Goal: Transaction & Acquisition: Purchase product/service

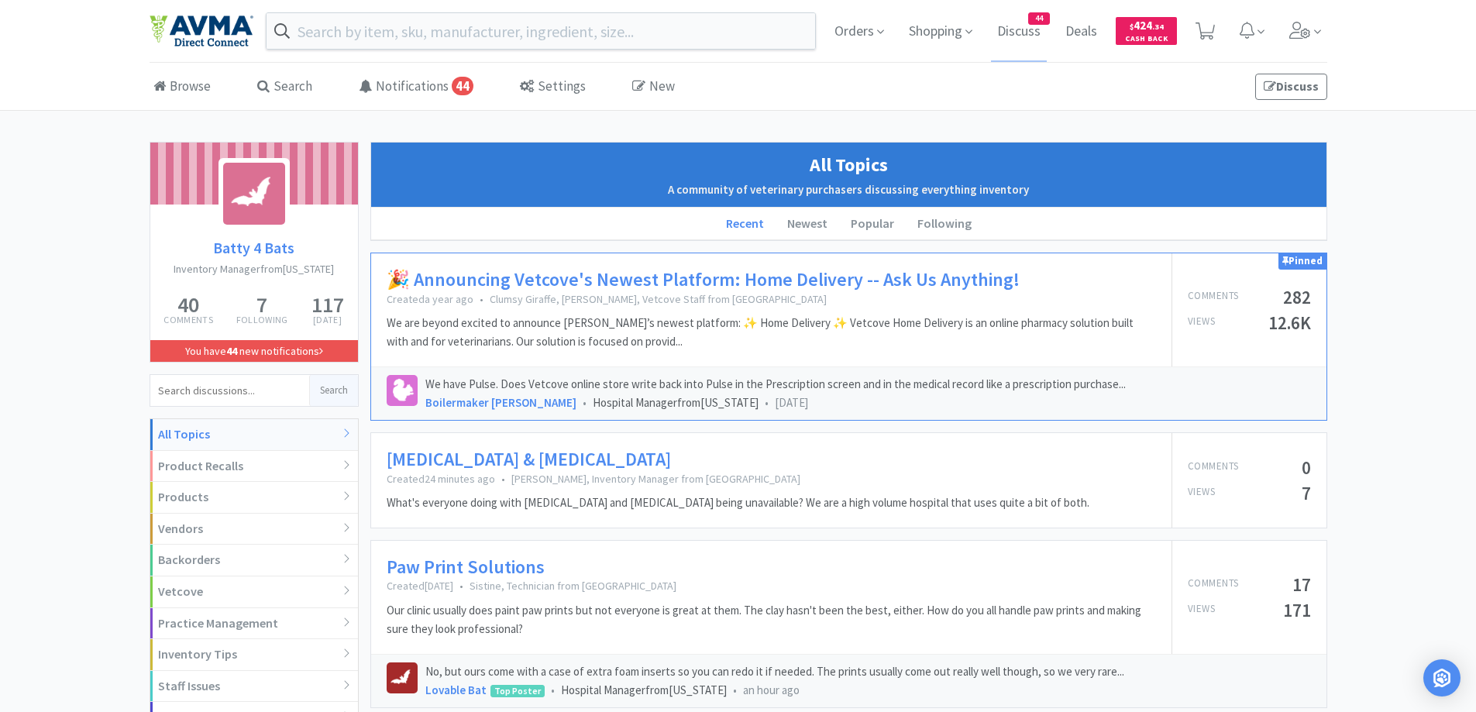
click at [480, 450] on link "[MEDICAL_DATA] & [MEDICAL_DATA]" at bounding box center [529, 460] width 284 height 22
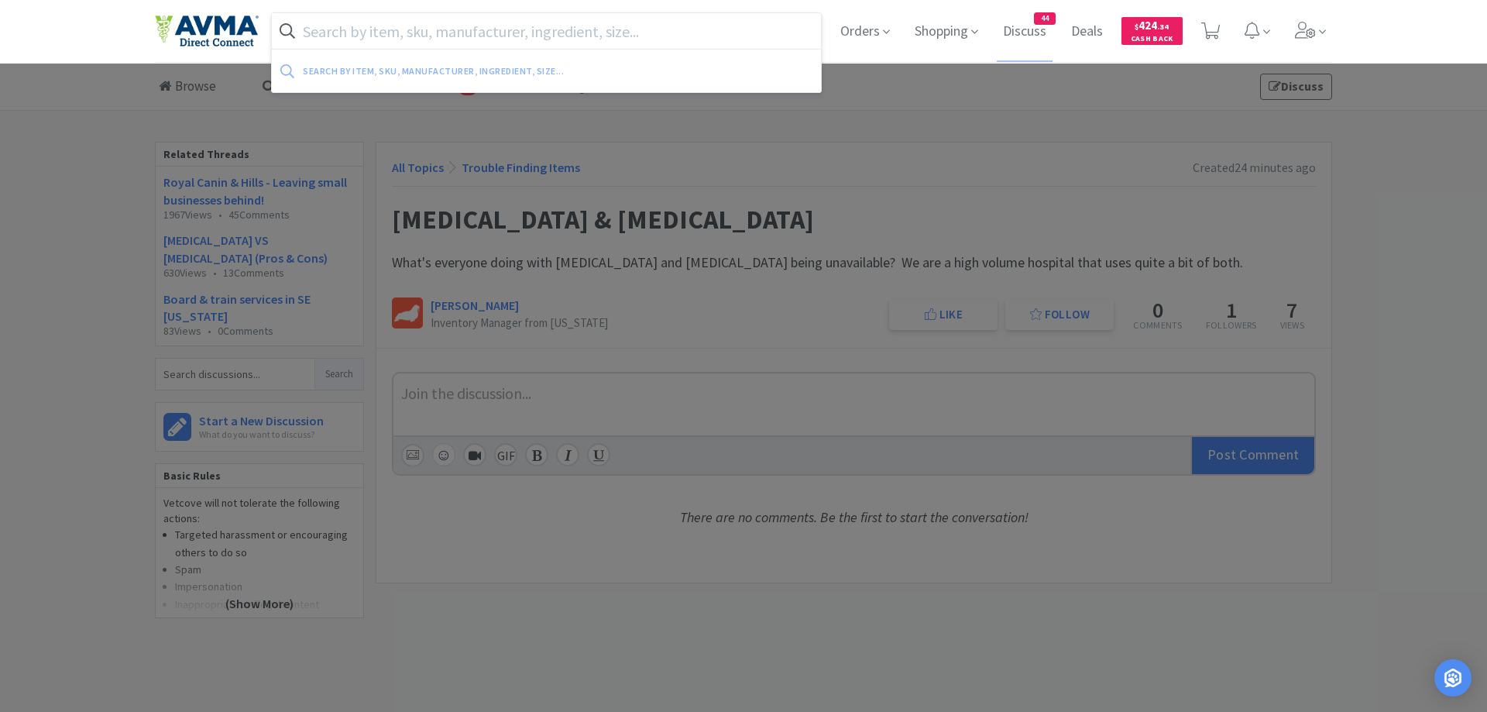
click at [494, 31] on input "text" at bounding box center [546, 31] width 549 height 36
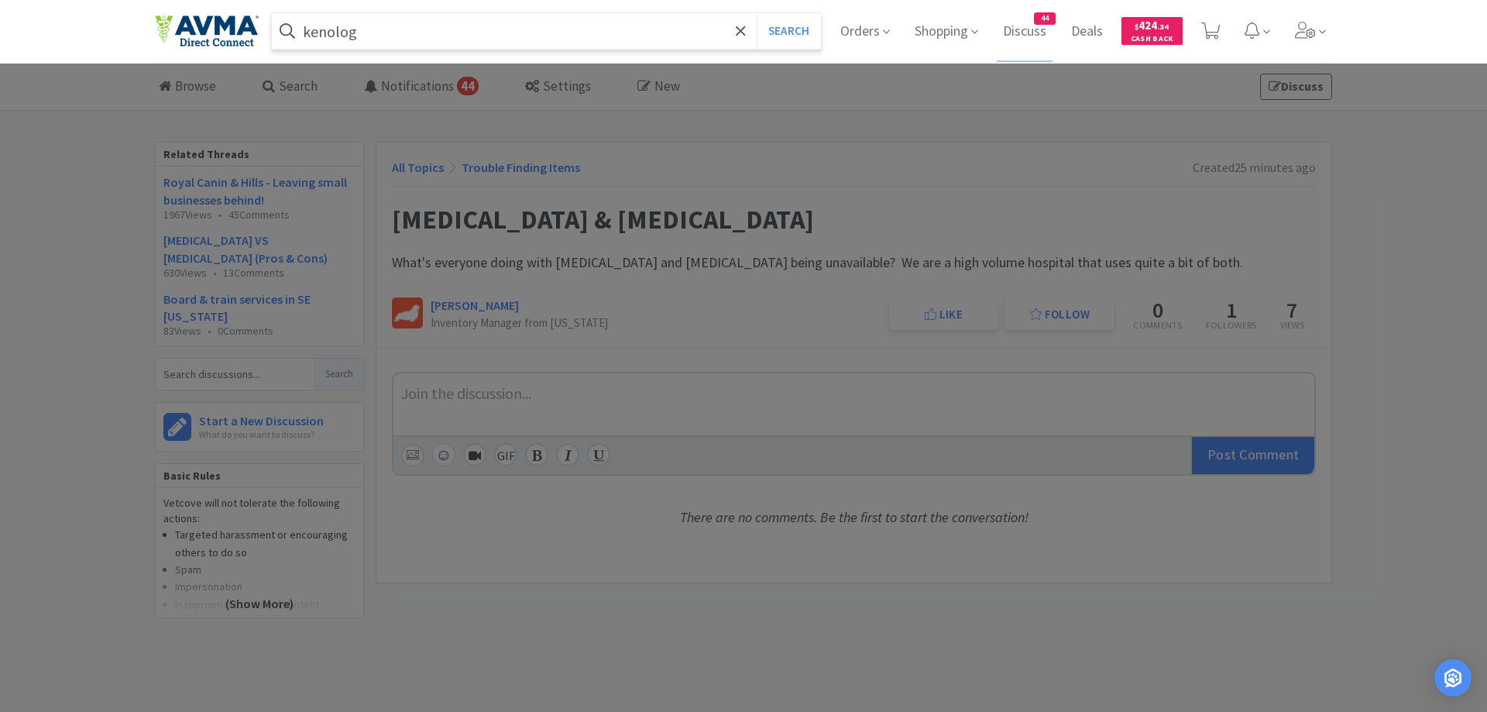
type input "kenolog"
click at [757, 13] on button "Search" at bounding box center [789, 31] width 64 height 36
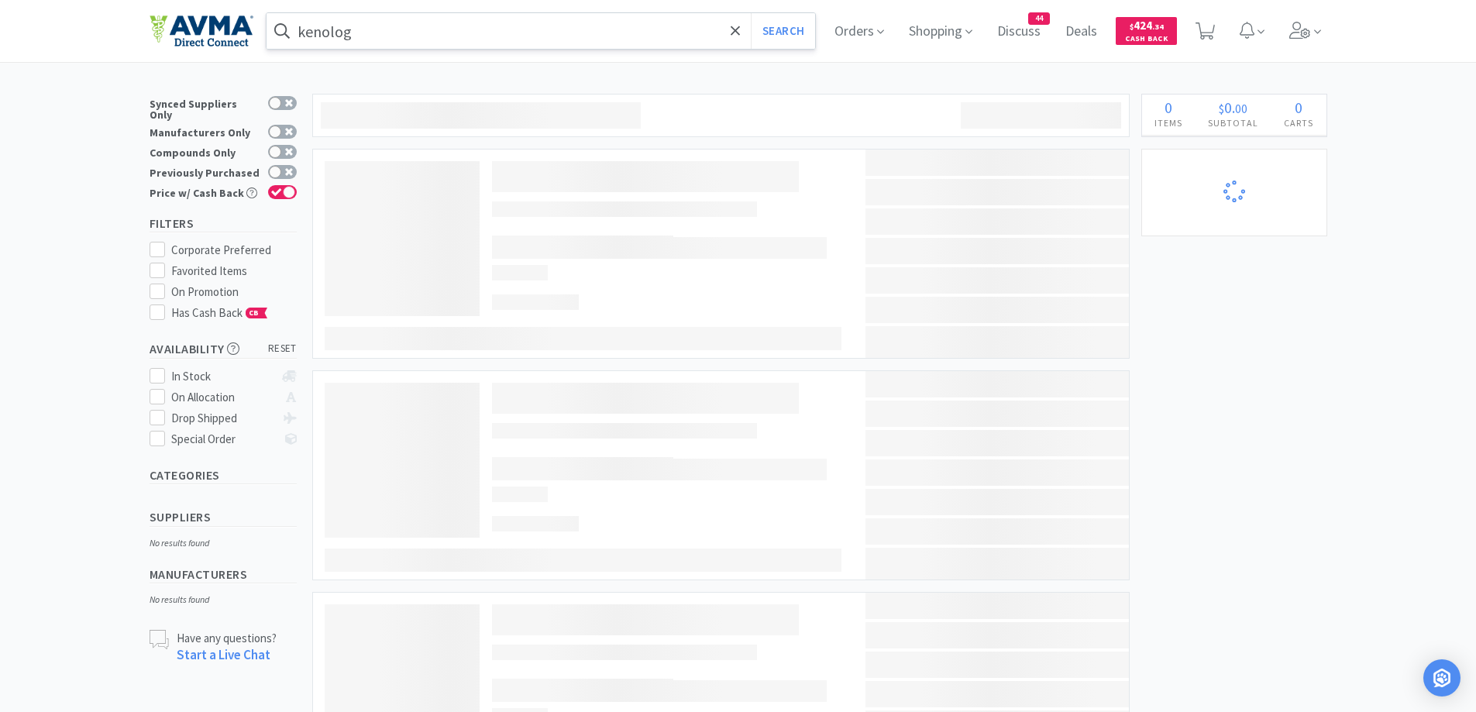
select select "2"
select select "1"
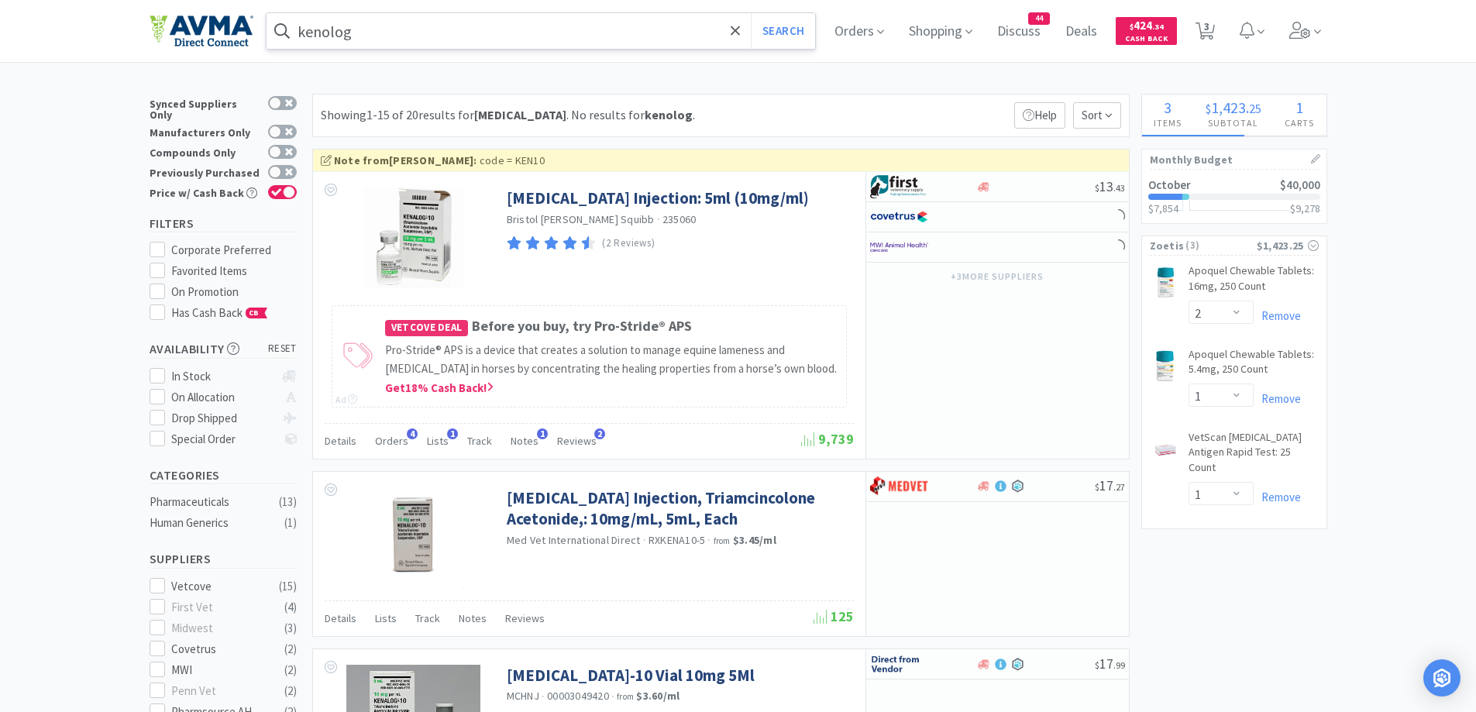
click at [331, 29] on input "kenolog" at bounding box center [540, 31] width 549 height 36
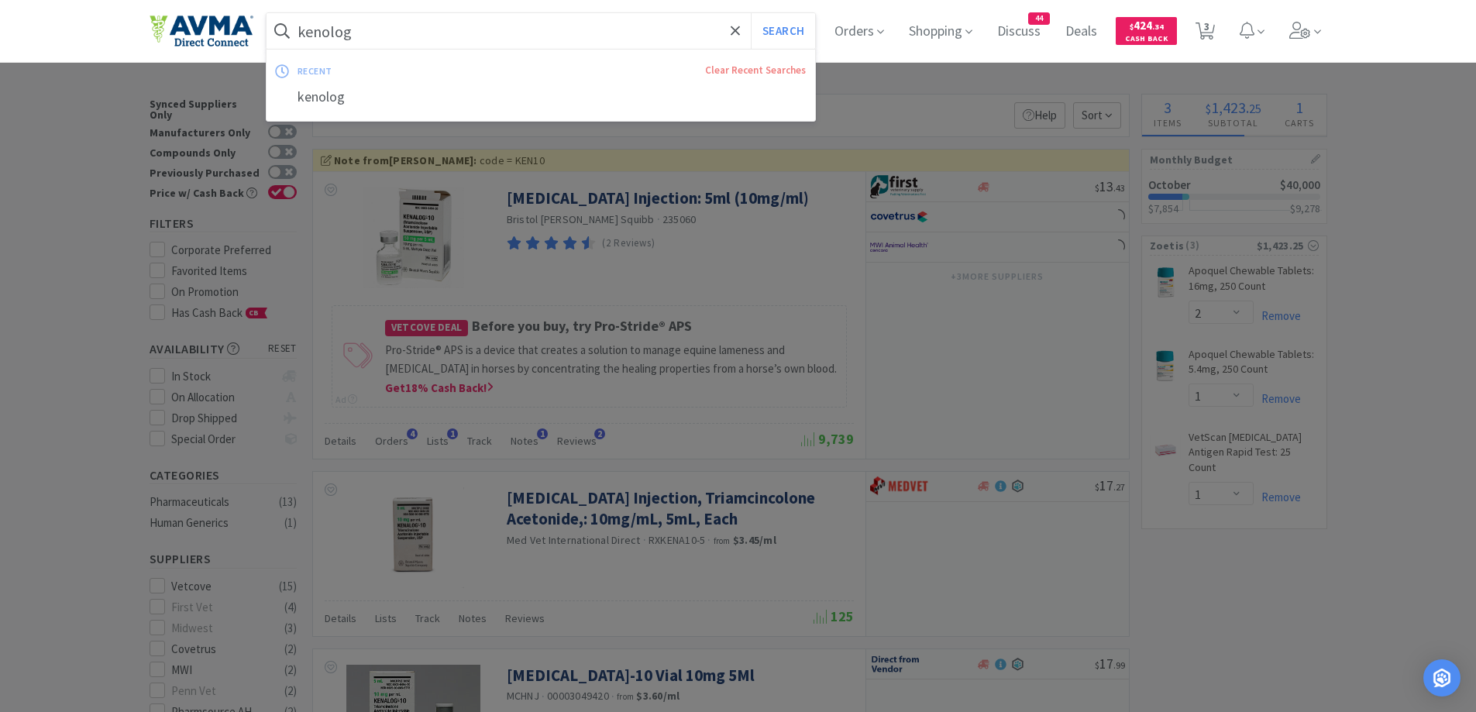
click at [325, 35] on input "kenolog" at bounding box center [540, 31] width 549 height 36
click at [331, 35] on input "kenolog" at bounding box center [540, 31] width 549 height 36
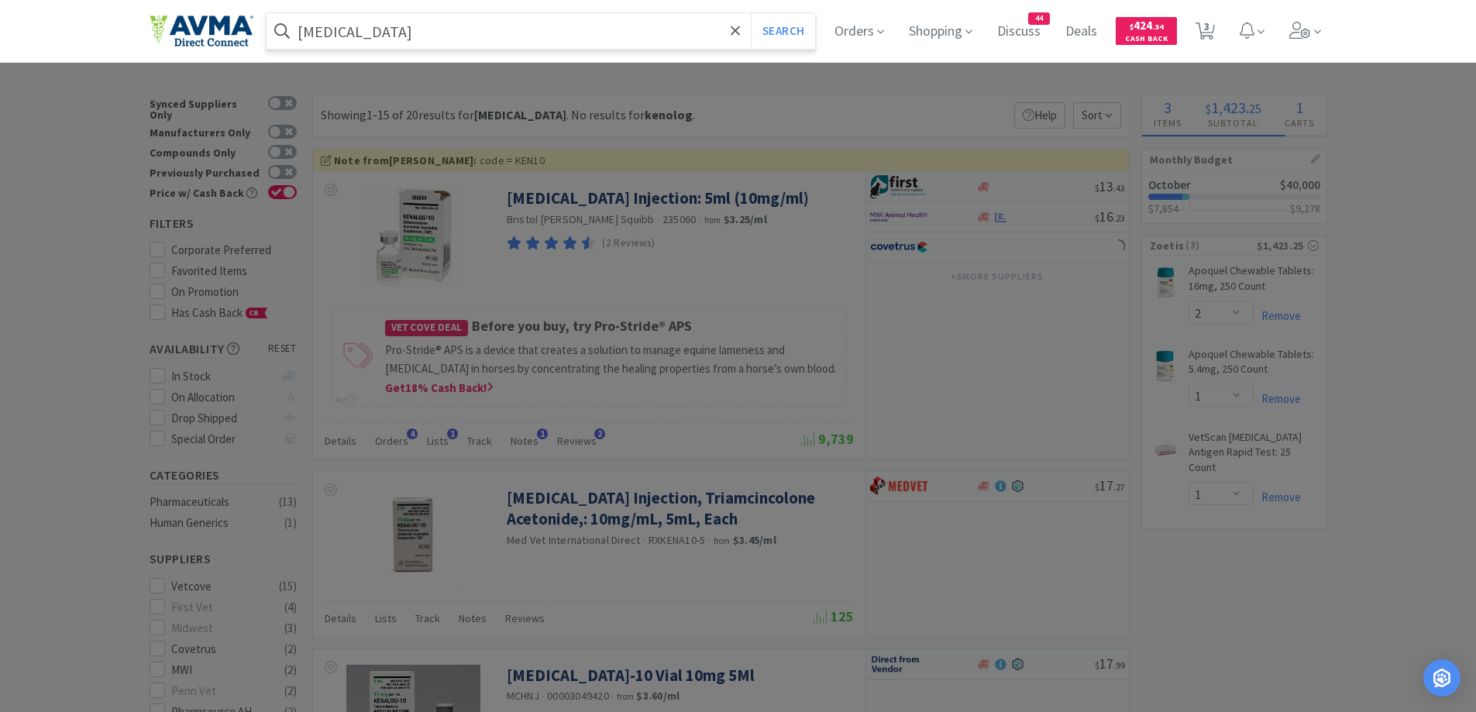
type input "[MEDICAL_DATA]"
click at [751, 13] on button "Search" at bounding box center [783, 31] width 64 height 36
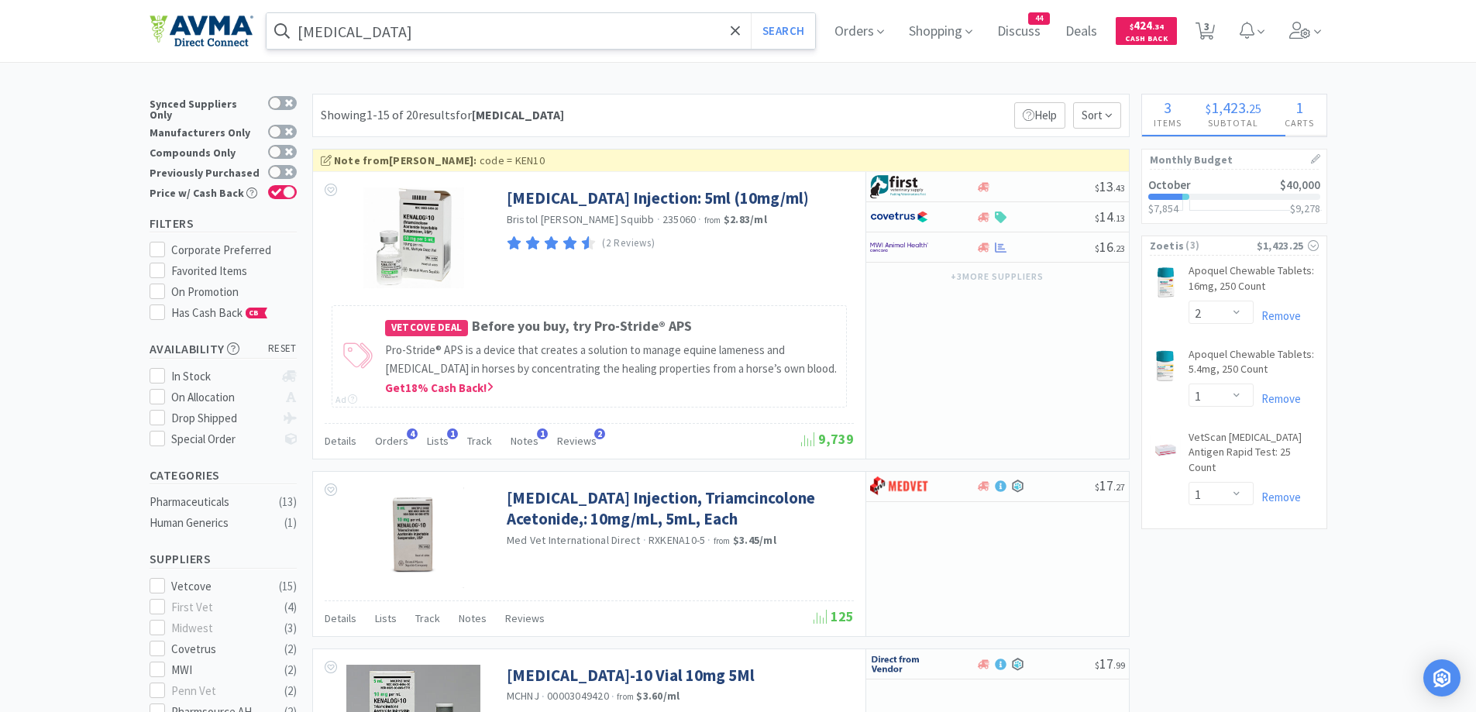
select select "2"
select select "1"
select select "2"
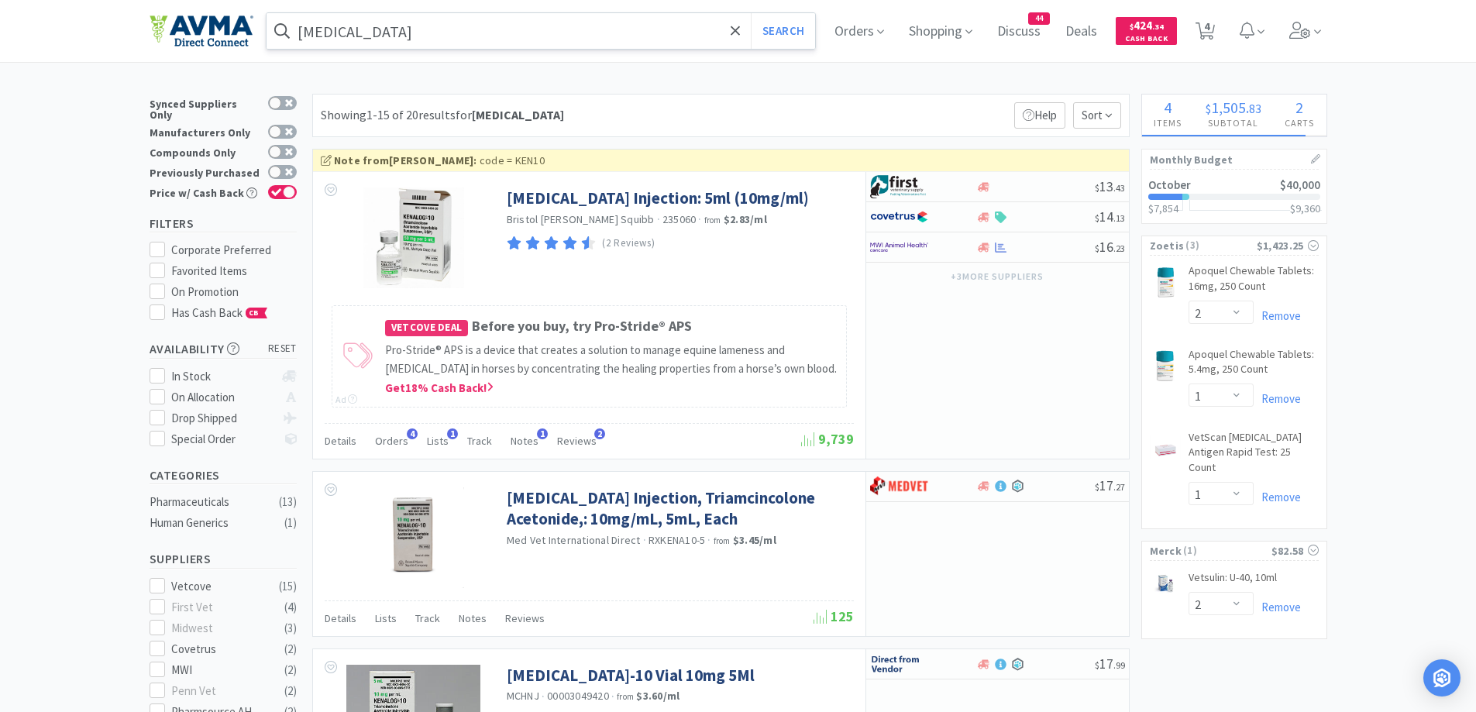
select select "1"
select select "2"
select select "1"
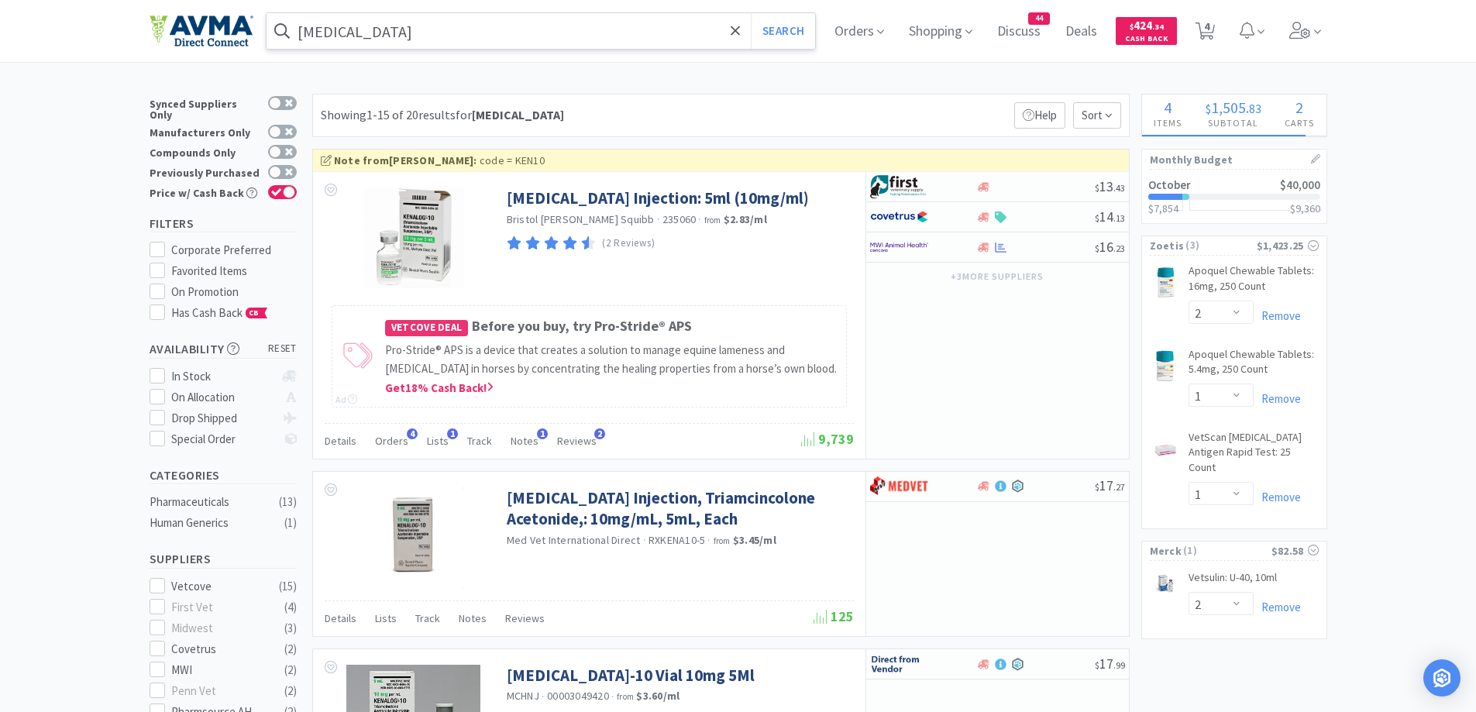
select select "1"
select select "2"
select select "1"
select select "12"
select select "1"
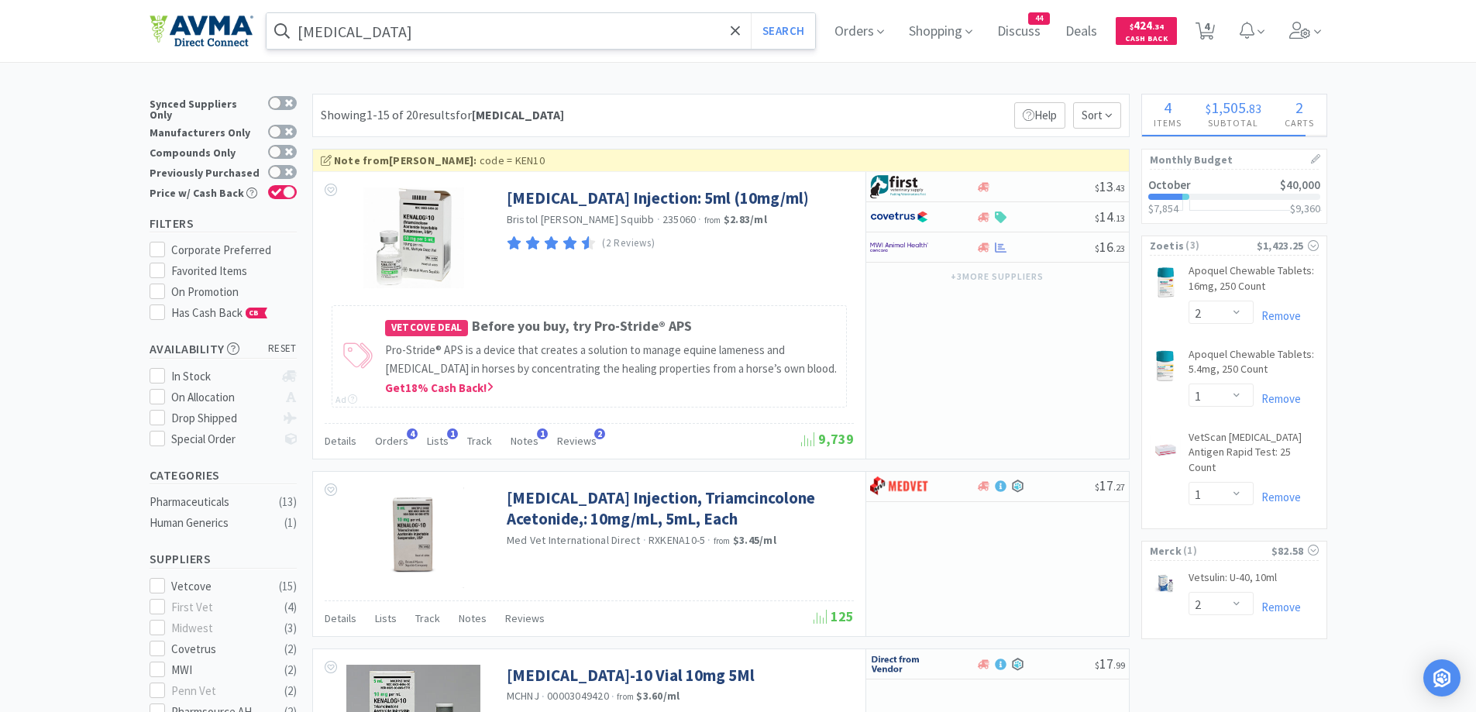
select select "3"
select select "1"
select select "10"
select select "1"
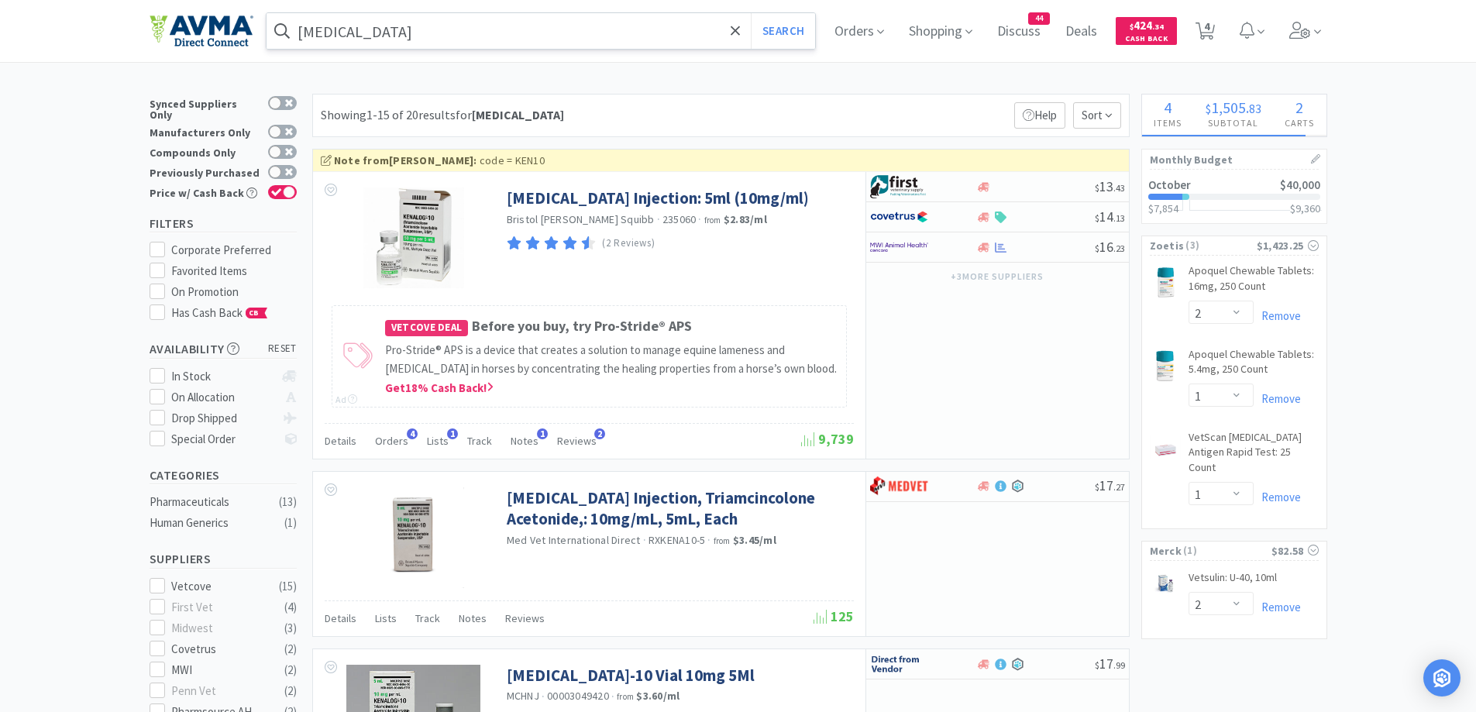
select select "1"
select select "2"
select select "3"
select select "1"
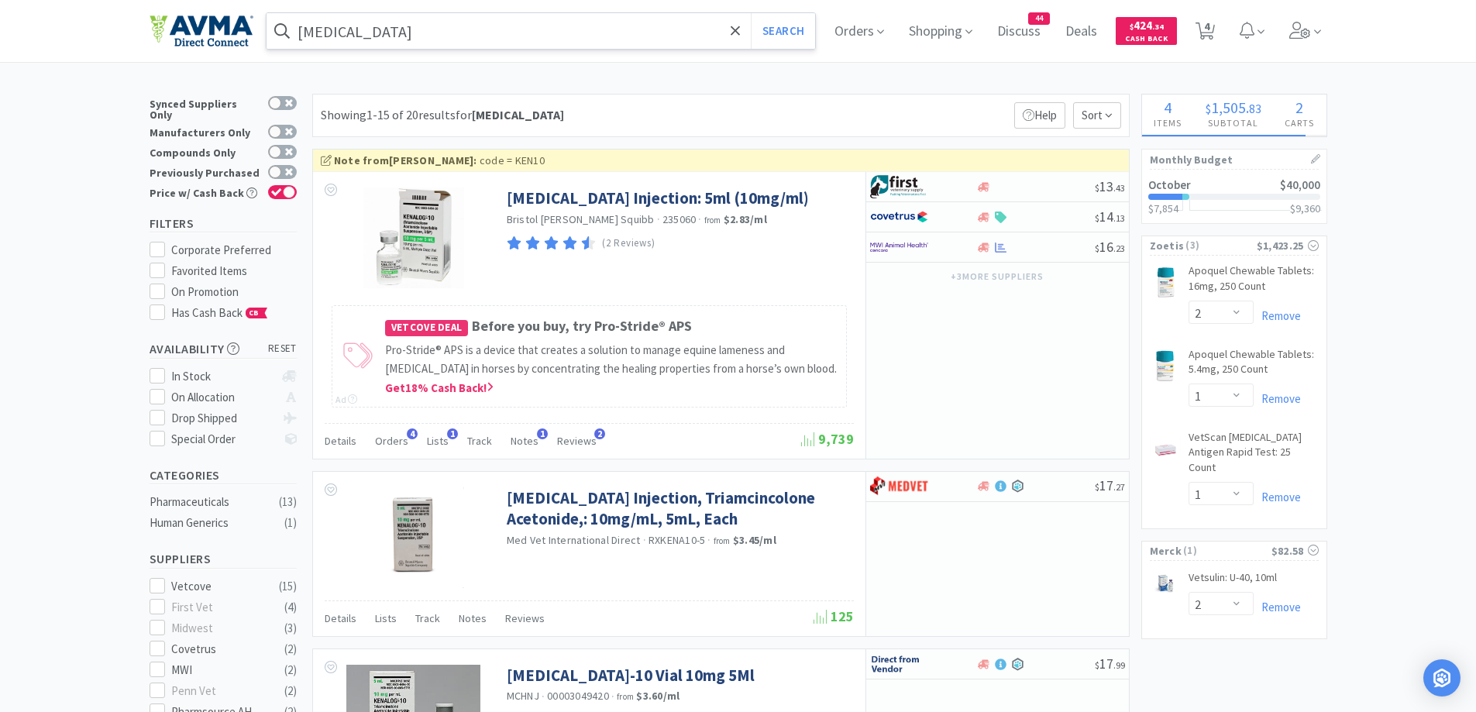
select select "1"
select select "5"
select select "1"
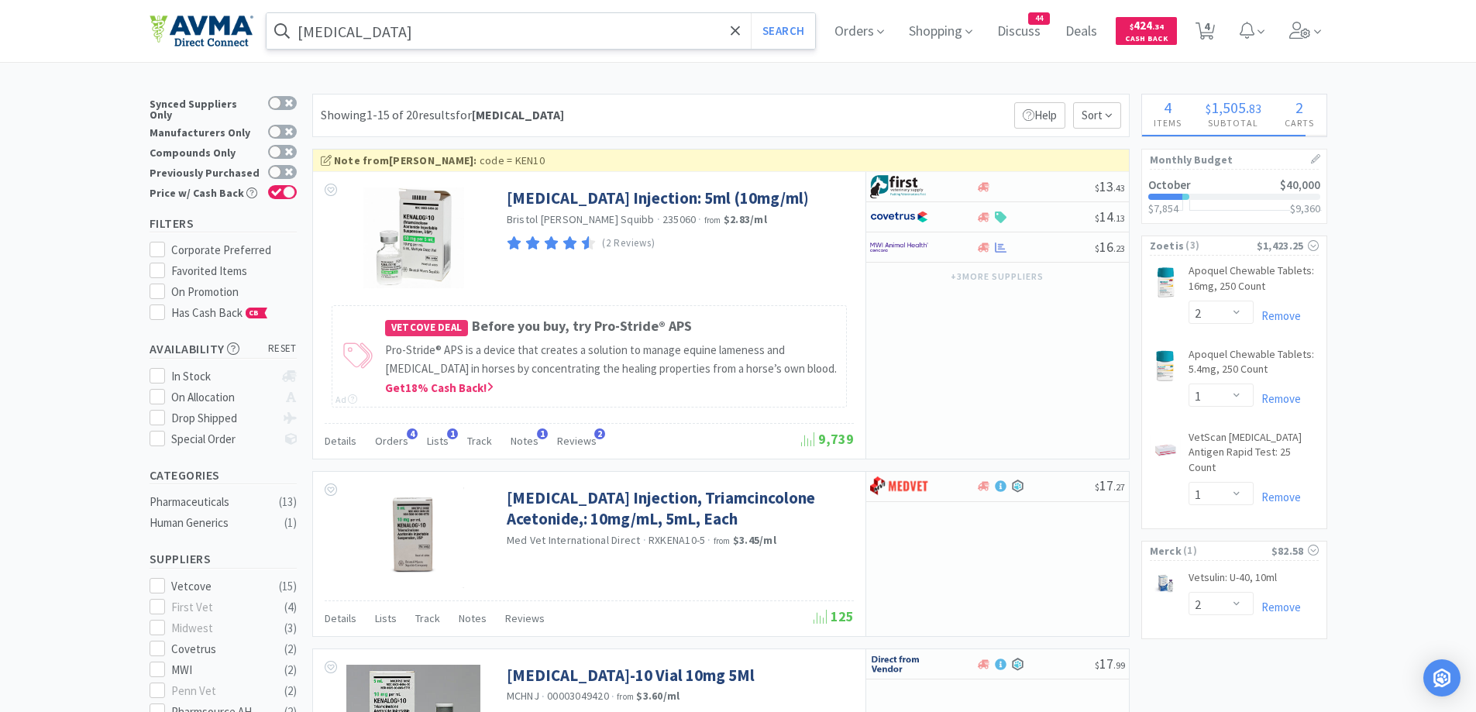
select select "12"
select select "1"
select select "50"
select select "5"
select select "1"
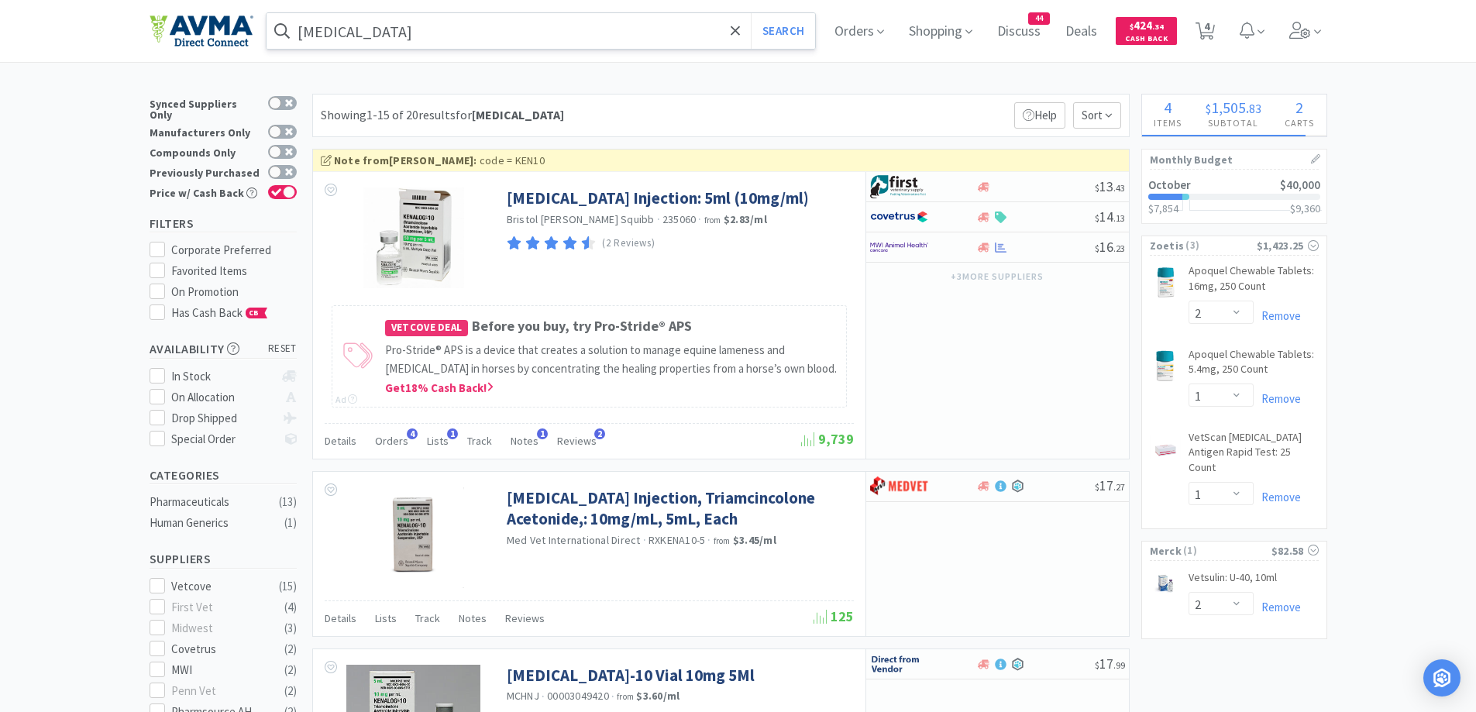
select select "1"
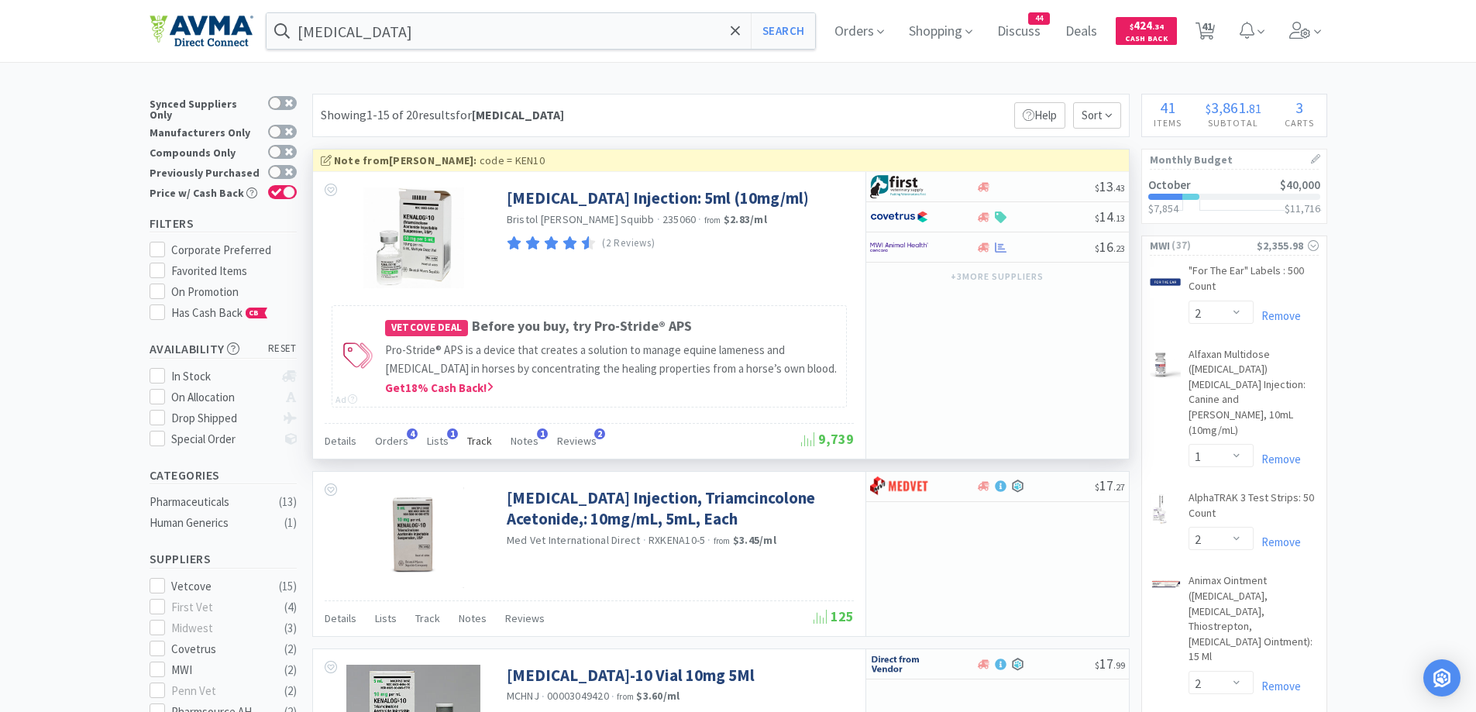
click at [485, 445] on span "Track" at bounding box center [479, 441] width 25 height 14
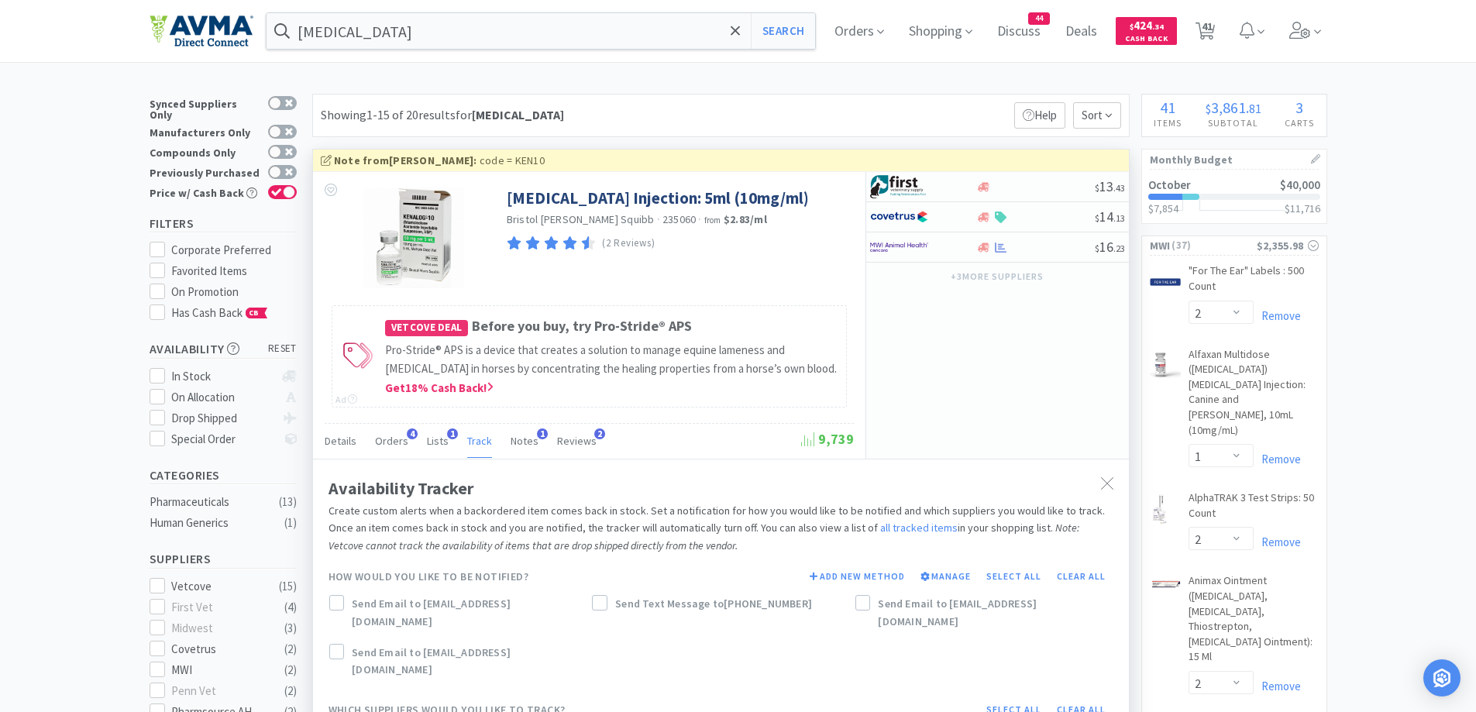
scroll to position [310, 0]
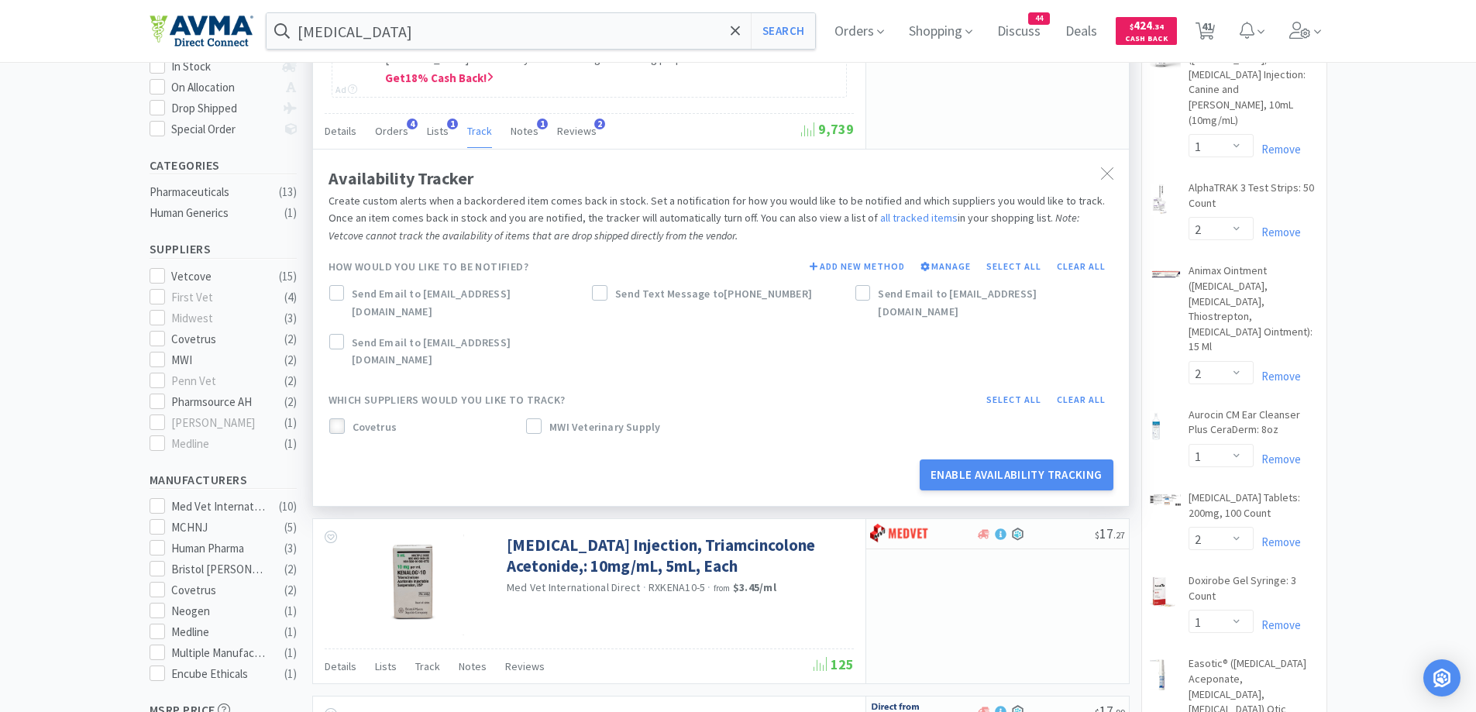
click at [344, 418] on div at bounding box center [336, 425] width 15 height 15
click at [552, 418] on span "MWI Veterinary Supply" at bounding box center [604, 426] width 111 height 17
click at [337, 291] on icon at bounding box center [336, 293] width 11 height 11
click at [991, 463] on button "Enable Availability Tracking" at bounding box center [1016, 474] width 194 height 31
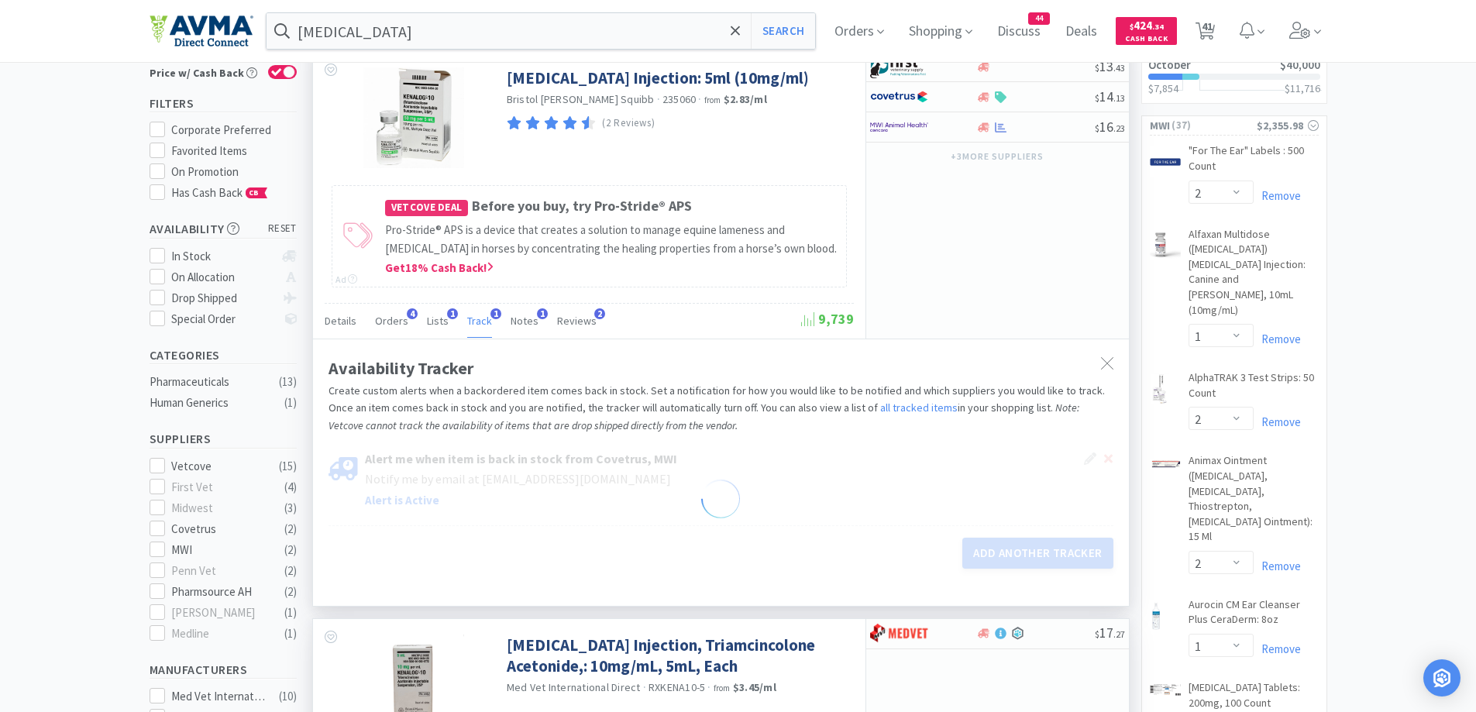
scroll to position [0, 0]
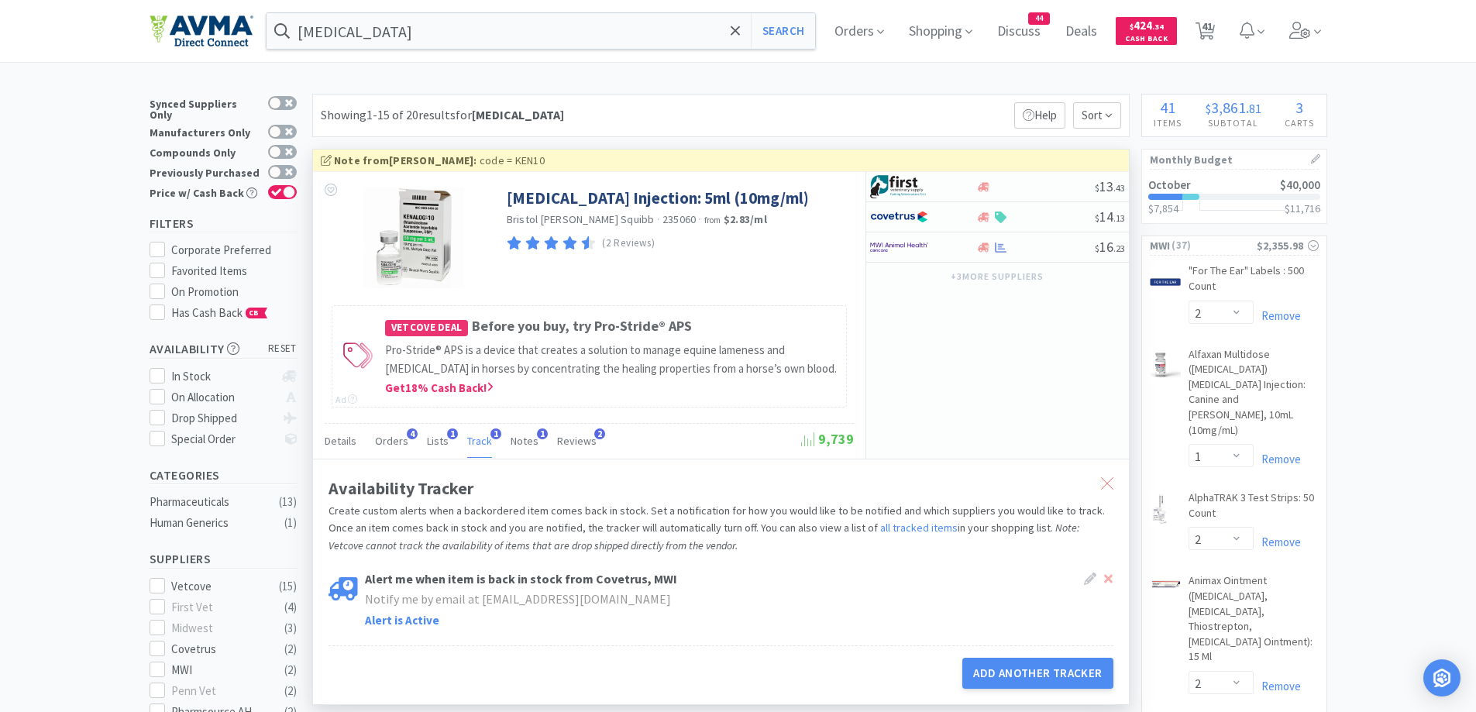
click at [1113, 480] on div at bounding box center [1107, 484] width 28 height 36
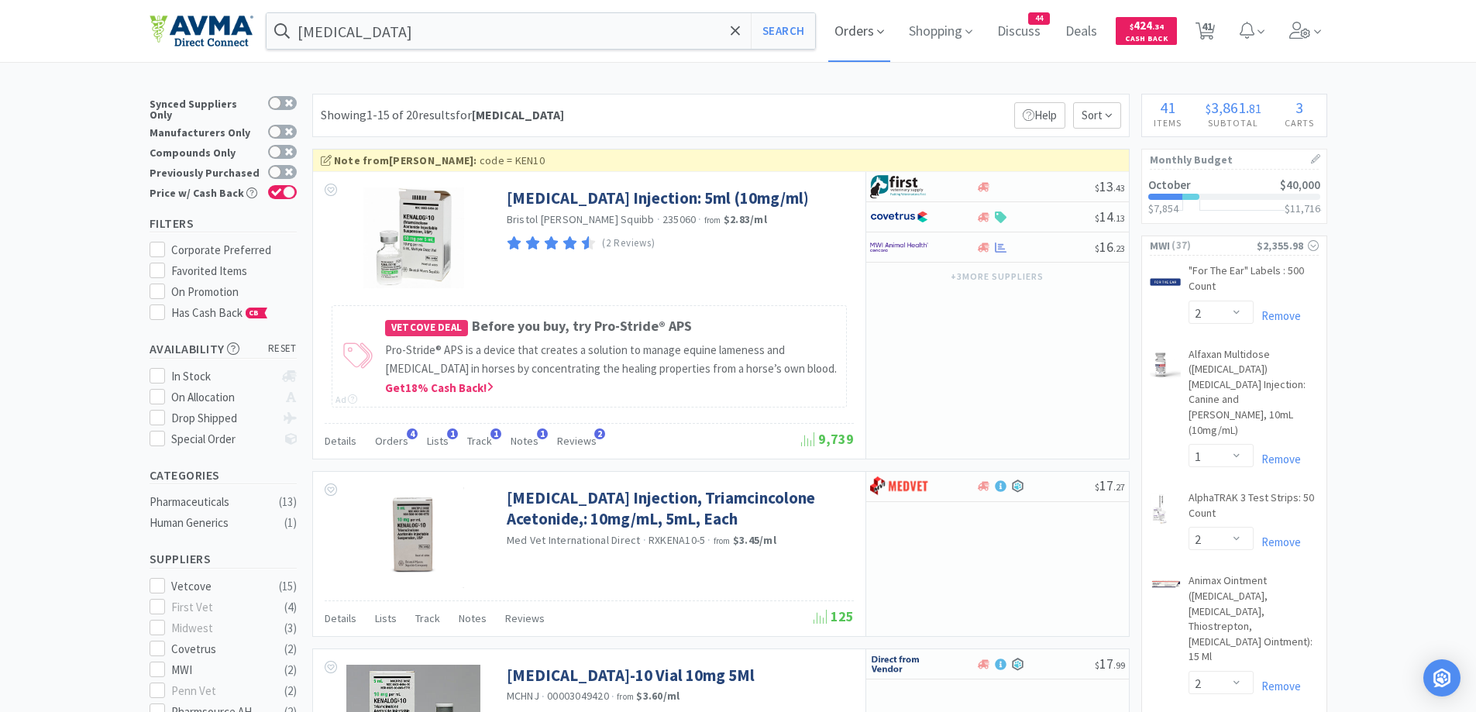
click at [858, 33] on span "Orders" at bounding box center [859, 31] width 62 height 62
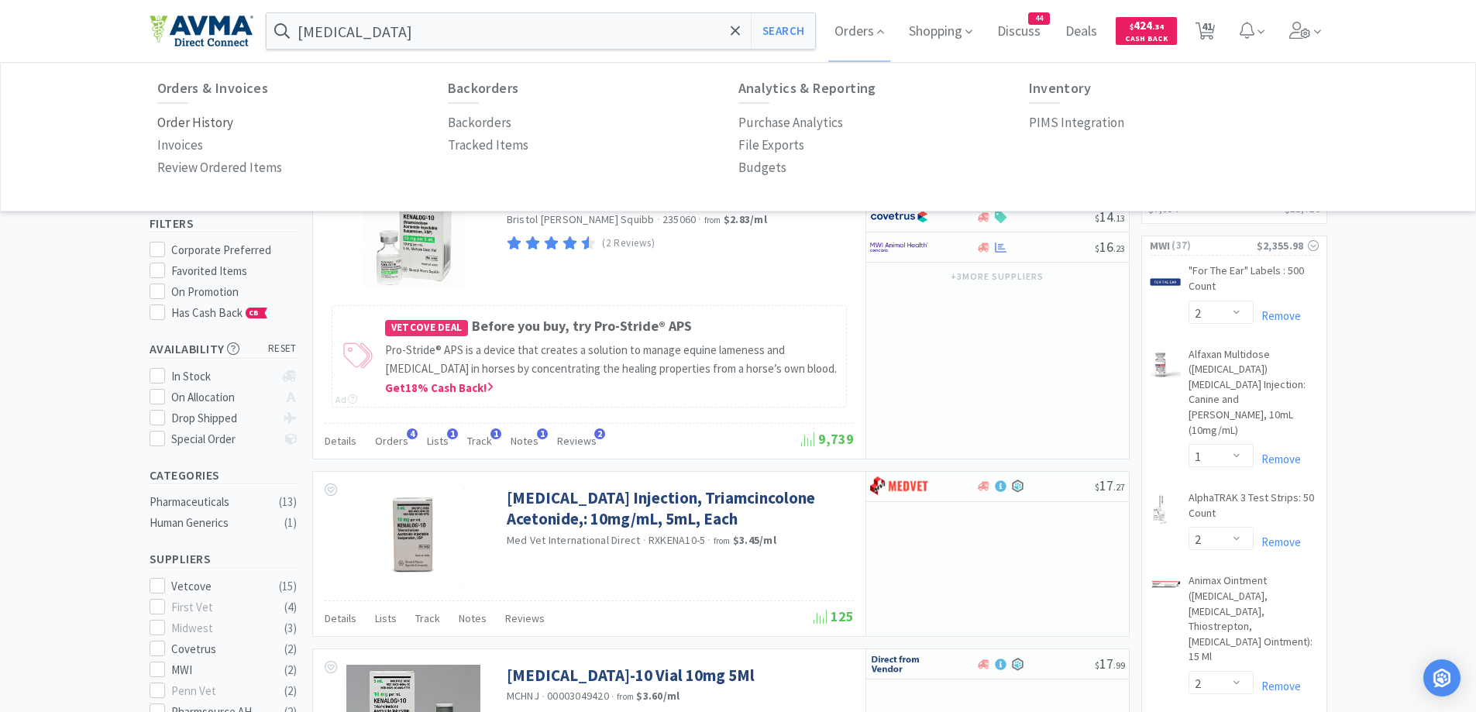
click at [188, 114] on p "Order History" at bounding box center [195, 122] width 76 height 21
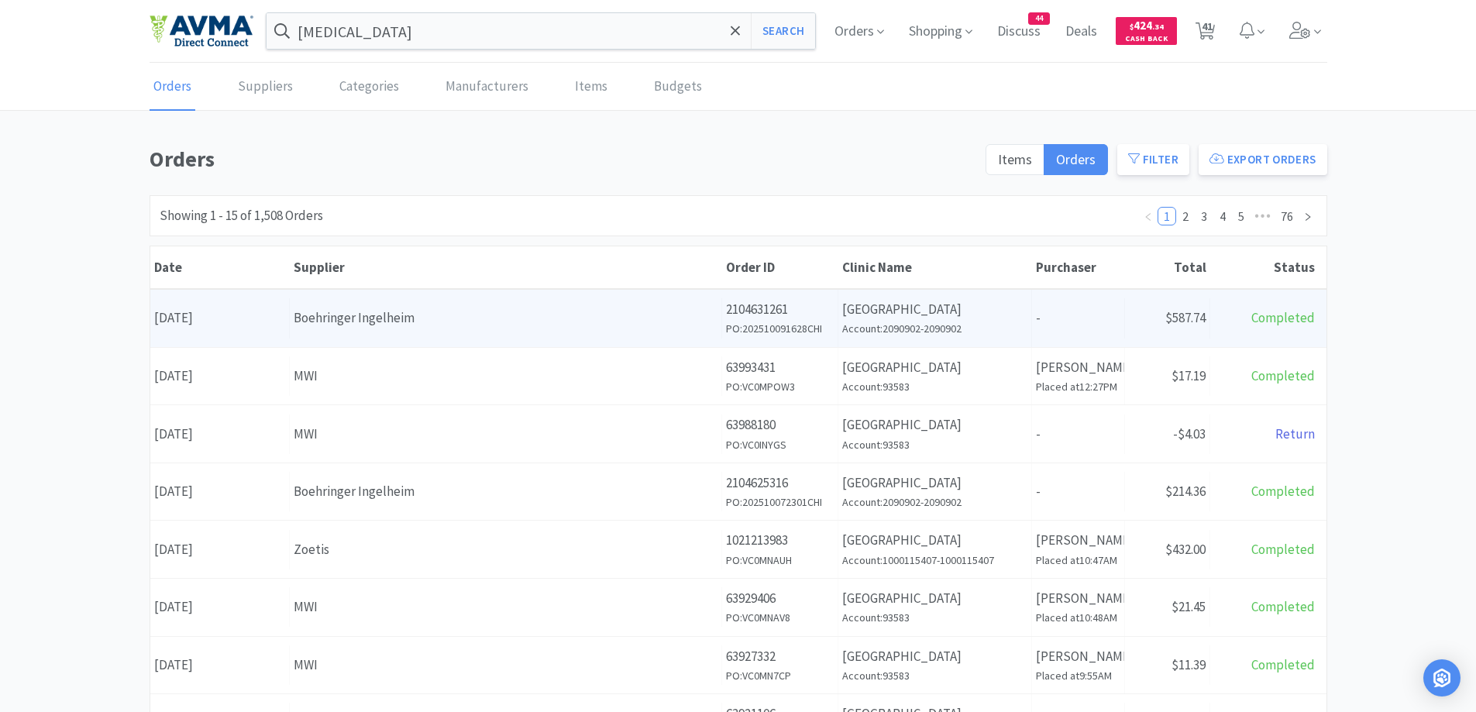
click at [404, 317] on div "Boehringer Ingelheim" at bounding box center [506, 318] width 424 height 21
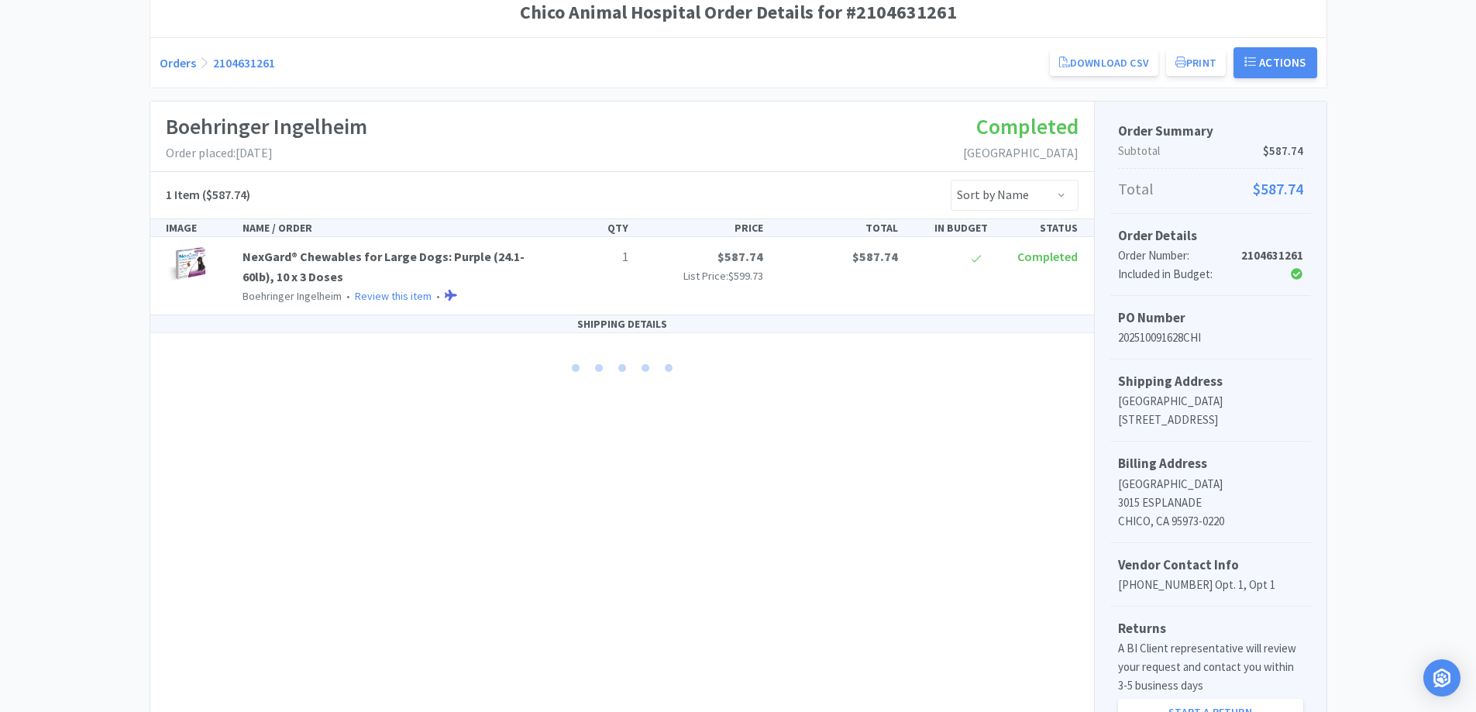
scroll to position [155, 0]
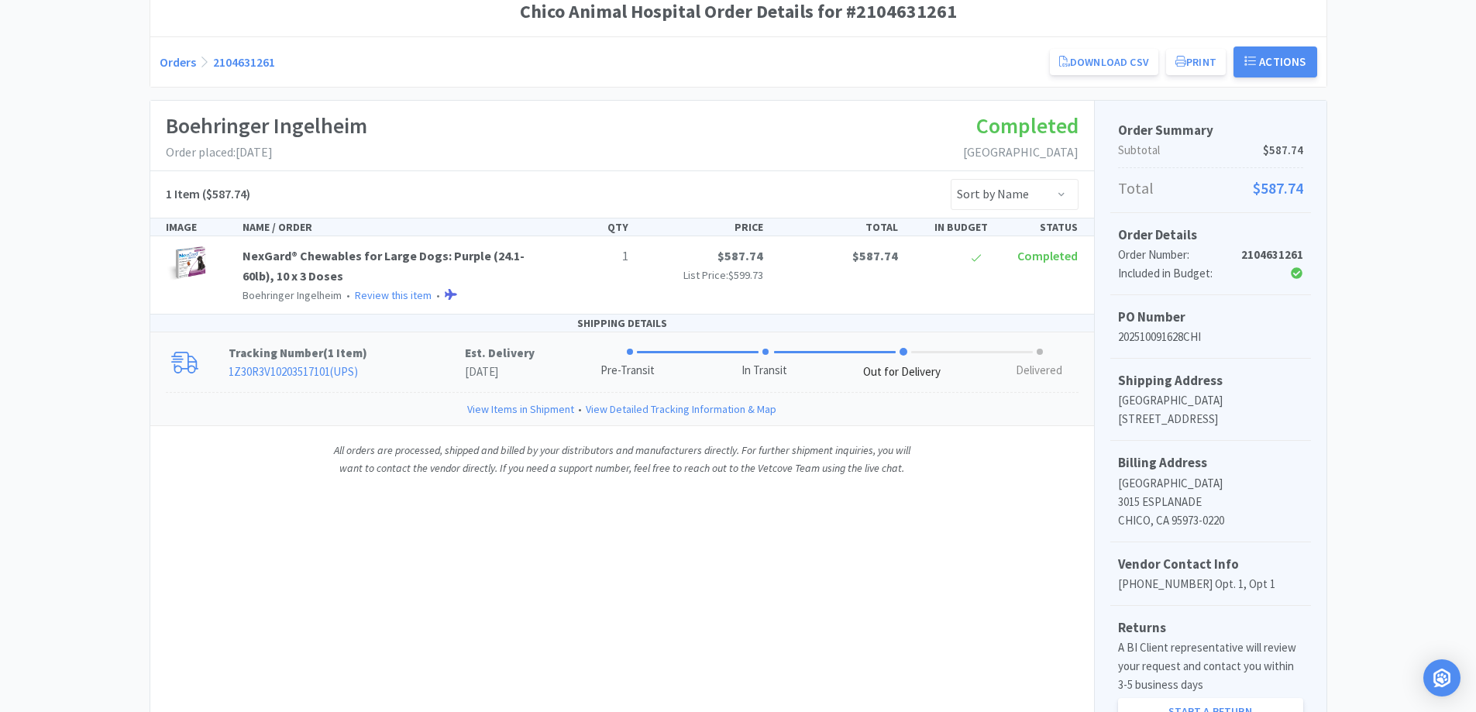
click at [435, 359] on p "Tracking Number ( 1 Item )" at bounding box center [347, 353] width 236 height 19
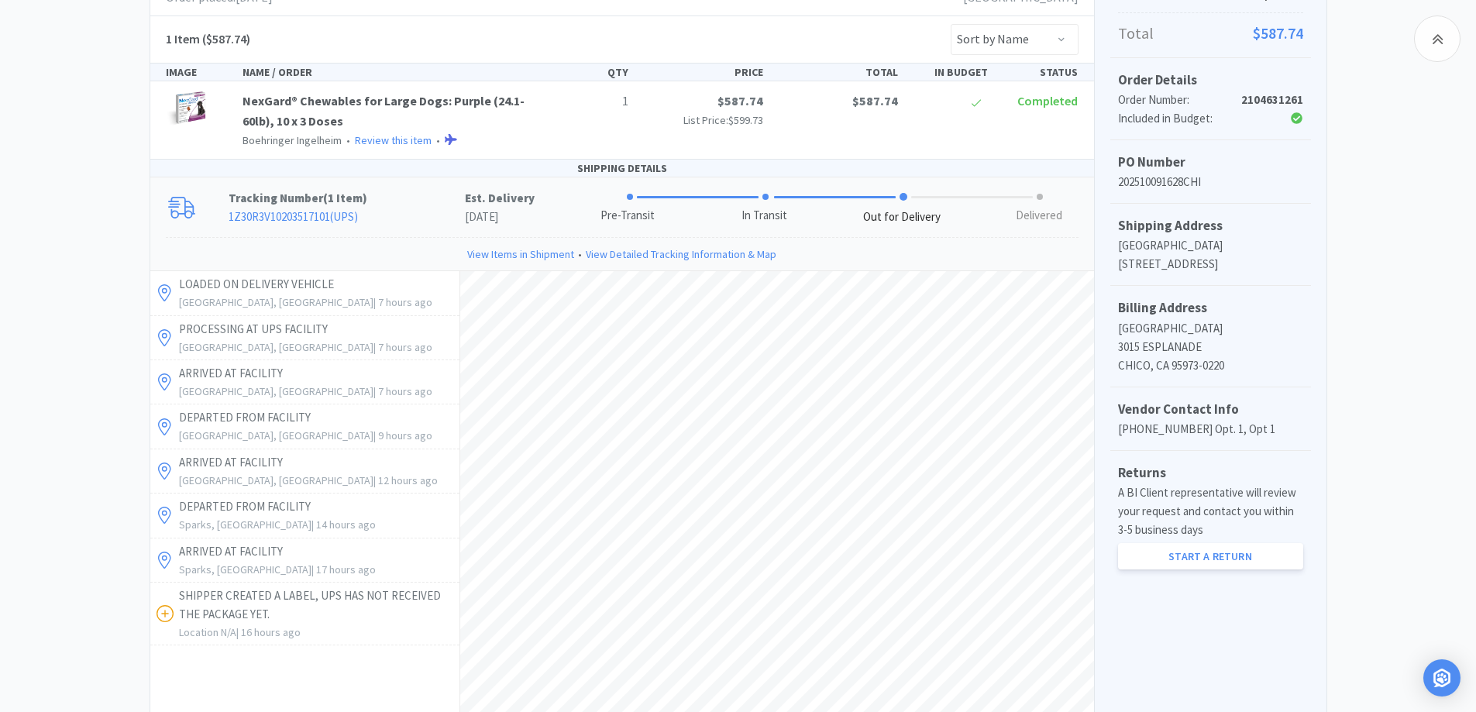
scroll to position [465, 0]
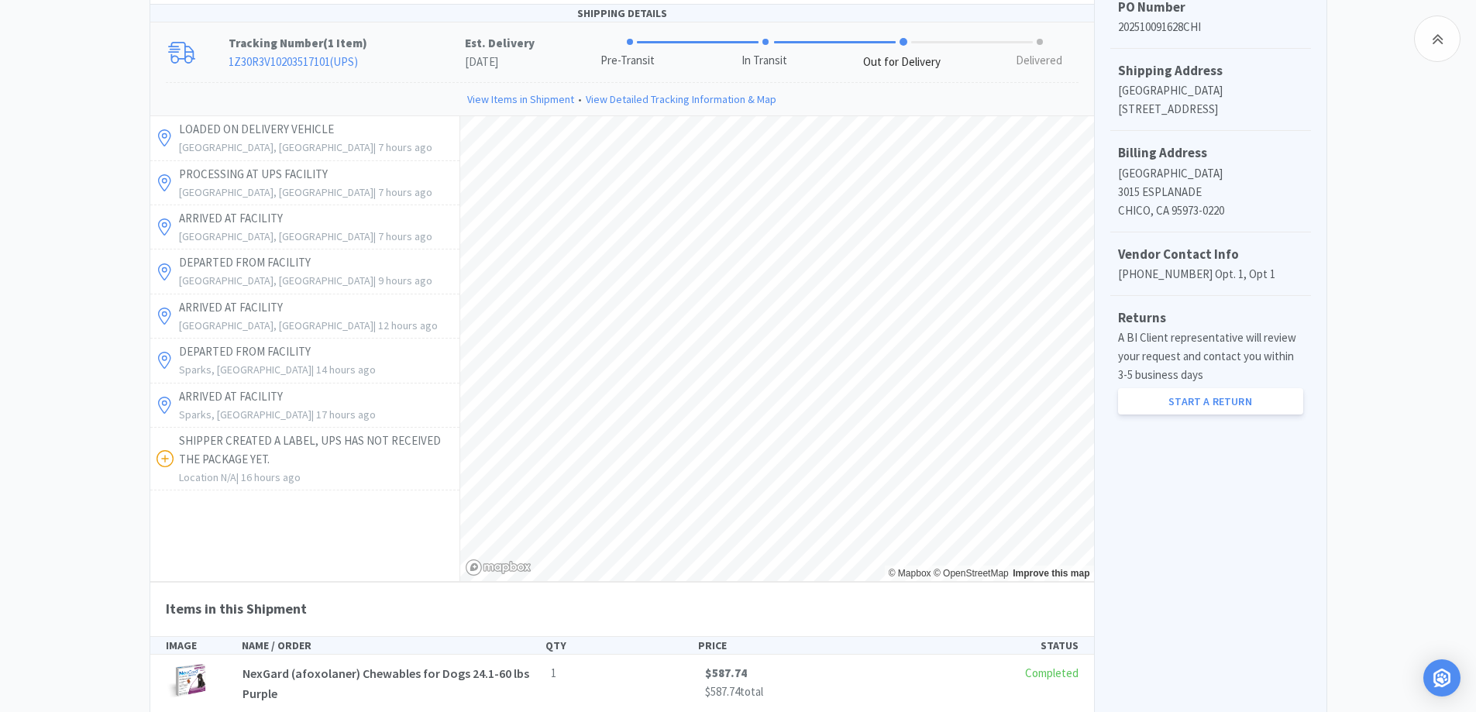
click at [74, 291] on div "Chico Animal Hospital Order Details for #2104631261 Orders 2104631261 Download …" at bounding box center [738, 228] width 1476 height 1103
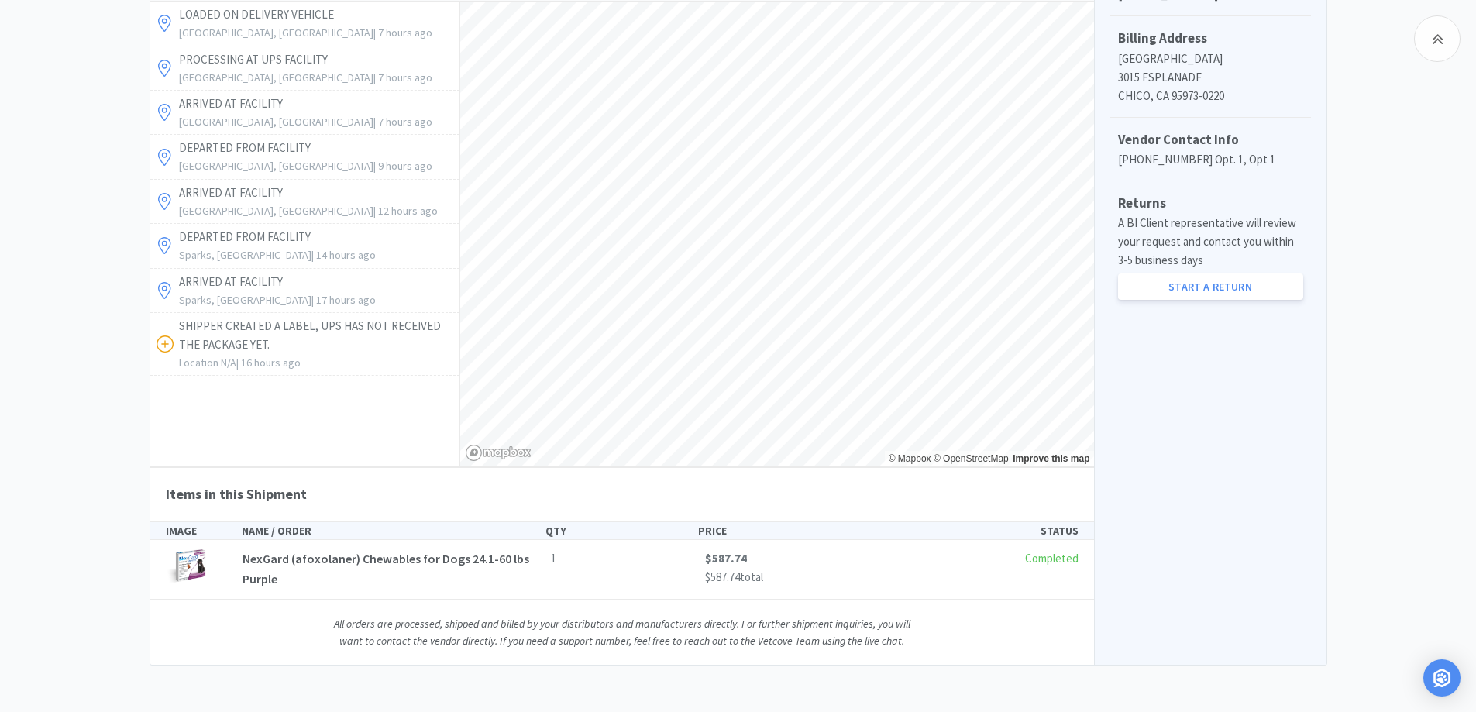
click at [51, 405] on div "Chico Animal Hospital Order Details for #2104631261 Orders 2104631261 Download …" at bounding box center [738, 113] width 1476 height 1103
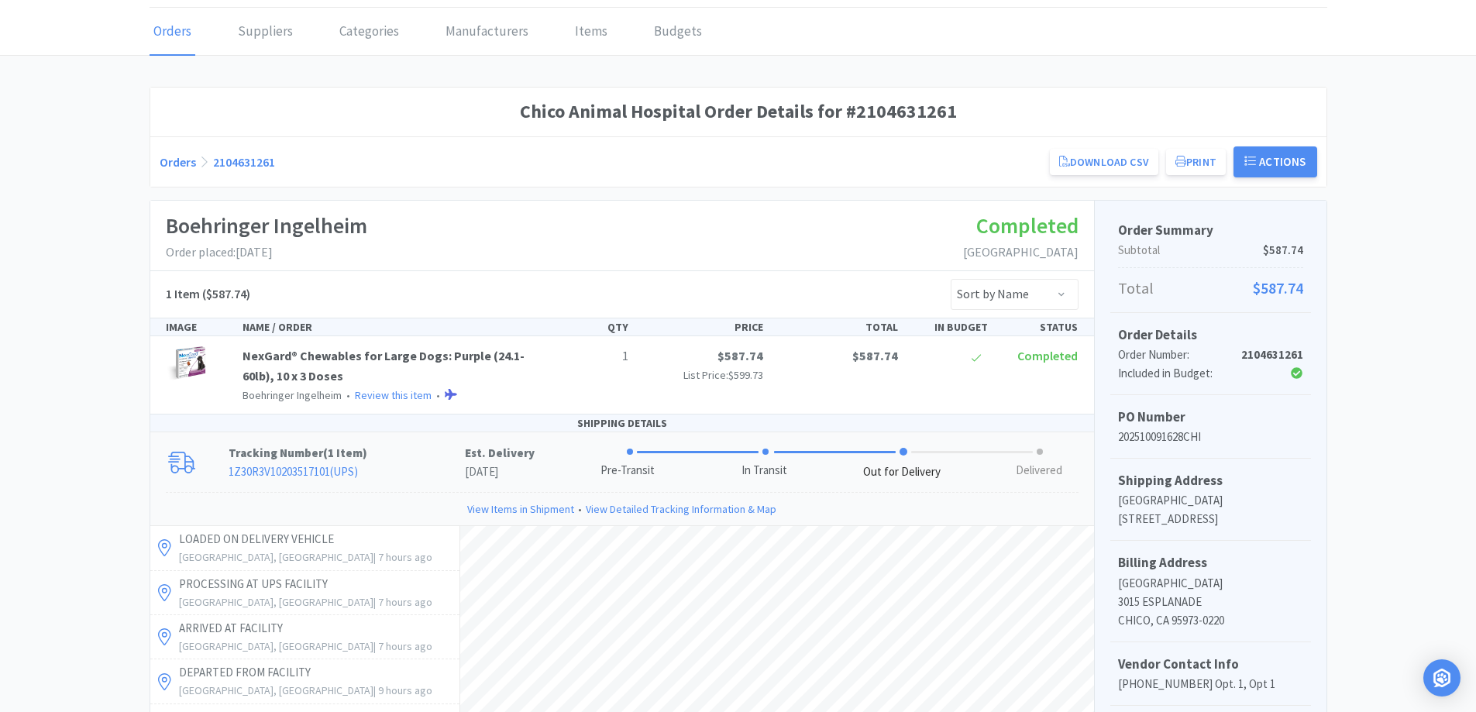
scroll to position [0, 0]
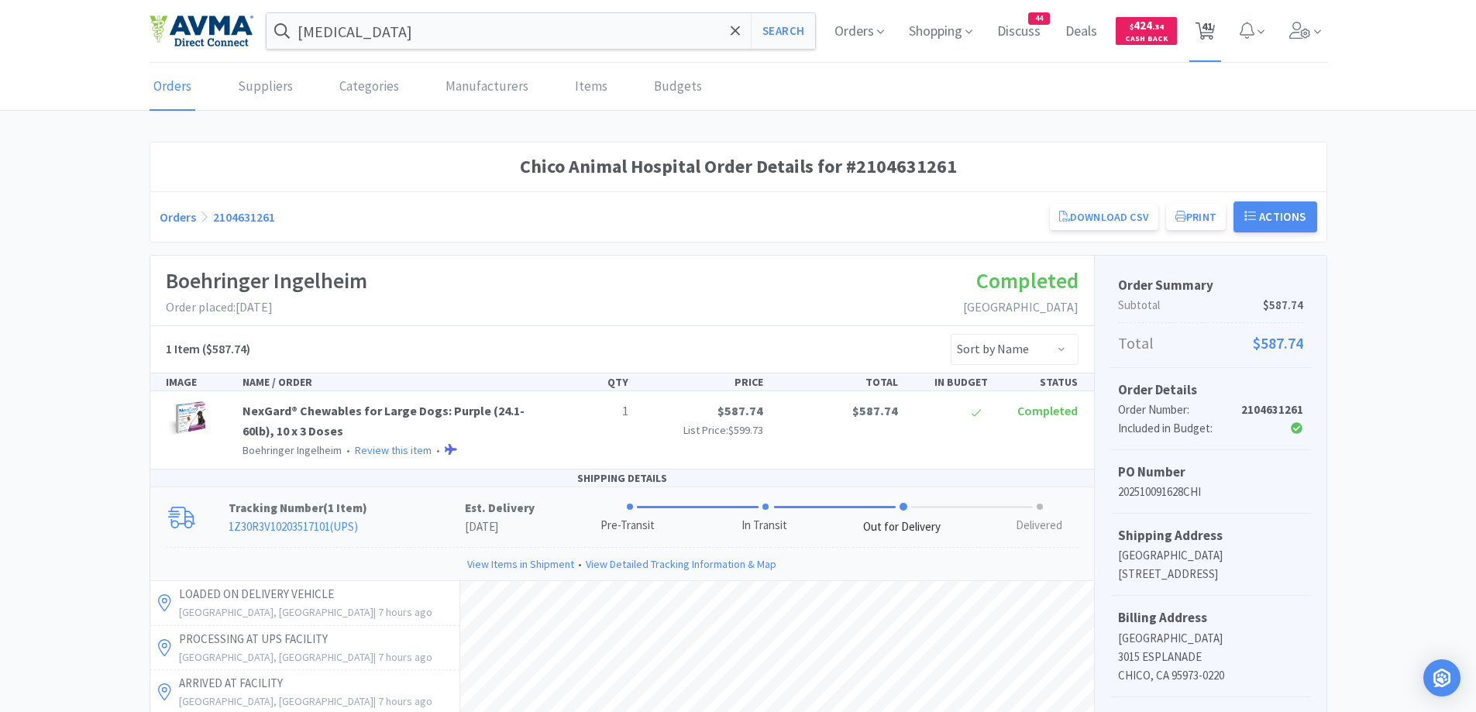
click at [1196, 25] on icon at bounding box center [1204, 30] width 19 height 17
select select "2"
select select "1"
select select "2"
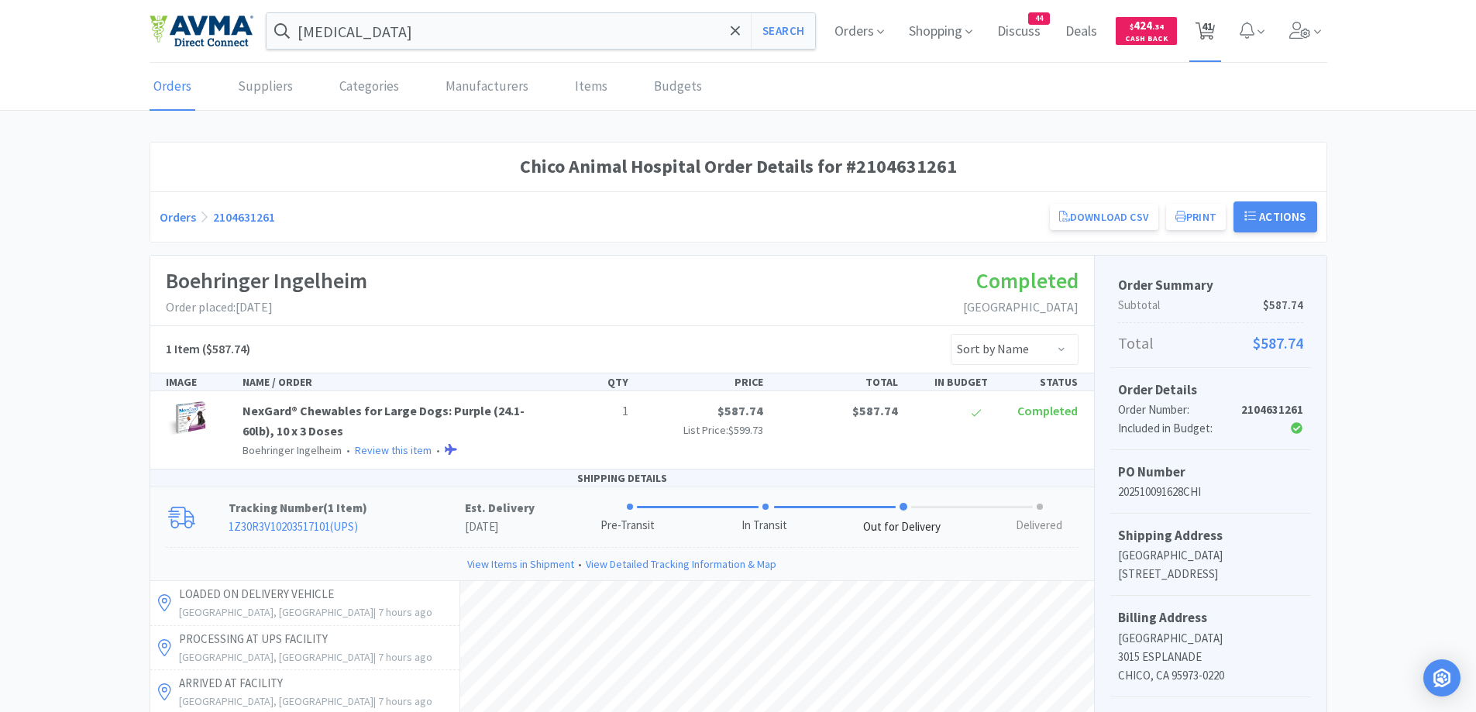
select select "2"
select select "1"
select select "2"
select select "1"
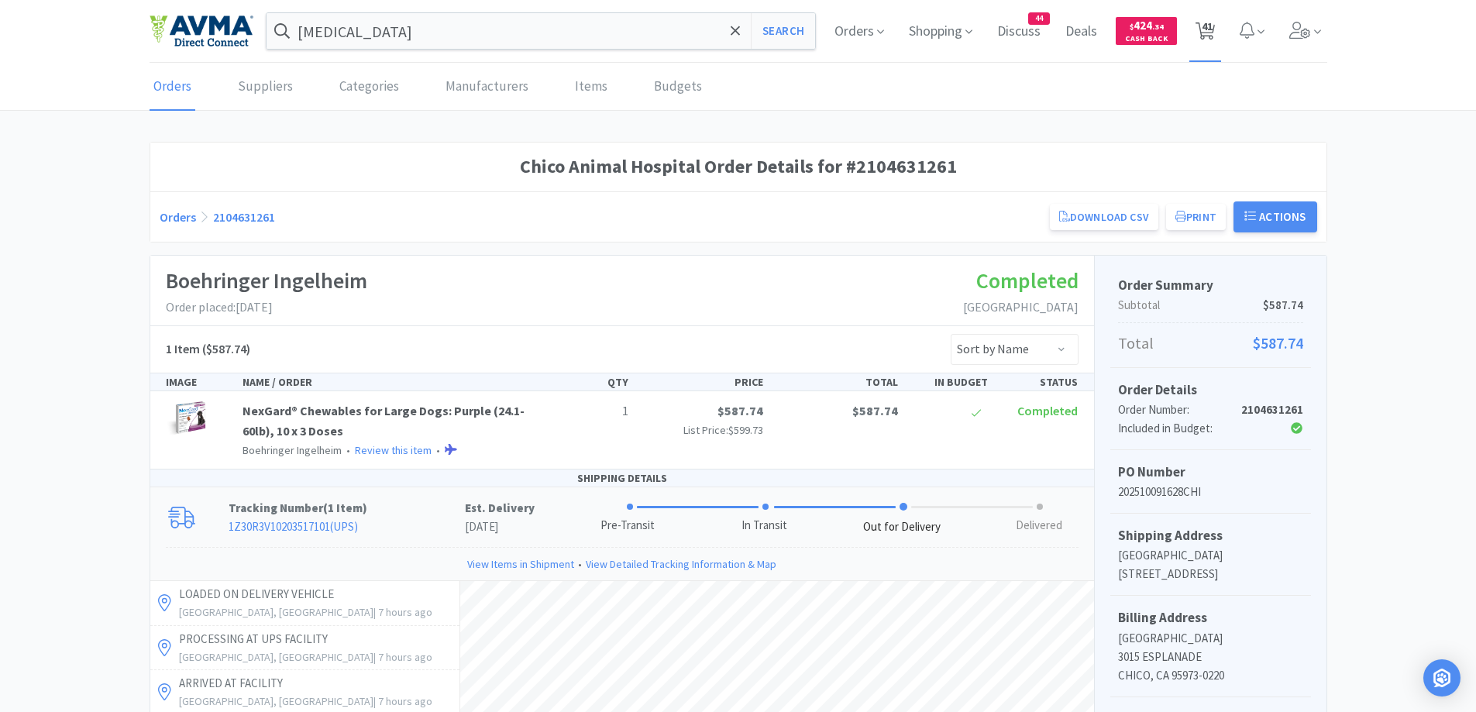
select select "2"
select select "1"
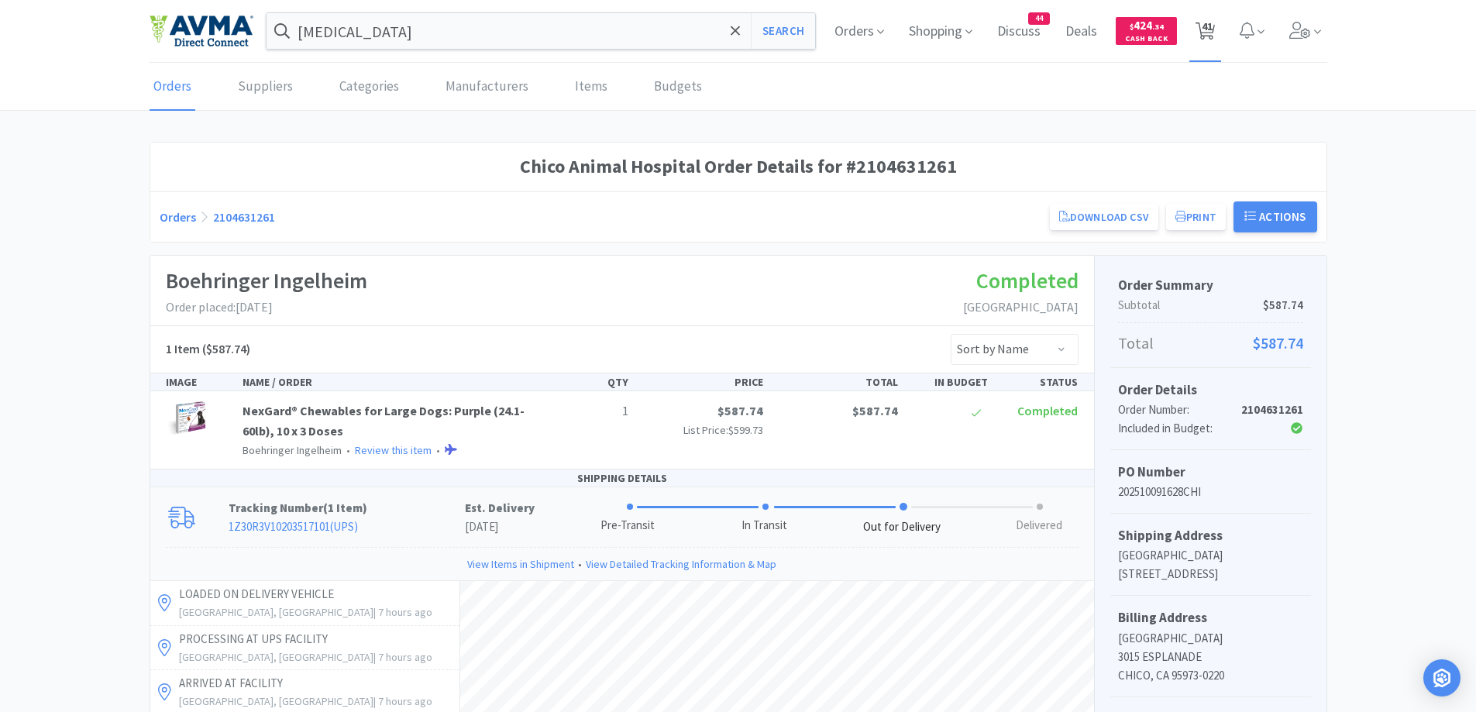
select select "2"
select select "1"
select select "12"
select select "1"
select select "3"
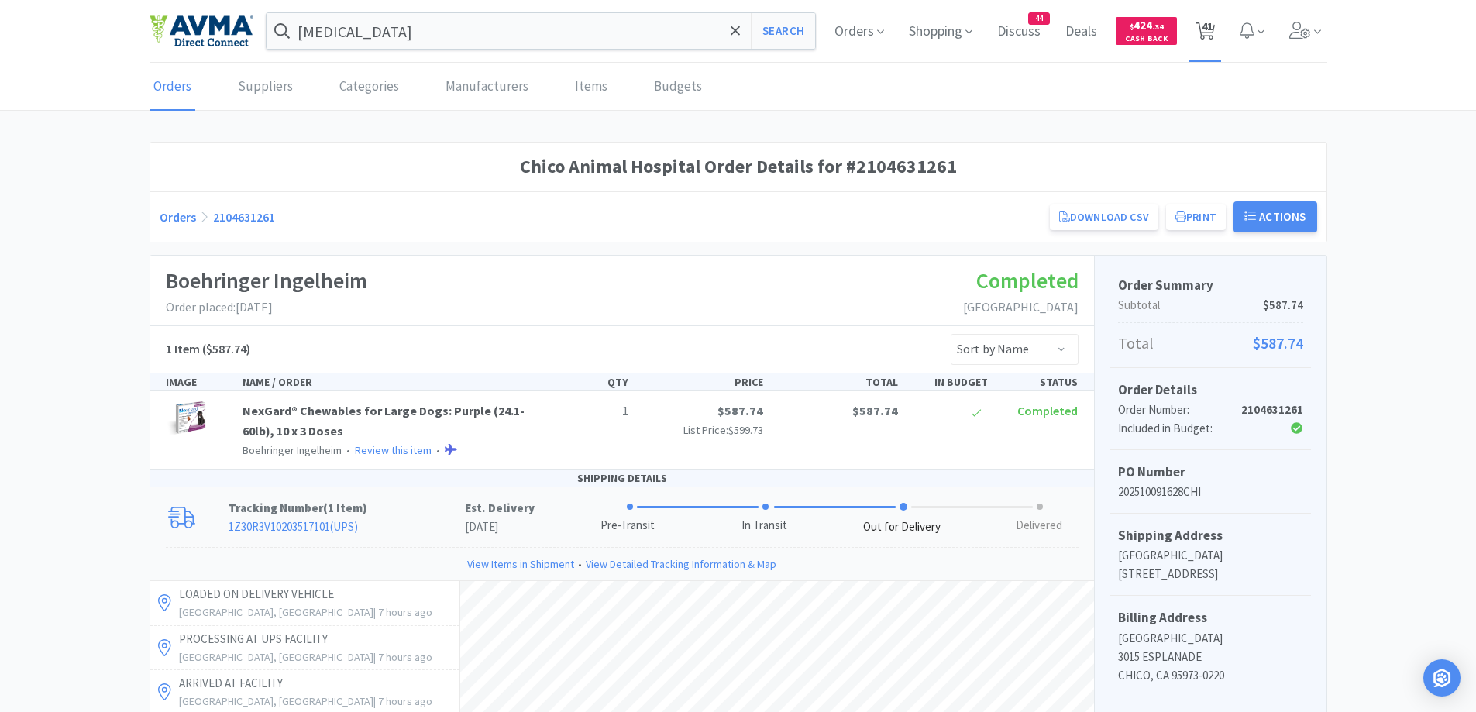
select select "1"
select select "10"
select select "1"
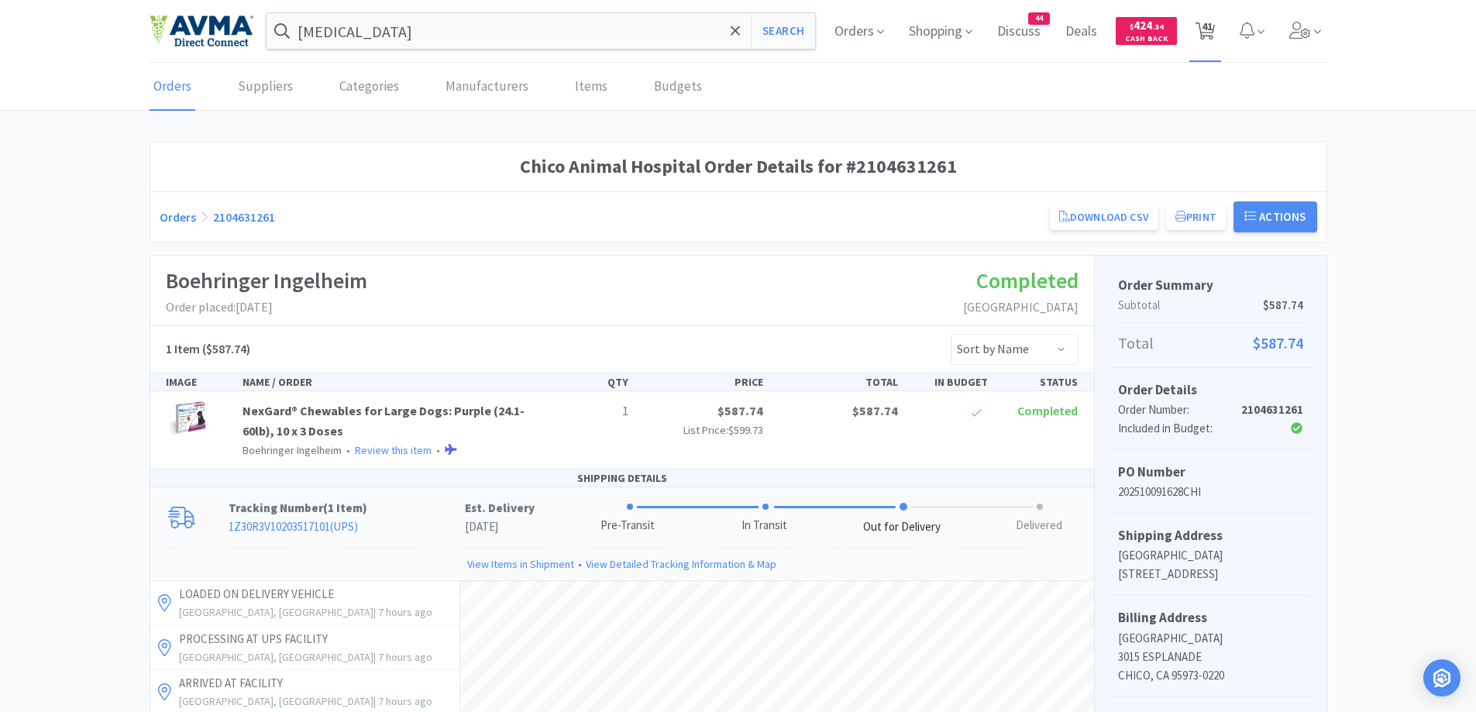
select select "2"
select select "3"
select select "1"
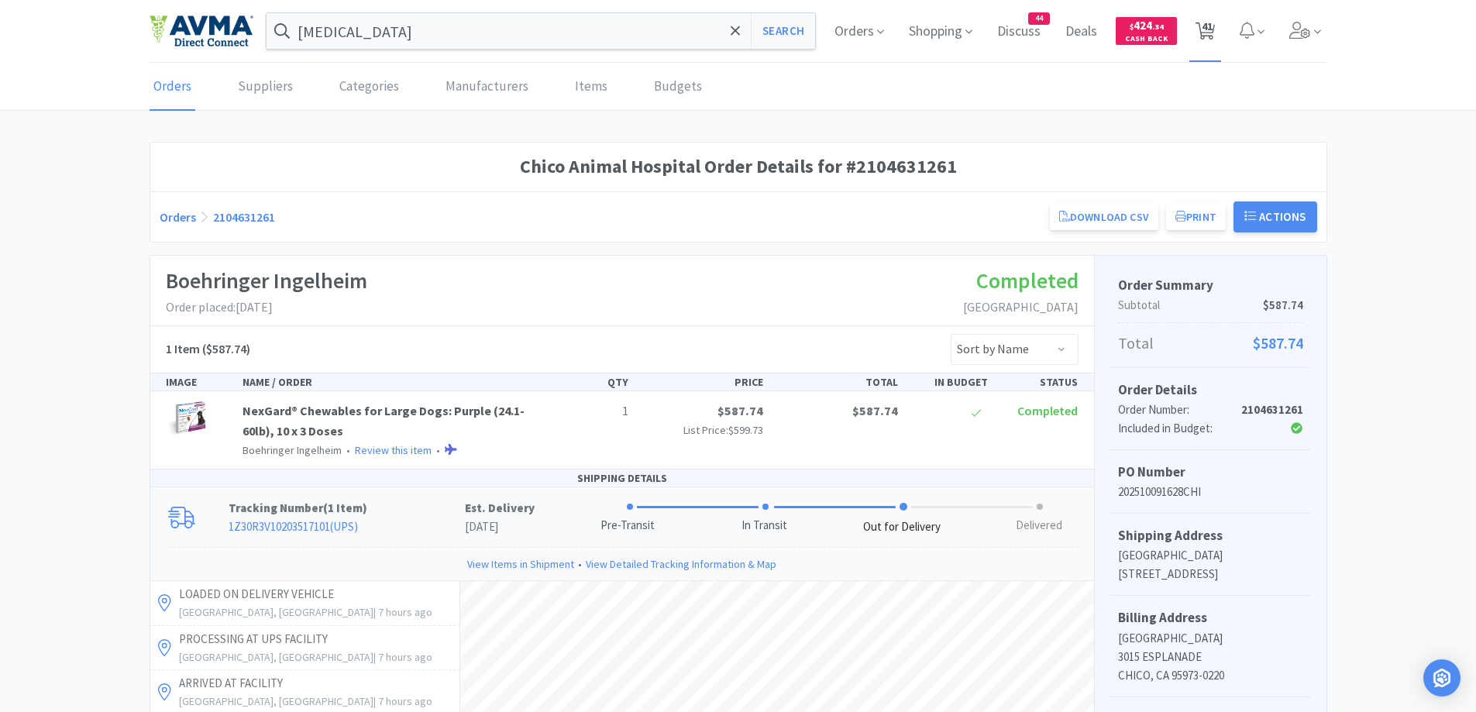
select select "1"
select select "5"
select select "1"
select select "12"
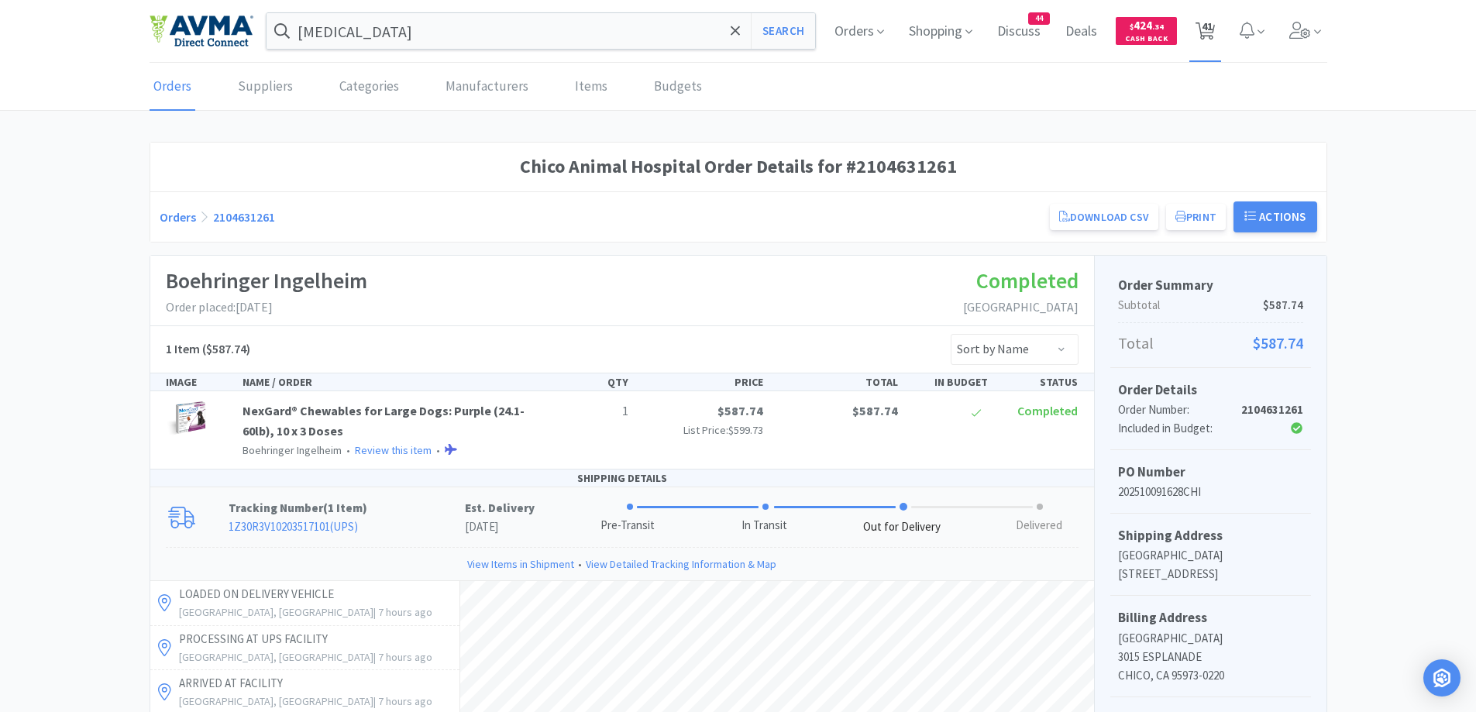
select select "1"
select select "50"
select select "5"
select select "1"
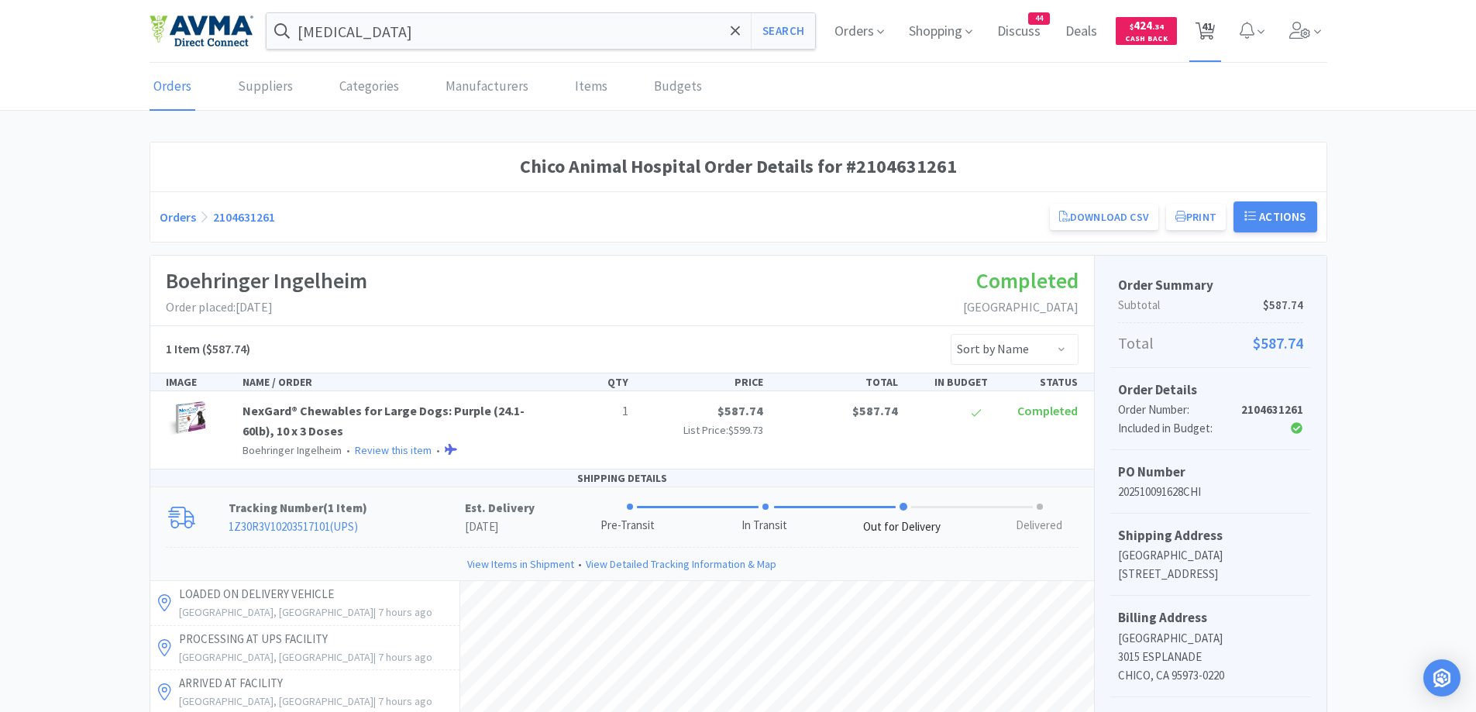
select select "1"
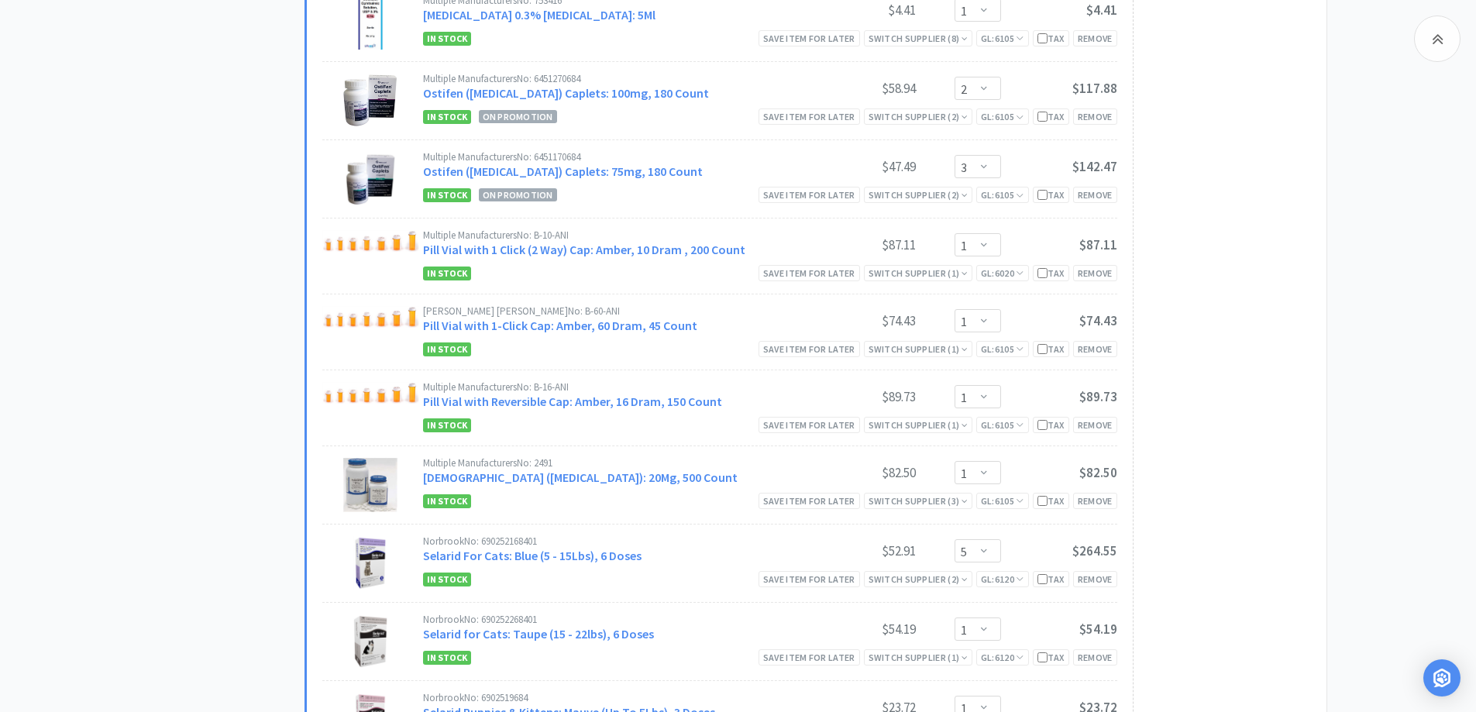
scroll to position [3099, 0]
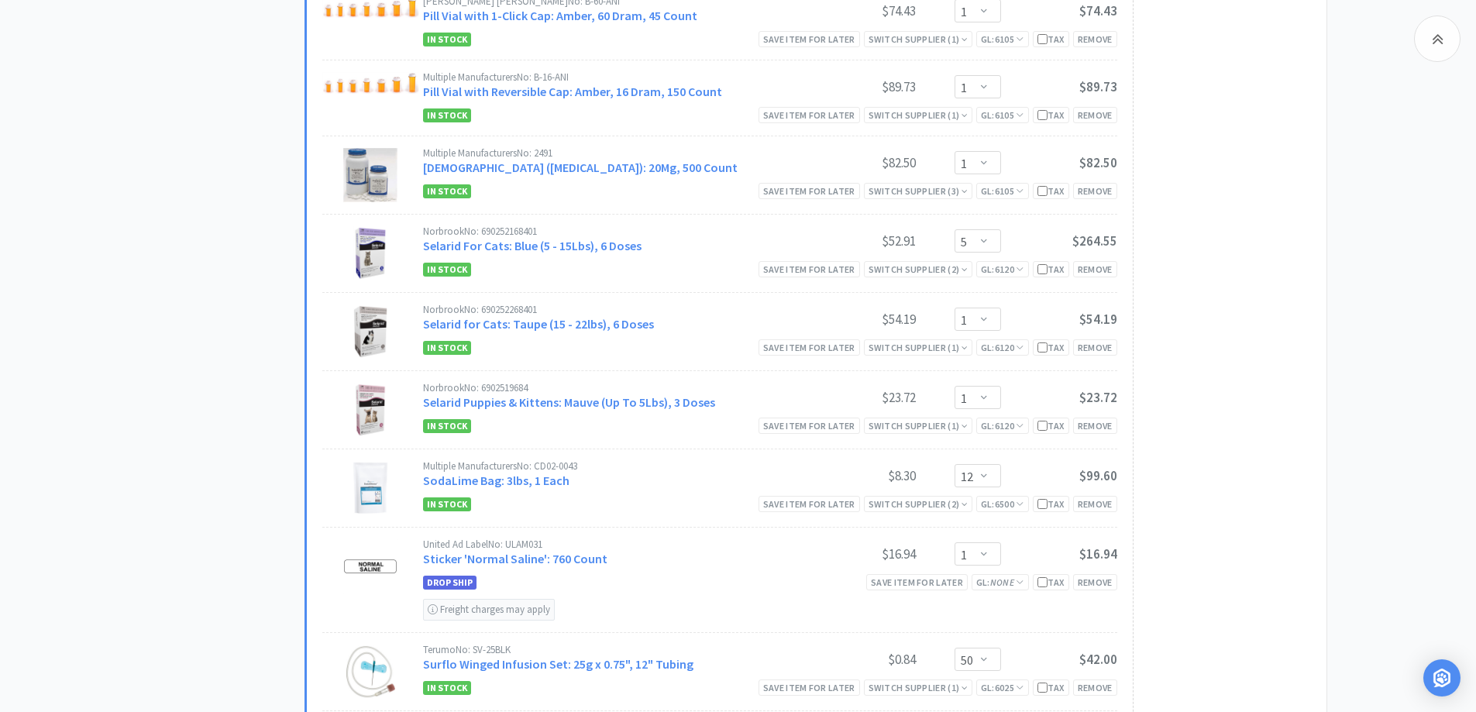
click at [987, 241] on select "Enter Quantity 1 2 3 4 5 6 7 8 9 10 11 12 13 14 15 16 17 18 19 20 Enter Quantity" at bounding box center [977, 240] width 46 height 23
click at [954, 229] on select "Enter Quantity 1 2 3 4 5 6 7 8 9 10 11 12 13 14 15 16 17 18 19 20 Enter Quantity" at bounding box center [977, 240] width 46 height 23
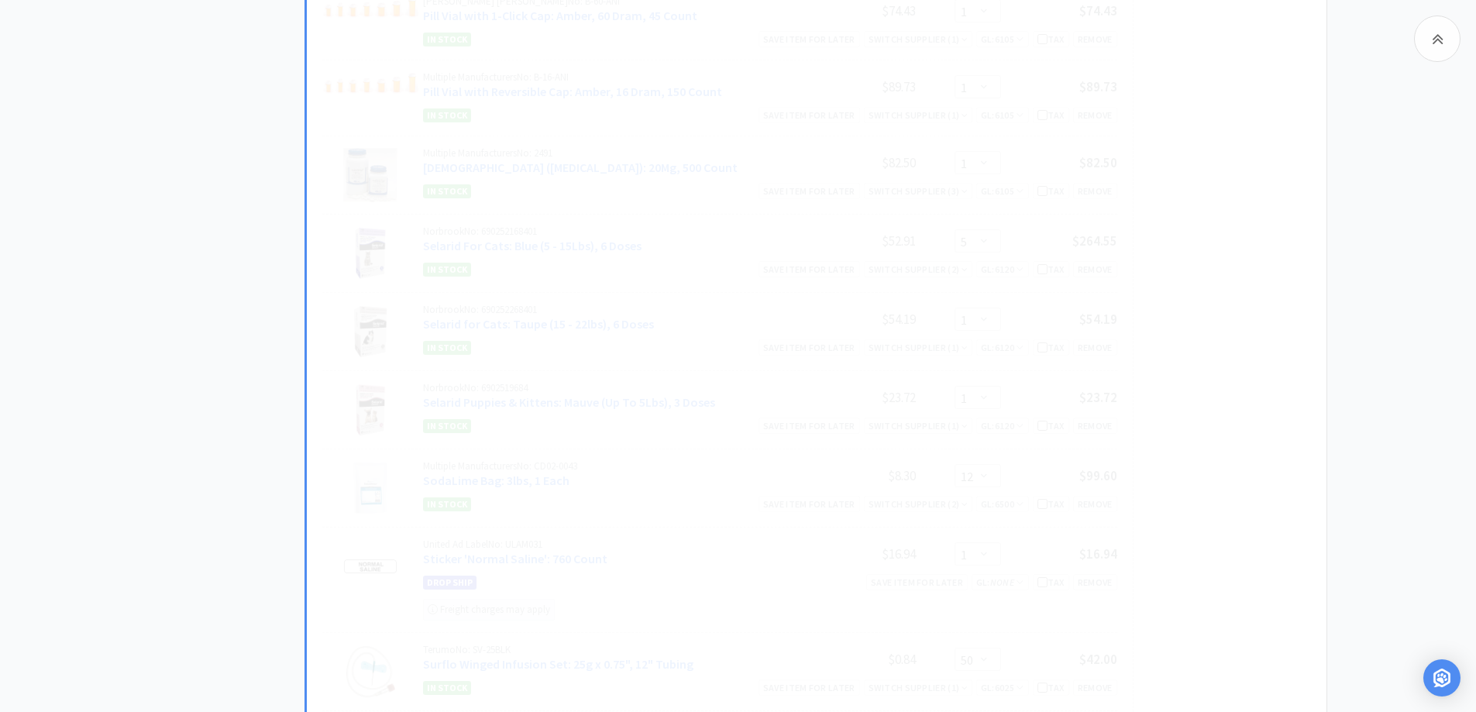
select select "7"
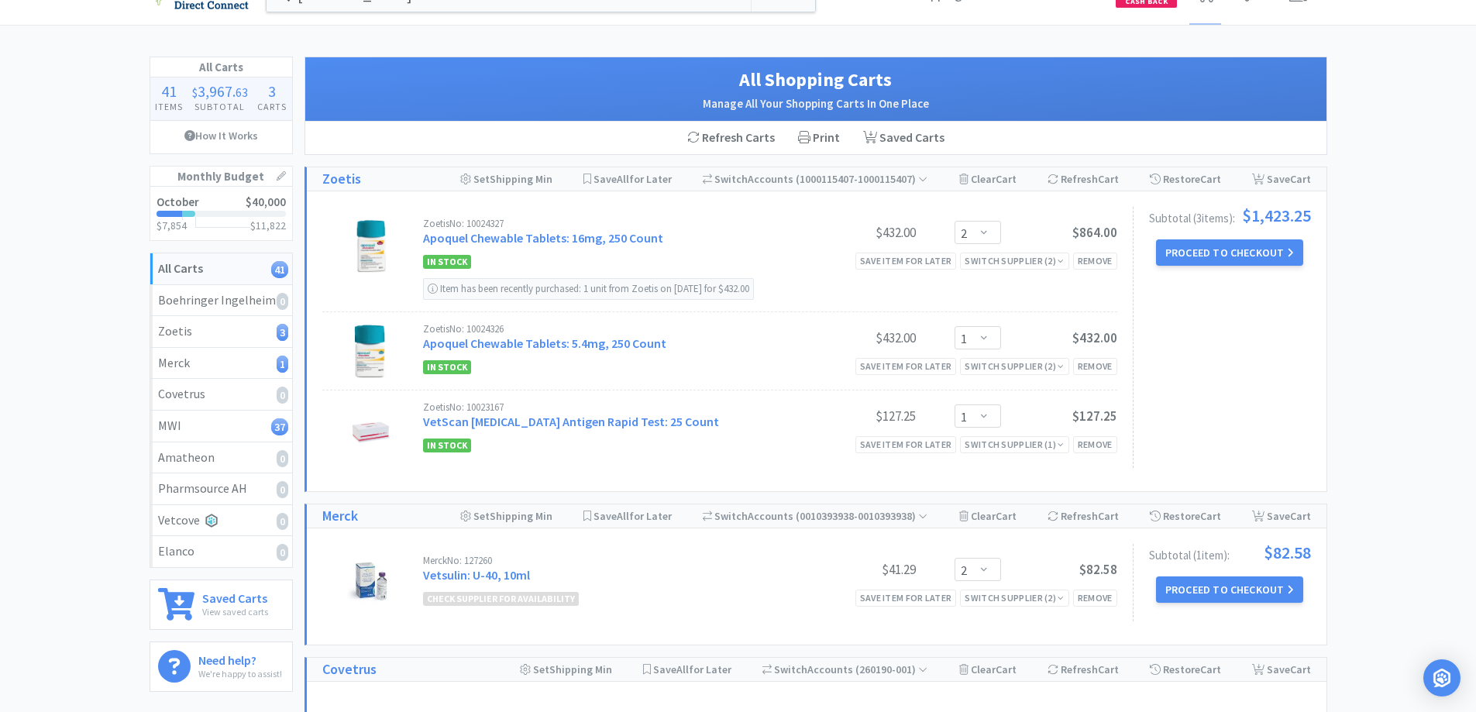
scroll to position [0, 0]
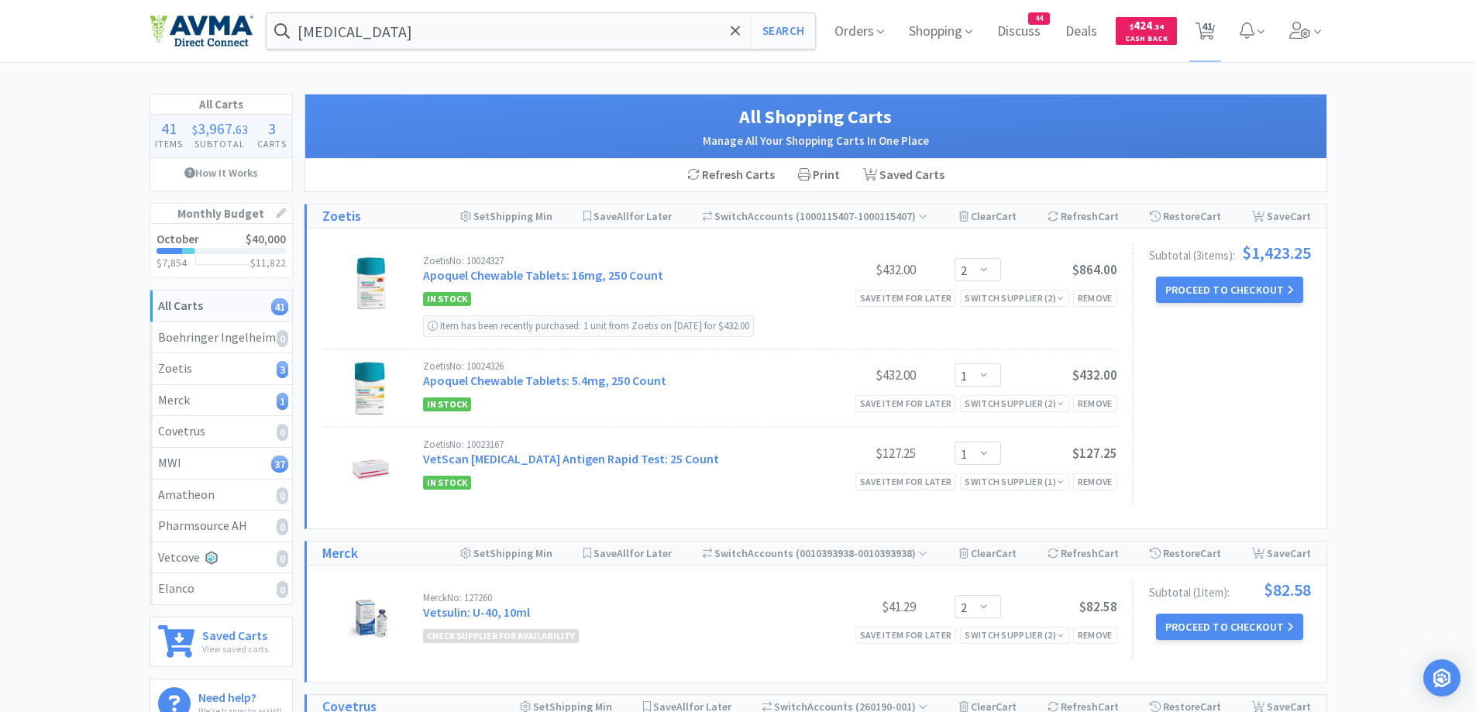
click at [470, 26] on input "[MEDICAL_DATA]" at bounding box center [540, 31] width 549 height 36
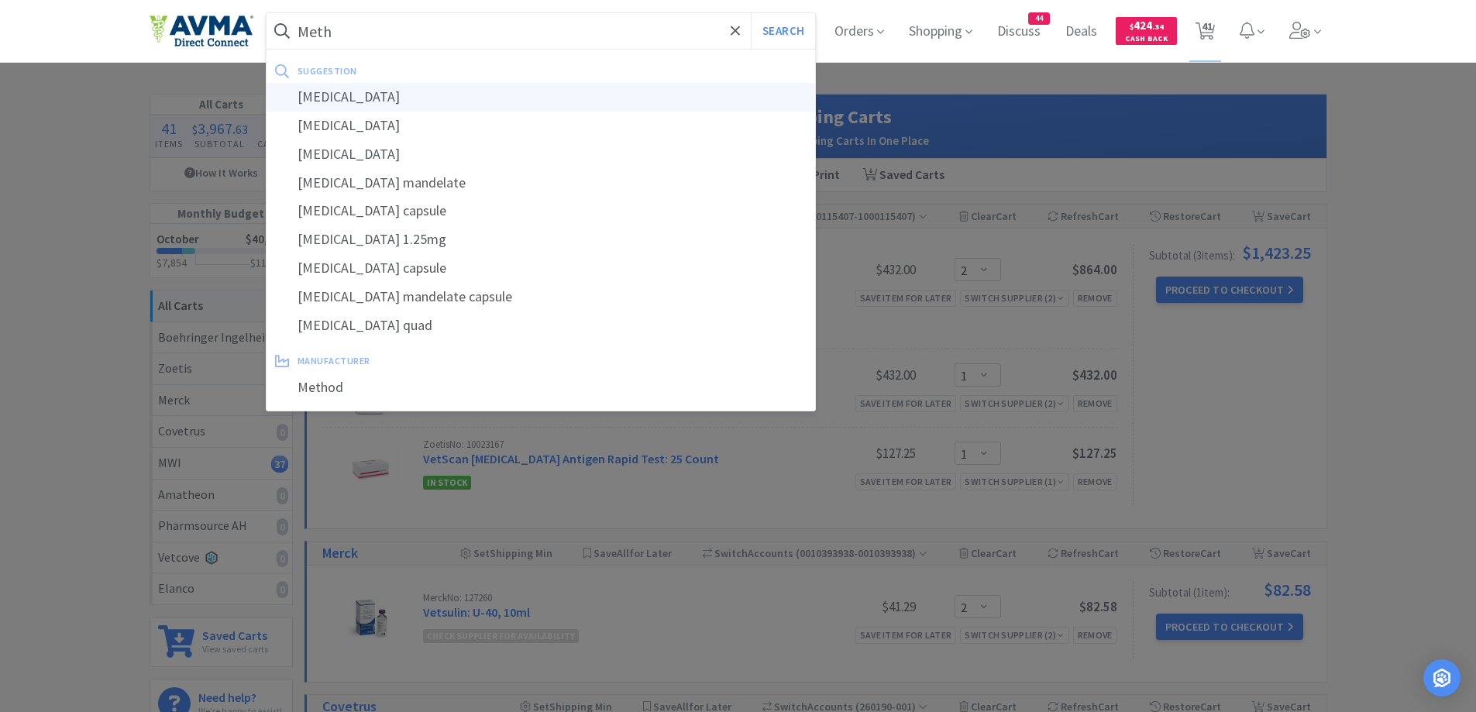
click at [377, 98] on div "[MEDICAL_DATA]" at bounding box center [540, 97] width 549 height 29
type input "[MEDICAL_DATA]"
select select "2"
select select "1"
select select "2"
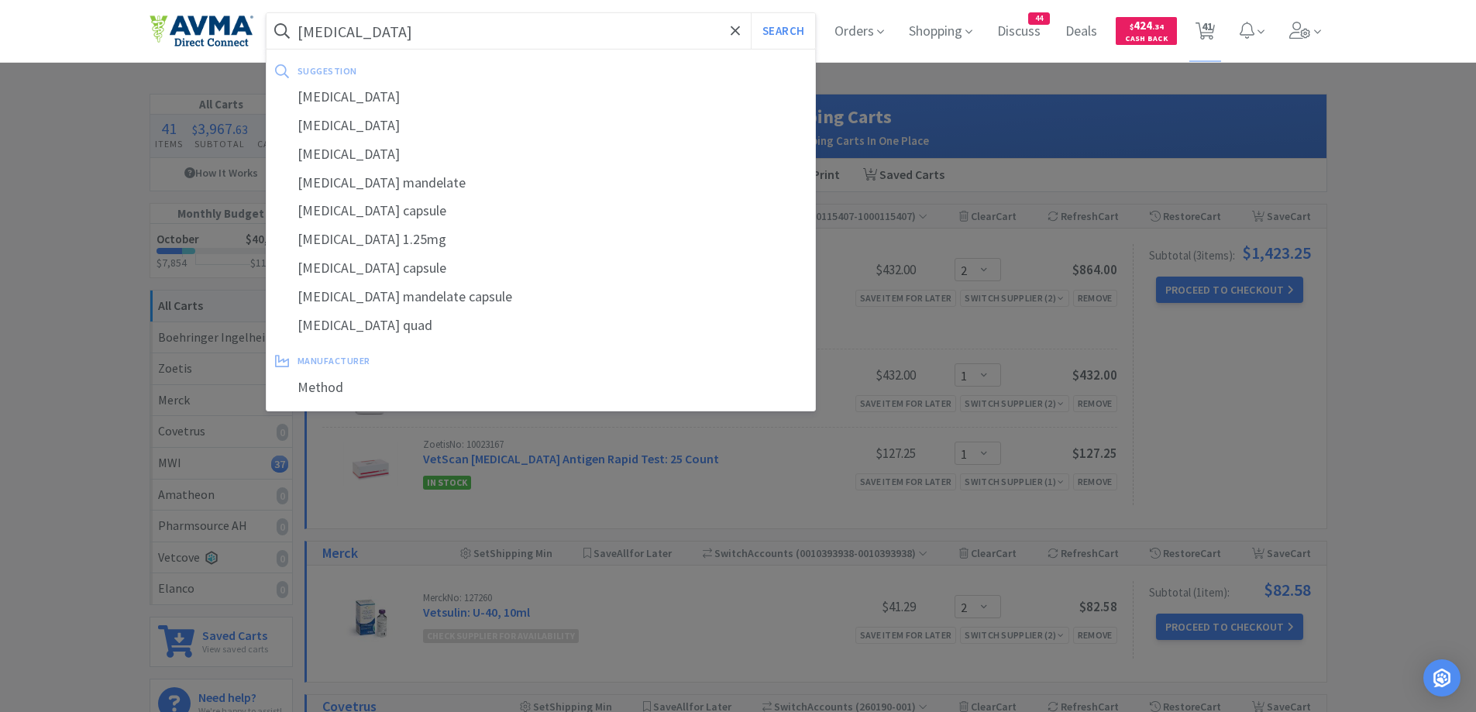
select select "2"
select select "1"
select select "2"
select select "1"
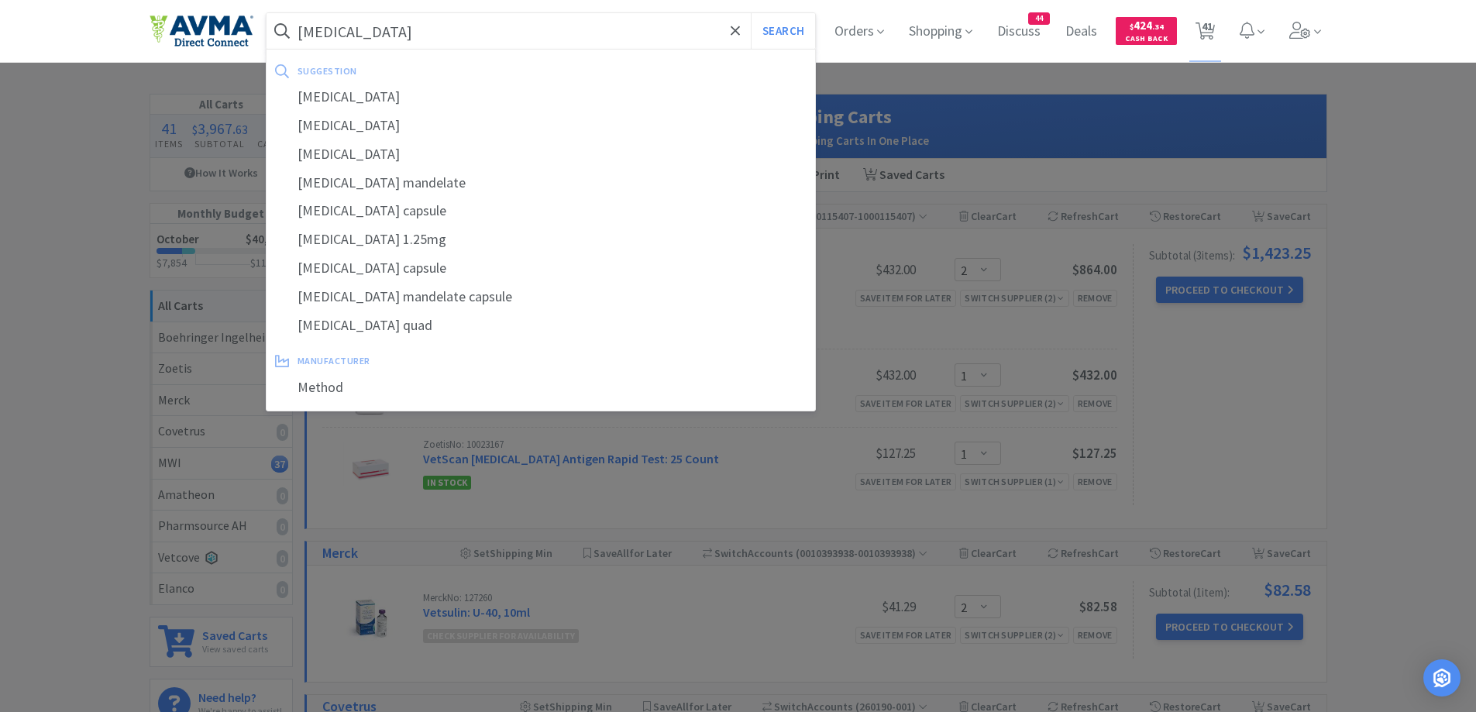
select select "1"
select select "2"
select select "1"
select select "12"
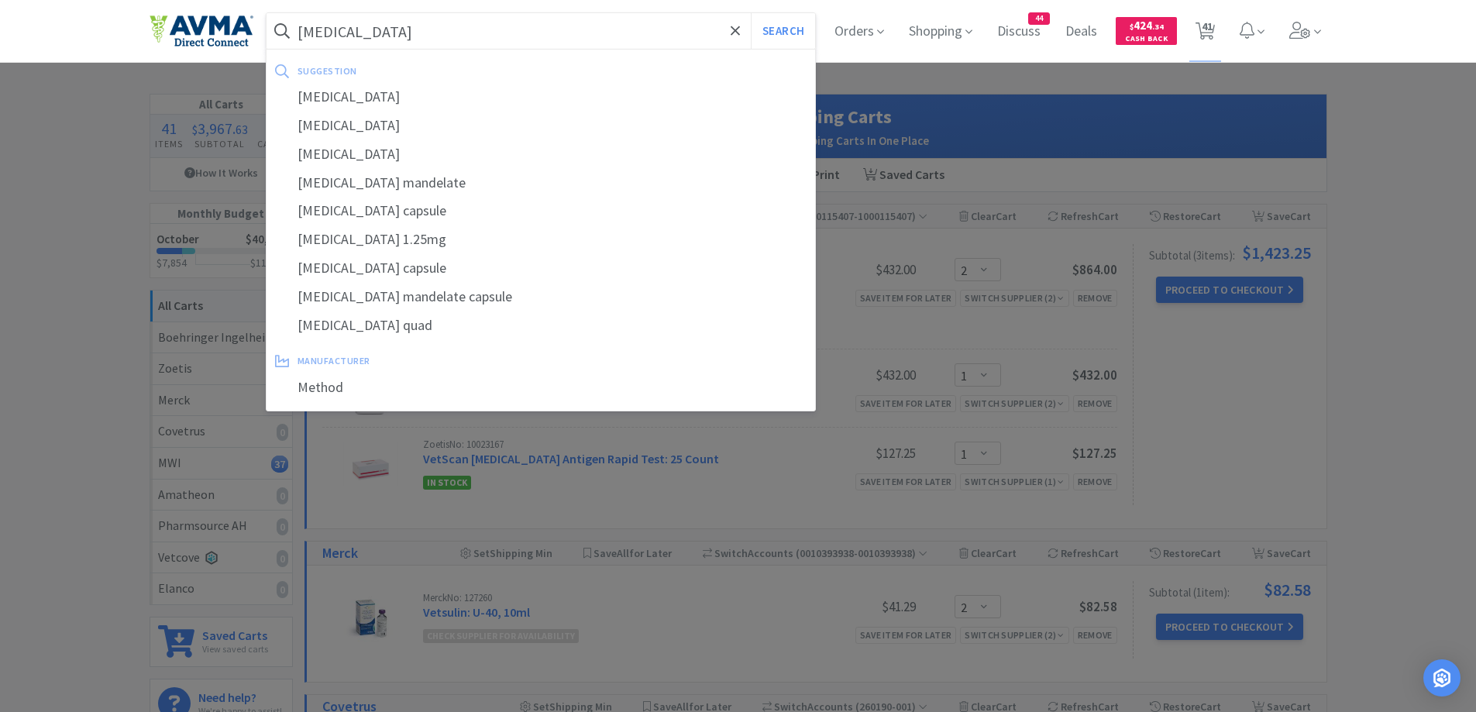
select select "1"
select select "3"
select select "1"
select select "10"
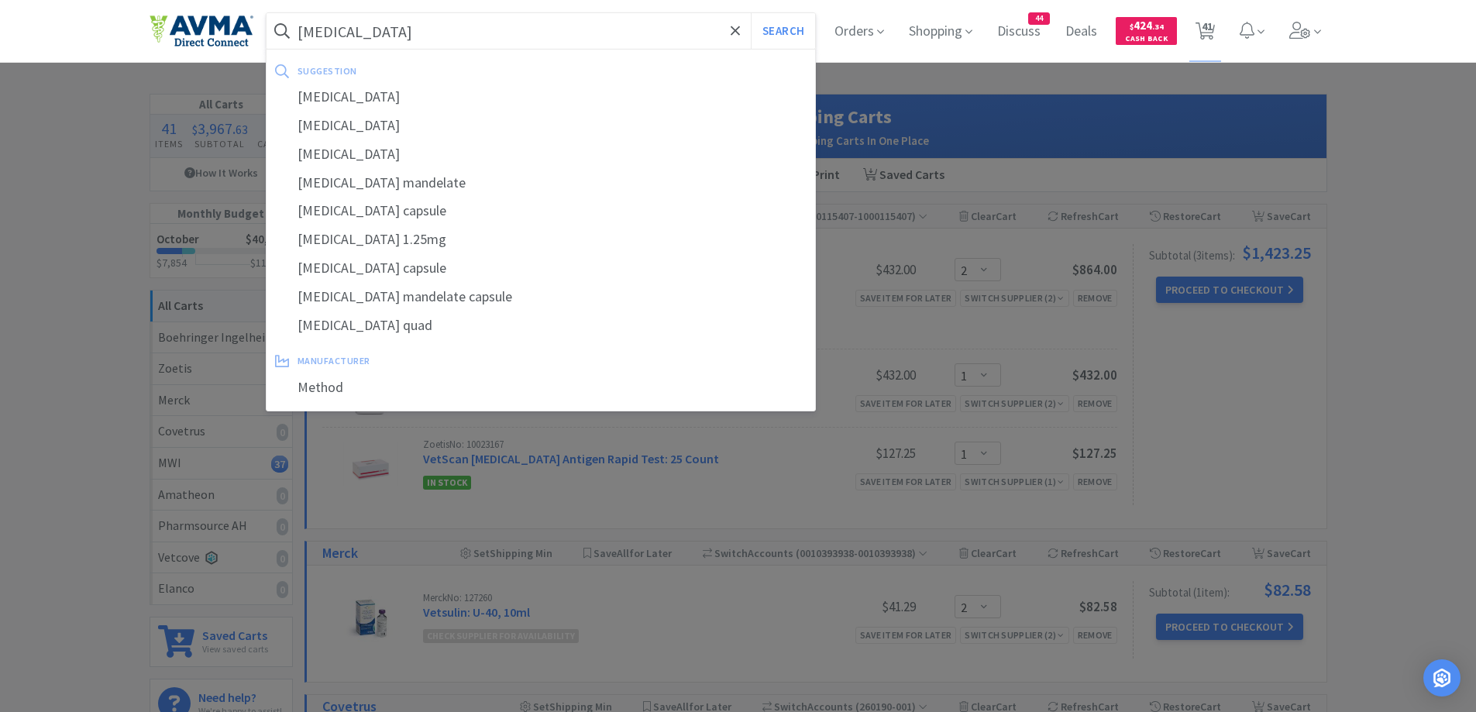
select select "1"
select select "2"
select select "3"
select select "1"
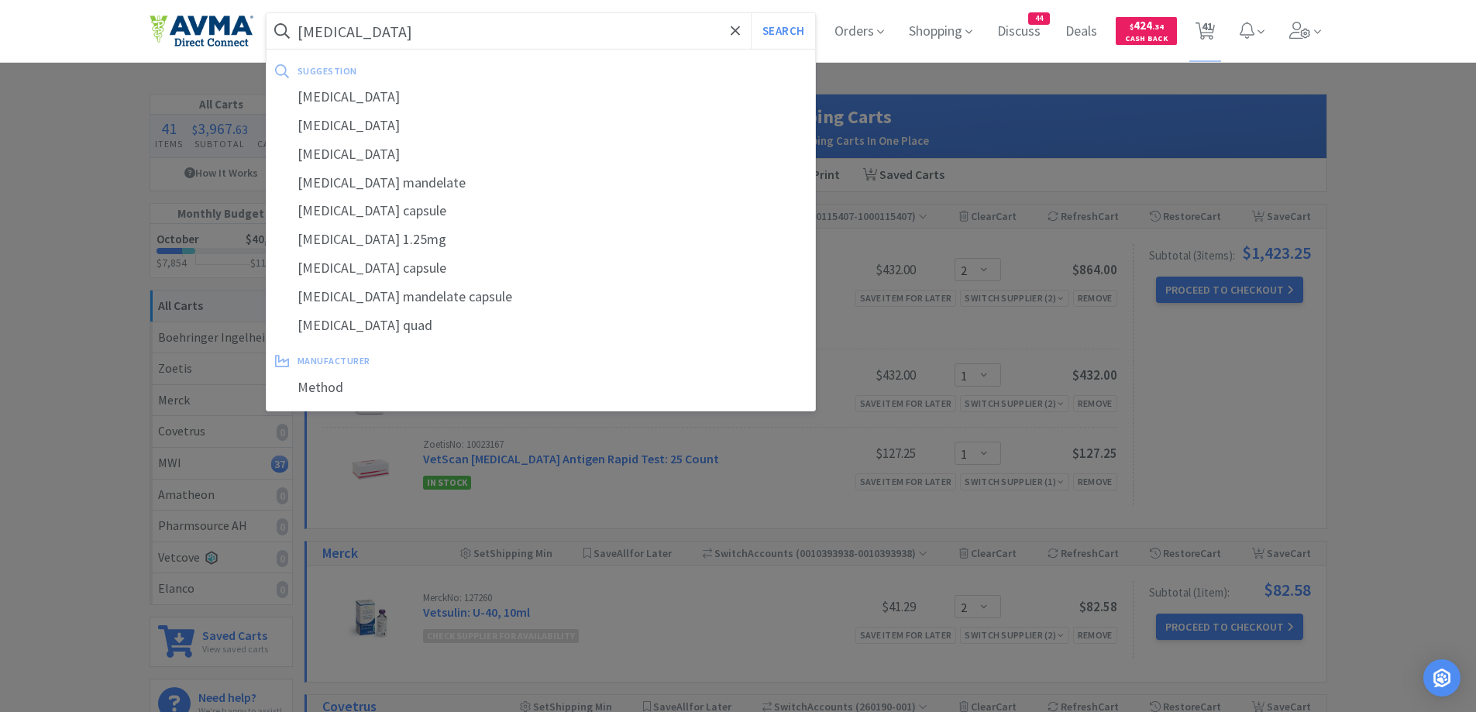
select select "1"
select select "7"
select select "1"
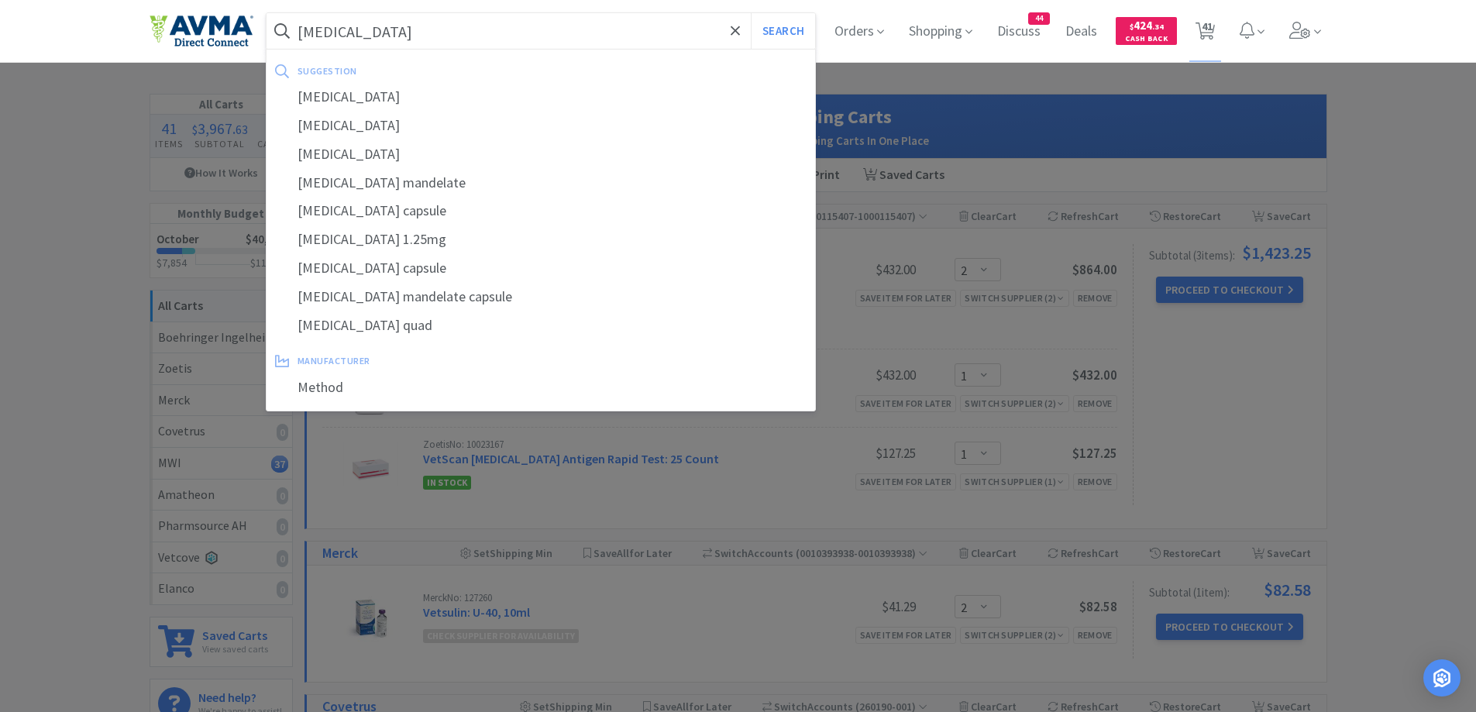
select select "1"
select select "12"
select select "1"
select select "50"
select select "5"
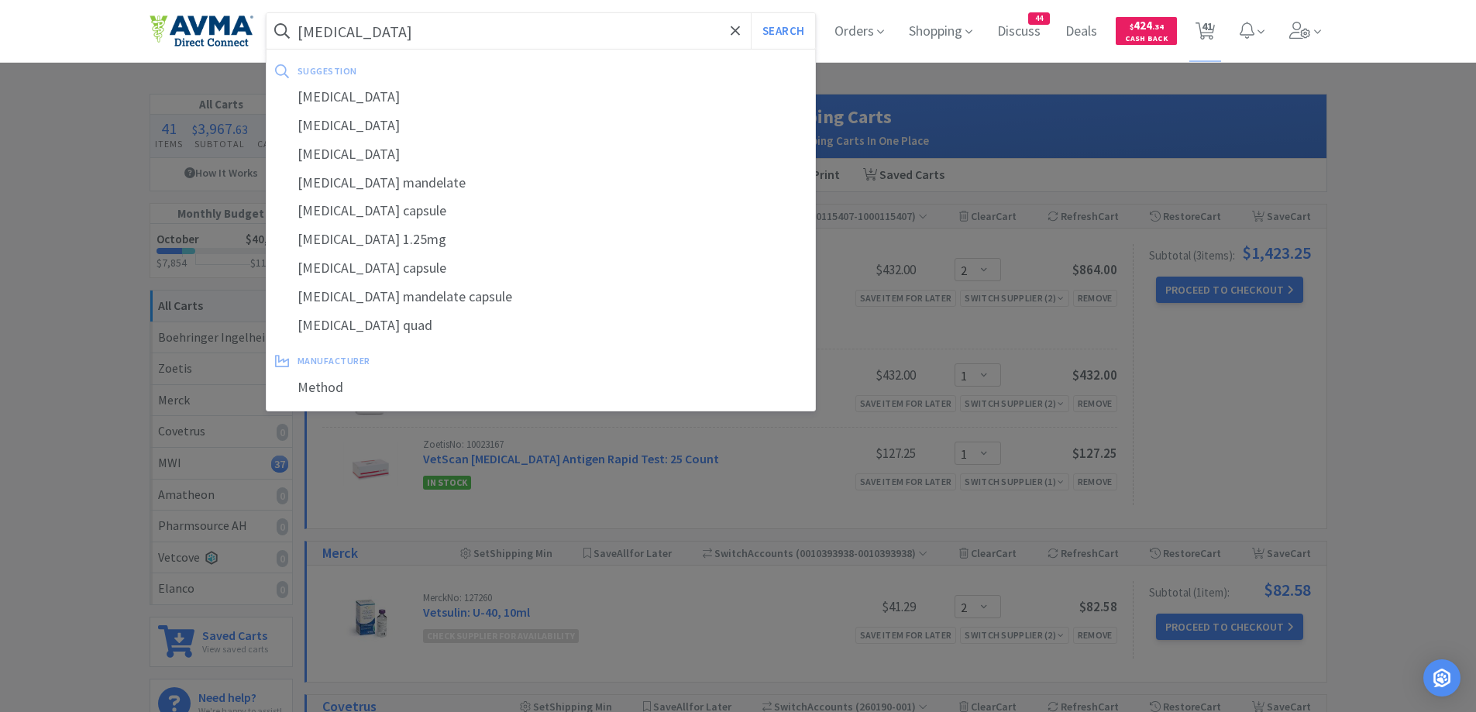
select select "1"
select select "2"
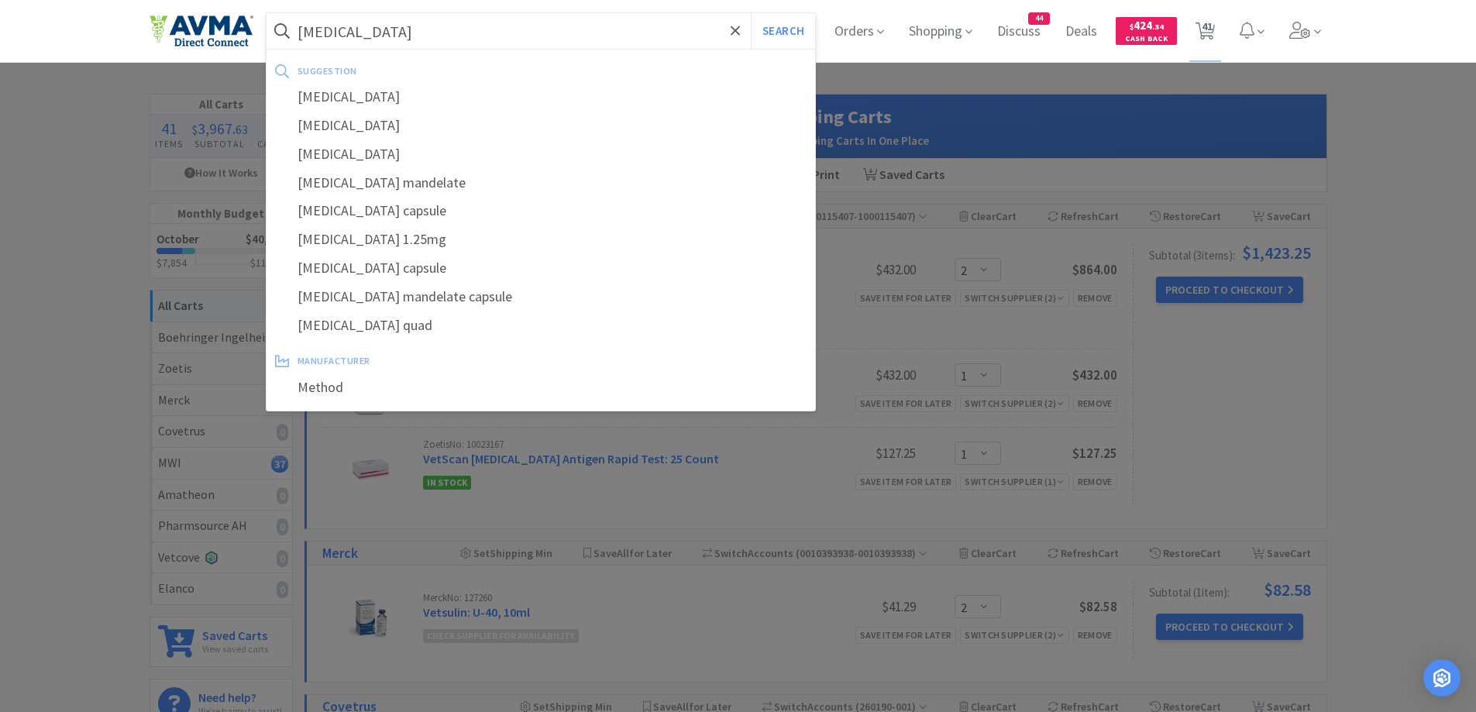
select select "1"
select select "2"
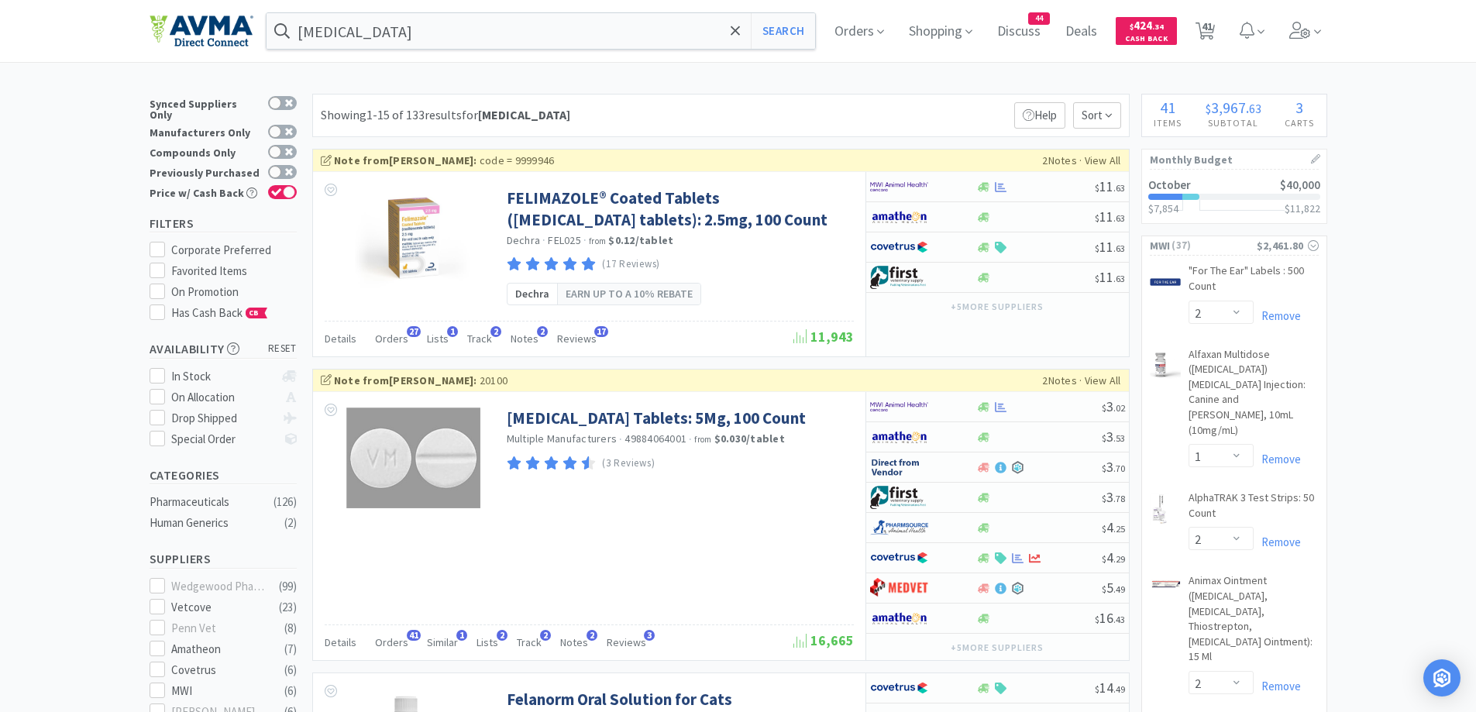
click at [847, 99] on div "Showing 1-15 of 133 results for [MEDICAL_DATA] Filters Help Sort" at bounding box center [720, 115] width 817 height 43
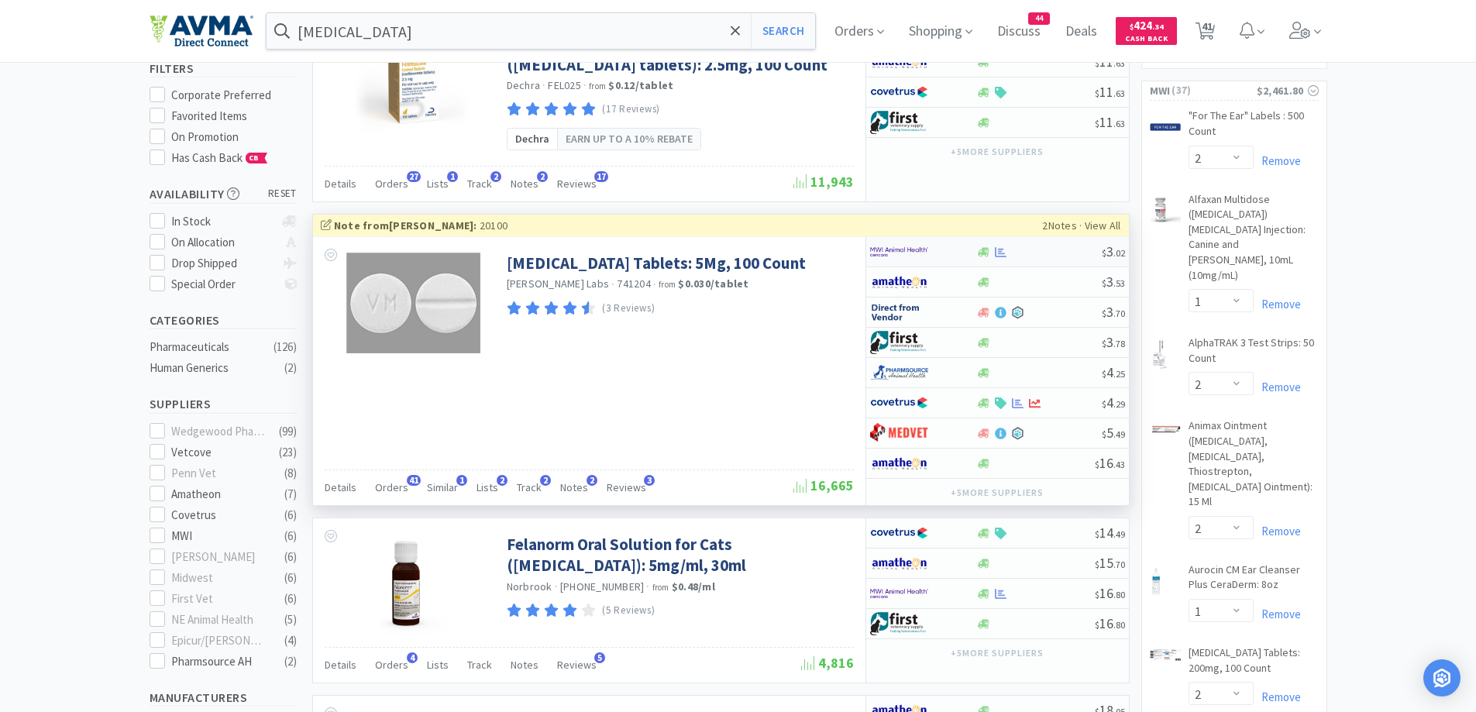
click at [976, 256] on div at bounding box center [983, 252] width 15 height 12
select select "1"
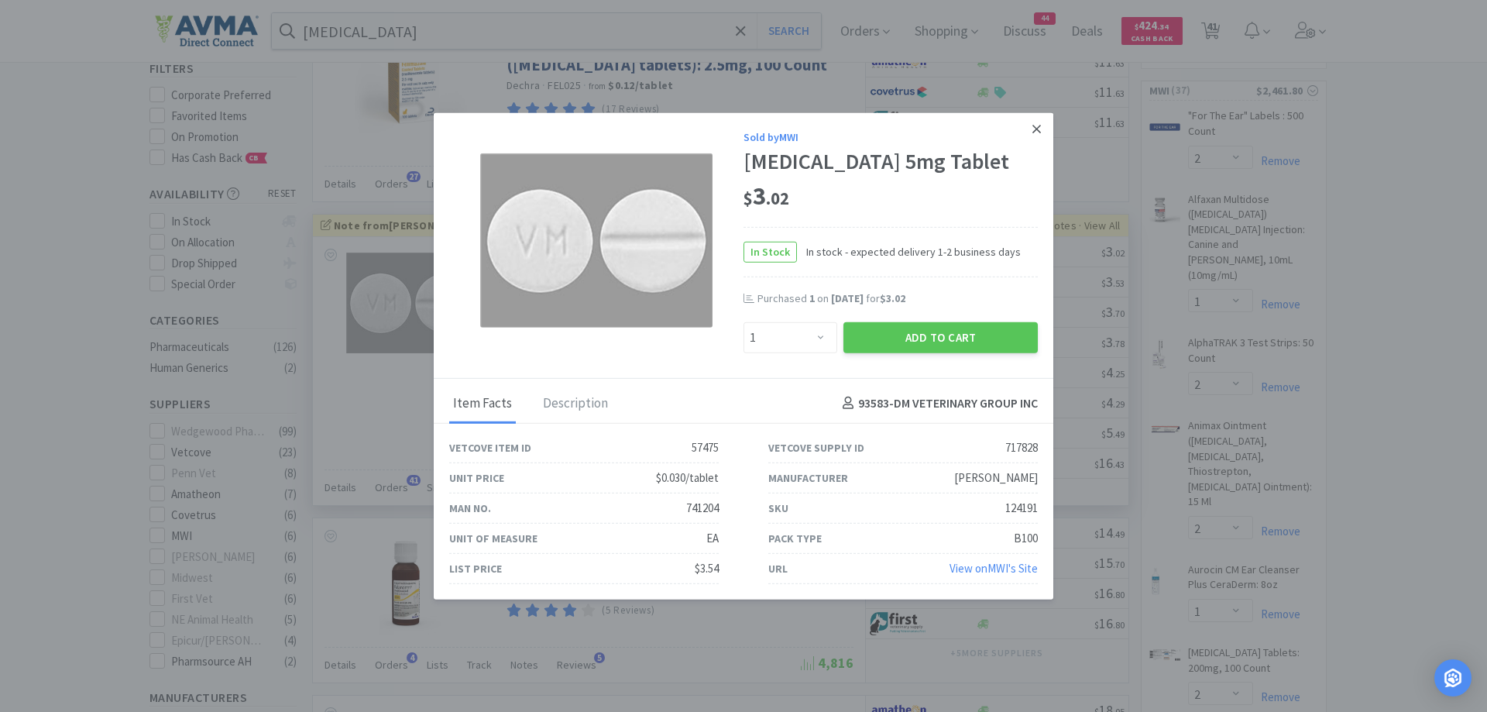
click at [1033, 125] on icon at bounding box center [1037, 129] width 9 height 14
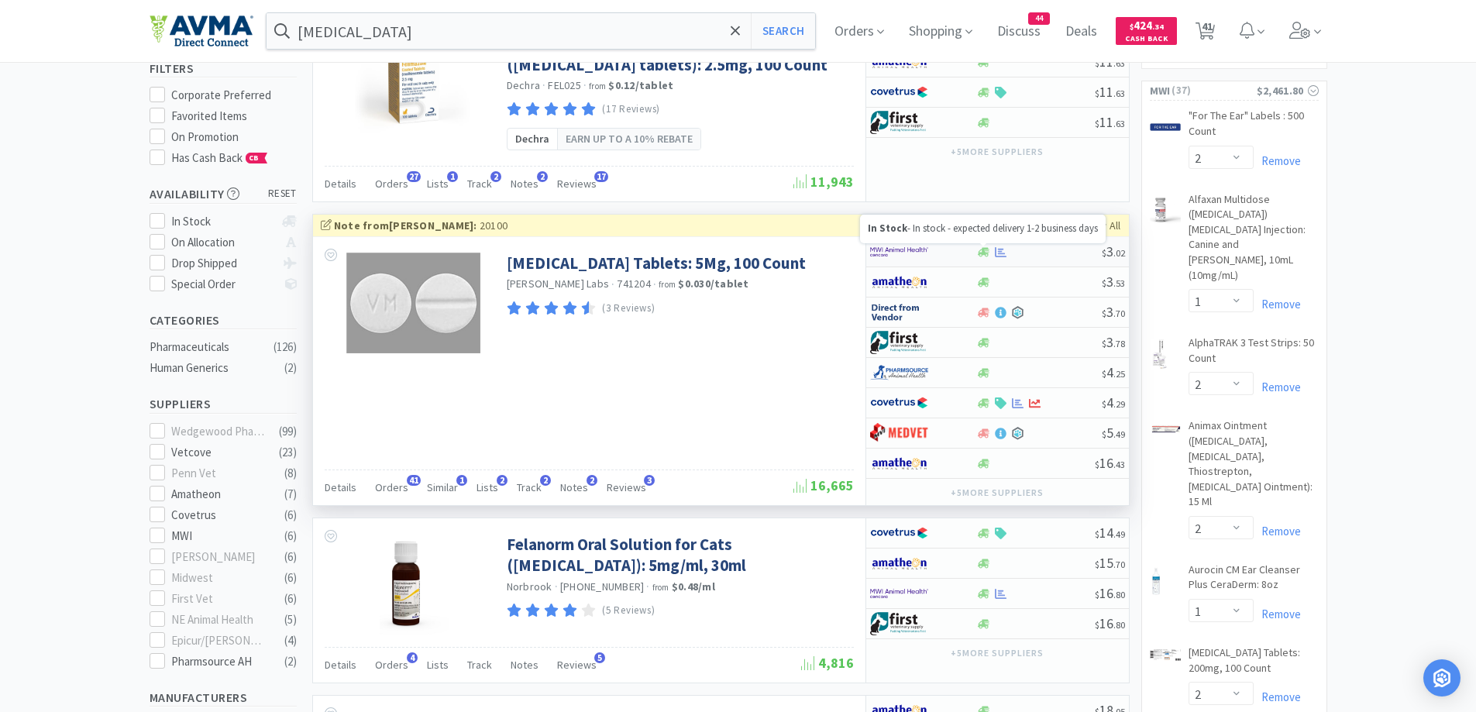
click at [978, 250] on icon at bounding box center [984, 252] width 12 height 12
select select "1"
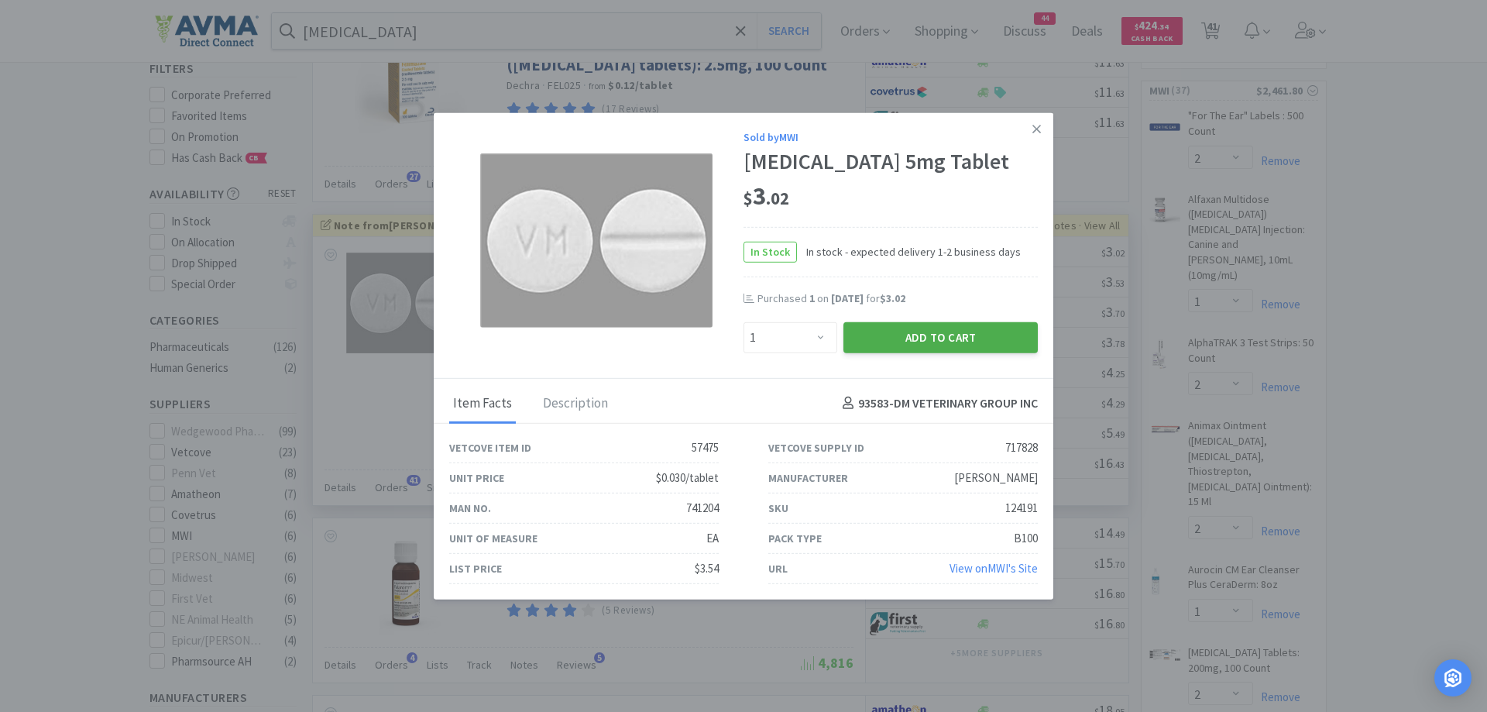
click at [906, 344] on button "Add to Cart" at bounding box center [941, 336] width 194 height 31
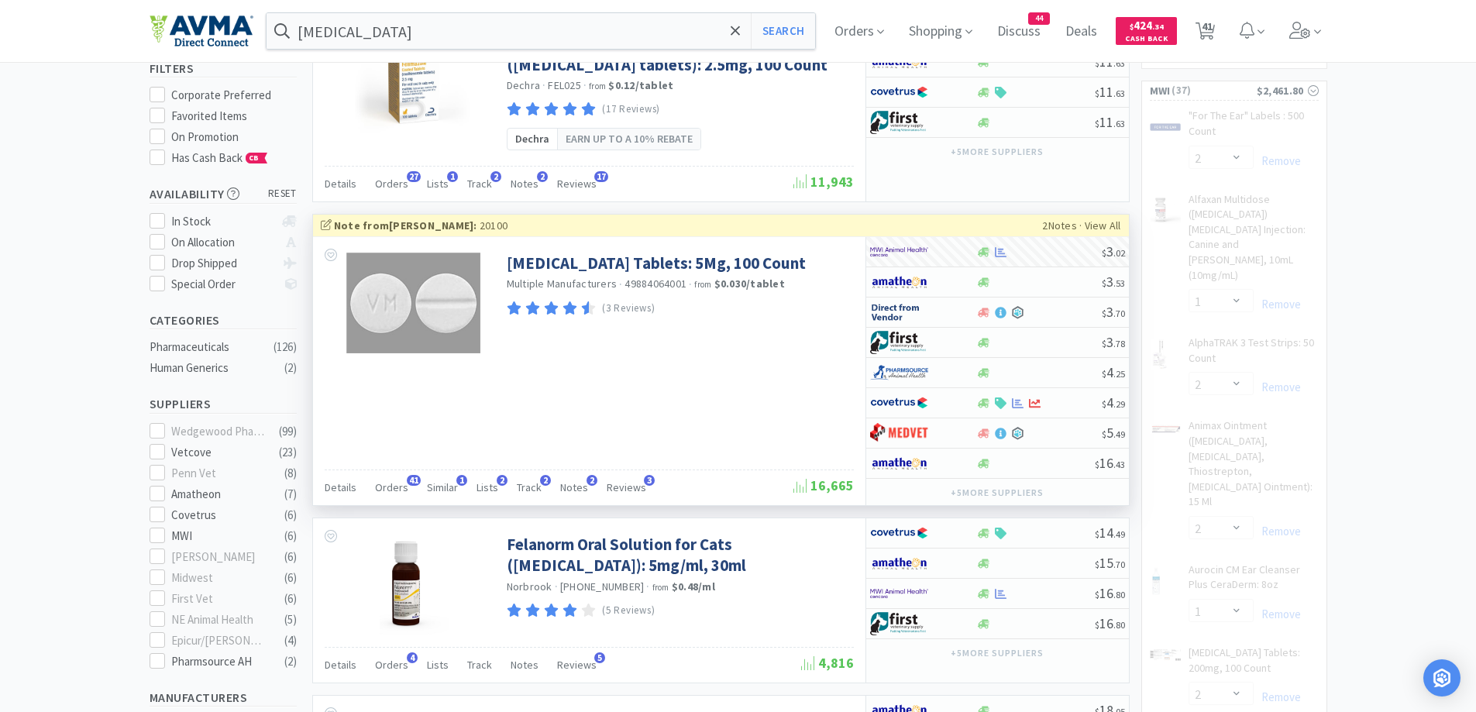
select select "1"
select select "10"
select select "1"
select select "2"
select select "3"
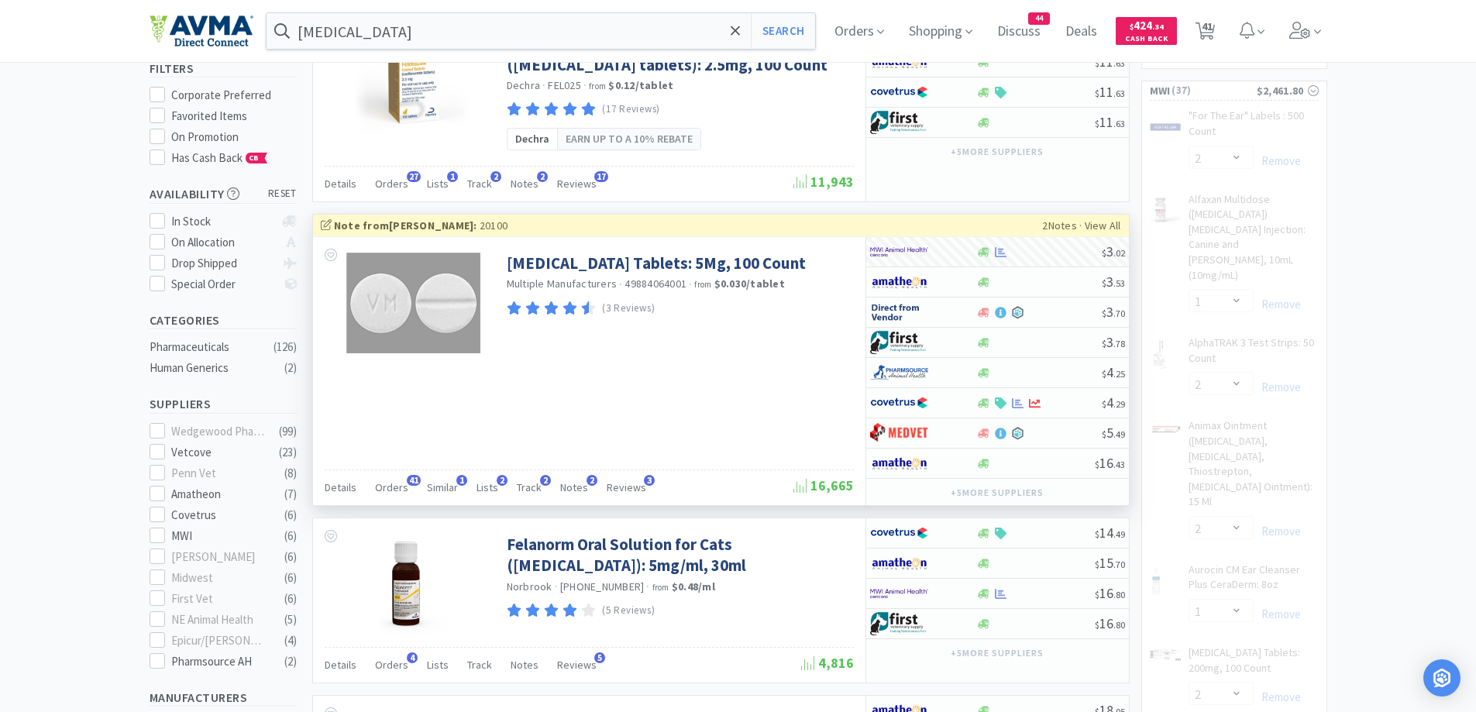
select select "1"
select select "7"
select select "1"
select select "12"
select select "5"
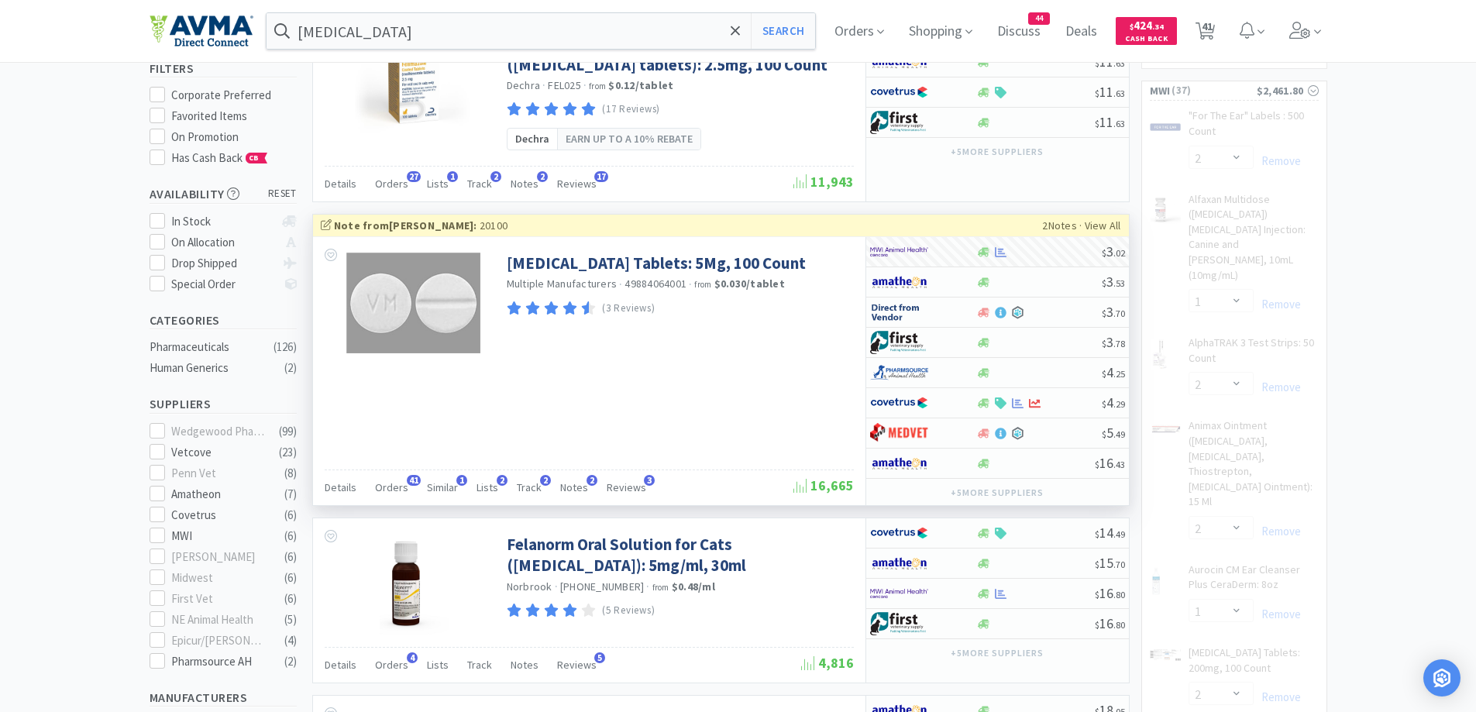
select select "1"
select select "50"
select select "1"
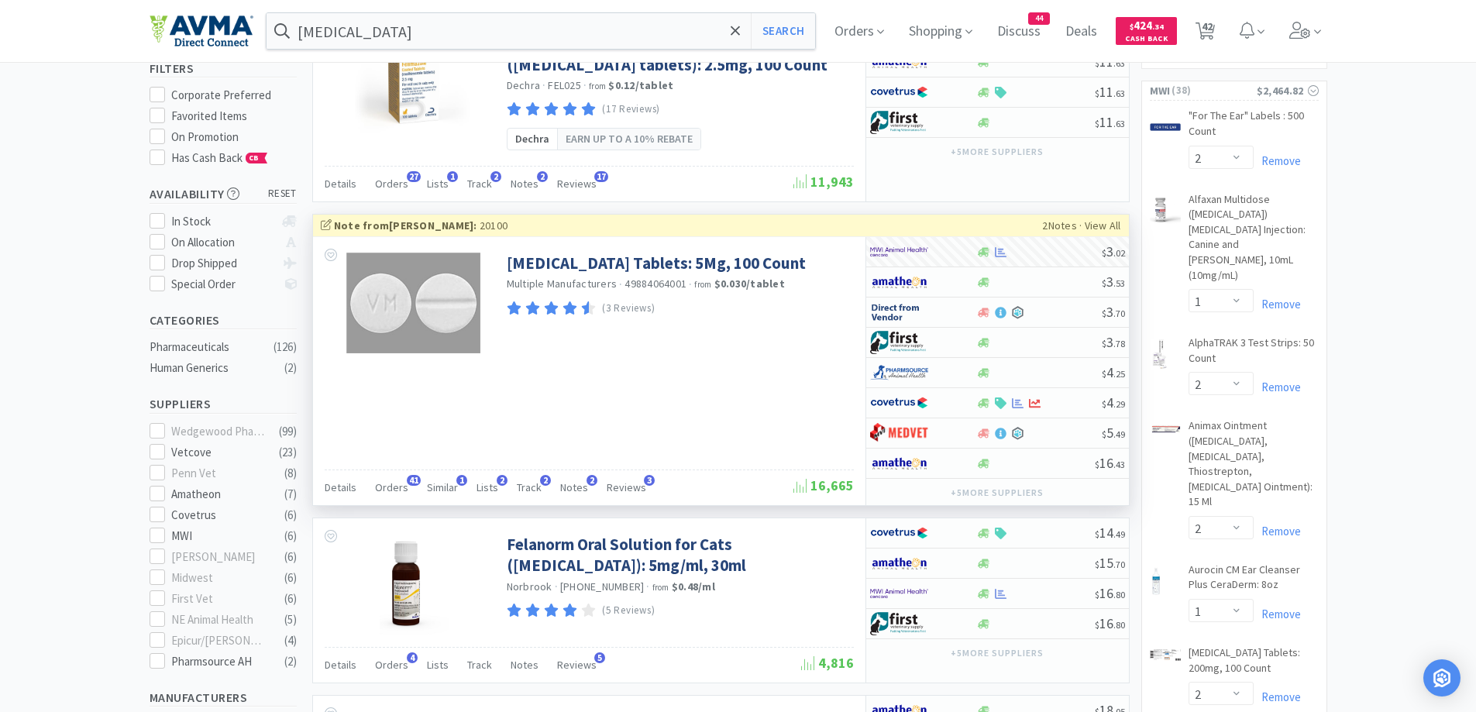
scroll to position [0, 0]
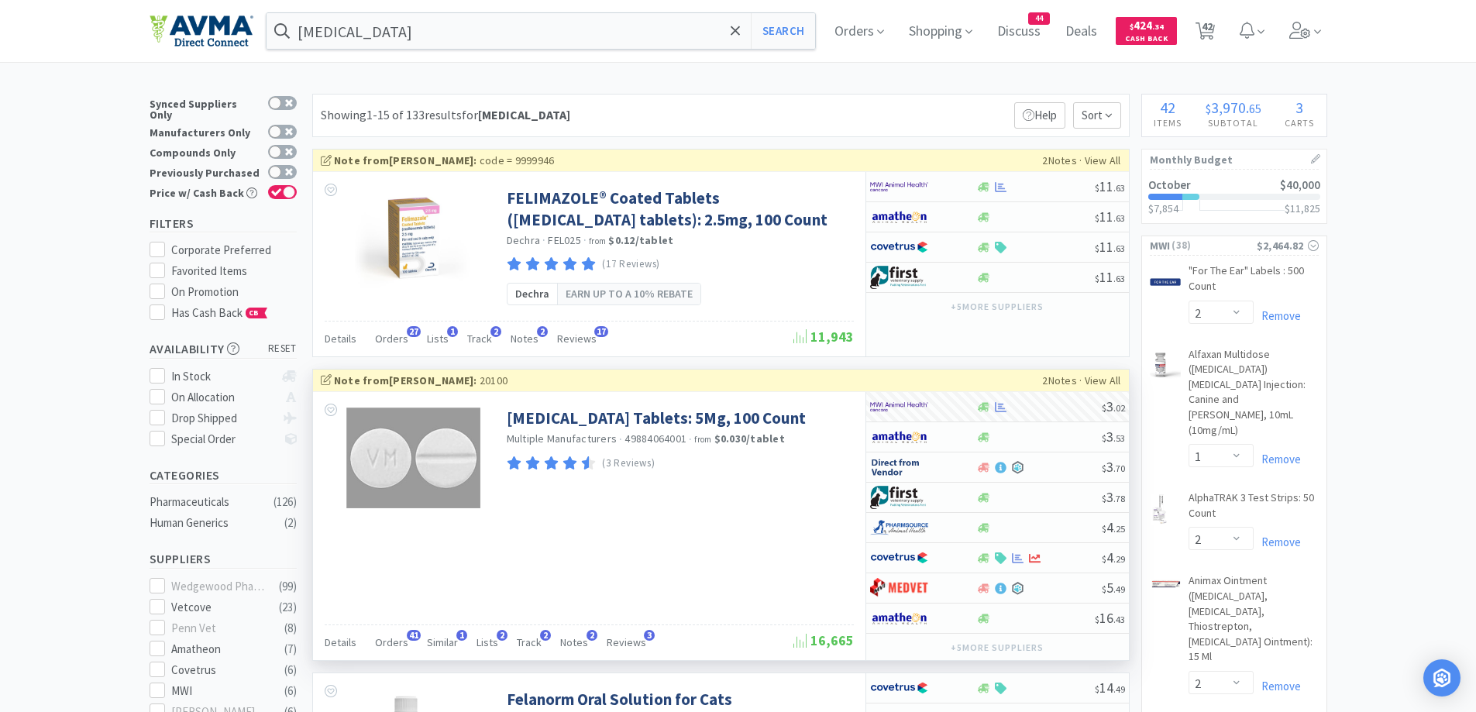
click at [407, 43] on input "[MEDICAL_DATA]" at bounding box center [540, 31] width 549 height 36
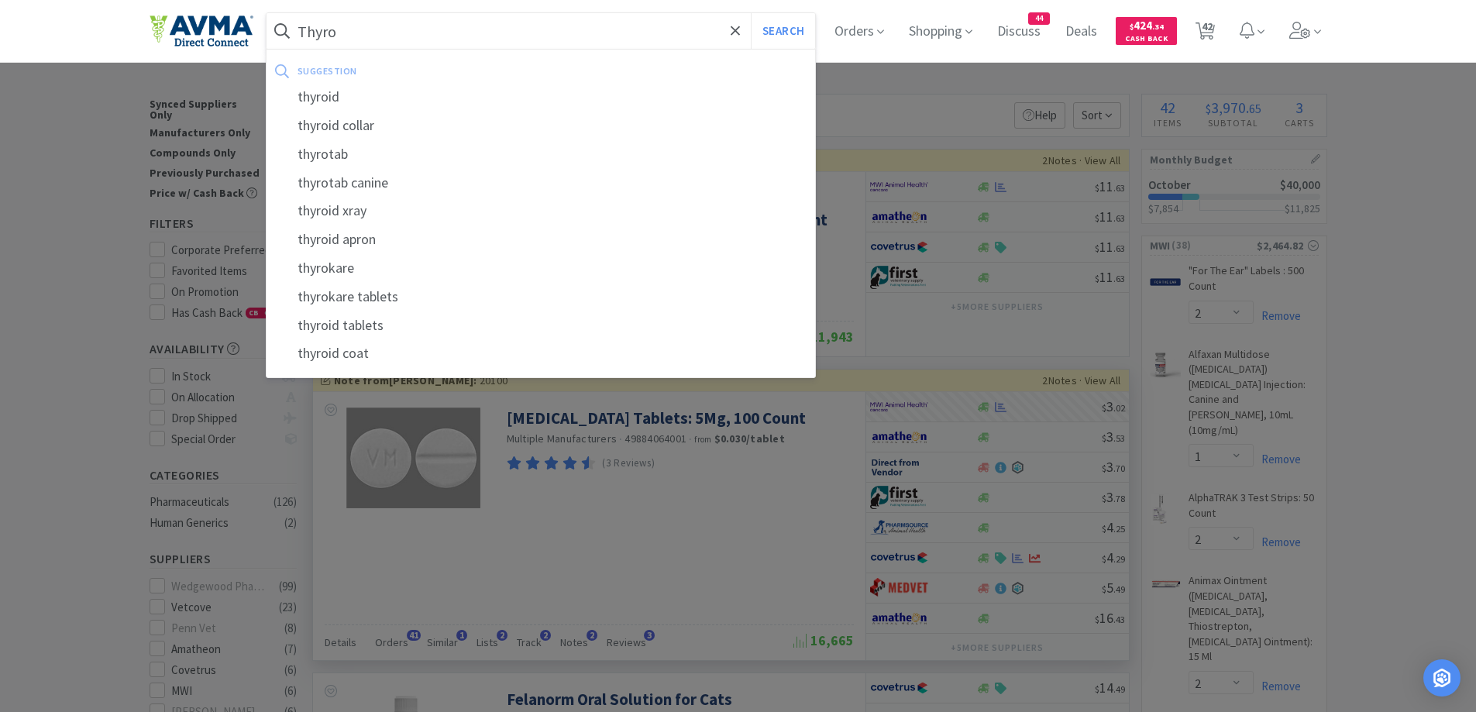
click at [751, 13] on button "Search" at bounding box center [783, 31] width 64 height 36
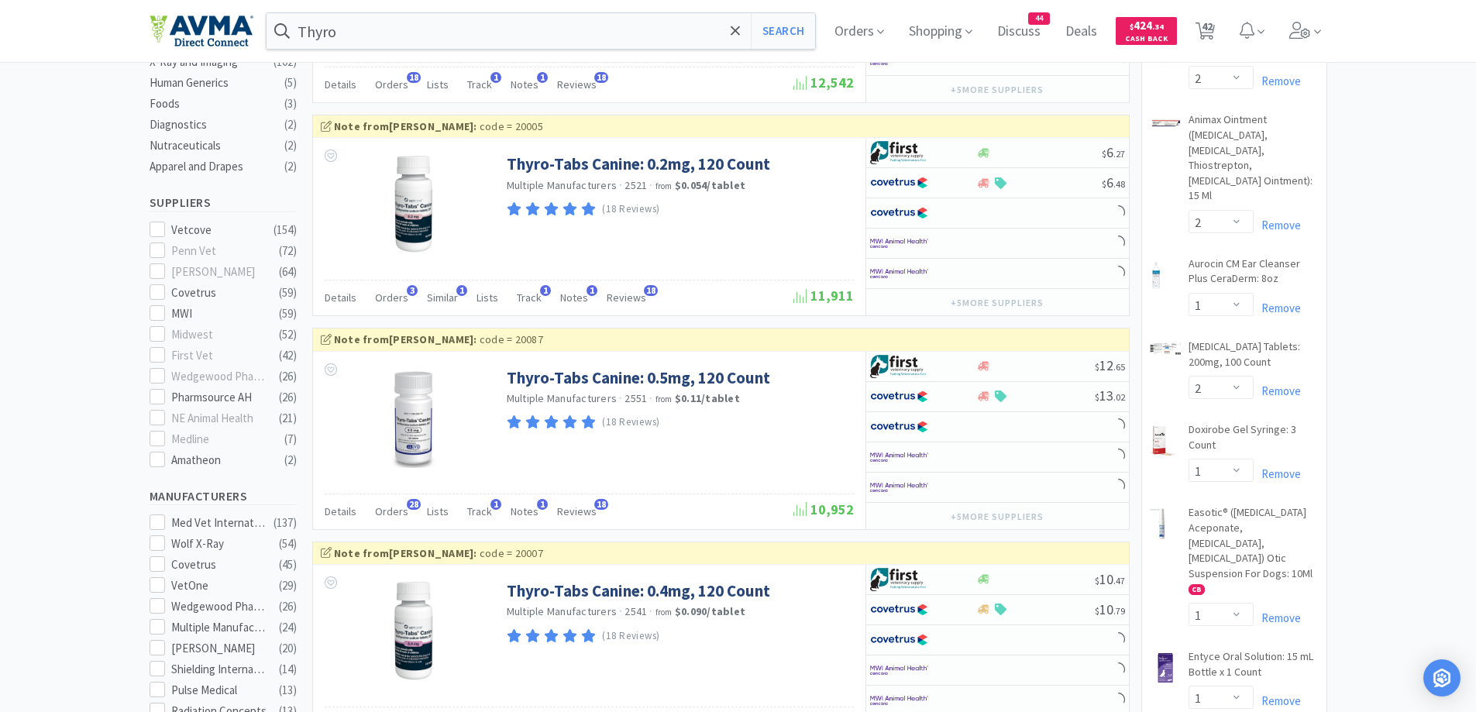
scroll to position [310, 0]
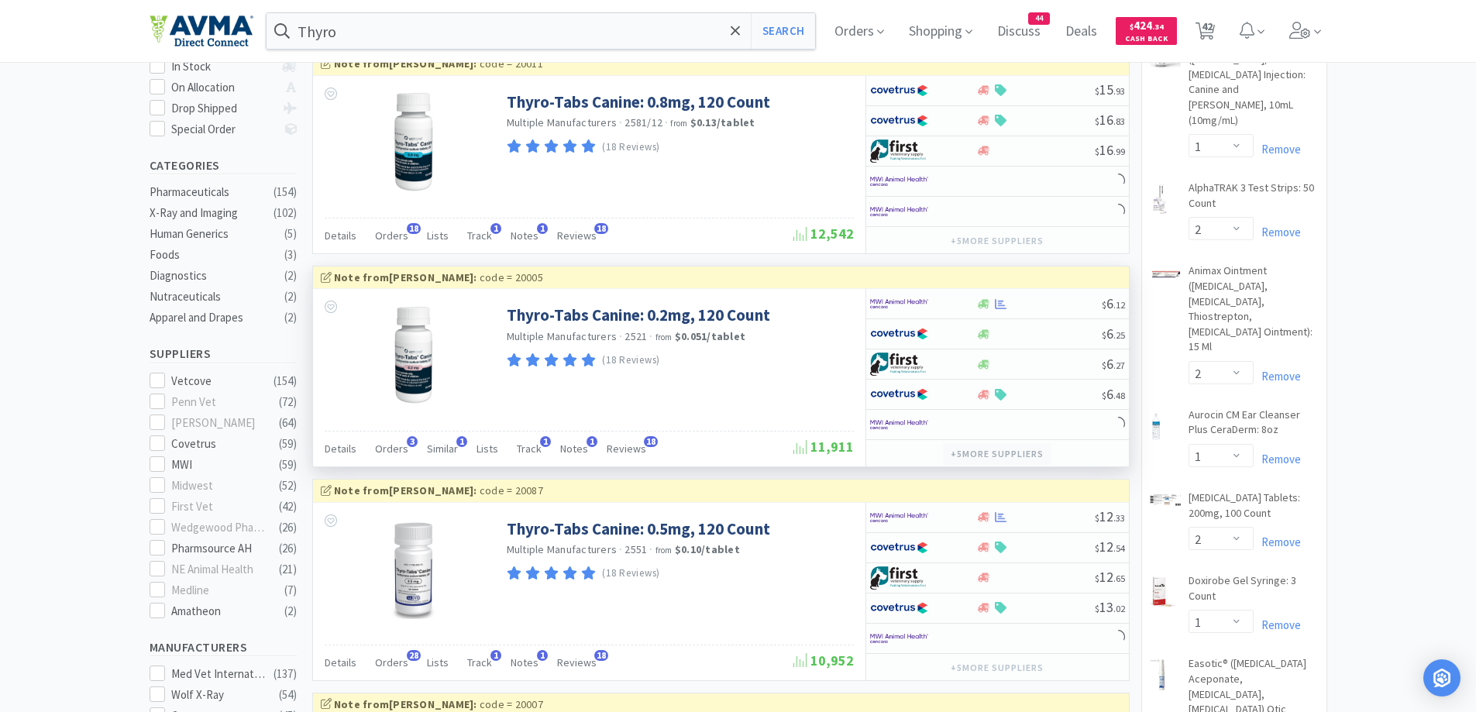
click at [1011, 452] on button "+ 5 more supplier s" at bounding box center [997, 454] width 108 height 22
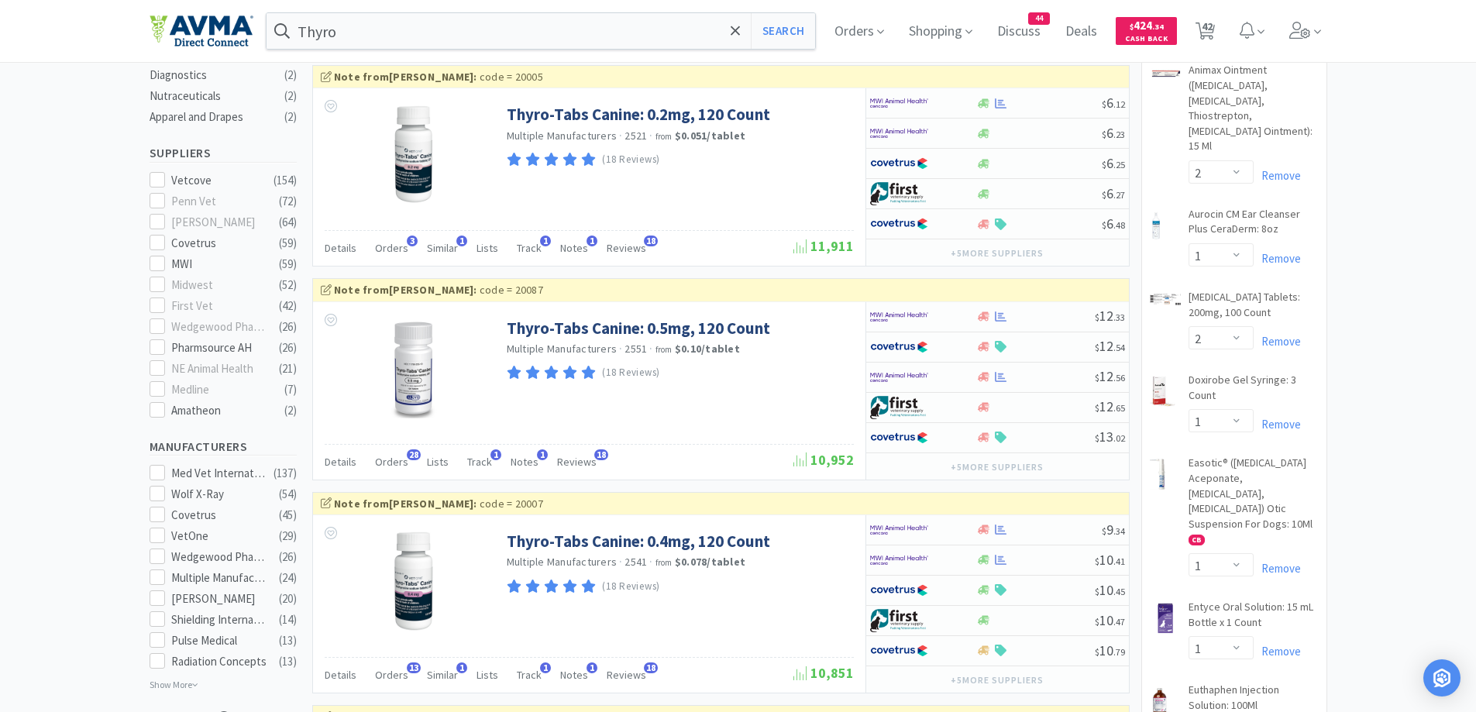
scroll to position [620, 0]
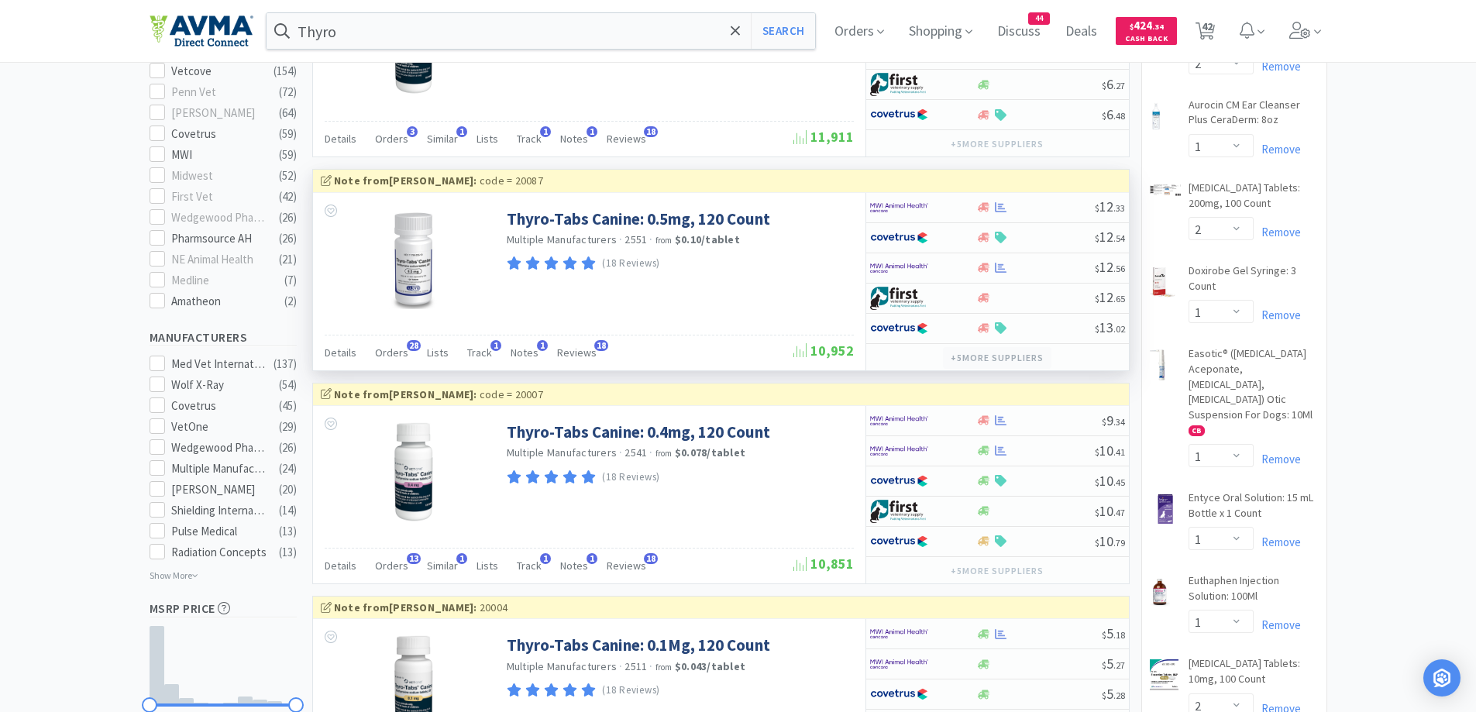
click at [982, 355] on button "+ 5 more supplier s" at bounding box center [997, 358] width 108 height 22
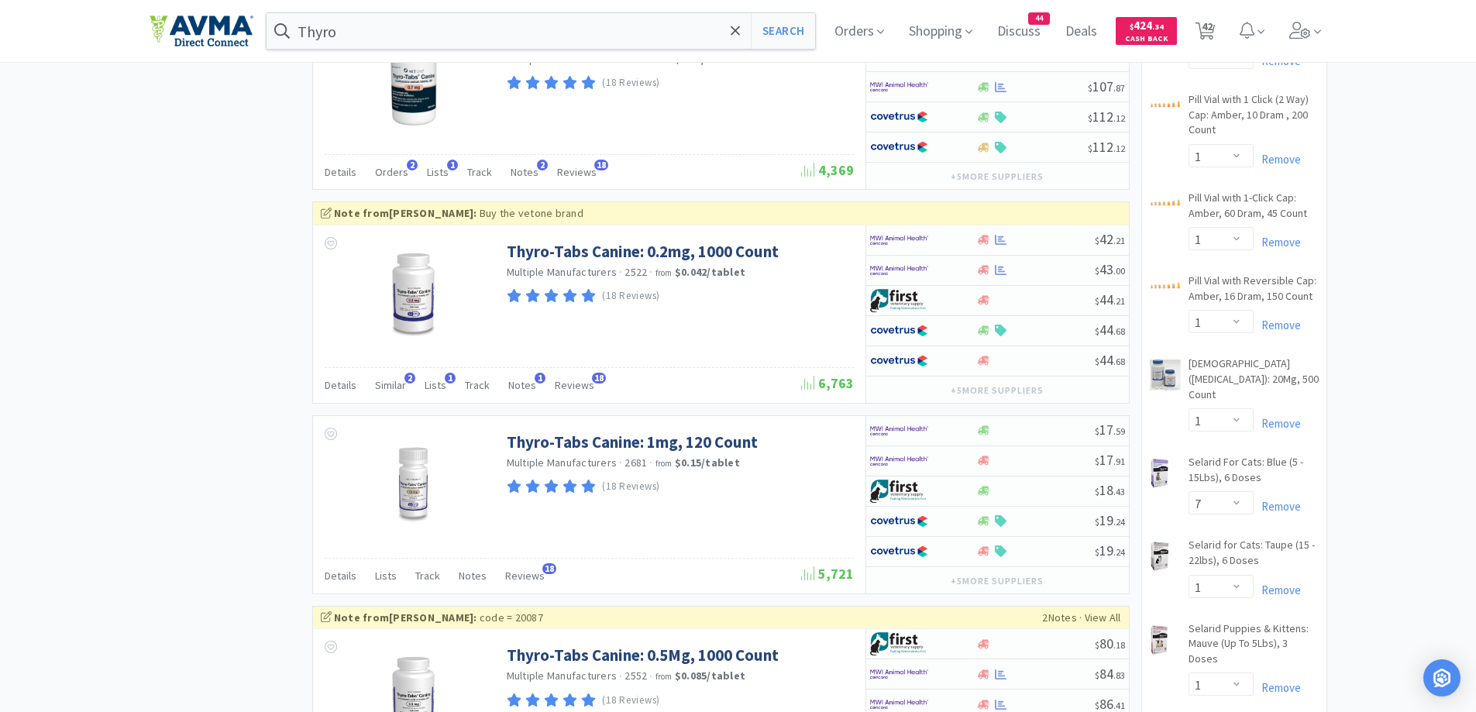
scroll to position [2789, 0]
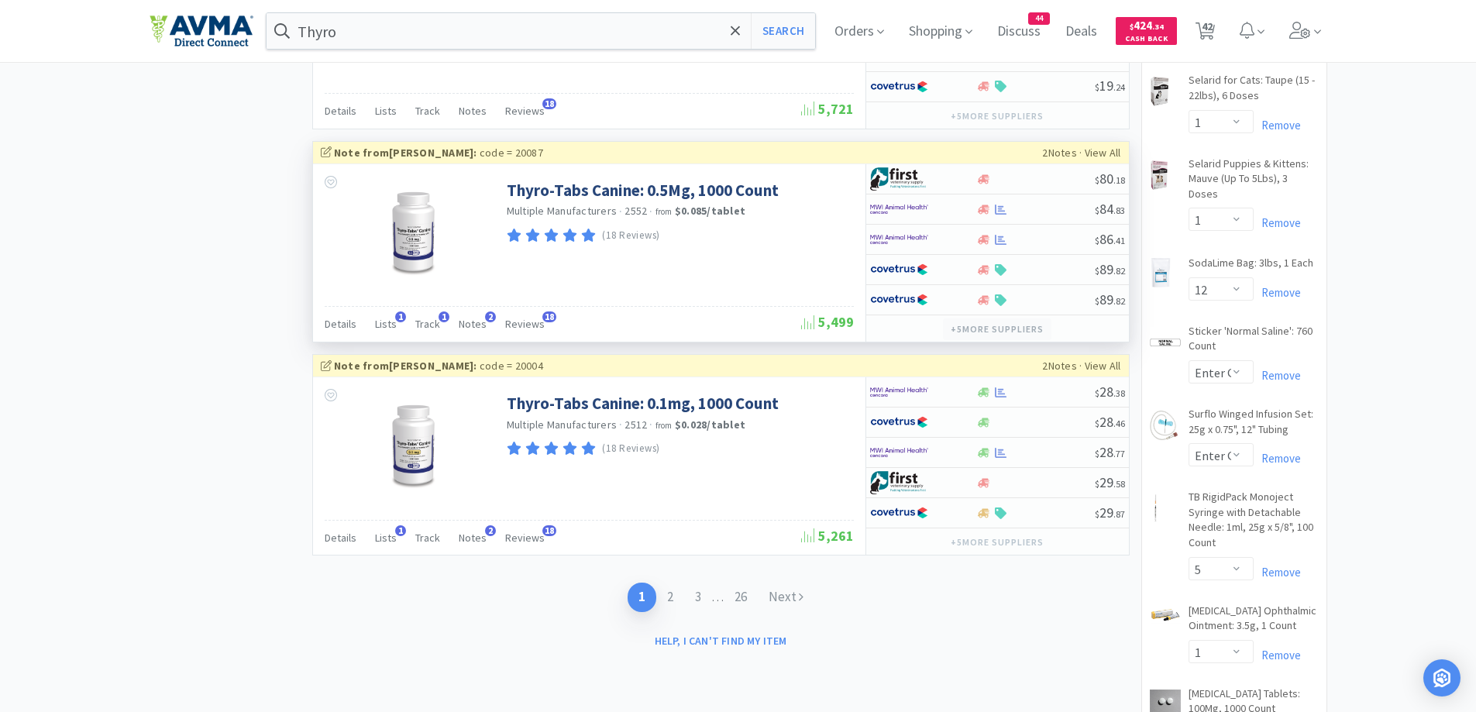
click at [991, 326] on button "+ 5 more supplier s" at bounding box center [997, 329] width 108 height 22
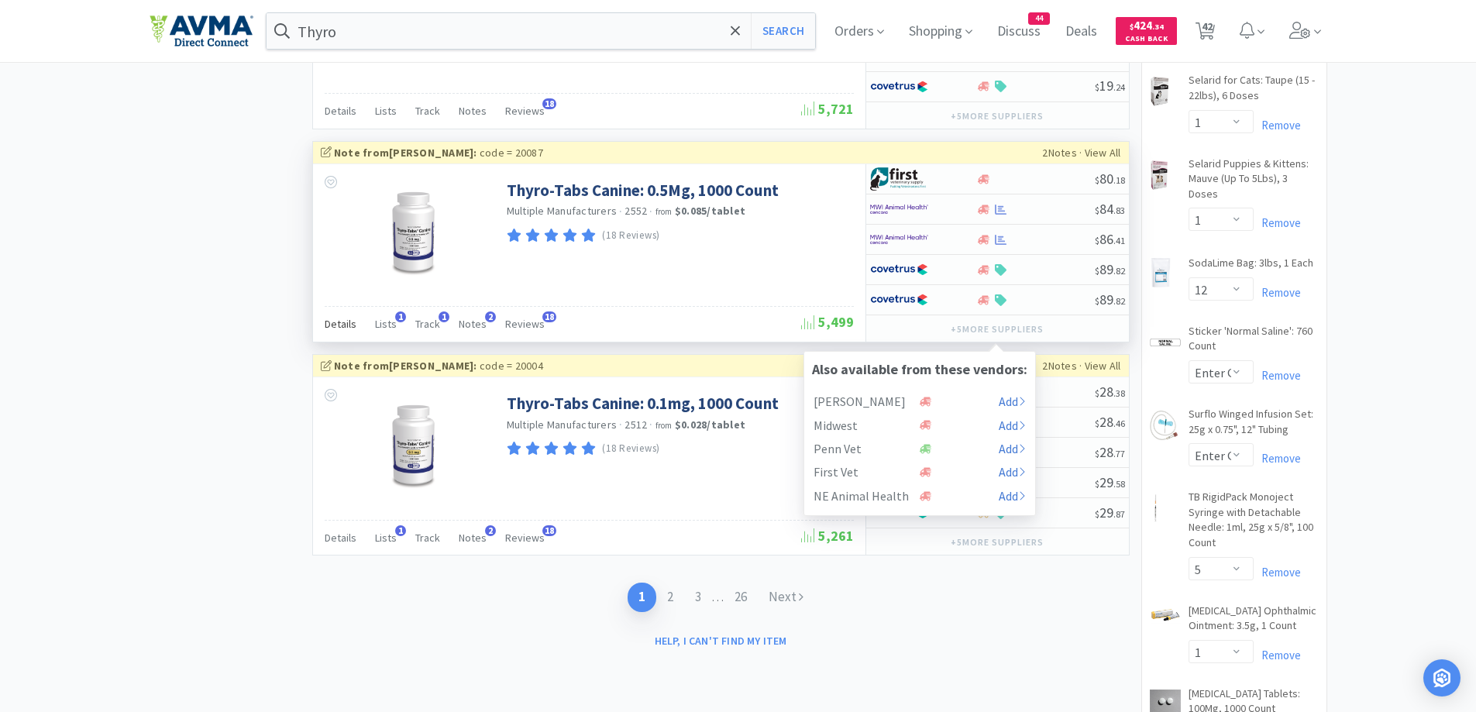
click at [328, 317] on span "Details" at bounding box center [341, 324] width 32 height 14
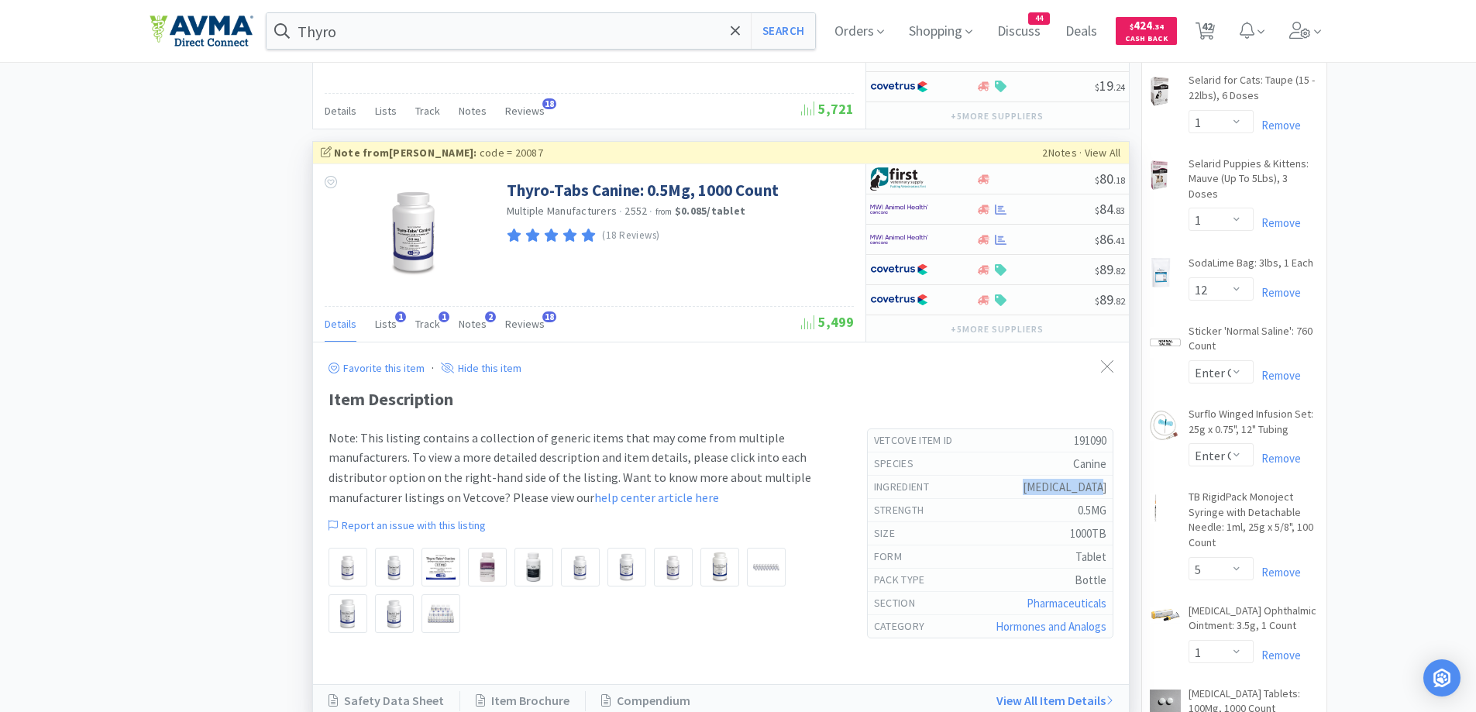
drag, startPoint x: 1030, startPoint y: 486, endPoint x: 1112, endPoint y: 497, distance: 82.7
click at [1112, 497] on div "Vetcove Item Id 191090 Species Canine ingredient [MEDICAL_DATA] strength 0.5MG …" at bounding box center [990, 533] width 246 height 210
copy h5 "[MEDICAL_DATA]"
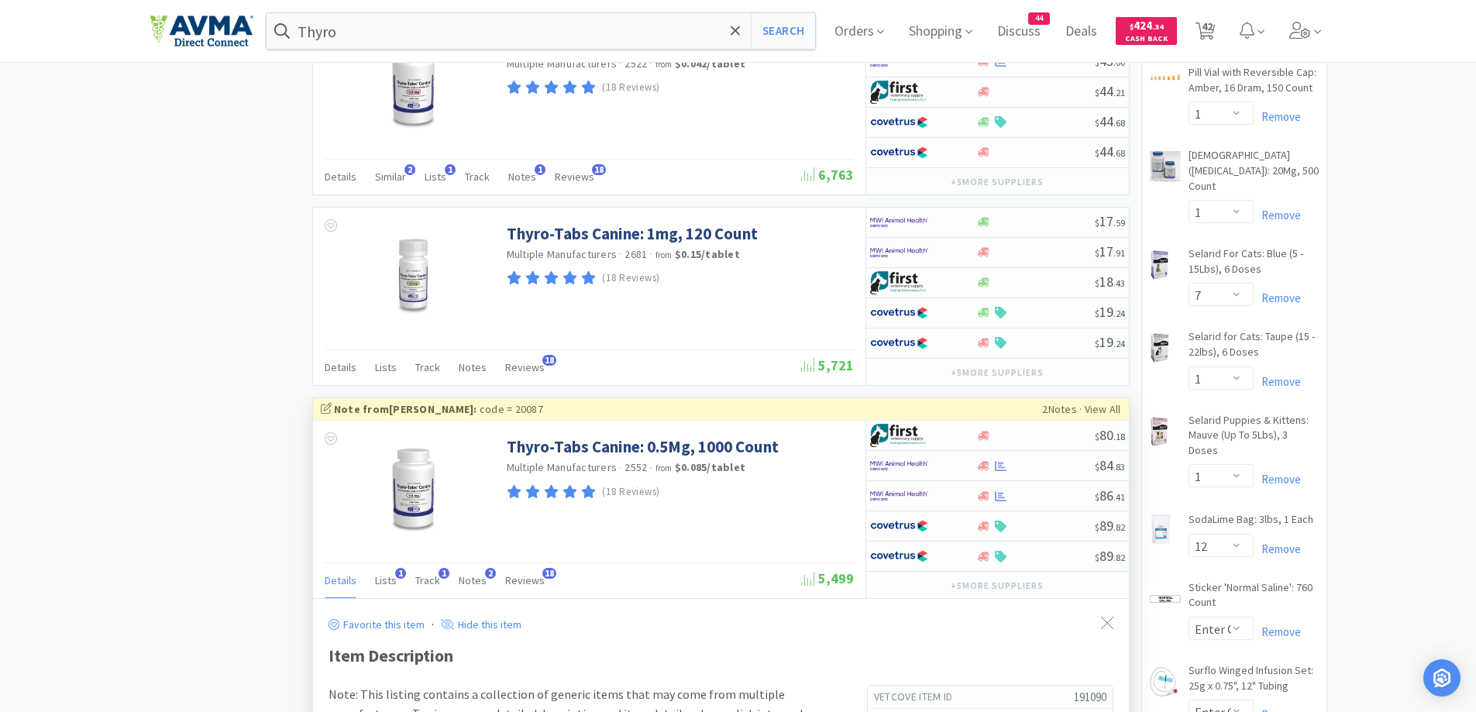
scroll to position [2324, 0]
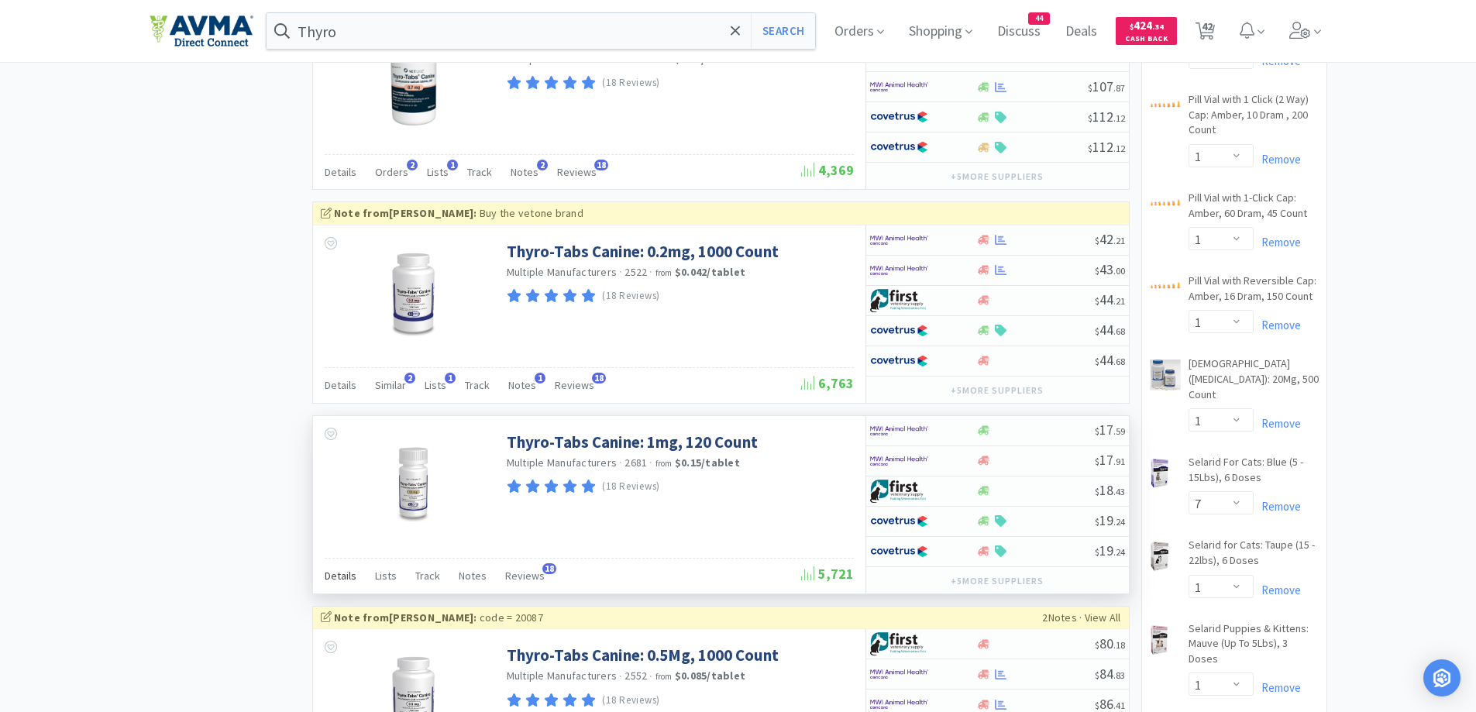
click at [332, 579] on span "Details" at bounding box center [341, 576] width 32 height 14
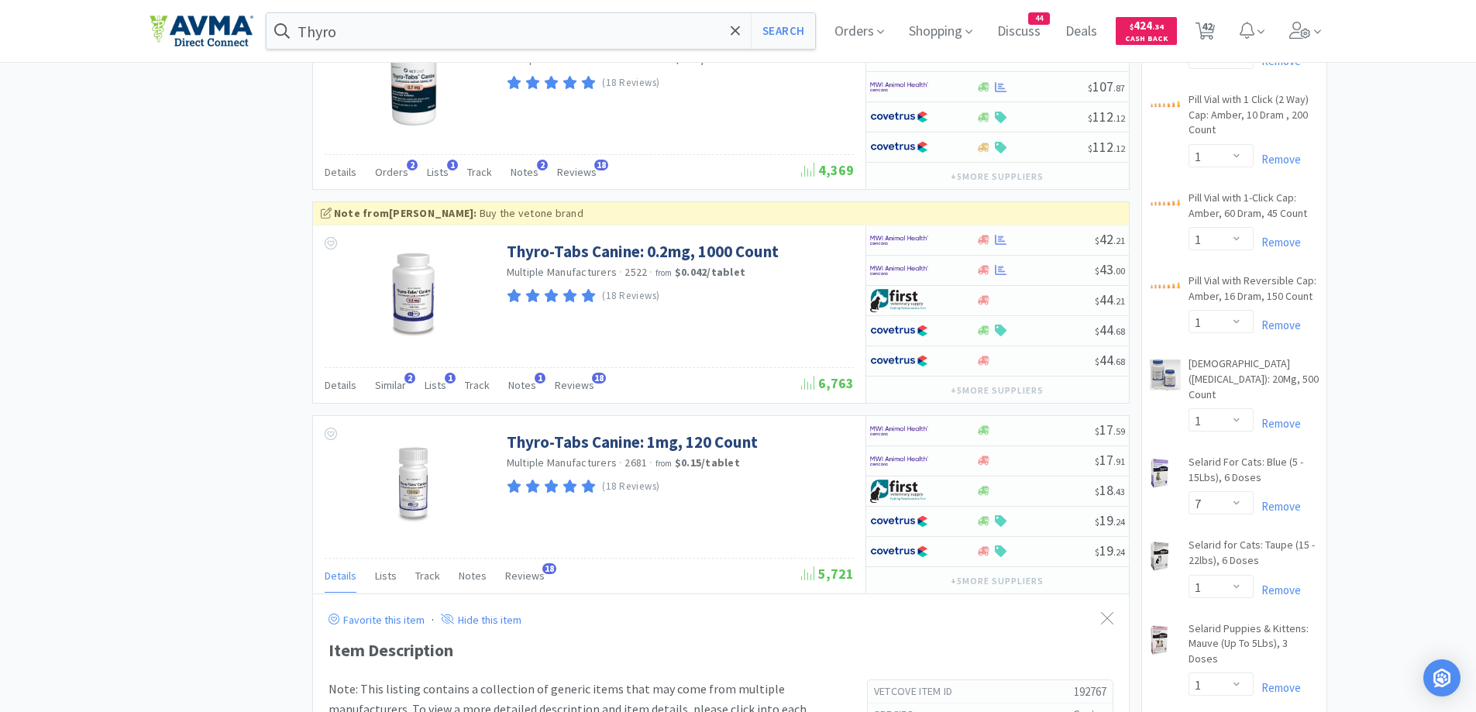
scroll to position [2479, 0]
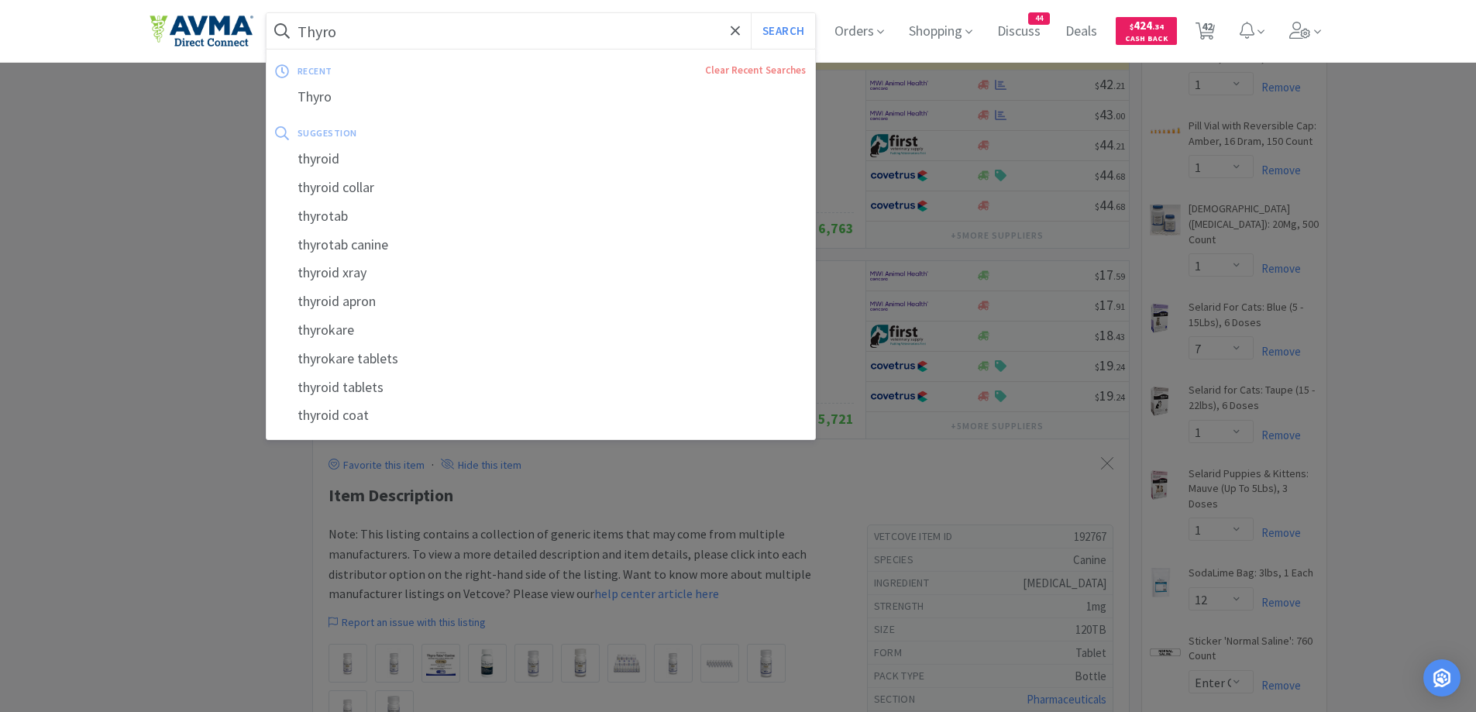
click at [438, 22] on input "Thyro" at bounding box center [540, 31] width 549 height 36
paste input "[MEDICAL_DATA]"
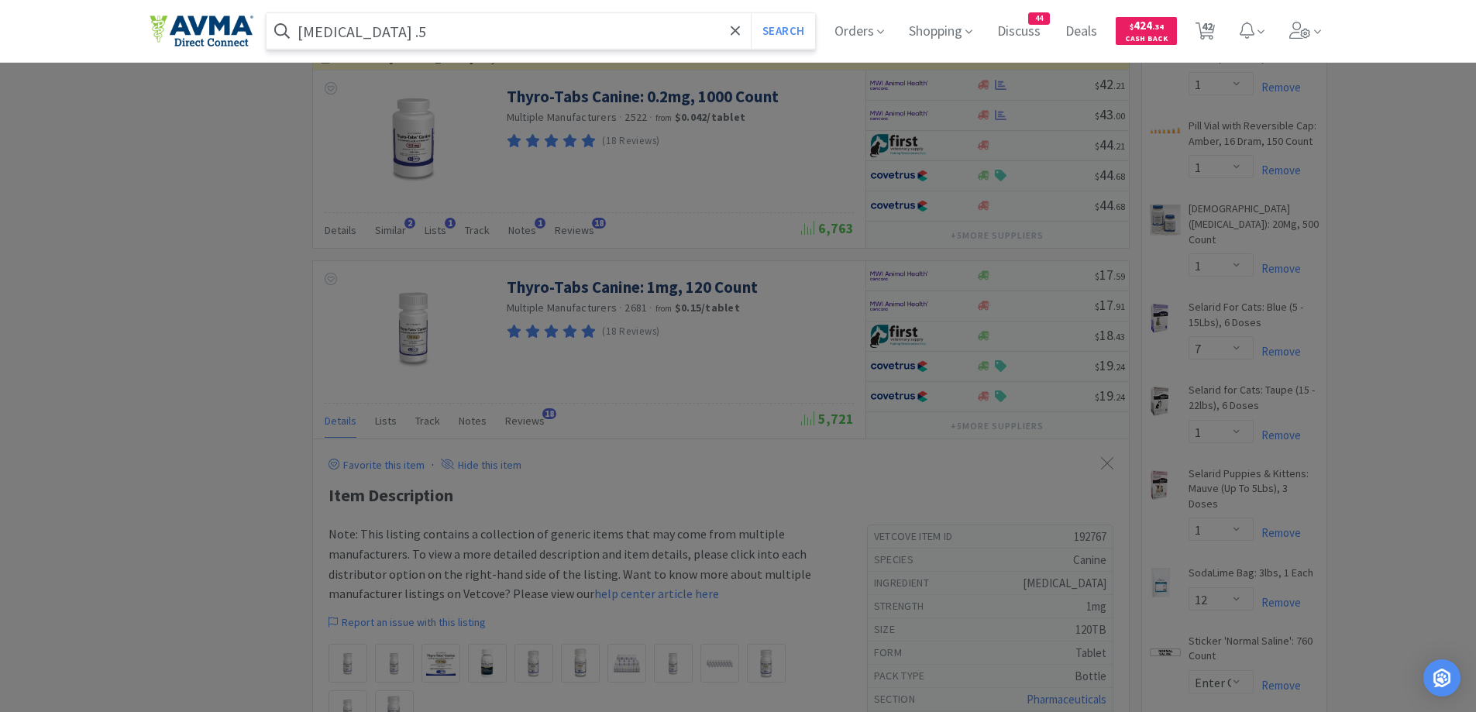
click at [751, 13] on button "Search" at bounding box center [783, 31] width 64 height 36
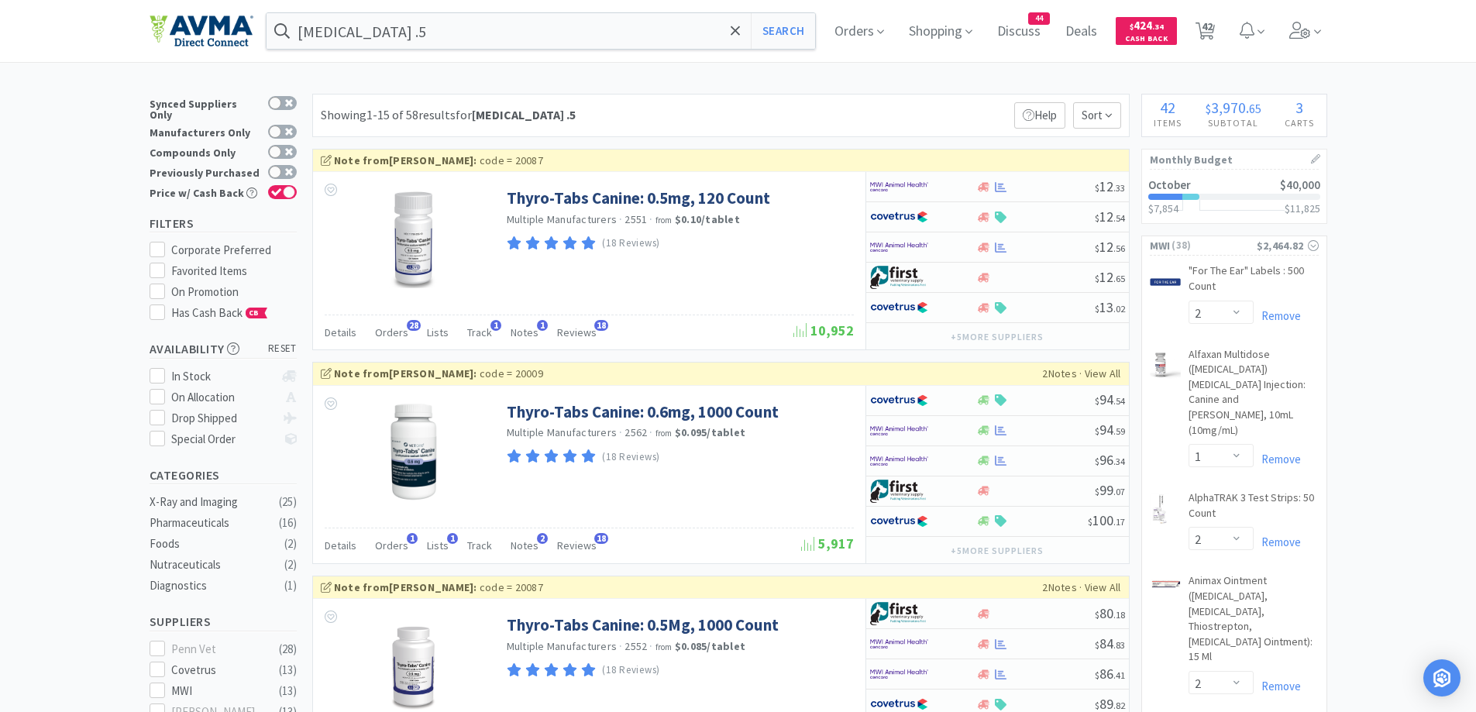
click at [624, 113] on div "Showing 1-15 of 58 results for [MEDICAL_DATA] .5 Filters Help Sort" at bounding box center [720, 115] width 817 height 43
click at [998, 338] on button "+ 5 more supplier s" at bounding box center [997, 337] width 108 height 22
click at [486, 332] on div "Details Orders 28 Lists Track 1 Notes 1 Reviews 18" at bounding box center [559, 334] width 469 height 29
click at [480, 334] on span "Track" at bounding box center [479, 332] width 25 height 14
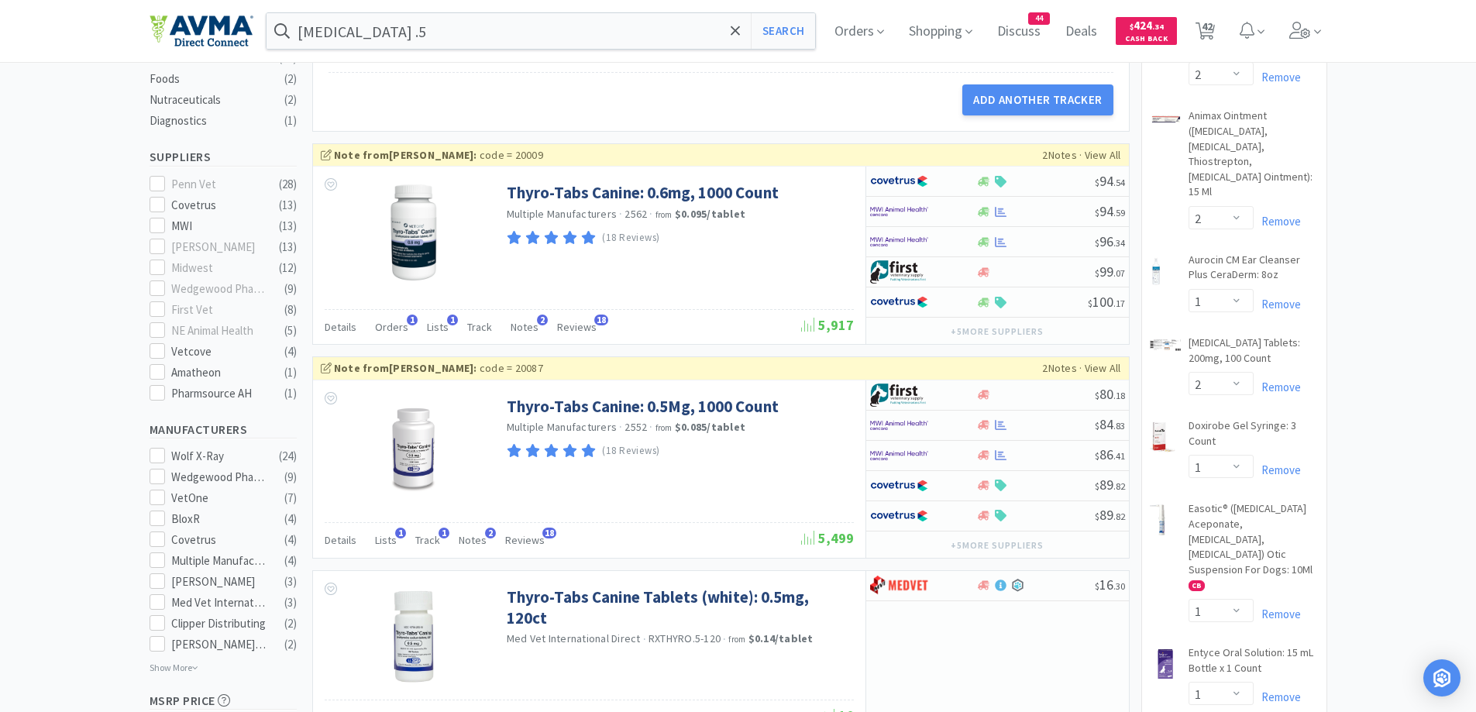
scroll to position [155, 0]
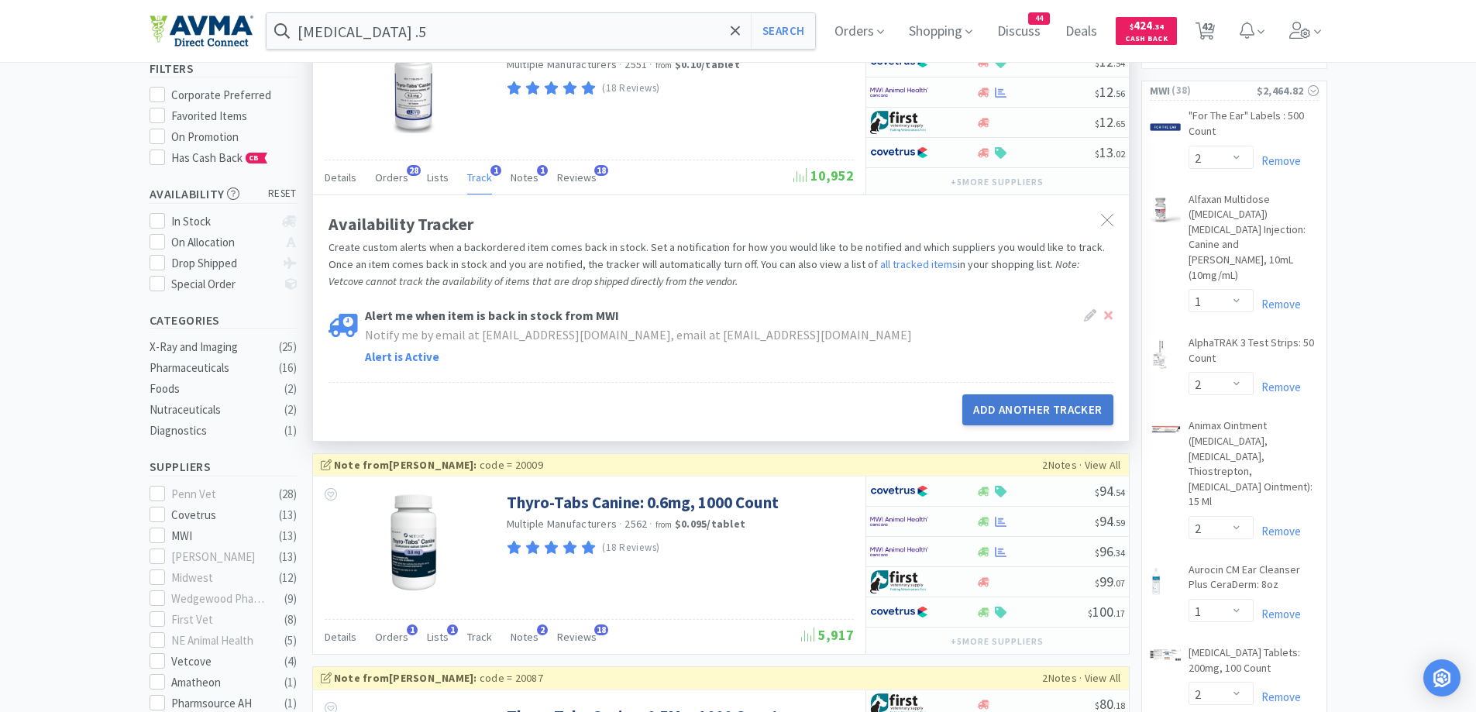
click at [1065, 418] on button "Add Another Tracker" at bounding box center [1037, 409] width 150 height 31
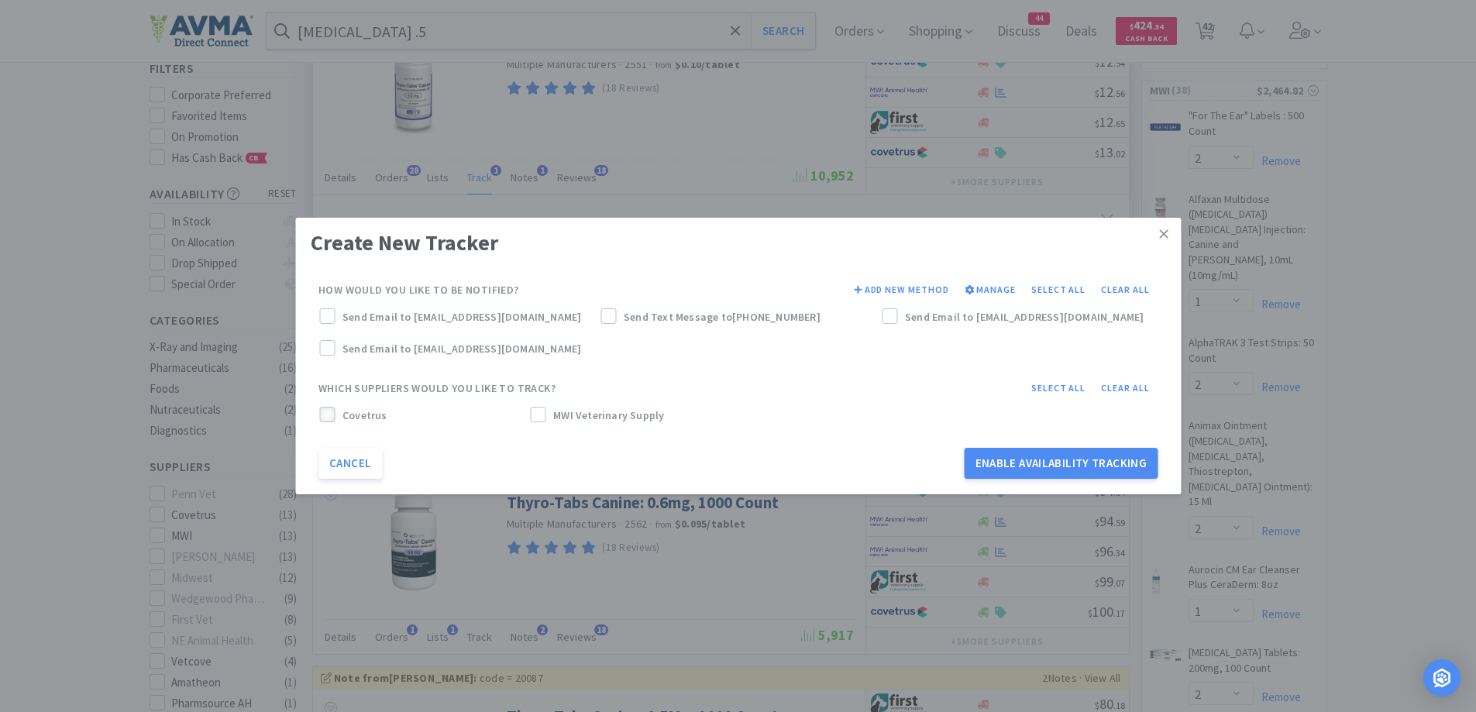
click at [326, 410] on icon at bounding box center [326, 415] width 11 height 11
click at [541, 406] on div "MWI Veterinary Supply" at bounding box center [632, 419] width 211 height 31
click at [545, 414] on div at bounding box center [537, 414] width 15 height 15
click at [326, 321] on icon at bounding box center [326, 316] width 11 height 11
click at [904, 317] on label "Send Email to [EMAIL_ADDRESS][DOMAIN_NAME]" at bounding box center [1019, 316] width 275 height 17
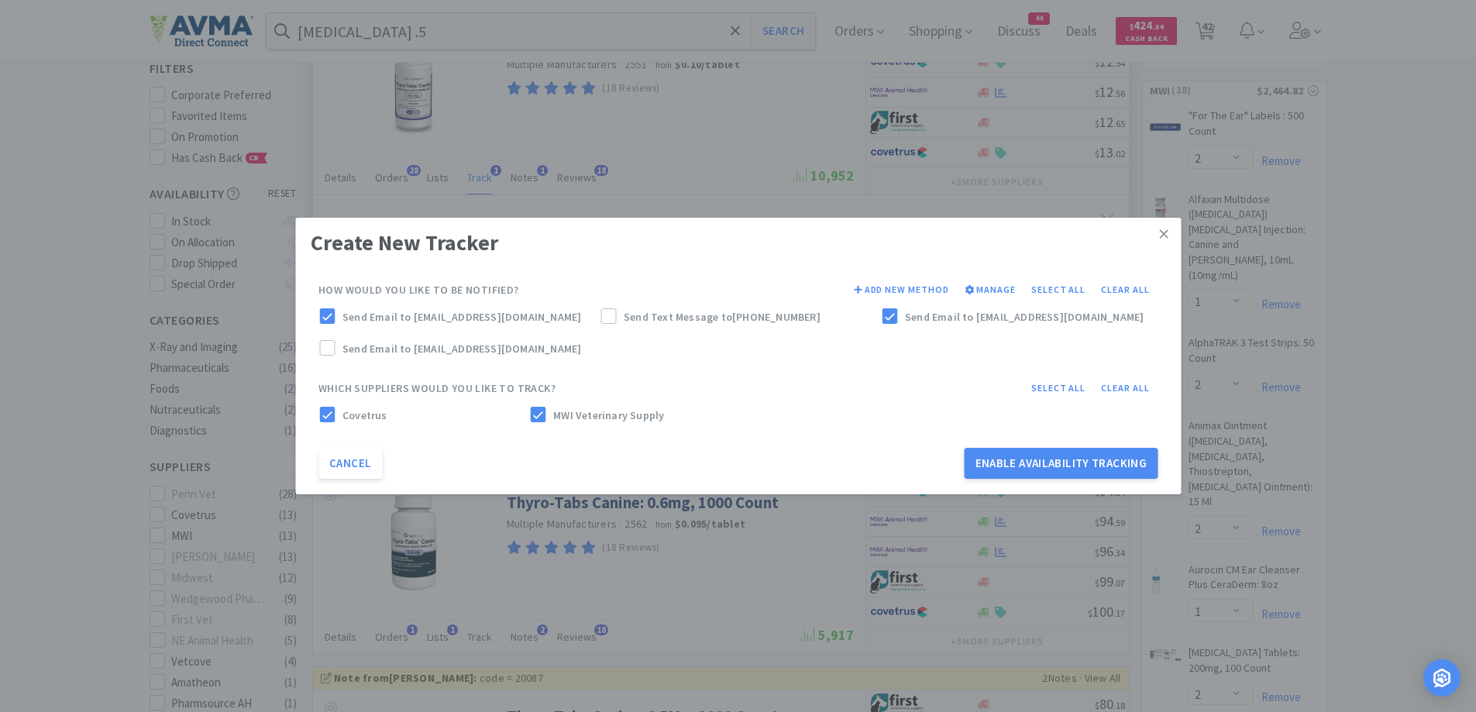
click at [616, 316] on label "Send Text Message to [PHONE_NUMBER]" at bounding box center [737, 316] width 275 height 17
click at [1127, 473] on button "Enable Availability Tracking" at bounding box center [1061, 463] width 194 height 31
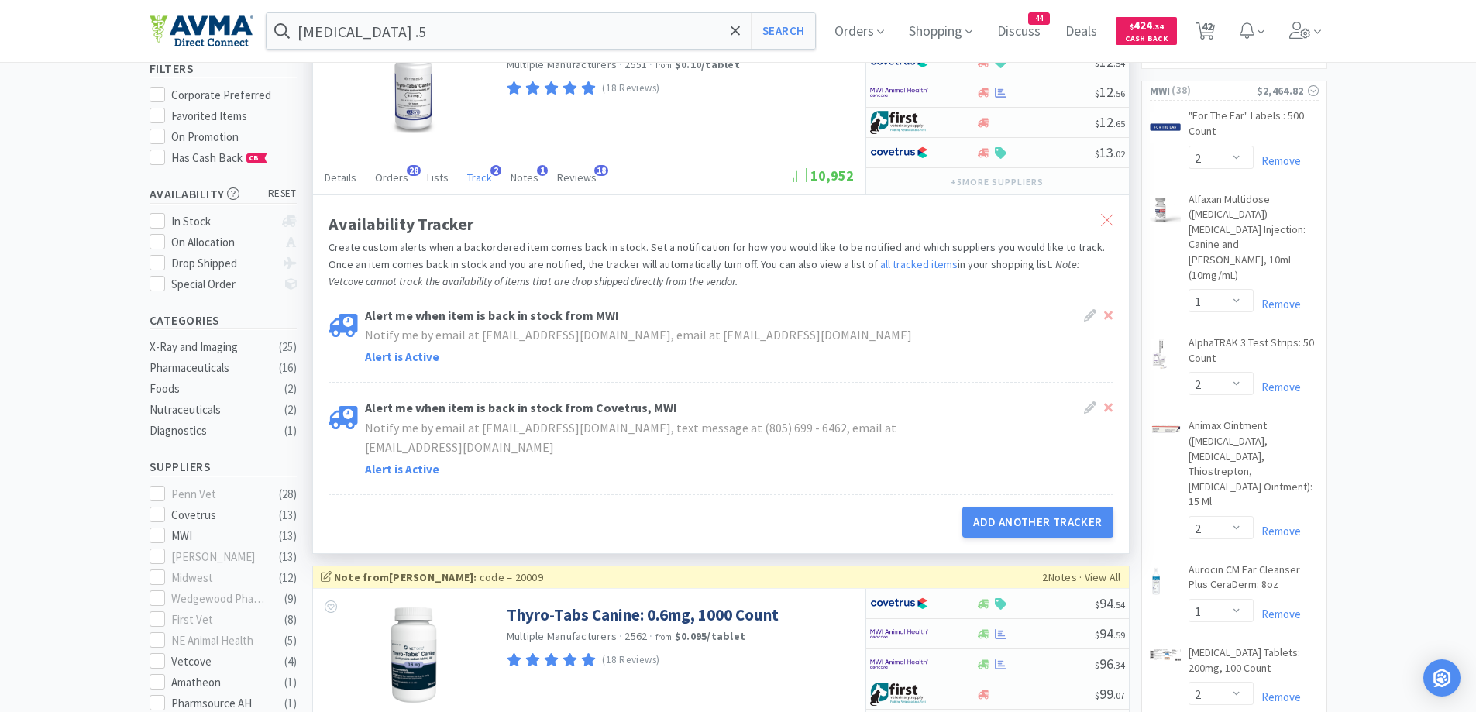
click at [1109, 223] on icon at bounding box center [1107, 220] width 12 height 12
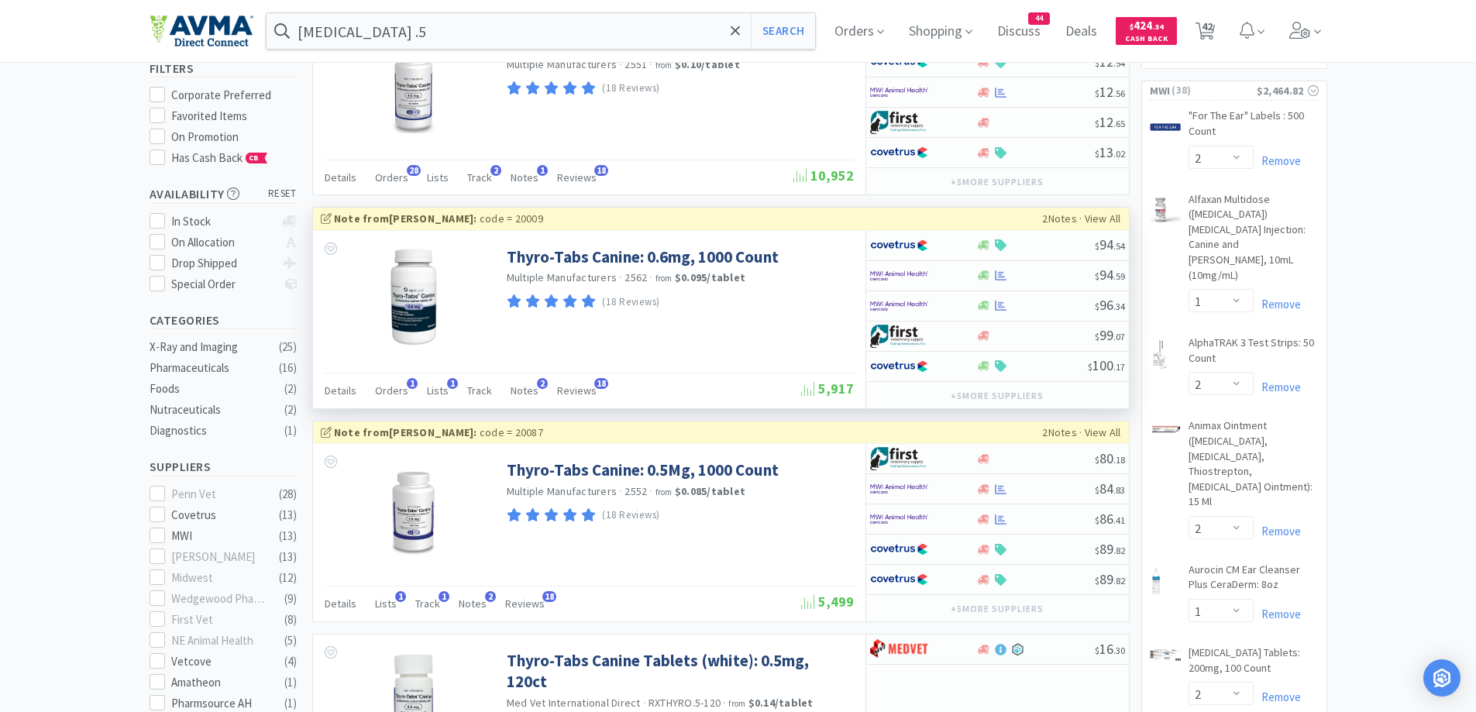
scroll to position [0, 0]
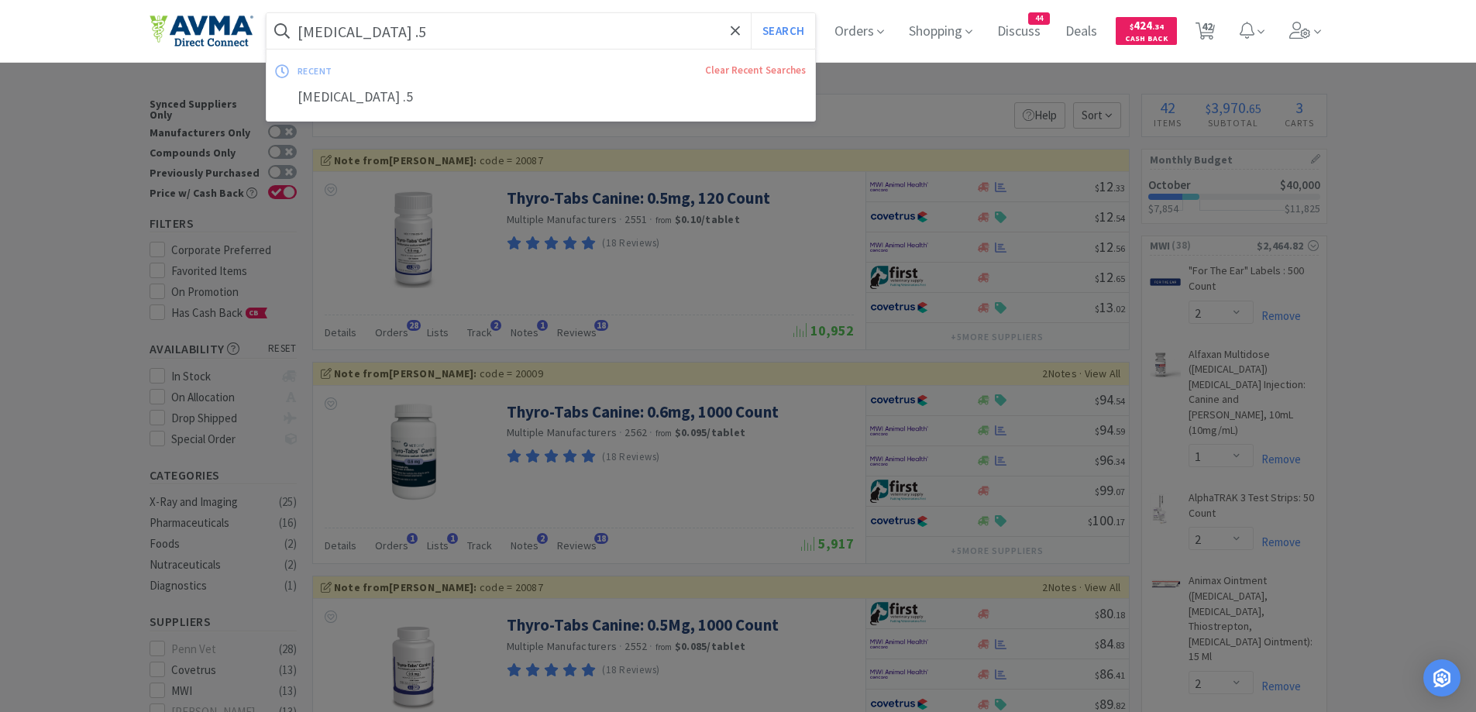
click at [489, 33] on input "[MEDICAL_DATA] .5" at bounding box center [540, 31] width 549 height 36
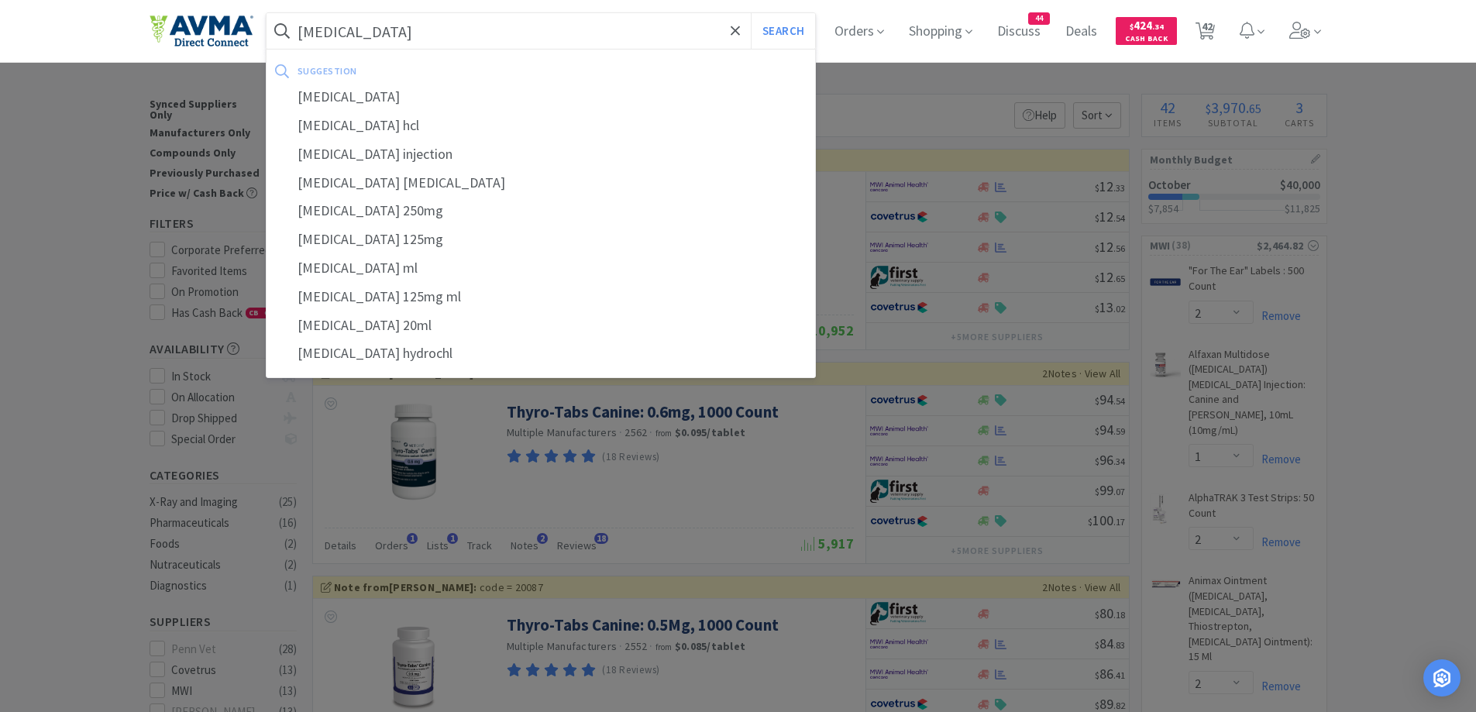
click at [751, 13] on button "Search" at bounding box center [783, 31] width 64 height 36
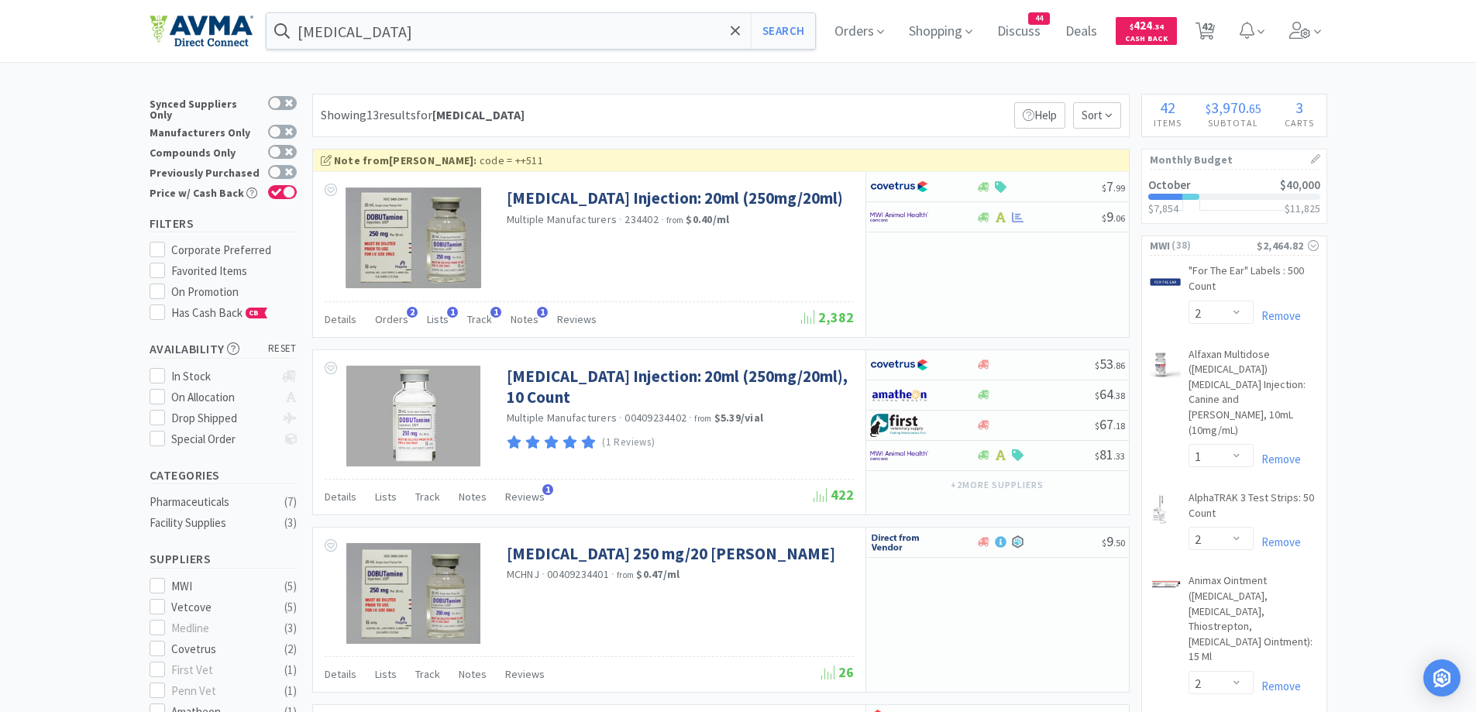
click at [741, 115] on div "Showing 13 results for [MEDICAL_DATA] Filters Help Sort" at bounding box center [720, 115] width 817 height 43
click at [390, 318] on span "Orders" at bounding box center [391, 319] width 33 height 14
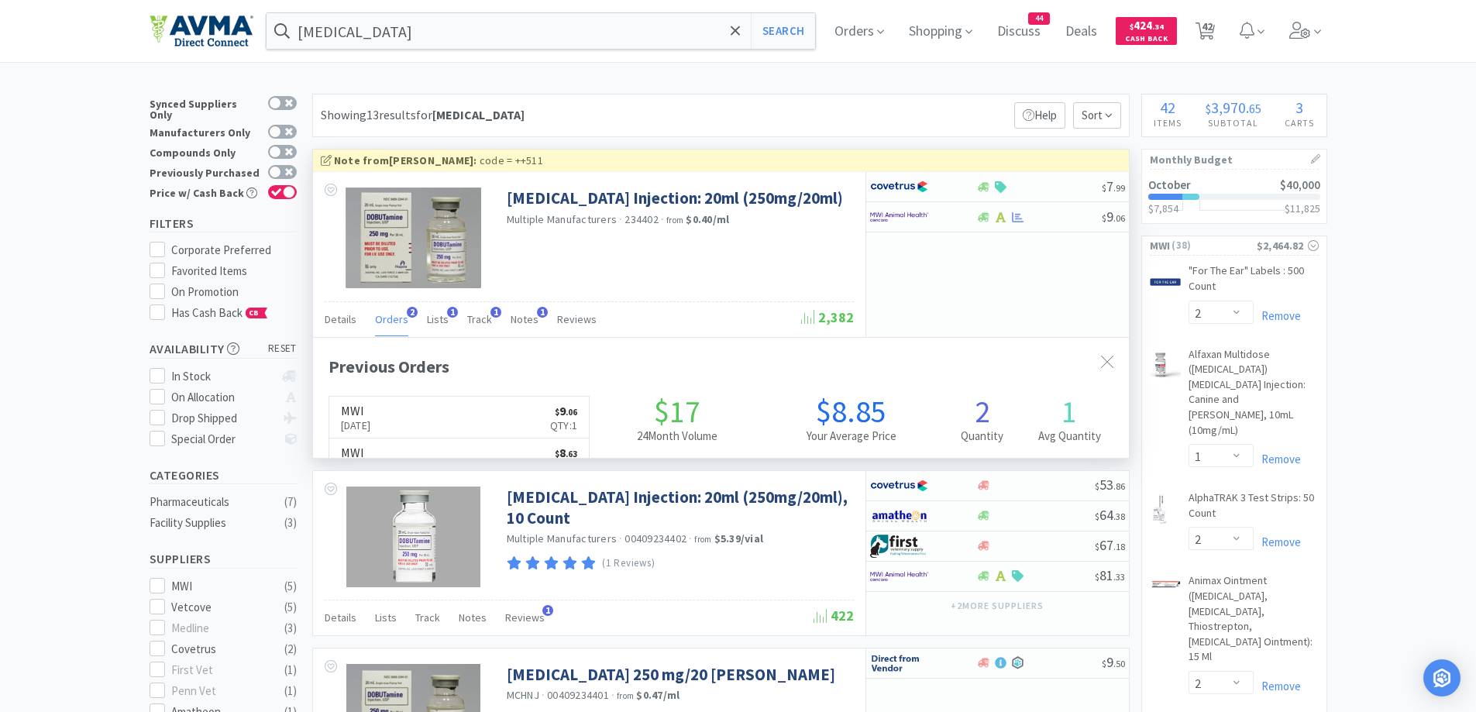
scroll to position [401, 816]
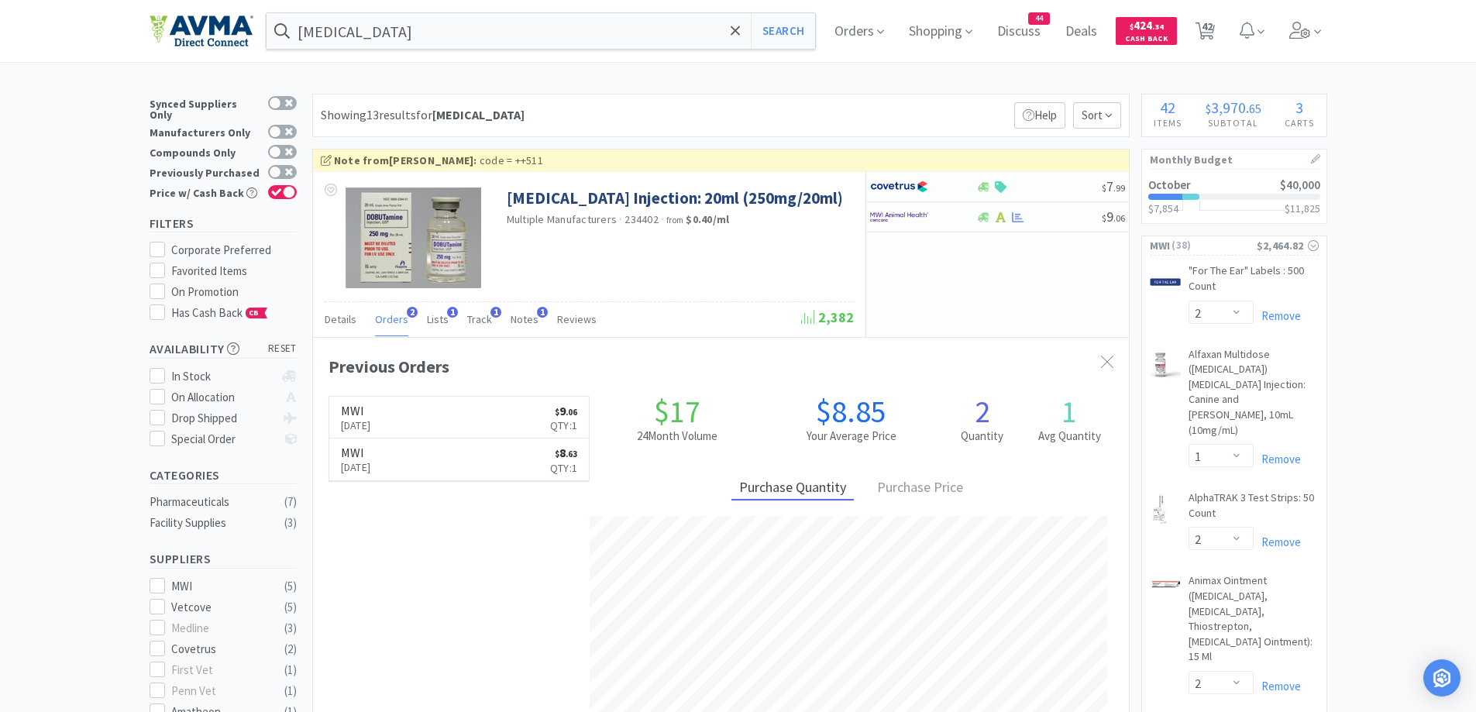
click at [682, 94] on div "Showing 13 results for [MEDICAL_DATA] Filters Help Sort" at bounding box center [720, 115] width 817 height 43
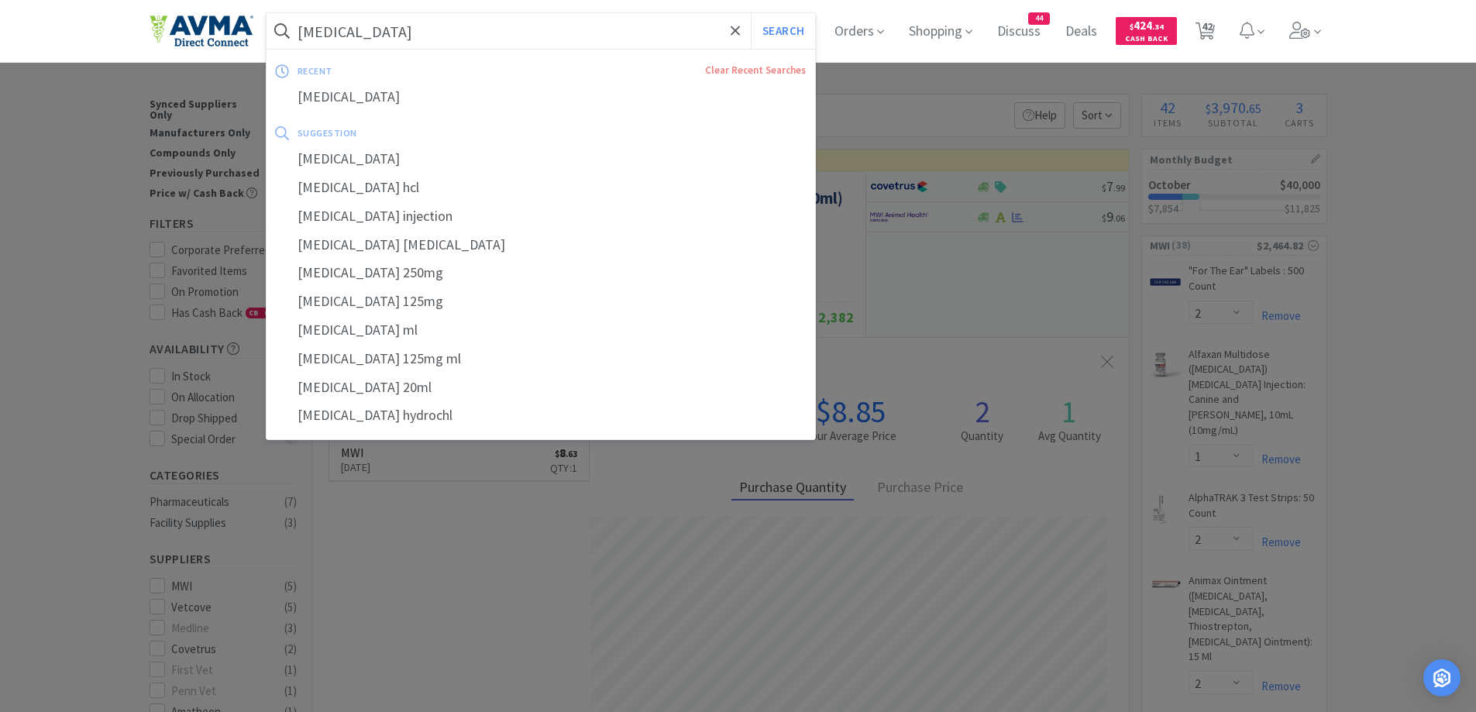
click at [400, 26] on input "[MEDICAL_DATA]" at bounding box center [540, 31] width 549 height 36
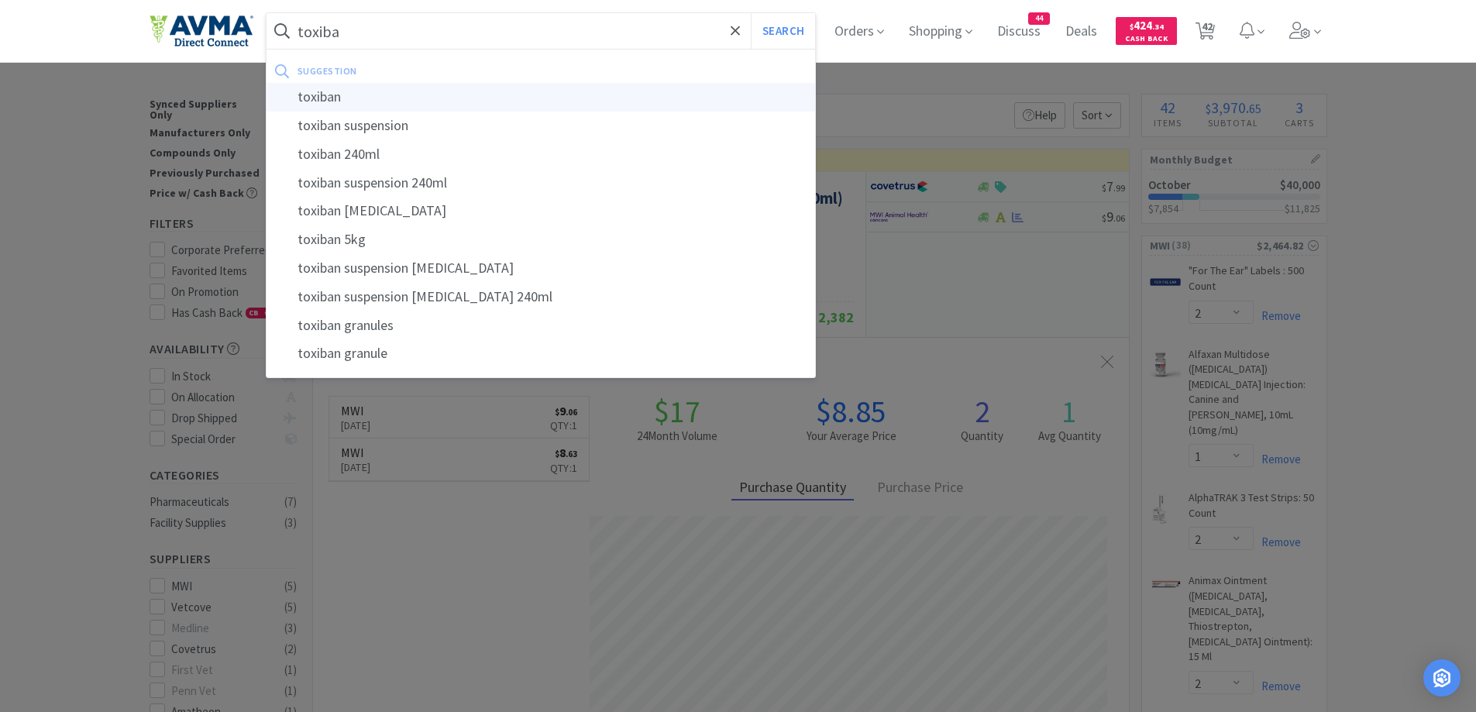
click at [366, 95] on div "toxiban" at bounding box center [540, 97] width 549 height 29
type input "toxiban"
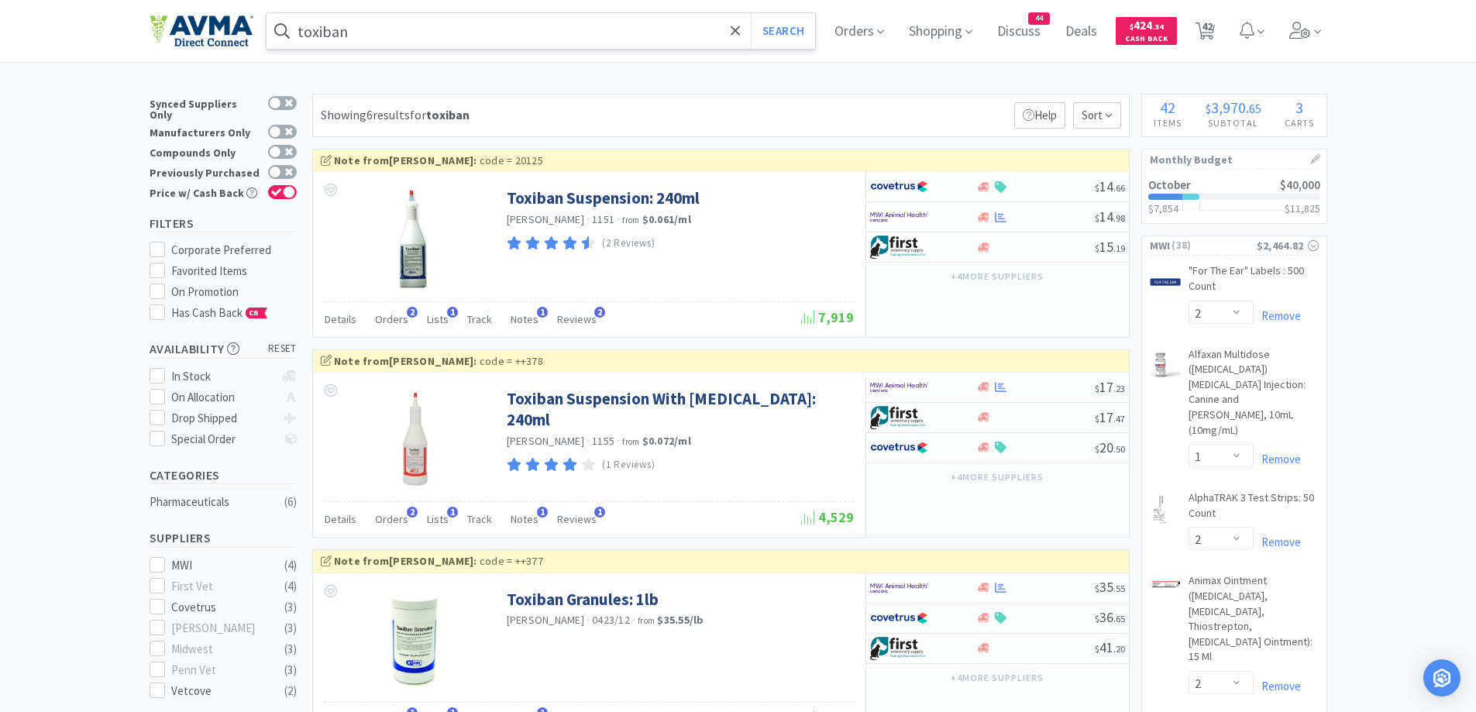
click at [669, 105] on div "Showing 6 results for toxiban Filters Help Sort" at bounding box center [720, 115] width 817 height 43
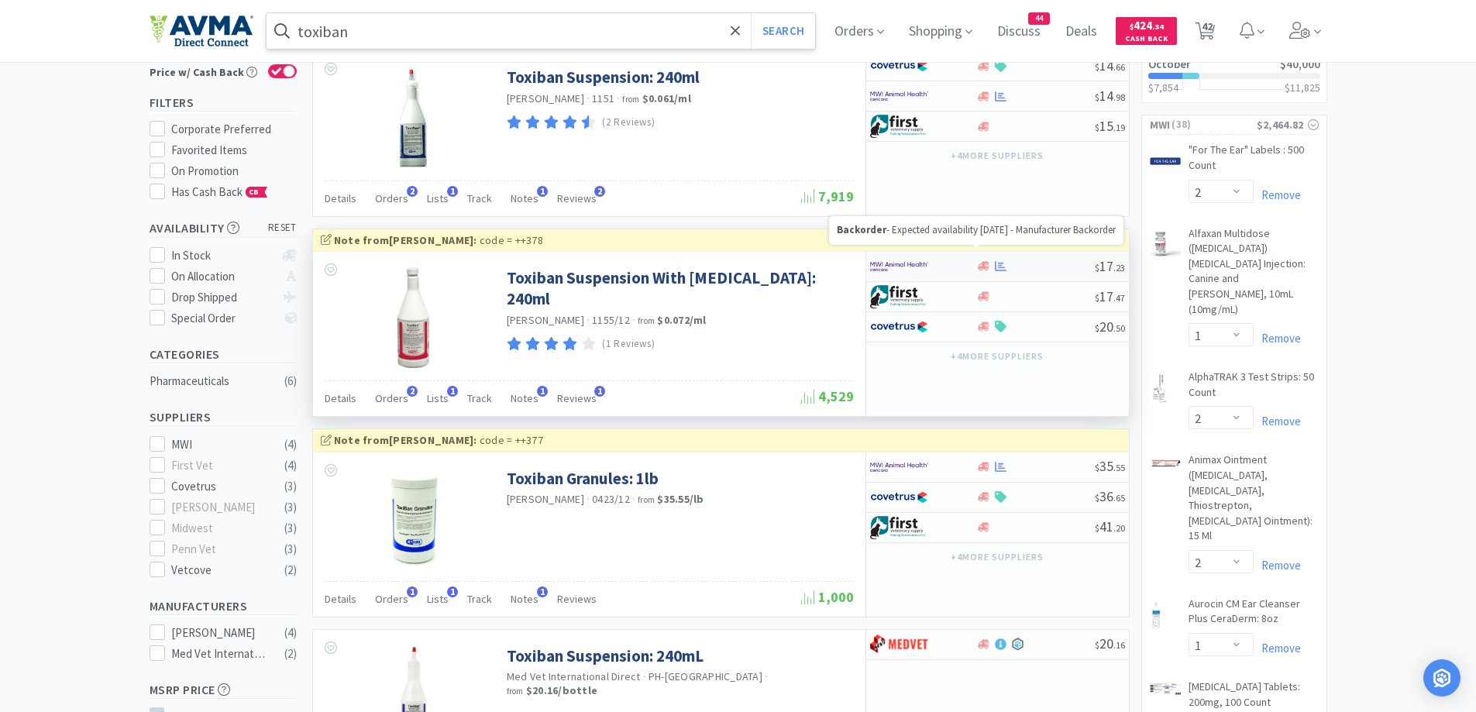
scroll to position [155, 0]
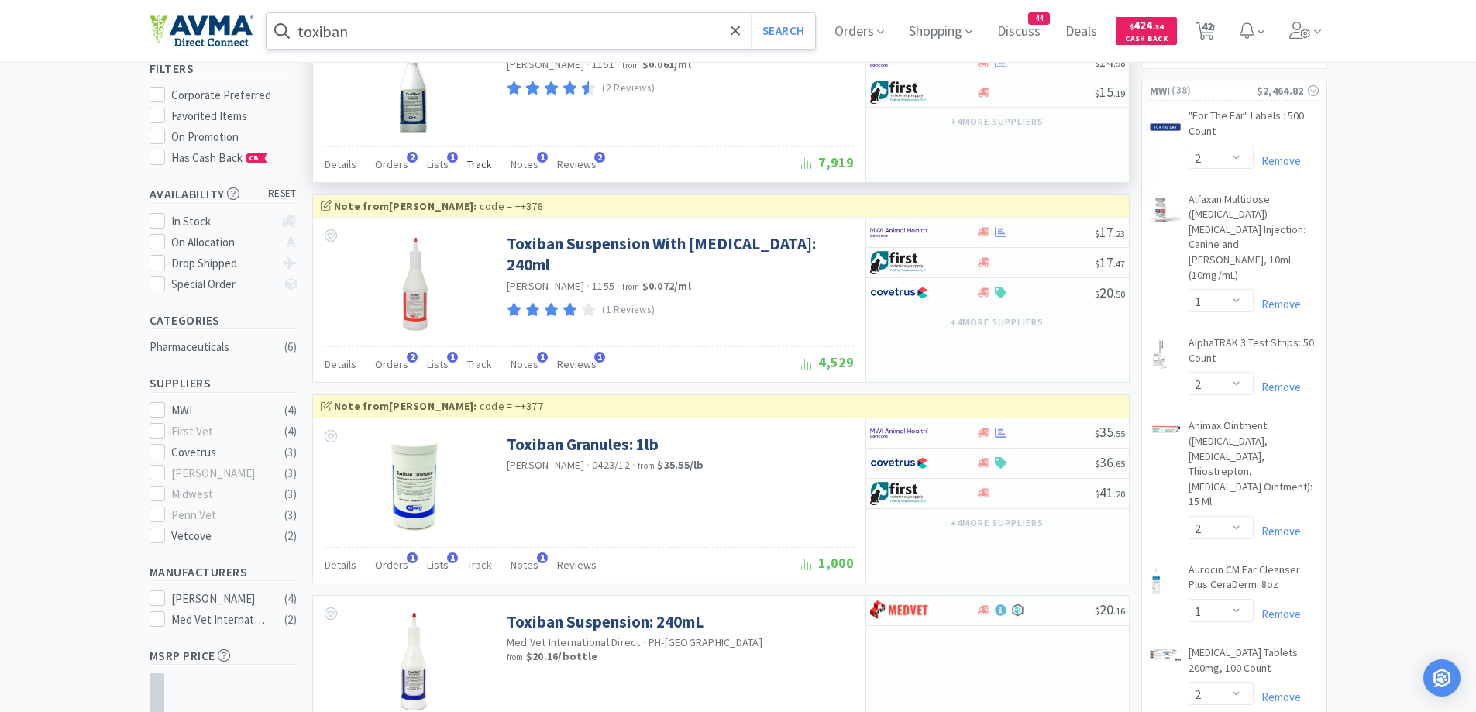
click at [470, 164] on span "Track" at bounding box center [479, 164] width 25 height 14
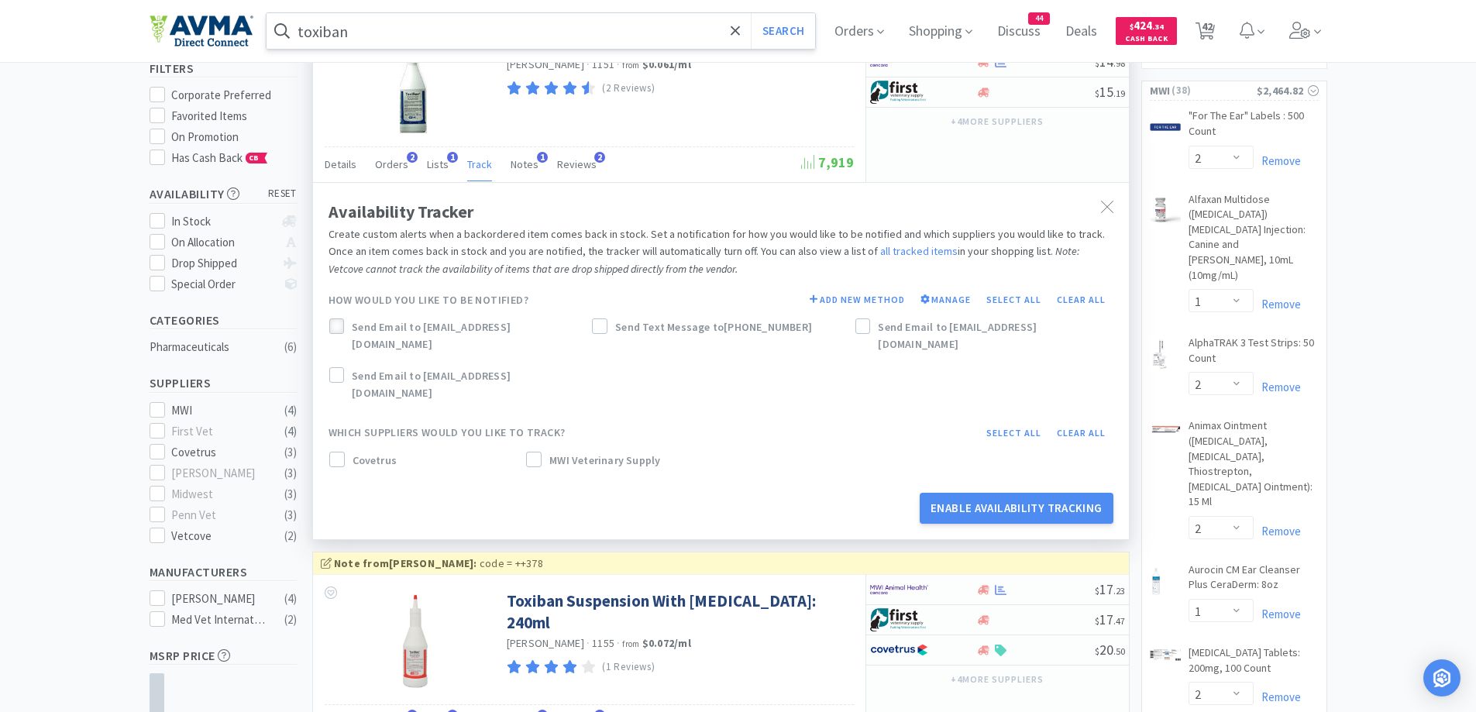
click at [340, 325] on icon at bounding box center [337, 327] width 10 height 8
click at [330, 452] on div at bounding box center [336, 459] width 15 height 15
click at [539, 454] on icon at bounding box center [533, 459] width 11 height 11
click at [862, 325] on icon at bounding box center [863, 326] width 11 height 11
click at [998, 500] on button "Enable Availability Tracking" at bounding box center [1016, 508] width 194 height 31
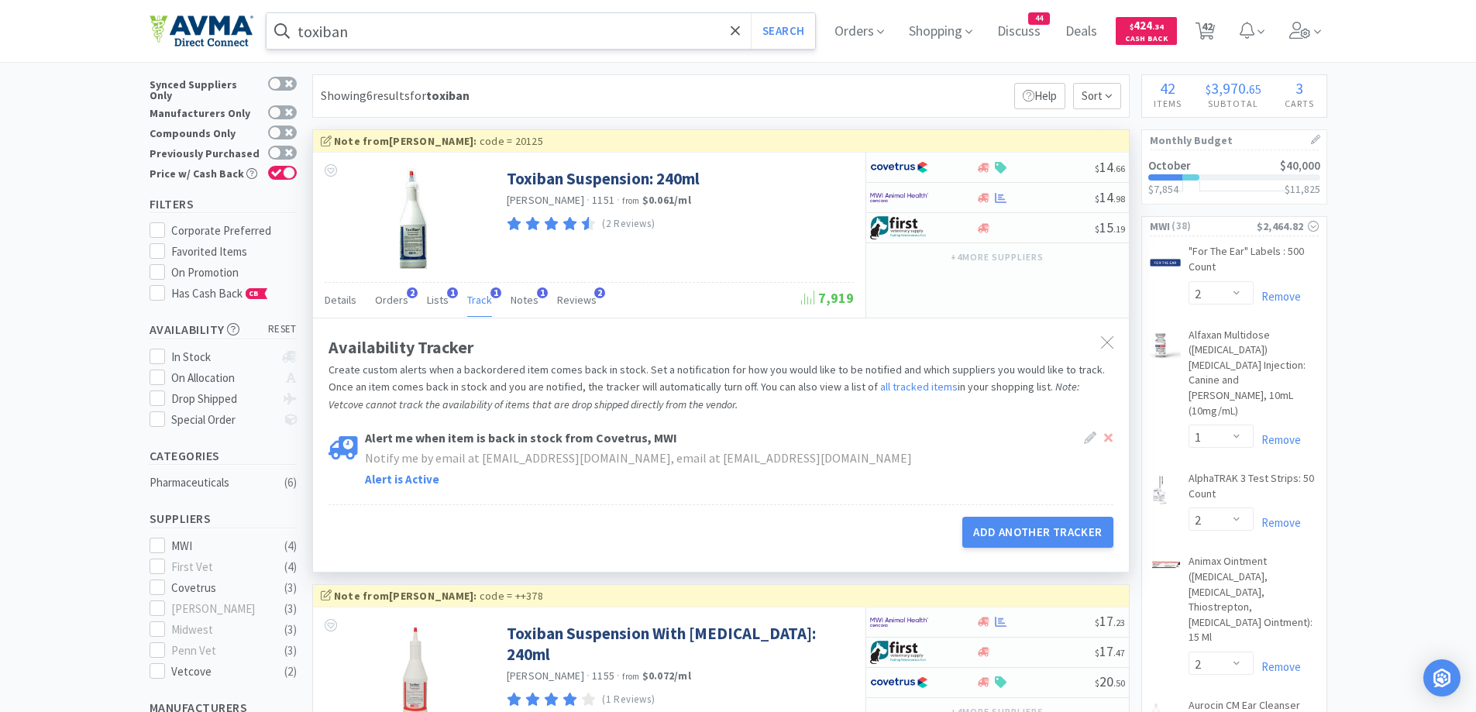
scroll to position [0, 0]
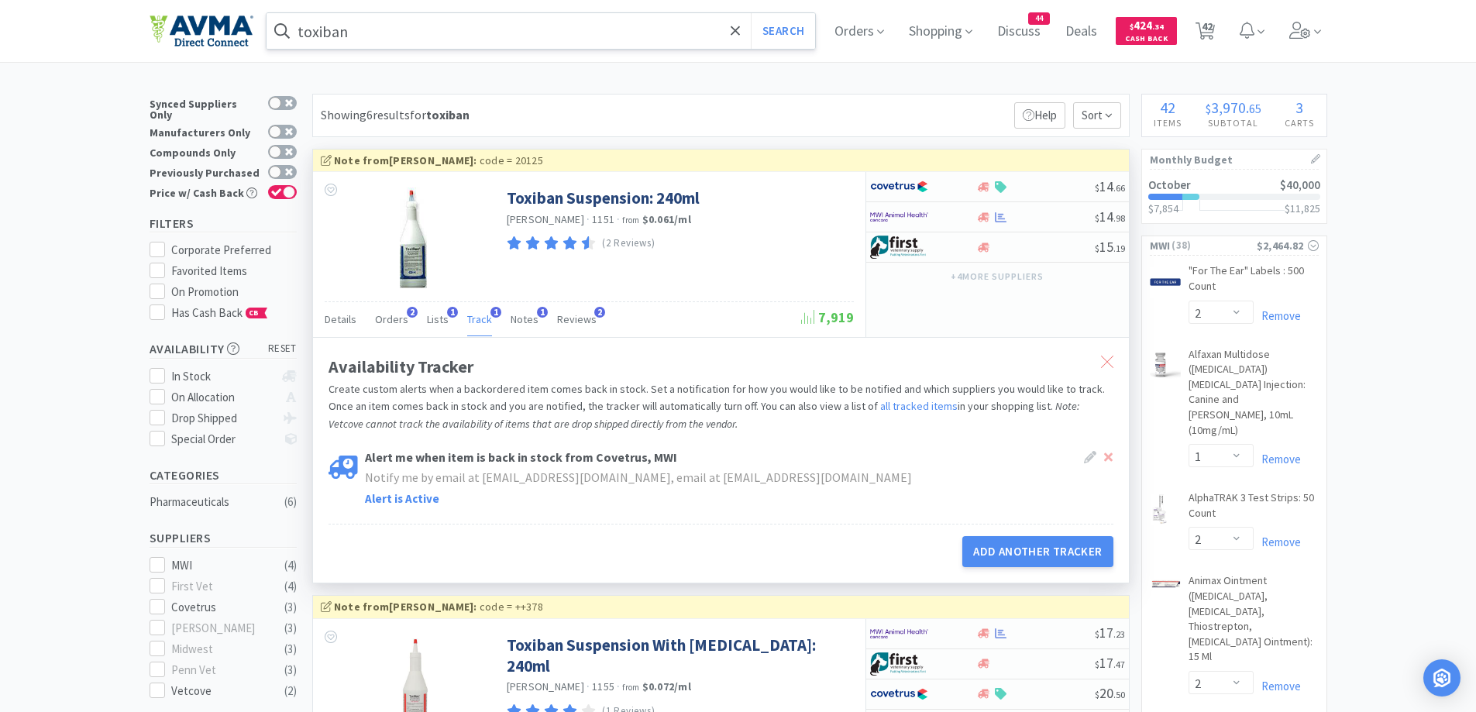
click at [1112, 354] on div at bounding box center [1107, 363] width 28 height 36
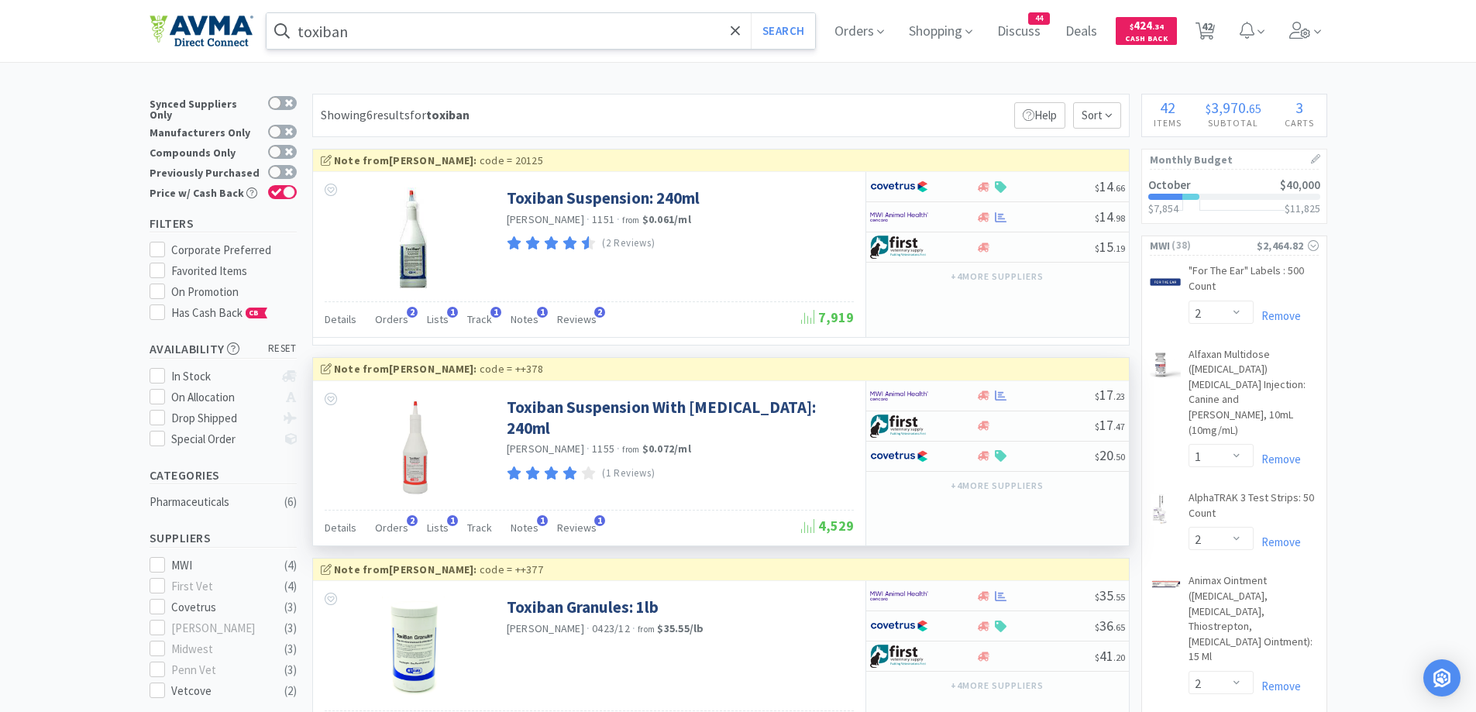
scroll to position [155, 0]
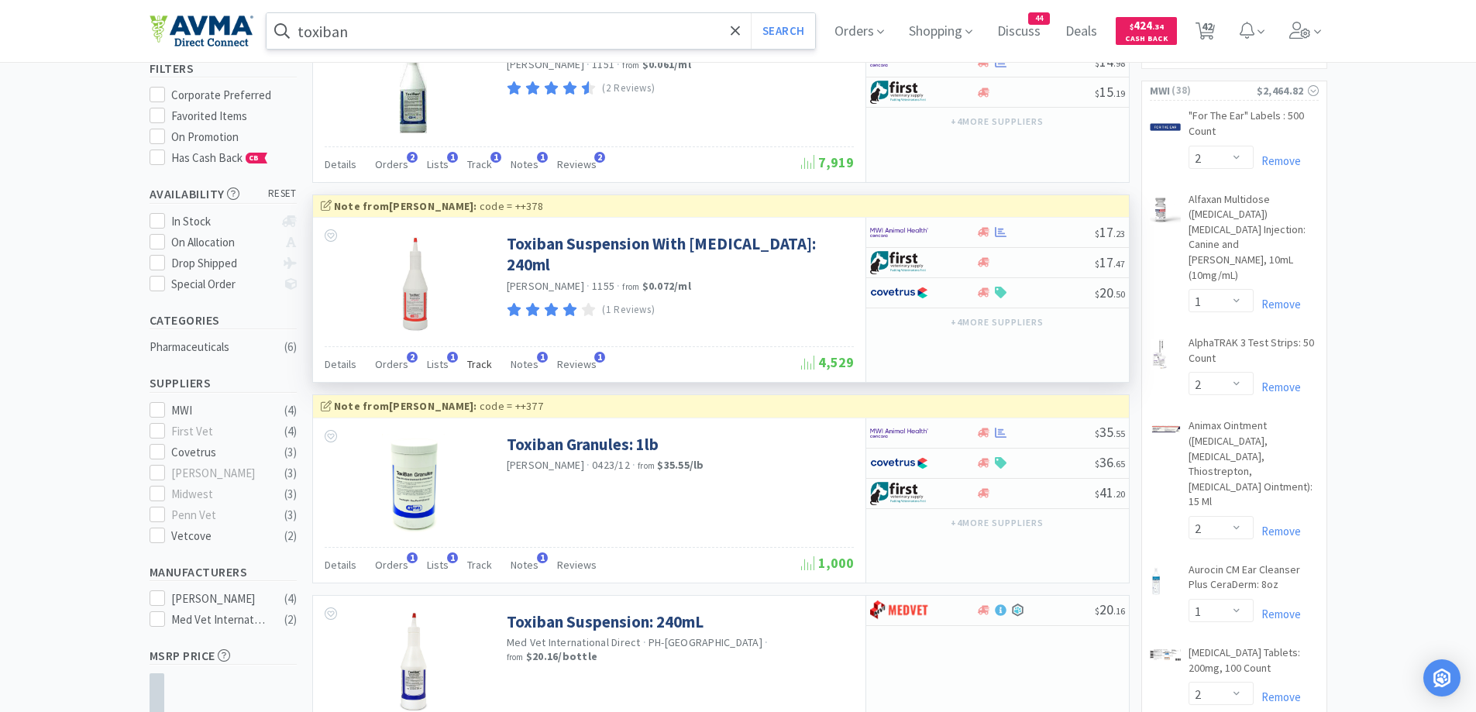
click at [483, 361] on span "Track" at bounding box center [479, 364] width 25 height 14
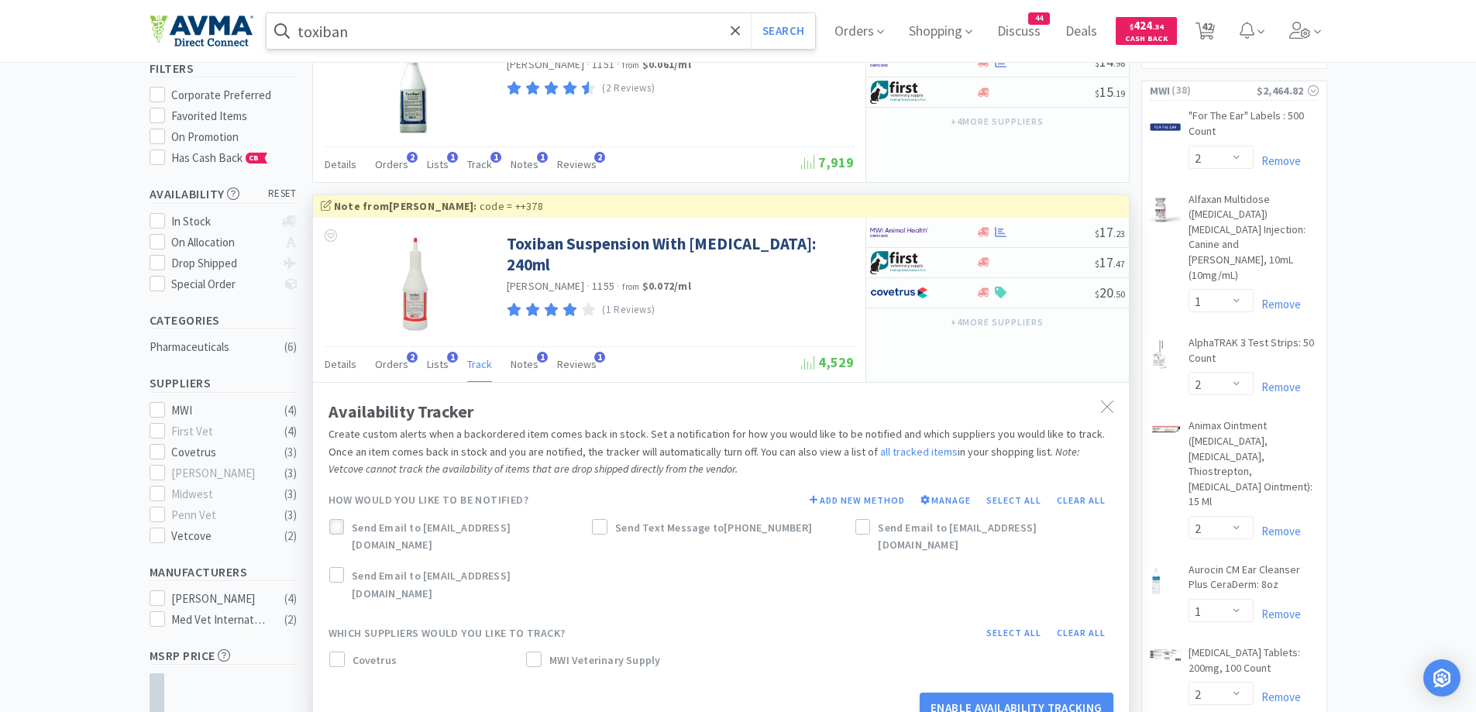
click at [332, 520] on div at bounding box center [336, 526] width 15 height 15
click at [335, 655] on icon at bounding box center [337, 660] width 11 height 11
click at [532, 655] on icon at bounding box center [533, 660] width 11 height 11
click at [864, 524] on icon at bounding box center [863, 526] width 11 height 11
click at [997, 693] on button "Enable Availability Tracking" at bounding box center [1016, 708] width 194 height 31
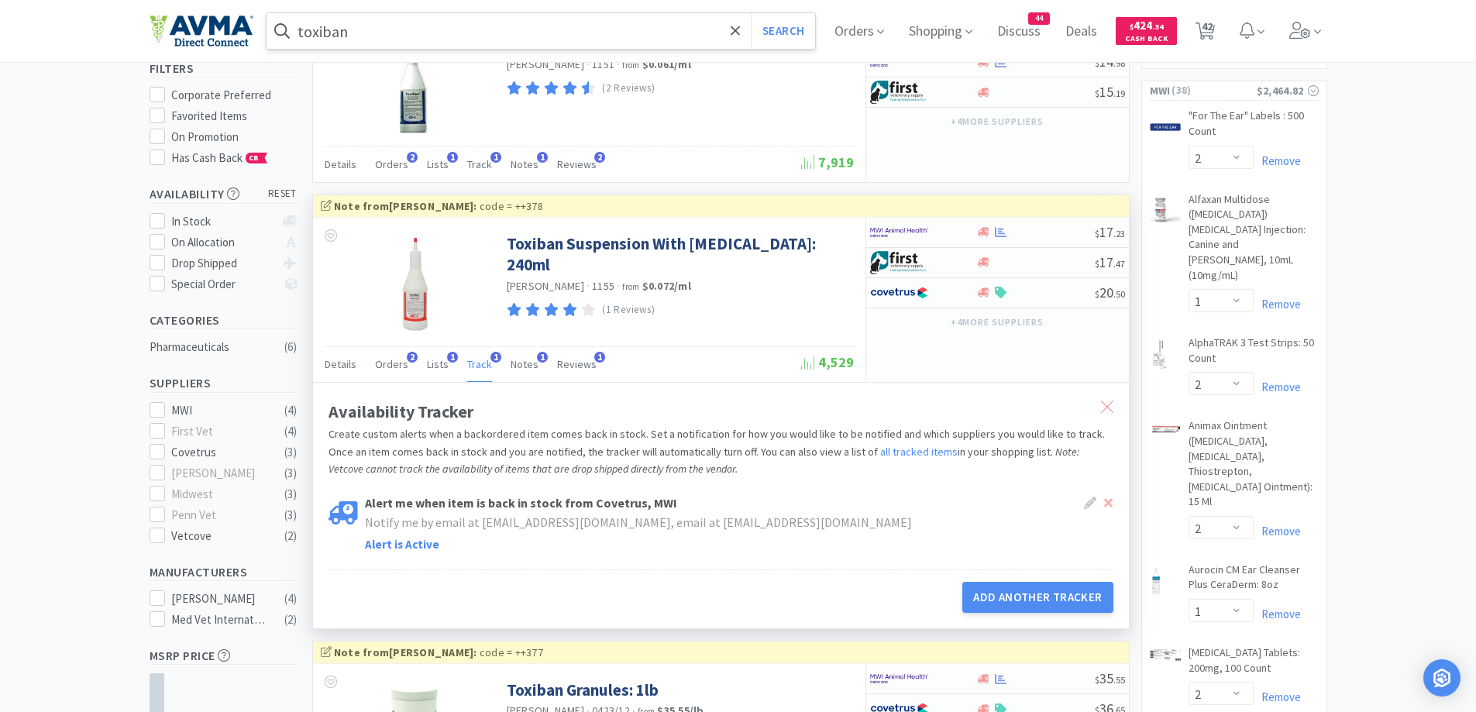
click at [1112, 411] on icon at bounding box center [1107, 406] width 12 height 12
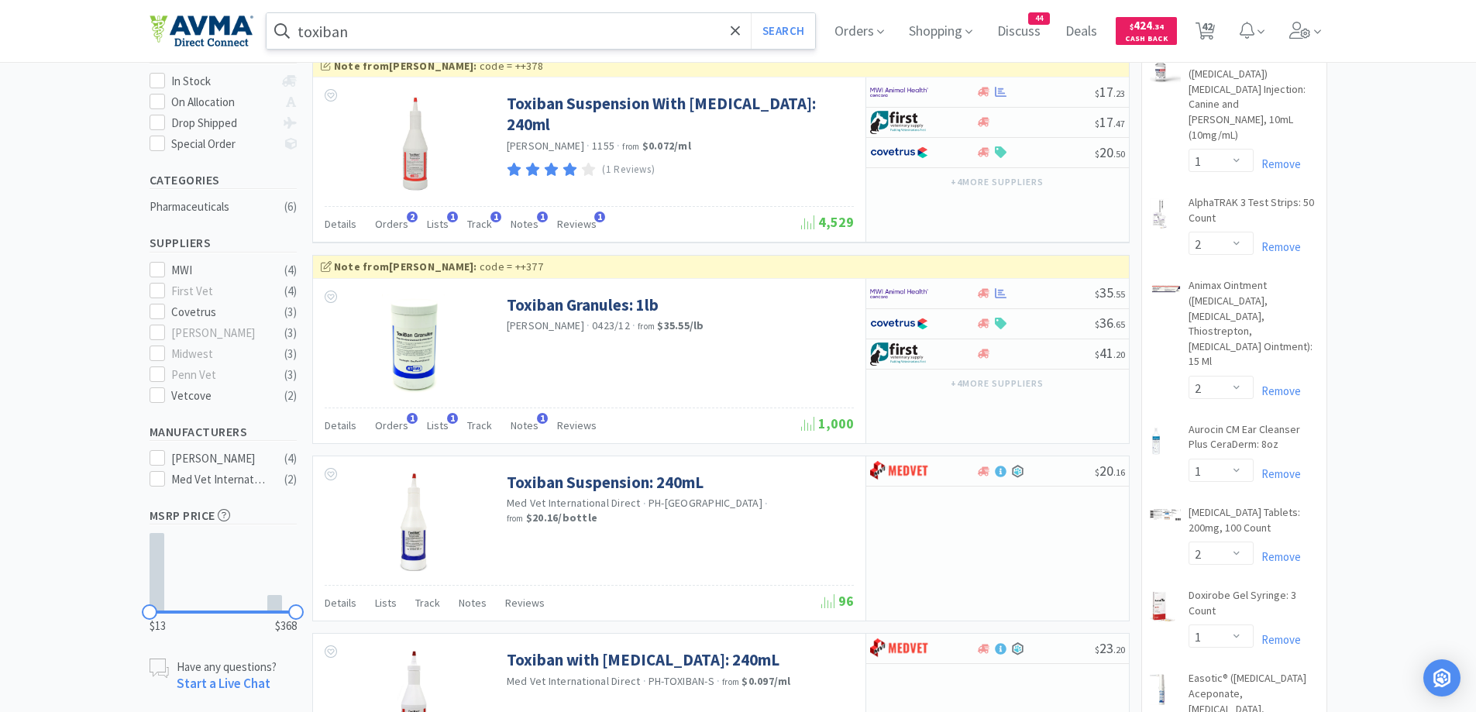
scroll to position [310, 0]
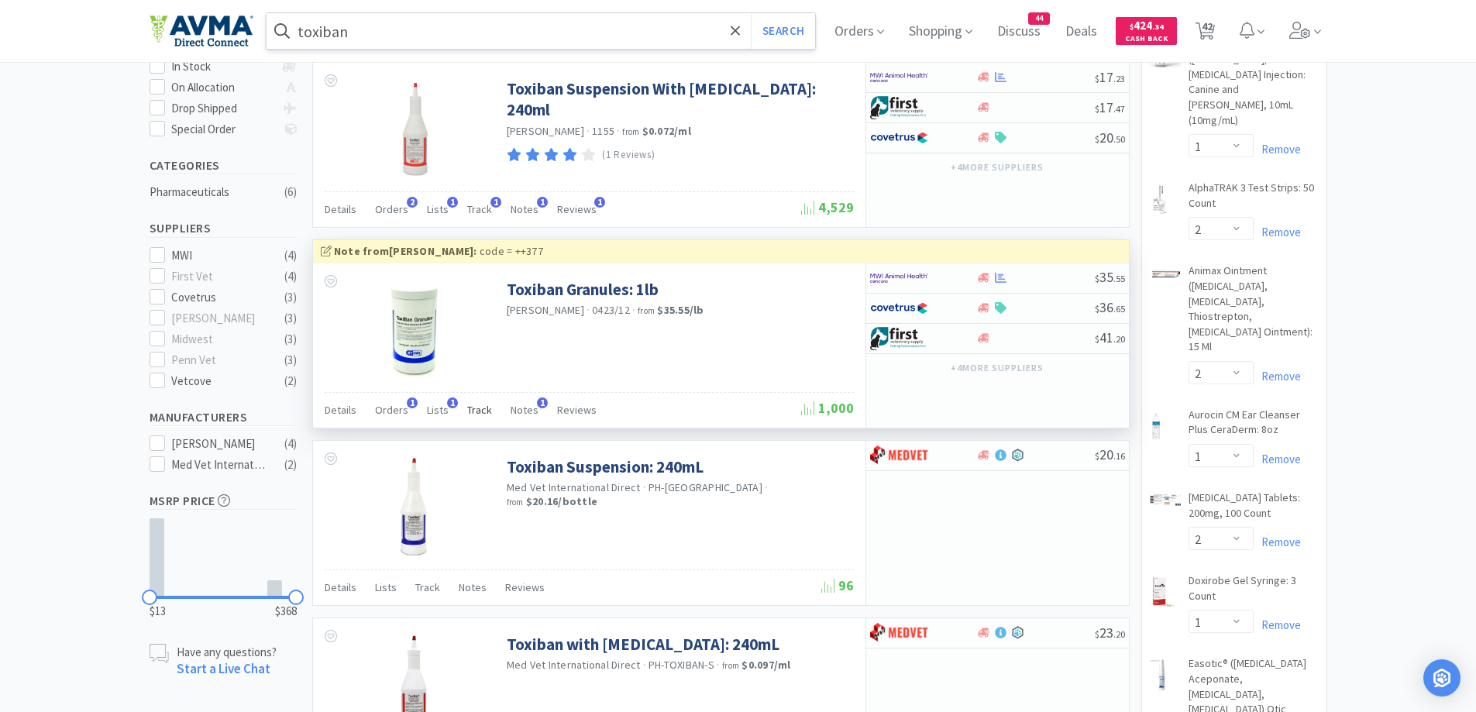
click at [482, 416] on span "Track" at bounding box center [479, 410] width 25 height 14
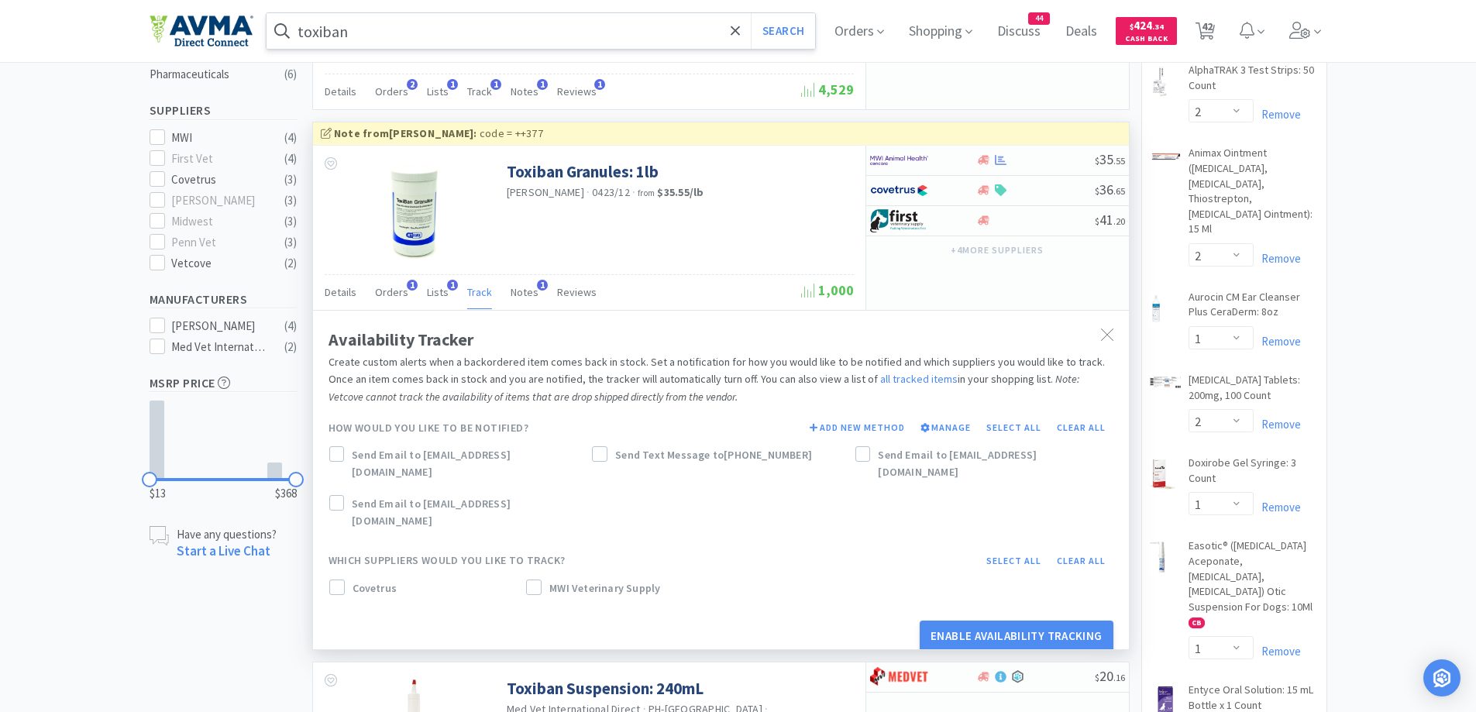
scroll to position [465, 0]
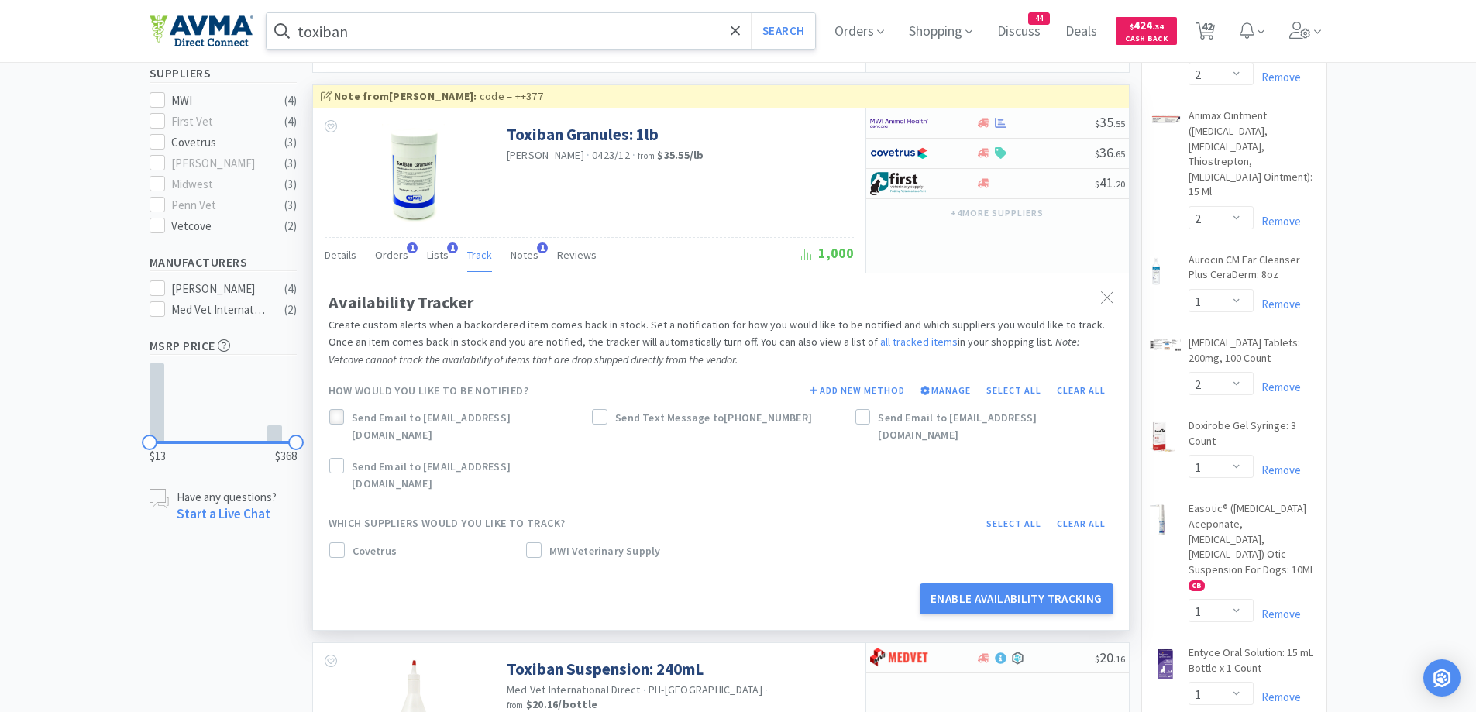
click at [340, 420] on icon at bounding box center [336, 417] width 11 height 11
click at [336, 545] on icon at bounding box center [337, 550] width 11 height 11
click at [533, 542] on div at bounding box center [533, 549] width 15 height 15
click at [858, 403] on div "How would you like to be notified? Add New Method Manage Select all Clear all S…" at bounding box center [720, 442] width 785 height 125
click at [870, 420] on div at bounding box center [862, 416] width 15 height 15
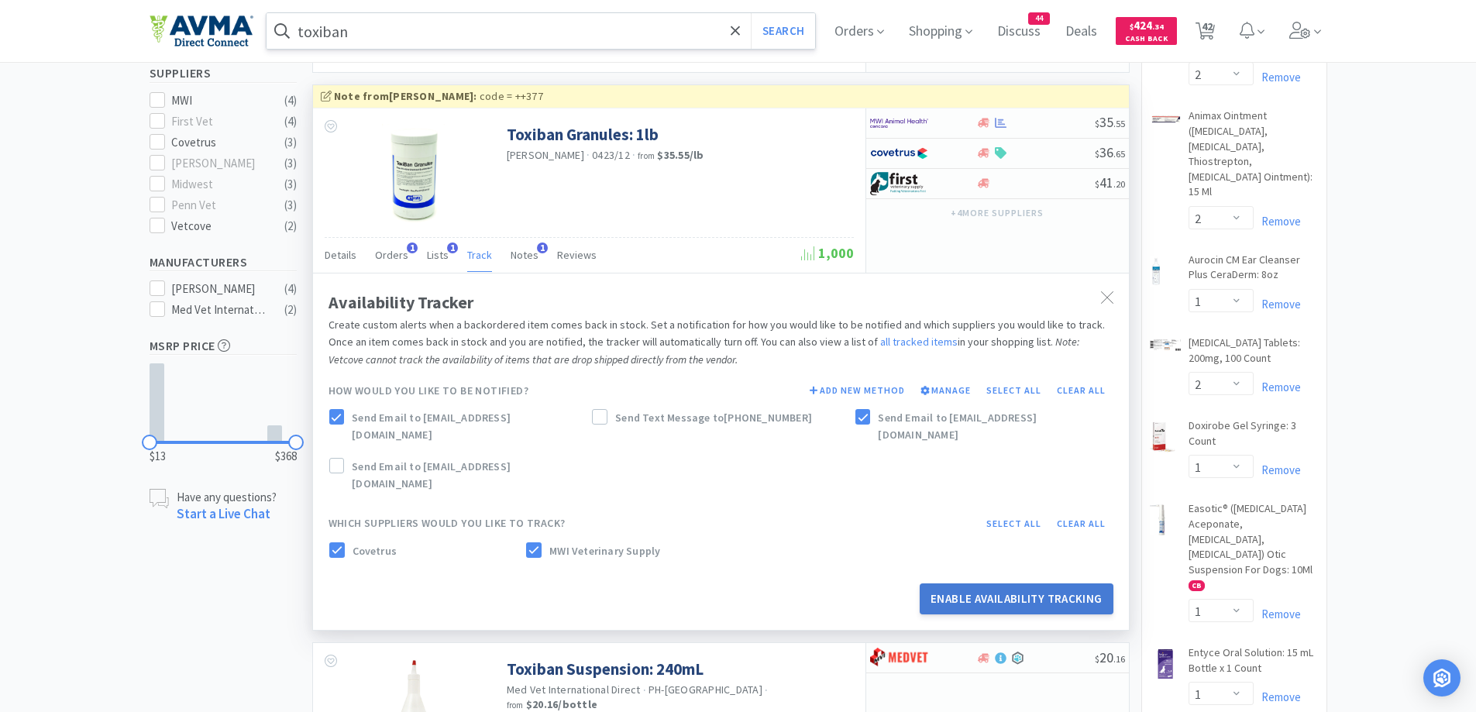
click at [990, 583] on button "Enable Availability Tracking" at bounding box center [1016, 598] width 194 height 31
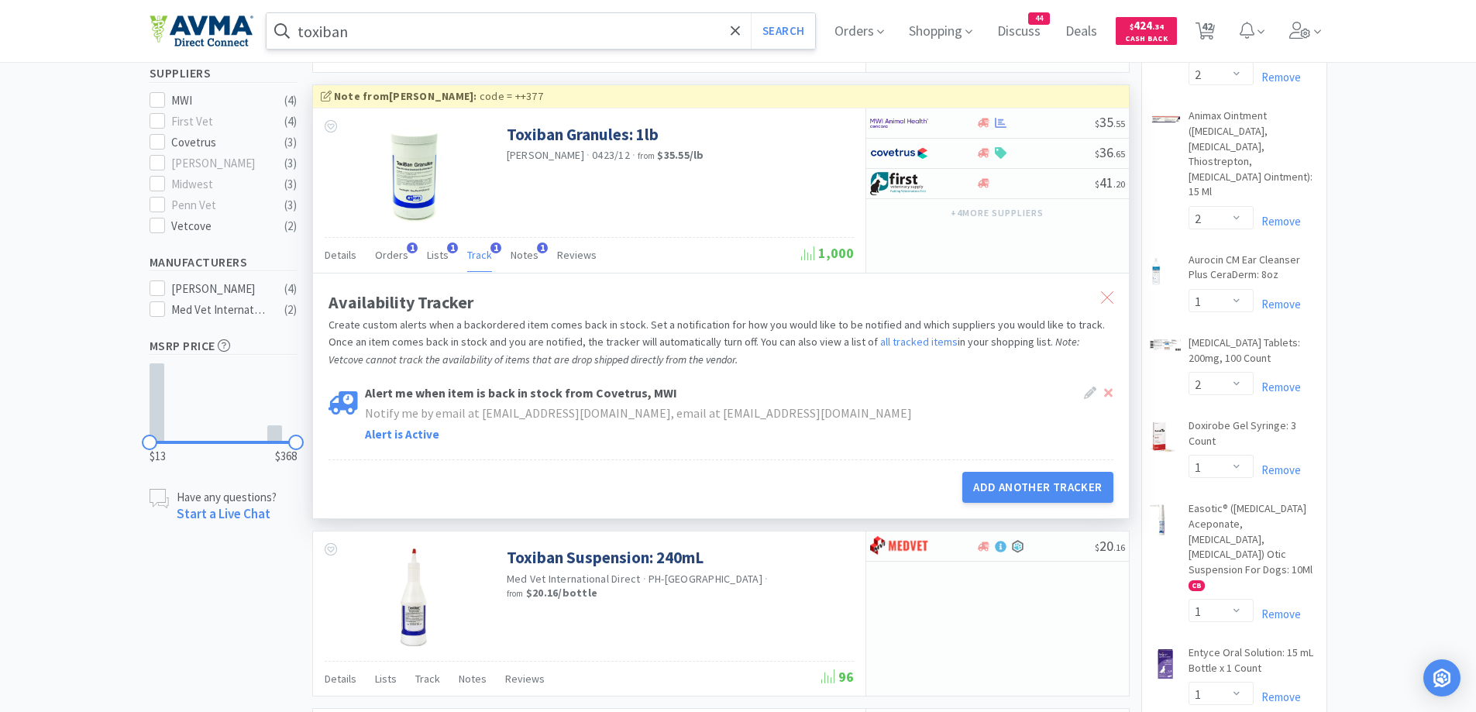
click at [1103, 297] on icon at bounding box center [1107, 297] width 12 height 12
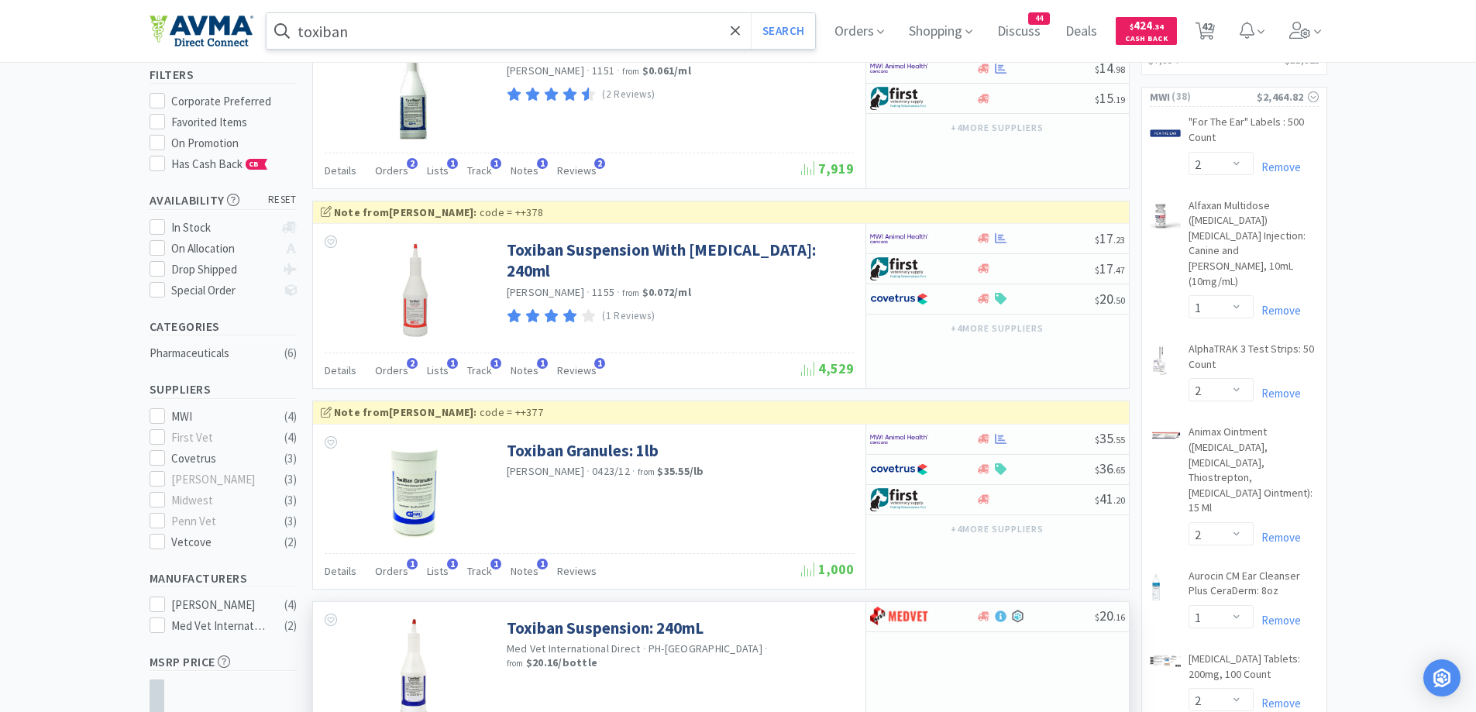
scroll to position [0, 0]
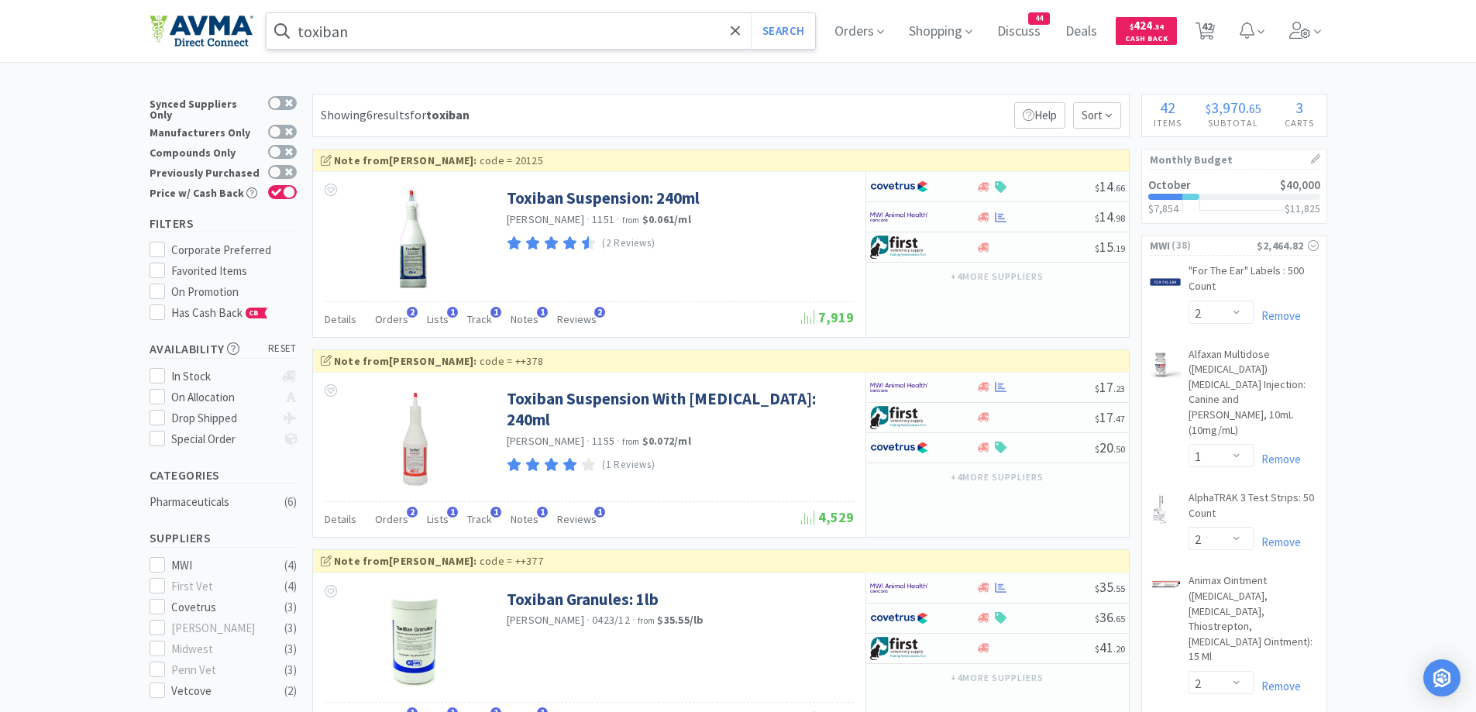
click at [848, 94] on div "Showing 6 results for toxiban Filters Help Sort" at bounding box center [720, 115] width 817 height 43
click at [860, 108] on div "Showing 6 results for toxiban Filters Help Sort" at bounding box center [720, 115] width 817 height 43
click at [836, 95] on div "Showing 6 results for toxiban Filters Help Sort" at bounding box center [720, 115] width 817 height 43
click at [1208, 23] on span "42" at bounding box center [1206, 26] width 11 height 62
select select "2"
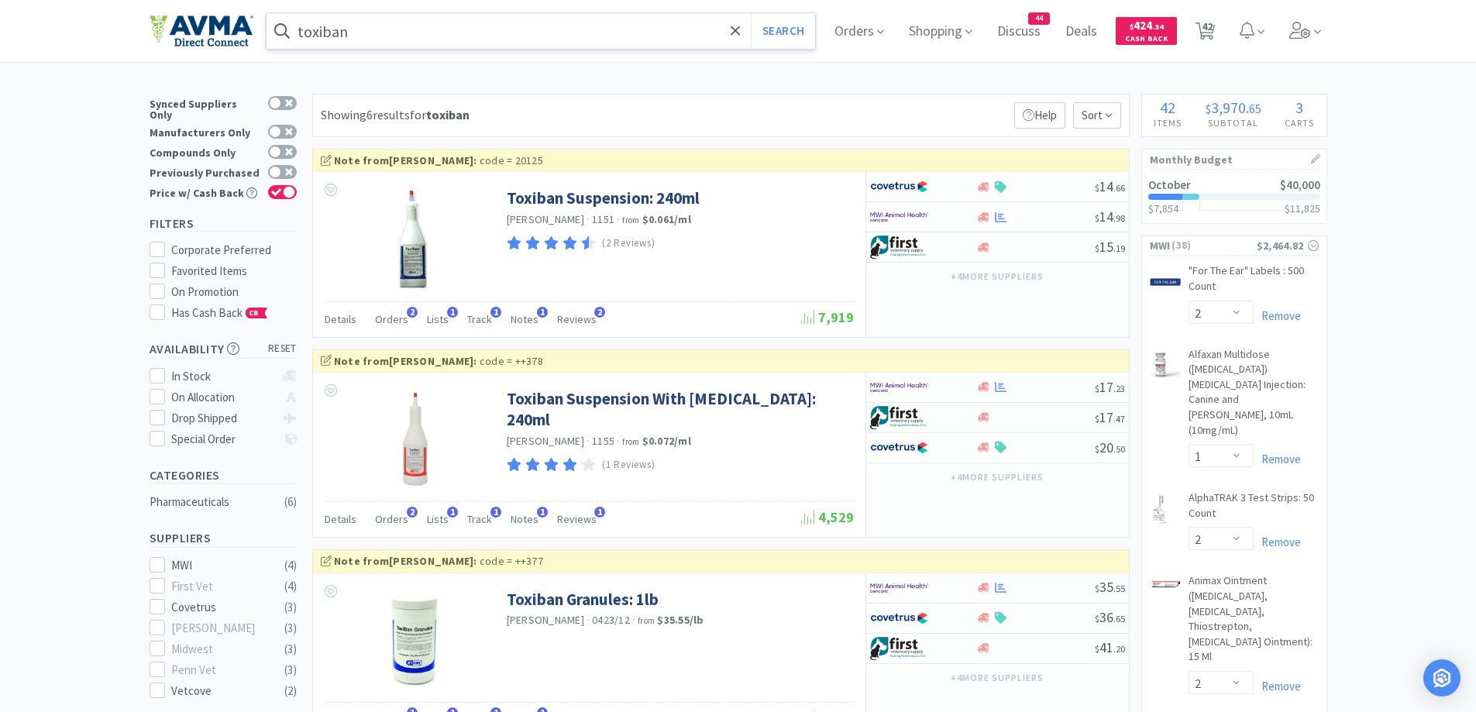
select select "1"
select select "2"
select select "1"
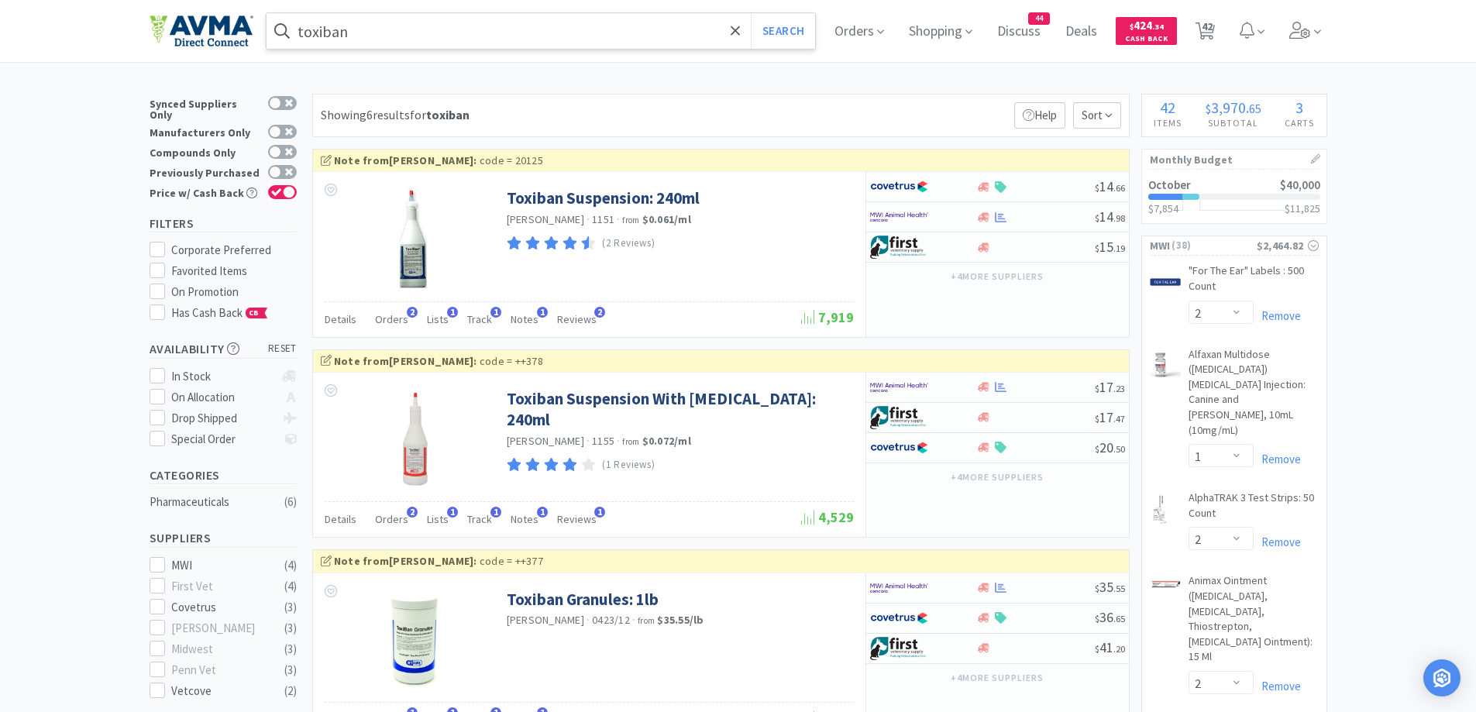
select select "2"
select select "1"
select select "2"
select select "1"
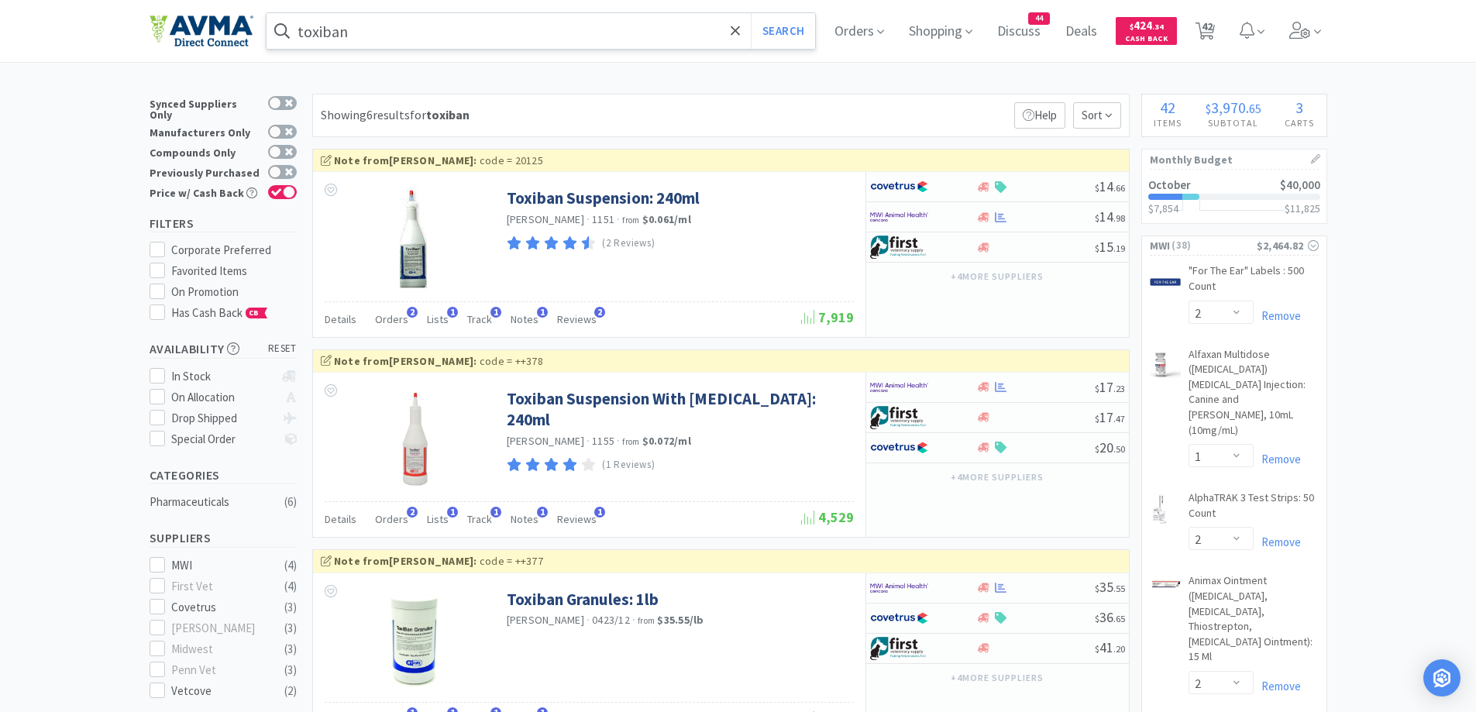
select select "1"
select select "2"
select select "1"
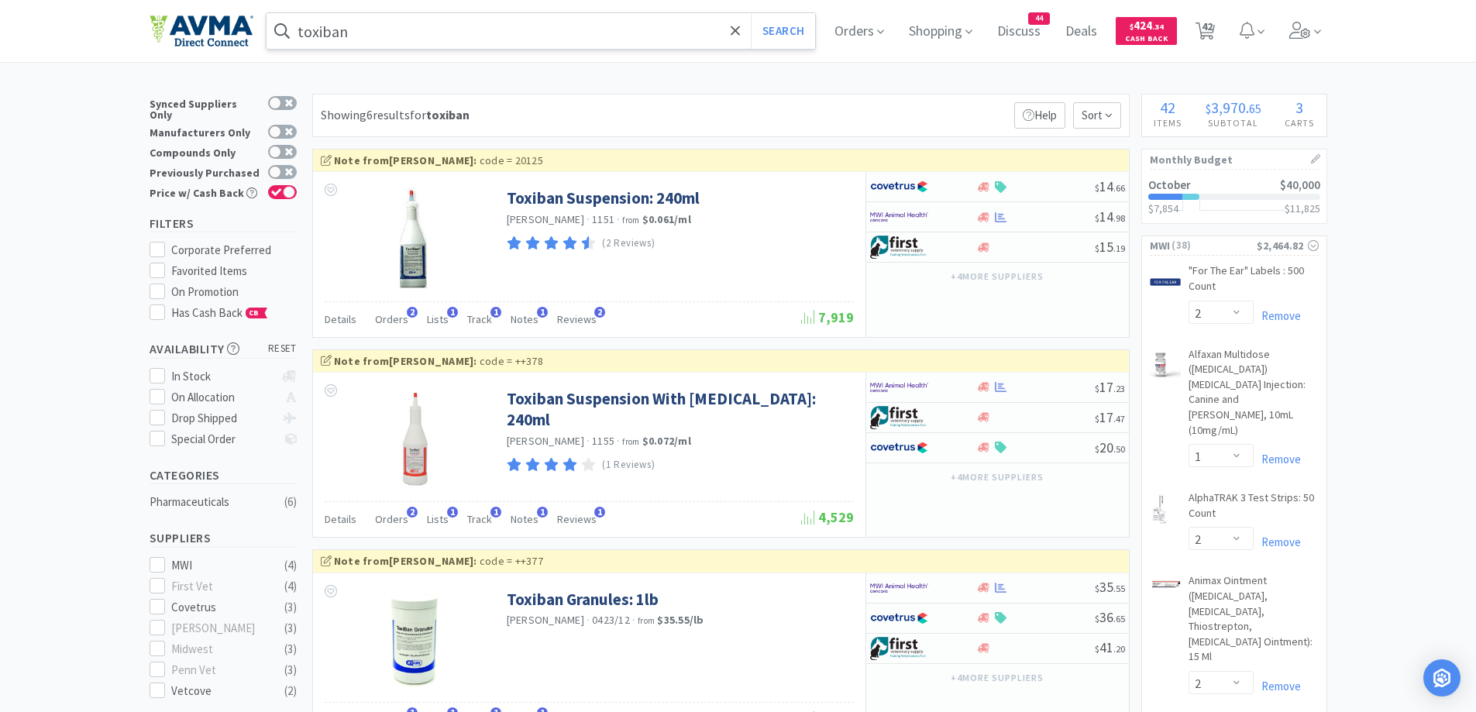
select select "12"
select select "1"
select select "3"
select select "1"
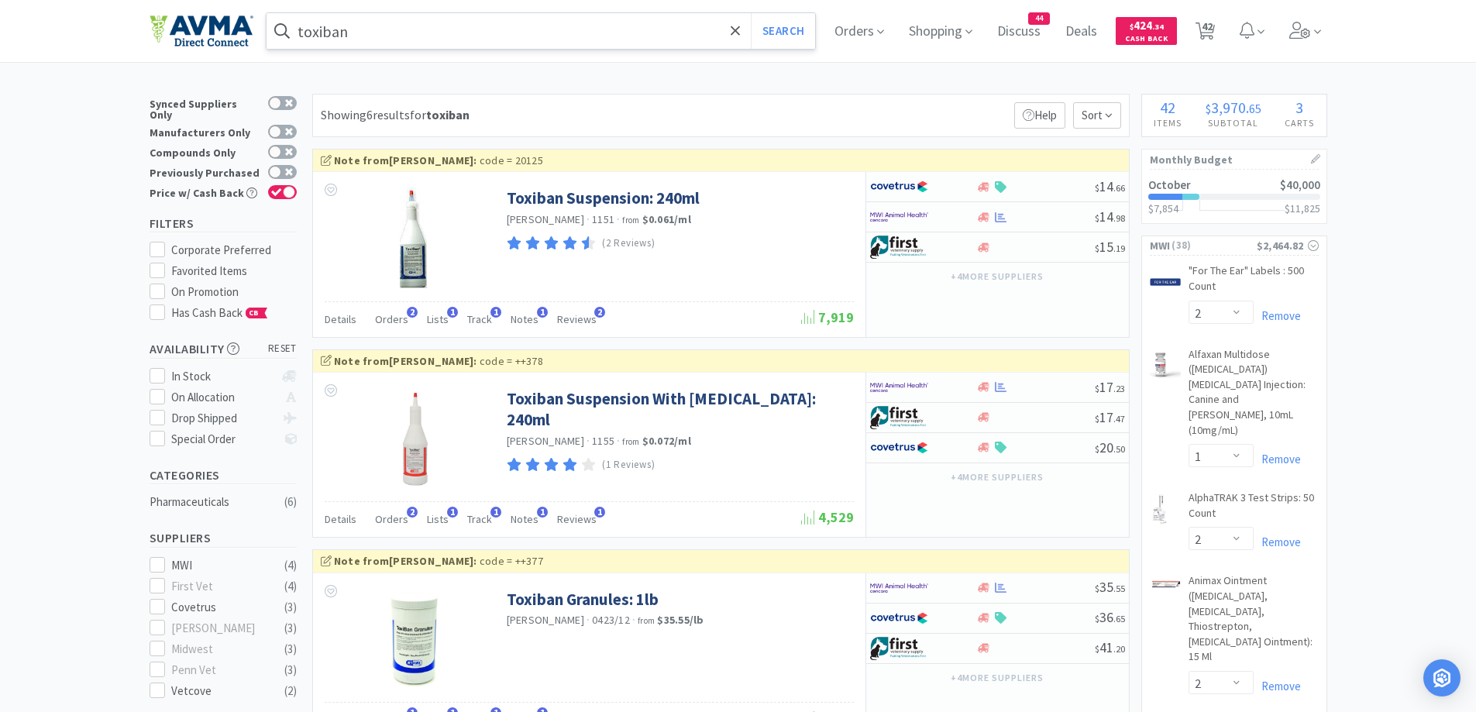
select select "1"
select select "10"
select select "1"
select select "2"
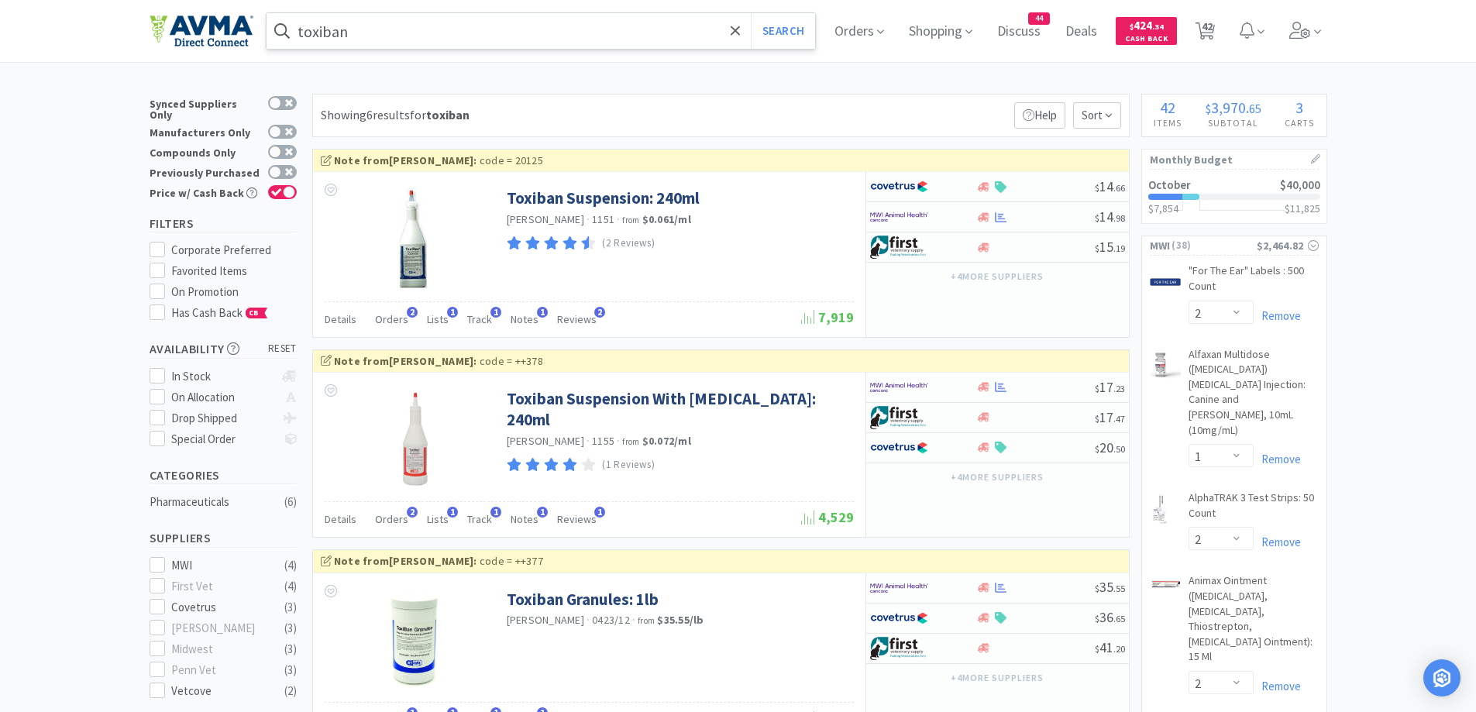
select select "3"
select select "1"
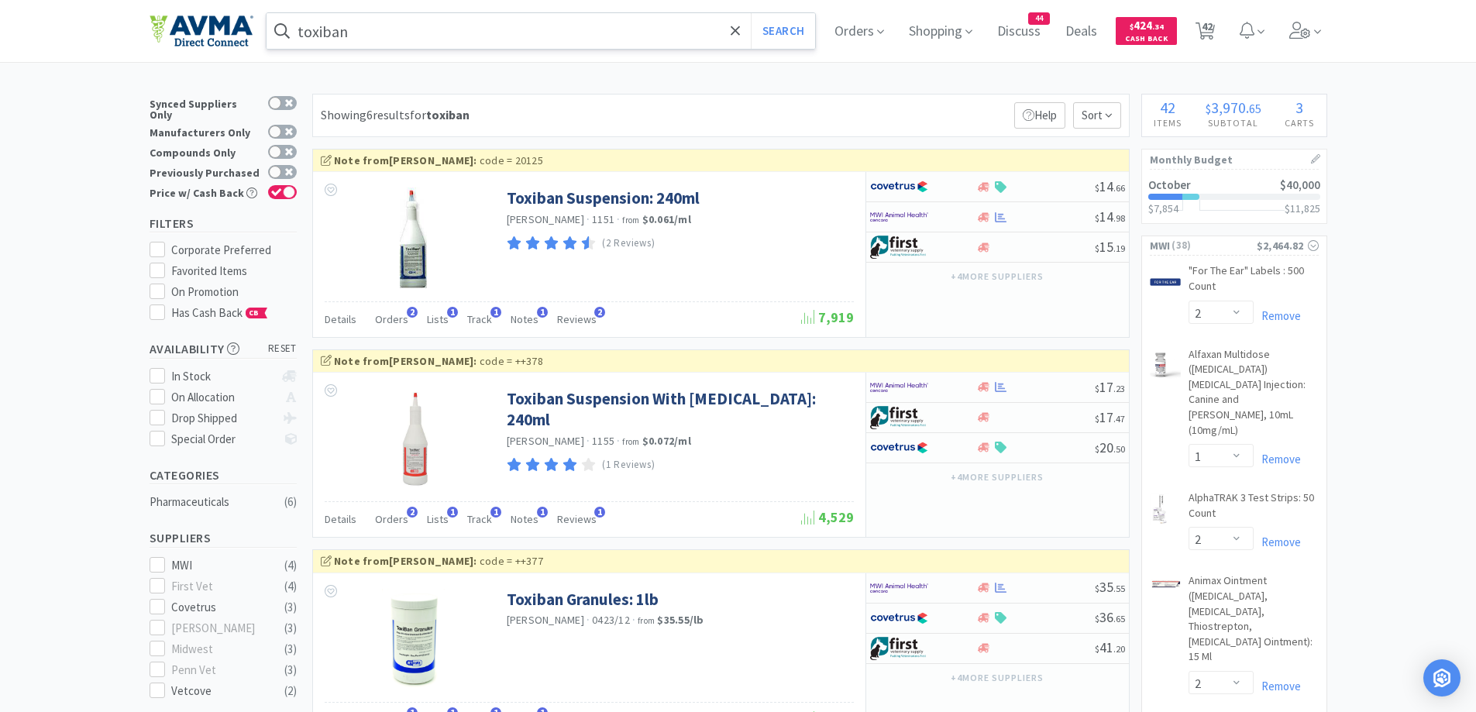
select select "7"
select select "1"
select select "12"
select select "1"
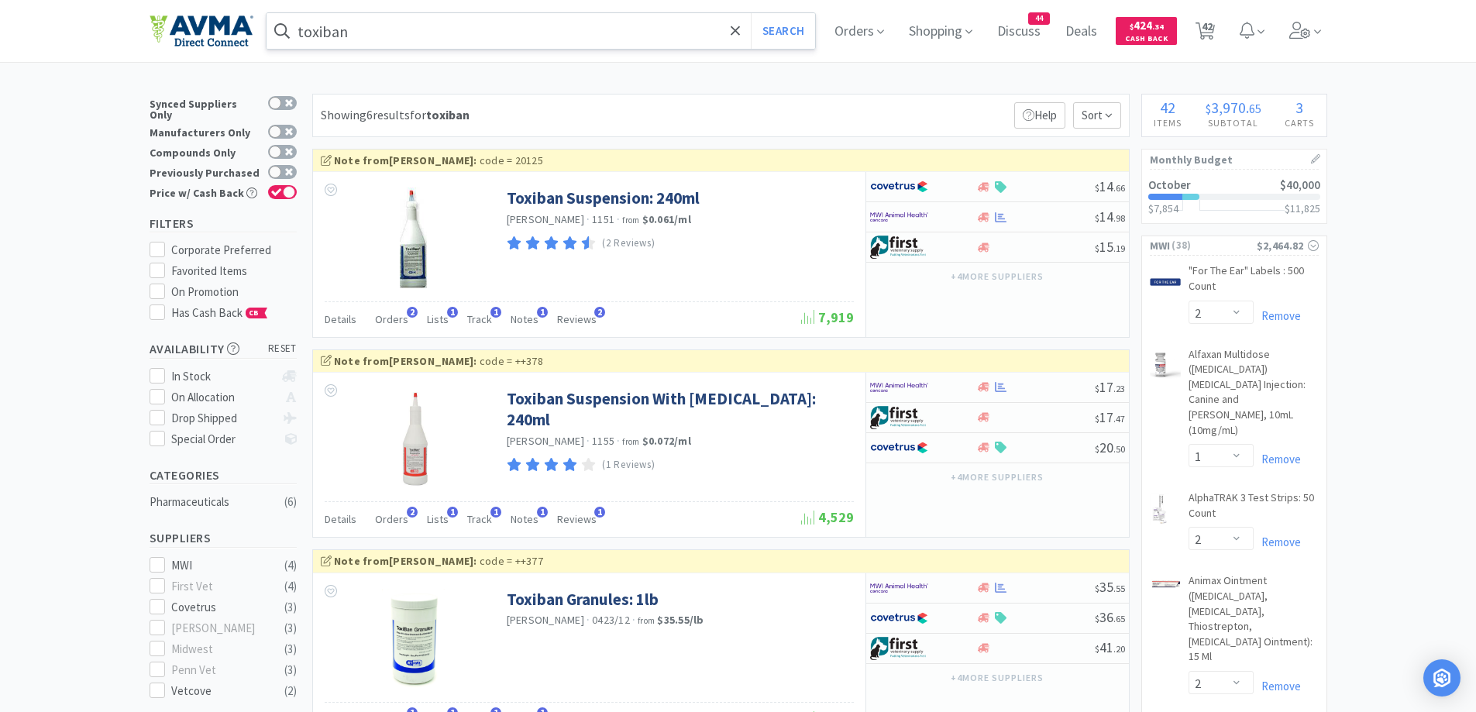
select select "50"
select select "5"
select select "1"
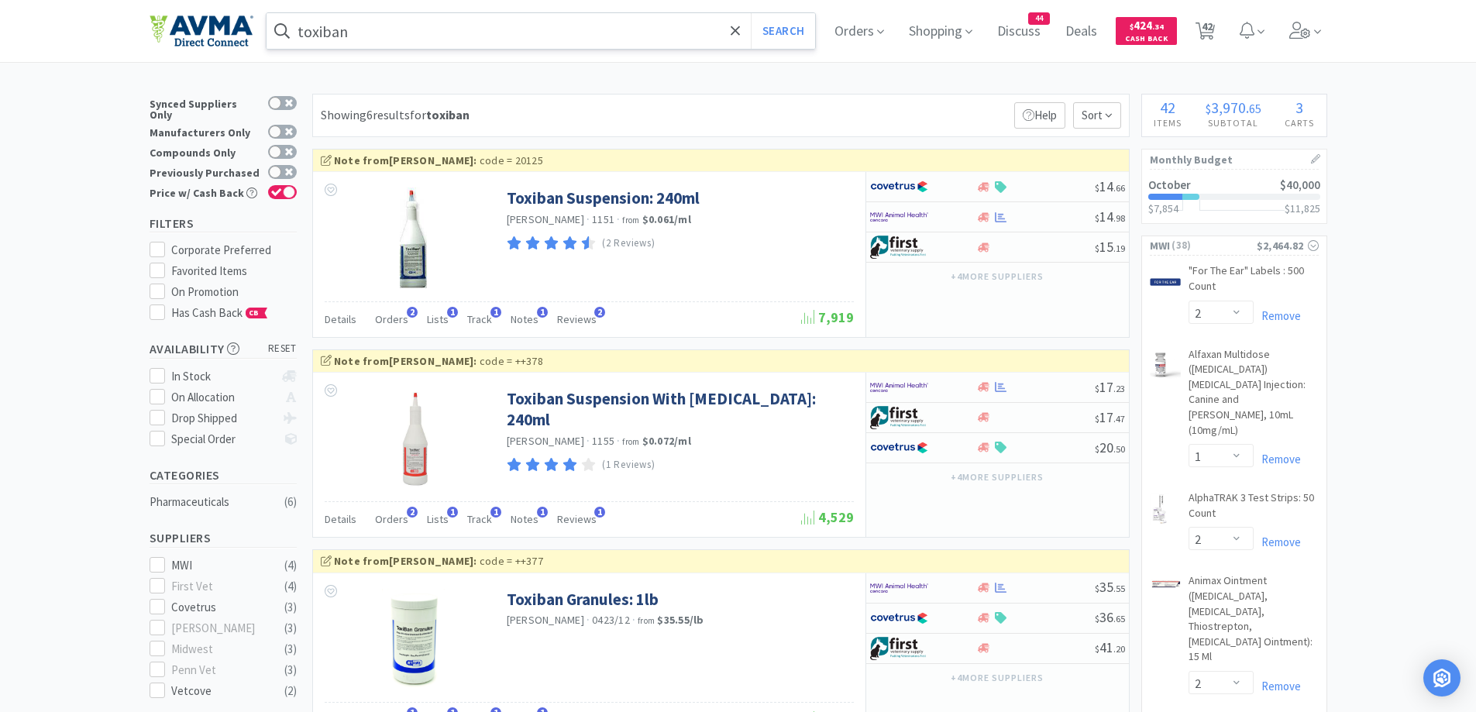
select select "1"
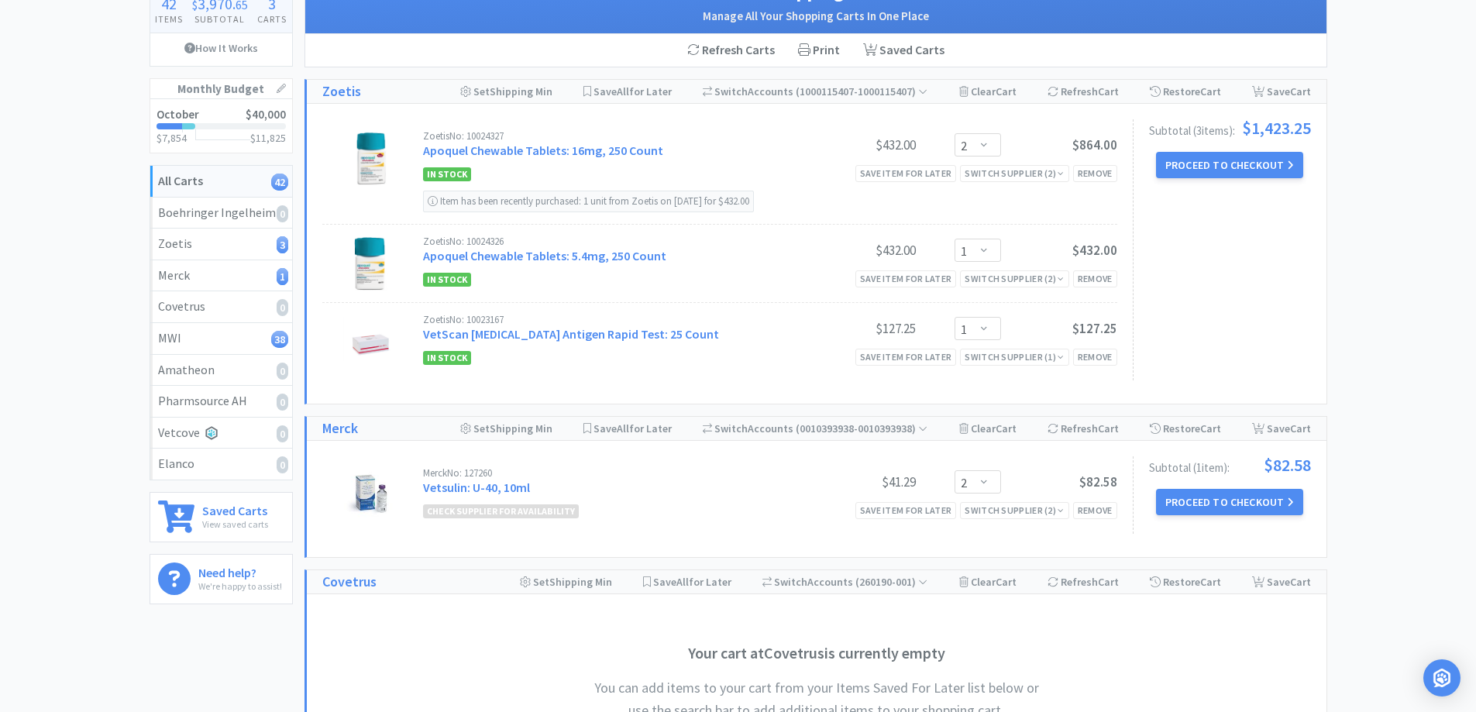
scroll to position [155, 0]
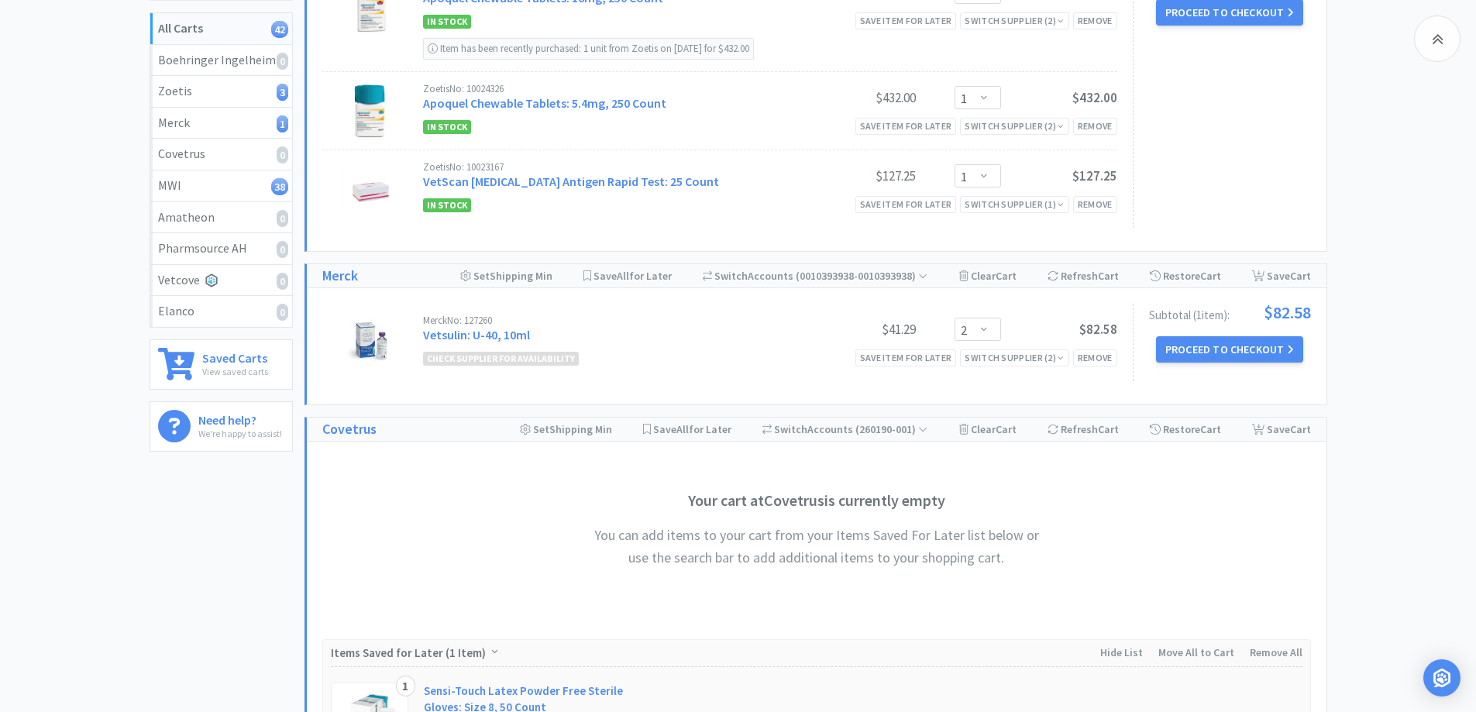
scroll to position [310, 0]
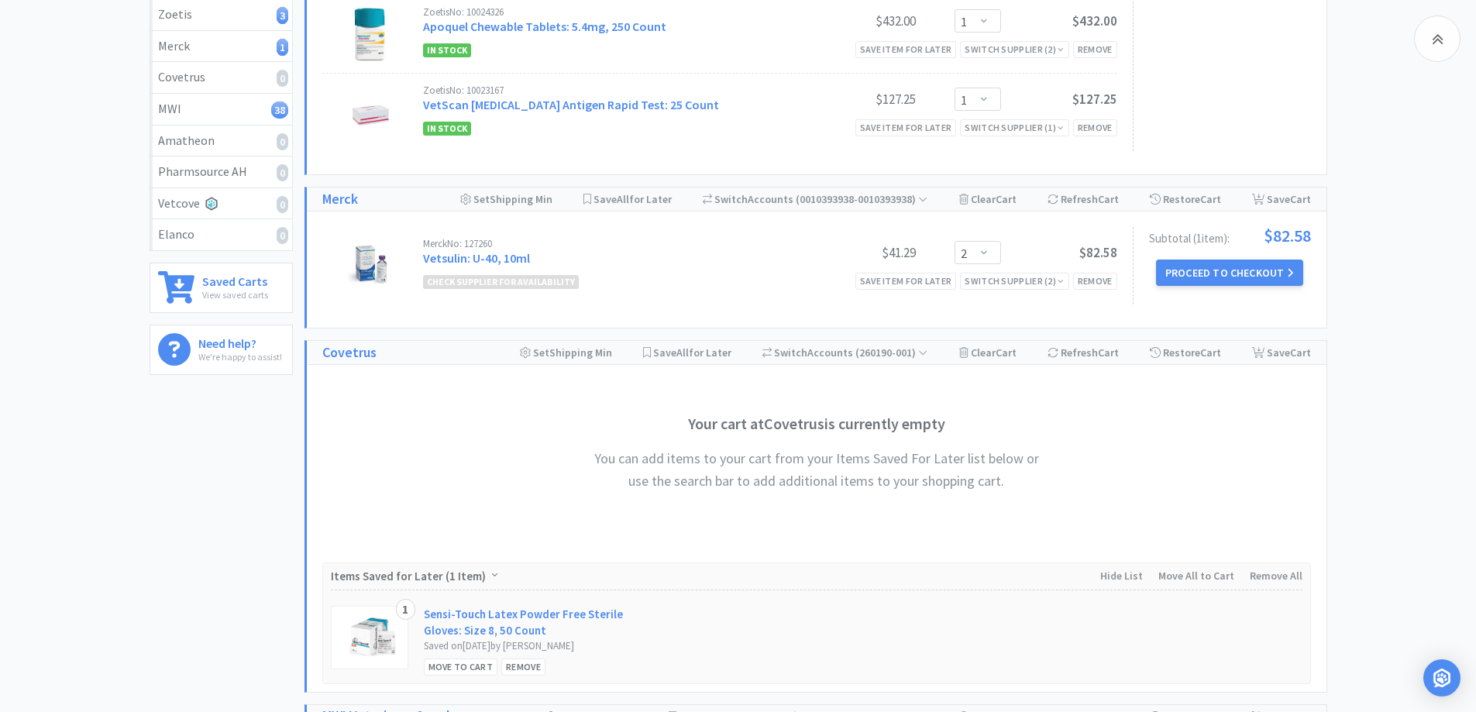
scroll to position [399, 0]
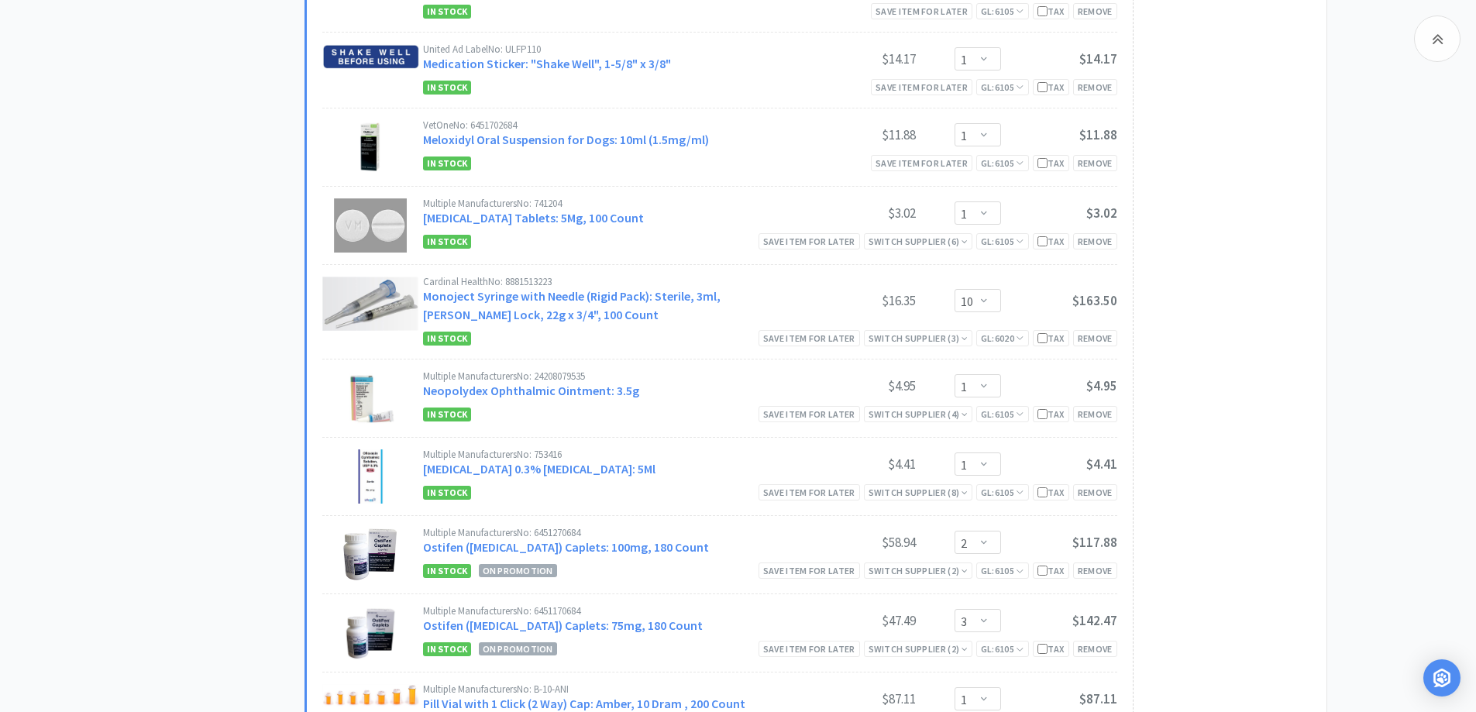
scroll to position [2878, 0]
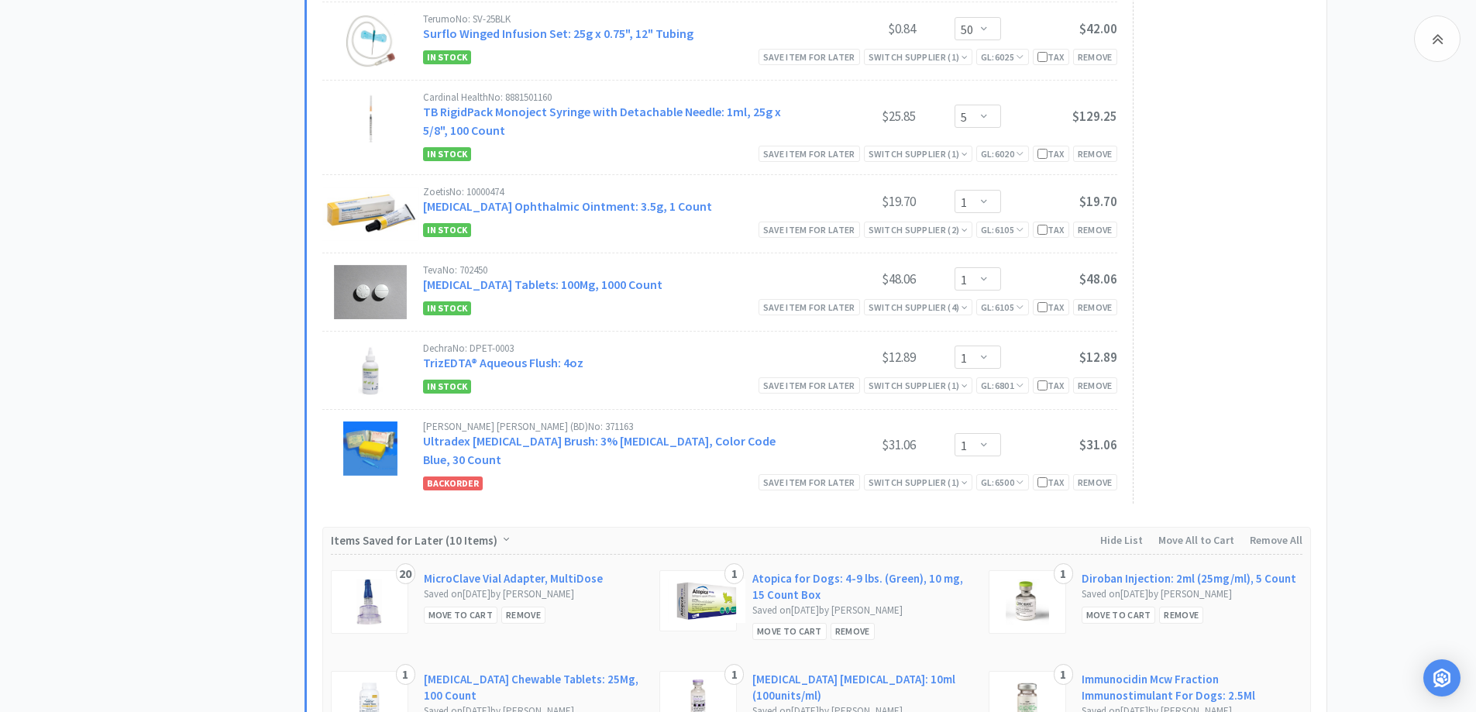
scroll to position [3652, 0]
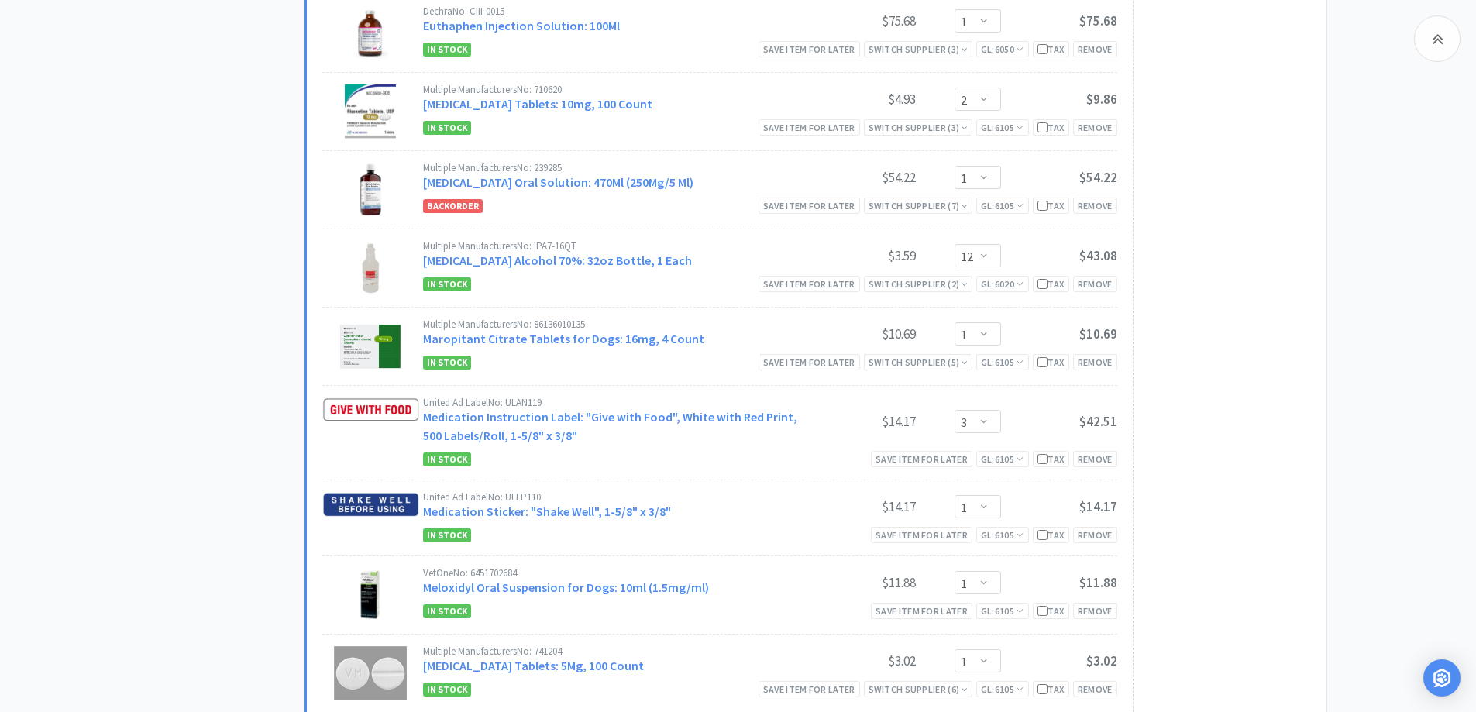
scroll to position [1948, 0]
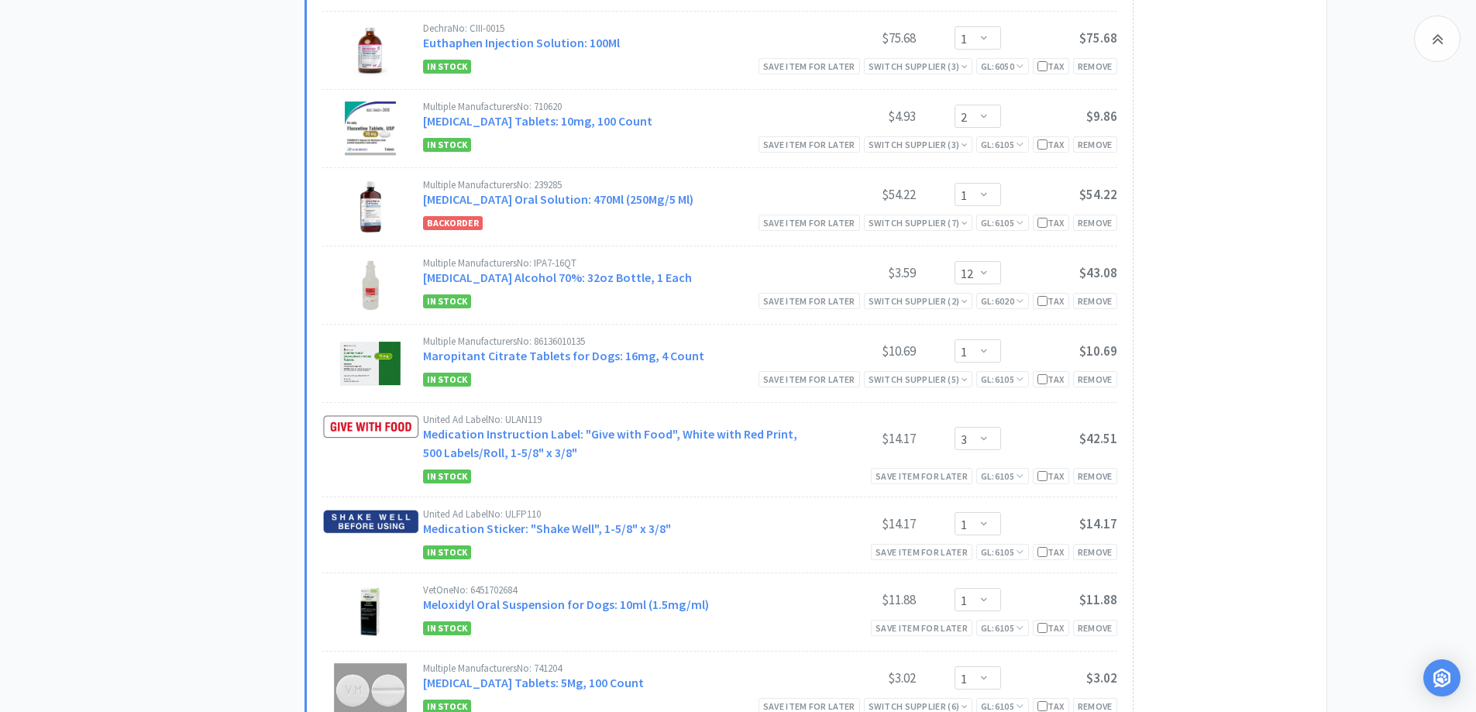
click at [161, 421] on div "All Carts 42 Items $ 3,970 . 65 Subtotal 3 Carts How It Works Monthly Budget Oc…" at bounding box center [227, 501] width 155 height 4710
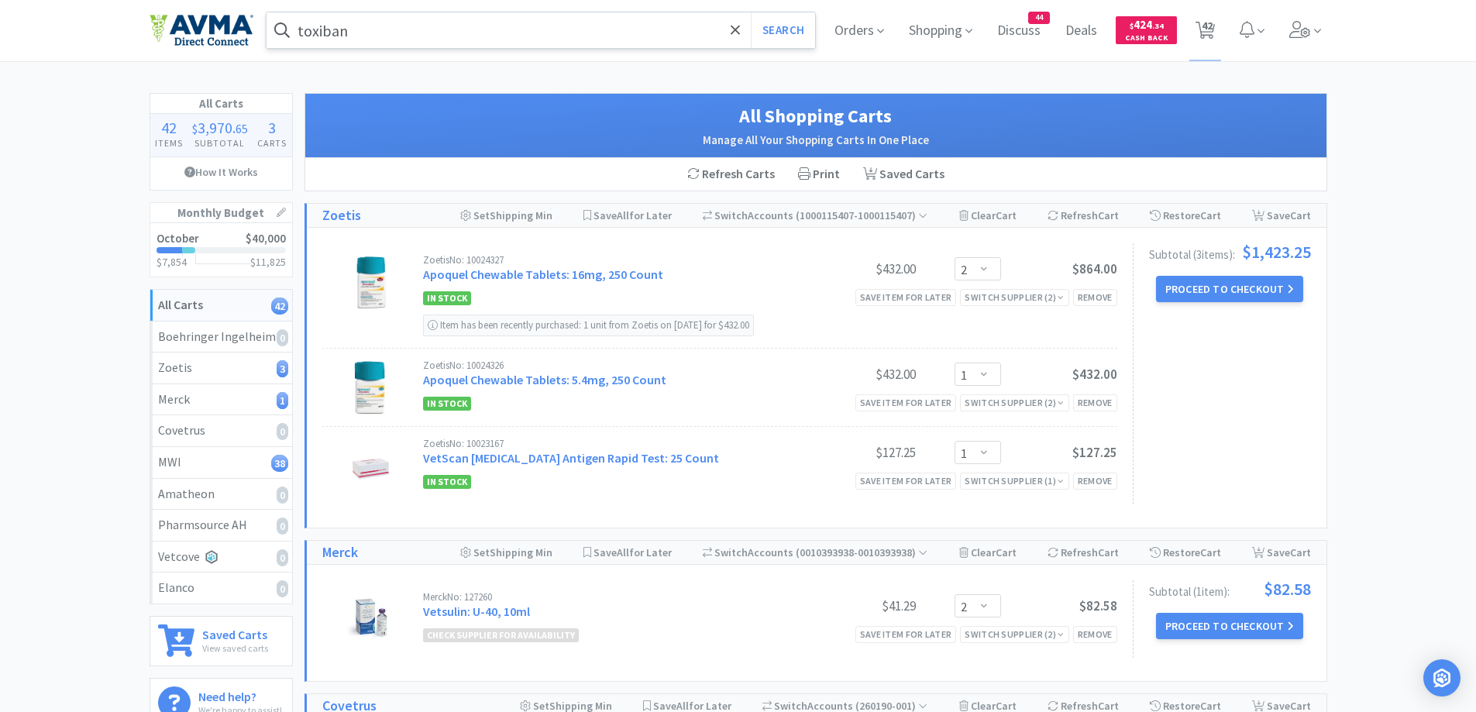
scroll to position [0, 0]
click at [1252, 37] on icon at bounding box center [1246, 30] width 15 height 17
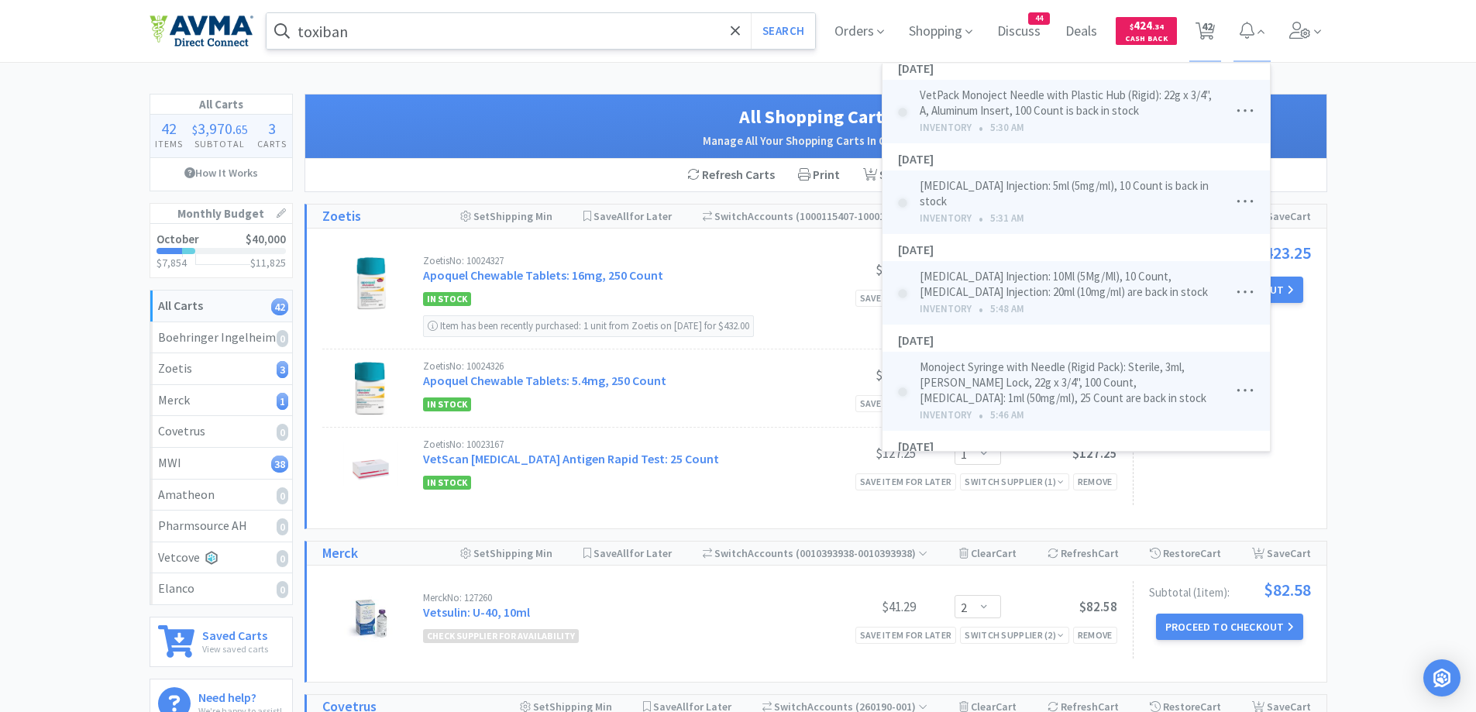
scroll to position [310, 0]
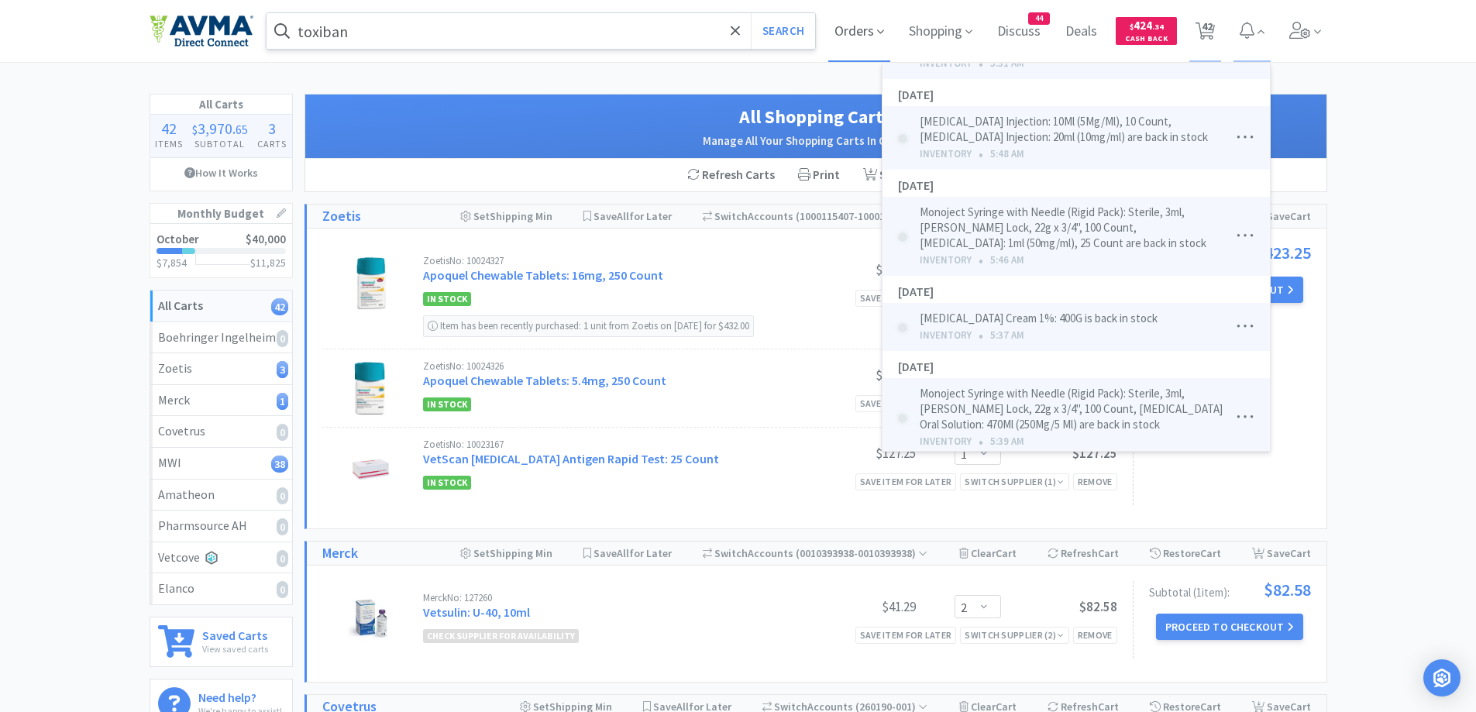
click at [872, 36] on span "Orders" at bounding box center [859, 31] width 62 height 62
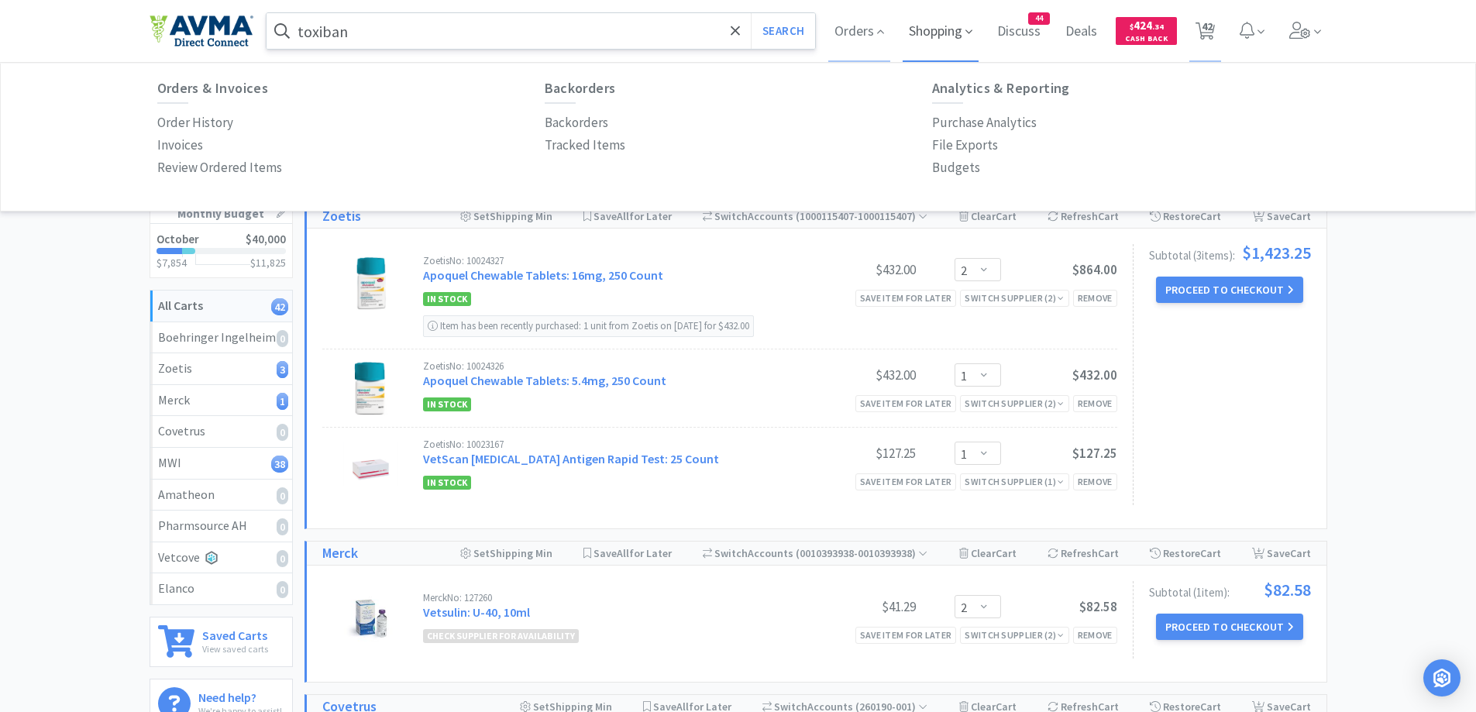
click at [964, 34] on span "Shopping" at bounding box center [940, 31] width 76 height 62
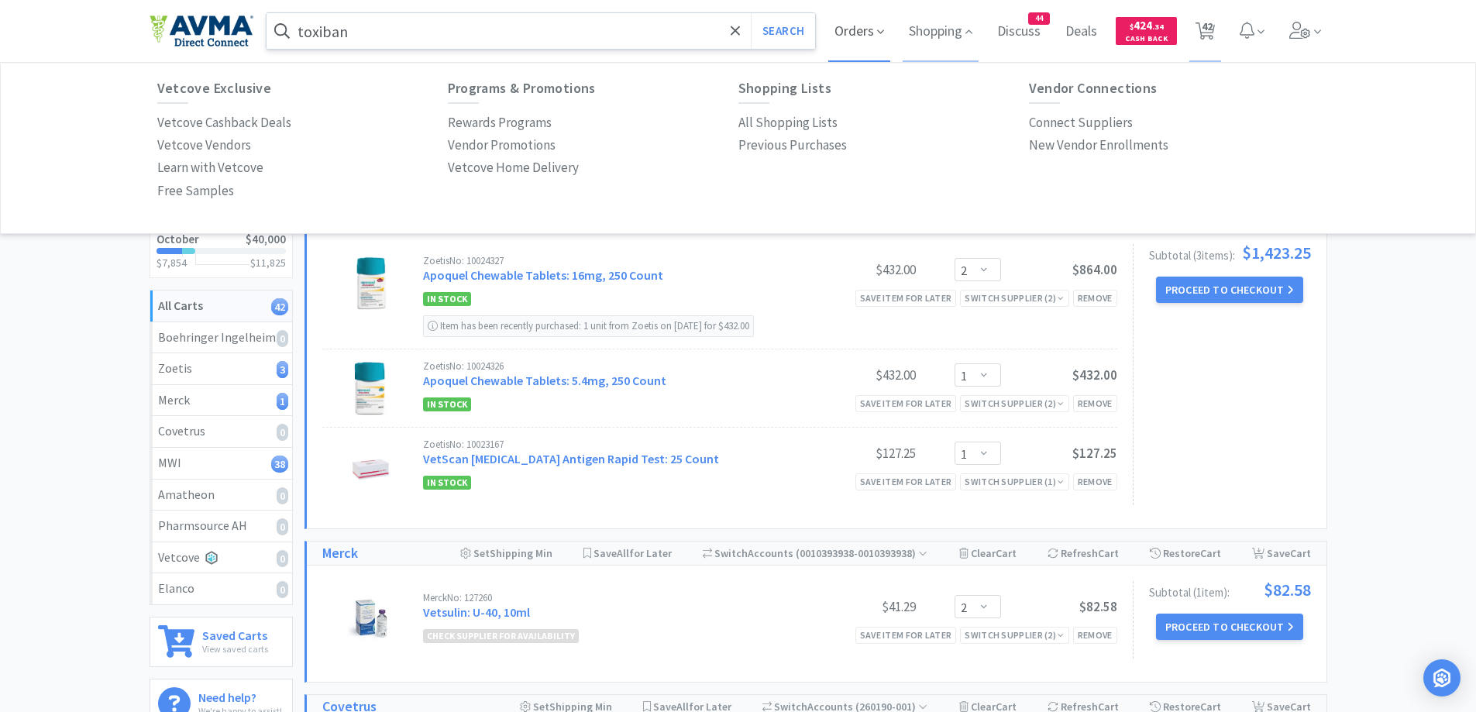
click at [875, 27] on span "Orders" at bounding box center [859, 31] width 62 height 62
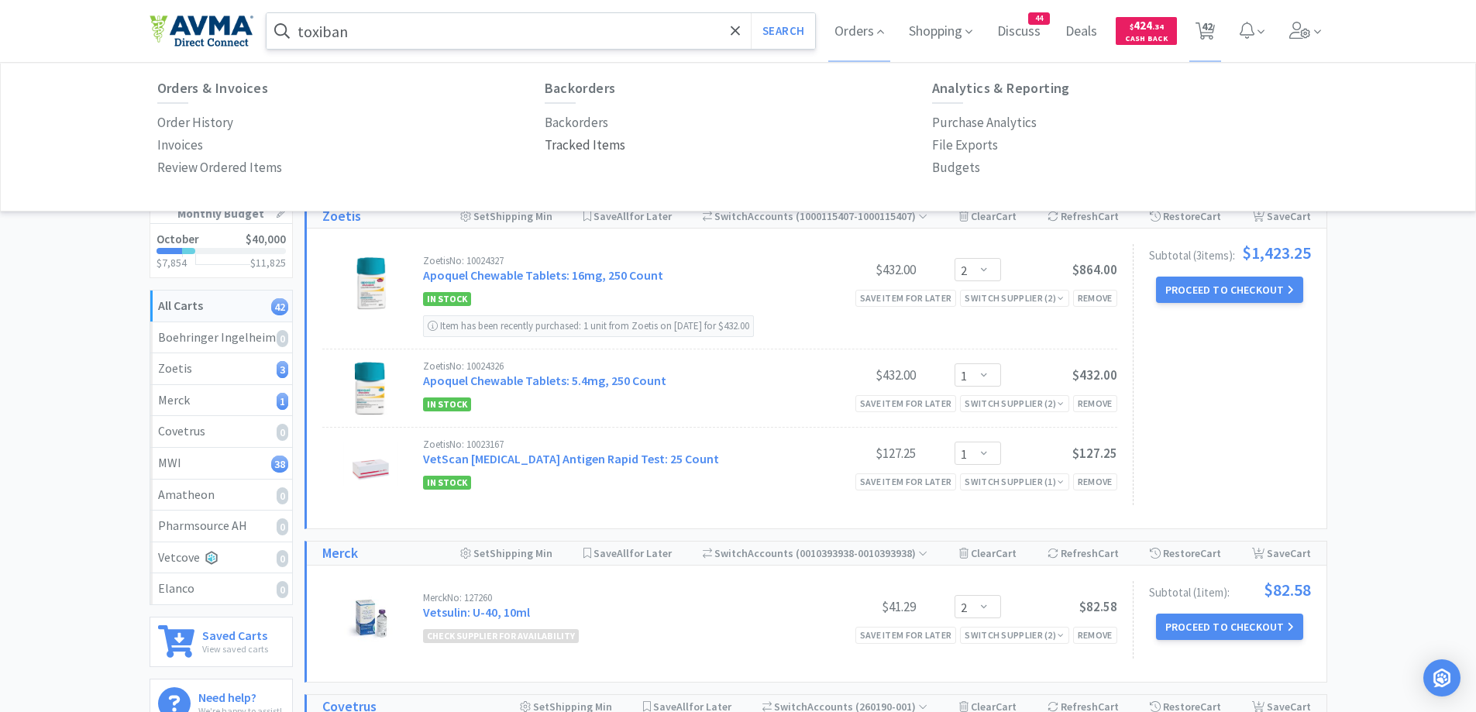
click at [591, 145] on p "Tracked Items" at bounding box center [585, 145] width 81 height 21
select select
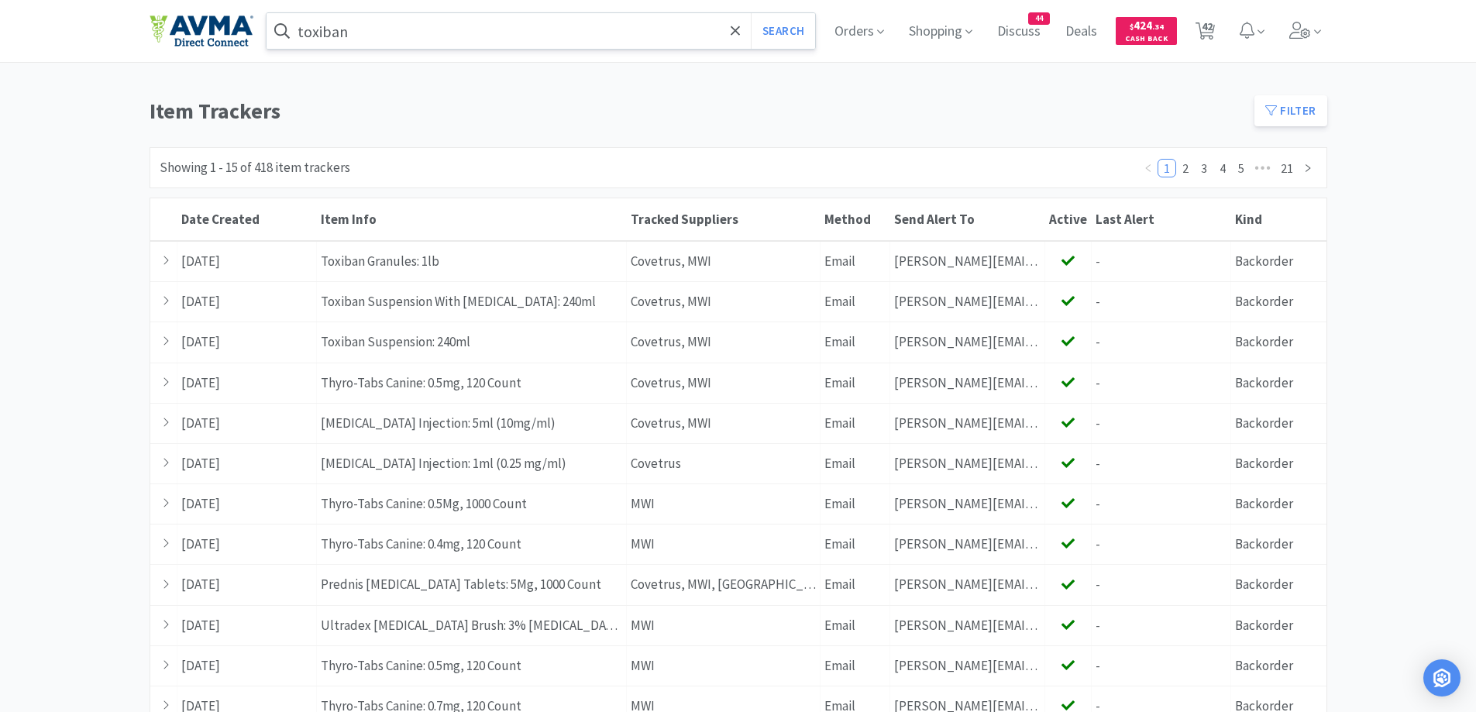
click at [1405, 205] on div "toxiban Search Orders Shopping Discuss Discuss 44 Deals Deals $ 424 . 34 Cash B…" at bounding box center [738, 451] width 1476 height 902
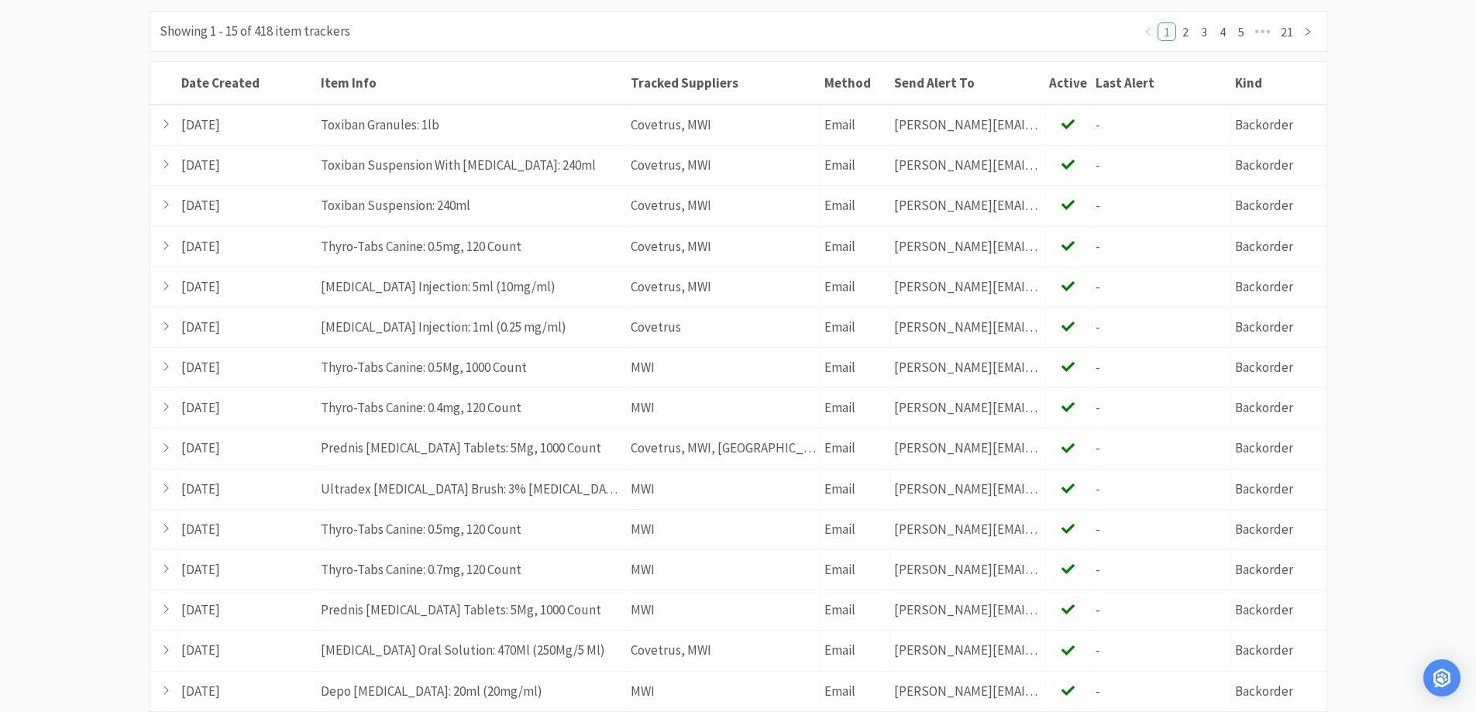
scroll to position [82, 0]
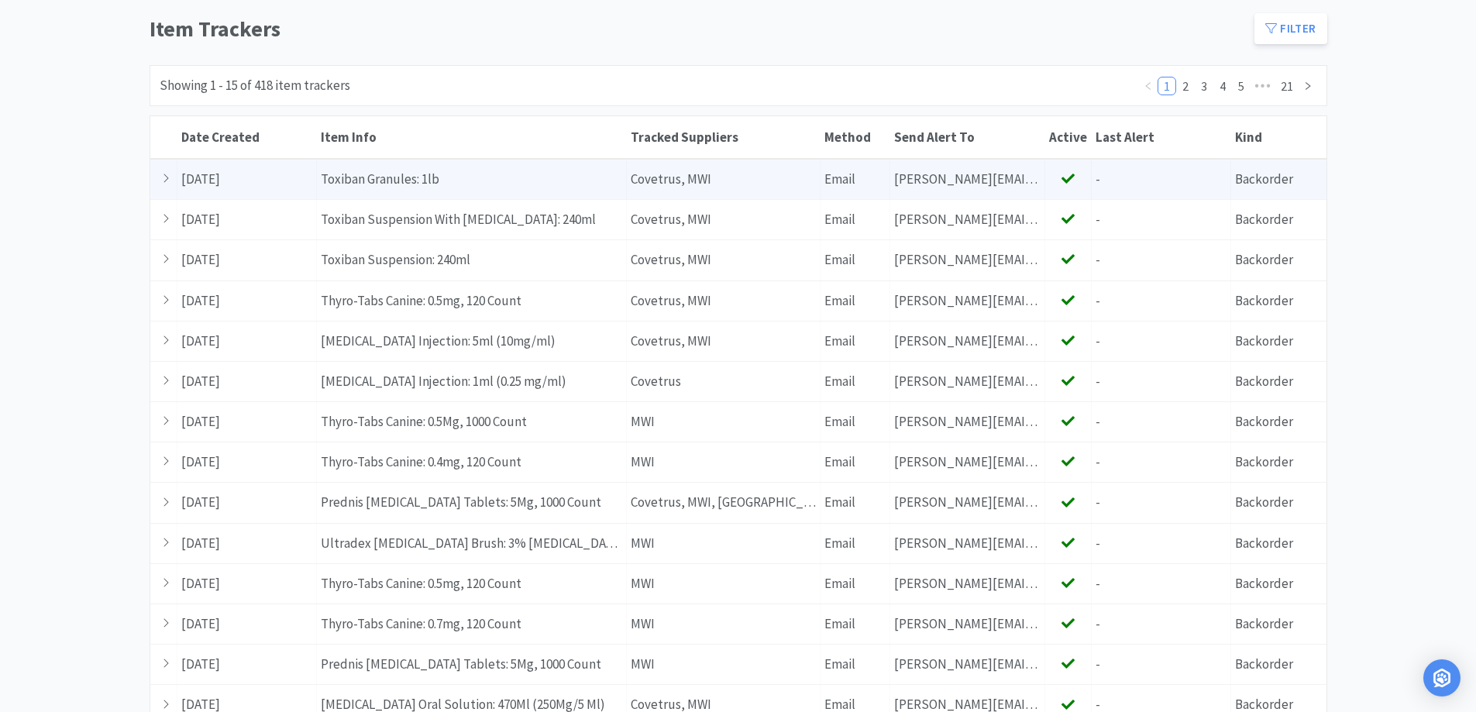
click at [172, 189] on div at bounding box center [163, 180] width 27 height 40
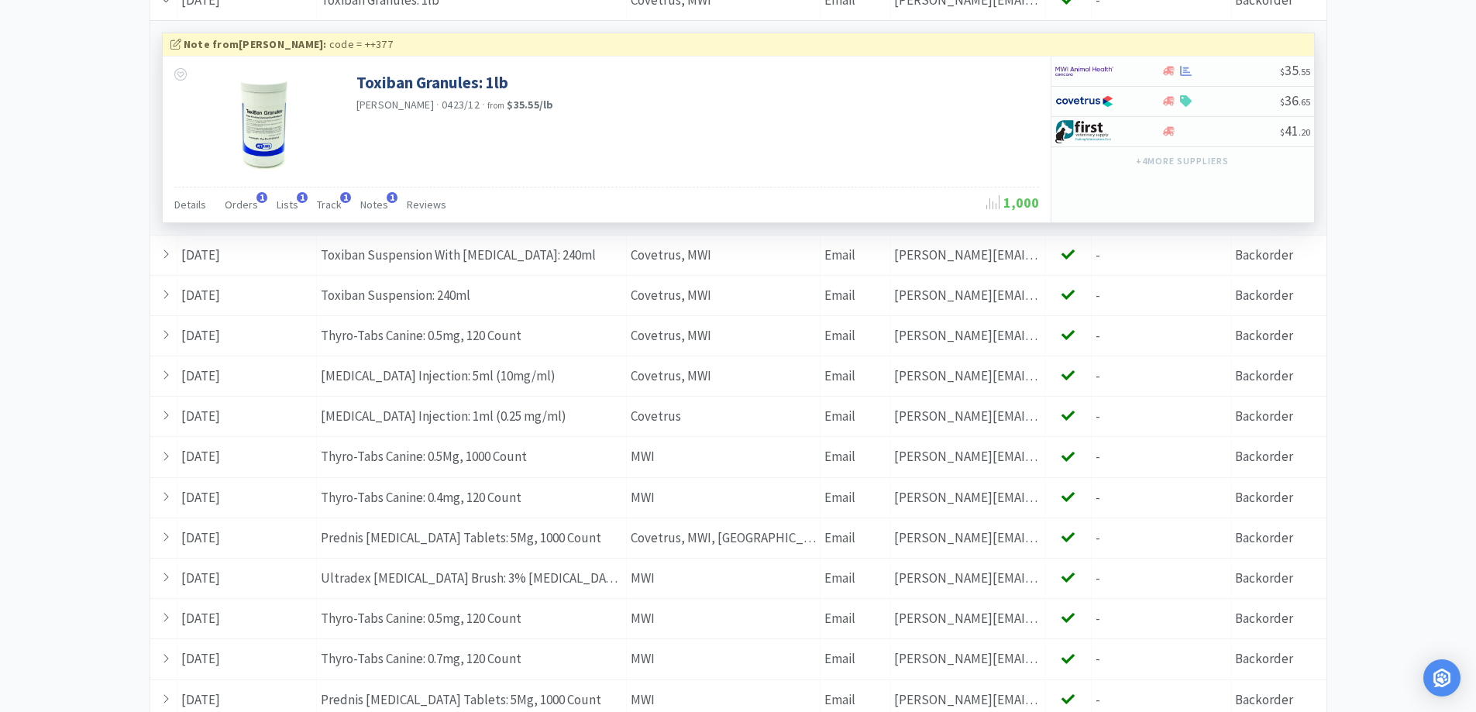
scroll to position [392, 0]
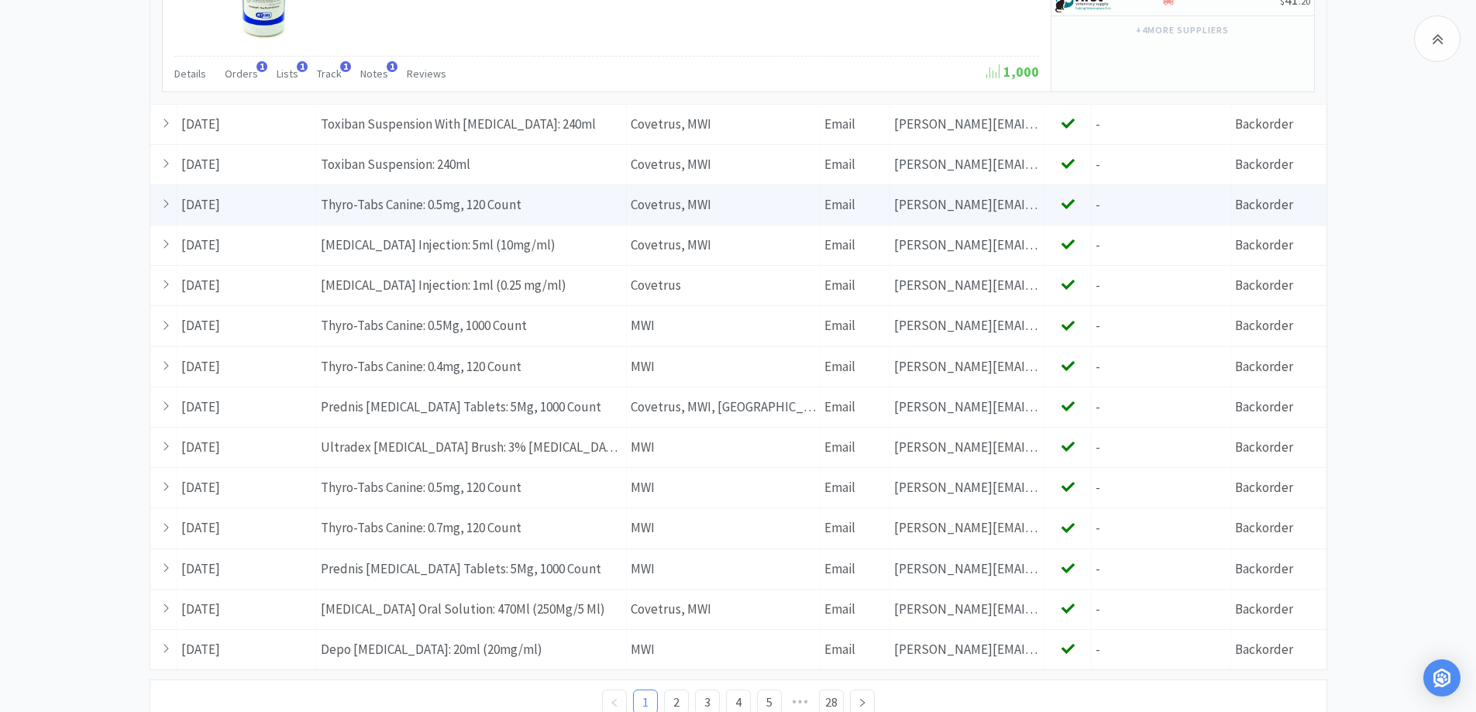
click at [349, 210] on div "Item Info Thyro-Tabs Canine: 0.5mg, 120 Count" at bounding box center [472, 205] width 310 height 40
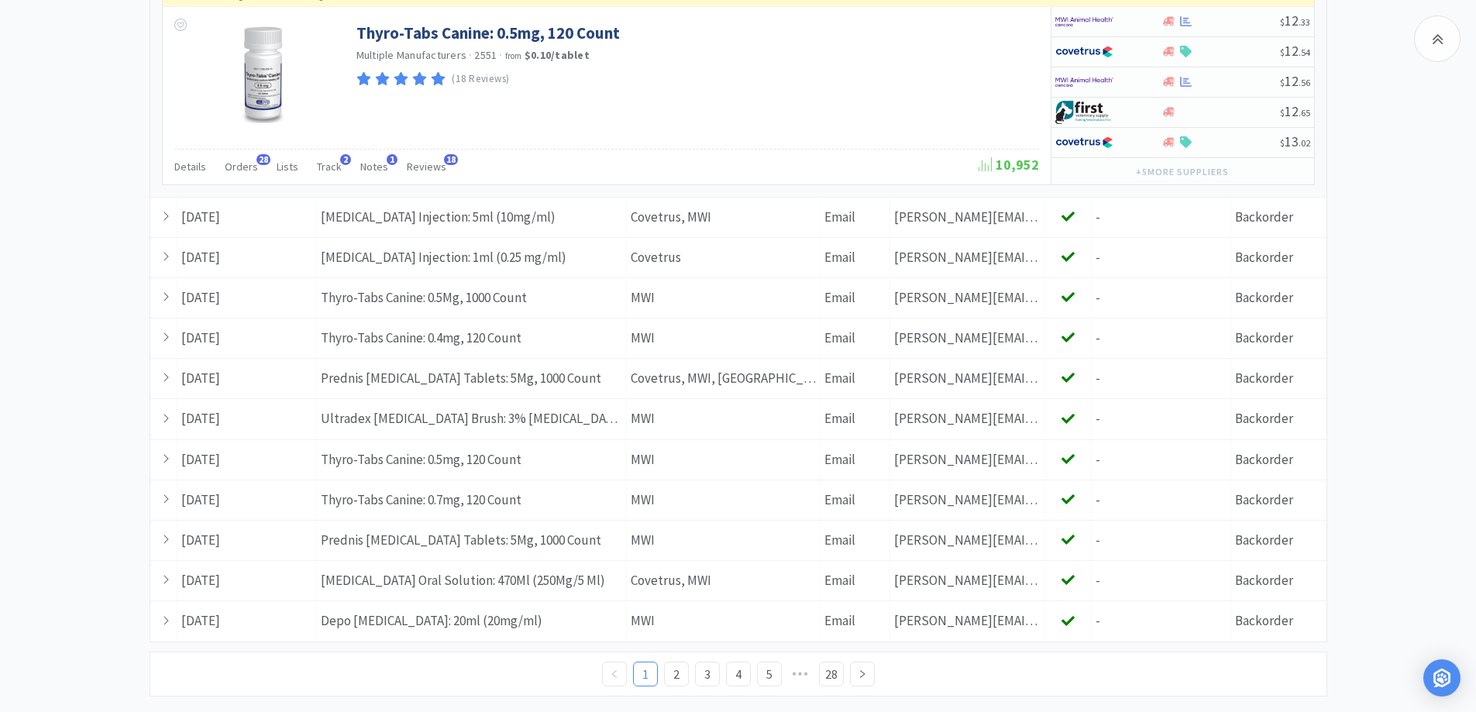
scroll to position [677, 0]
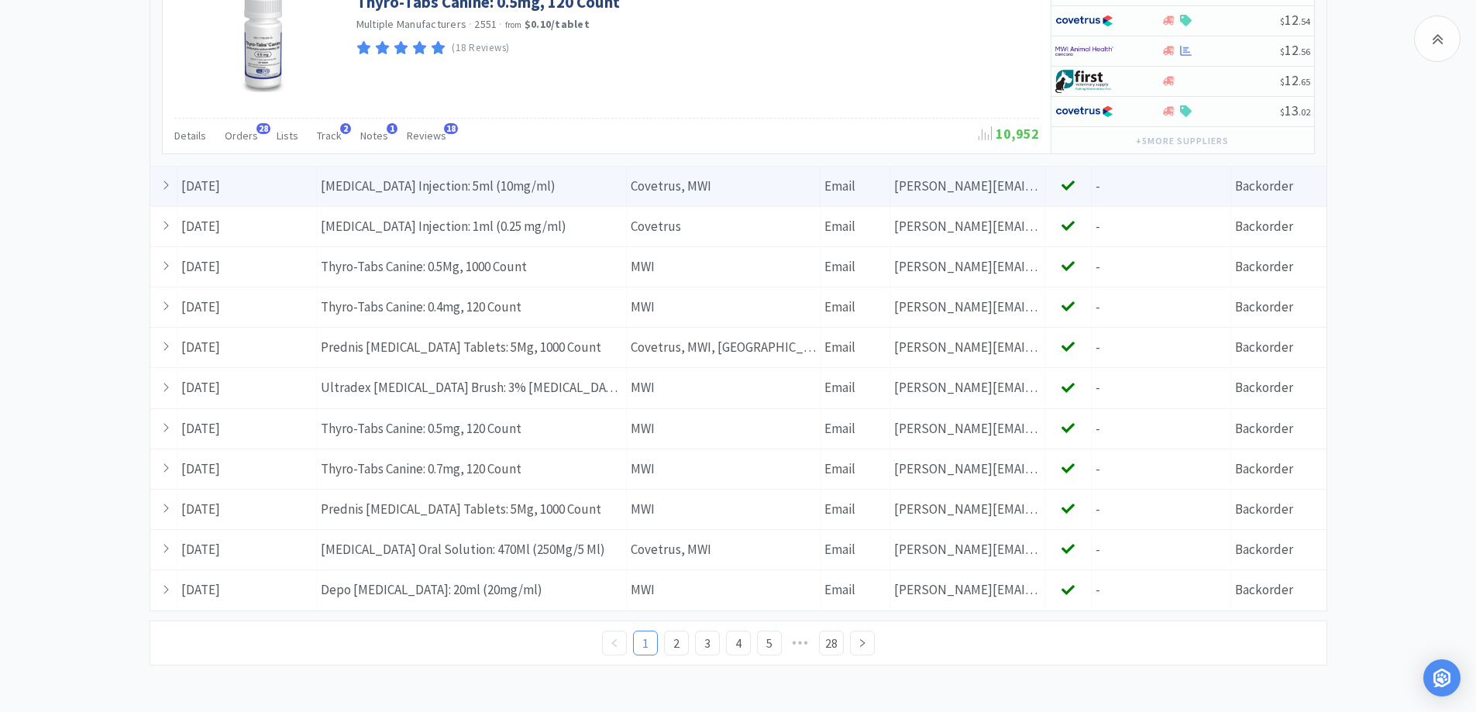
click at [583, 178] on div "Item Info [MEDICAL_DATA] Injection: 5ml (10mg/ml)" at bounding box center [472, 187] width 310 height 40
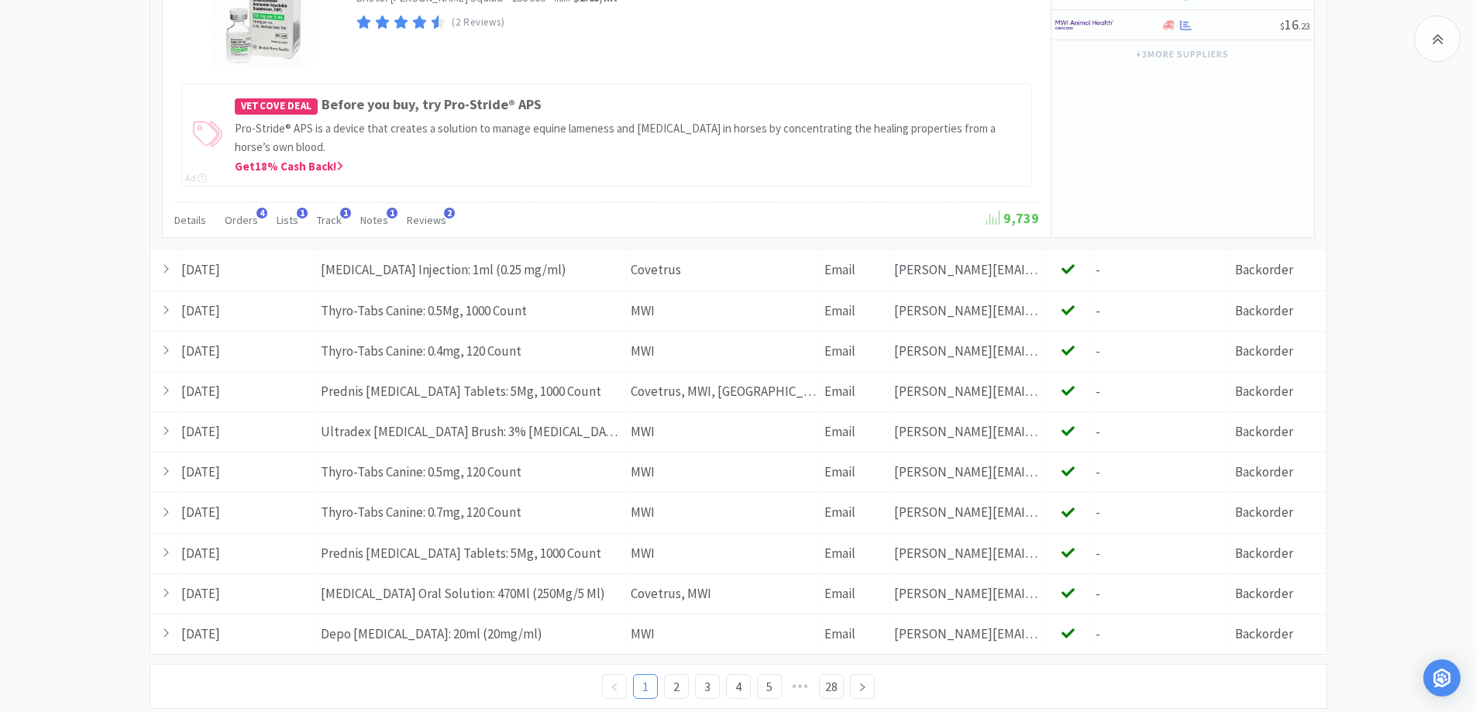
scroll to position [987, 0]
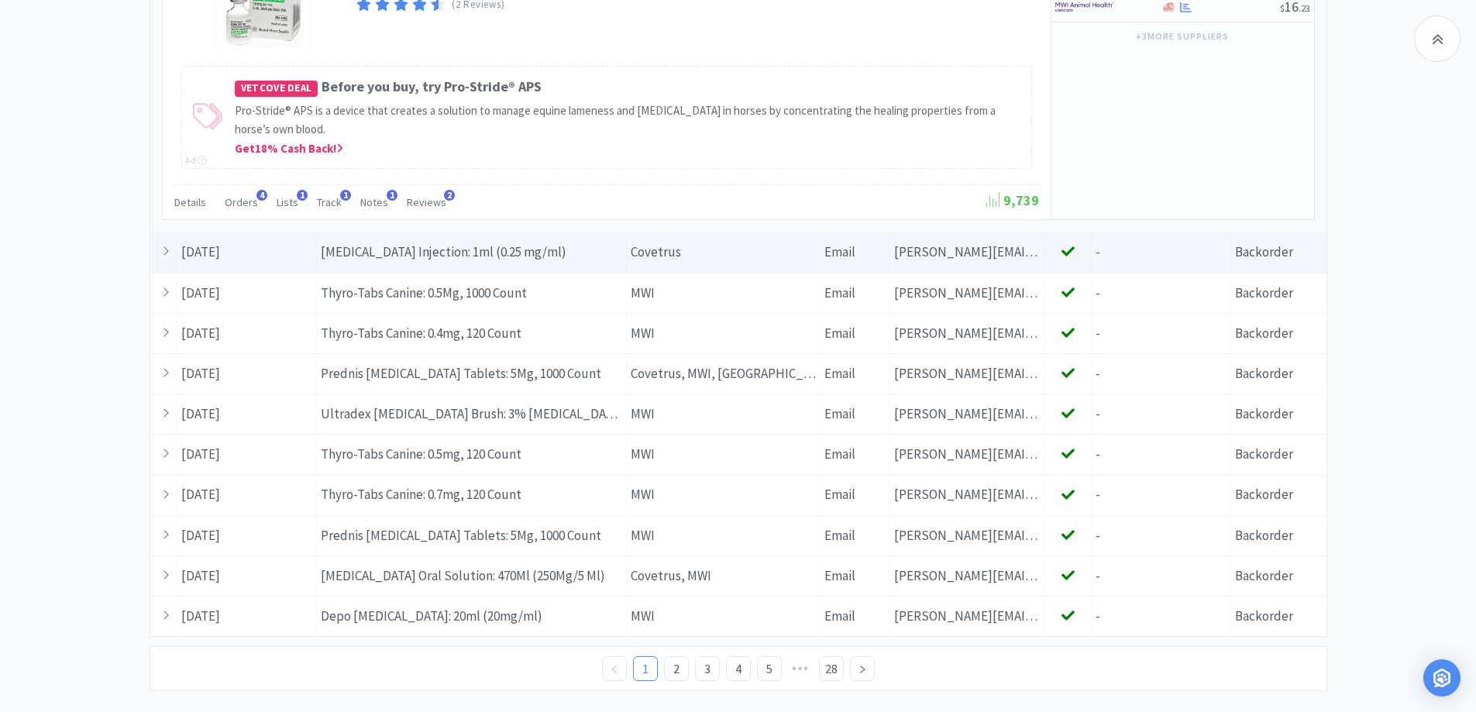
click at [593, 259] on div "Item Info [MEDICAL_DATA] Injection: 1ml (0.25 mg/ml)" at bounding box center [472, 252] width 310 height 40
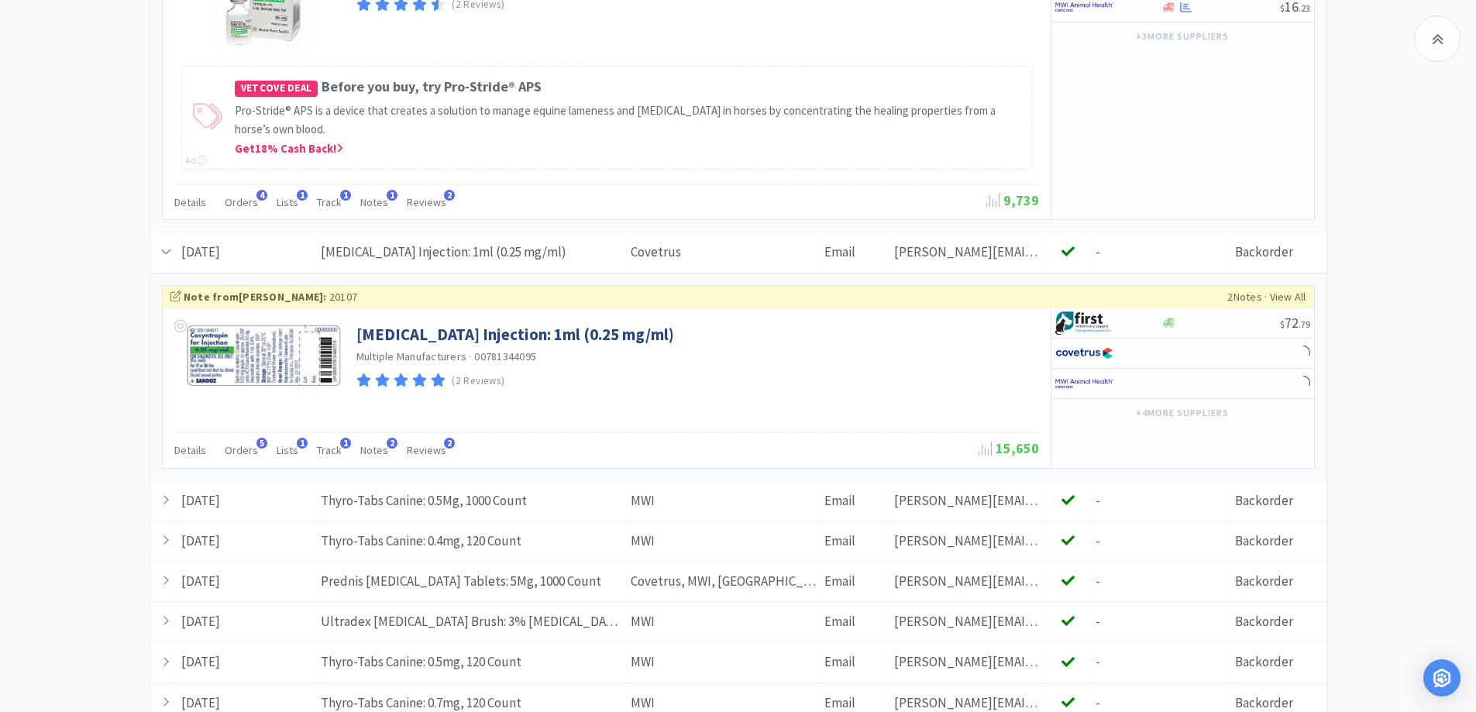
scroll to position [1142, 0]
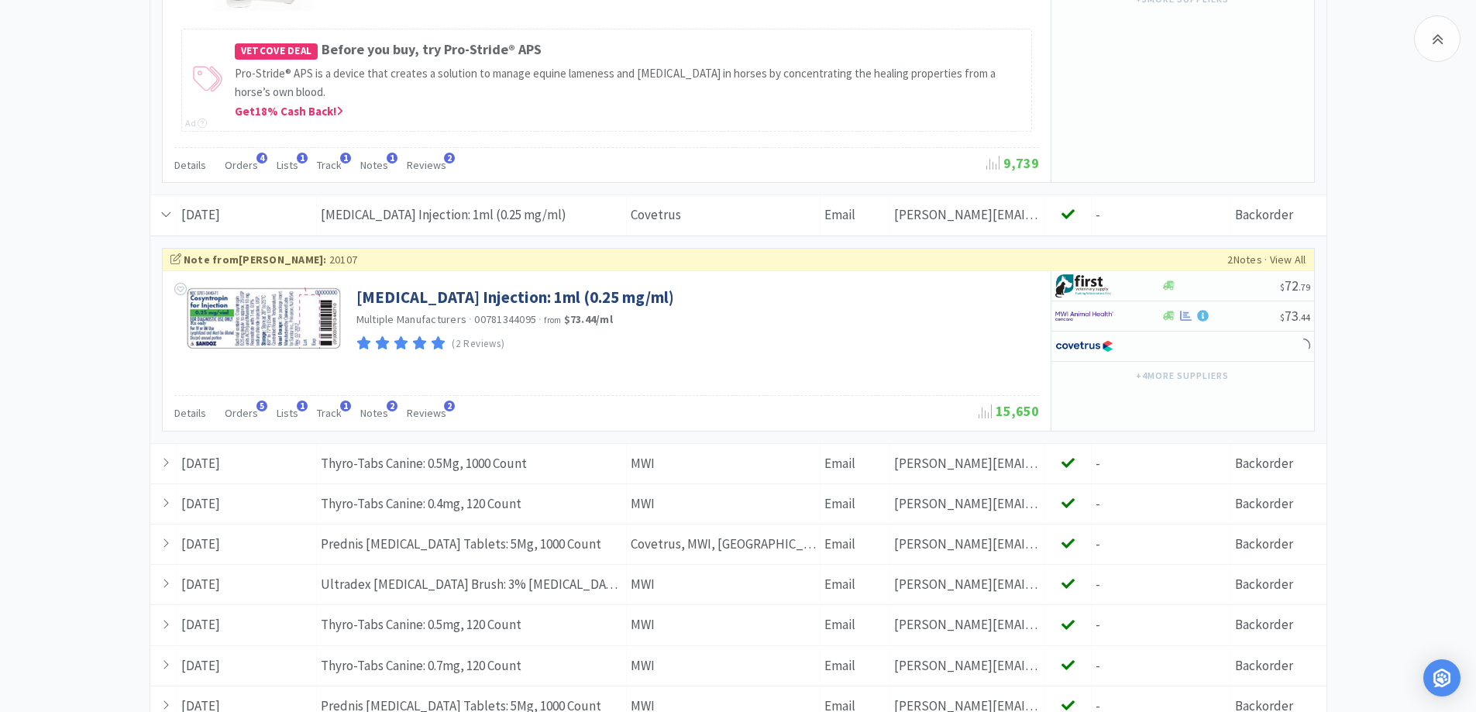
scroll to position [987, 0]
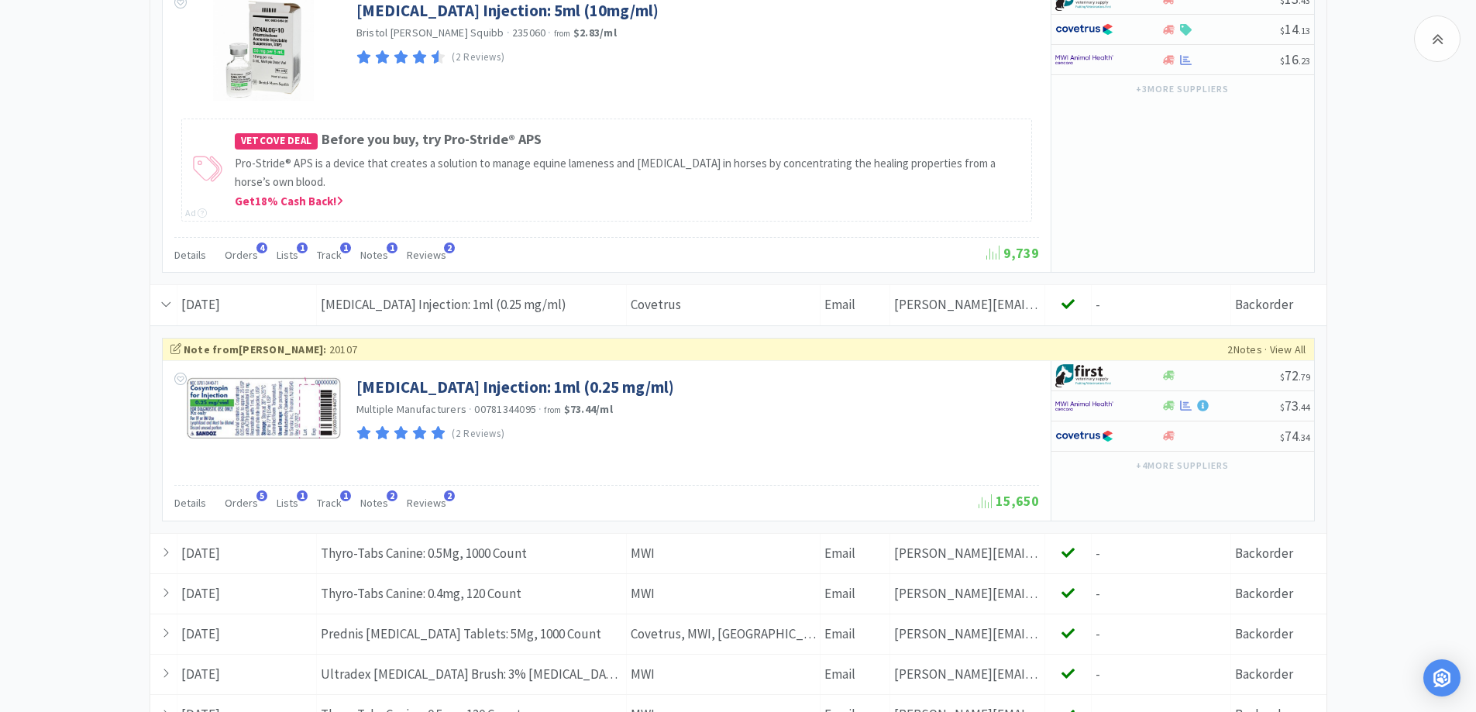
scroll to position [932, 0]
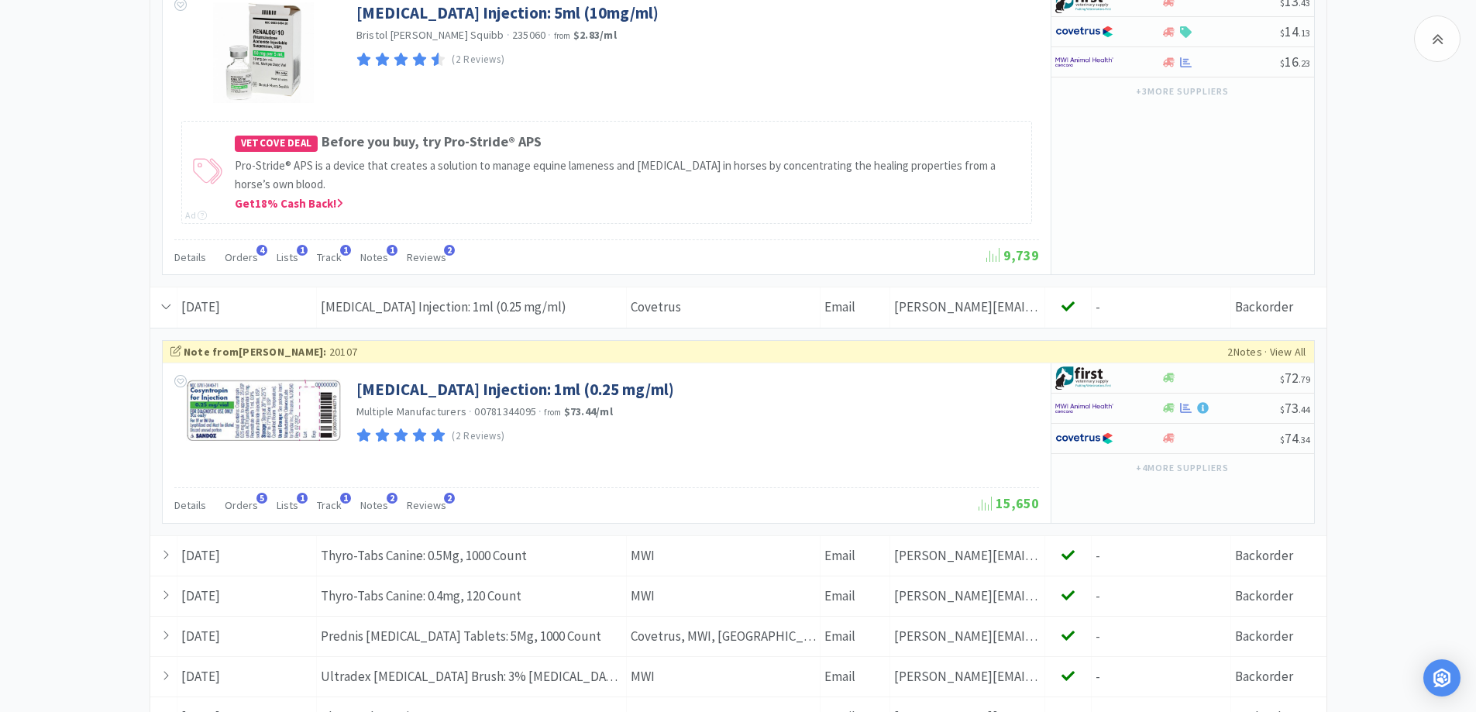
click at [1439, 363] on div "toxiban Search Orders Shopping Discuss Discuss 44 Deals Deals $ 424 . 34 Cash B…" at bounding box center [738, 10] width 1476 height 1885
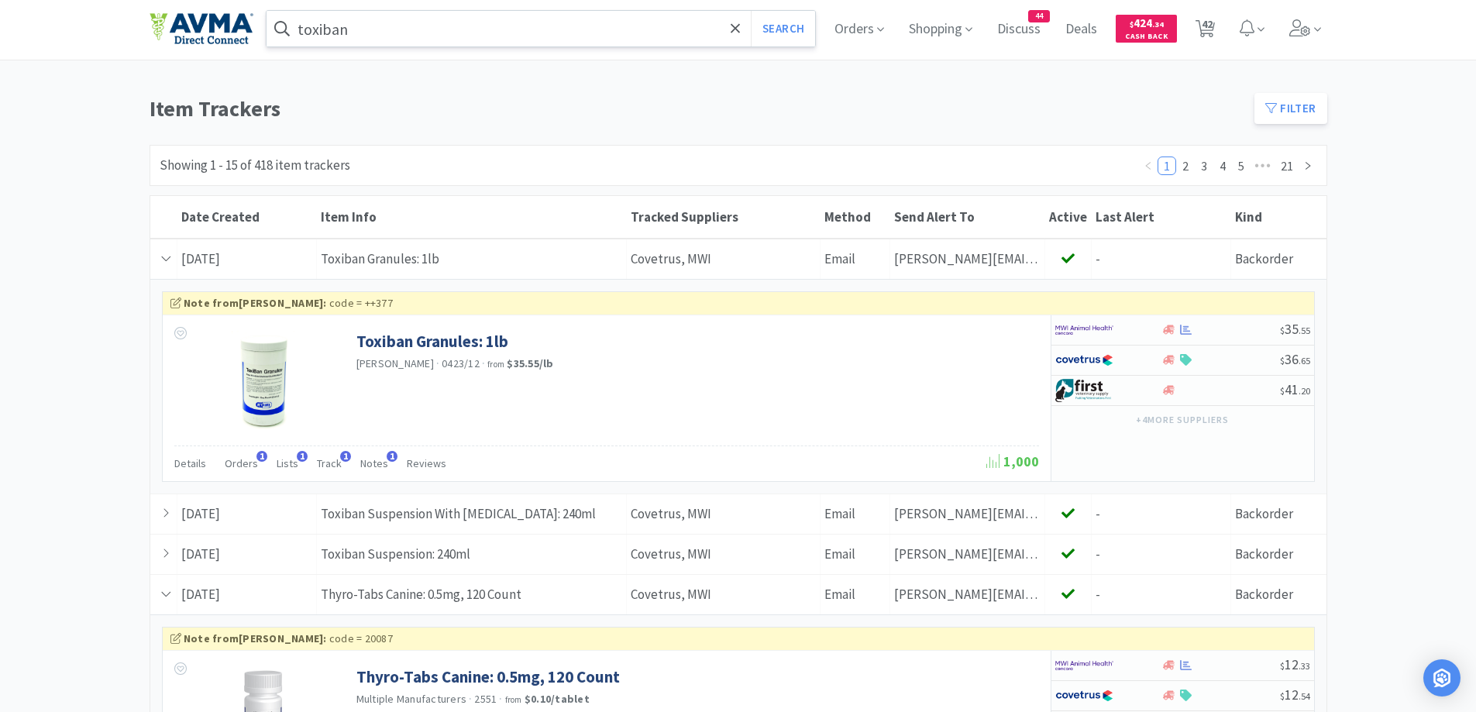
scroll to position [0, 0]
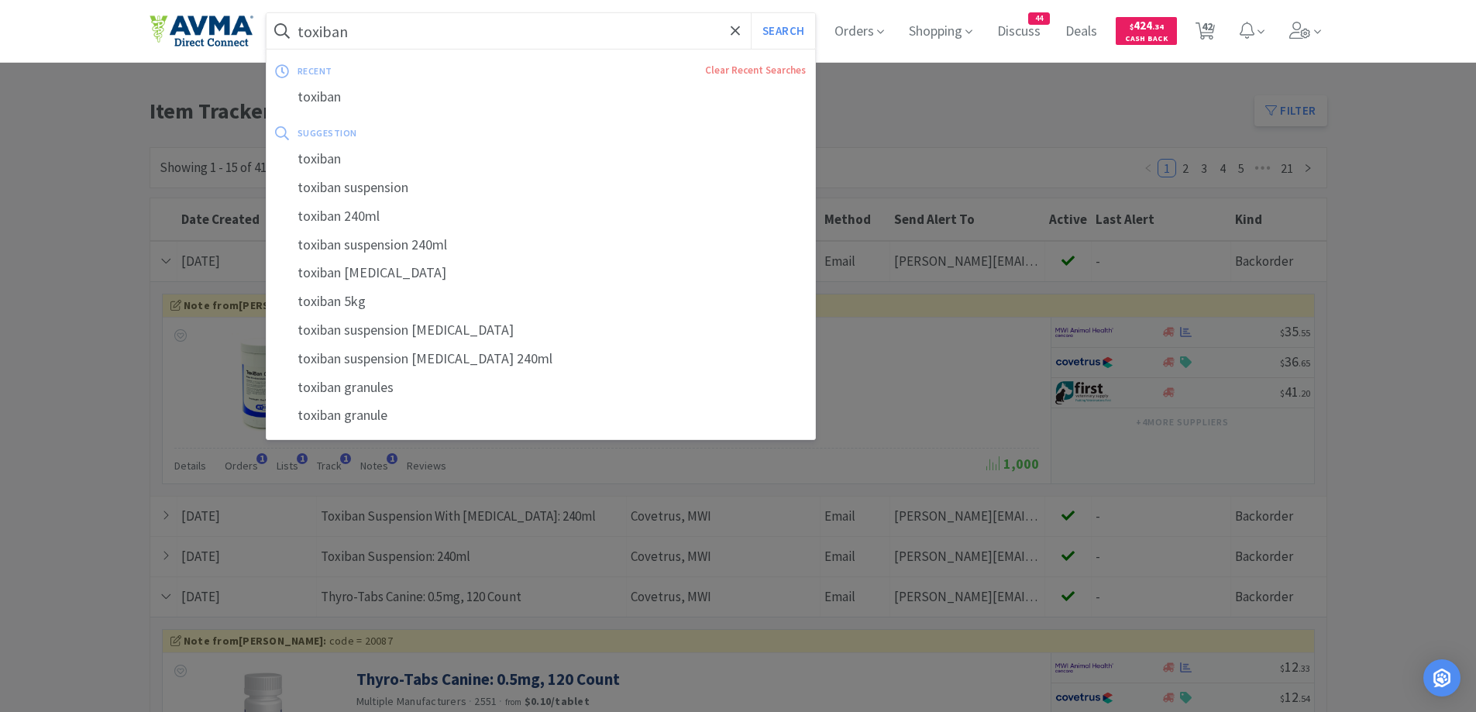
click at [439, 29] on input "toxiban" at bounding box center [540, 31] width 549 height 36
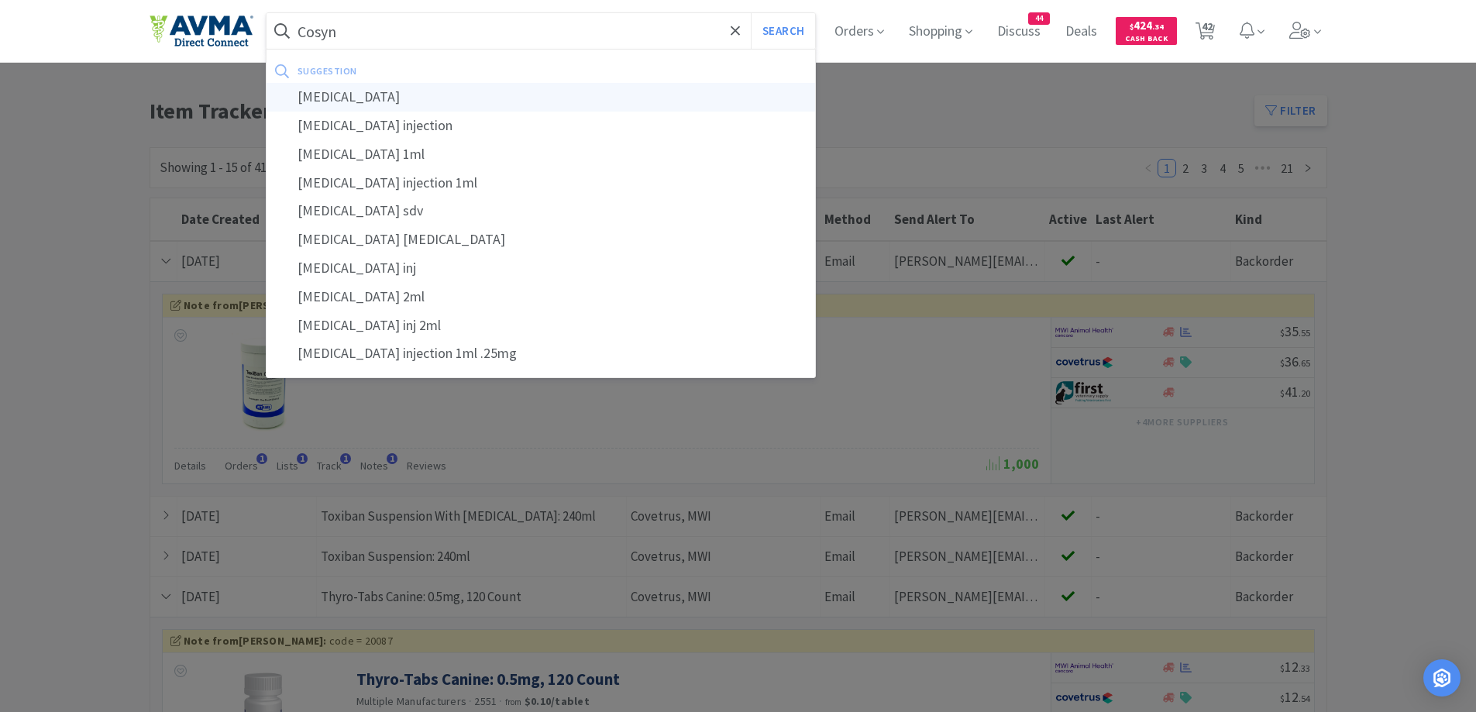
type input "[MEDICAL_DATA]"
select select "2"
select select "1"
select select "2"
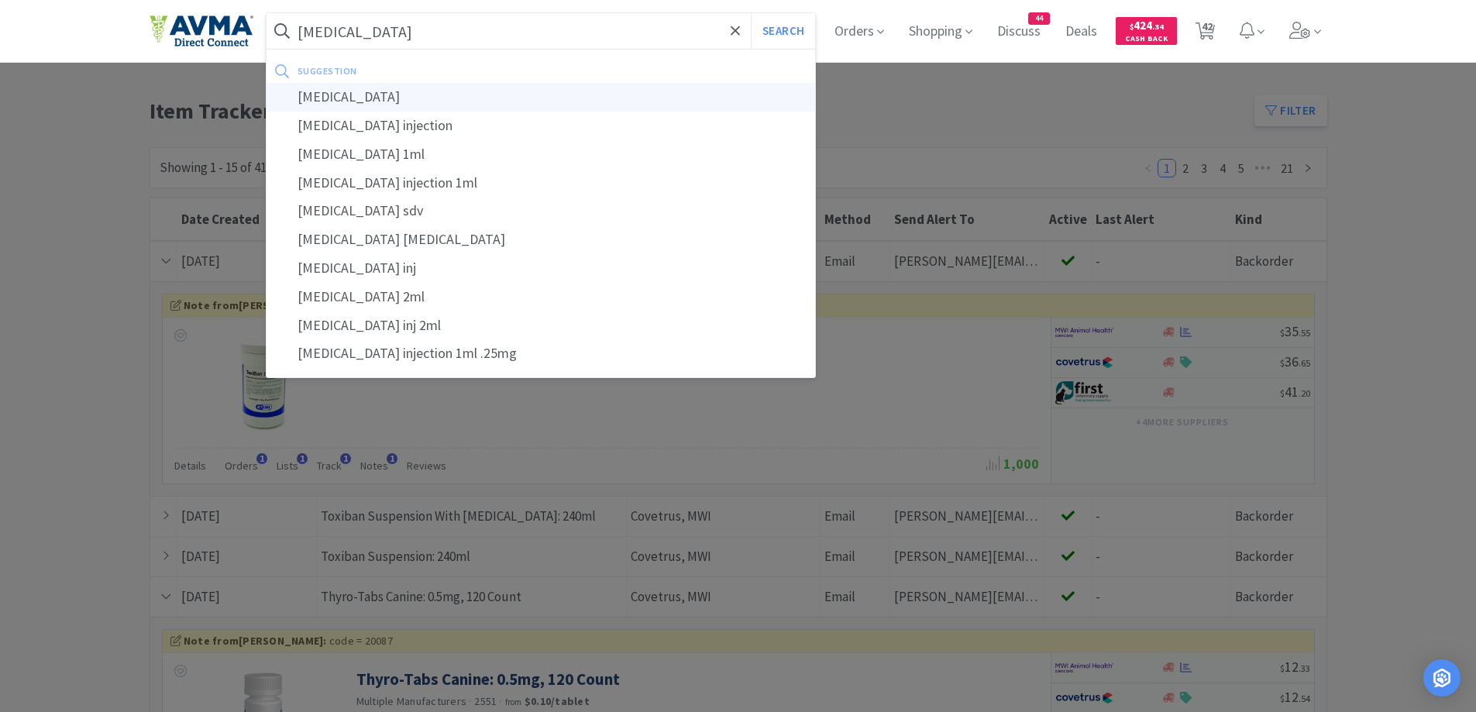
select select "1"
select select "2"
select select "1"
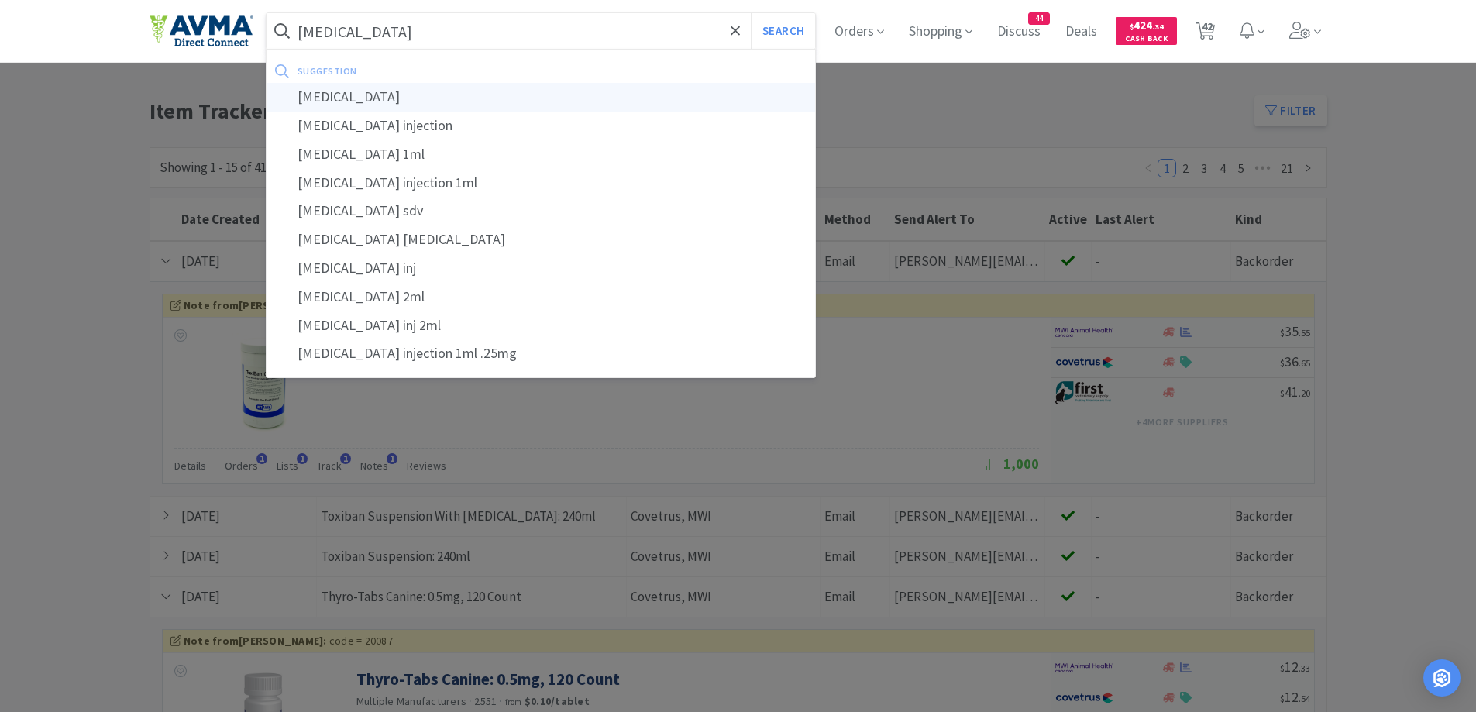
select select "1"
select select "2"
select select "1"
select select "12"
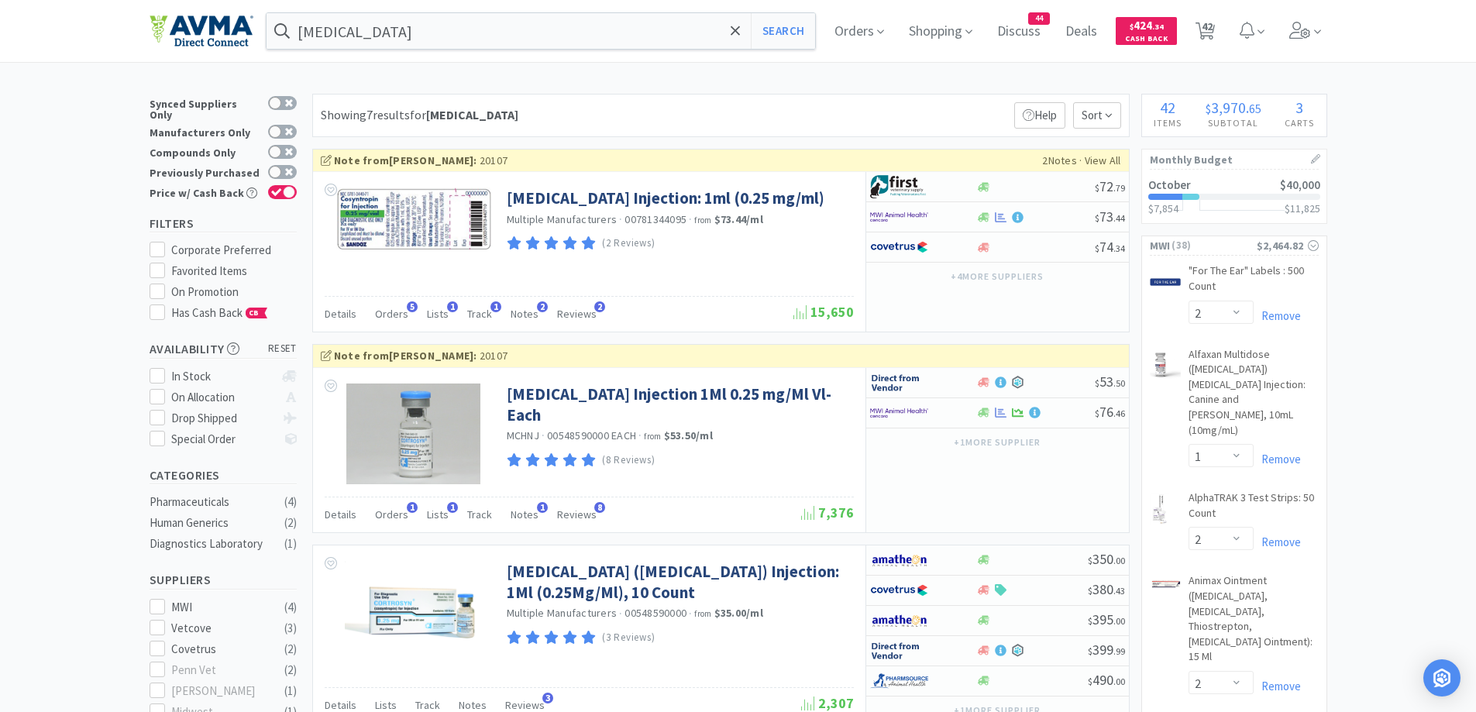
click at [655, 95] on div "Showing 7 results for [MEDICAL_DATA] Filters Help Sort" at bounding box center [720, 115] width 817 height 43
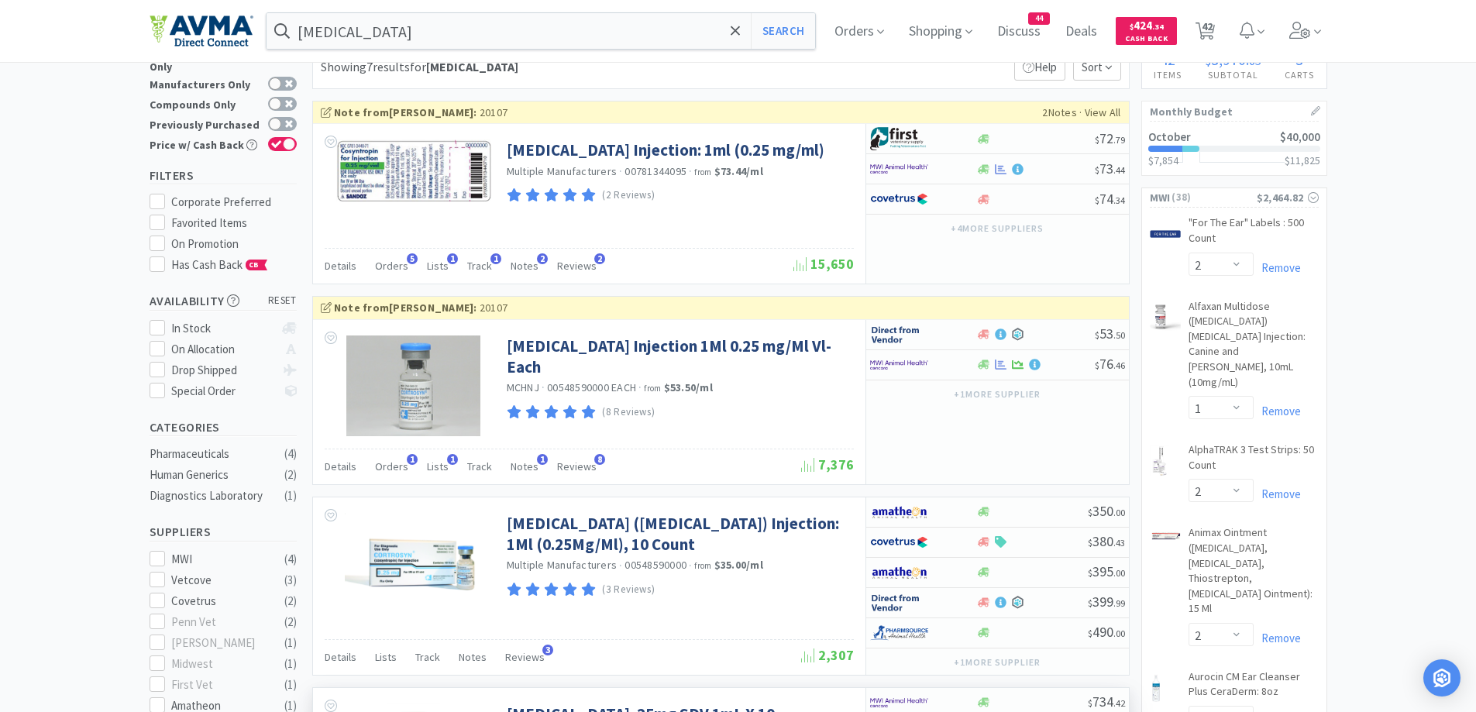
scroll to position [0, 0]
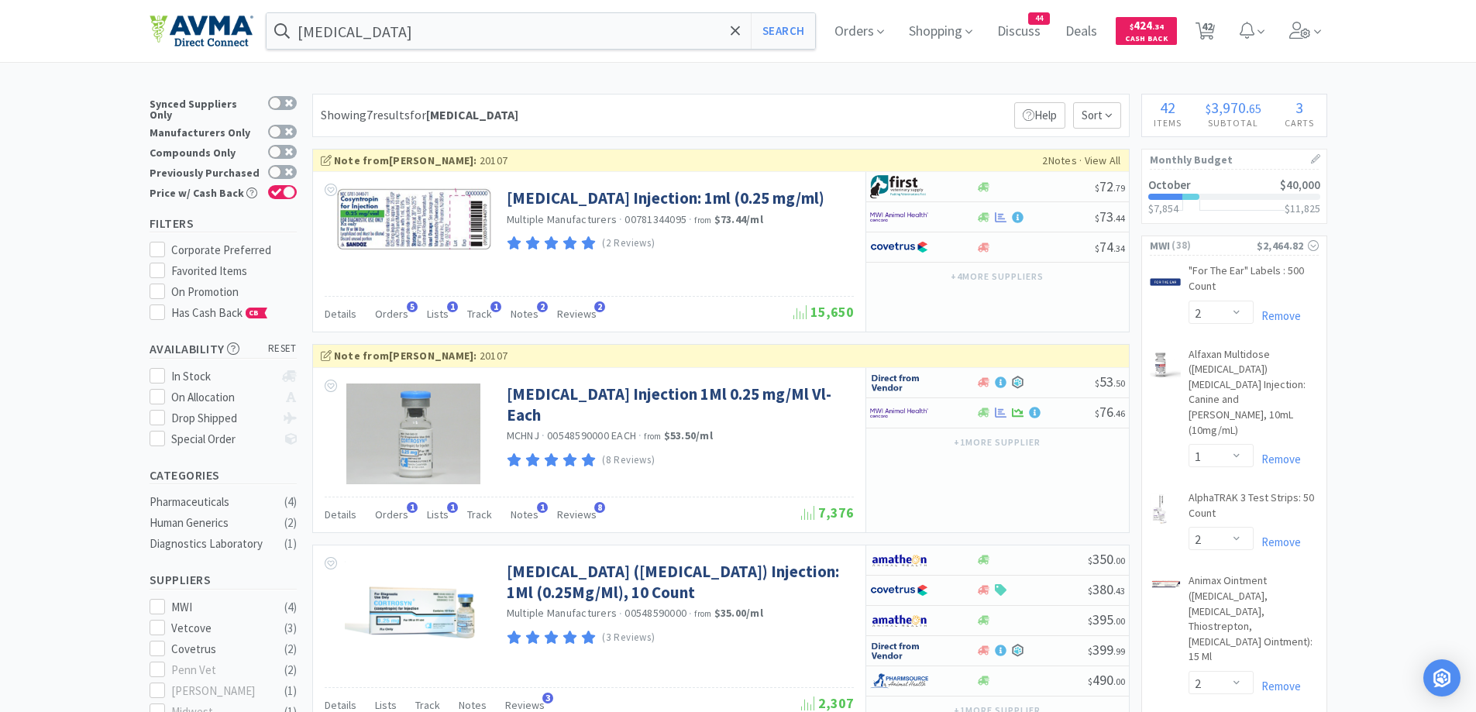
click at [976, 213] on div at bounding box center [983, 217] width 15 height 12
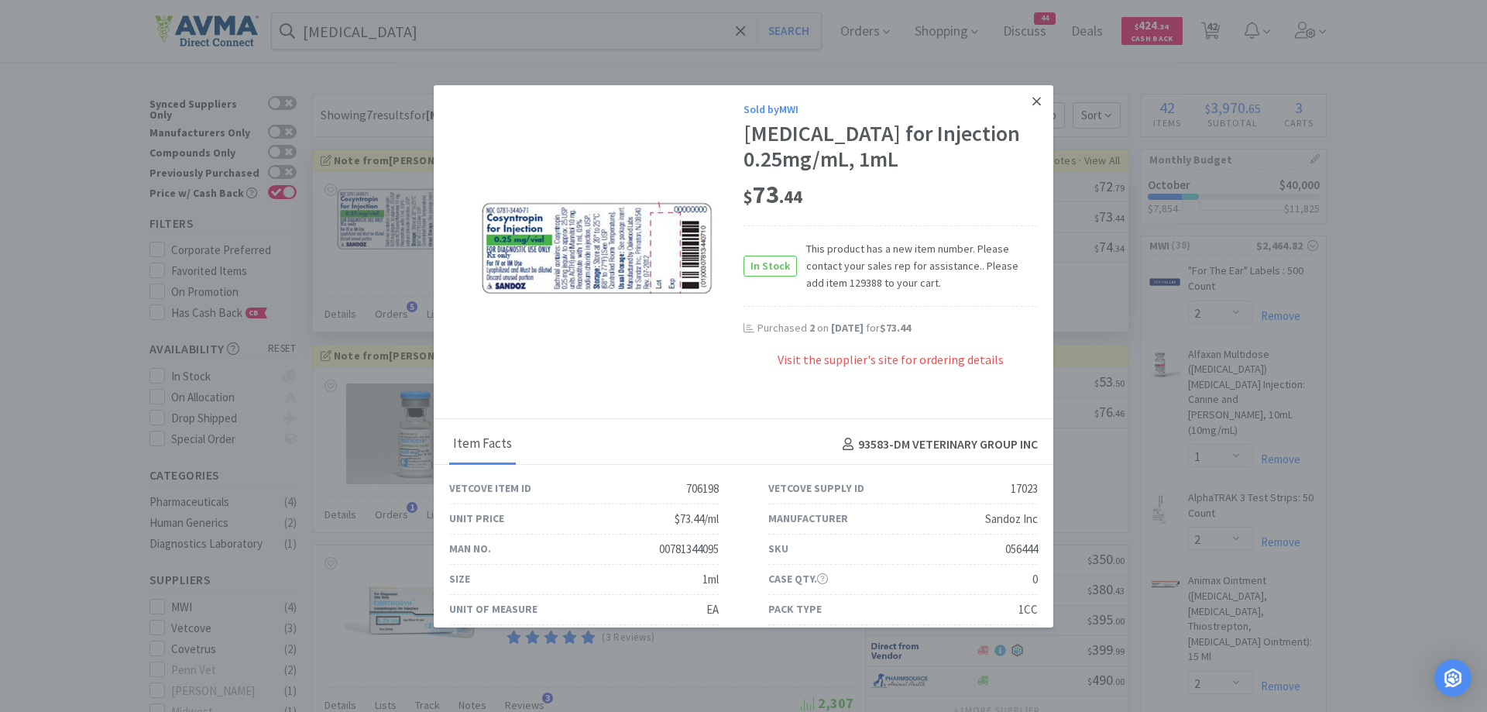
click at [1033, 99] on icon at bounding box center [1037, 101] width 9 height 9
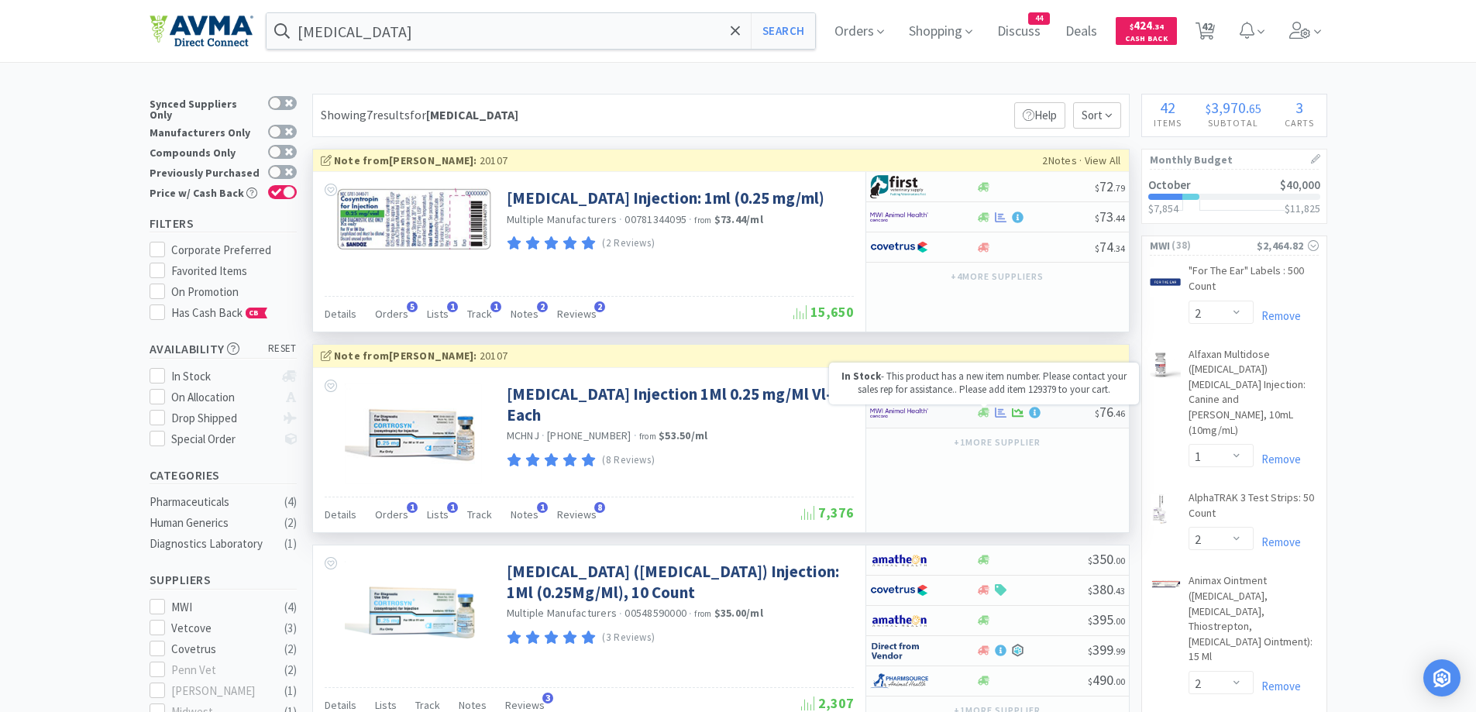
click at [987, 414] on icon at bounding box center [984, 412] width 12 height 9
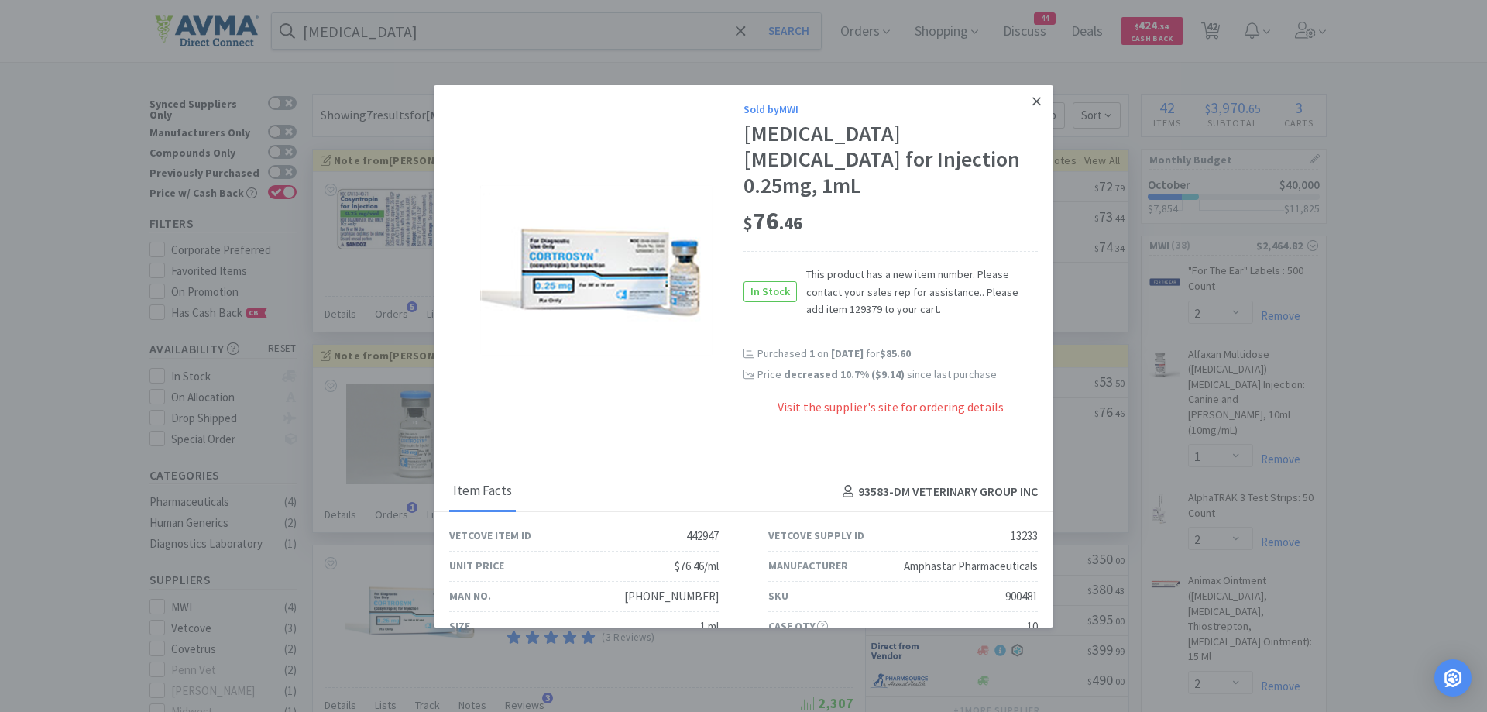
click at [1033, 97] on icon at bounding box center [1037, 102] width 9 height 14
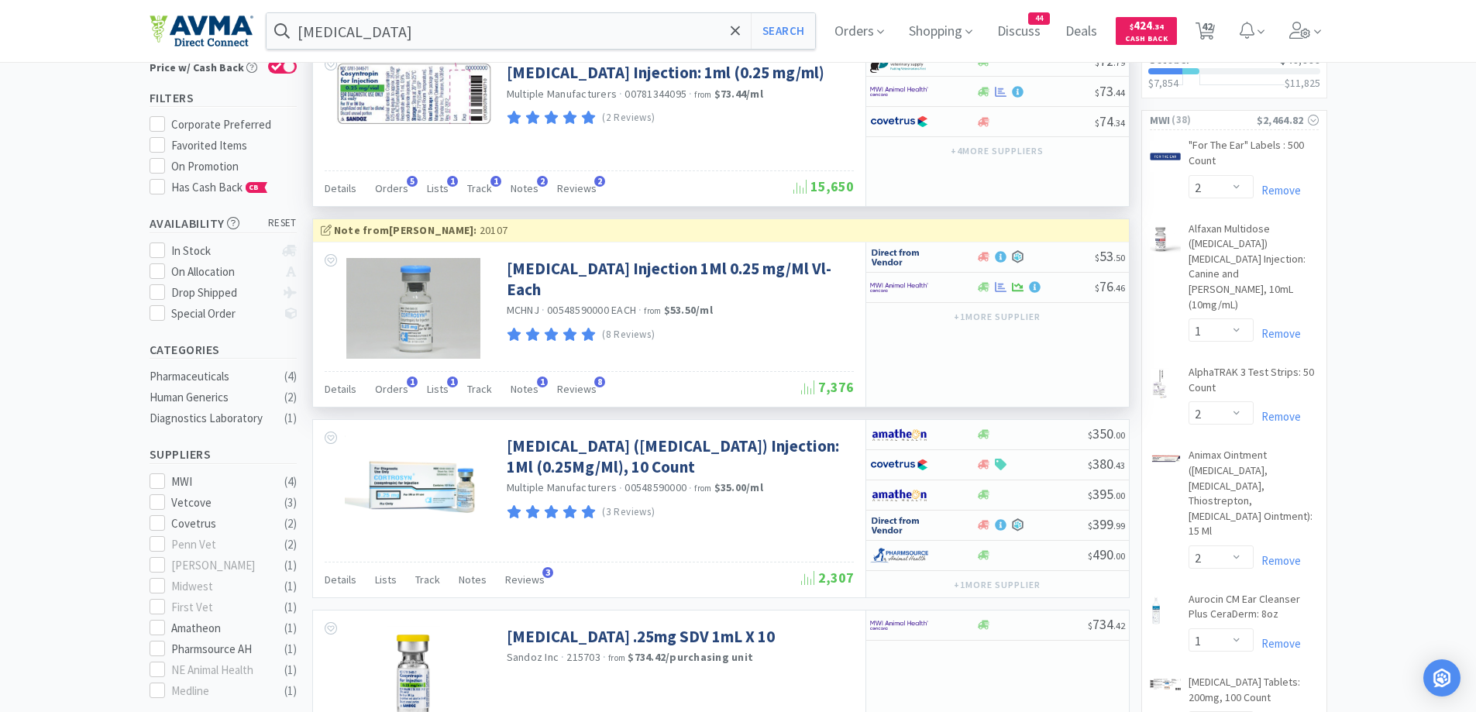
scroll to position [155, 0]
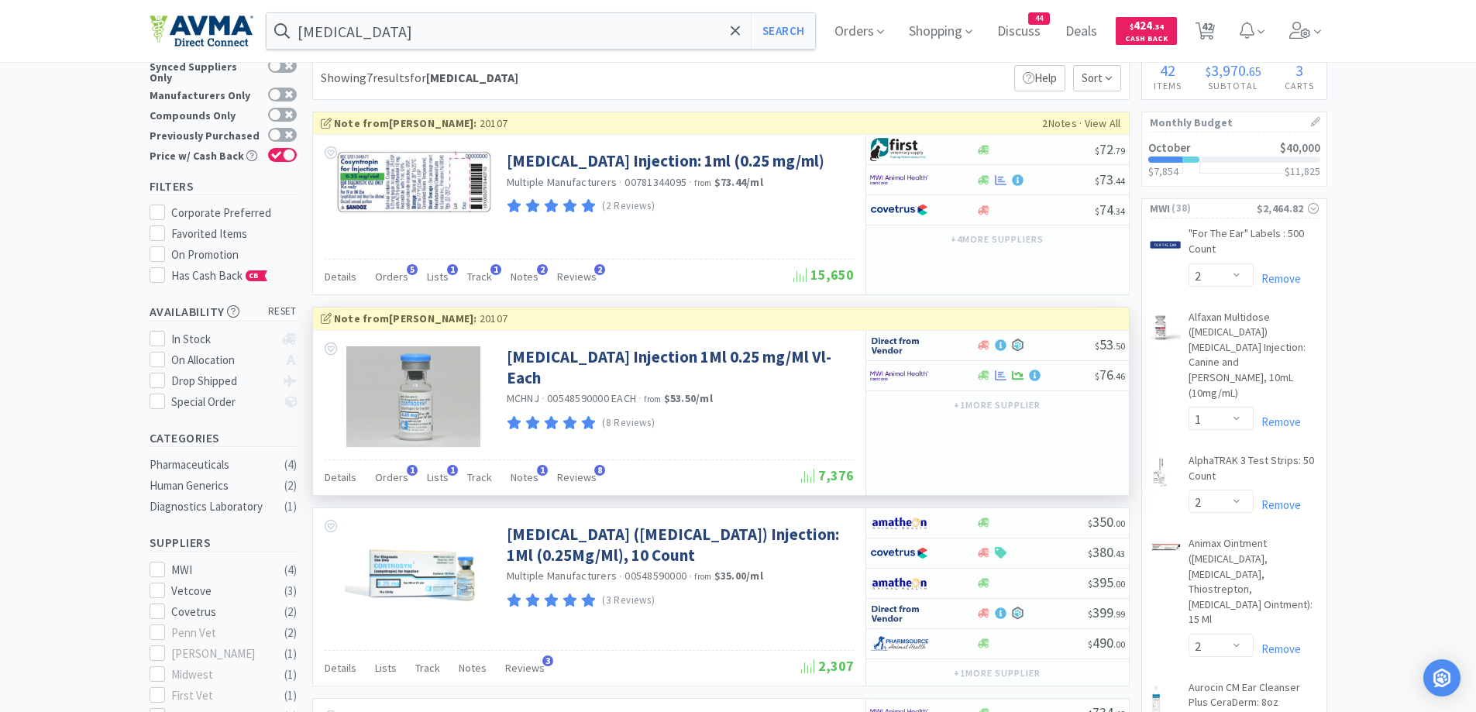
scroll to position [0, 0]
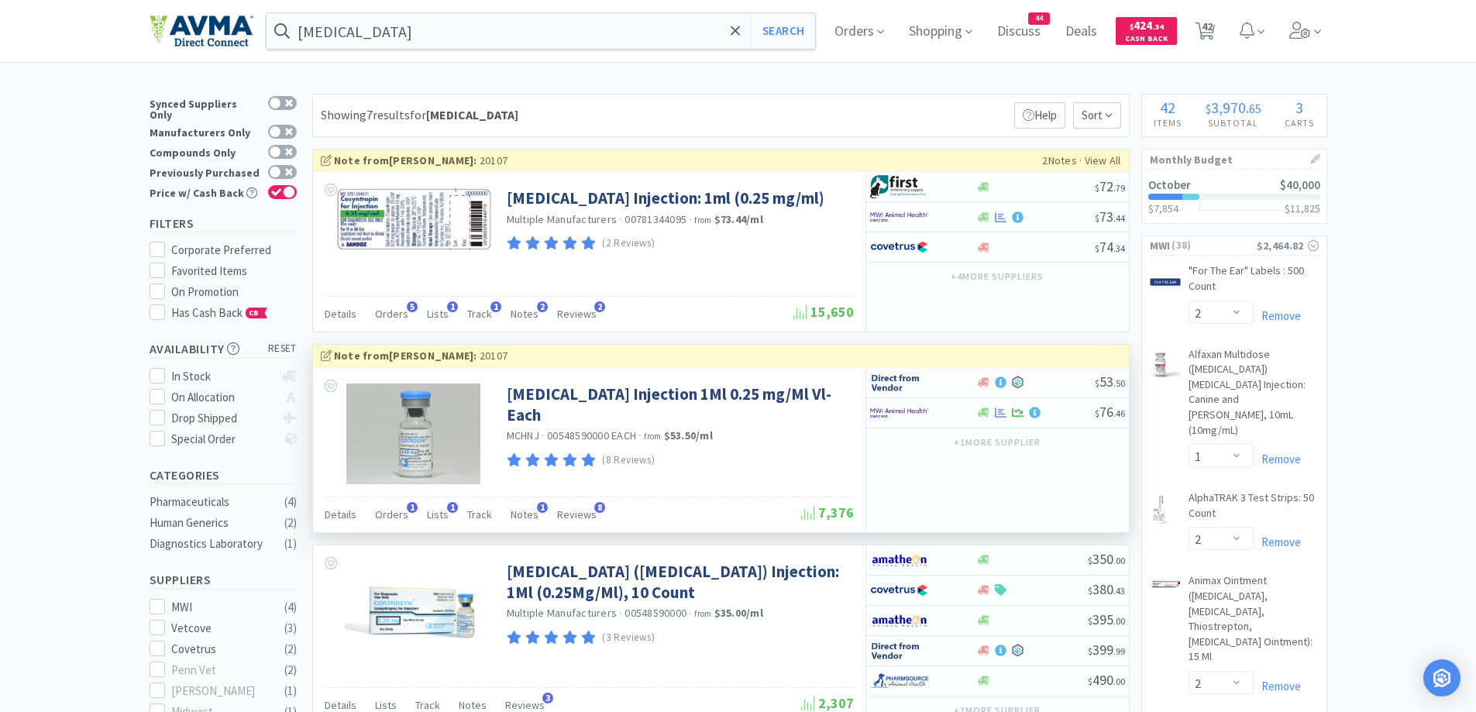
click at [697, 104] on div "Showing 7 results for [MEDICAL_DATA] Filters Help Sort" at bounding box center [720, 115] width 817 height 43
click at [782, 131] on div "Showing 7 results for [MEDICAL_DATA] Filters Help Sort" at bounding box center [720, 115] width 817 height 43
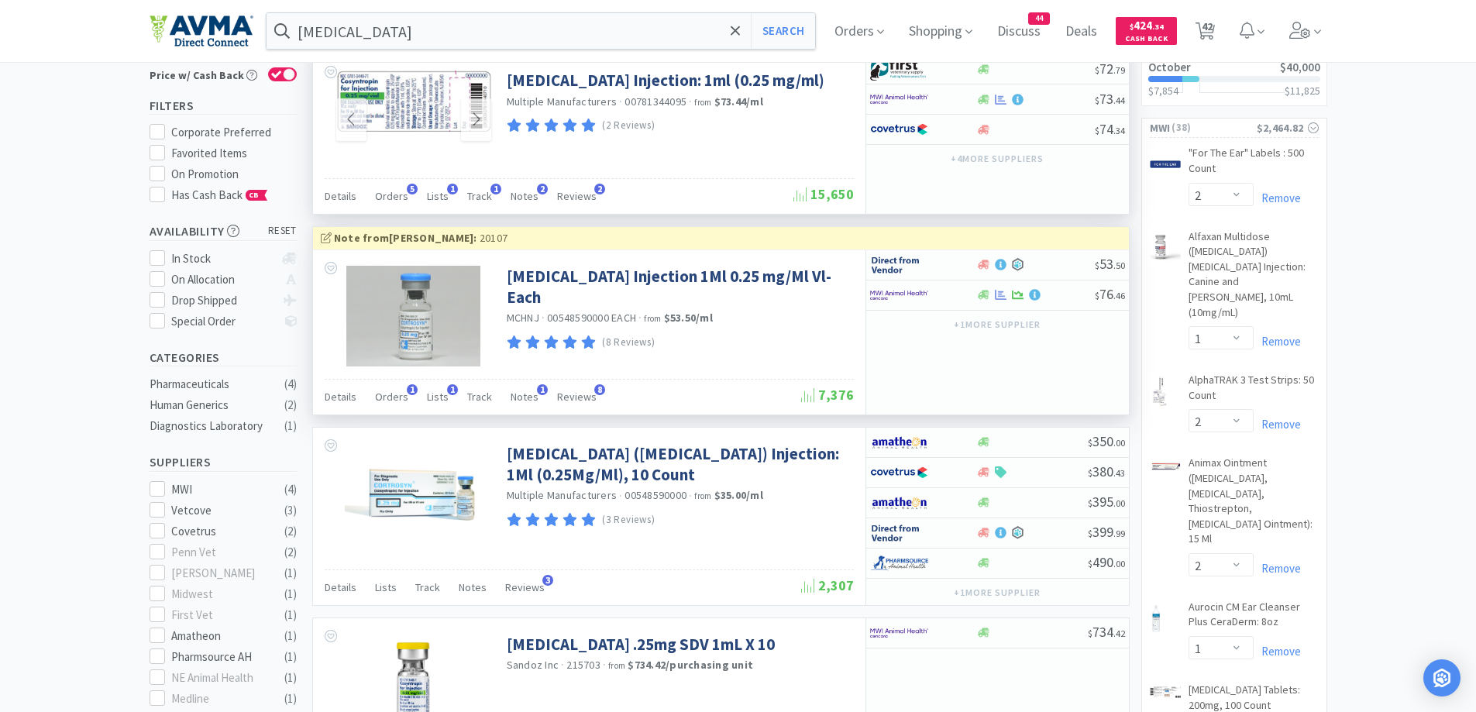
scroll to position [155, 0]
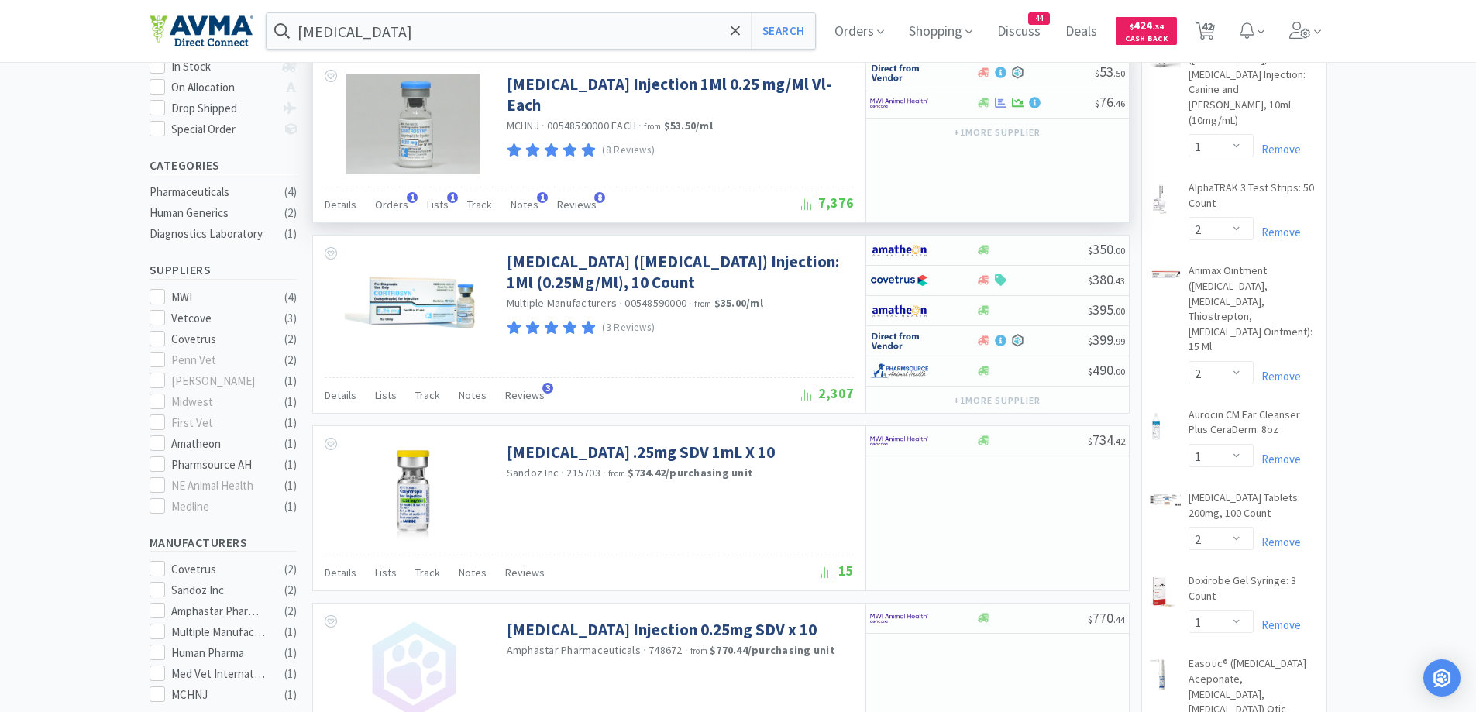
scroll to position [465, 0]
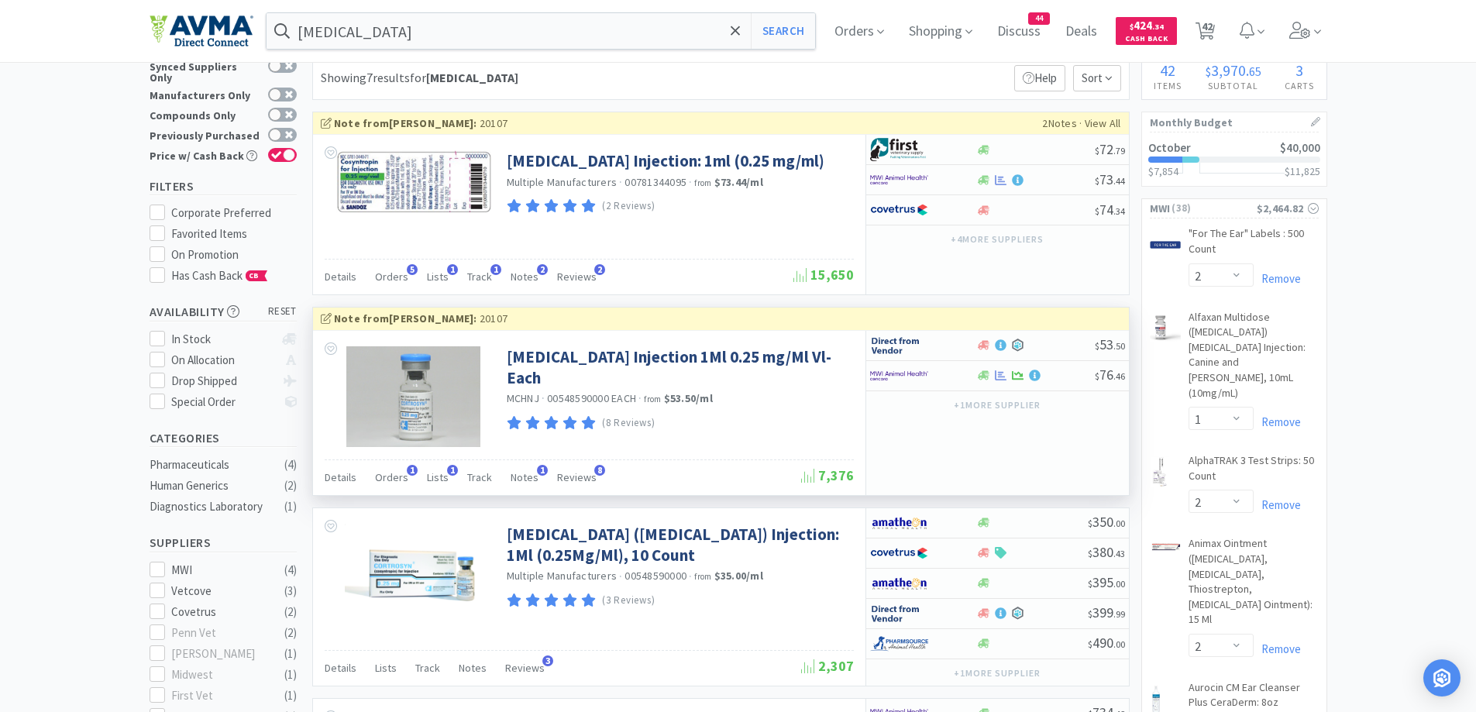
scroll to position [0, 0]
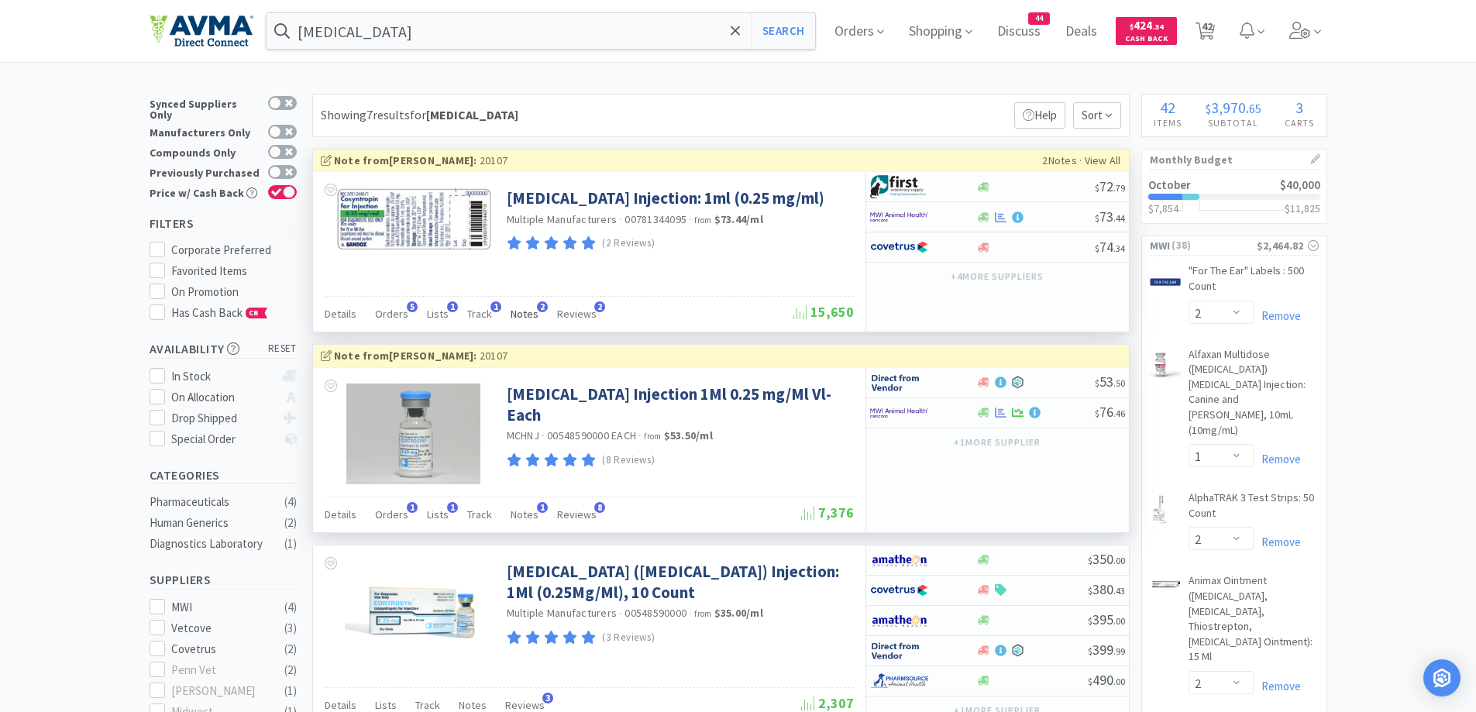
click at [510, 312] on span "Notes" at bounding box center [524, 314] width 28 height 14
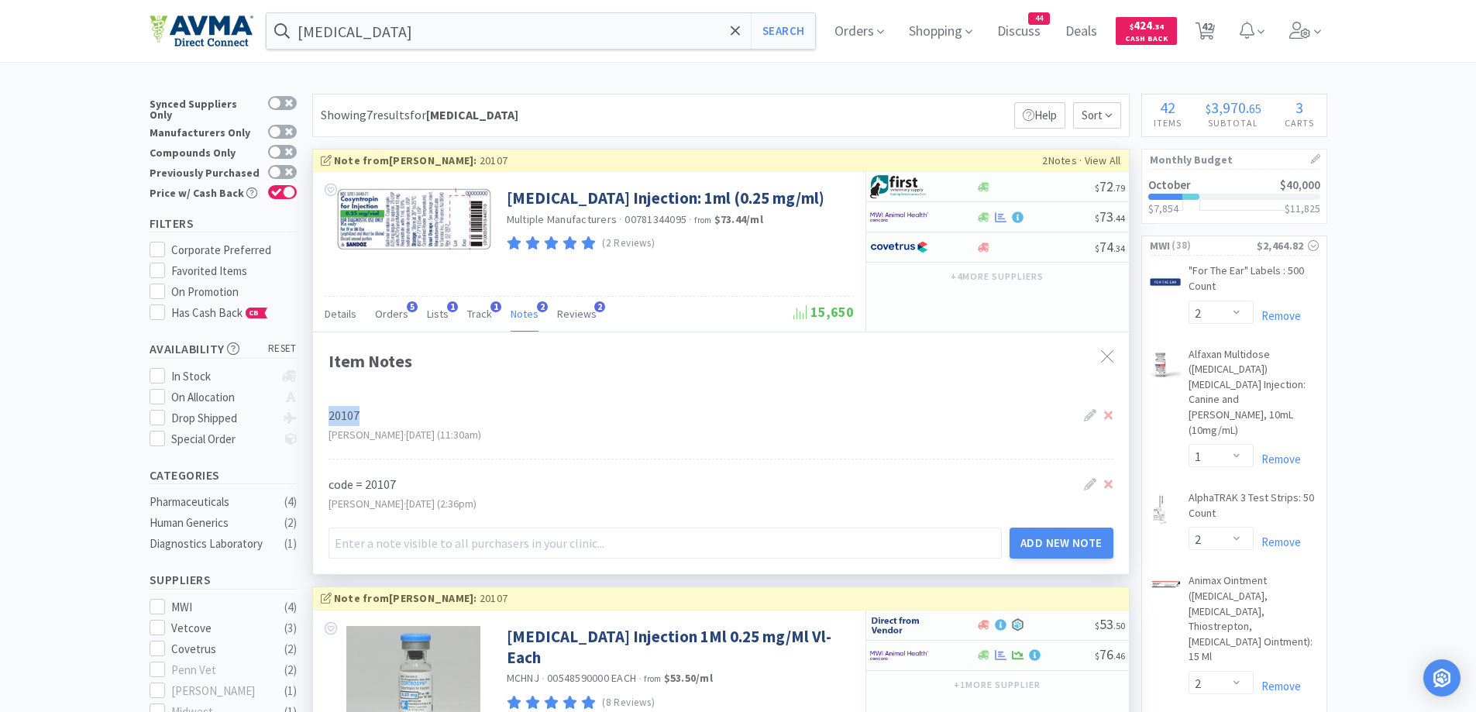
drag, startPoint x: 366, startPoint y: 414, endPoint x: 603, endPoint y: 457, distance: 240.1
copy div "20107"
click at [1110, 484] on icon at bounding box center [1108, 484] width 9 height 9
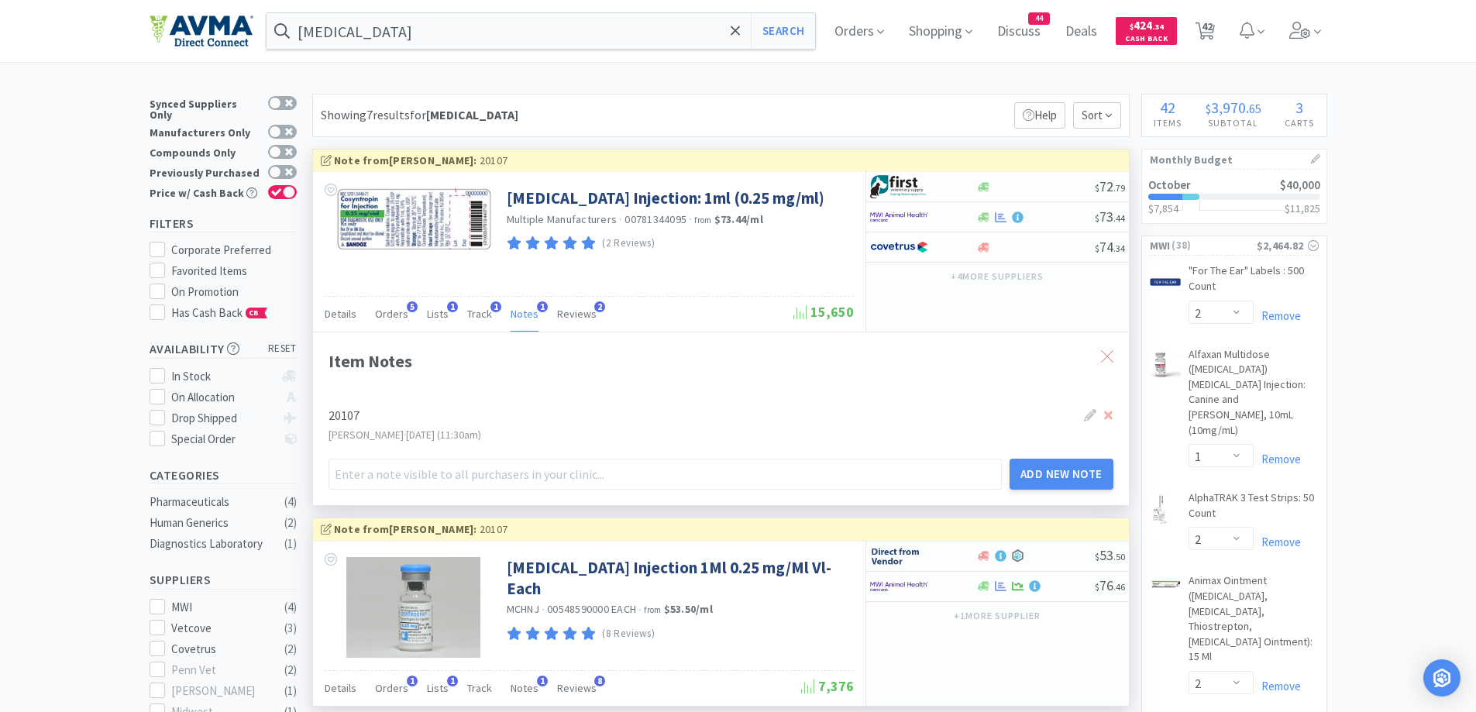
click at [1104, 354] on icon at bounding box center [1107, 356] width 12 height 12
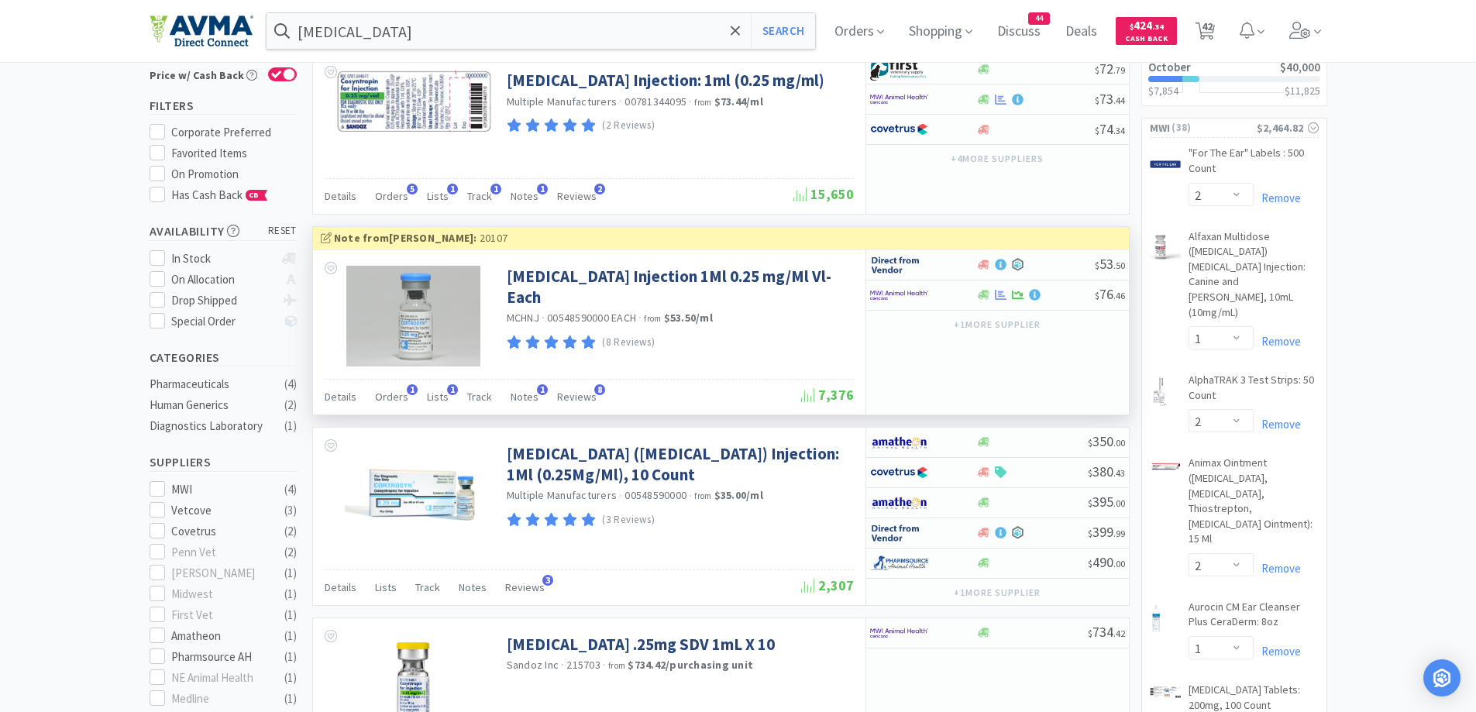
scroll to position [155, 0]
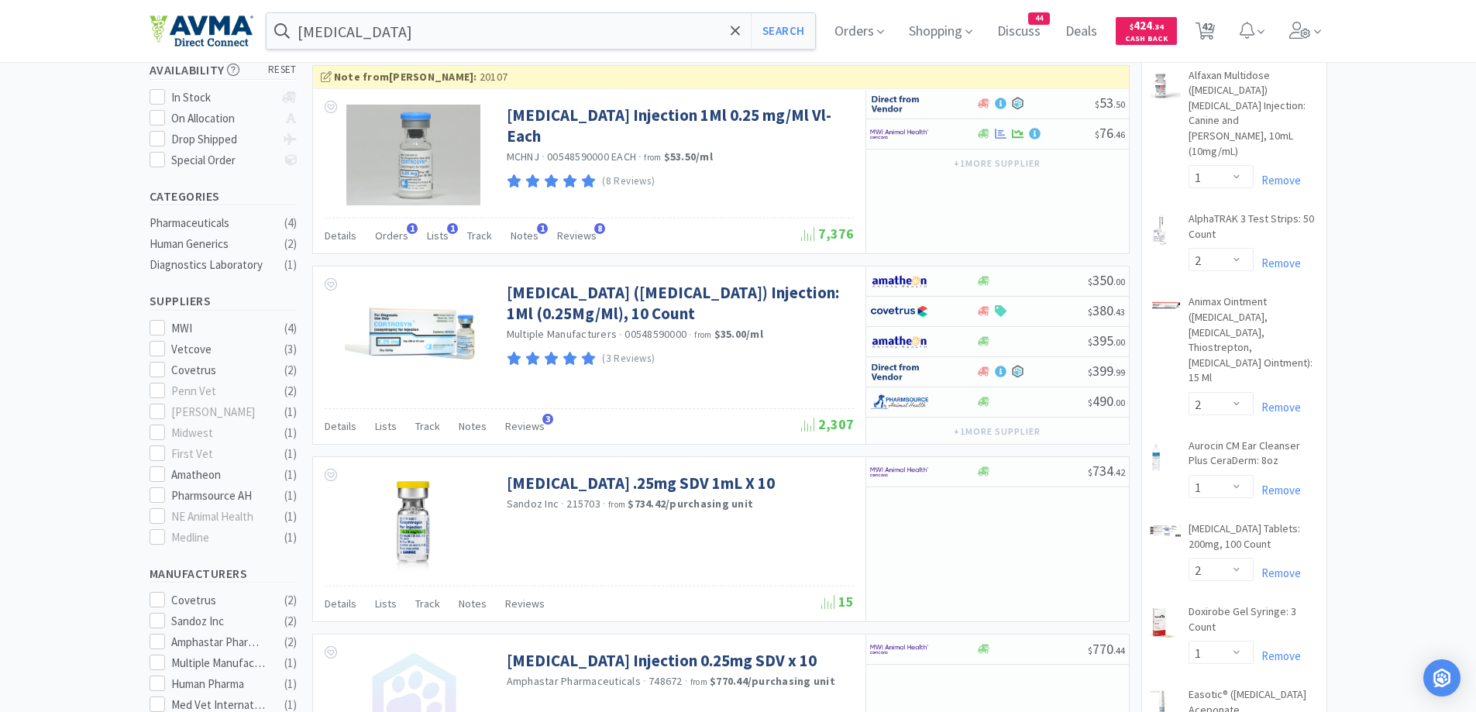
scroll to position [310, 0]
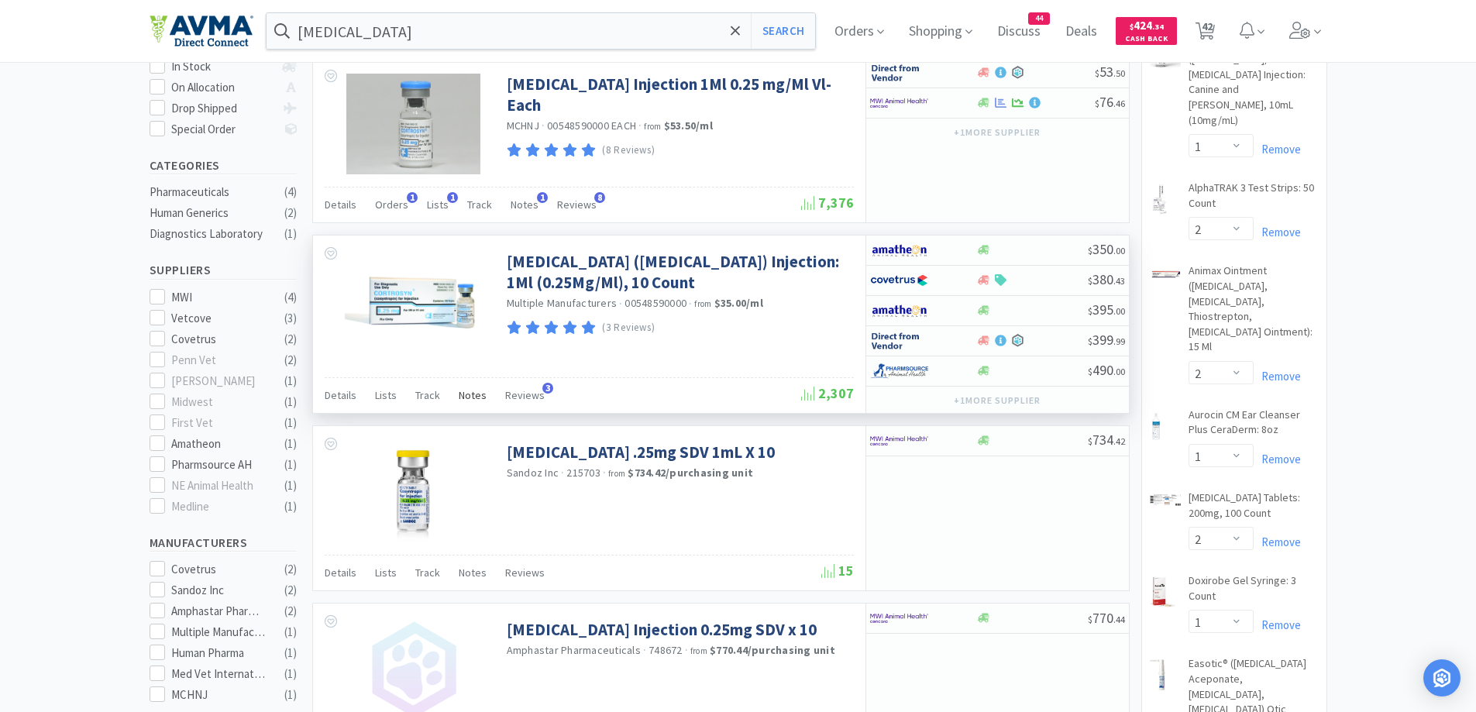
click at [459, 401] on span "Notes" at bounding box center [473, 395] width 28 height 14
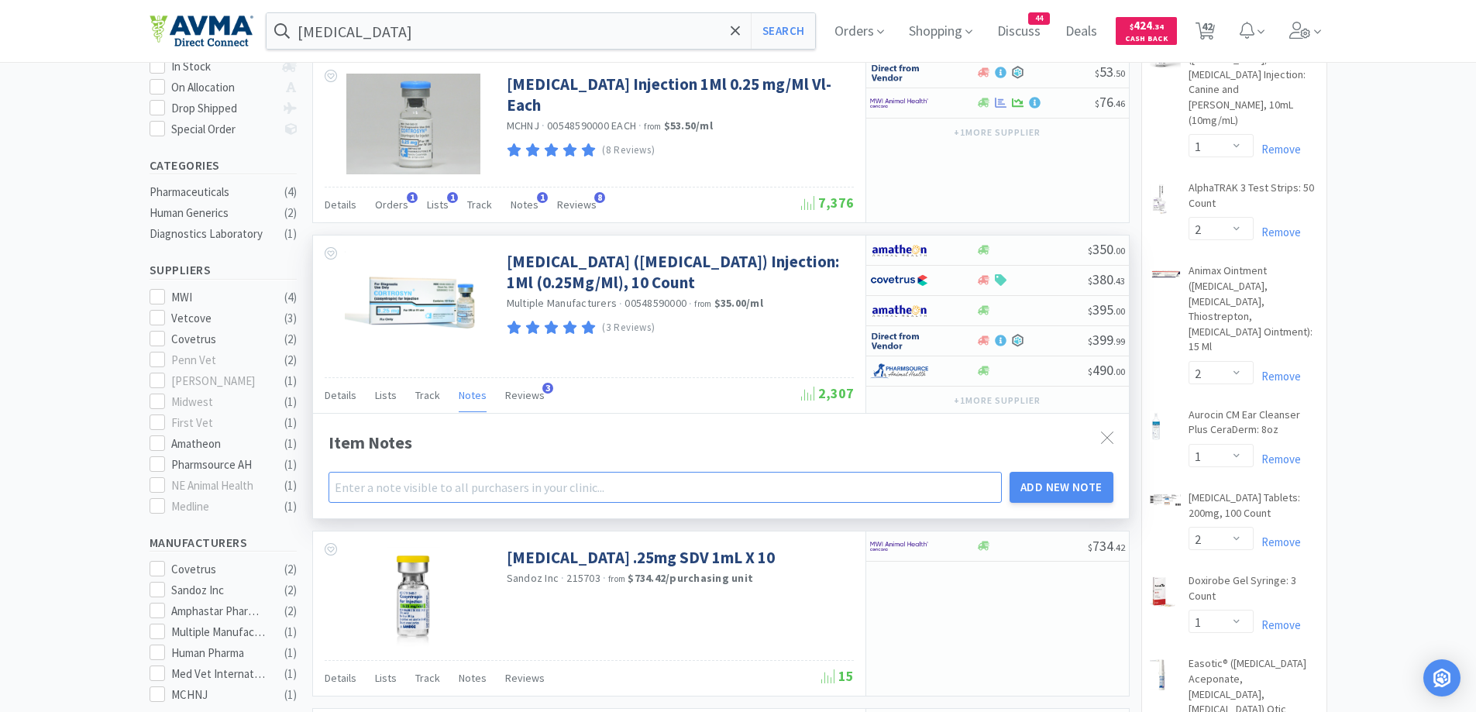
click at [445, 489] on input "text" at bounding box center [665, 487] width 674 height 31
paste input "20107"
drag, startPoint x: 528, startPoint y: 488, endPoint x: 559, endPoint y: 487, distance: 31.0
click at [559, 487] on input "20107 (when you can't buy the single doses anymore)" at bounding box center [665, 487] width 674 height 31
click at [754, 490] on input "20107 (when you can't buy the single bottles anymore)" at bounding box center [665, 487] width 674 height 31
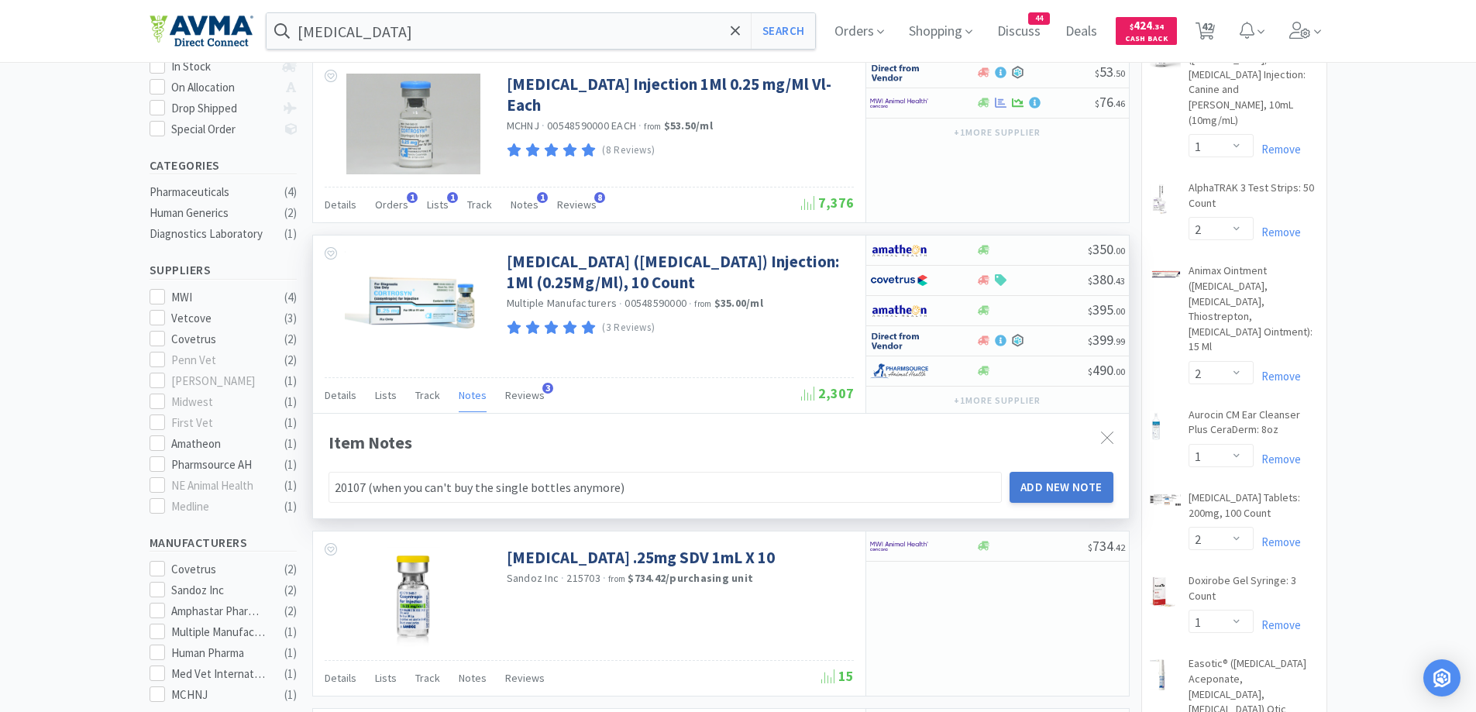
click at [1075, 481] on button "Add New Note" at bounding box center [1061, 487] width 104 height 31
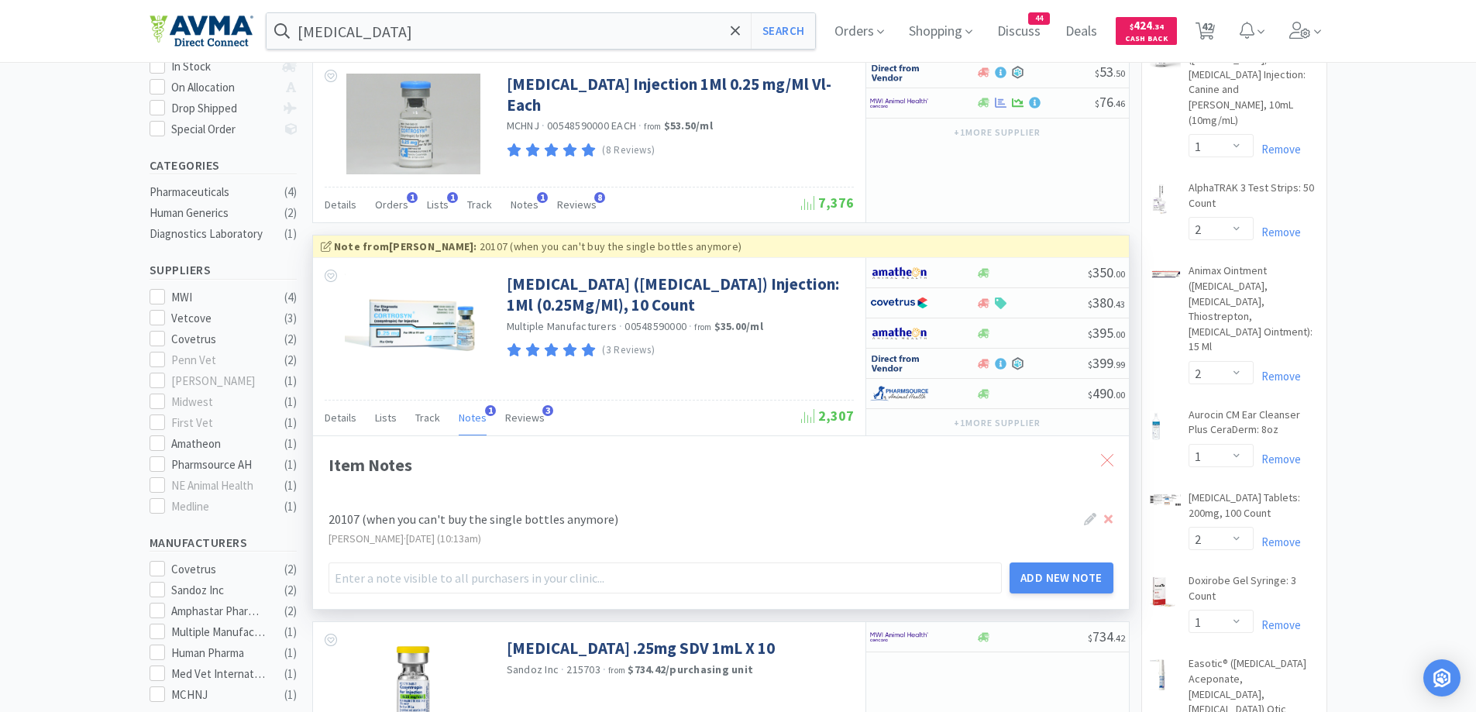
click at [1111, 458] on icon at bounding box center [1107, 460] width 12 height 12
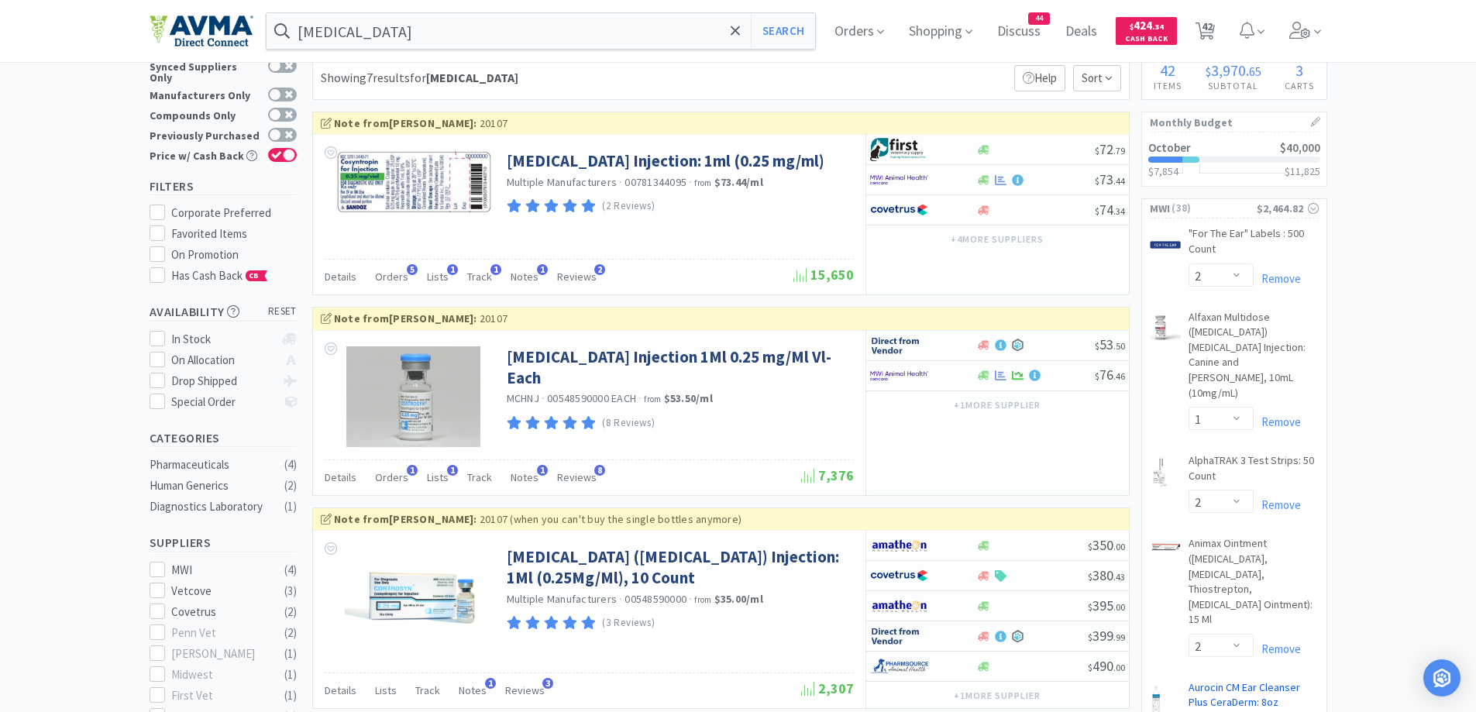
scroll to position [0, 0]
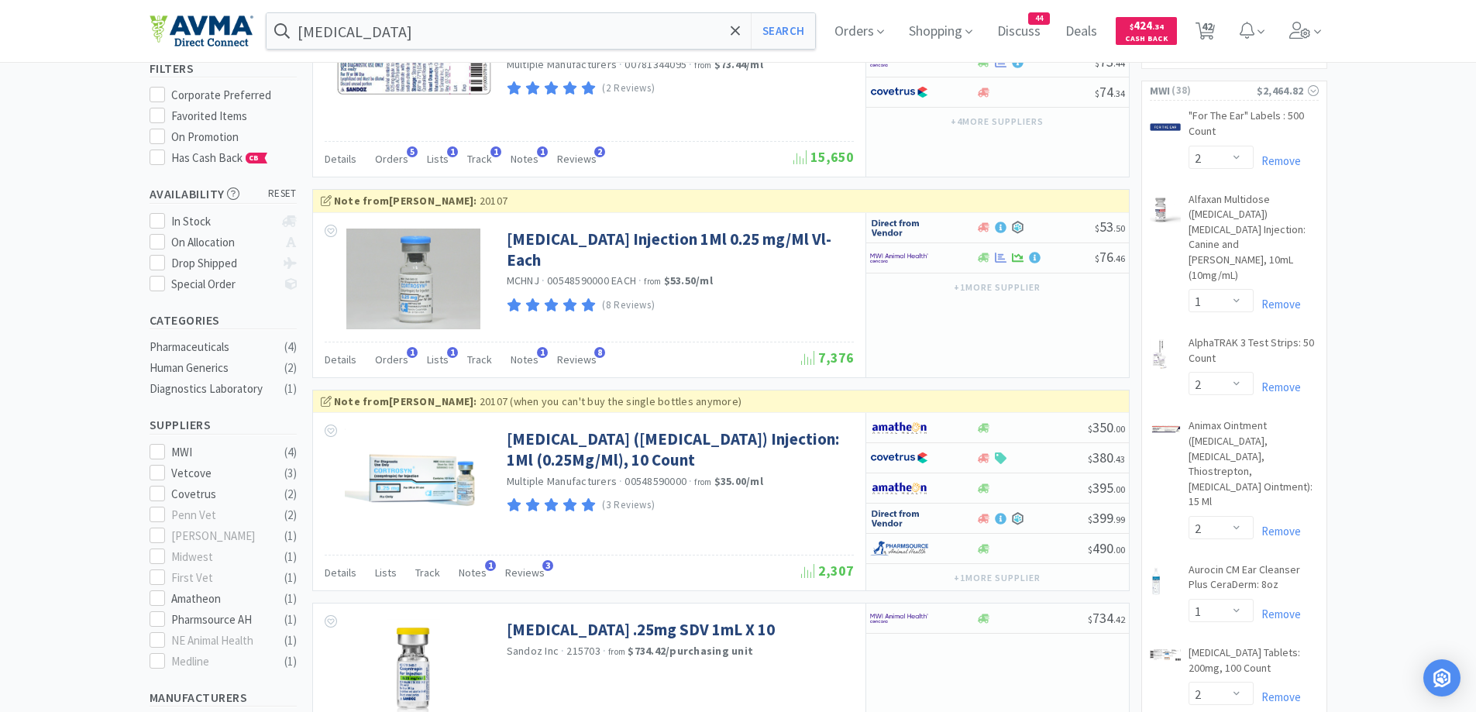
click at [1212, 32] on span "42" at bounding box center [1206, 26] width 11 height 62
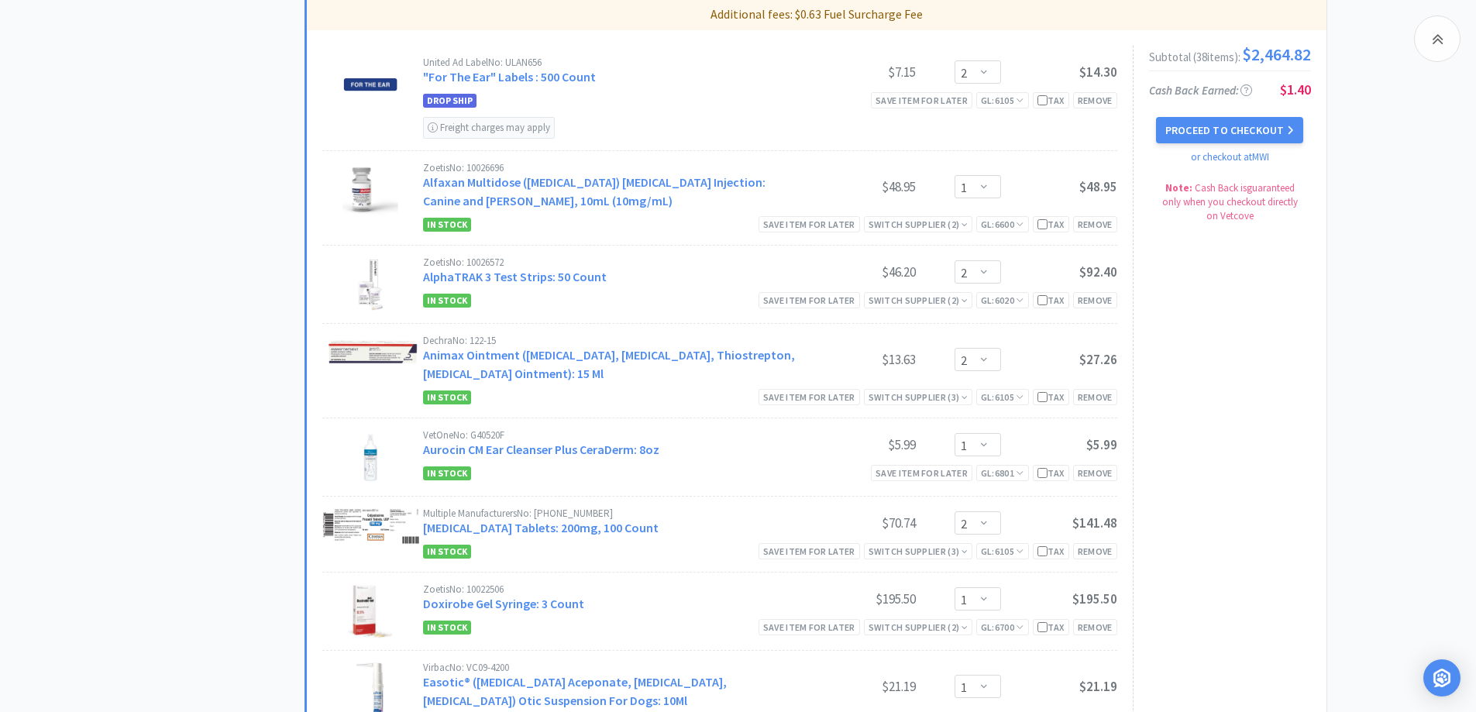
scroll to position [930, 0]
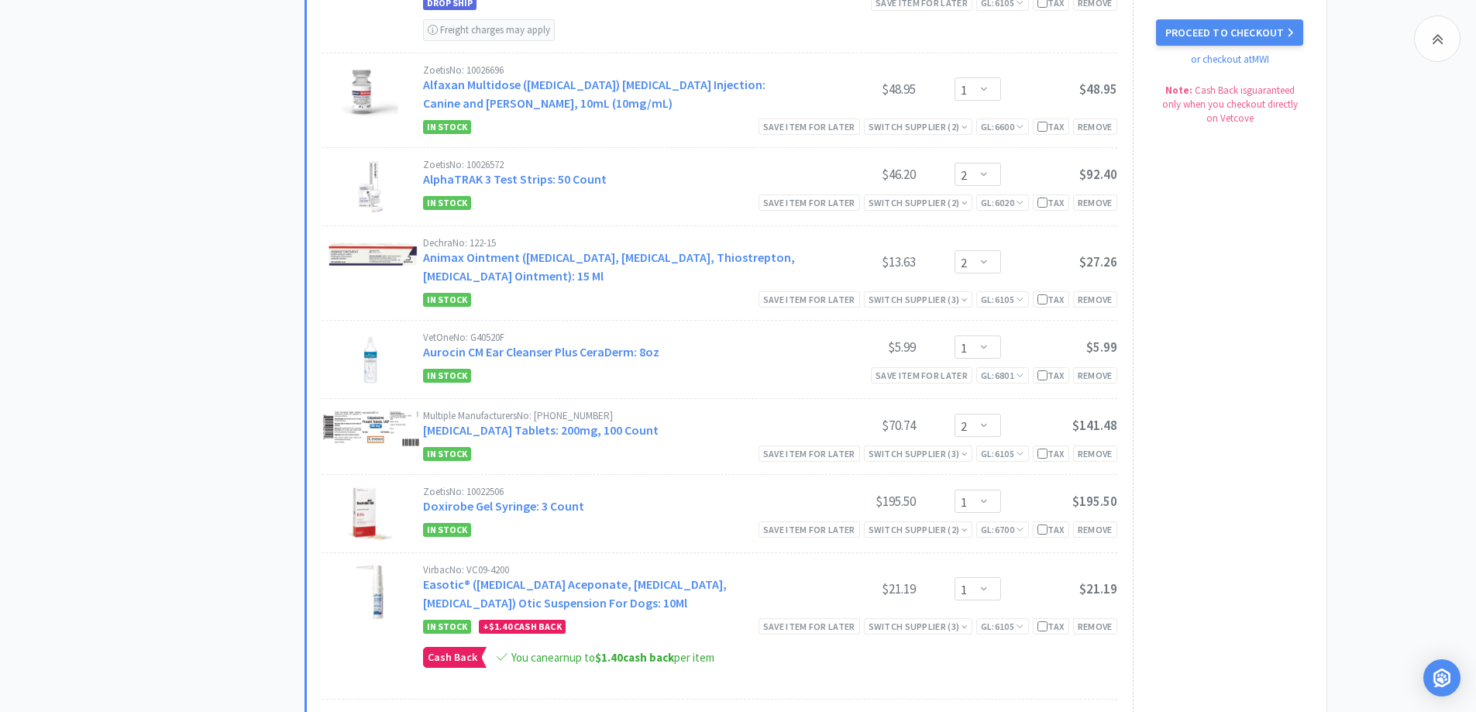
scroll to position [1239, 0]
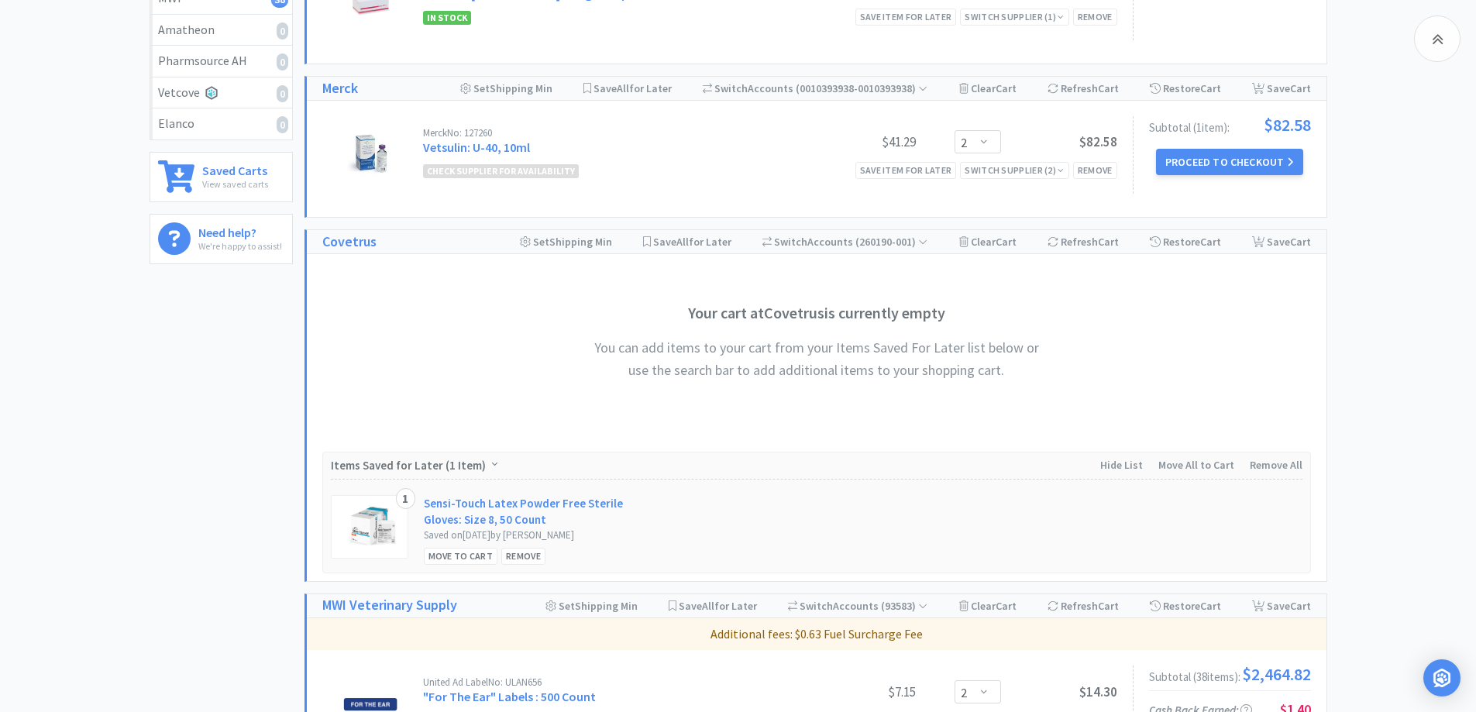
scroll to position [0, 0]
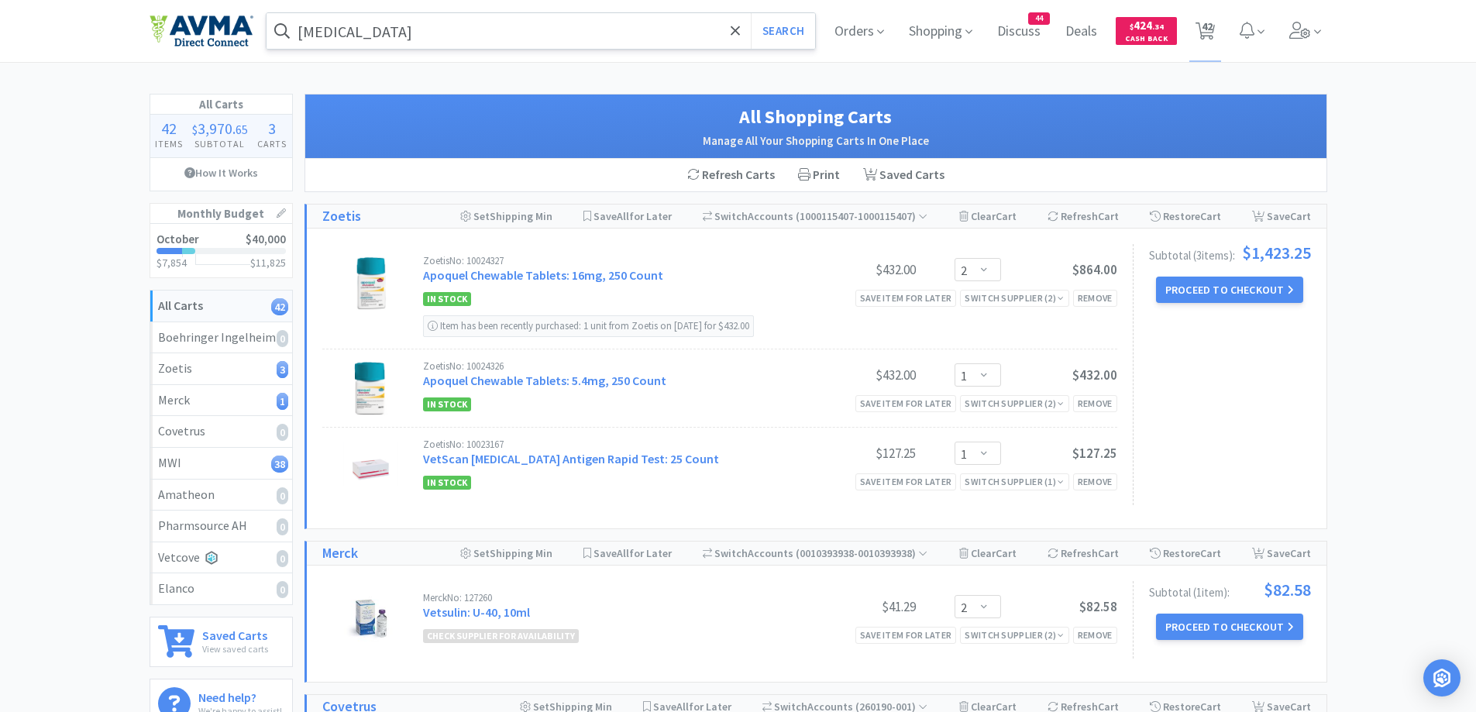
click at [458, 24] on input "[MEDICAL_DATA]" at bounding box center [540, 31] width 549 height 36
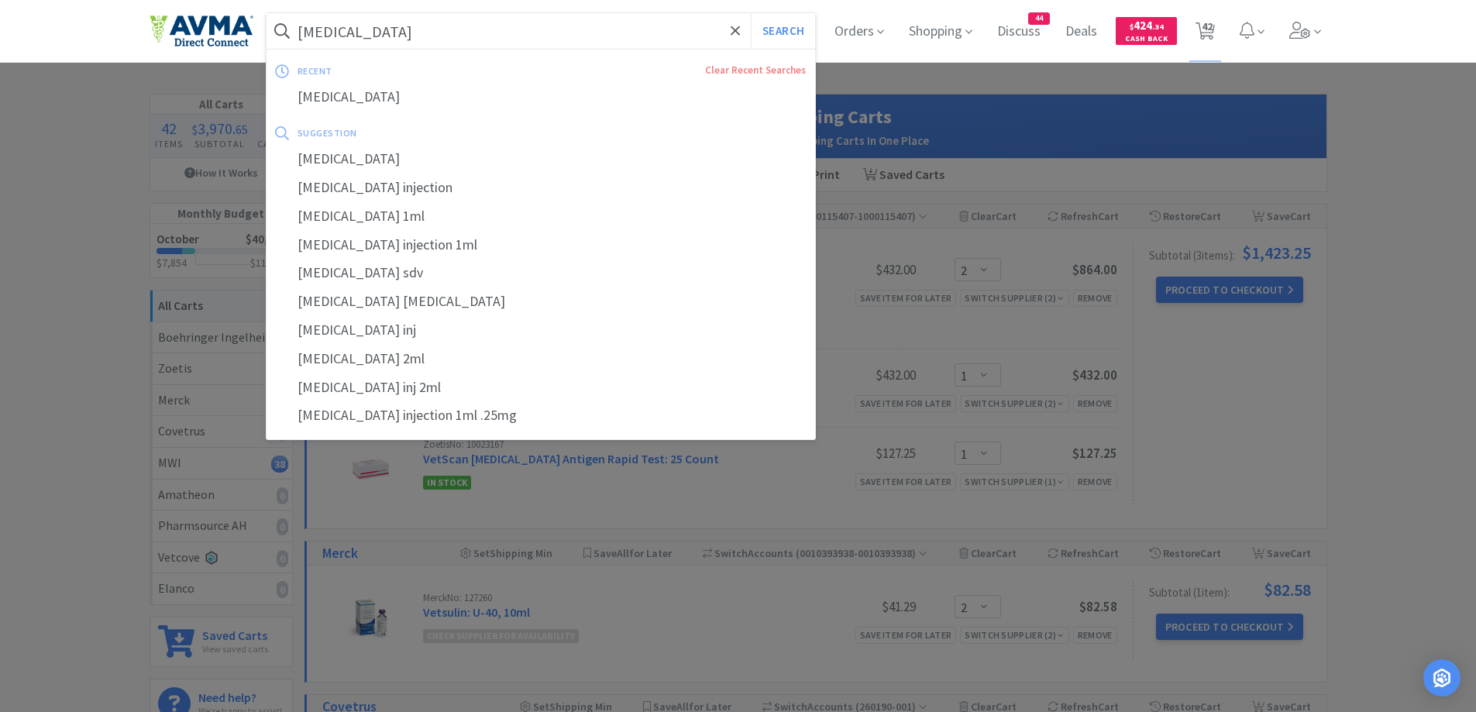
paste input "Thyrosyn 0.5mg"
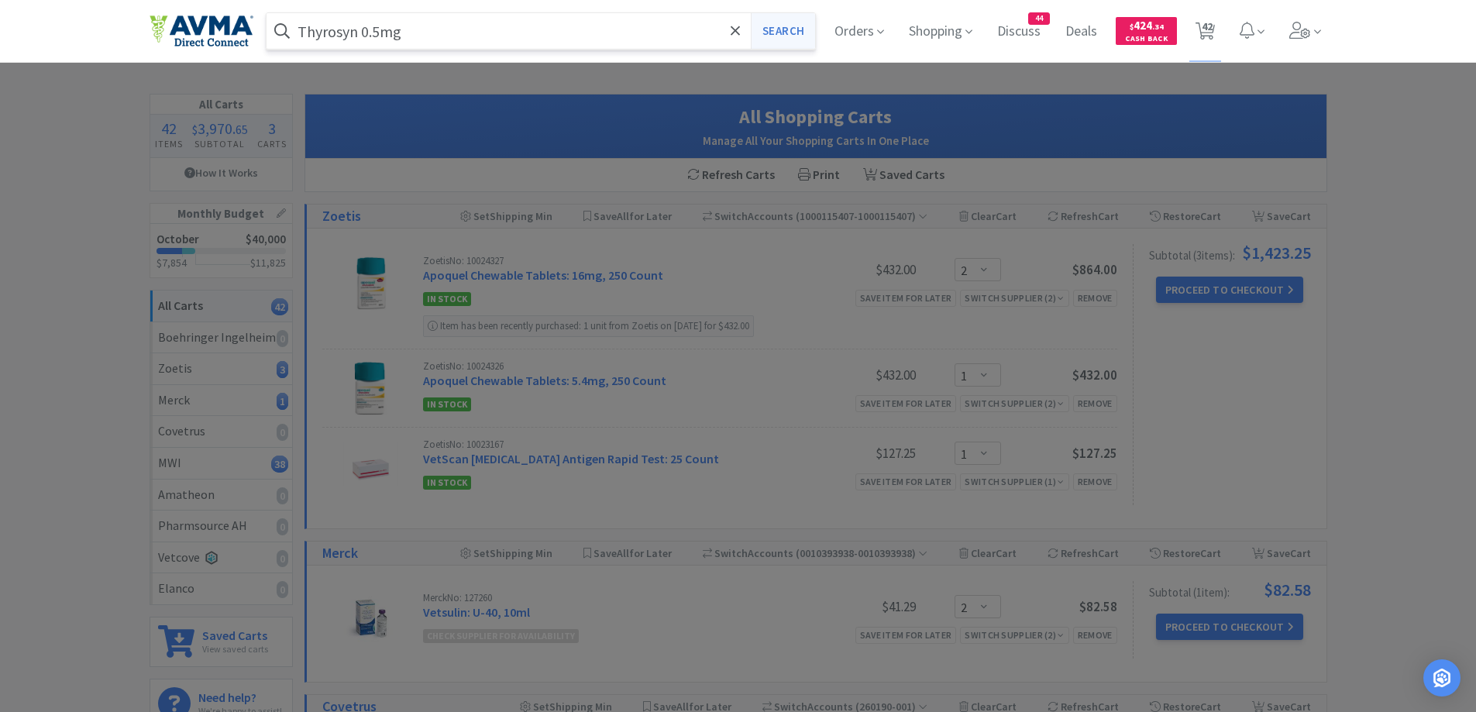
click at [775, 21] on button "Search" at bounding box center [783, 31] width 64 height 36
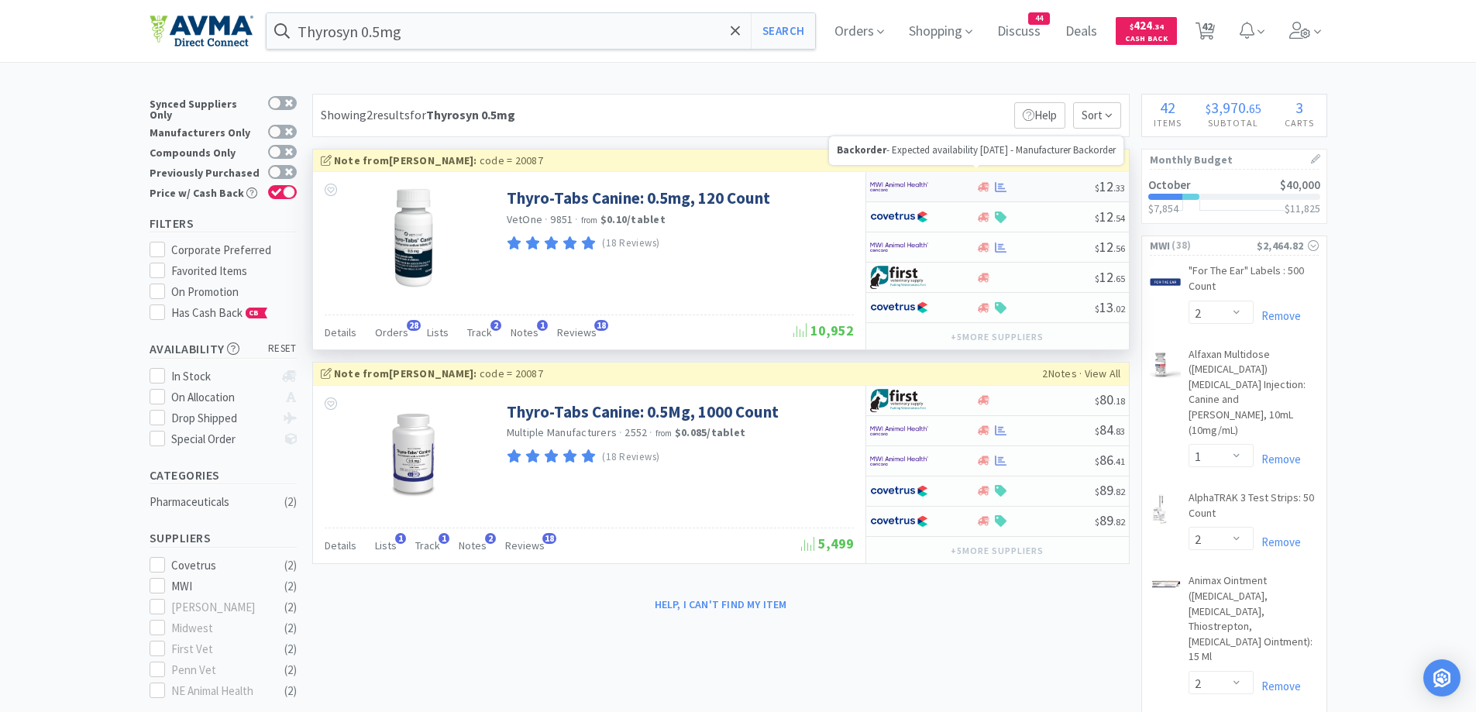
click at [980, 187] on icon at bounding box center [984, 186] width 12 height 9
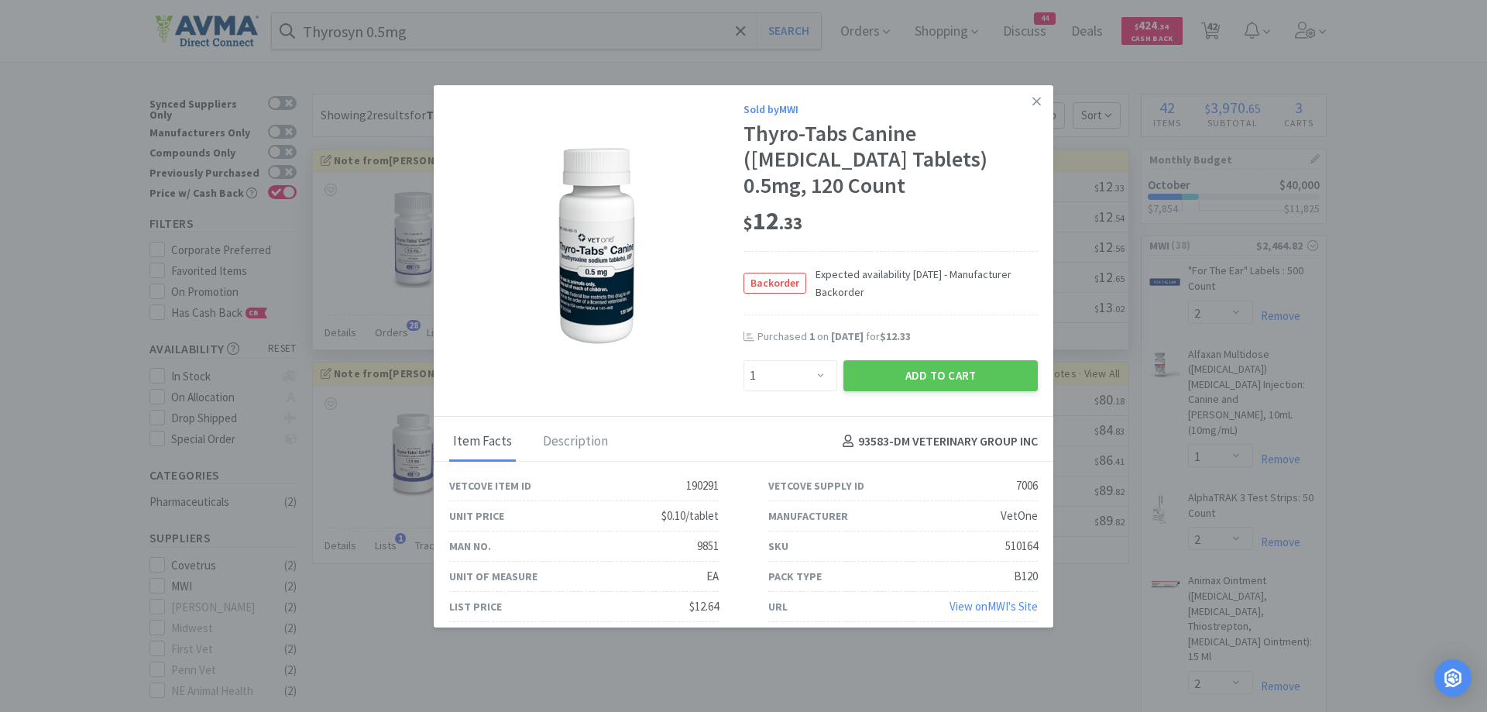
click at [931, 302] on div "Backorder Expected availability [DATE] - Manufacturer Backorder" at bounding box center [891, 283] width 294 height 64
click at [956, 376] on button "Add to Cart" at bounding box center [941, 375] width 194 height 31
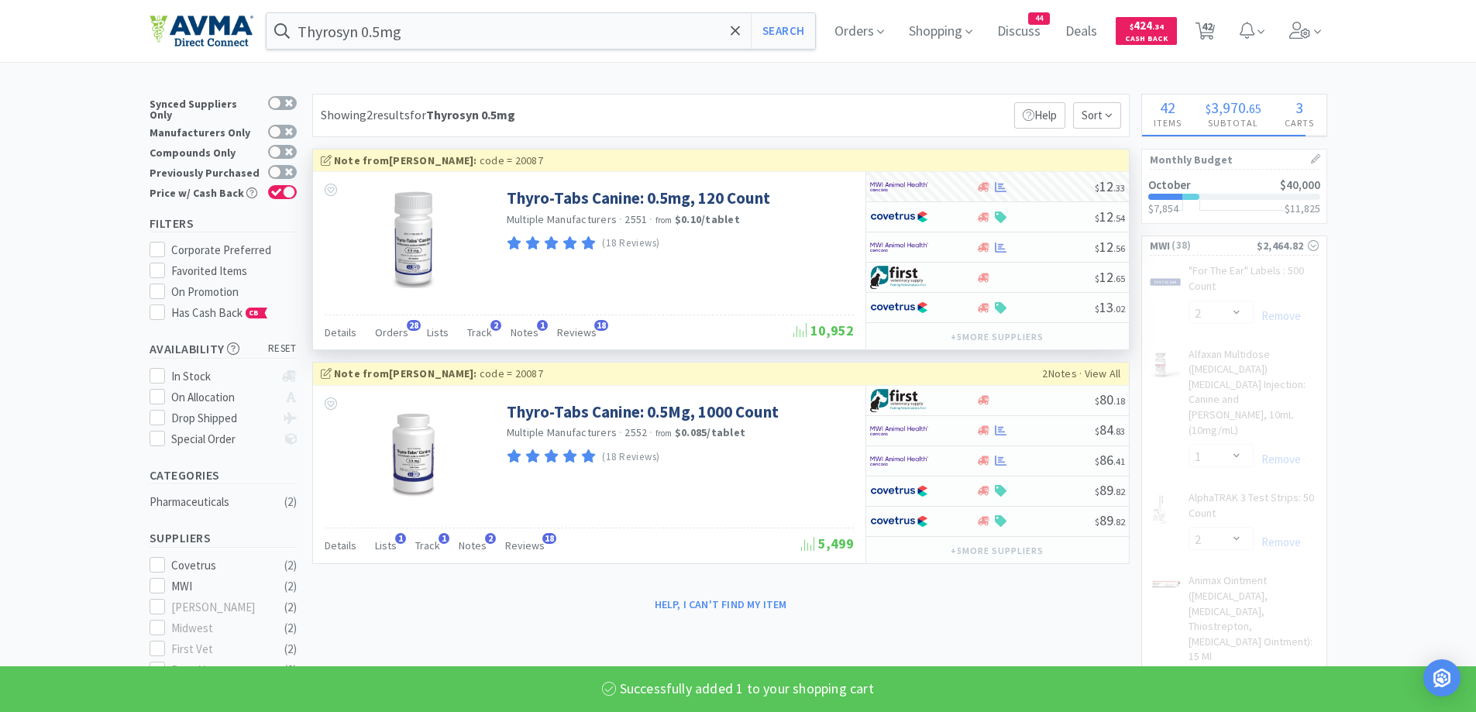
click at [865, 106] on div "Showing 2 results for Thyrosyn 0.5mg Filters Help Sort" at bounding box center [720, 115] width 817 height 43
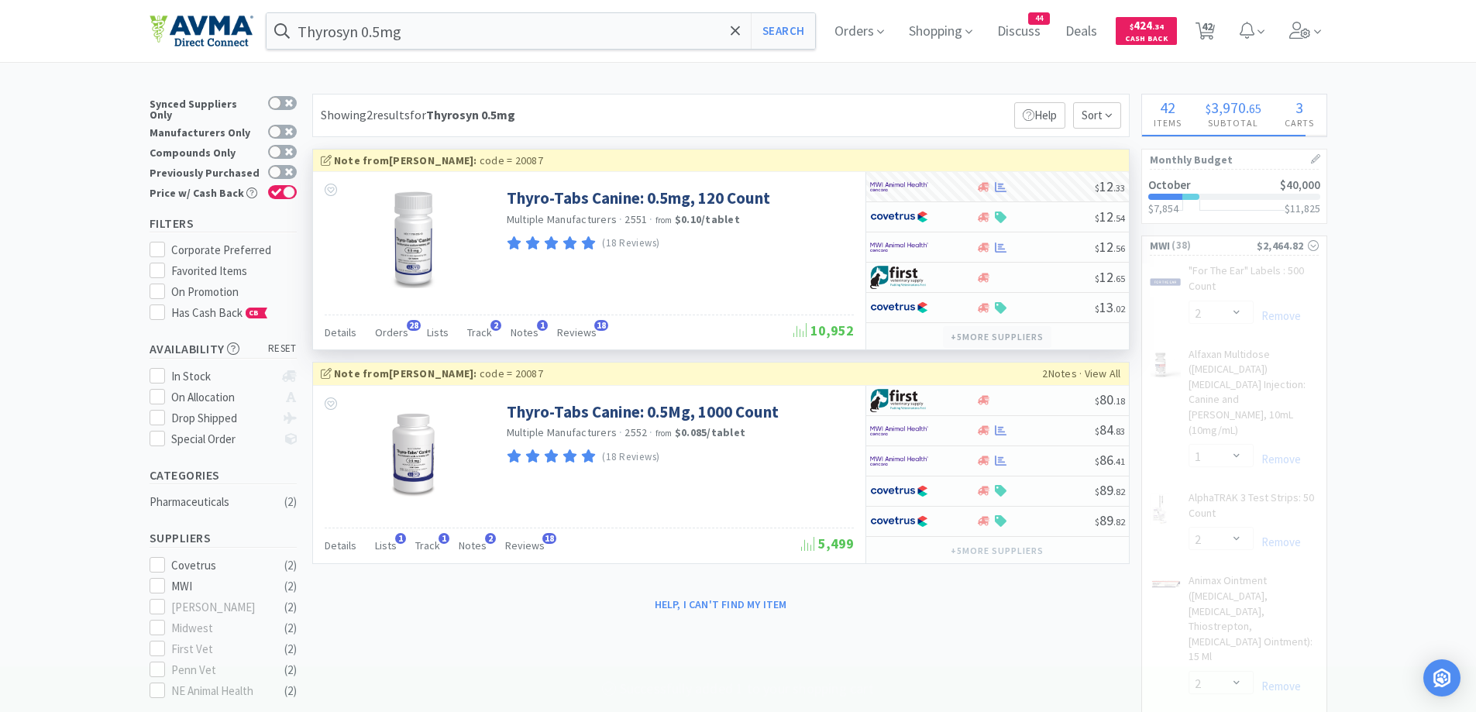
click at [985, 341] on button "+ 5 more supplier s" at bounding box center [997, 337] width 108 height 22
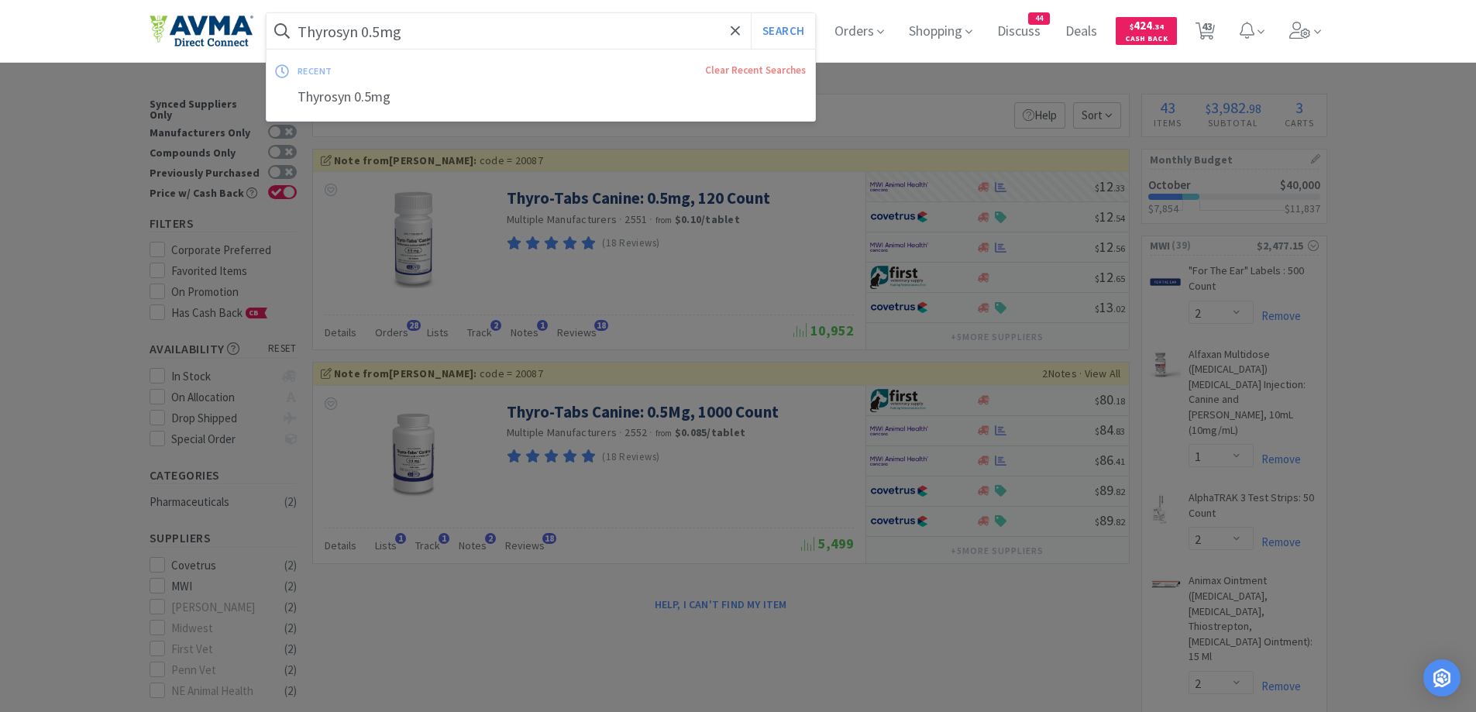
click at [483, 43] on input "Thyrosyn 0.5mg" at bounding box center [540, 31] width 549 height 36
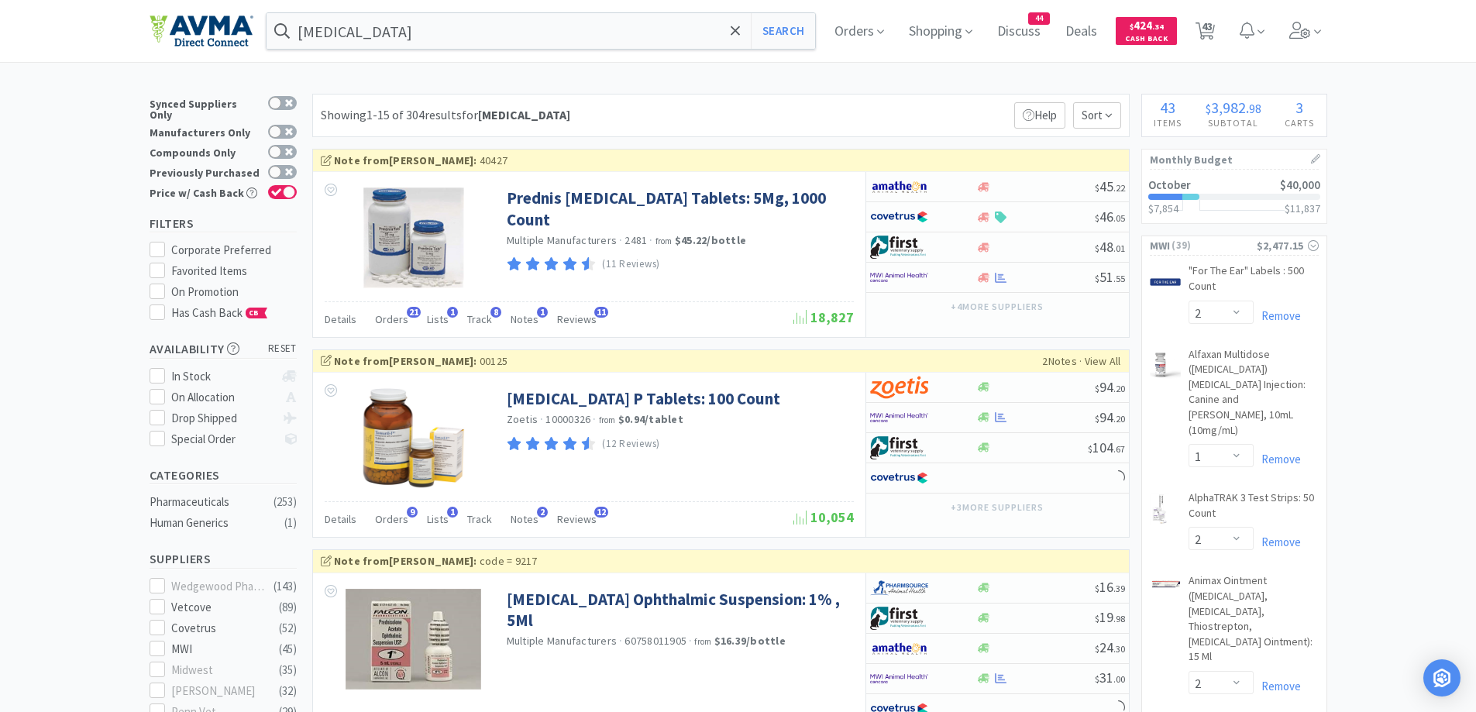
click at [843, 107] on div "Showing 1-15 of 304 results for [MEDICAL_DATA] Filters Help Sort" at bounding box center [720, 115] width 817 height 43
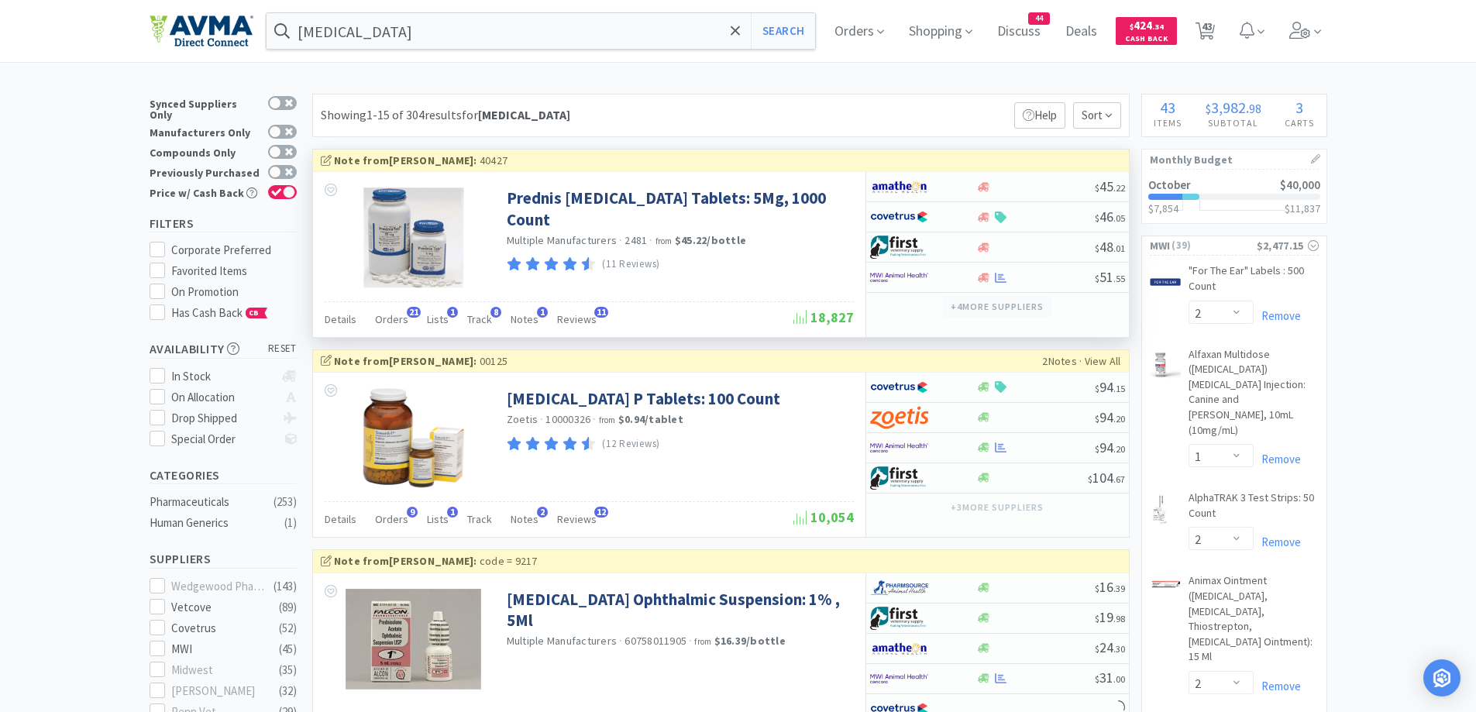
click at [1016, 304] on button "+ 4 more supplier s" at bounding box center [997, 307] width 108 height 22
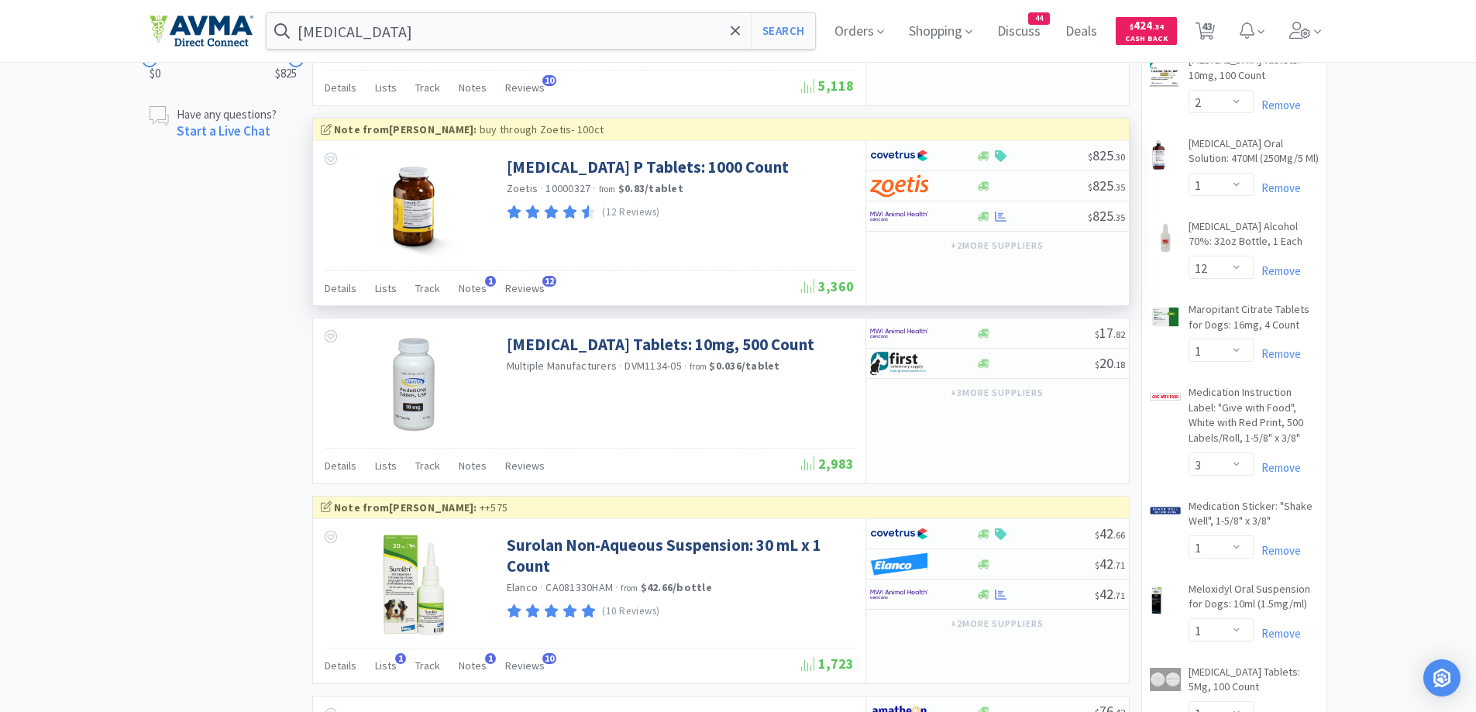
scroll to position [1239, 0]
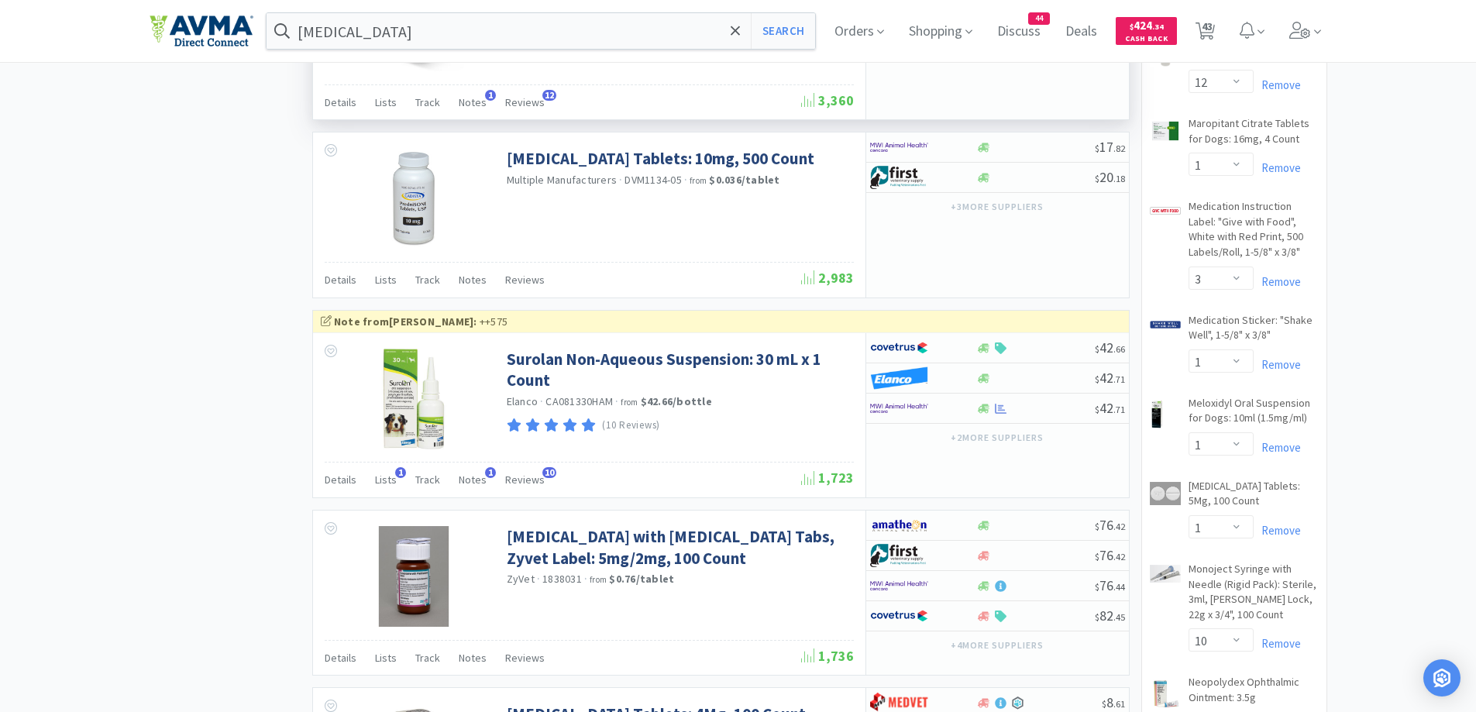
scroll to position [1549, 0]
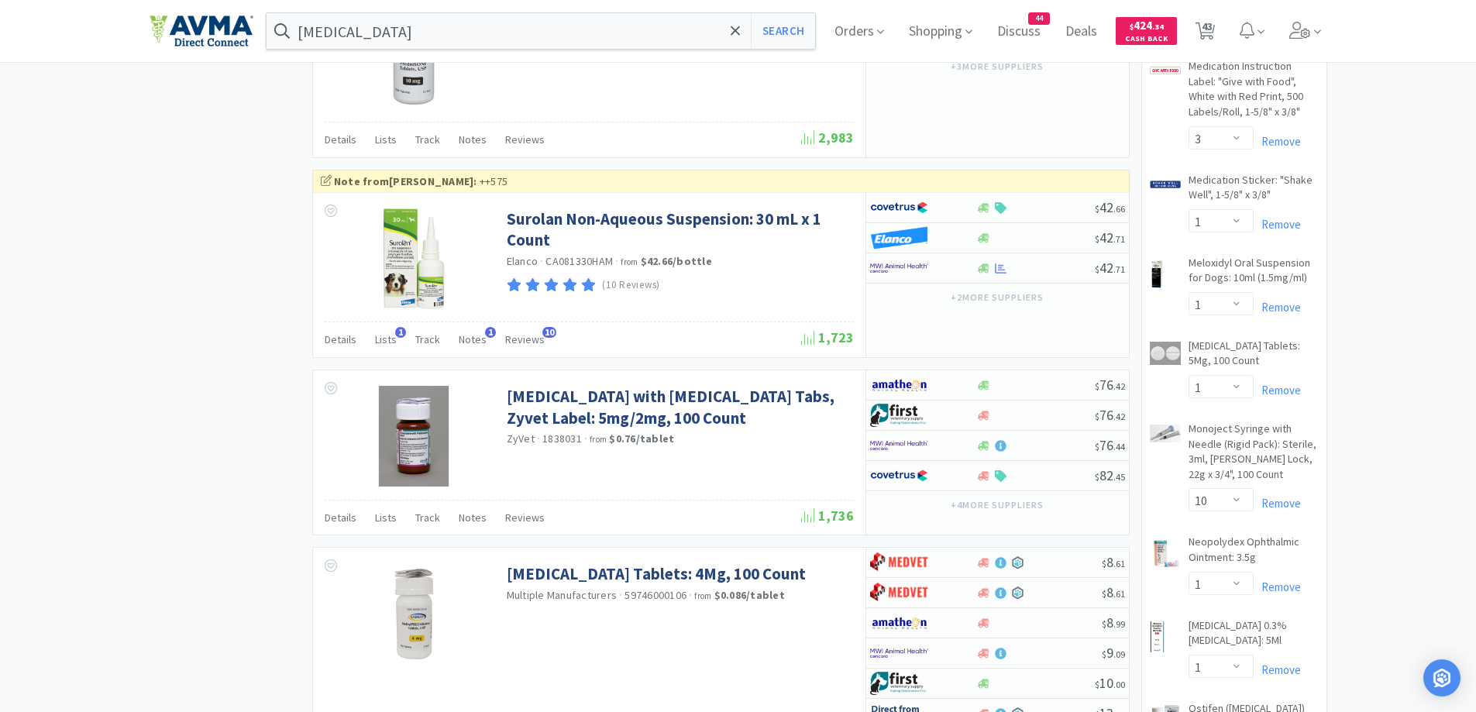
click at [81, 212] on div "× Filter Results Synced Suppliers Only Manufacturers Only Compounds Only Previo…" at bounding box center [738, 622] width 1476 height 4156
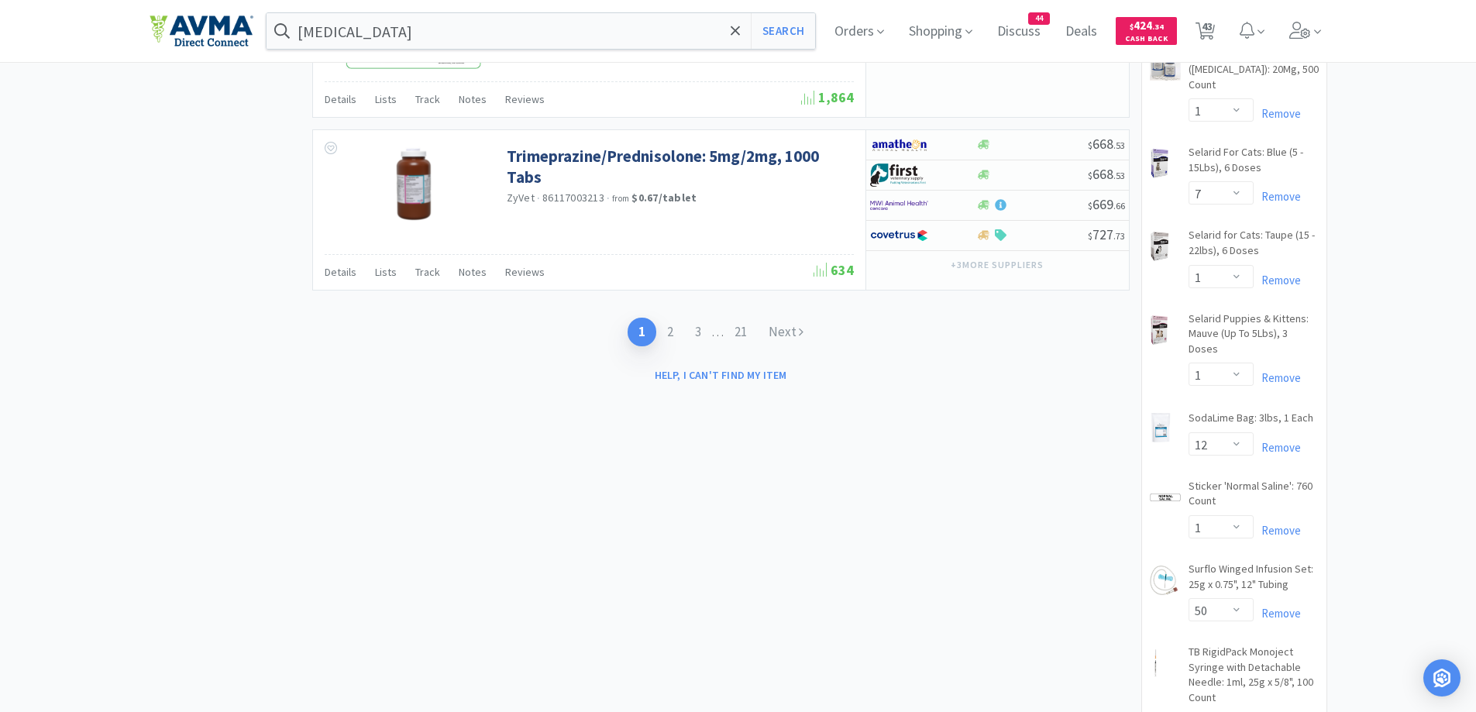
scroll to position [2324, 0]
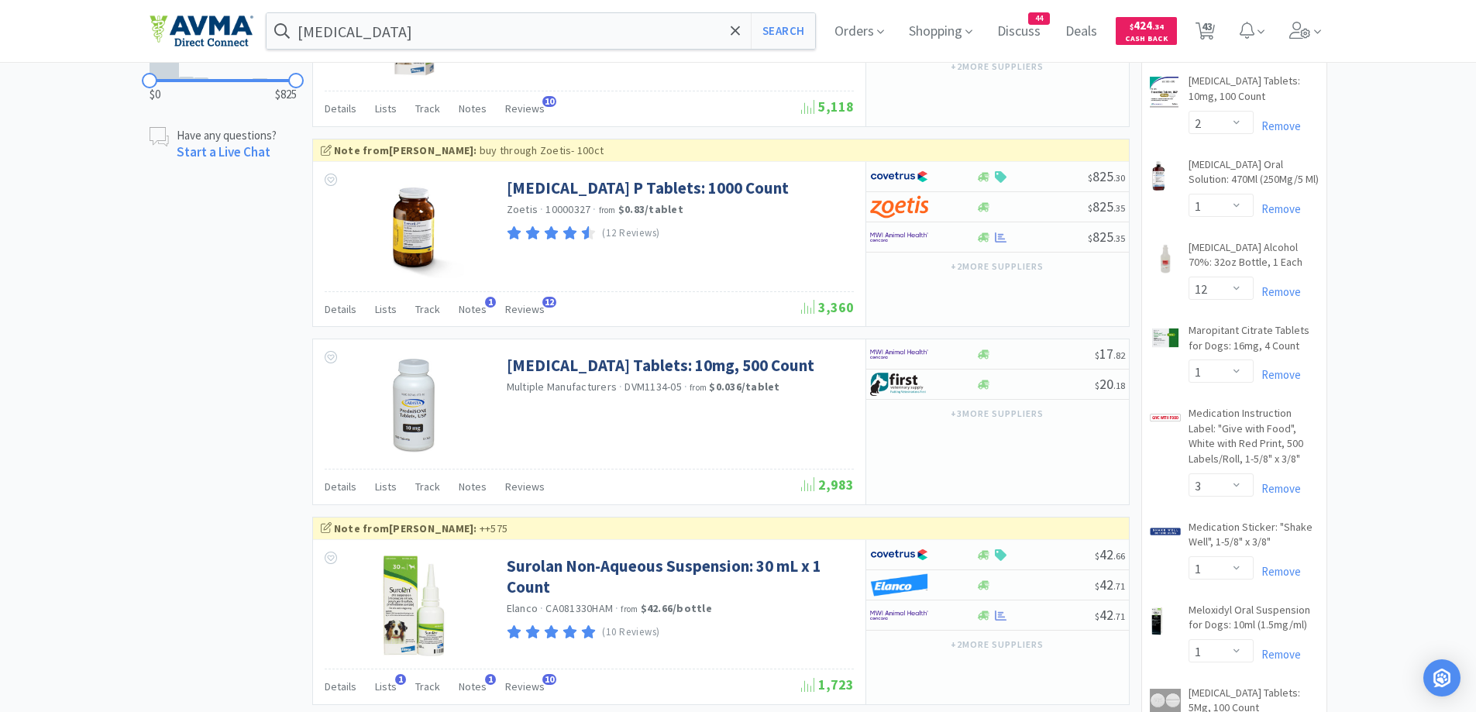
scroll to position [1239, 0]
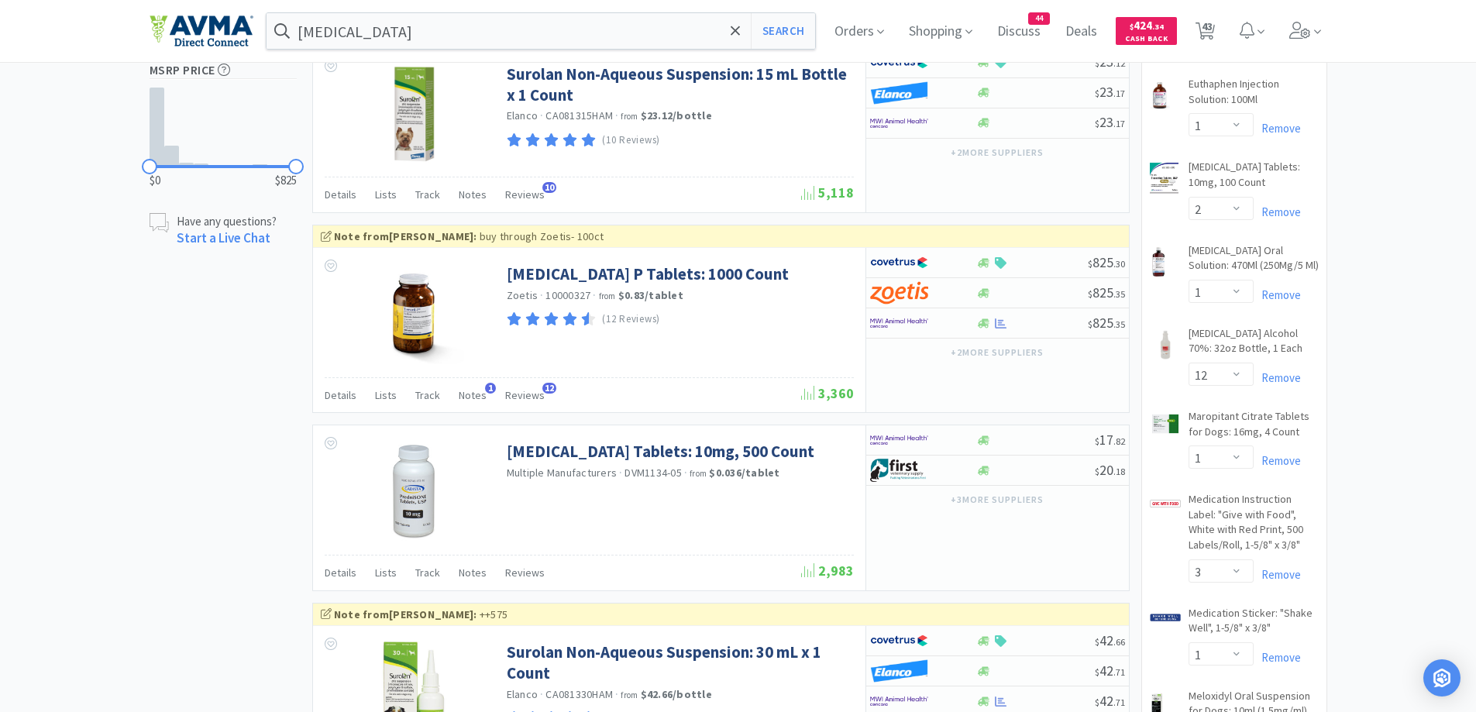
scroll to position [1084, 0]
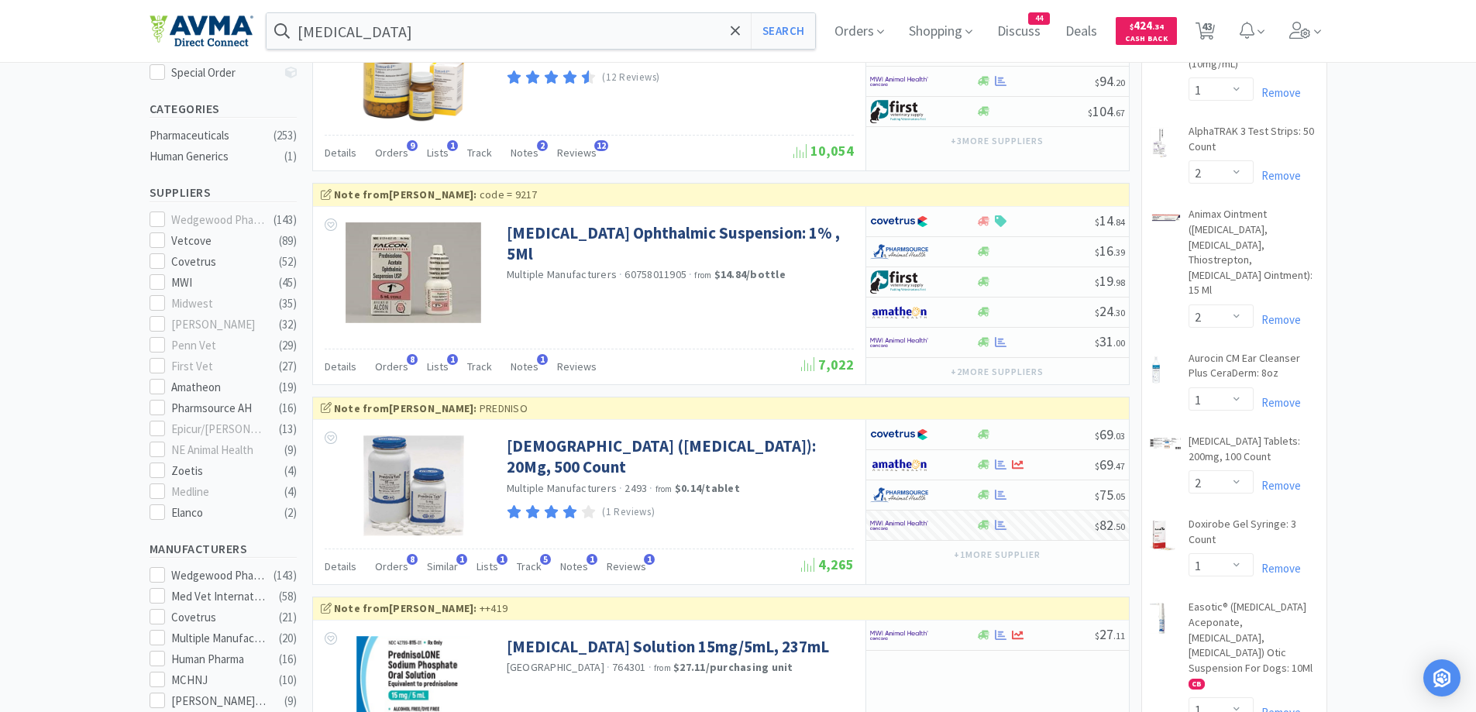
scroll to position [332, 0]
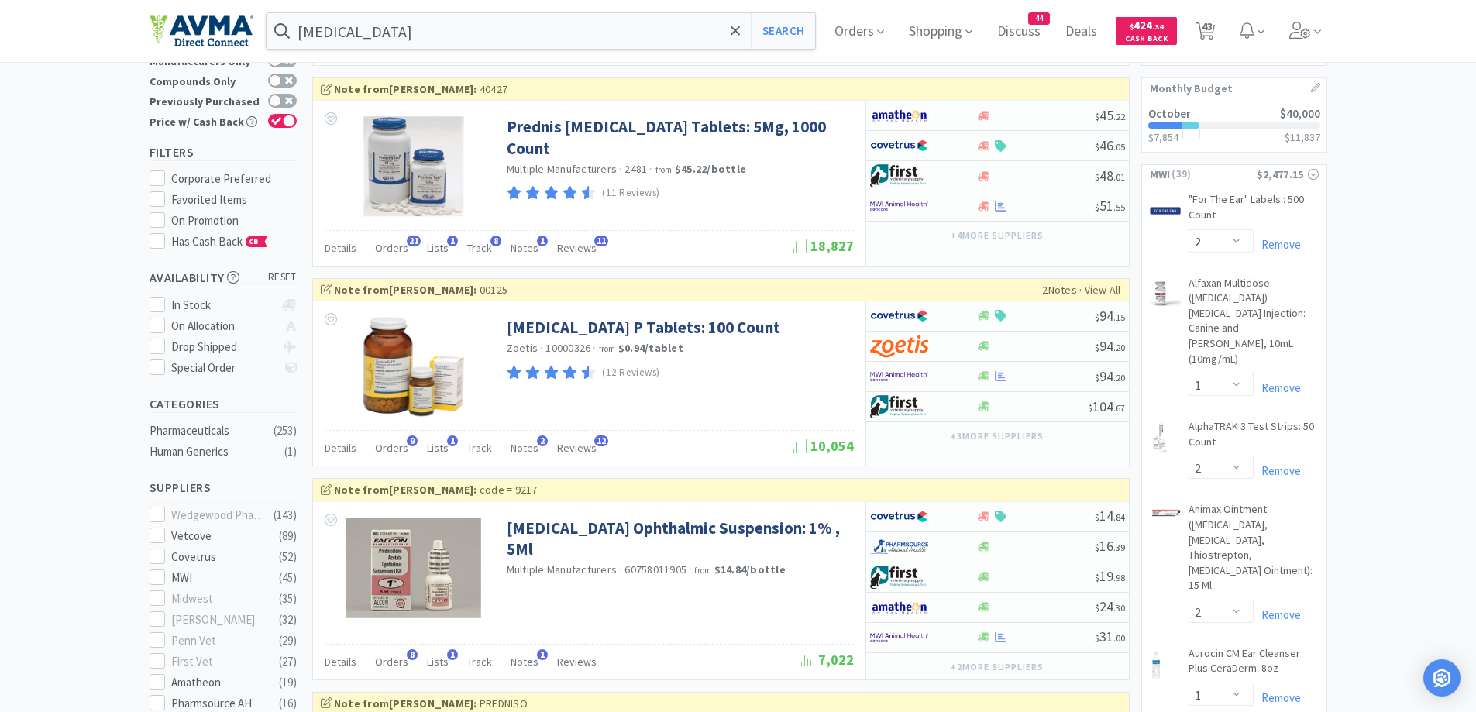
scroll to position [0, 0]
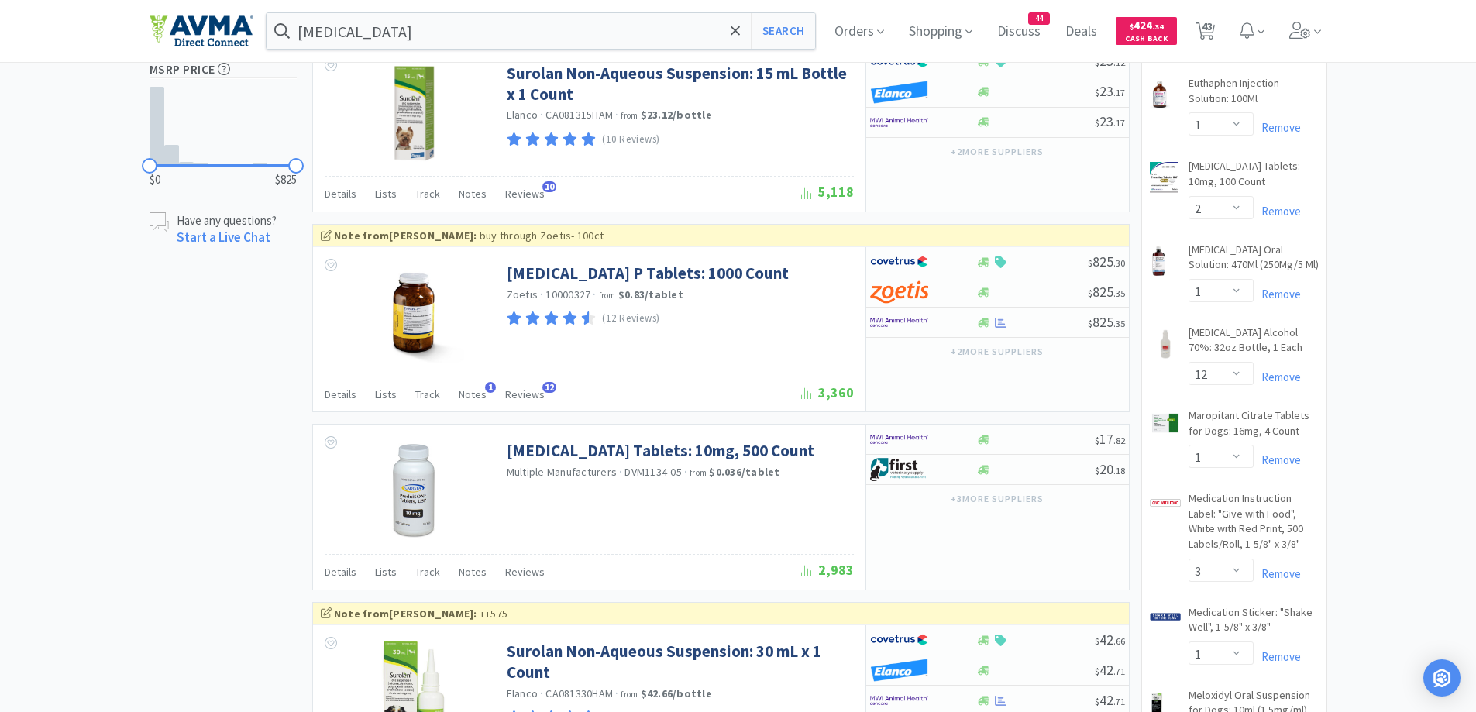
scroll to position [1239, 0]
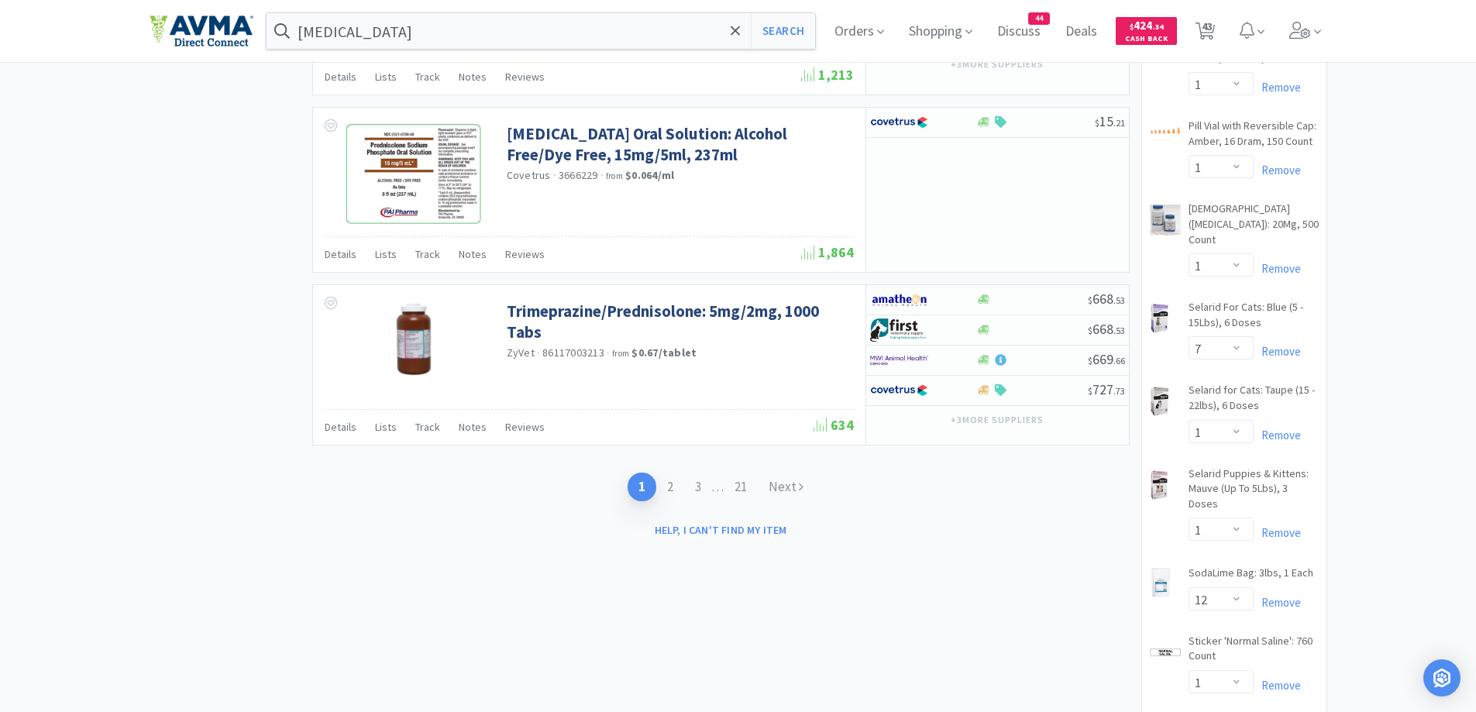
scroll to position [2324, 0]
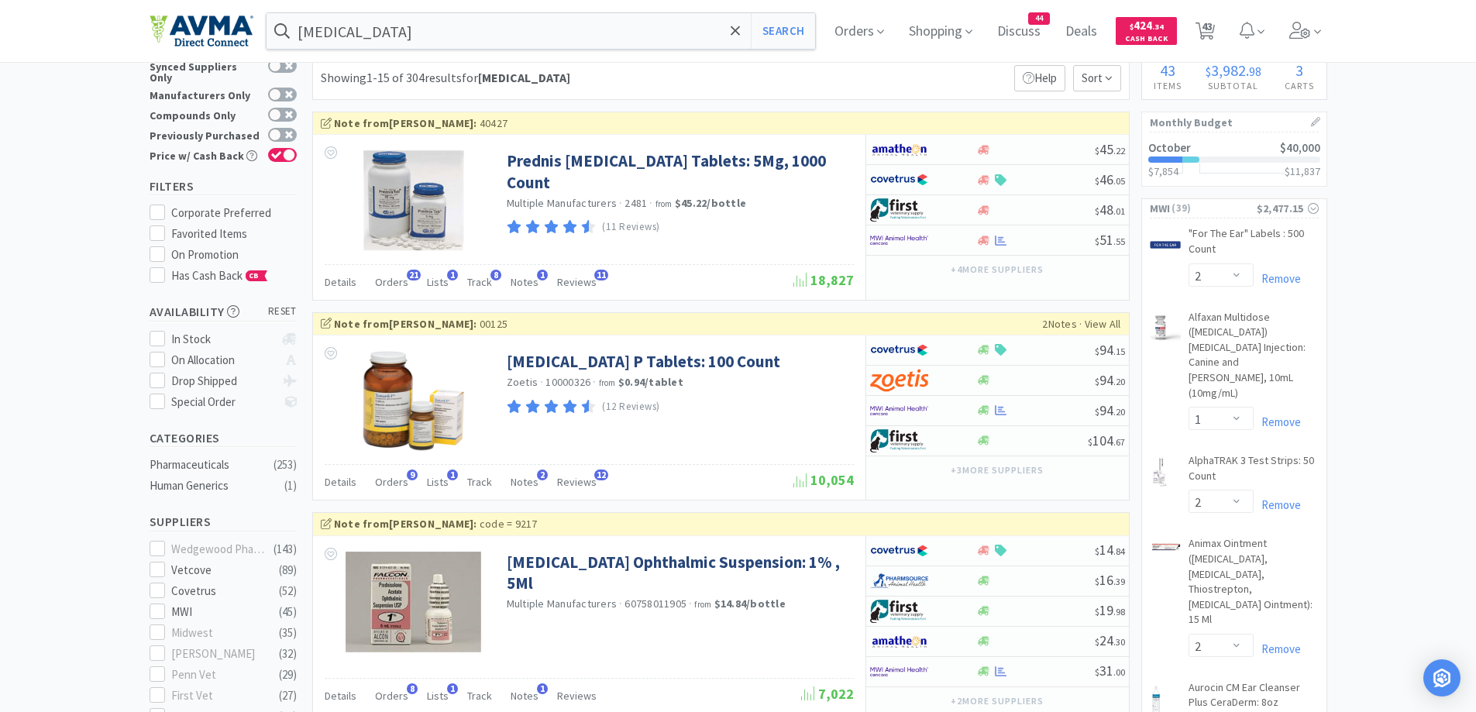
scroll to position [0, 0]
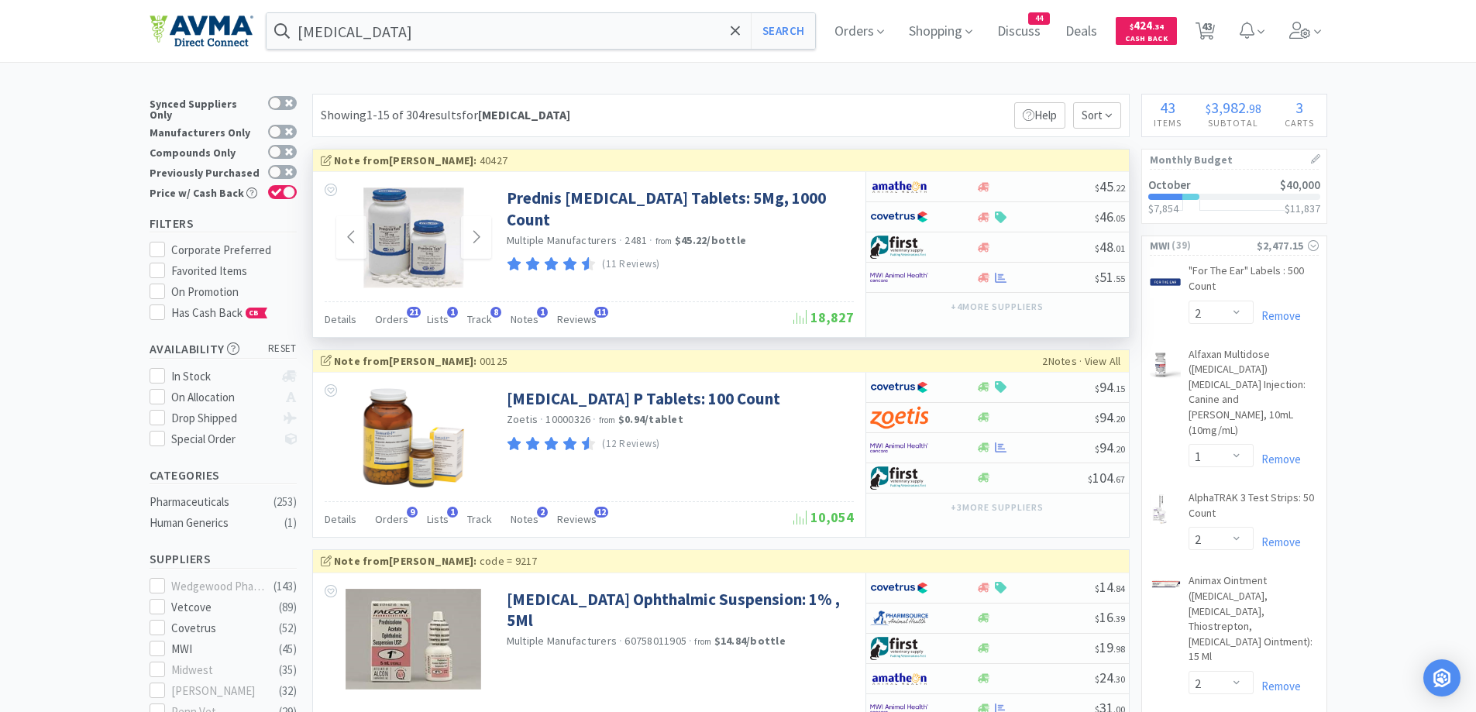
drag, startPoint x: 107, startPoint y: 128, endPoint x: 400, endPoint y: 195, distance: 301.2
click at [637, 97] on div "Showing 1-15 of 304 results for [MEDICAL_DATA] Filters Help Sort" at bounding box center [720, 115] width 817 height 43
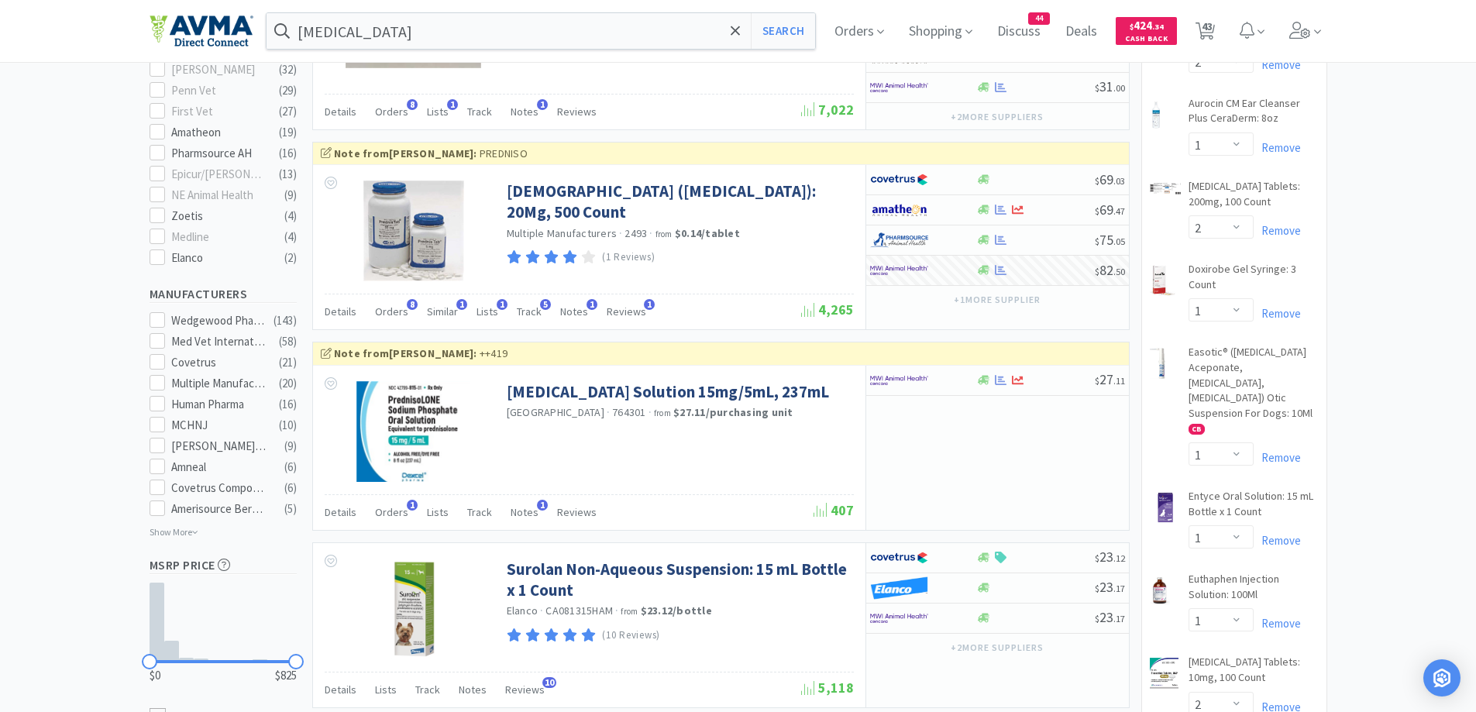
scroll to position [620, 0]
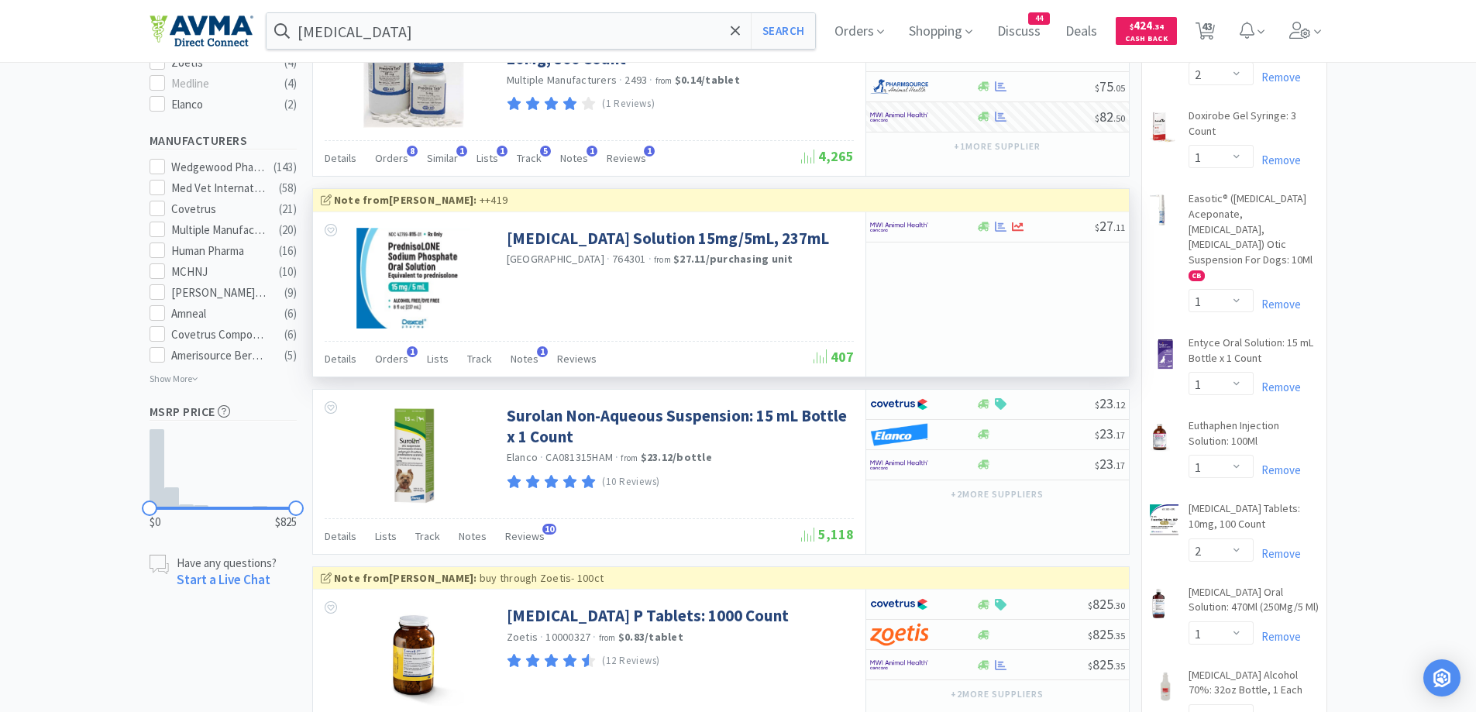
scroll to position [465, 0]
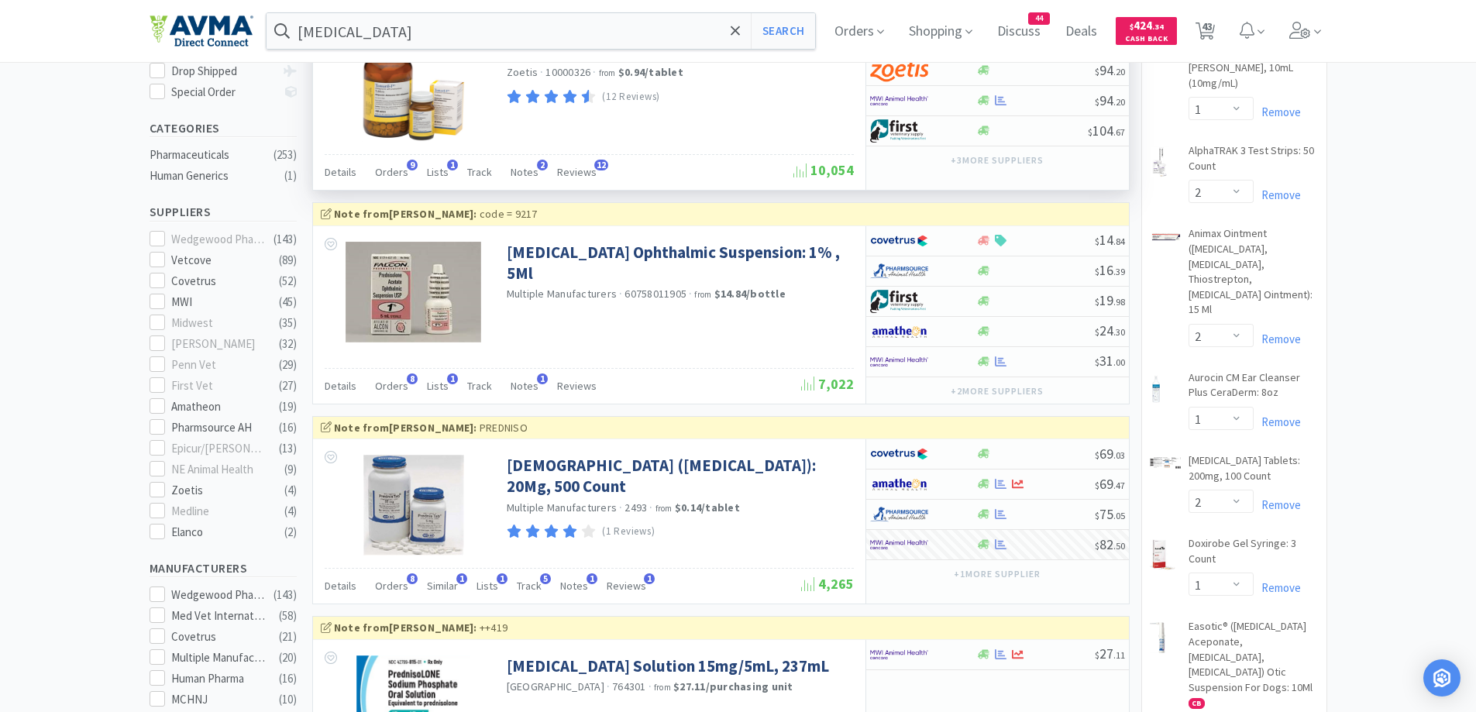
scroll to position [310, 0]
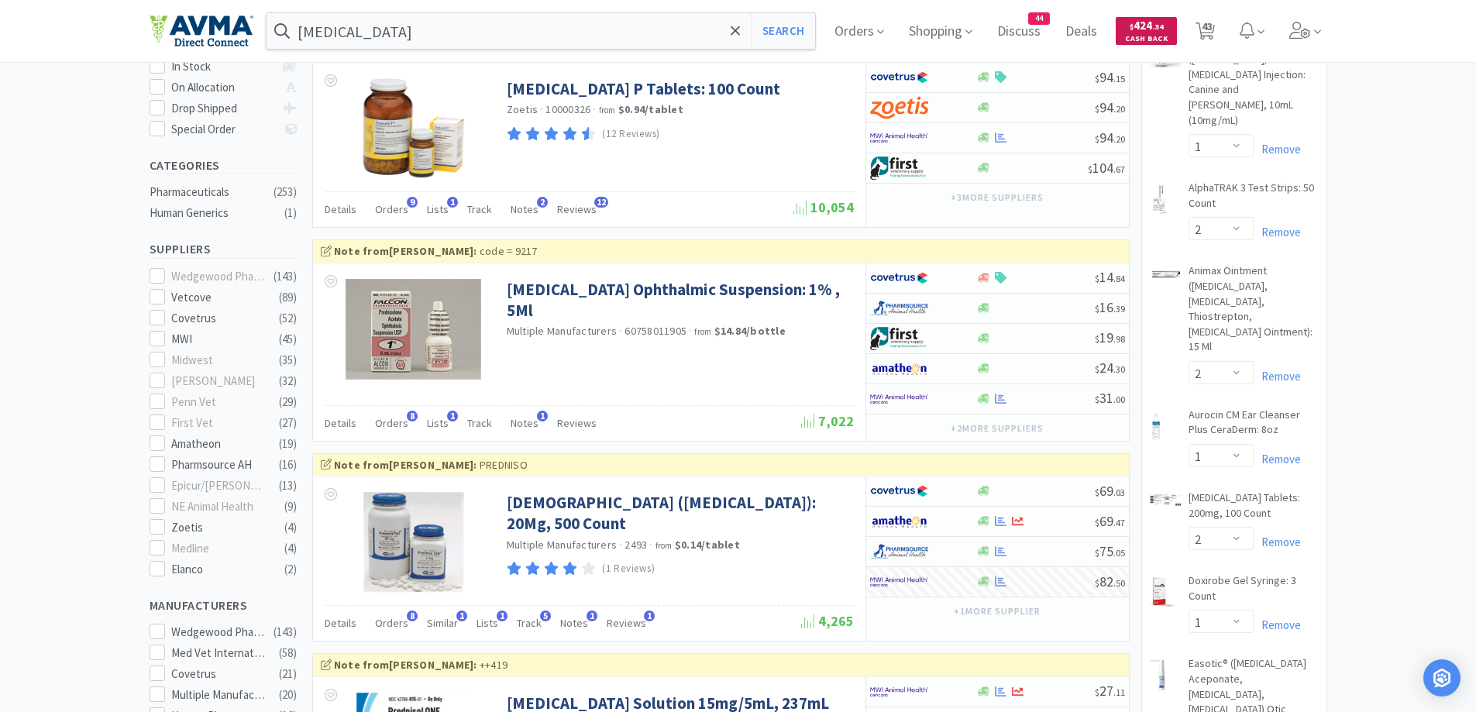
drag, startPoint x: 1204, startPoint y: 28, endPoint x: 1143, endPoint y: 26, distance: 61.2
click at [1204, 28] on icon at bounding box center [1204, 30] width 19 height 17
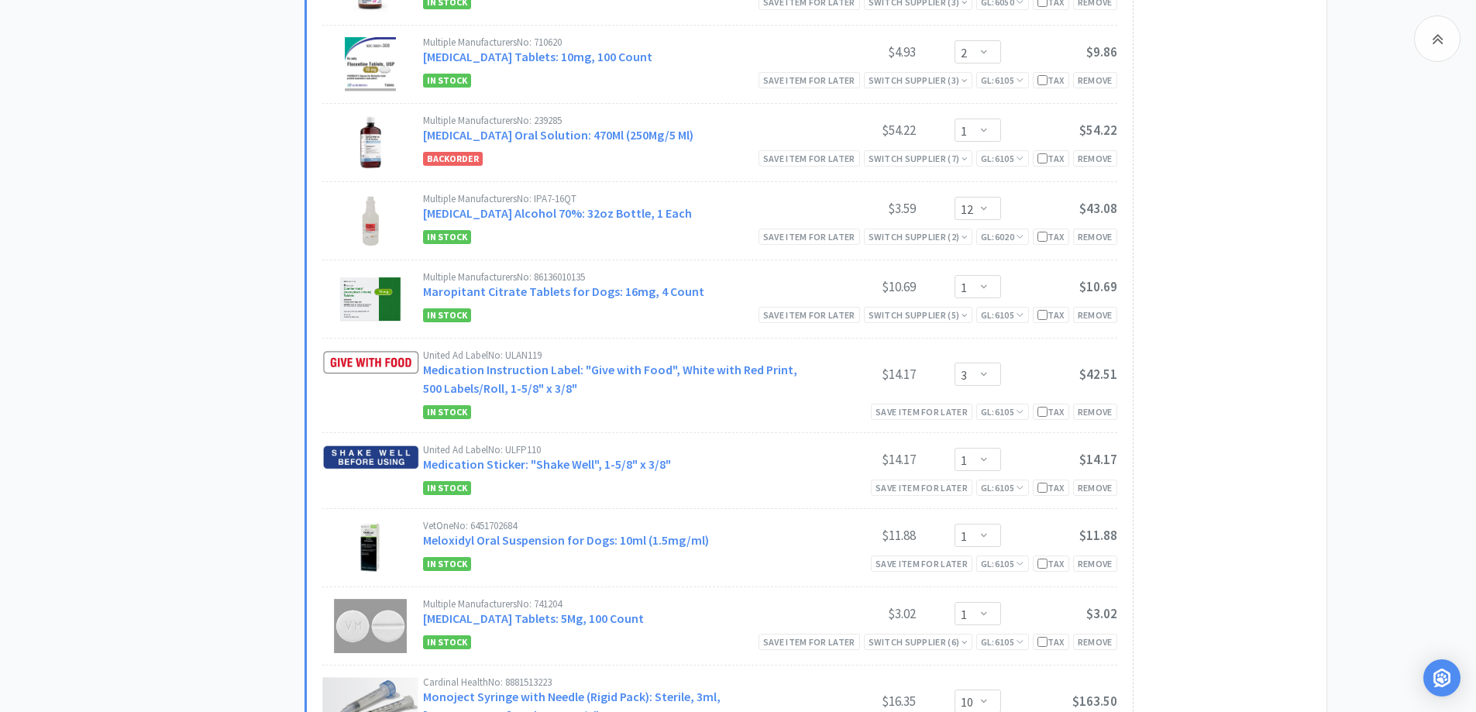
scroll to position [2169, 0]
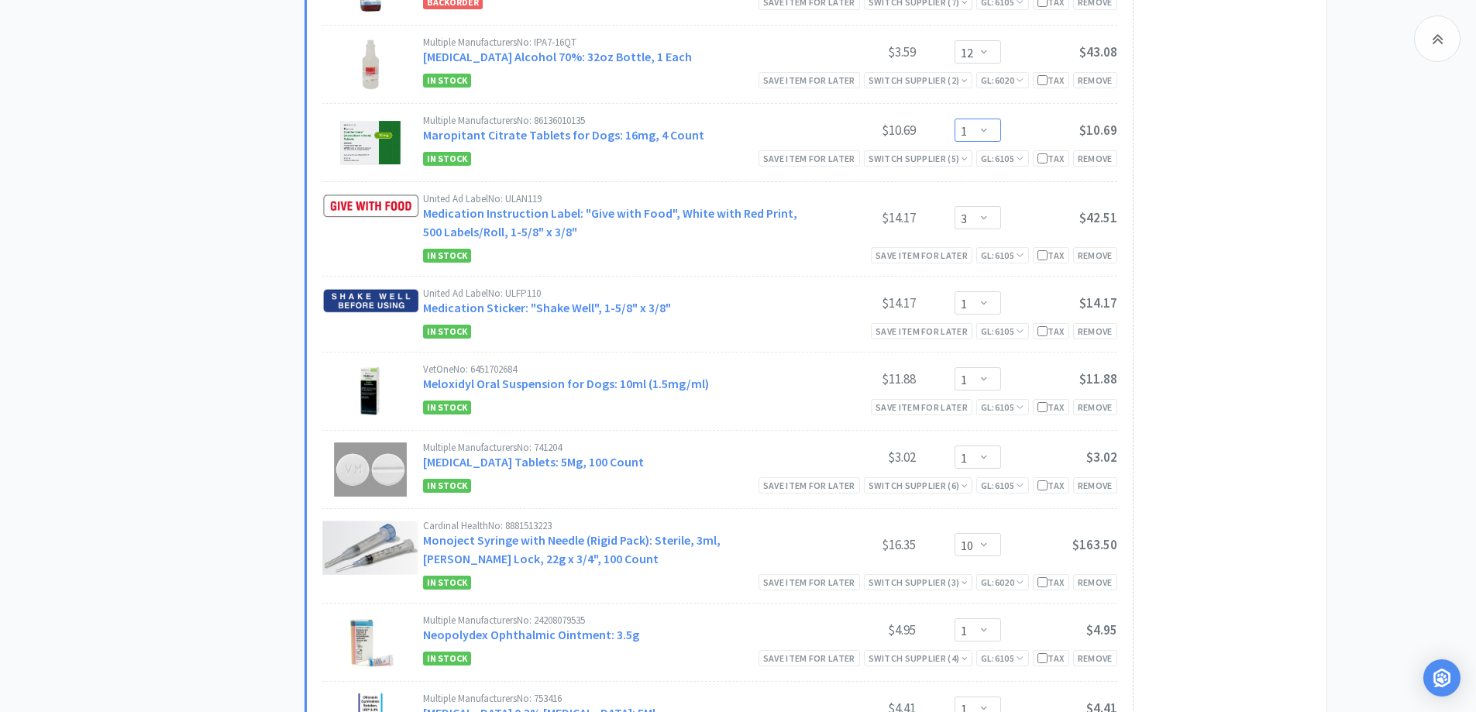
click at [991, 128] on select "Enter Quantity 1 2 3 4 5 6 7 8 9 10 11 12 13 14 15 16 17 18 19 20 Enter Quantity" at bounding box center [977, 130] width 46 height 23
click at [954, 119] on select "Enter Quantity 1 2 3 4 5 6 7 8 9 10 11 12 13 14 15 16 17 18 19 20 Enter Quantity" at bounding box center [977, 130] width 46 height 23
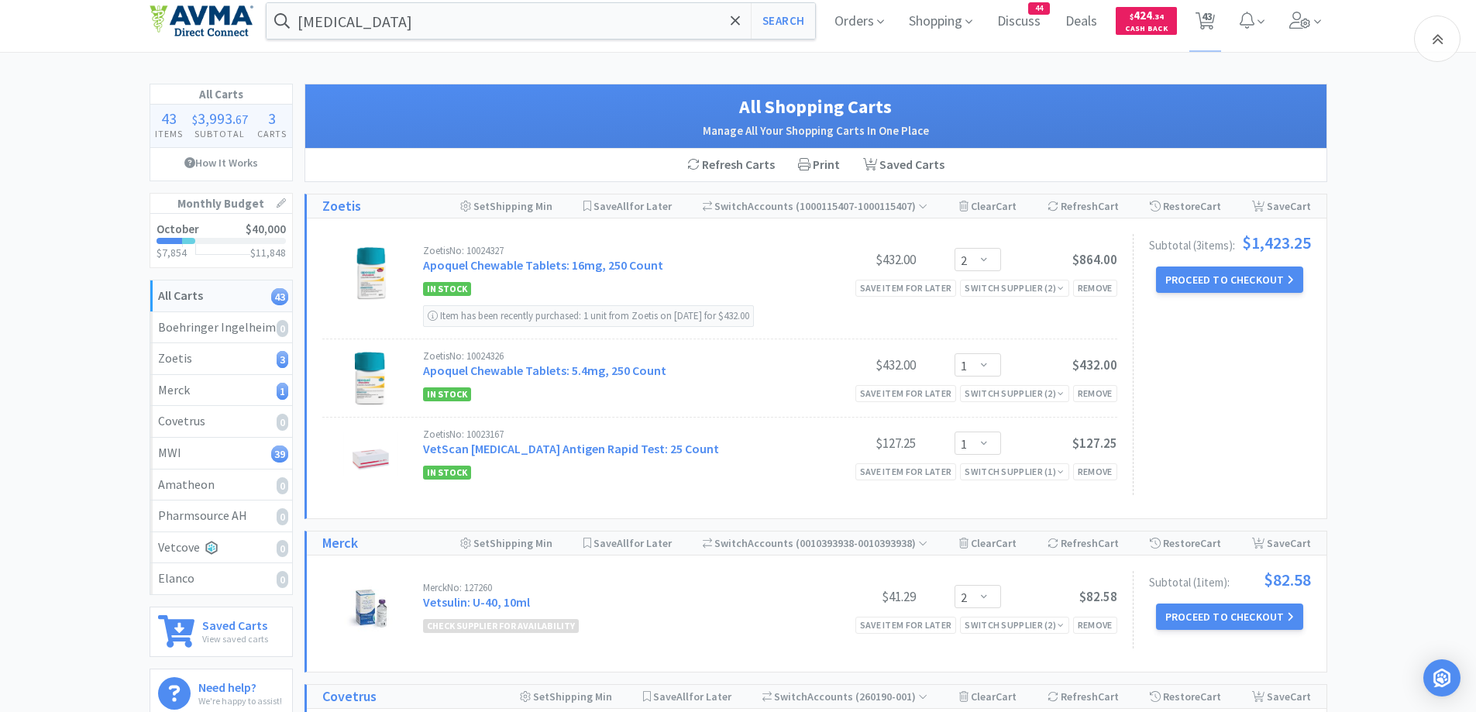
scroll to position [0, 0]
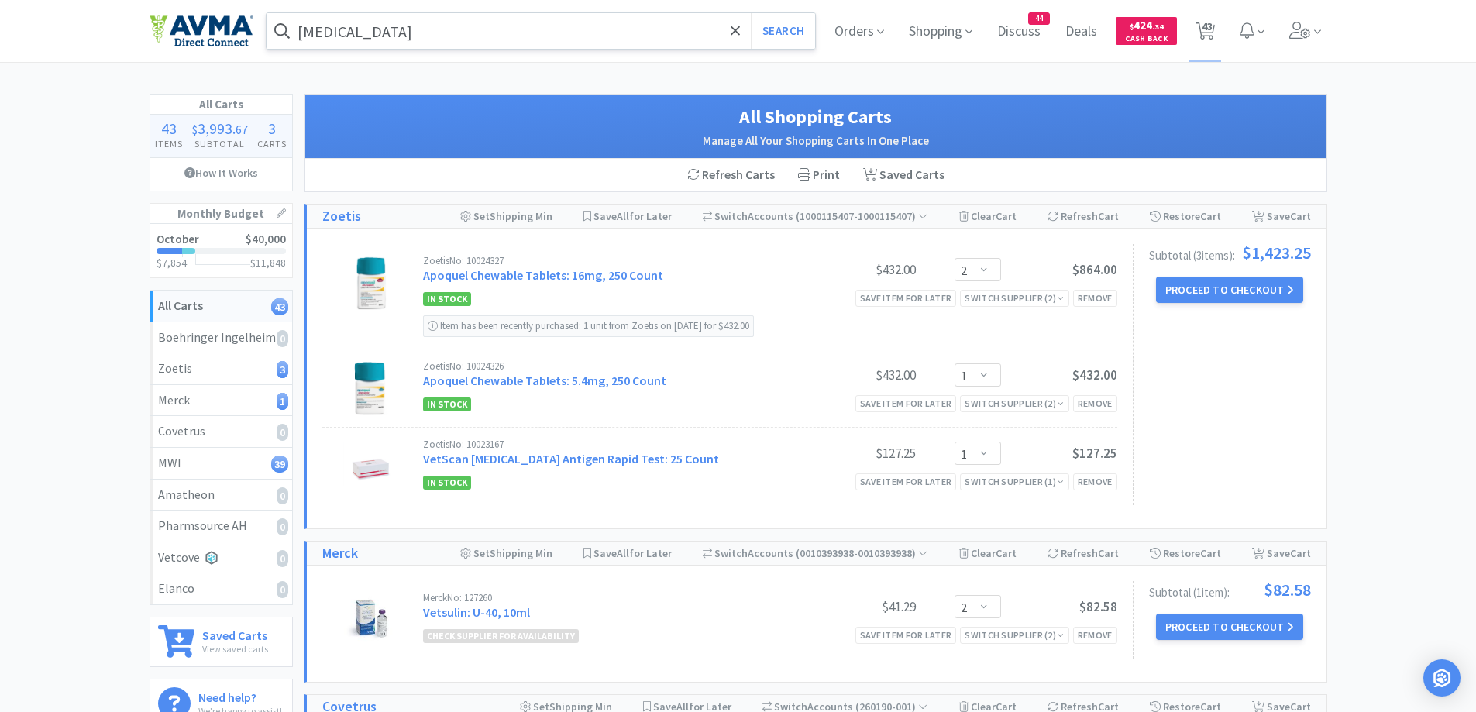
click at [349, 30] on input "[MEDICAL_DATA]" at bounding box center [540, 31] width 549 height 36
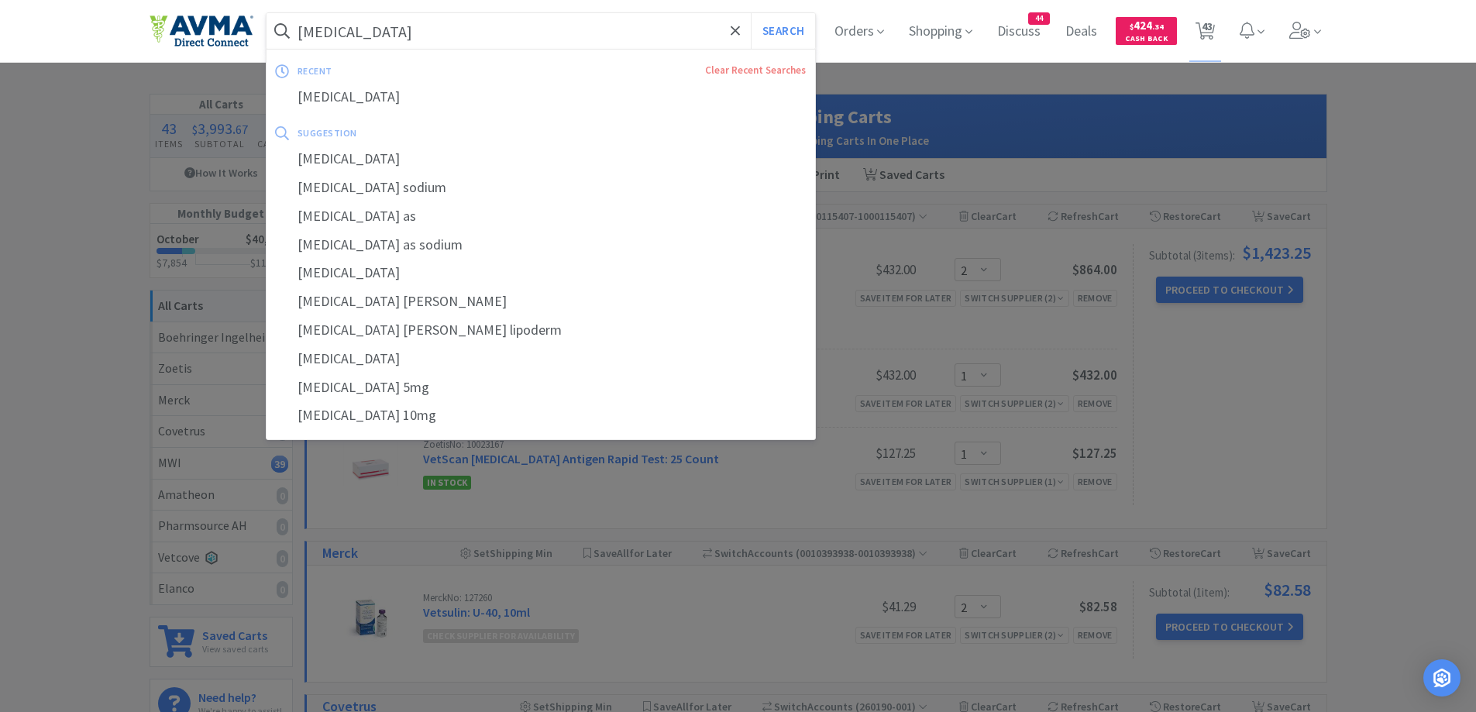
click at [354, 30] on input "[MEDICAL_DATA]" at bounding box center [540, 31] width 549 height 36
drag, startPoint x: 352, startPoint y: 30, endPoint x: 402, endPoint y: 28, distance: 49.6
click at [402, 28] on input "[MEDICAL_DATA]" at bounding box center [540, 31] width 549 height 36
click at [402, 29] on input "[MEDICAL_DATA]" at bounding box center [540, 31] width 549 height 36
drag, startPoint x: 395, startPoint y: 35, endPoint x: 352, endPoint y: 36, distance: 43.4
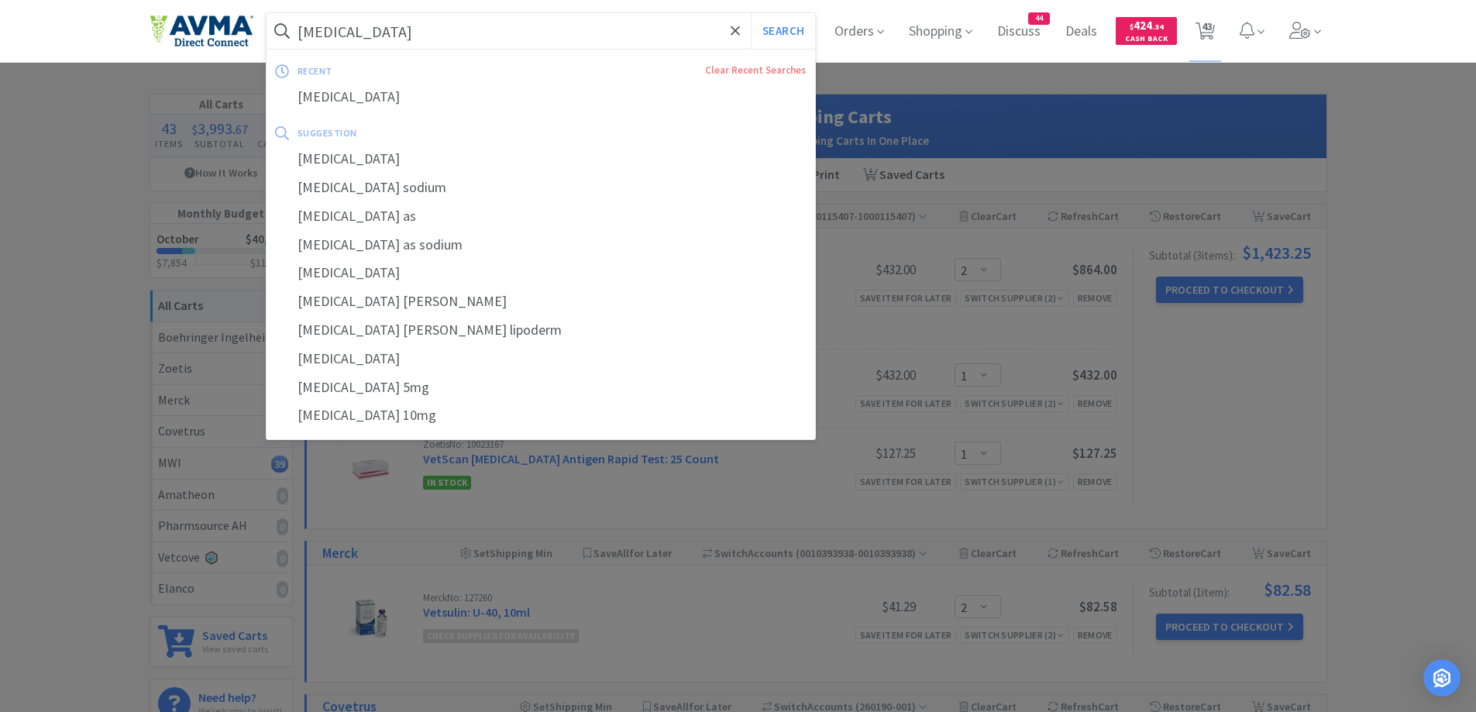
click at [352, 36] on input "[MEDICAL_DATA]" at bounding box center [540, 31] width 549 height 36
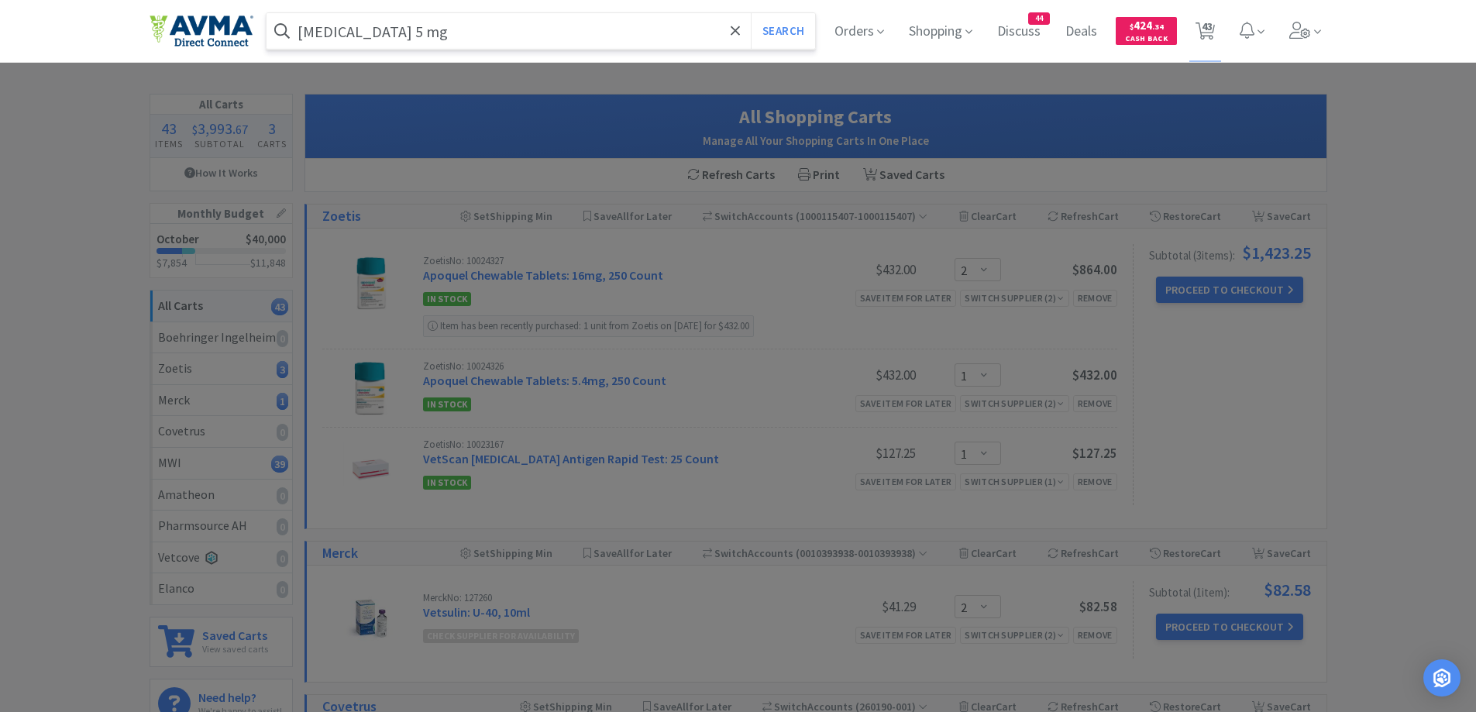
click at [751, 13] on button "Search" at bounding box center [783, 31] width 64 height 36
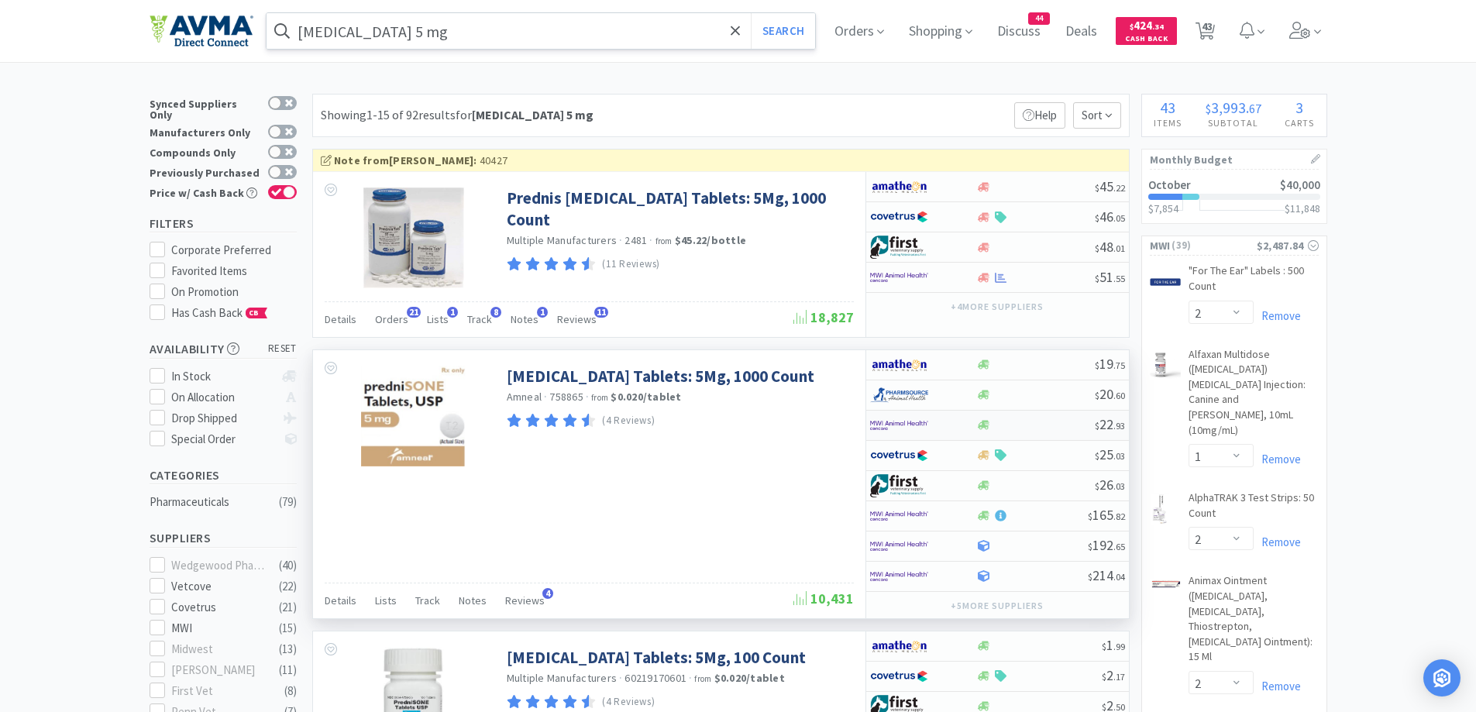
click at [994, 426] on div at bounding box center [1035, 425] width 119 height 12
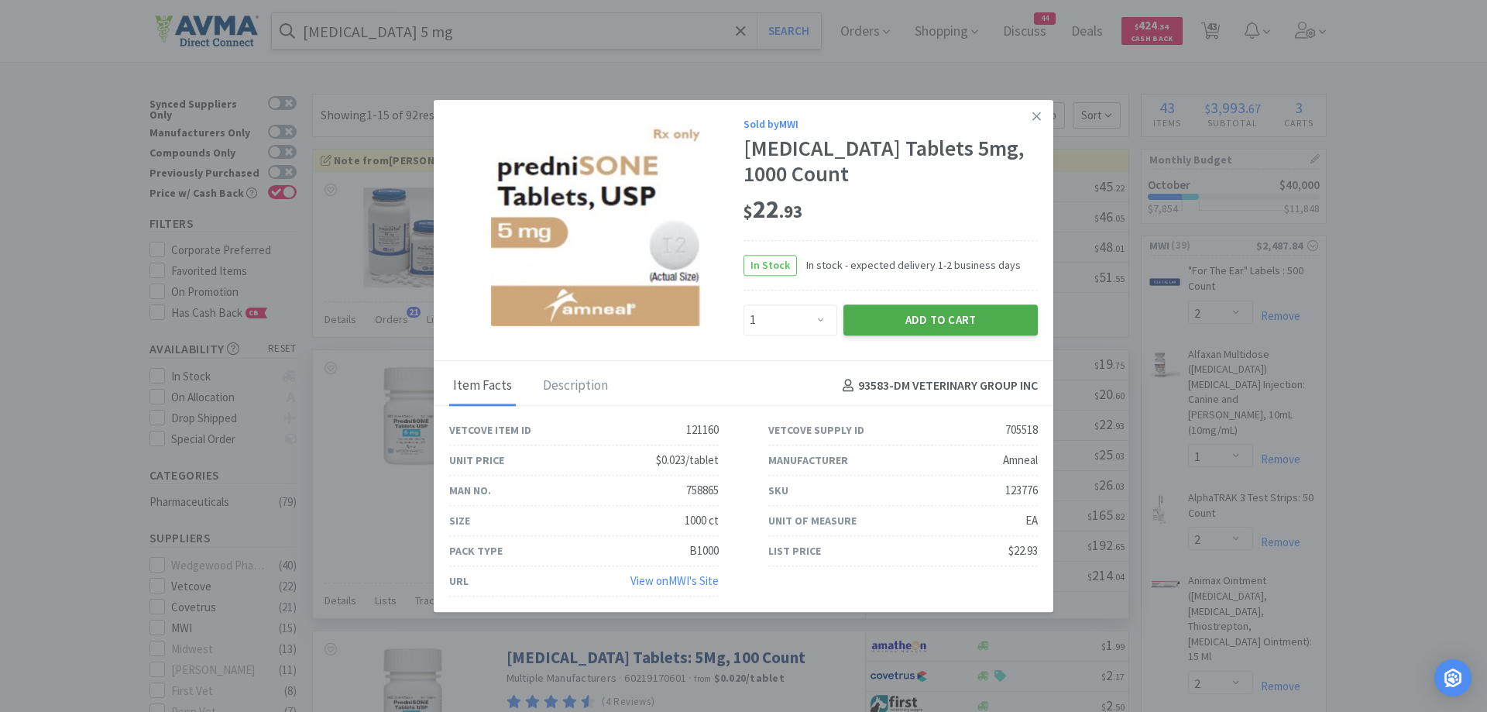
click at [899, 325] on button "Add to Cart" at bounding box center [941, 319] width 194 height 31
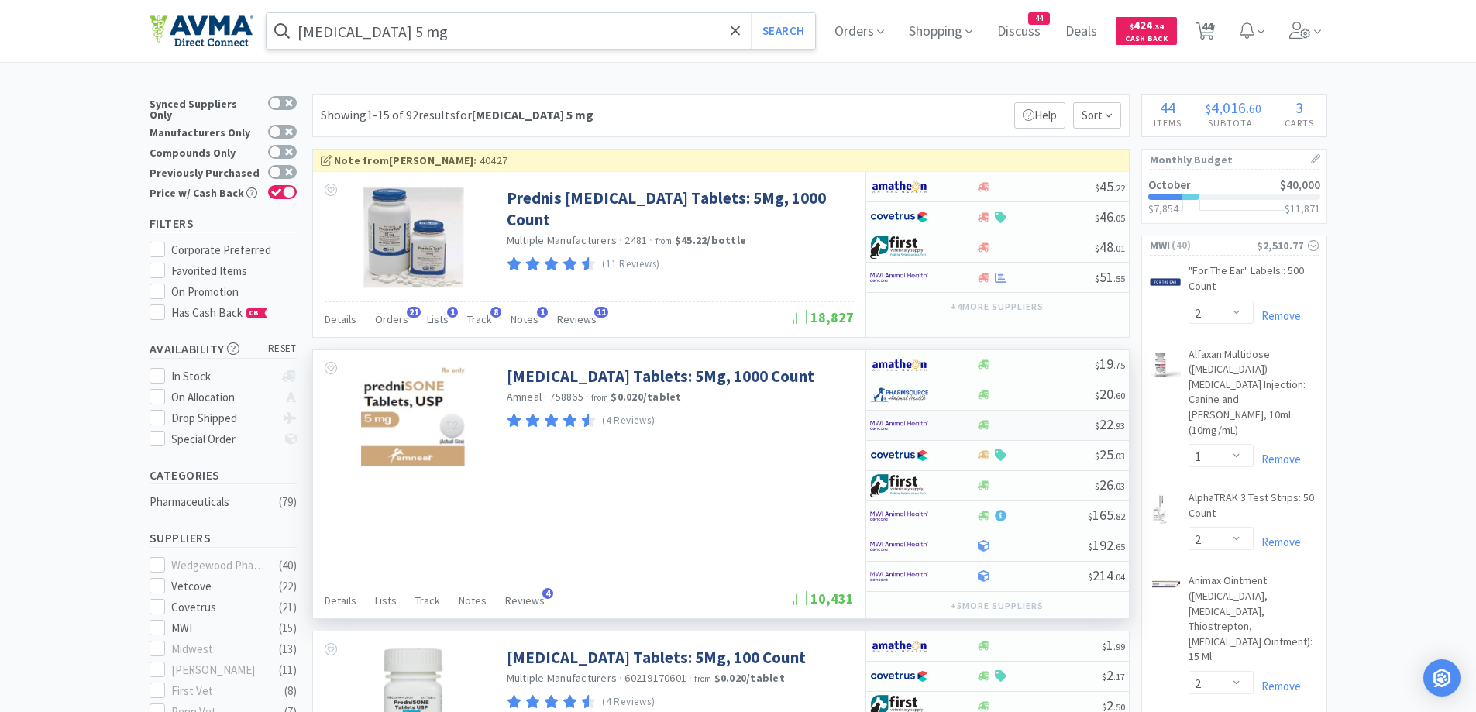
click at [968, 422] on div at bounding box center [923, 425] width 106 height 26
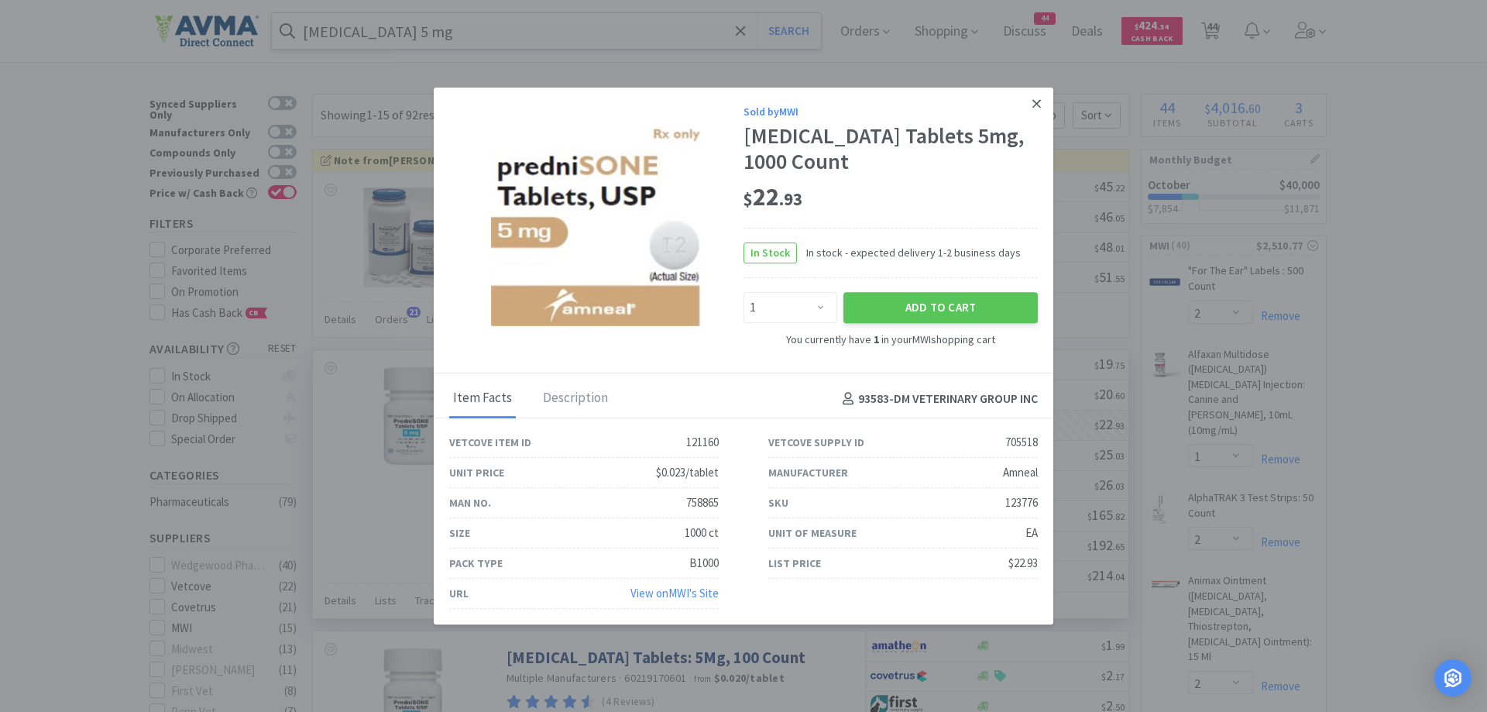
click at [1034, 98] on icon at bounding box center [1037, 104] width 9 height 14
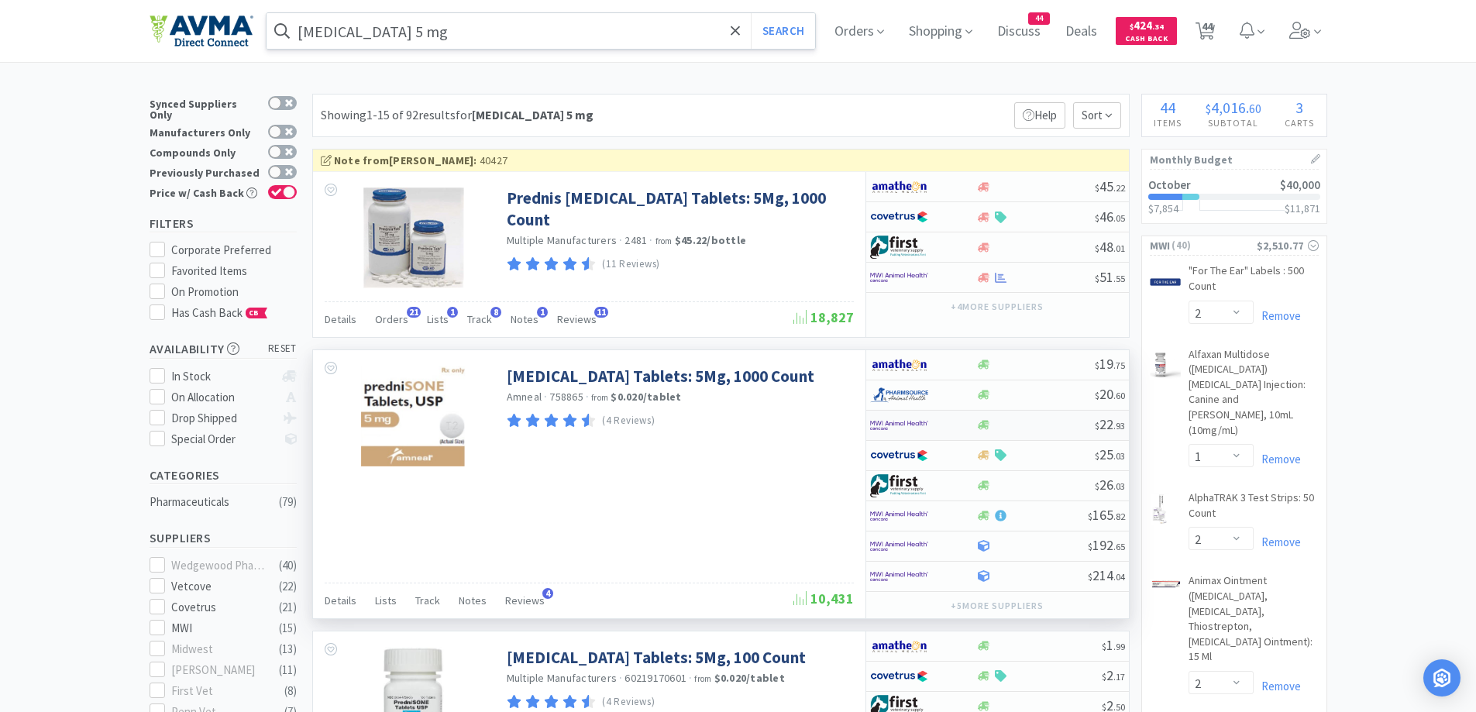
click at [1047, 428] on div at bounding box center [1035, 425] width 119 height 12
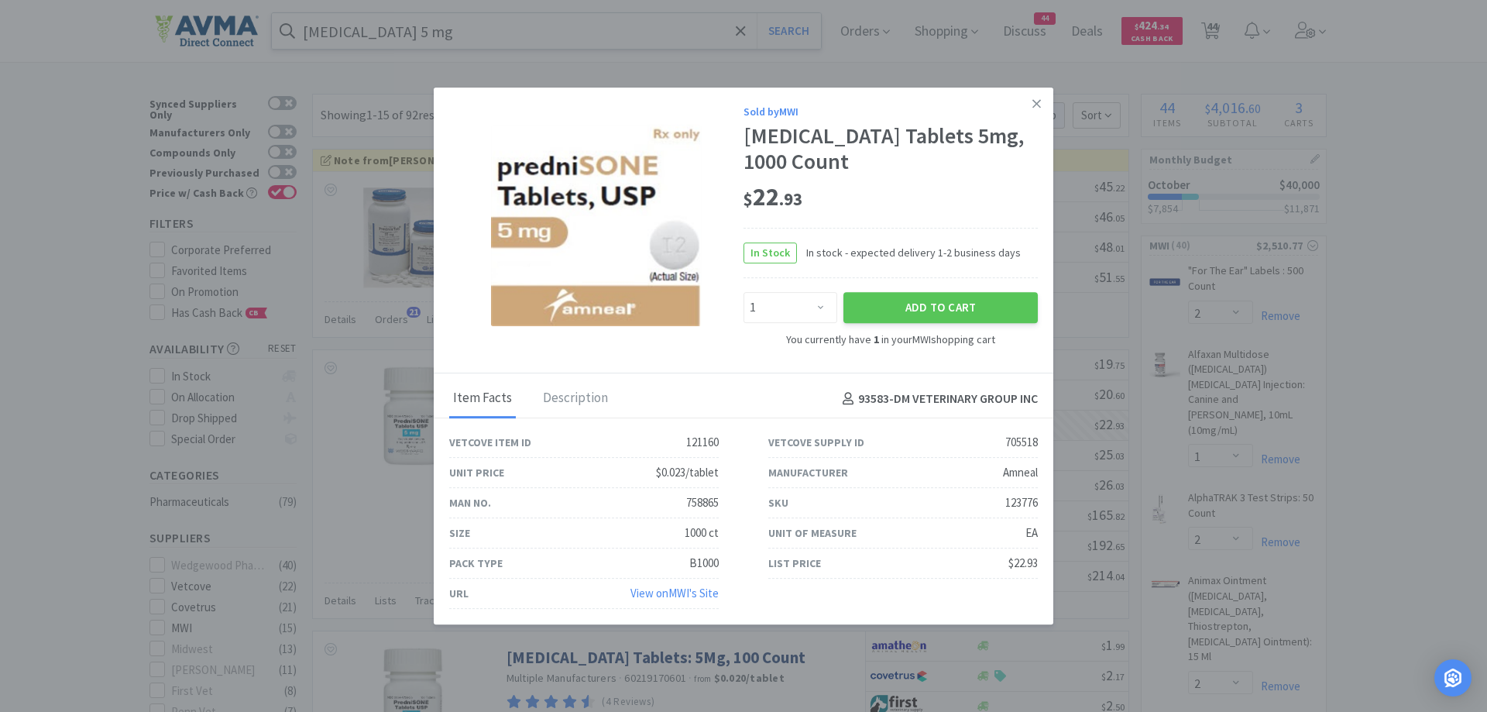
click at [1043, 105] on link at bounding box center [1036, 104] width 27 height 33
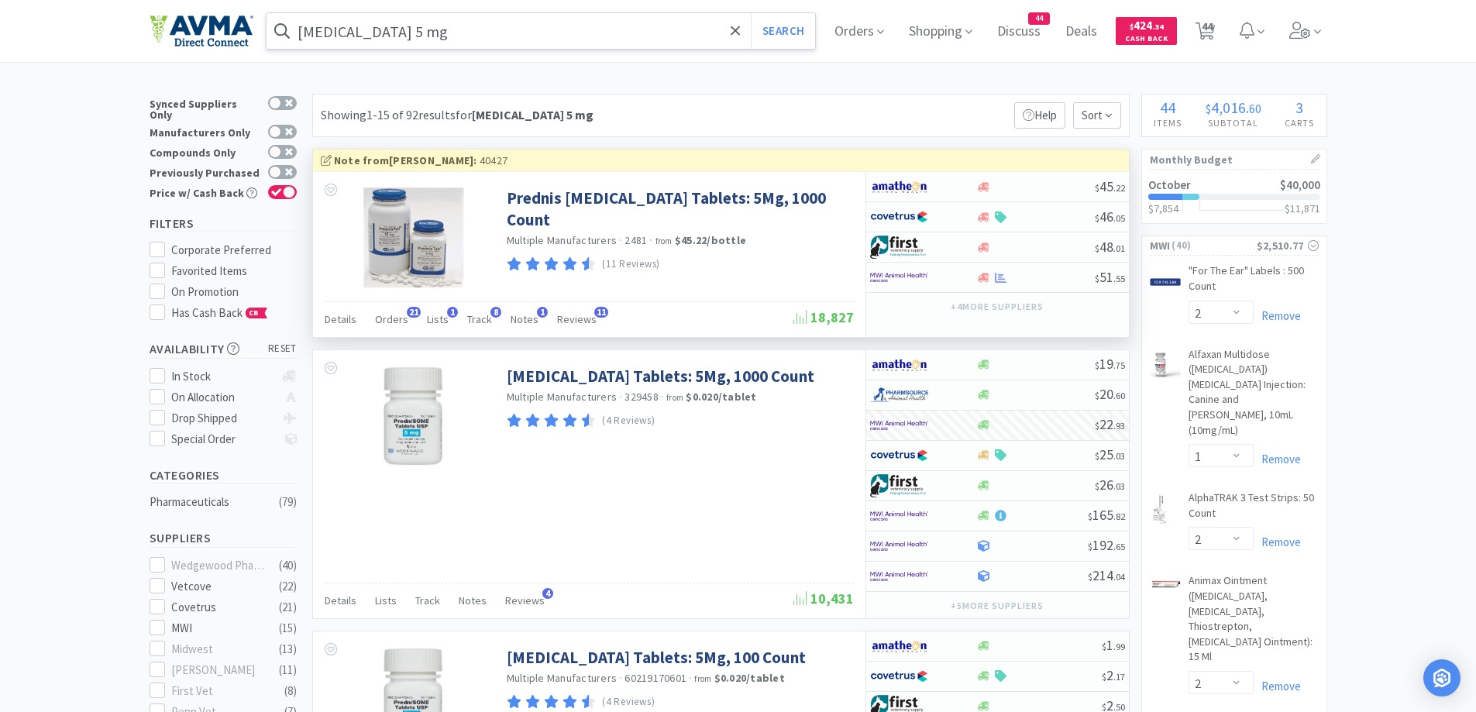
drag, startPoint x: 352, startPoint y: 324, endPoint x: 380, endPoint y: 304, distance: 35.0
click at [352, 324] on span "Details" at bounding box center [341, 319] width 32 height 14
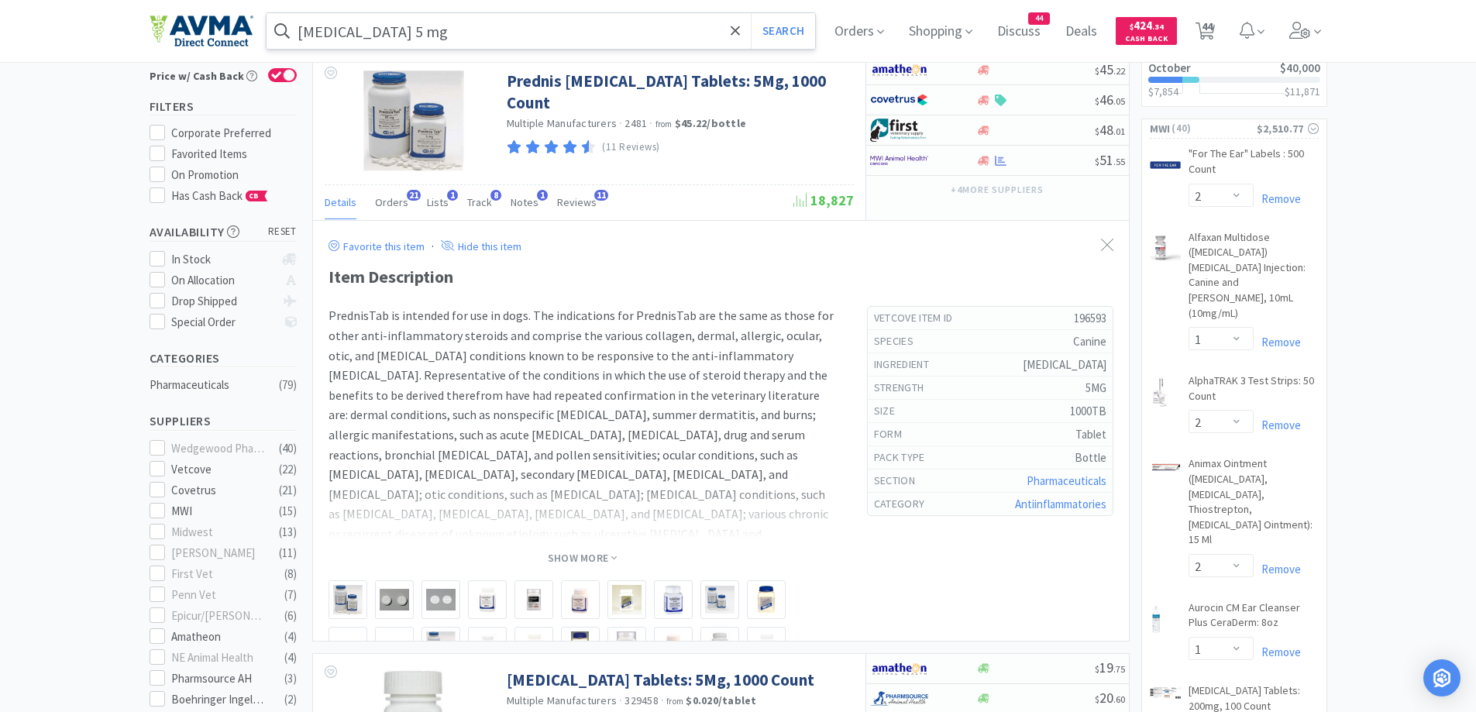
scroll to position [155, 0]
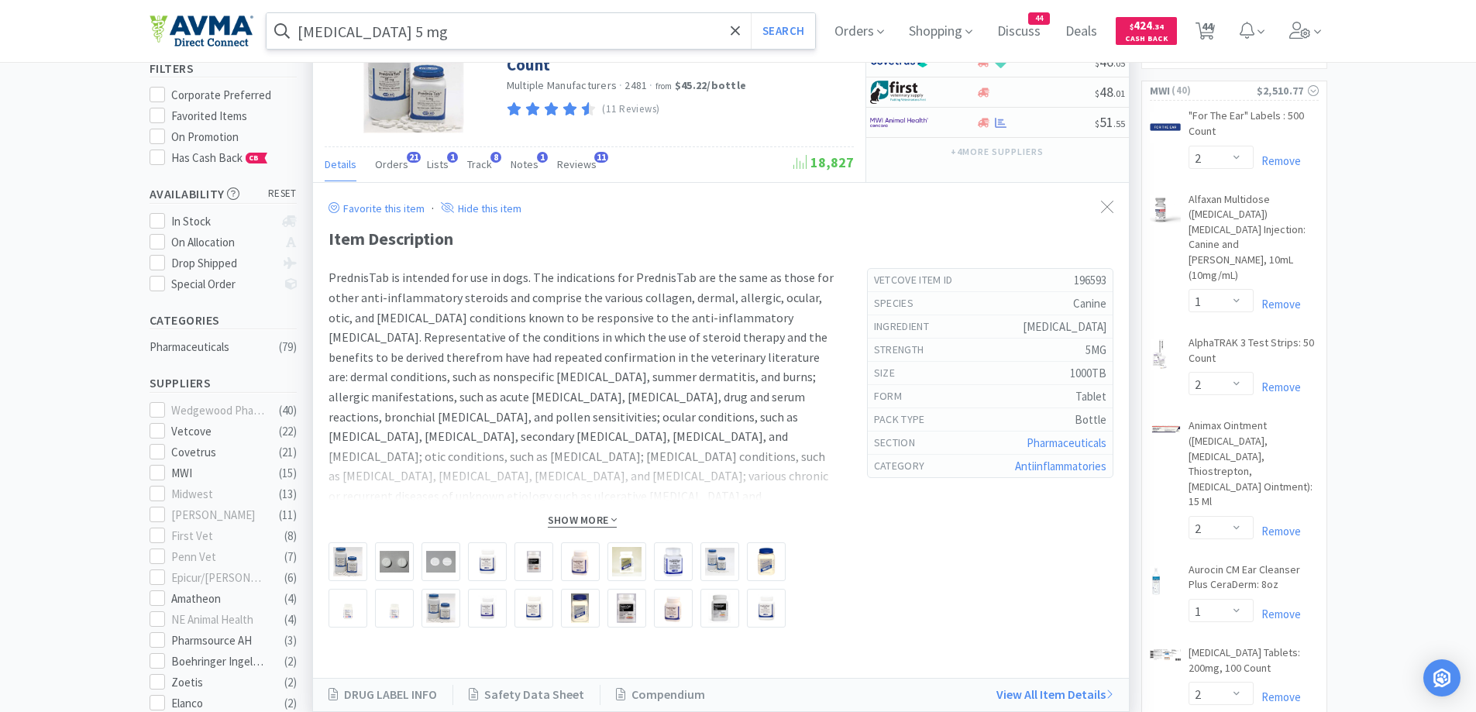
click at [581, 521] on span "Show More" at bounding box center [582, 520] width 69 height 15
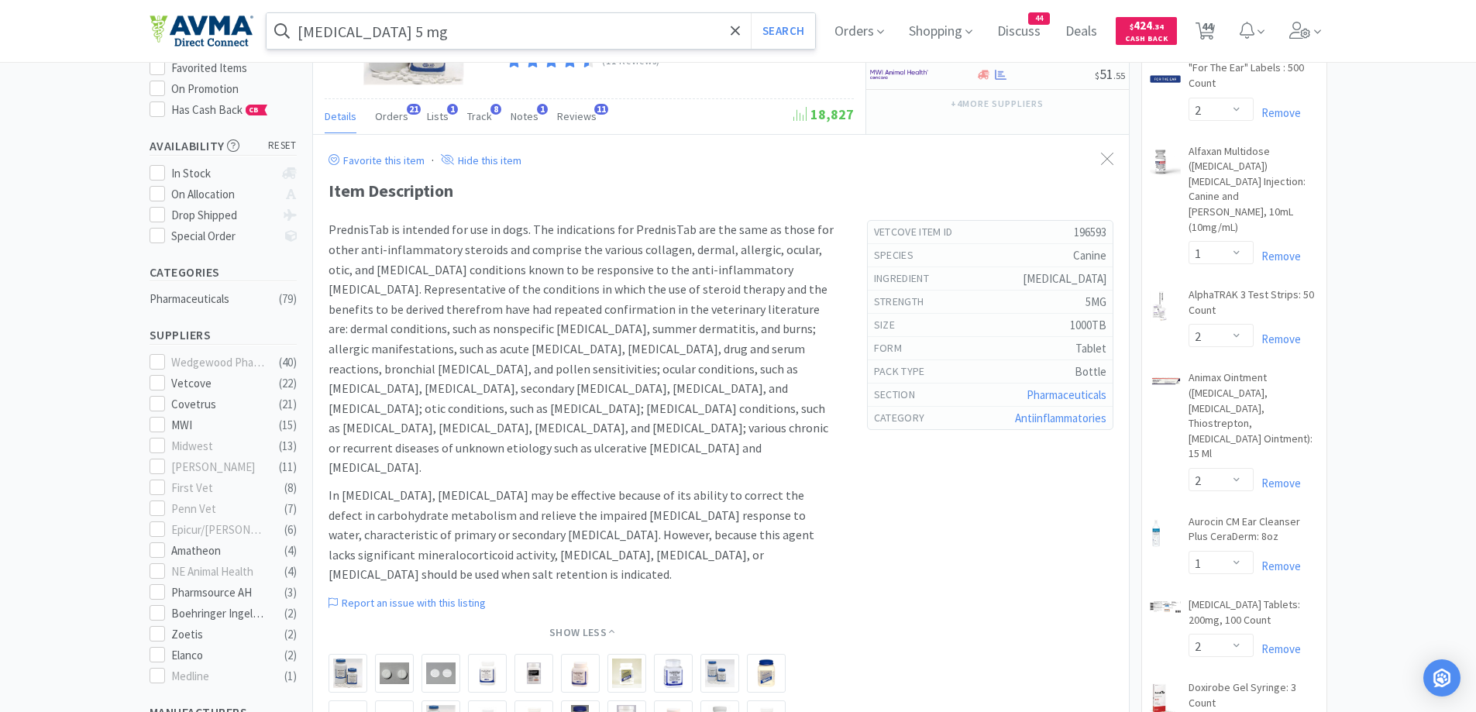
scroll to position [189, 0]
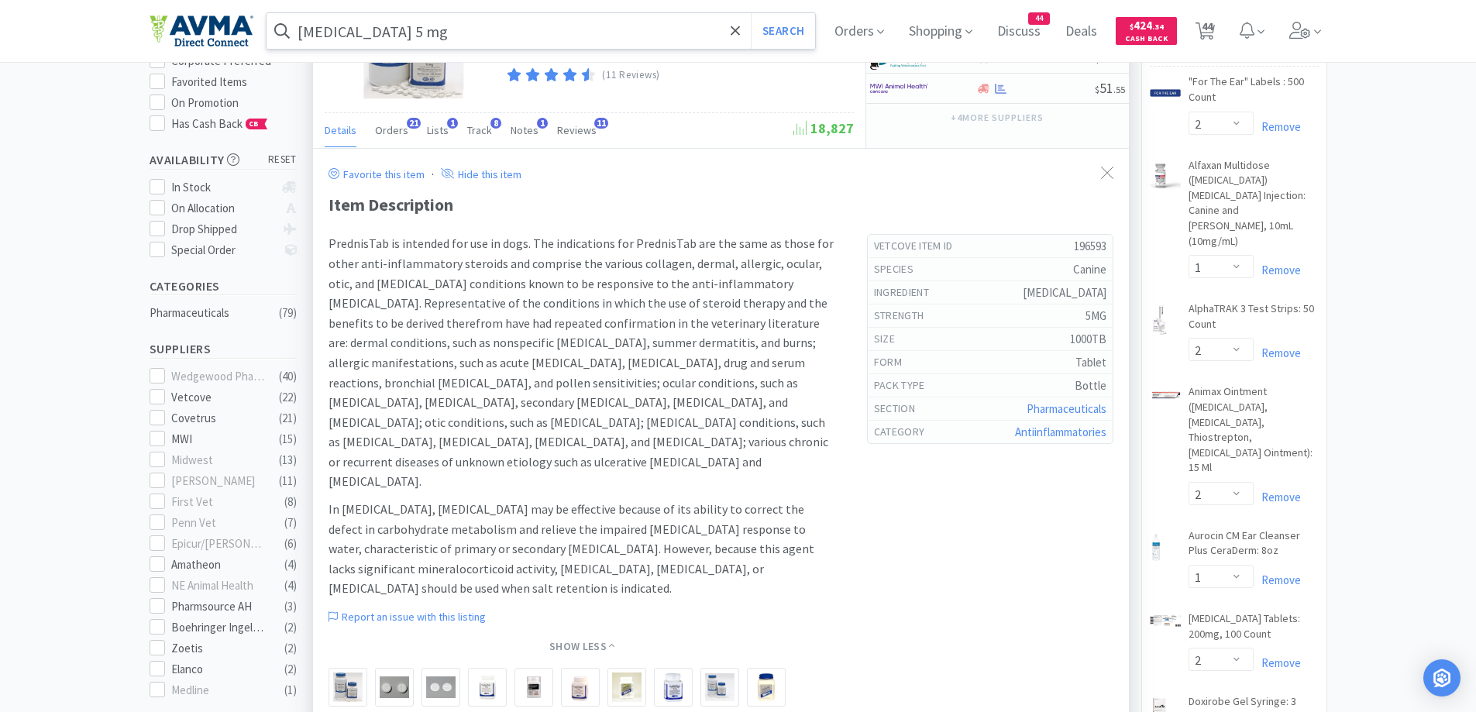
click at [748, 191] on div "Favorite this item · Hide this item Item Description In [MEDICAL_DATA], [MEDICA…" at bounding box center [720, 488] width 785 height 665
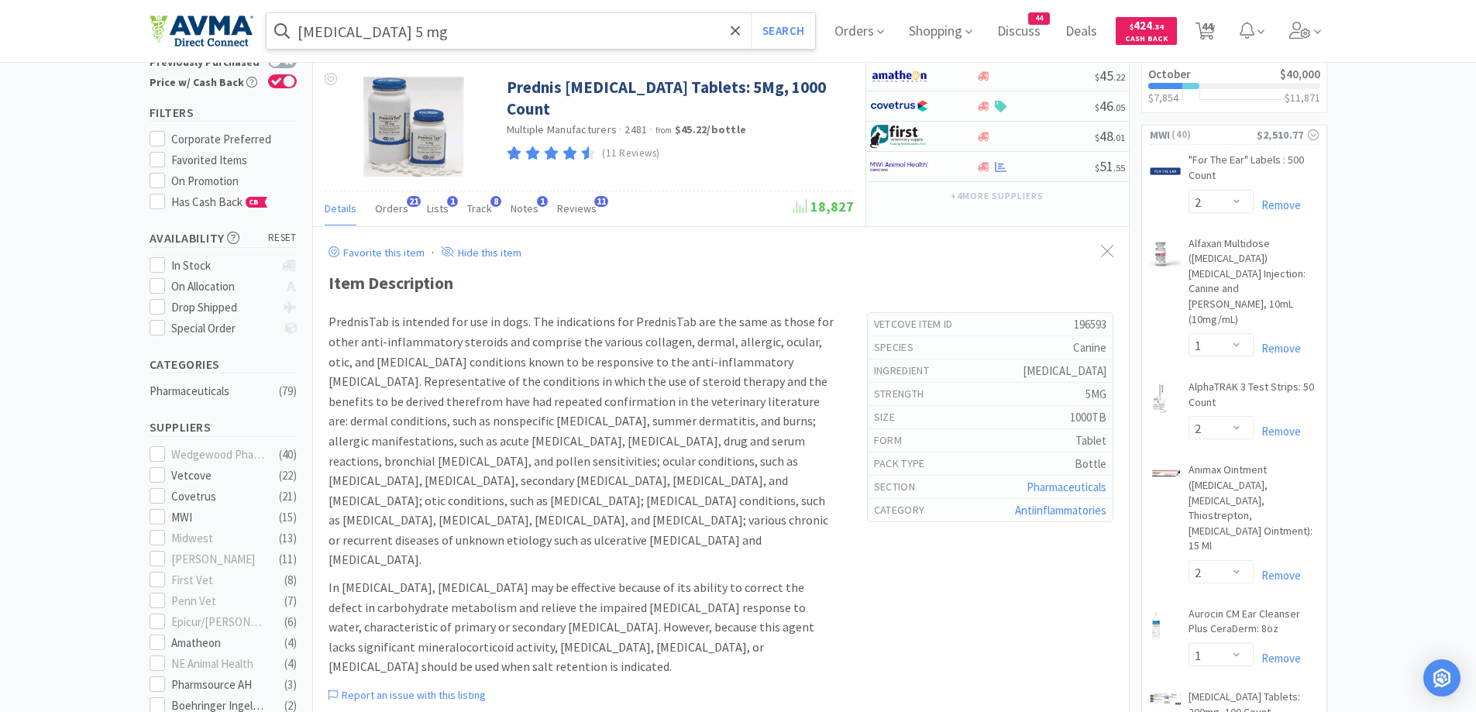
scroll to position [121, 0]
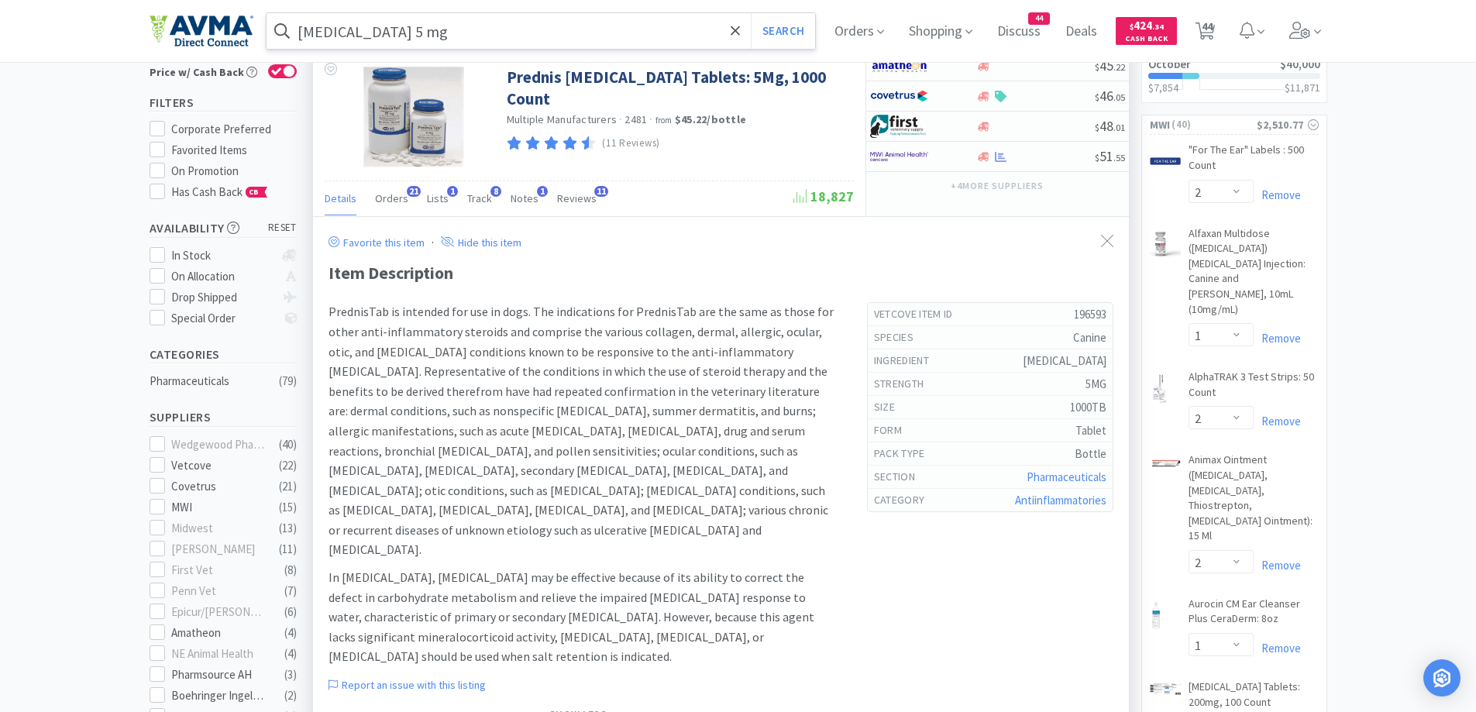
click at [632, 251] on div "Favorite this item · Hide this item" at bounding box center [720, 242] width 785 height 20
click at [674, 256] on div "Favorite this item · Hide this item Item Description In [MEDICAL_DATA], [MEDICA…" at bounding box center [720, 557] width 785 height 665
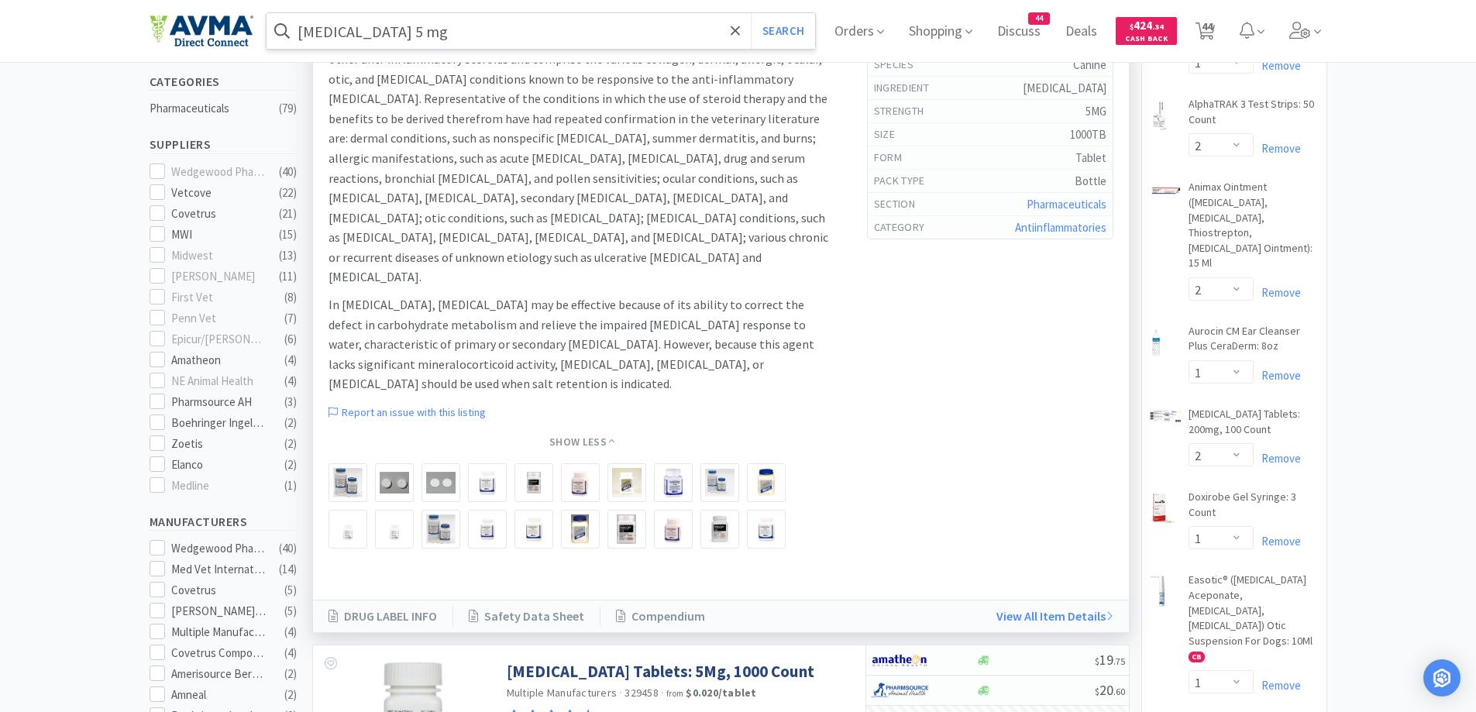
scroll to position [431, 0]
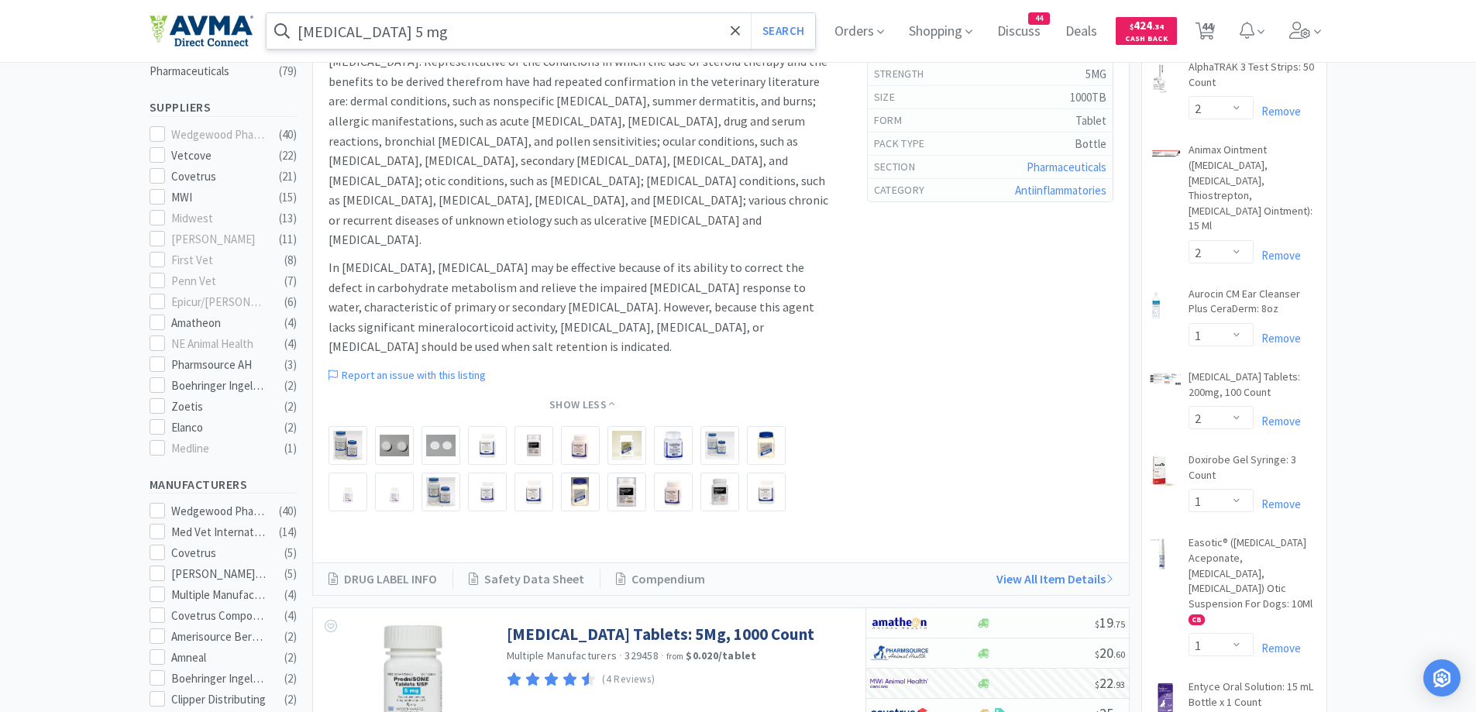
drag, startPoint x: 1212, startPoint y: 22, endPoint x: 432, endPoint y: 91, distance: 783.1
click at [1212, 22] on span "44" at bounding box center [1206, 26] width 11 height 62
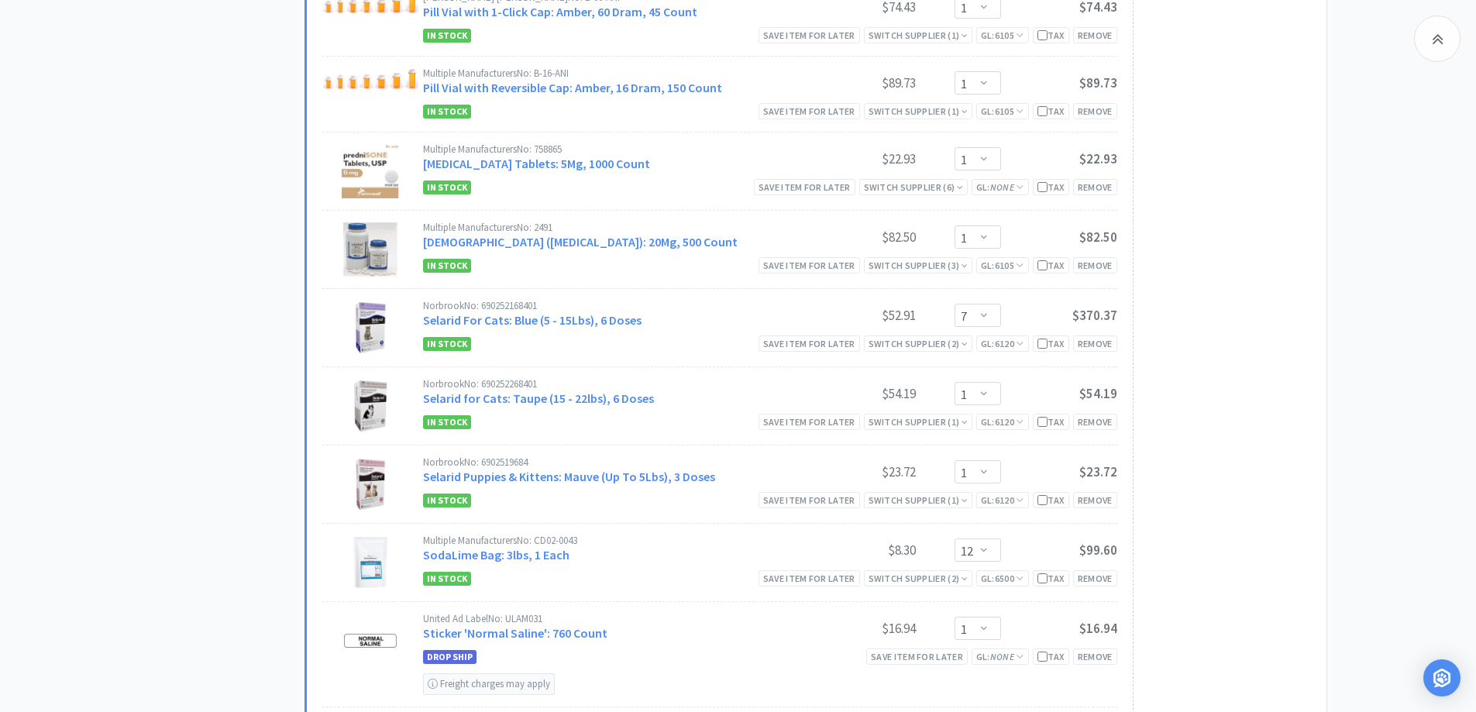
scroll to position [3253, 0]
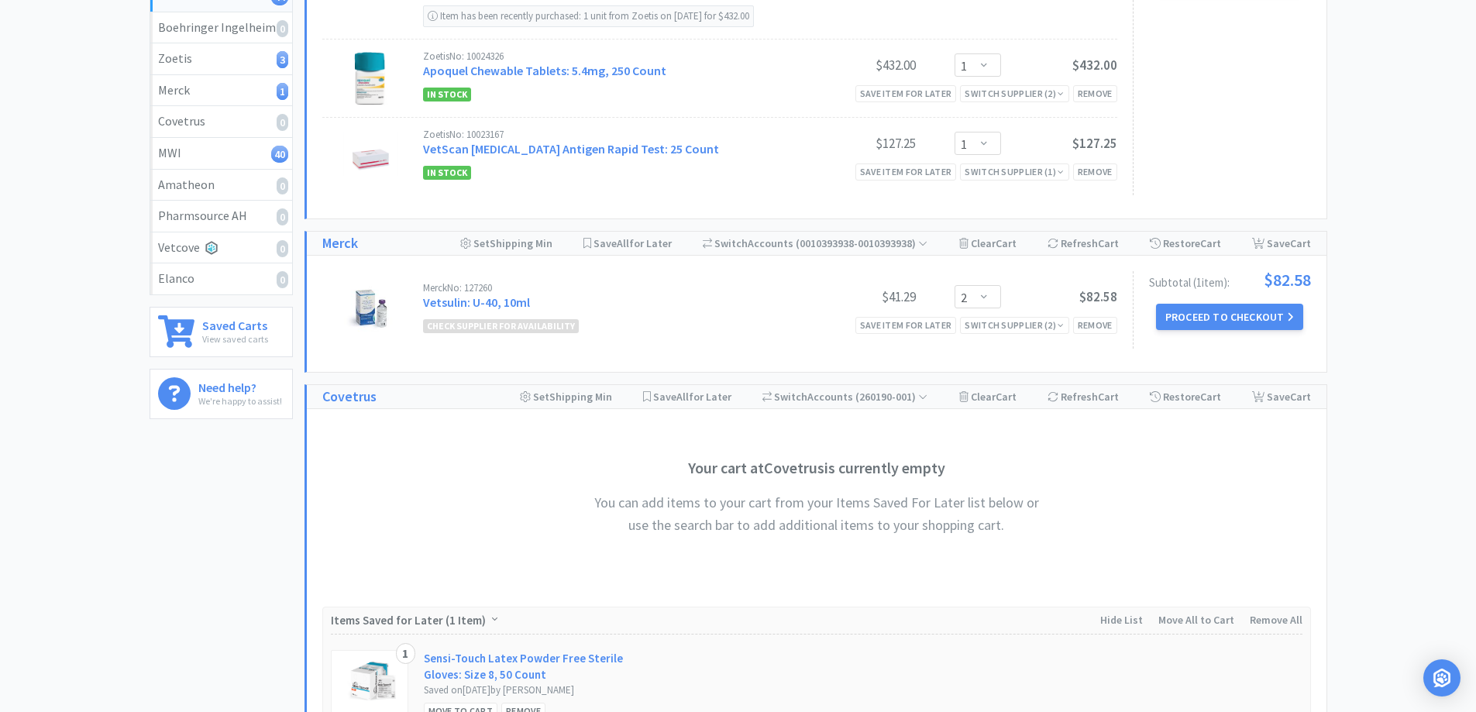
scroll to position [0, 0]
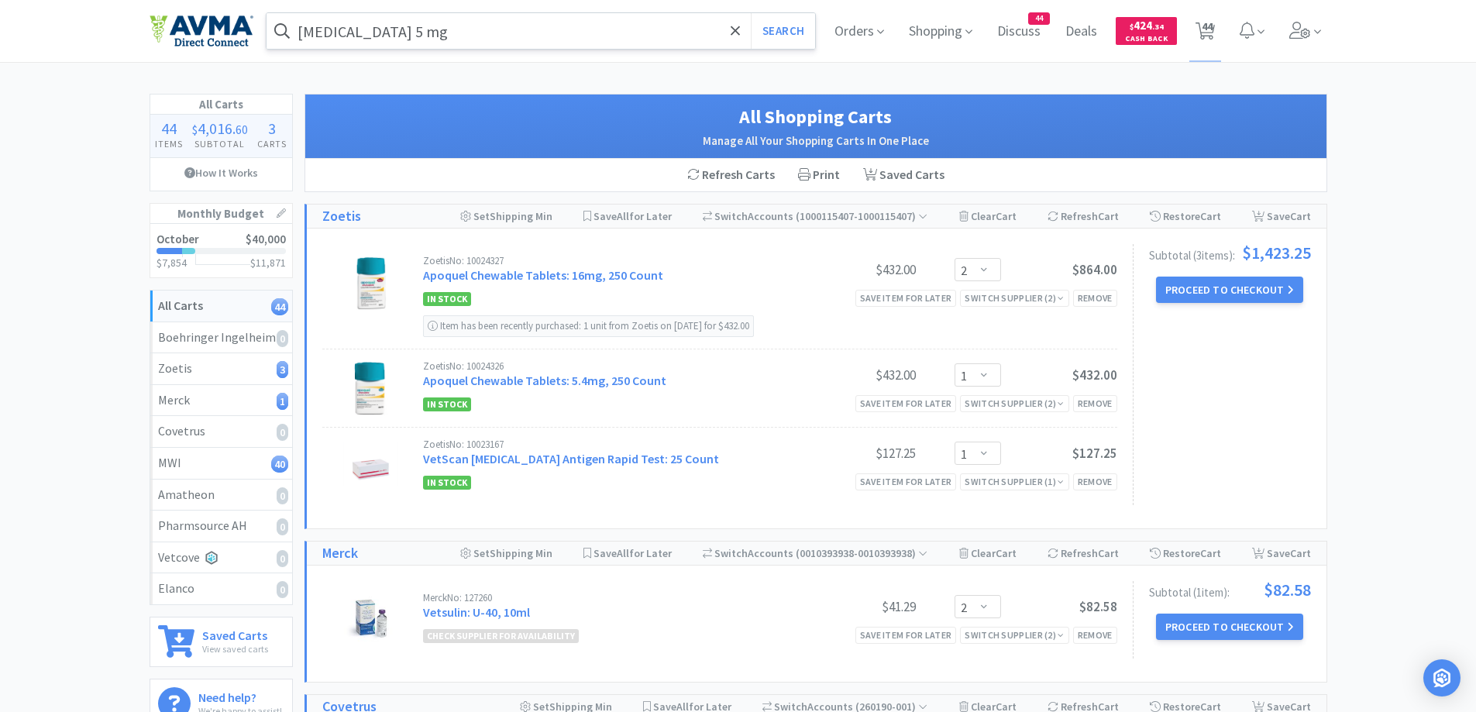
click at [540, 22] on input "[MEDICAL_DATA] 5 mg" at bounding box center [540, 31] width 549 height 36
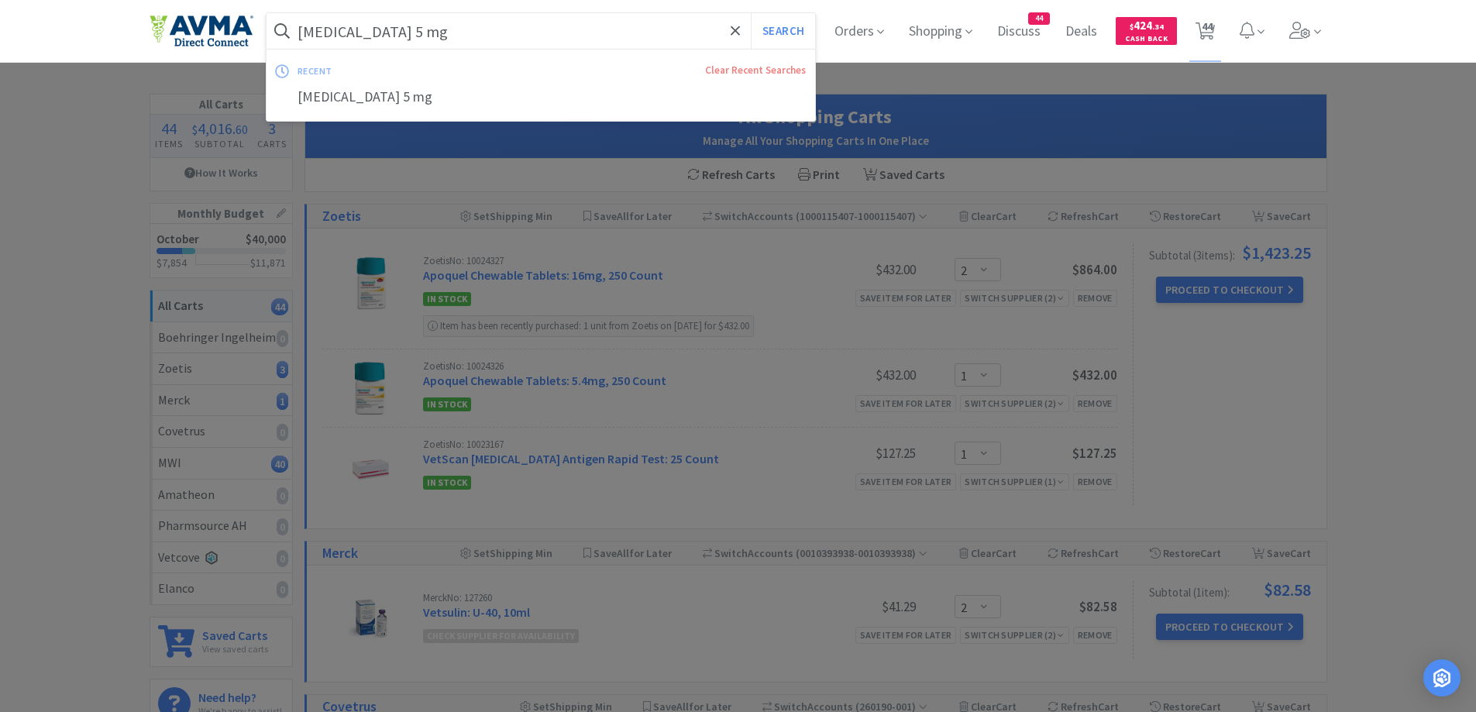
paste input "[MEDICAL_DATA]"
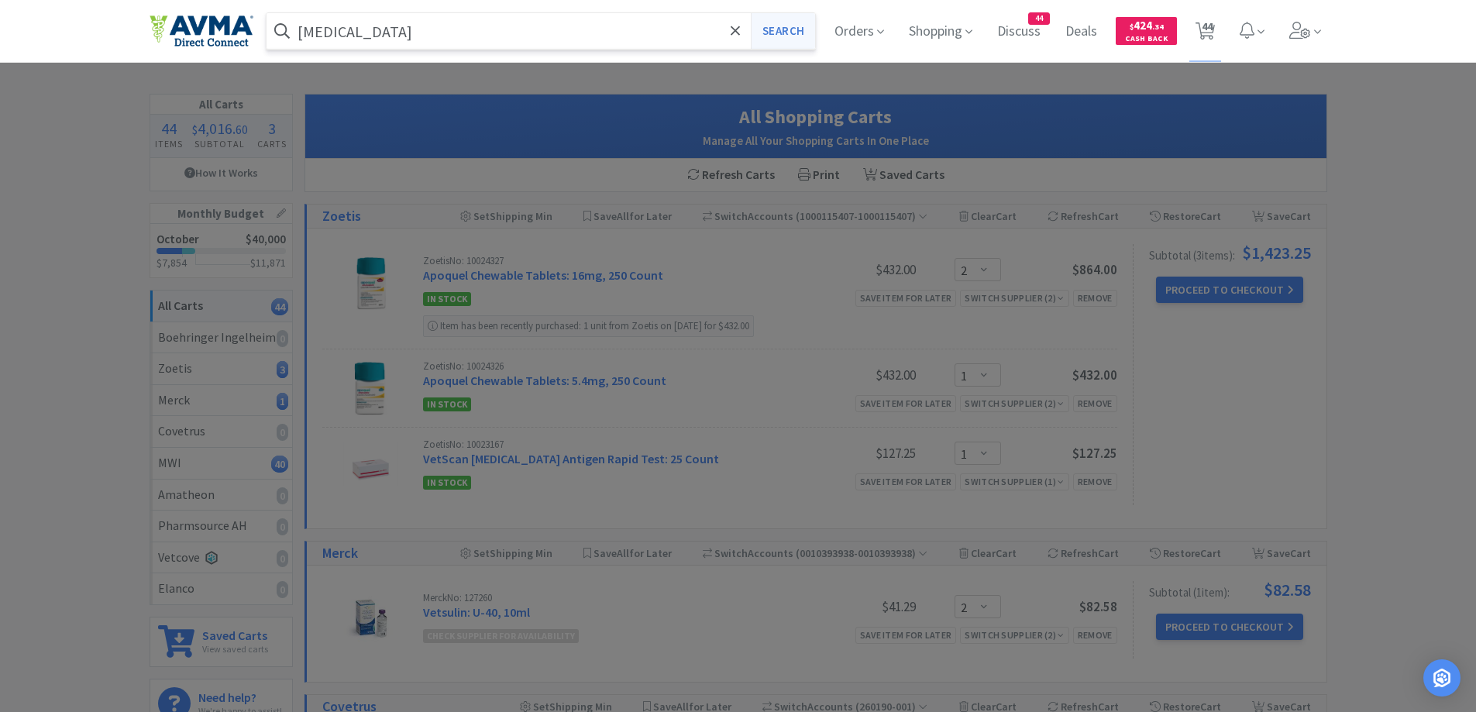
click at [765, 41] on button "Search" at bounding box center [783, 31] width 64 height 36
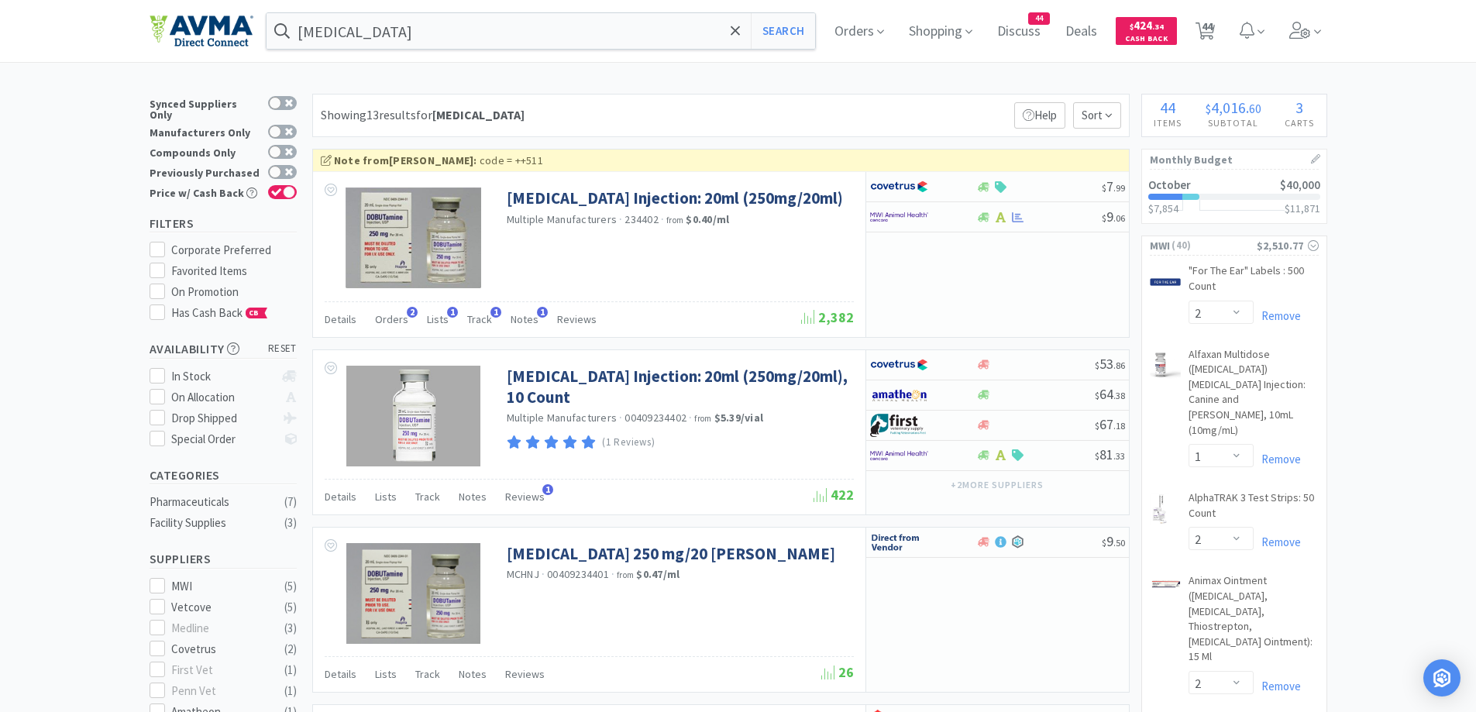
click at [955, 215] on div at bounding box center [923, 217] width 106 height 26
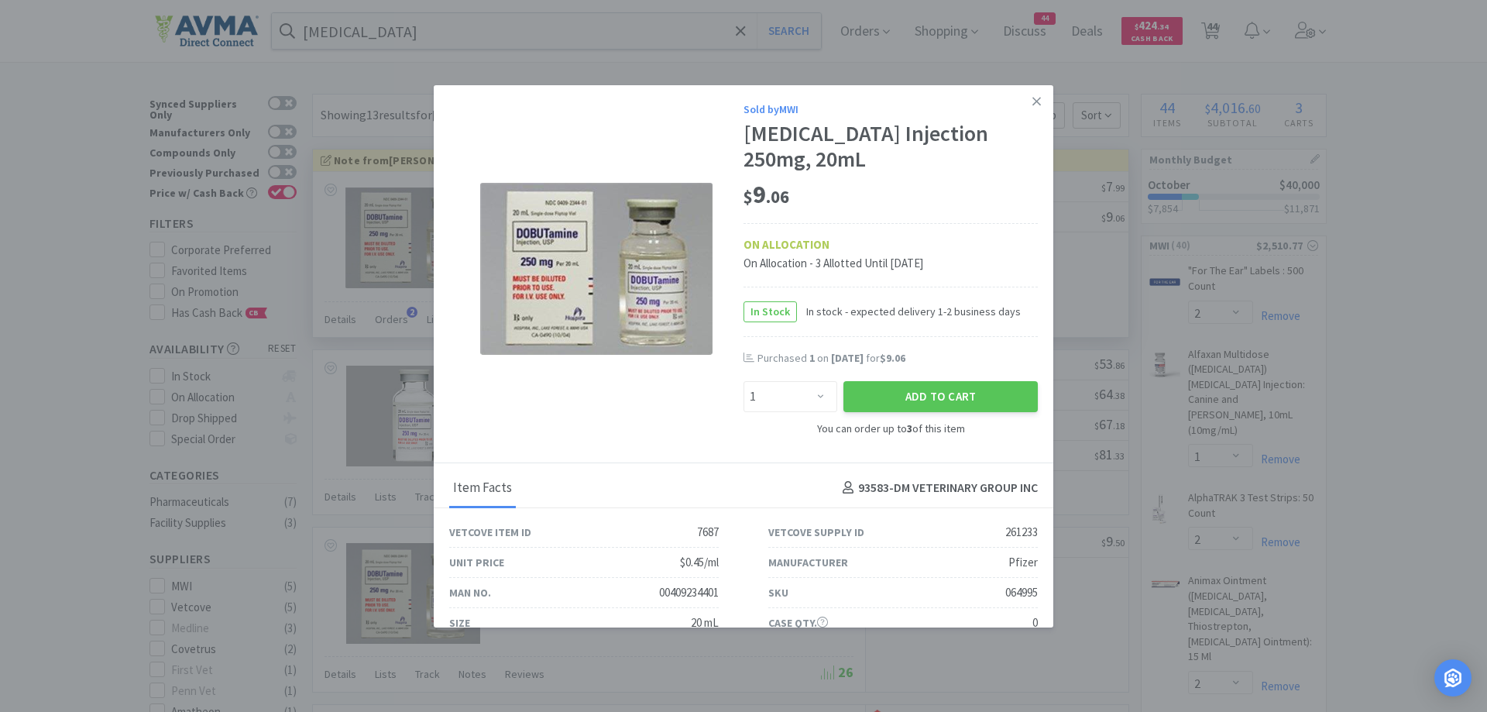
click at [926, 186] on div "$ 9 . 06" at bounding box center [891, 195] width 294 height 33
click at [930, 404] on button "Add to Cart" at bounding box center [941, 396] width 194 height 31
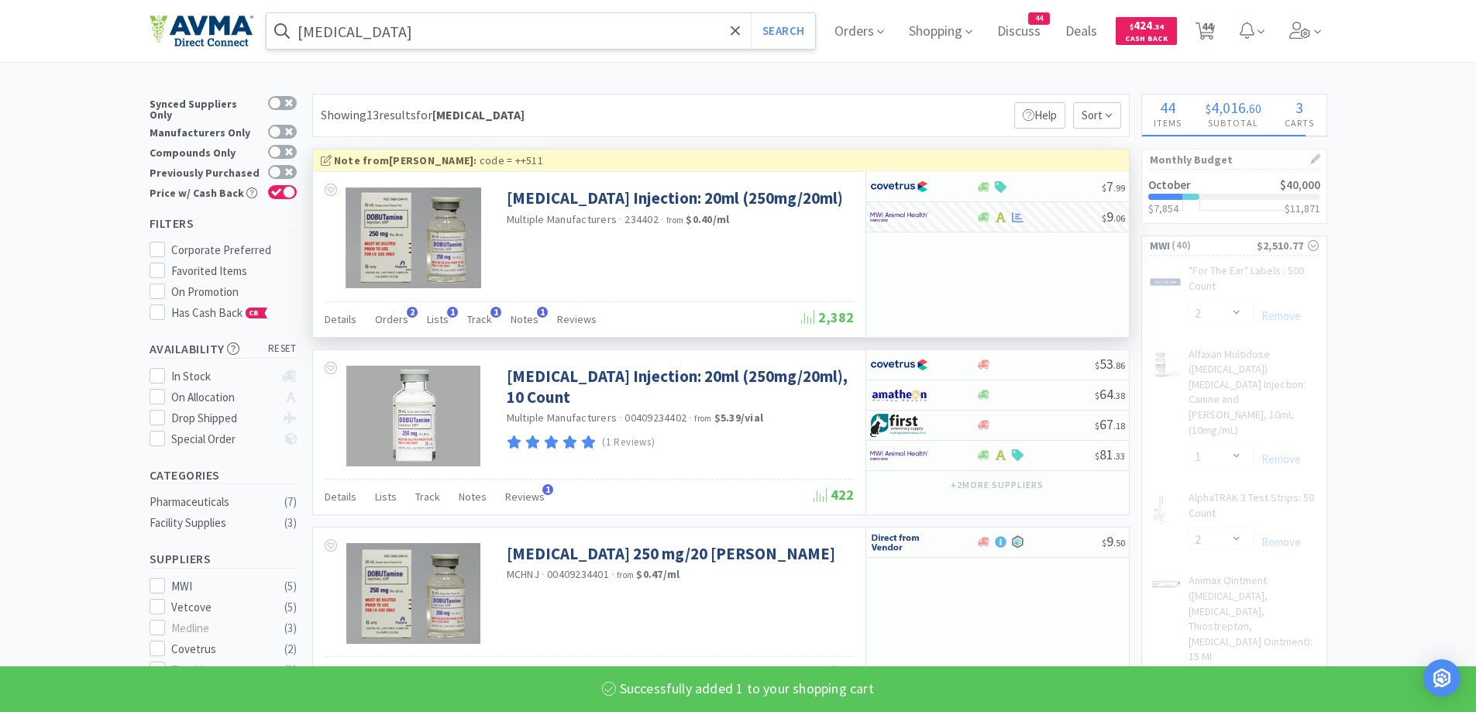
click at [435, 35] on input "[MEDICAL_DATA]" at bounding box center [540, 31] width 549 height 36
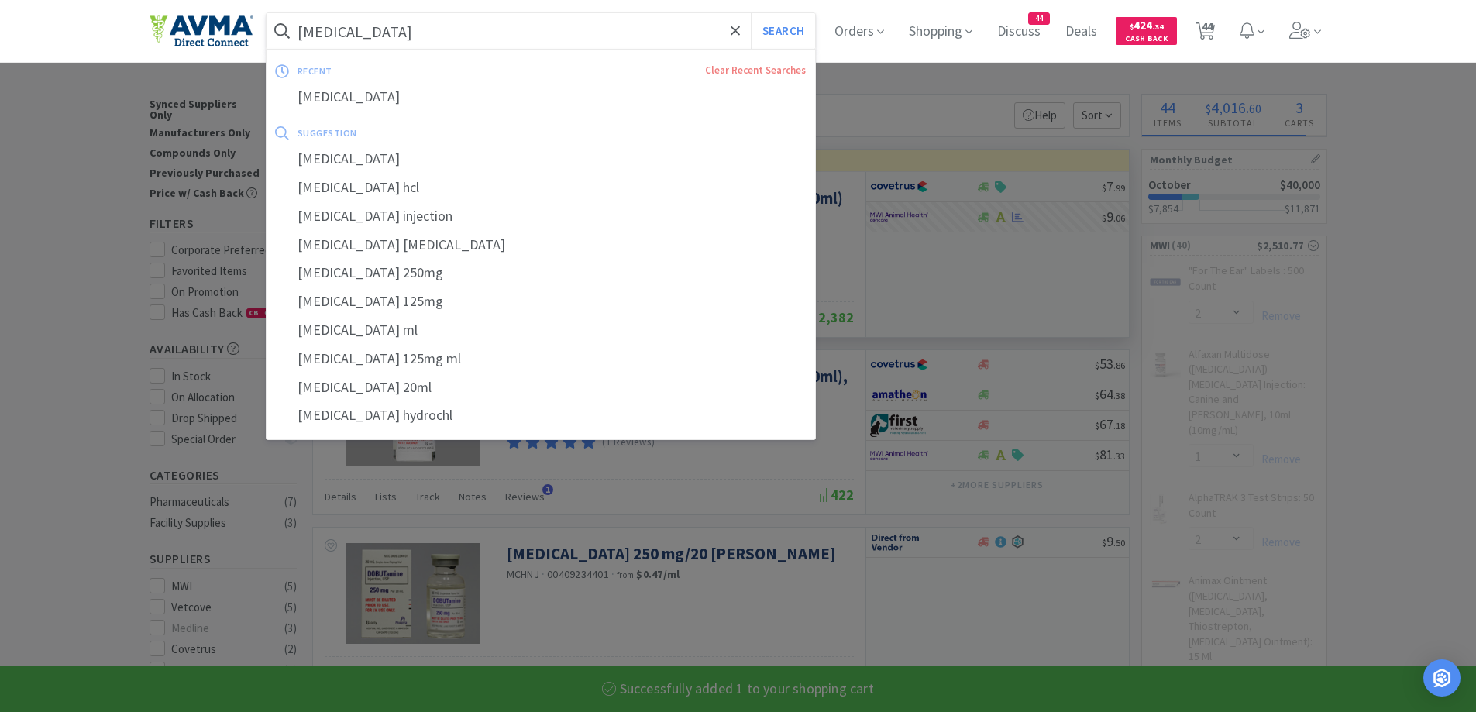
paste input "[MEDICAL_DATA]"
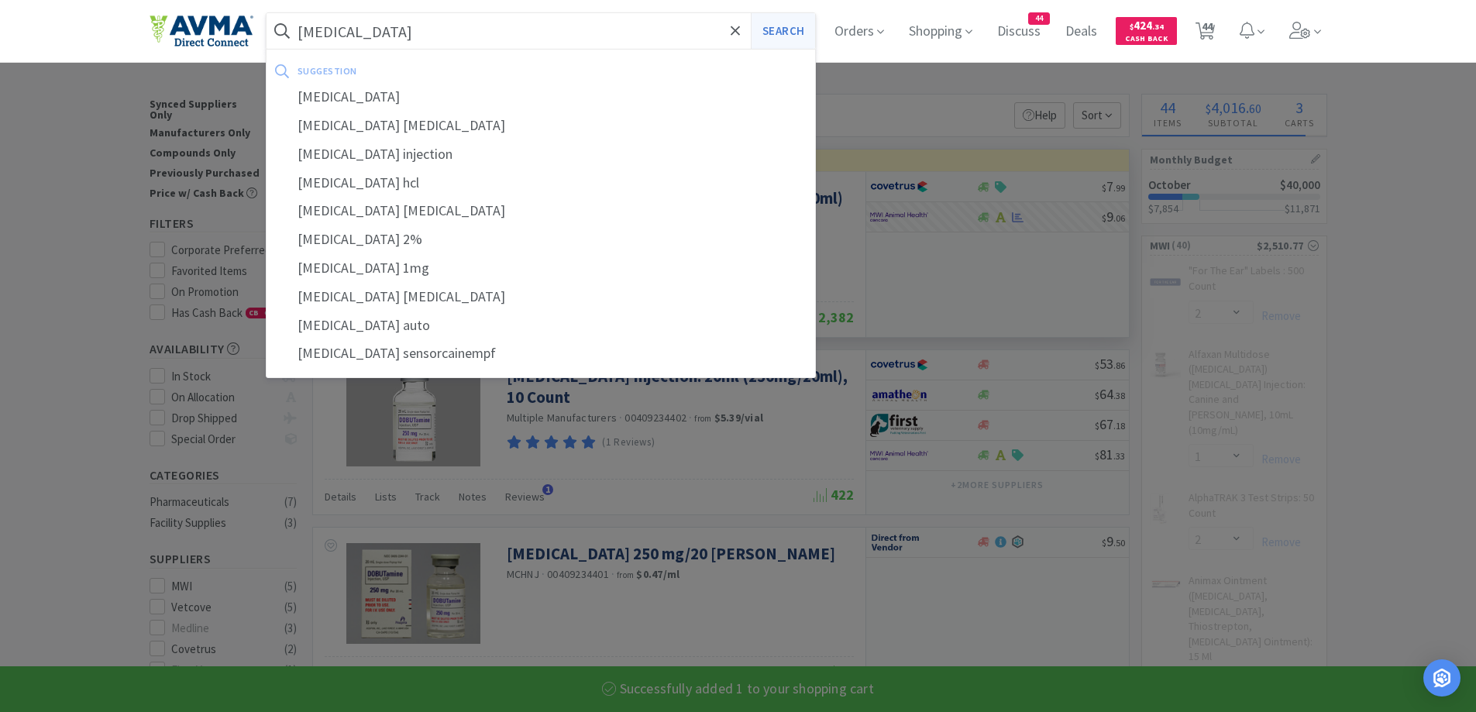
click at [809, 34] on button "Search" at bounding box center [783, 31] width 64 height 36
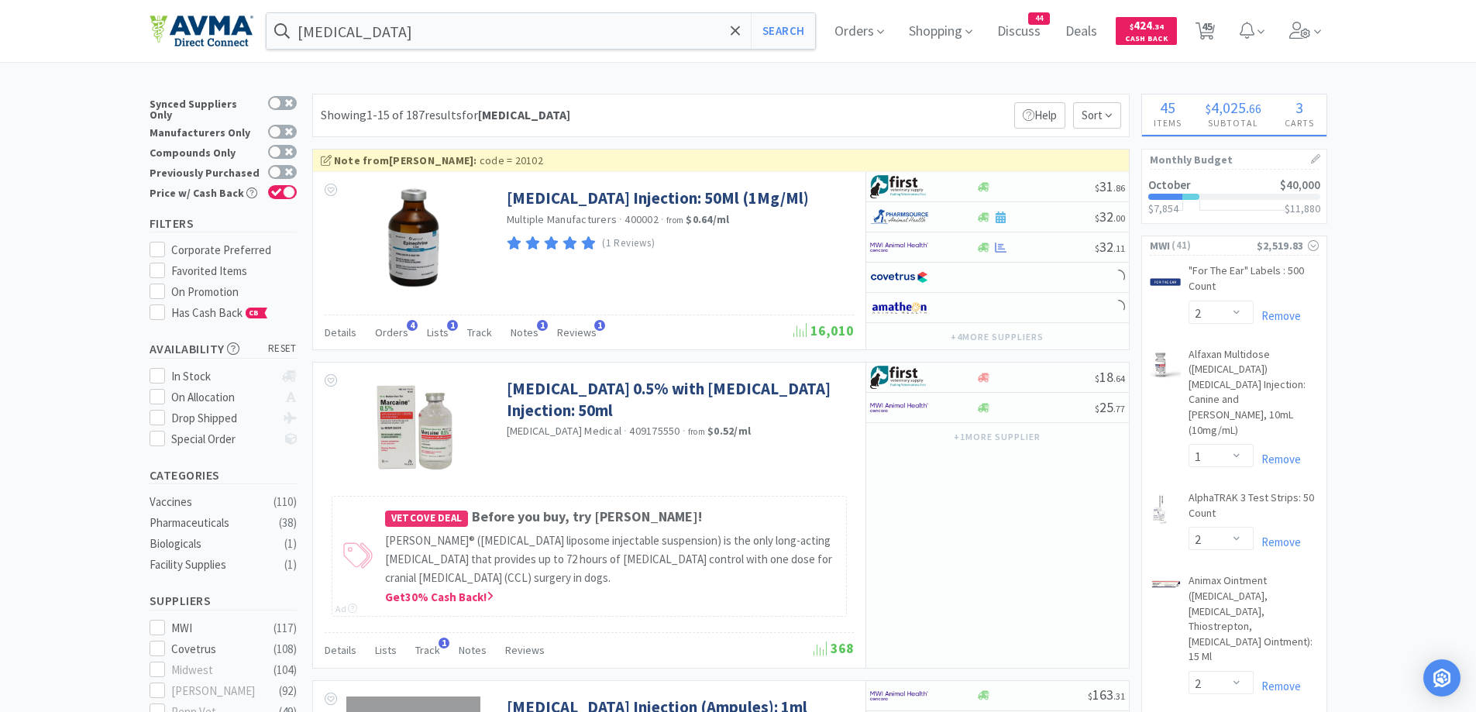
click at [869, 106] on div "Showing 1-15 of 187 results for [MEDICAL_DATA] Filters Help Sort" at bounding box center [720, 115] width 817 height 43
click at [991, 251] on div at bounding box center [983, 248] width 15 height 12
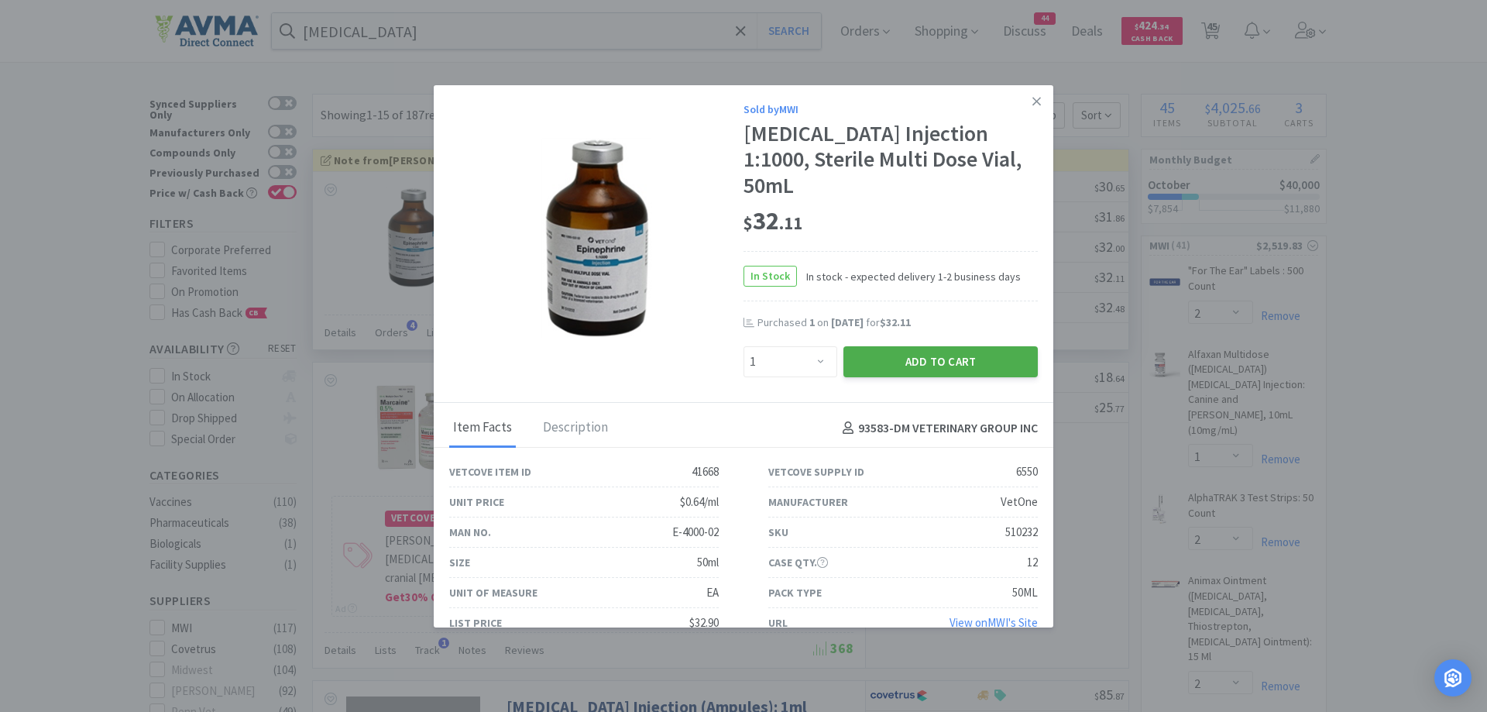
click at [857, 351] on div "Add to Cart" at bounding box center [940, 361] width 201 height 37
click at [877, 346] on button "Add to Cart" at bounding box center [941, 361] width 194 height 31
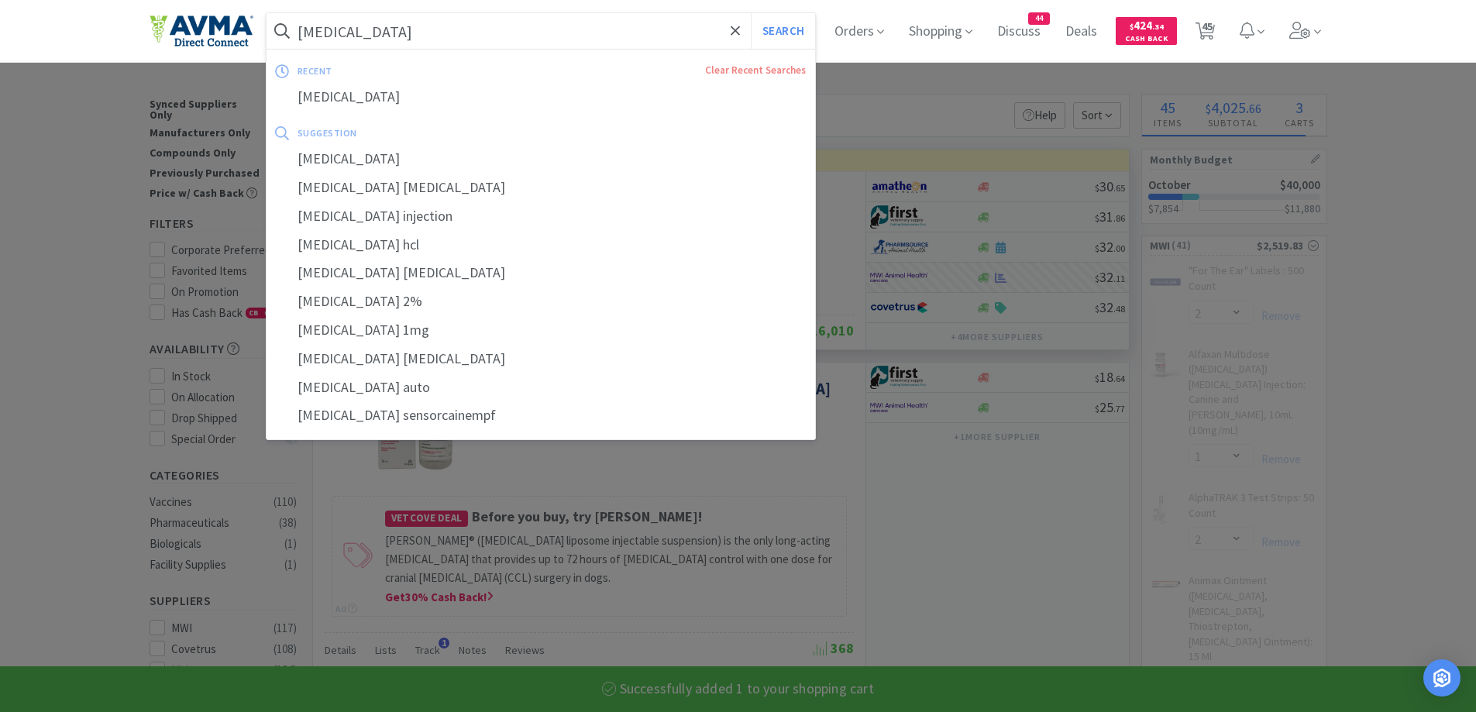
click at [563, 37] on input "[MEDICAL_DATA]" at bounding box center [540, 31] width 549 height 36
paste input "[MEDICAL_DATA] 1gm"
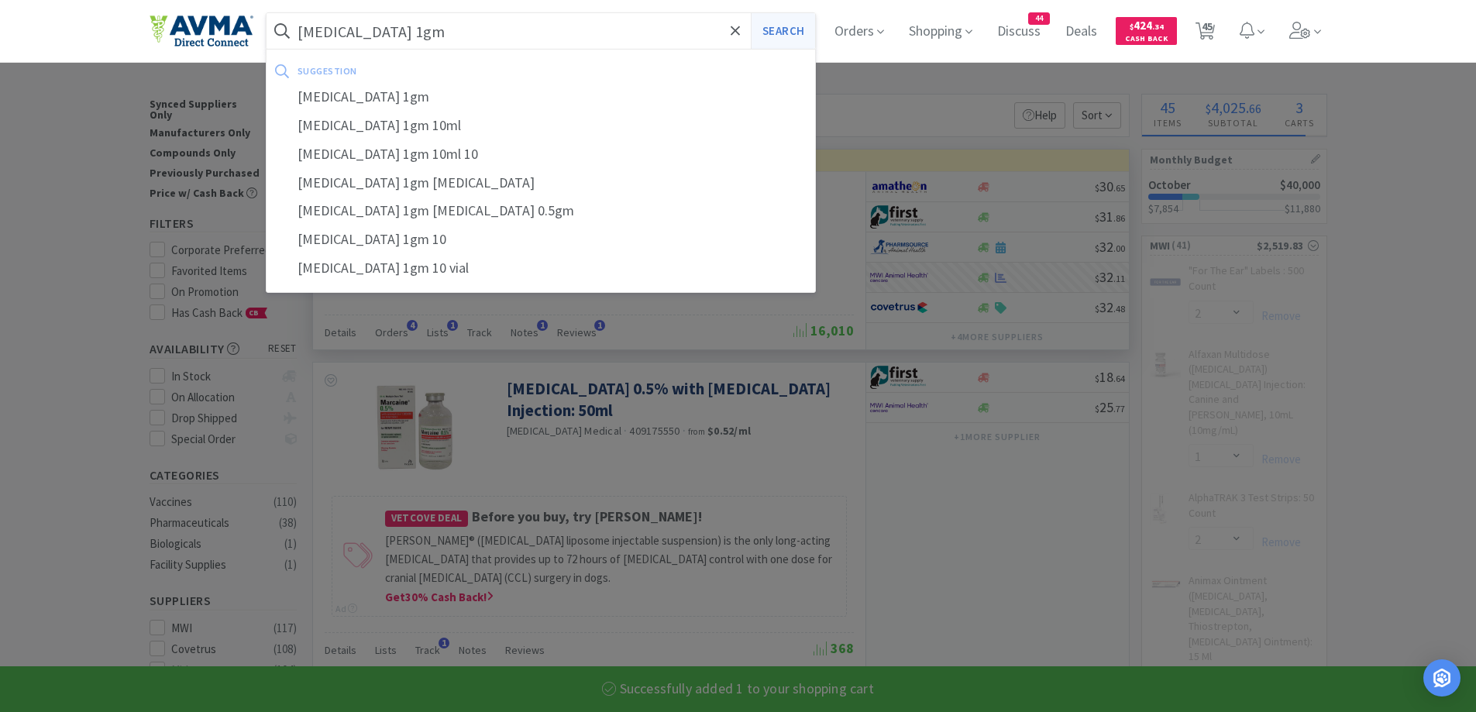
click at [791, 20] on button "Search" at bounding box center [783, 31] width 64 height 36
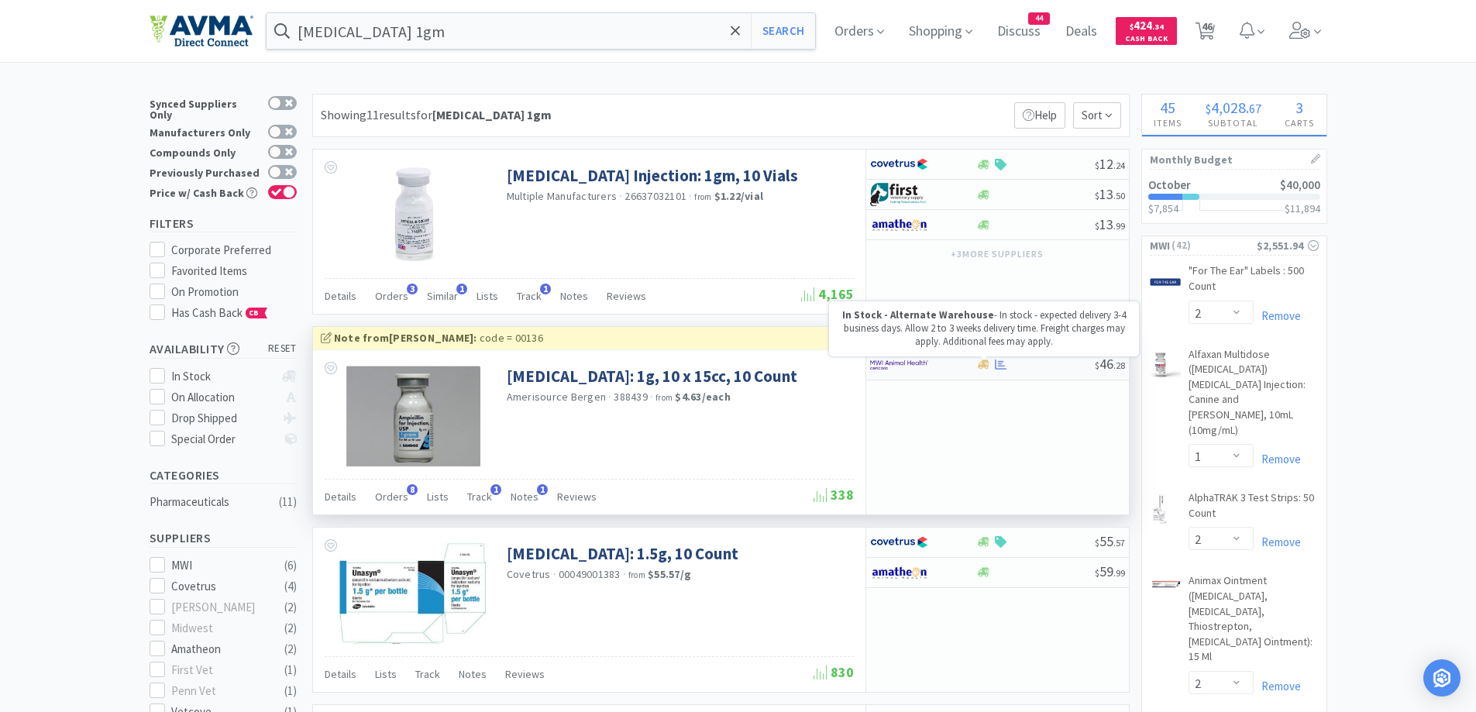
click at [978, 370] on icon at bounding box center [984, 365] width 12 height 12
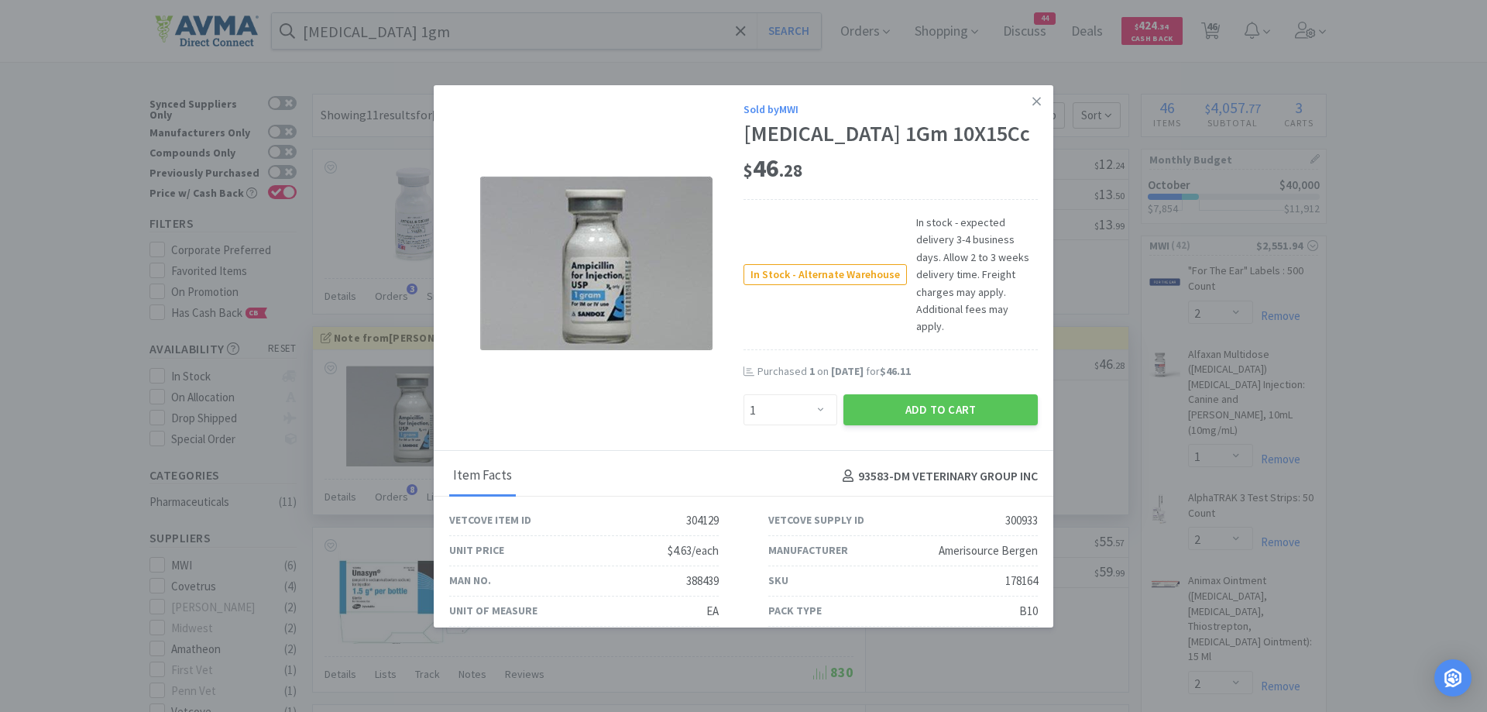
click at [978, 394] on button "Add to Cart" at bounding box center [941, 409] width 194 height 31
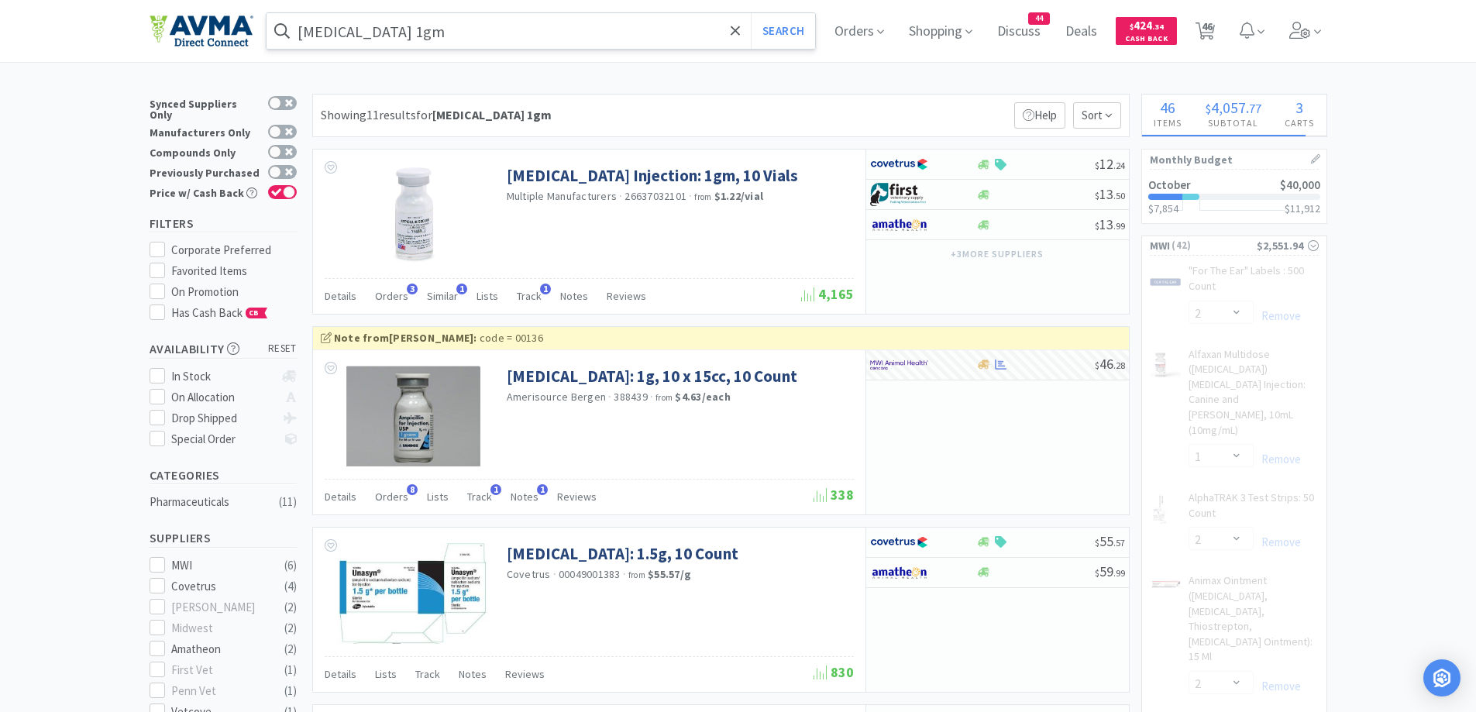
click at [530, 30] on input "[MEDICAL_DATA] 1gm" at bounding box center [540, 31] width 549 height 36
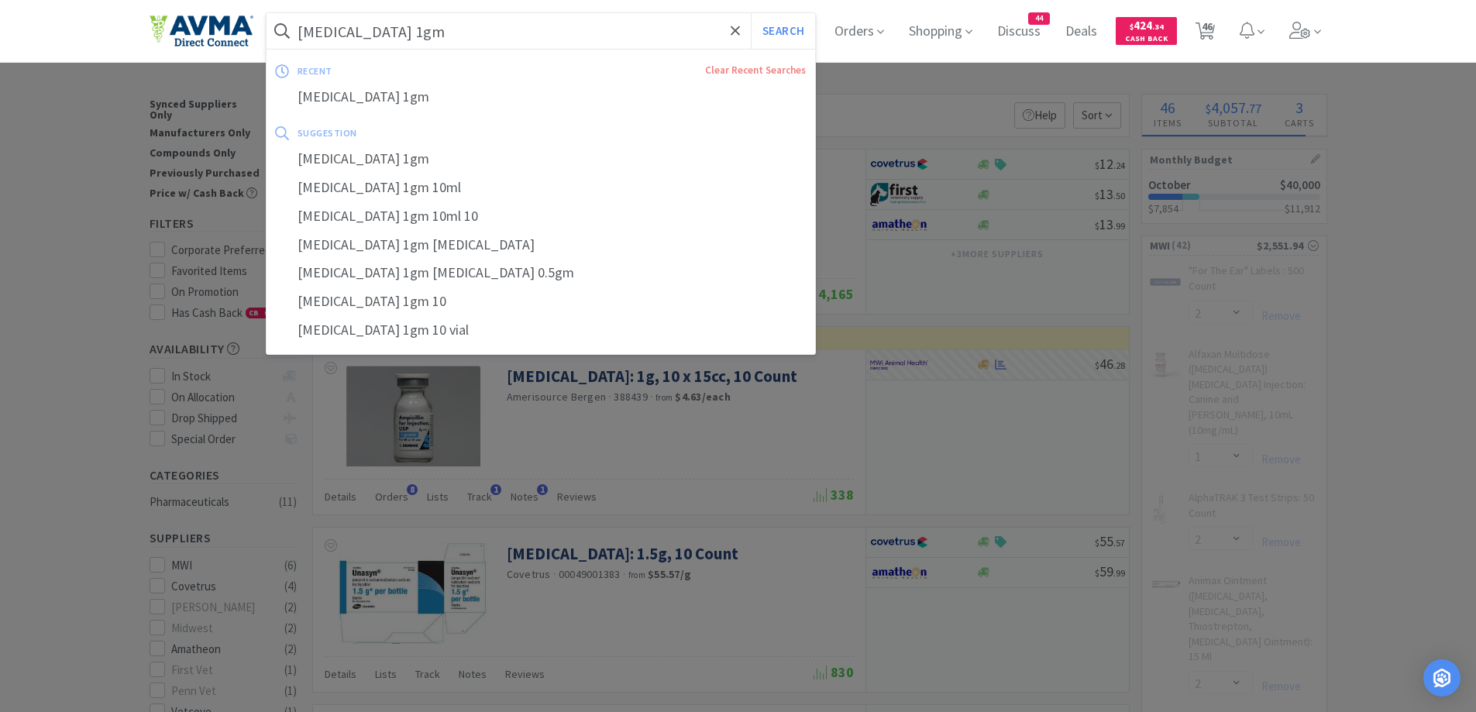
paste input "Cerenia"
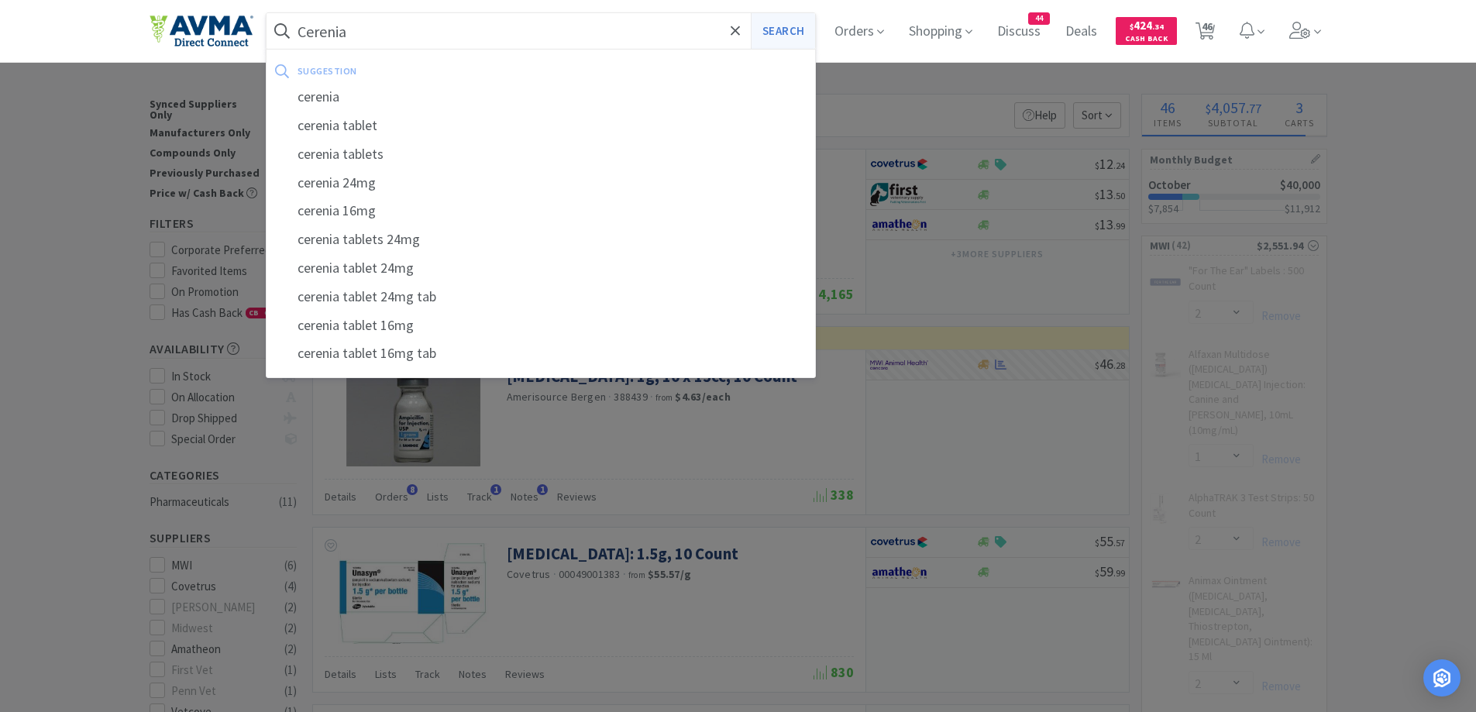
click at [797, 28] on button "Search" at bounding box center [783, 31] width 64 height 36
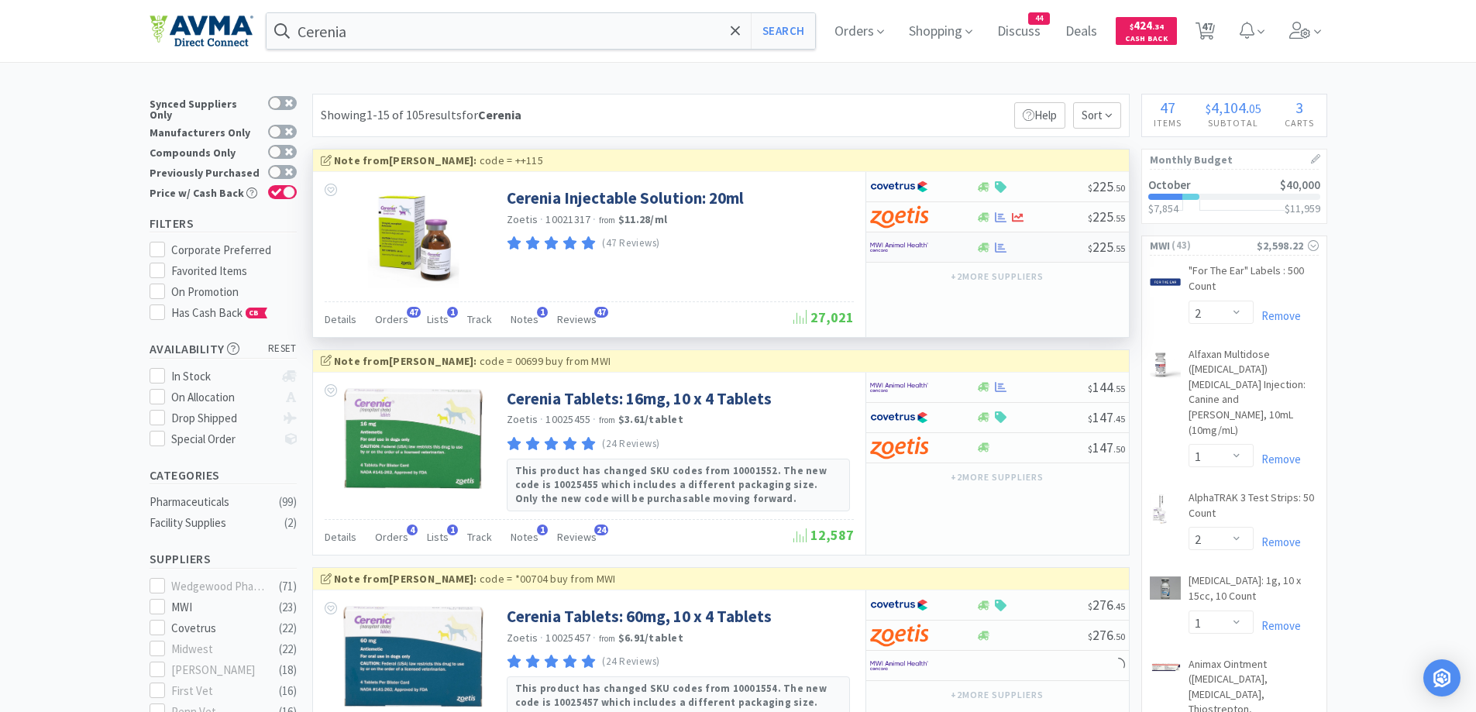
click at [939, 244] on div at bounding box center [912, 247] width 85 height 26
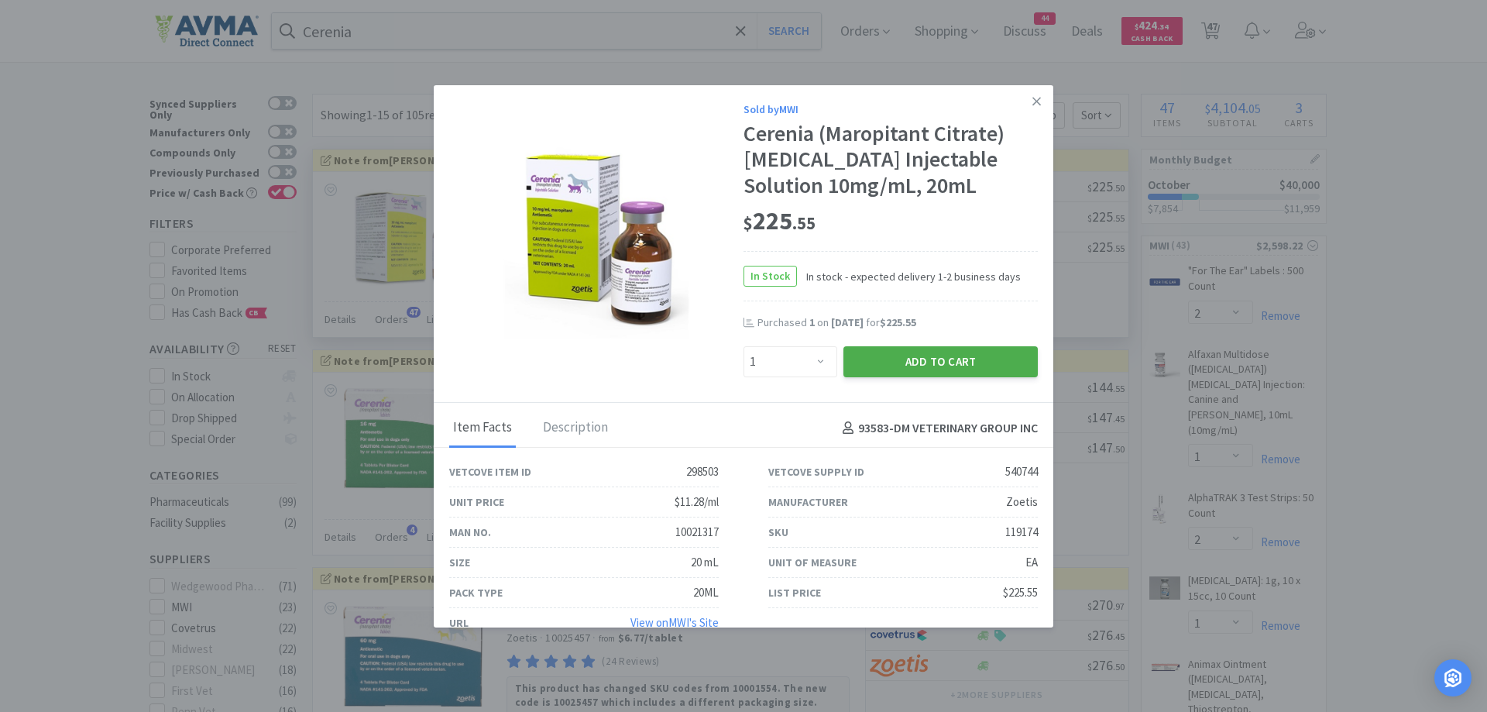
click at [892, 354] on button "Add to Cart" at bounding box center [941, 361] width 194 height 31
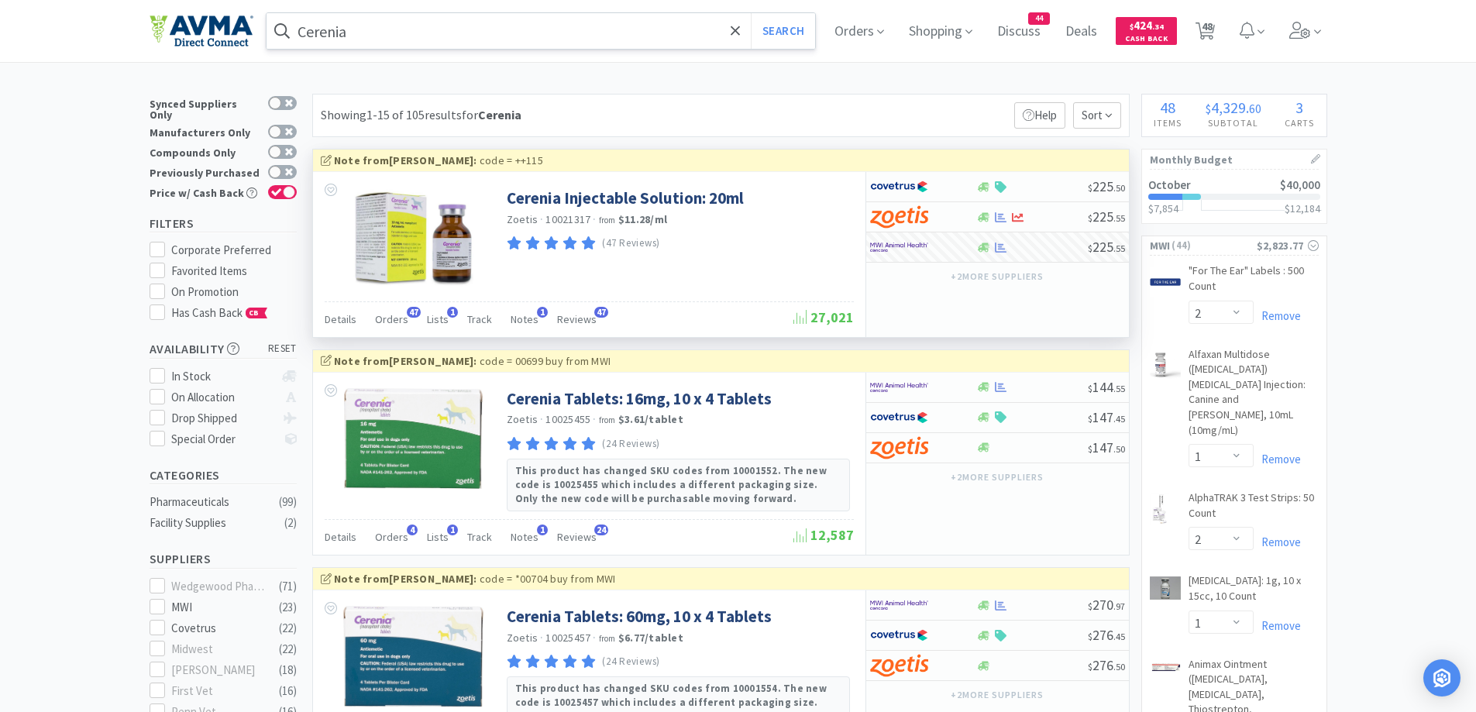
click at [513, 47] on input "Cerenia" at bounding box center [540, 31] width 549 height 36
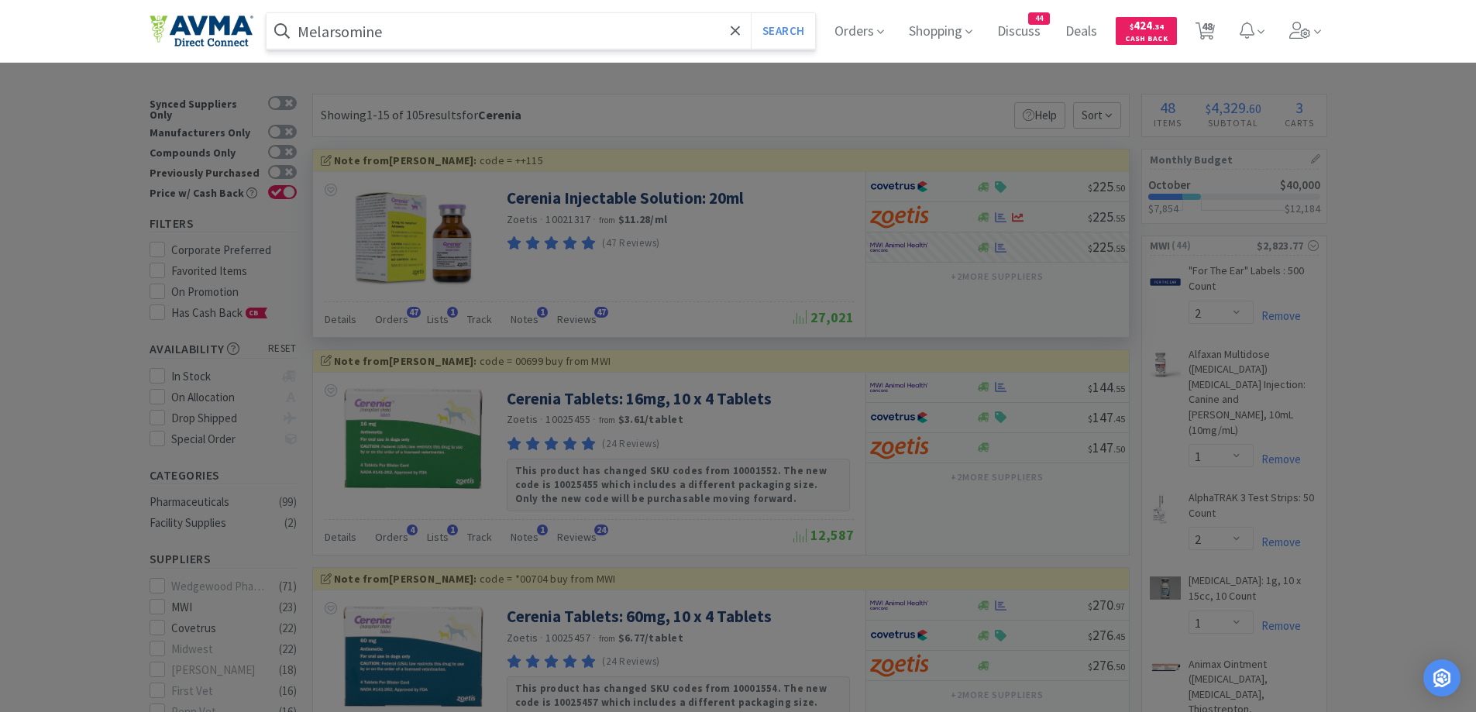
click at [751, 13] on button "Search" at bounding box center [783, 31] width 64 height 36
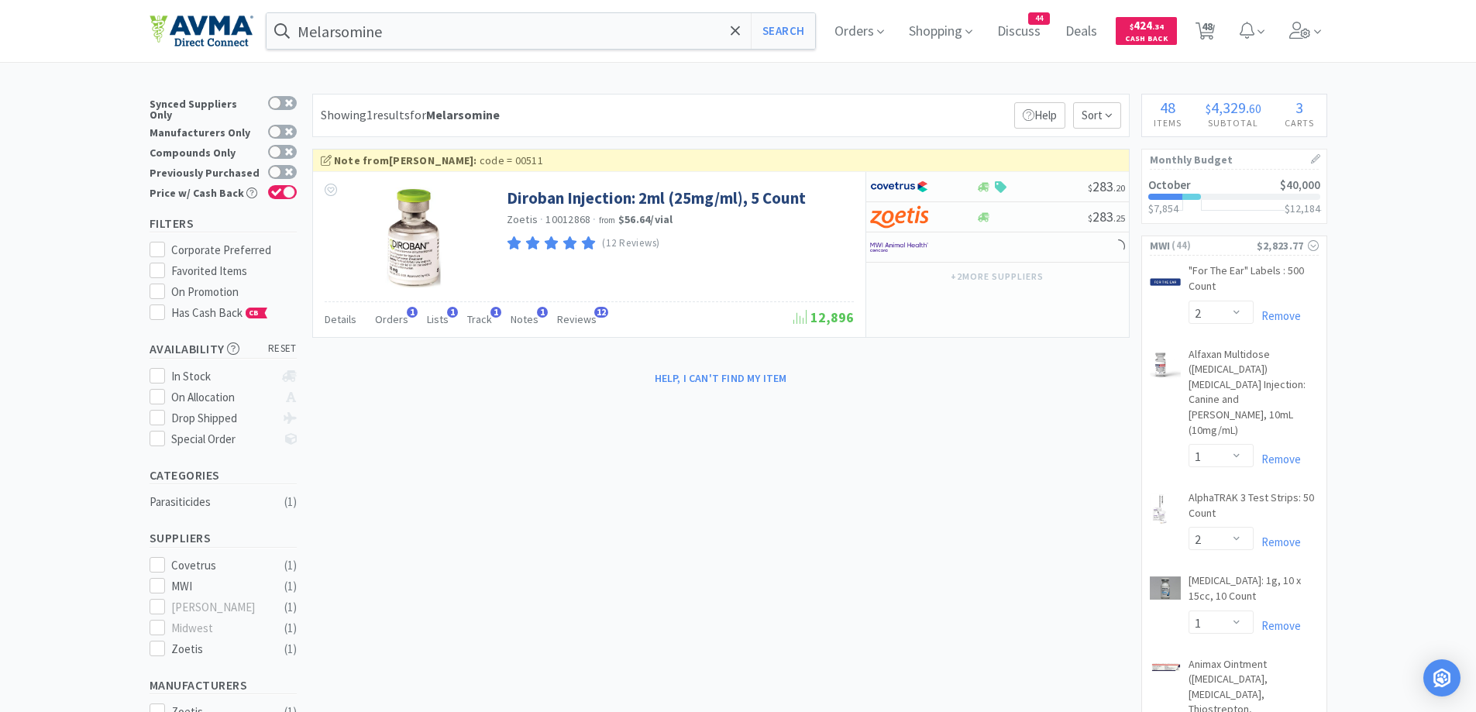
drag, startPoint x: 766, startPoint y: 134, endPoint x: 781, endPoint y: 125, distance: 17.0
click at [766, 133] on div "Showing 1 results for Melarsomine Filters Help Sort" at bounding box center [720, 115] width 817 height 43
drag, startPoint x: 938, startPoint y: 489, endPoint x: 931, endPoint y: 493, distance: 8.4
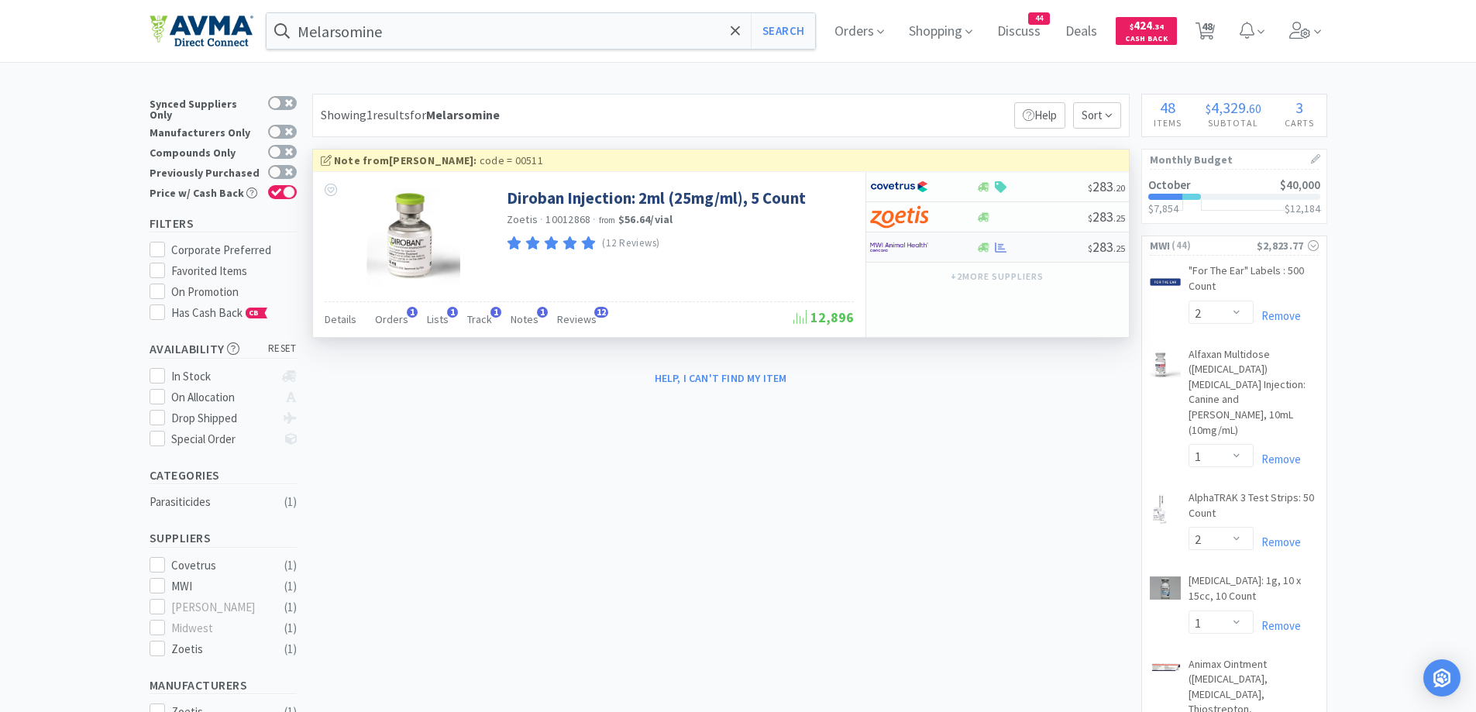
click at [972, 250] on div at bounding box center [923, 247] width 106 height 26
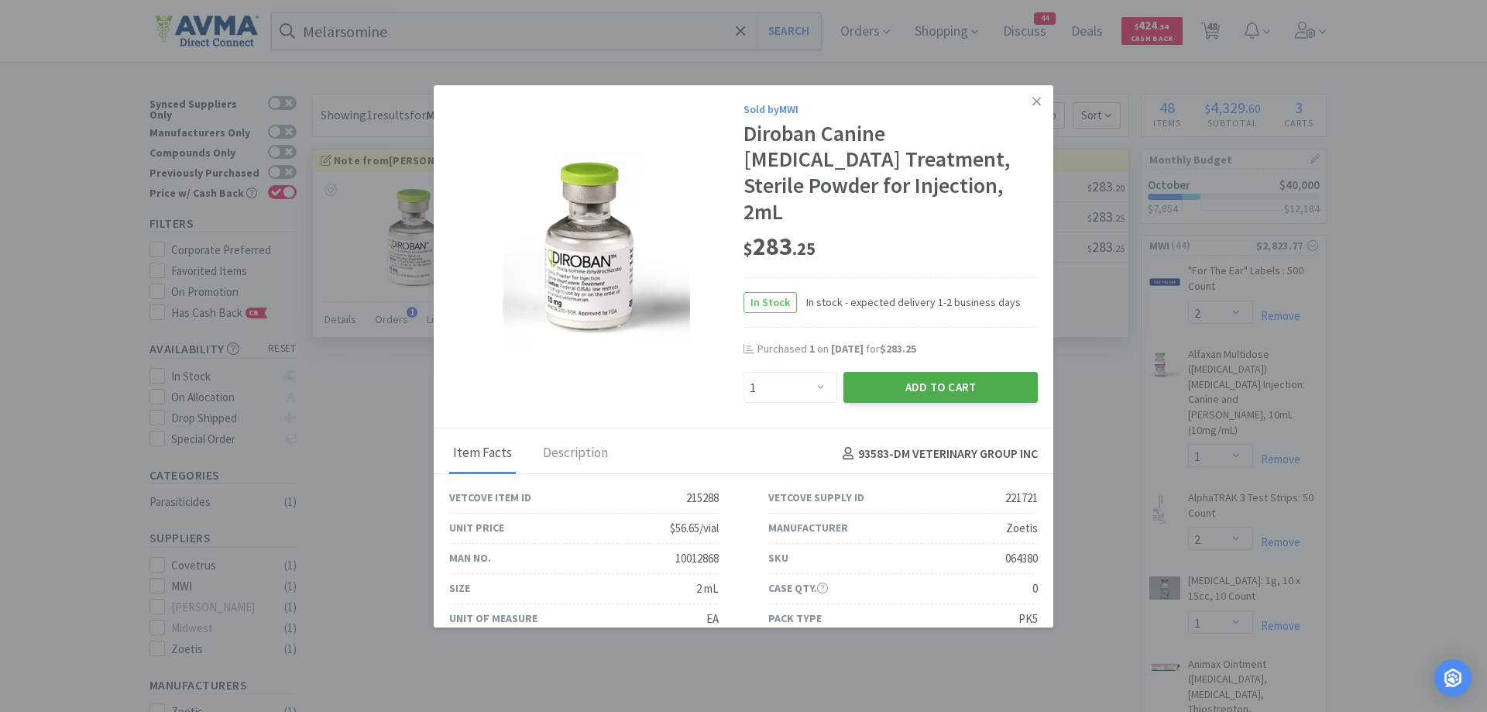
click at [941, 372] on button "Add to Cart" at bounding box center [941, 387] width 194 height 31
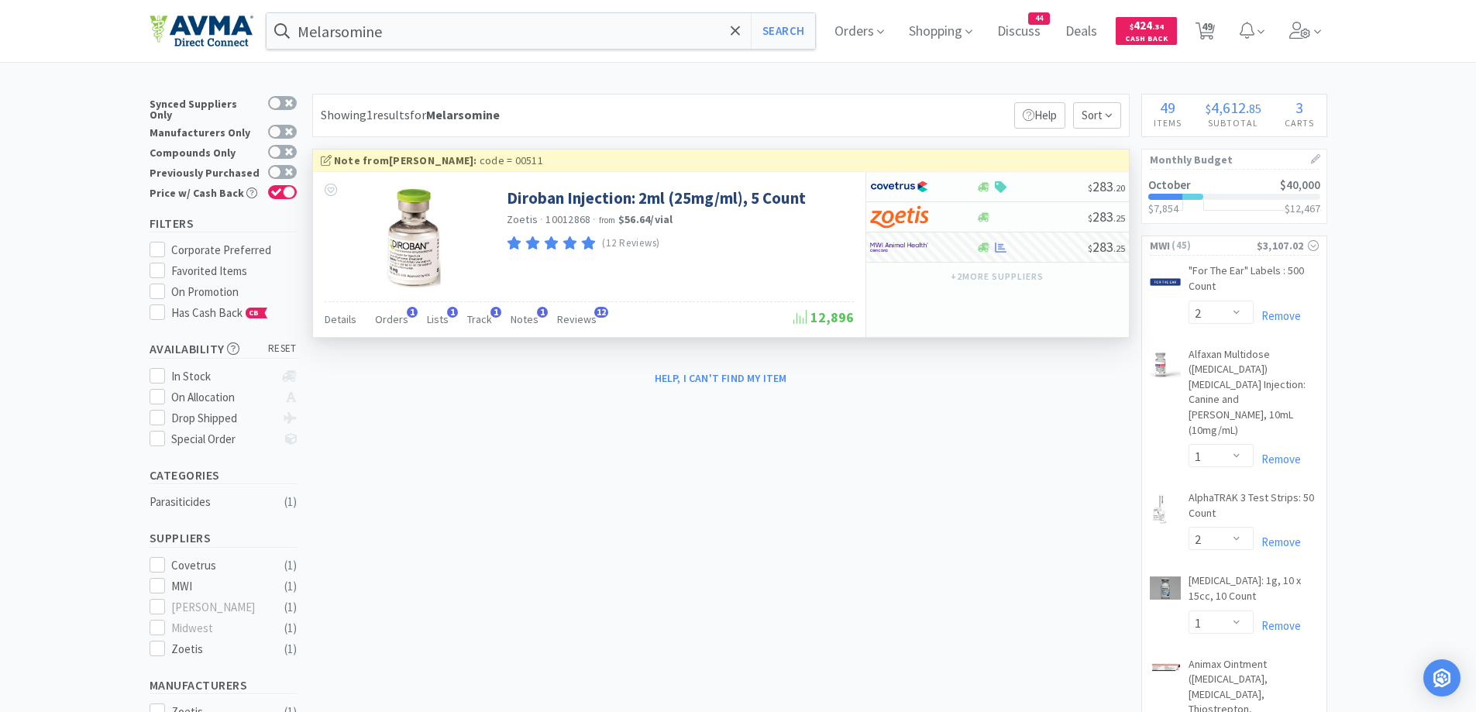
click at [699, 115] on div "Showing 1 results for Melarsomine Filters Help Sort" at bounding box center [720, 115] width 817 height 43
click at [1446, 52] on div "Melarsomine Search Orders Shopping Discuss Discuss 44 Deals Deals $ 424 . 34 Ca…" at bounding box center [738, 31] width 1476 height 62
click at [787, 96] on div "Showing 1 results for Melarsomine Filters Help Sort" at bounding box center [720, 115] width 817 height 43
click at [632, 125] on div "Showing 1 results for Melarsomine Filters Help Sort" at bounding box center [720, 115] width 817 height 43
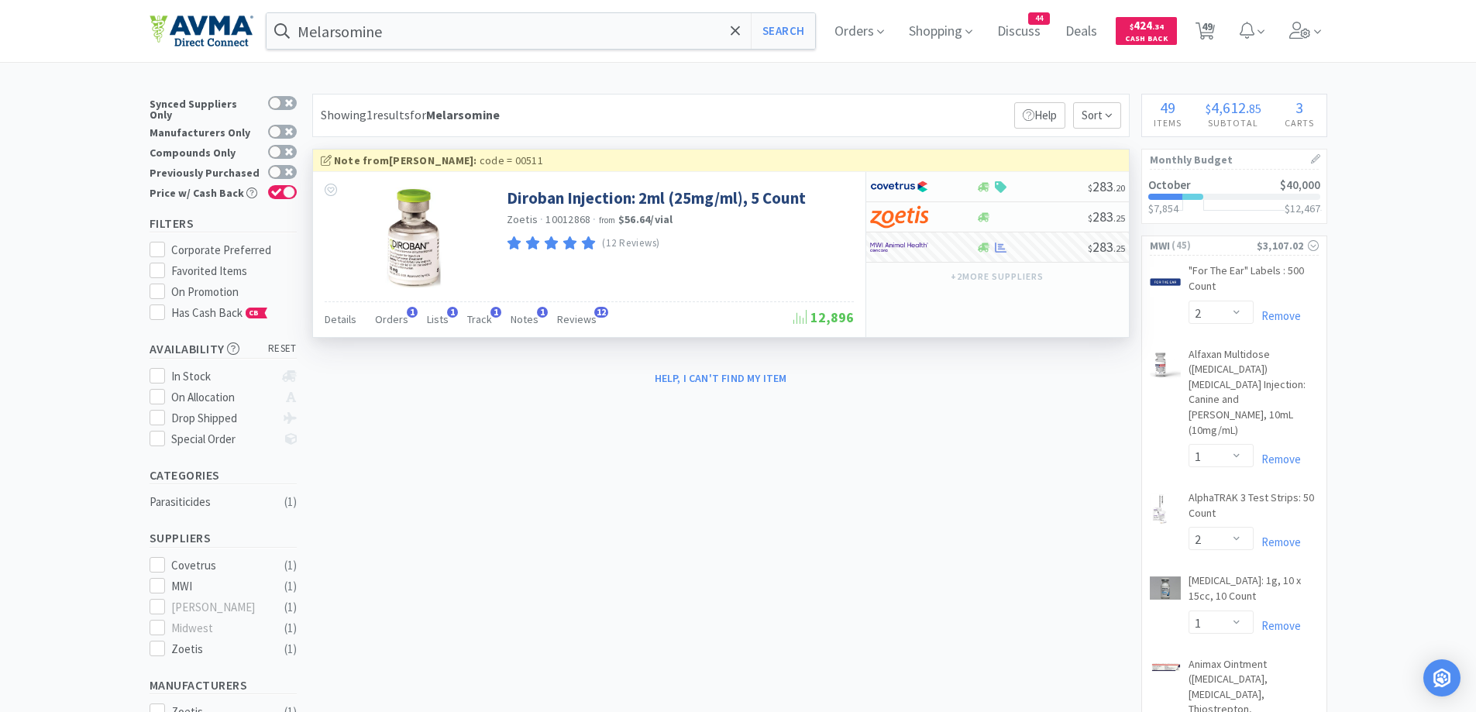
click at [965, 246] on div at bounding box center [923, 247] width 106 height 26
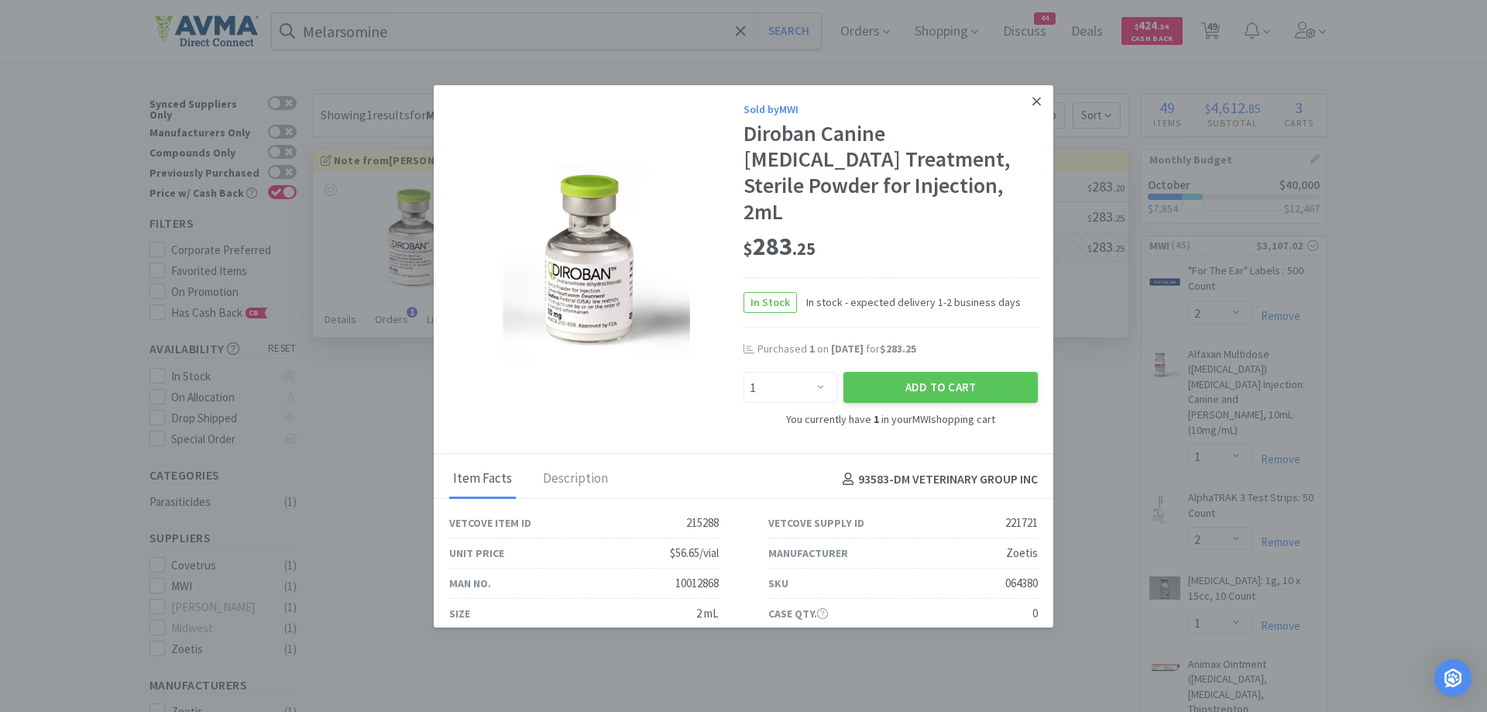
click at [1035, 95] on link at bounding box center [1036, 101] width 27 height 33
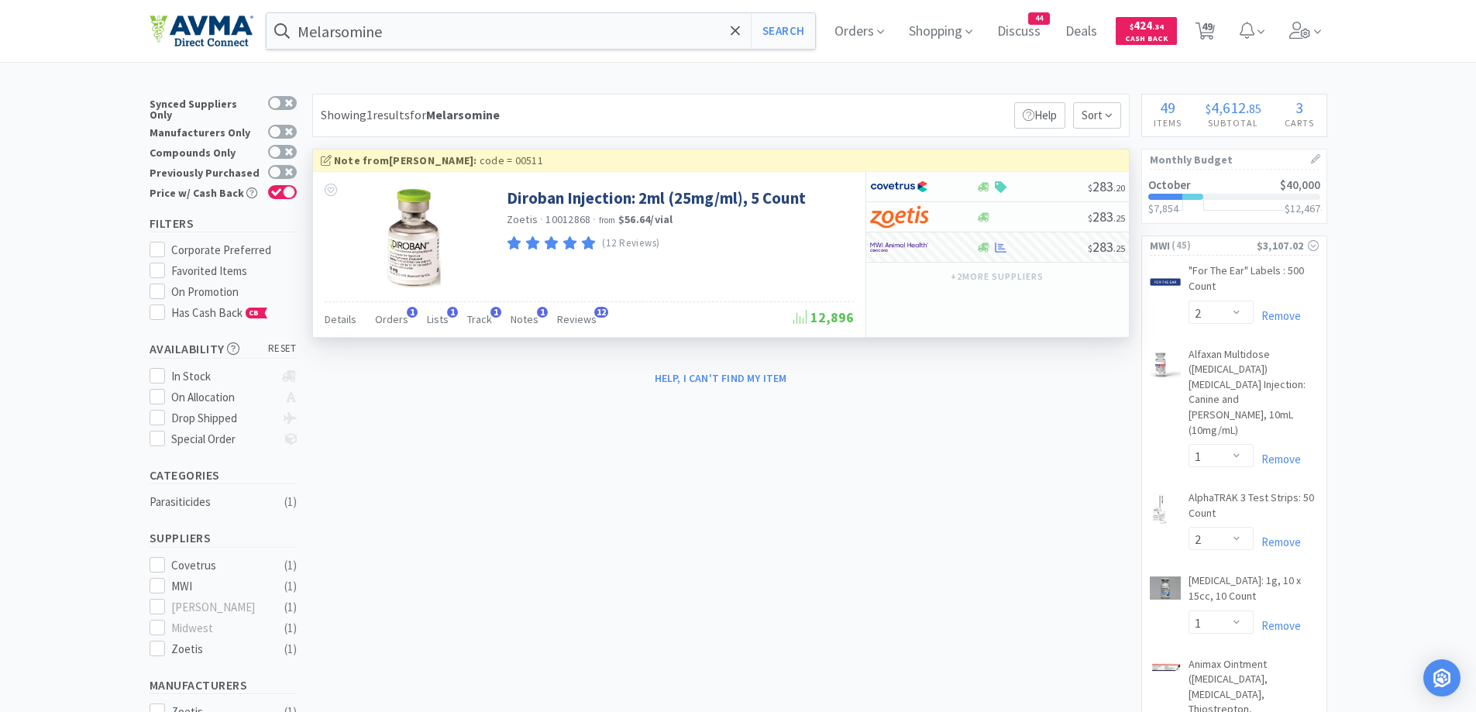
drag, startPoint x: 116, startPoint y: 127, endPoint x: 69, endPoint y: 143, distance: 49.7
click at [342, 320] on span "Details" at bounding box center [341, 319] width 32 height 14
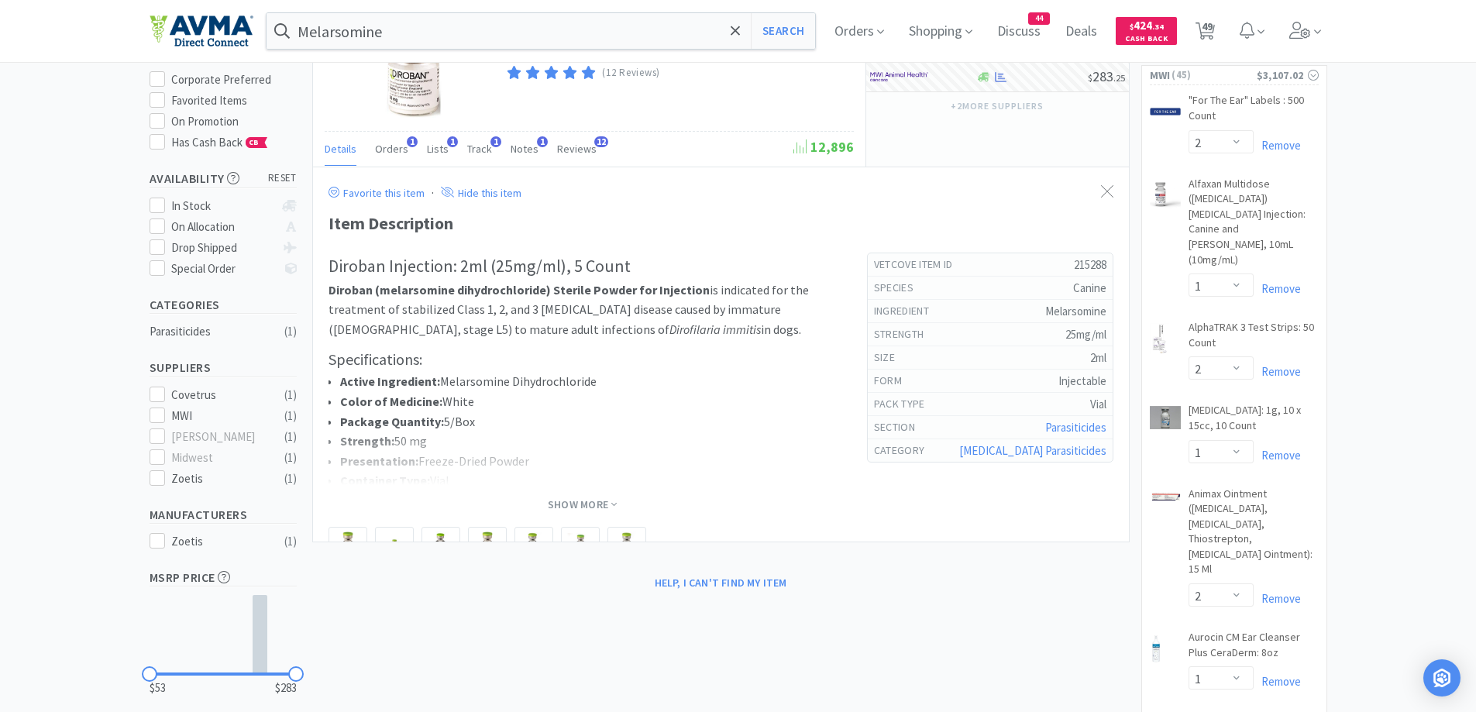
scroll to position [310, 0]
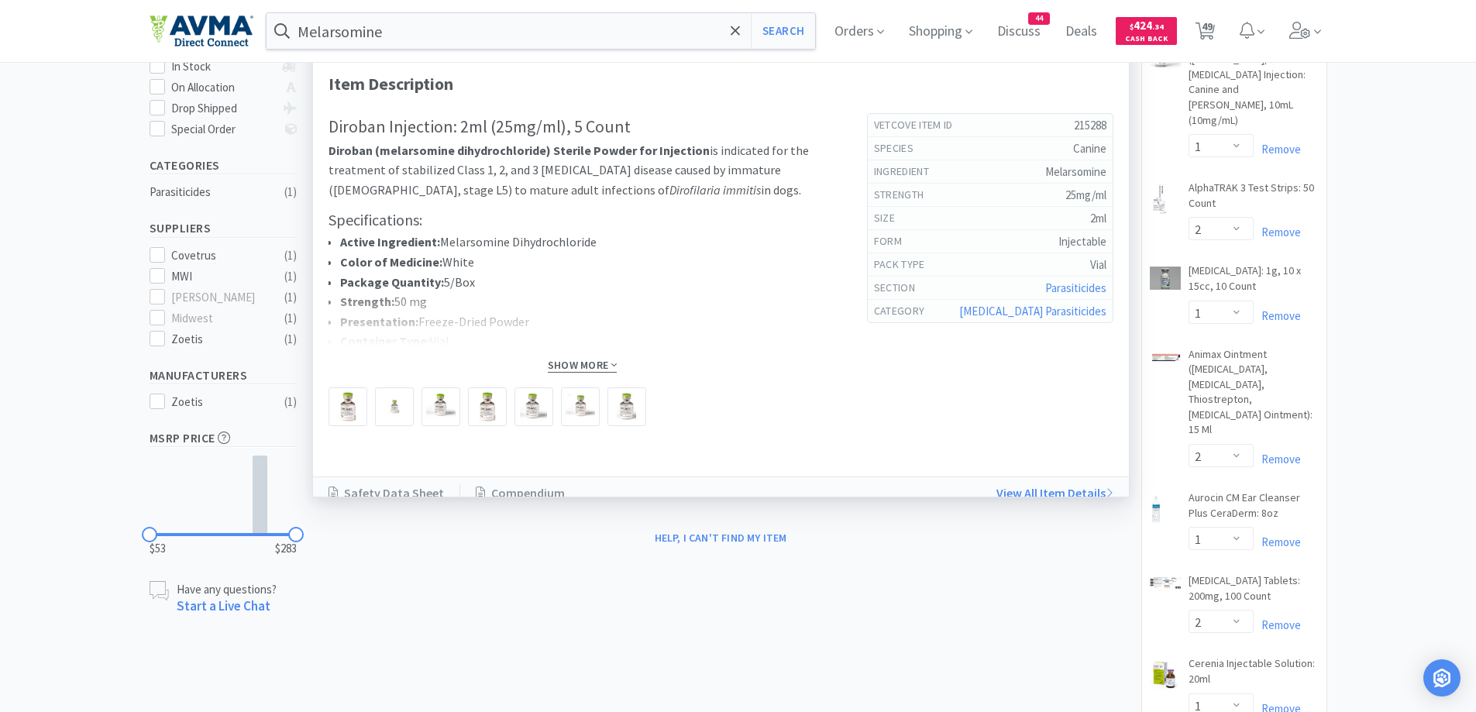
click at [576, 368] on span "Show More" at bounding box center [582, 365] width 69 height 15
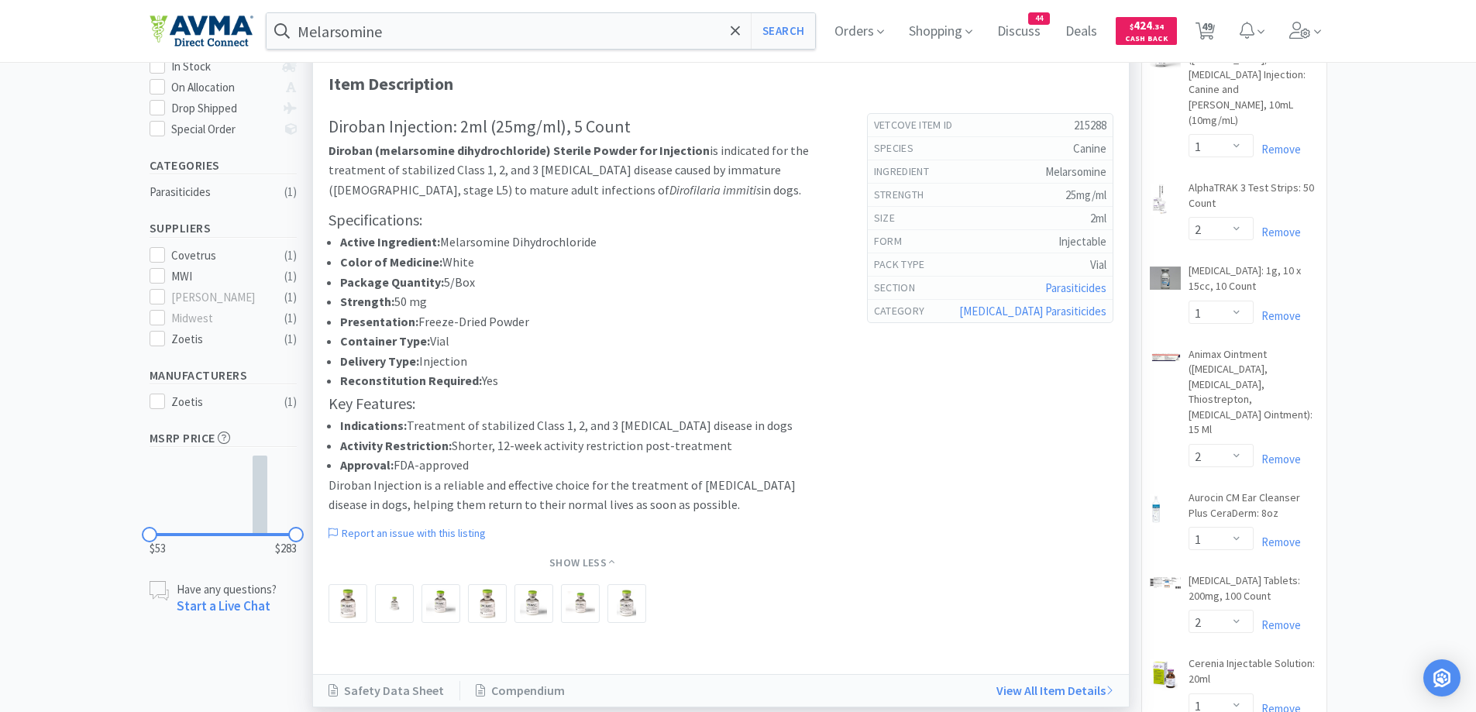
click at [630, 318] on li "Presentation: Freeze-Dried Powder" at bounding box center [588, 322] width 496 height 20
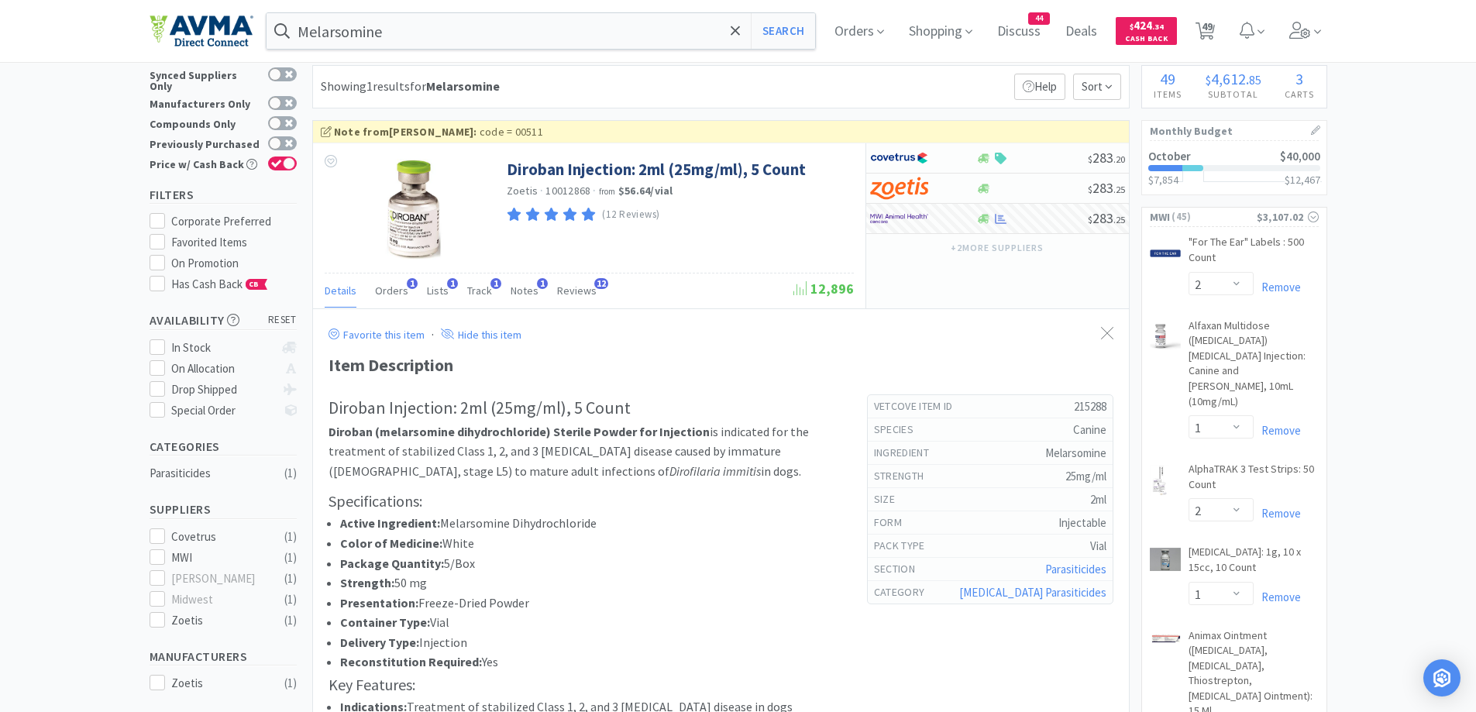
scroll to position [0, 0]
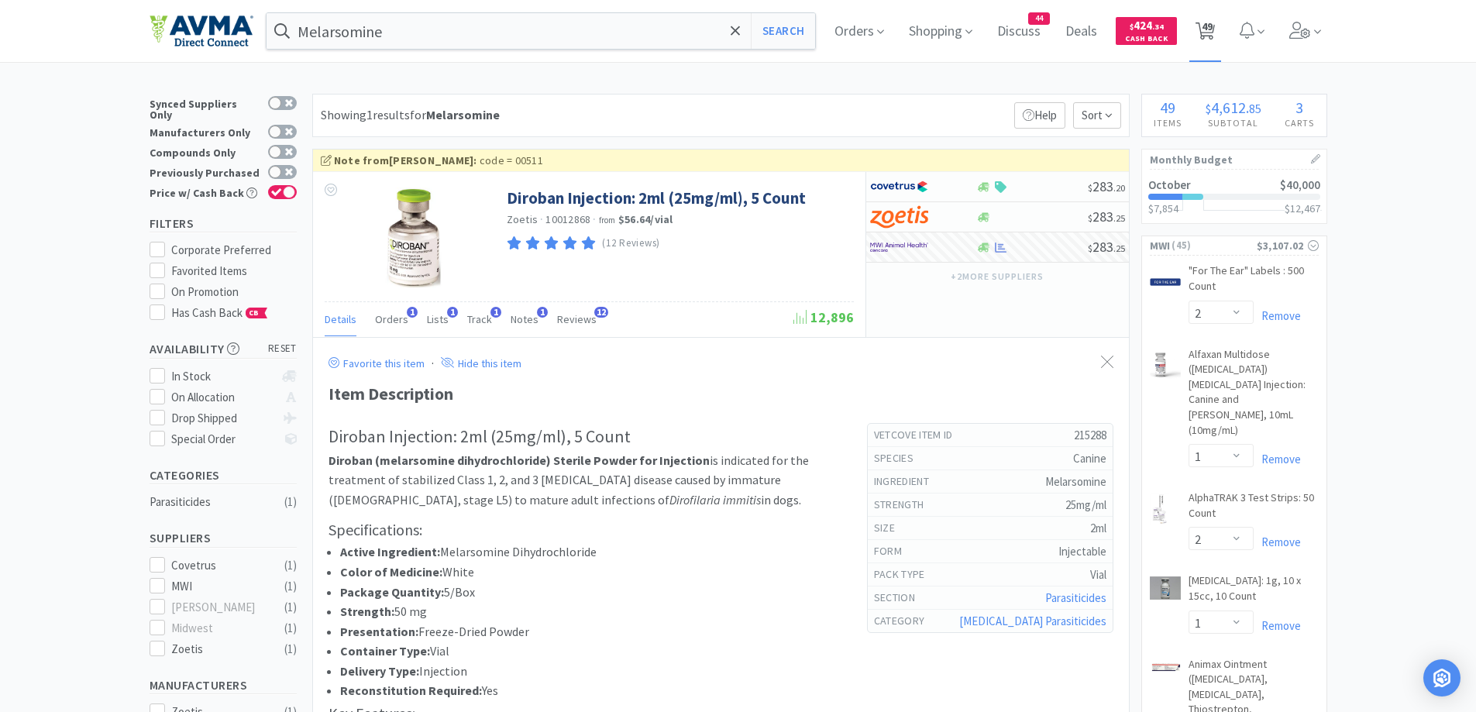
click at [1211, 36] on span "49" at bounding box center [1206, 26] width 11 height 62
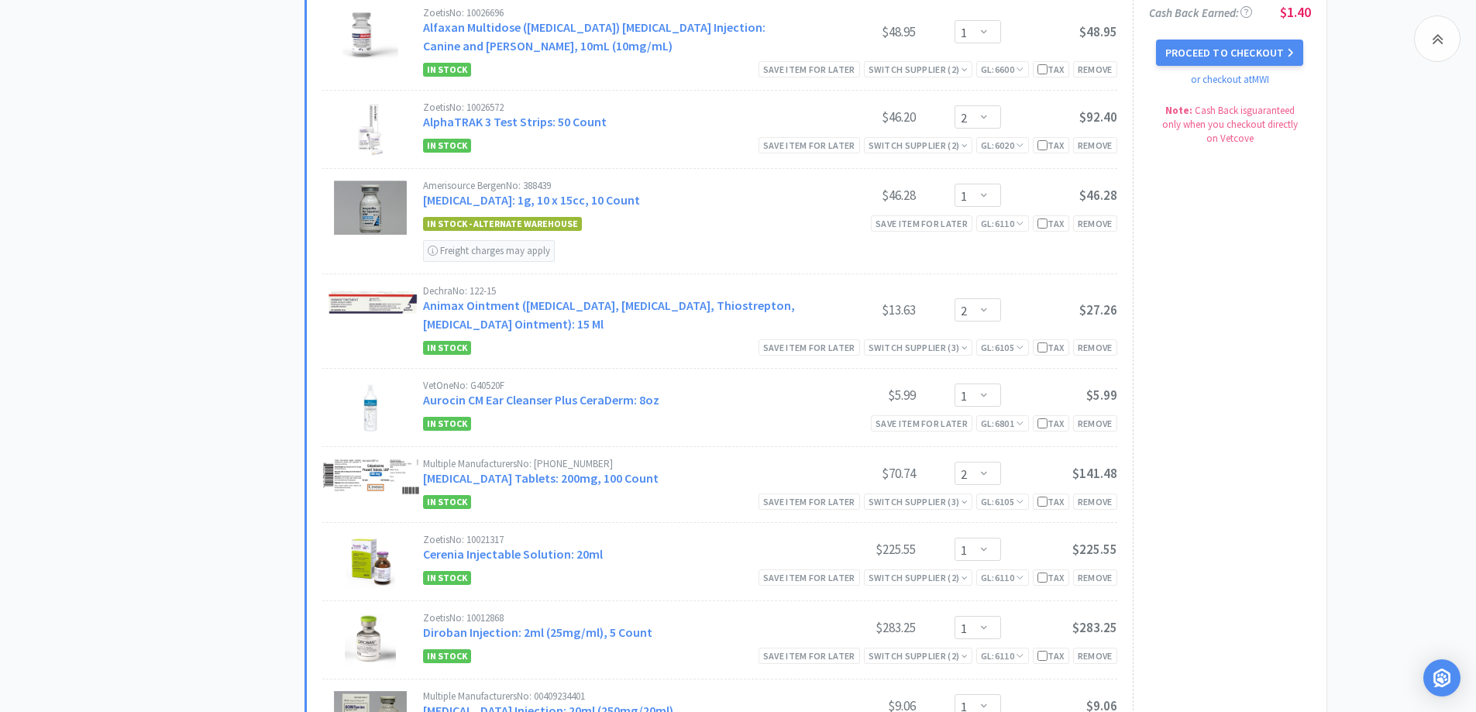
scroll to position [1549, 0]
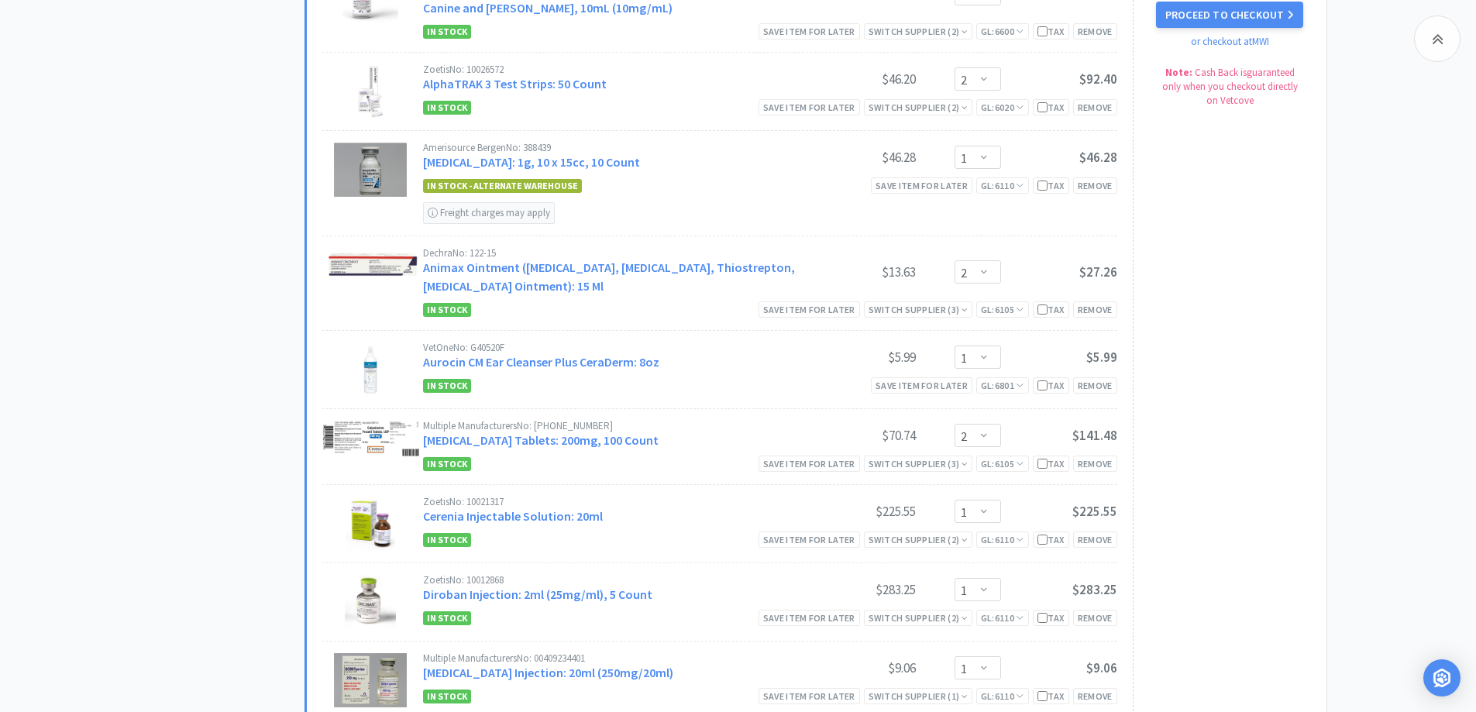
scroll to position [1239, 0]
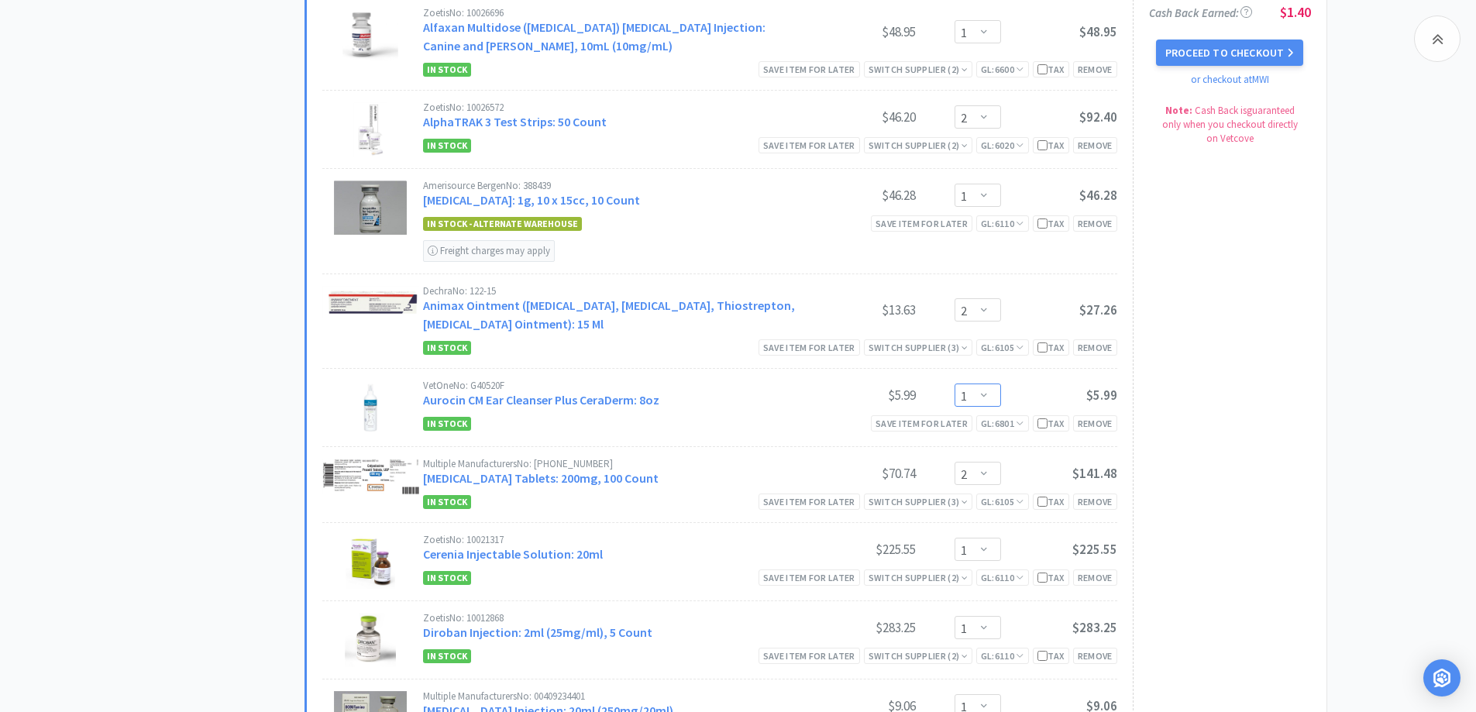
click at [984, 394] on select "Enter Quantity 1 2 3 4 5 6 7 8 9 10 11 12 13 14 15 16 17 18 19 20 Enter Quantity" at bounding box center [977, 394] width 46 height 23
click at [954, 383] on select "Enter Quantity 1 2 3 4 5 6 7 8 9 10 11 12 13 14 15 16 17 18 19 20 Enter Quantity" at bounding box center [977, 394] width 46 height 23
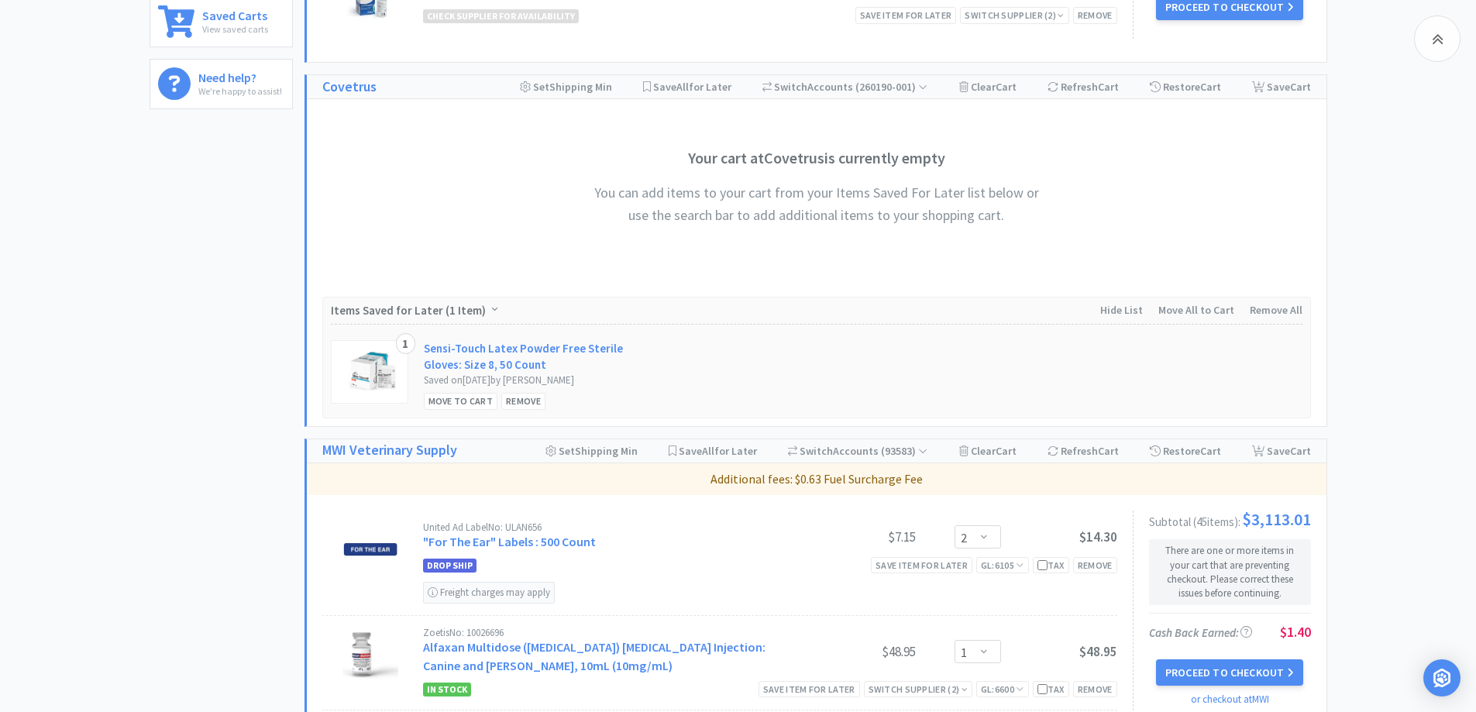
scroll to position [0, 0]
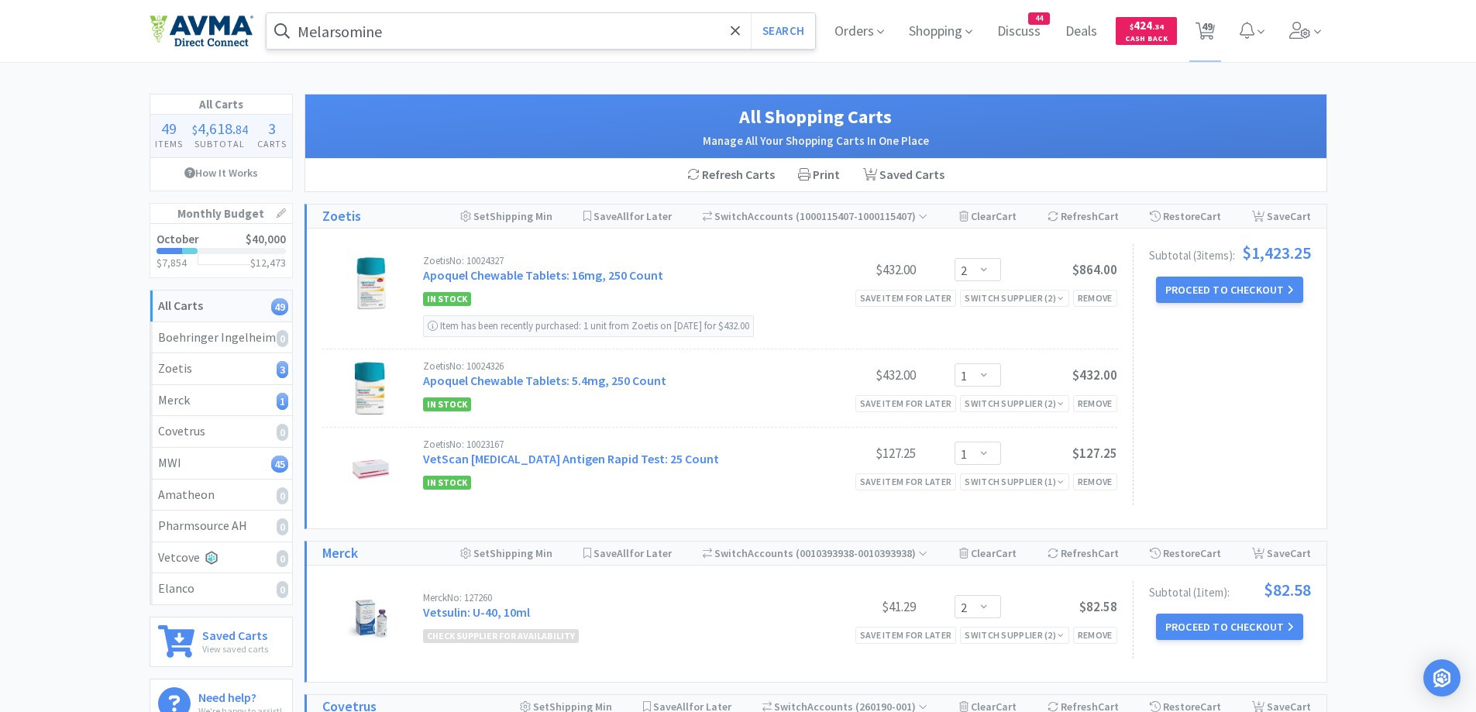
click at [480, 46] on input "Melarsomine" at bounding box center [540, 31] width 549 height 36
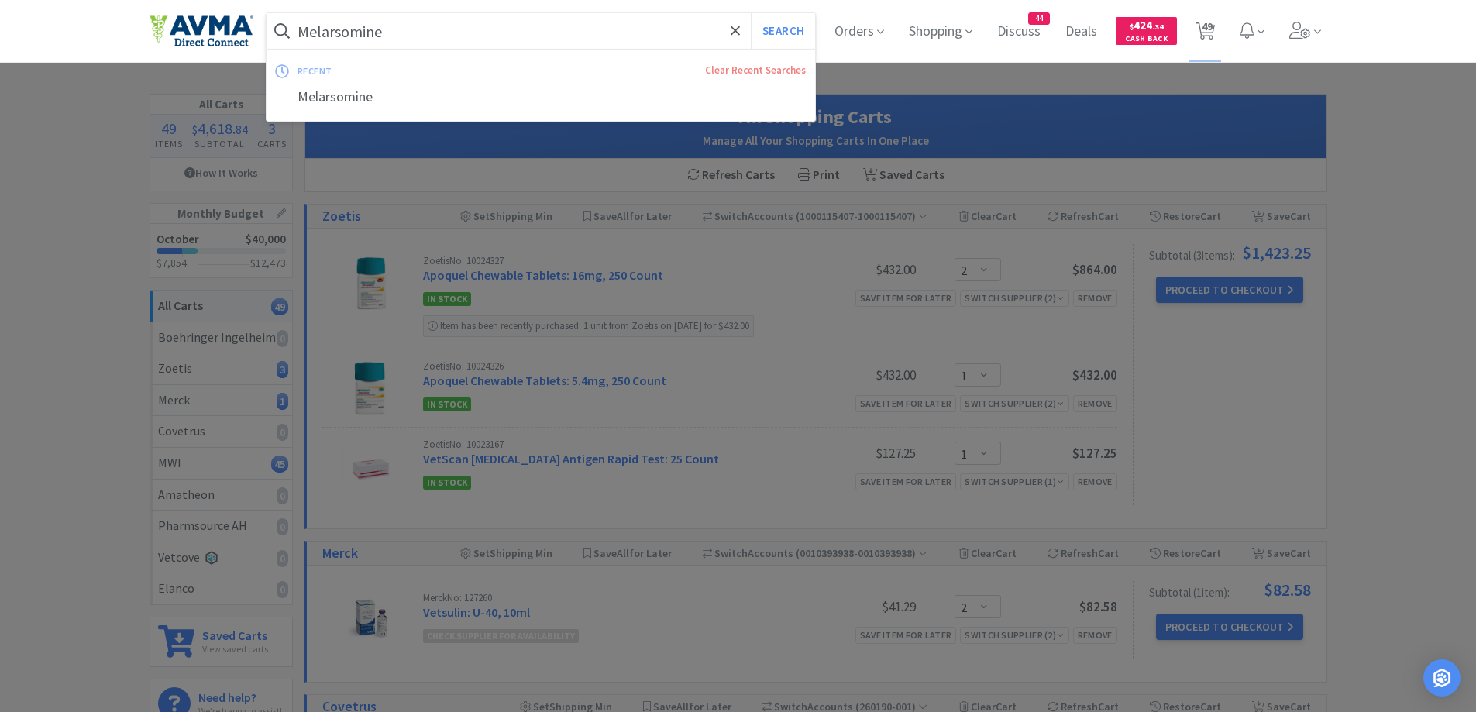
paste input "tronidazole 500mg"
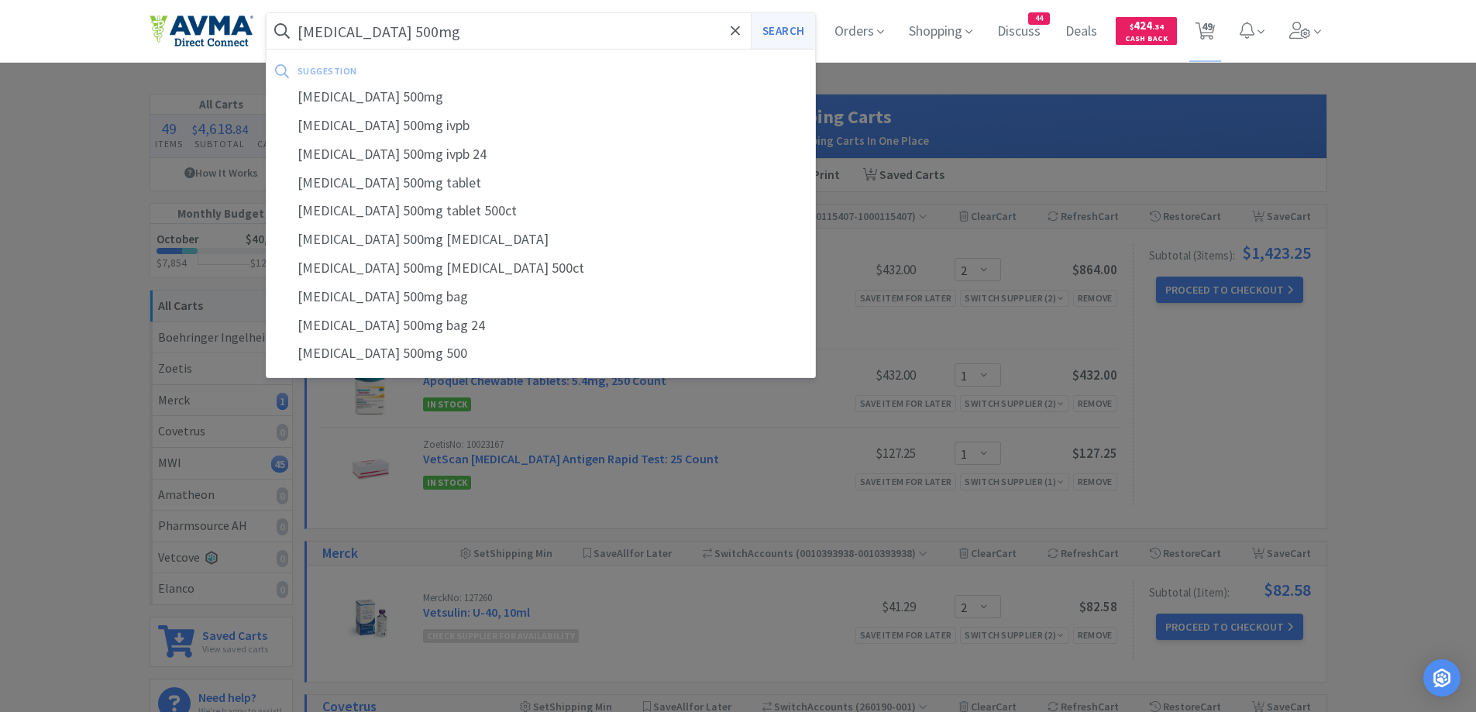
click at [778, 48] on button "Search" at bounding box center [783, 31] width 64 height 36
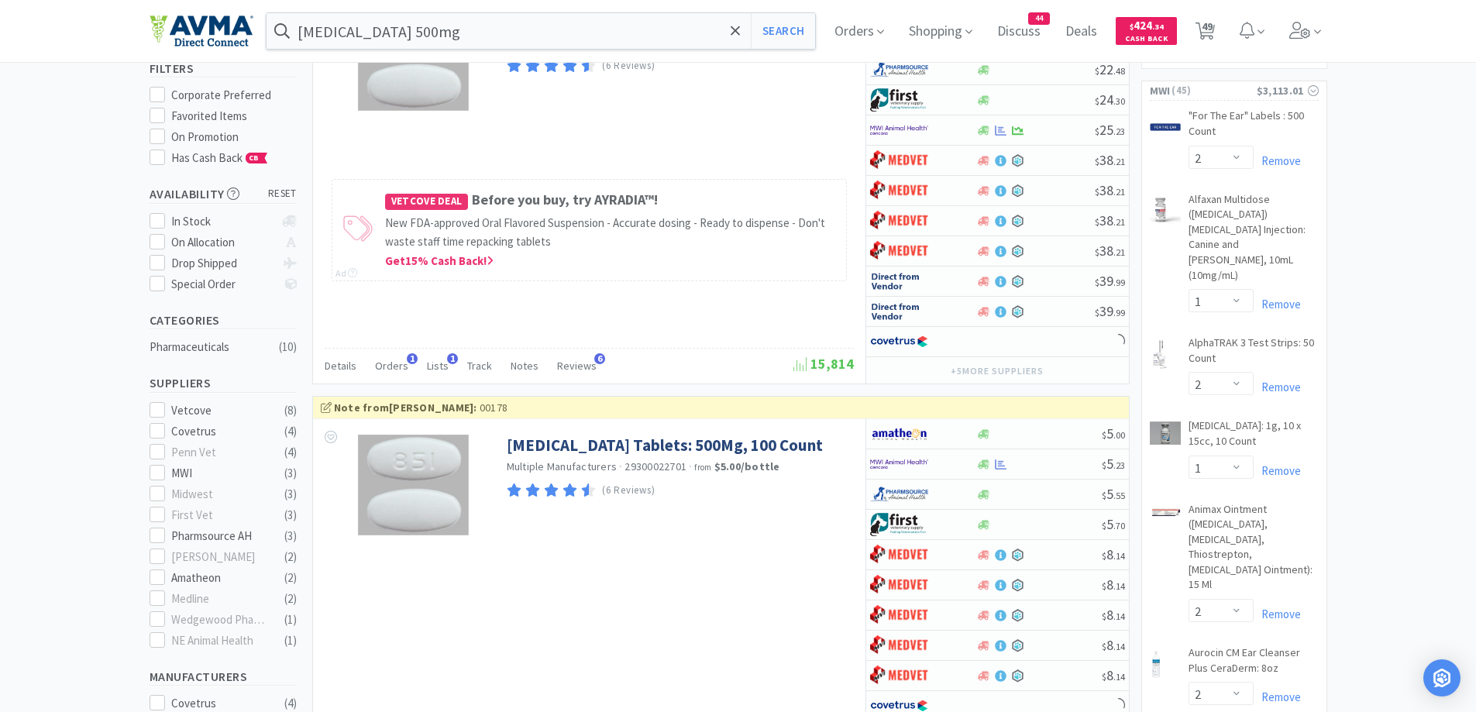
scroll to position [310, 0]
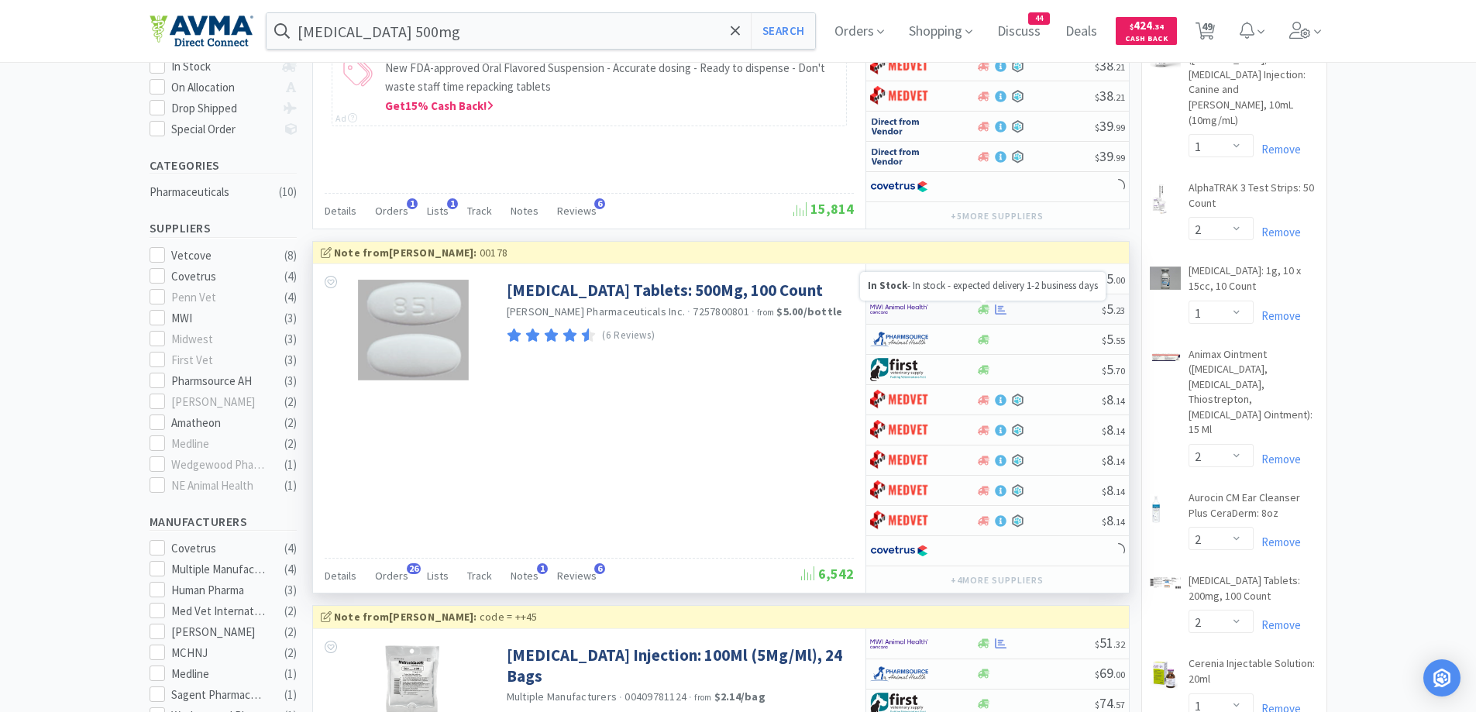
click at [980, 308] on icon at bounding box center [984, 310] width 12 height 12
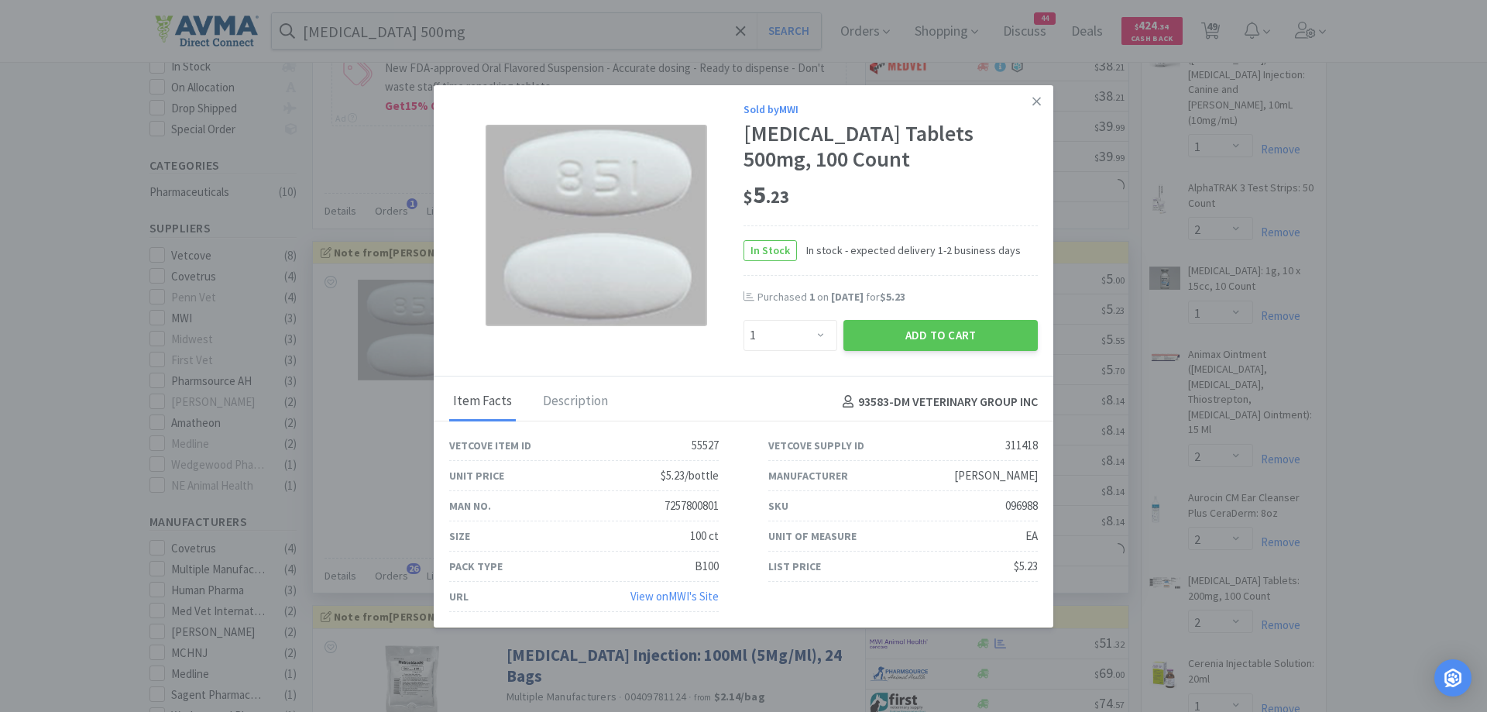
click at [871, 194] on div "$ 5 . 23" at bounding box center [891, 195] width 294 height 33
click at [961, 322] on button "Add to Cart" at bounding box center [941, 335] width 194 height 31
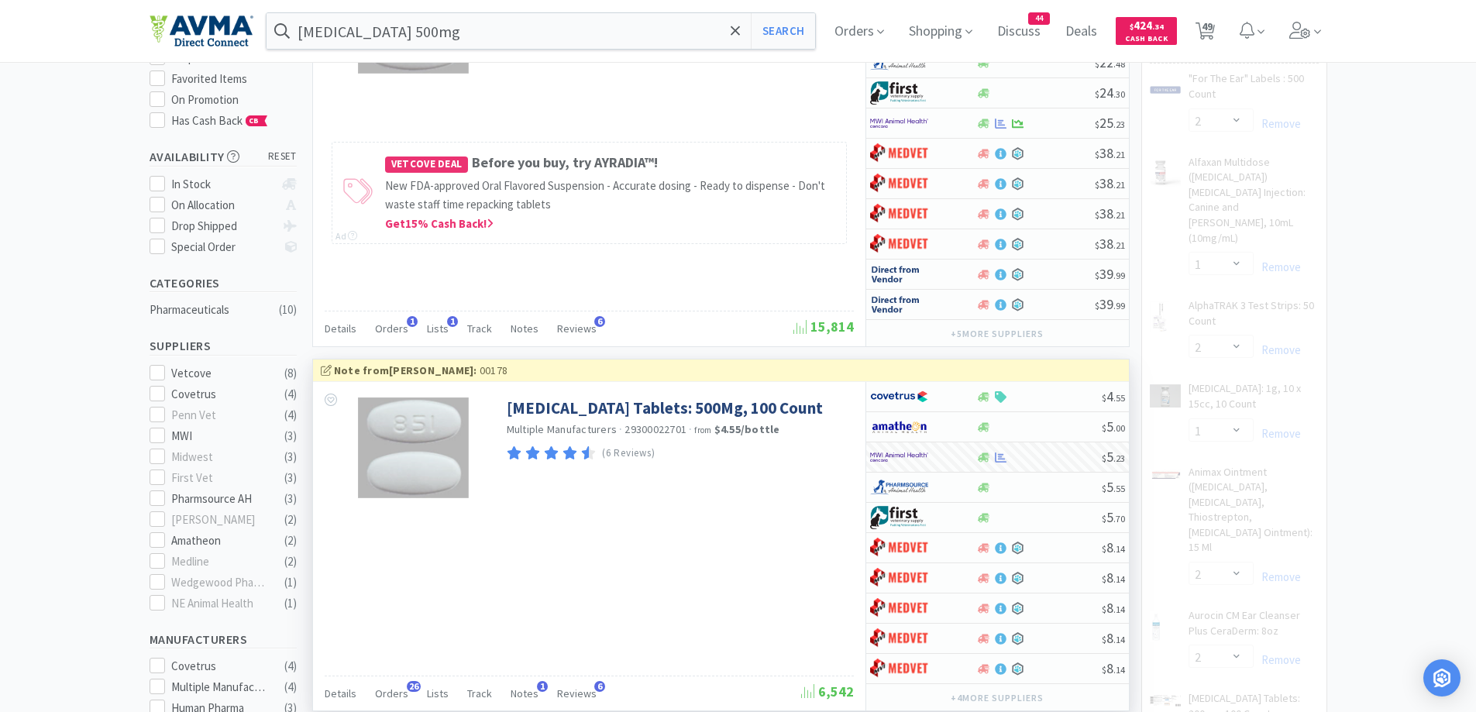
scroll to position [155, 0]
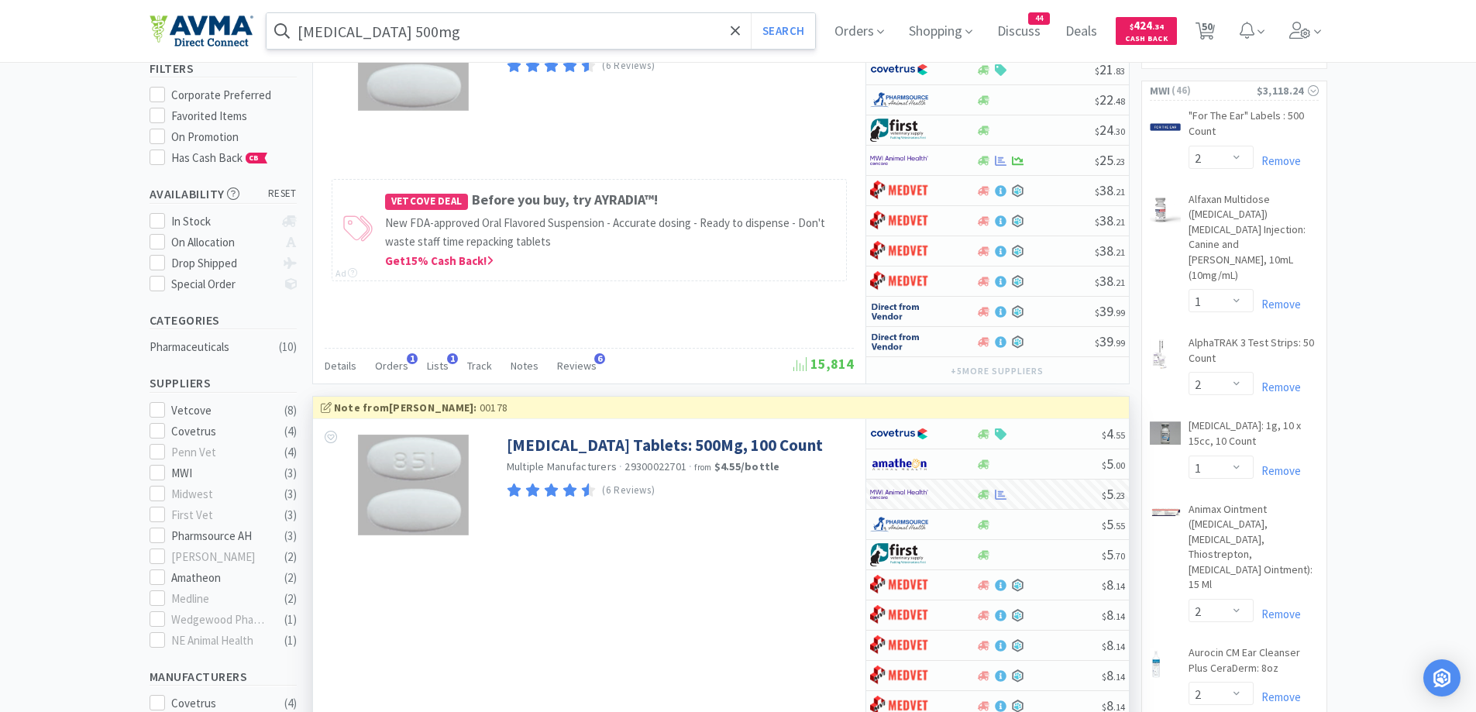
click at [503, 25] on input "[MEDICAL_DATA] 500mg" at bounding box center [540, 31] width 549 height 36
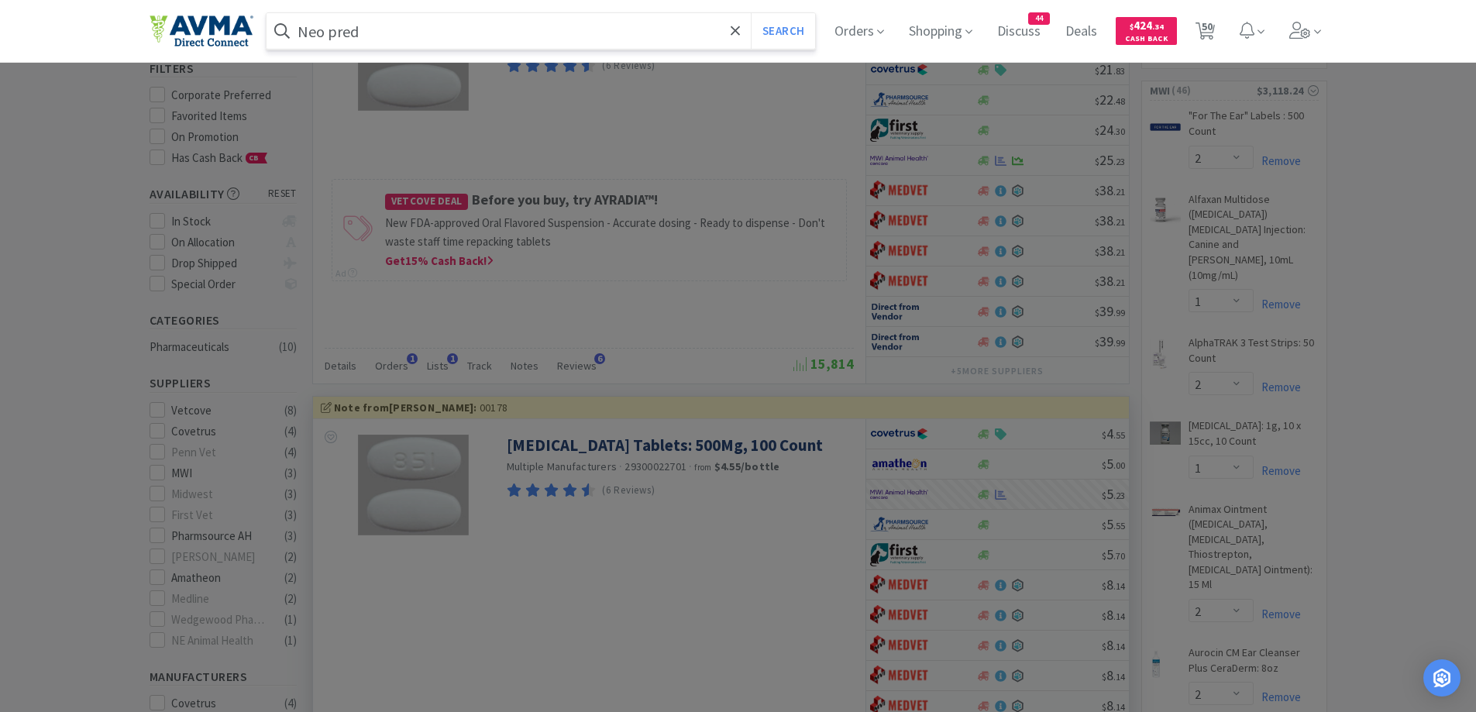
click at [751, 13] on button "Search" at bounding box center [783, 31] width 64 height 36
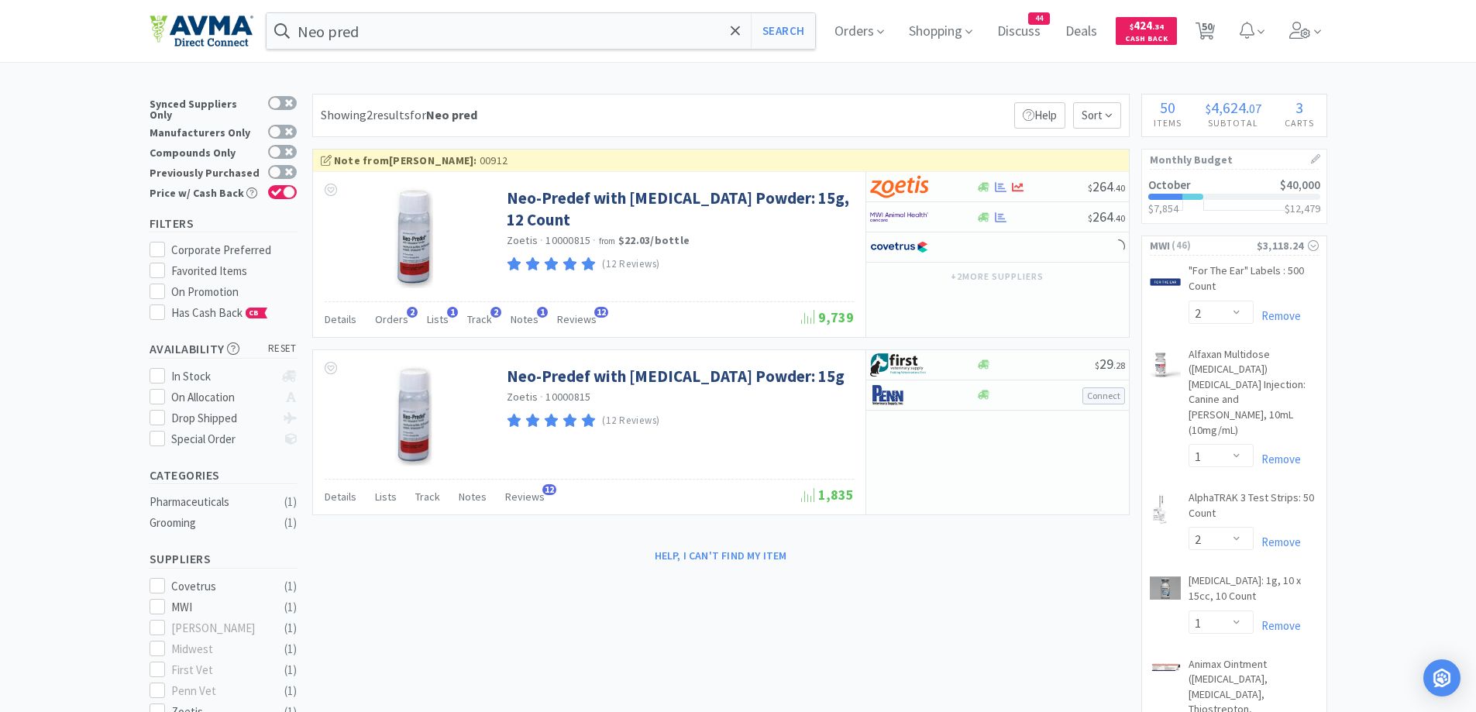
click at [950, 128] on div "Showing 2 results for Neo pred Filters Help Sort" at bounding box center [720, 115] width 817 height 43
click at [992, 107] on div "Showing 2 results for Neo pred Filters Help Sort" at bounding box center [720, 115] width 817 height 43
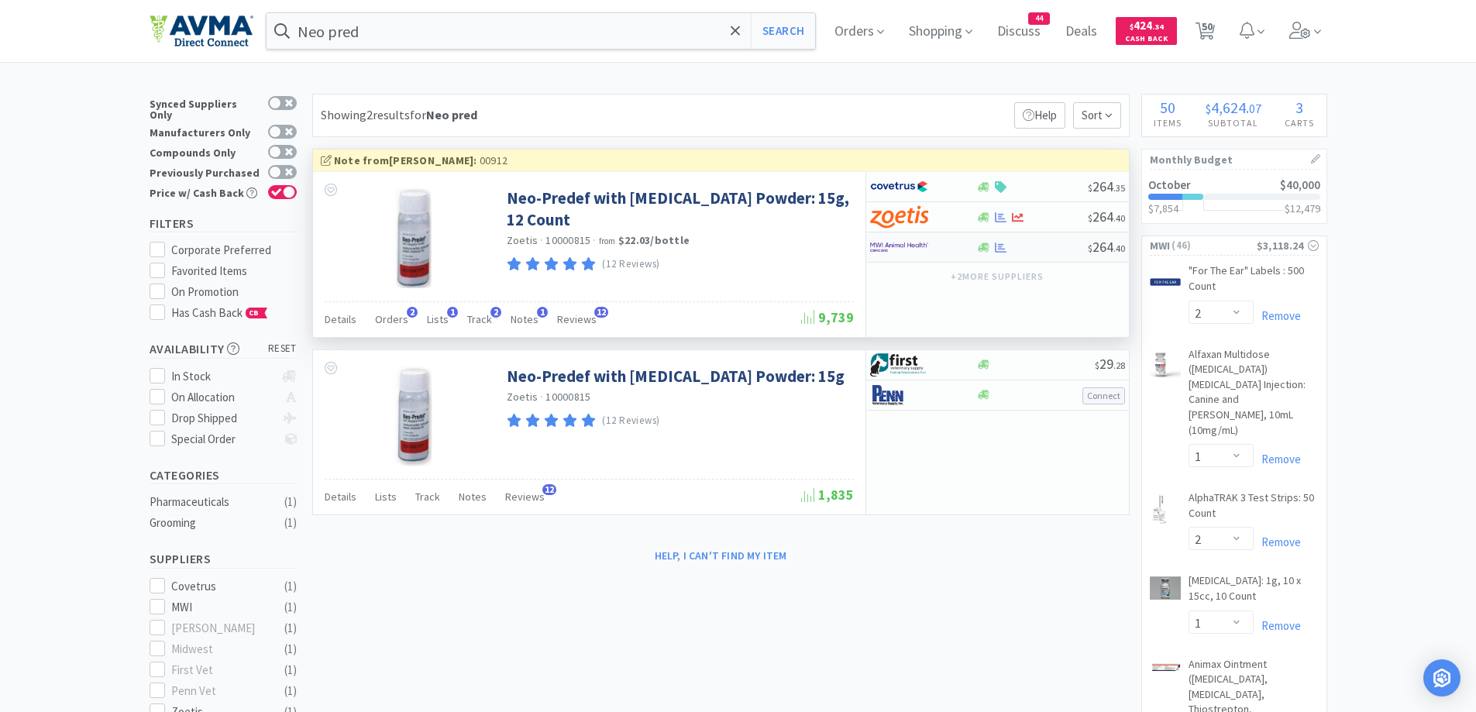
click at [969, 246] on div at bounding box center [923, 247] width 106 height 26
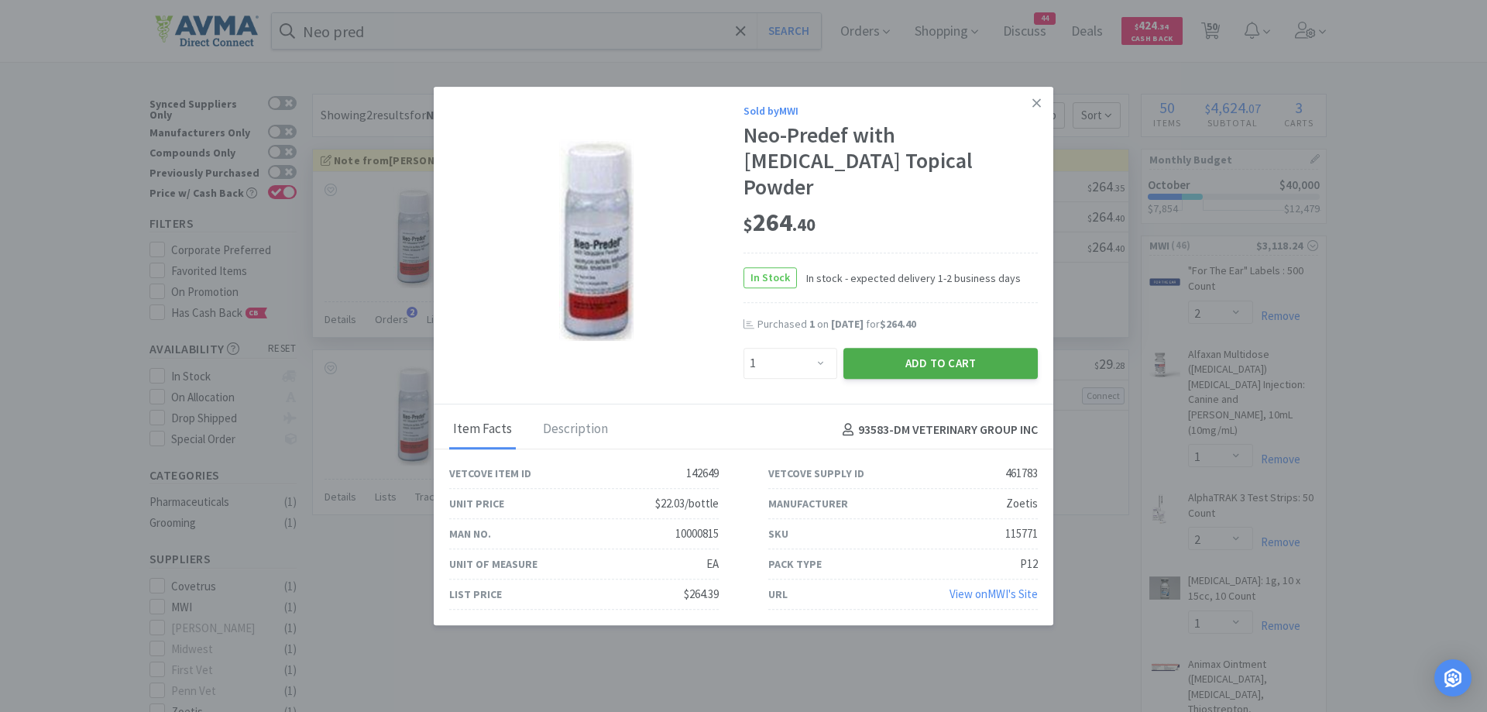
click at [956, 359] on button "Add to Cart" at bounding box center [941, 363] width 194 height 31
